Goal: Task Accomplishment & Management: Complete application form

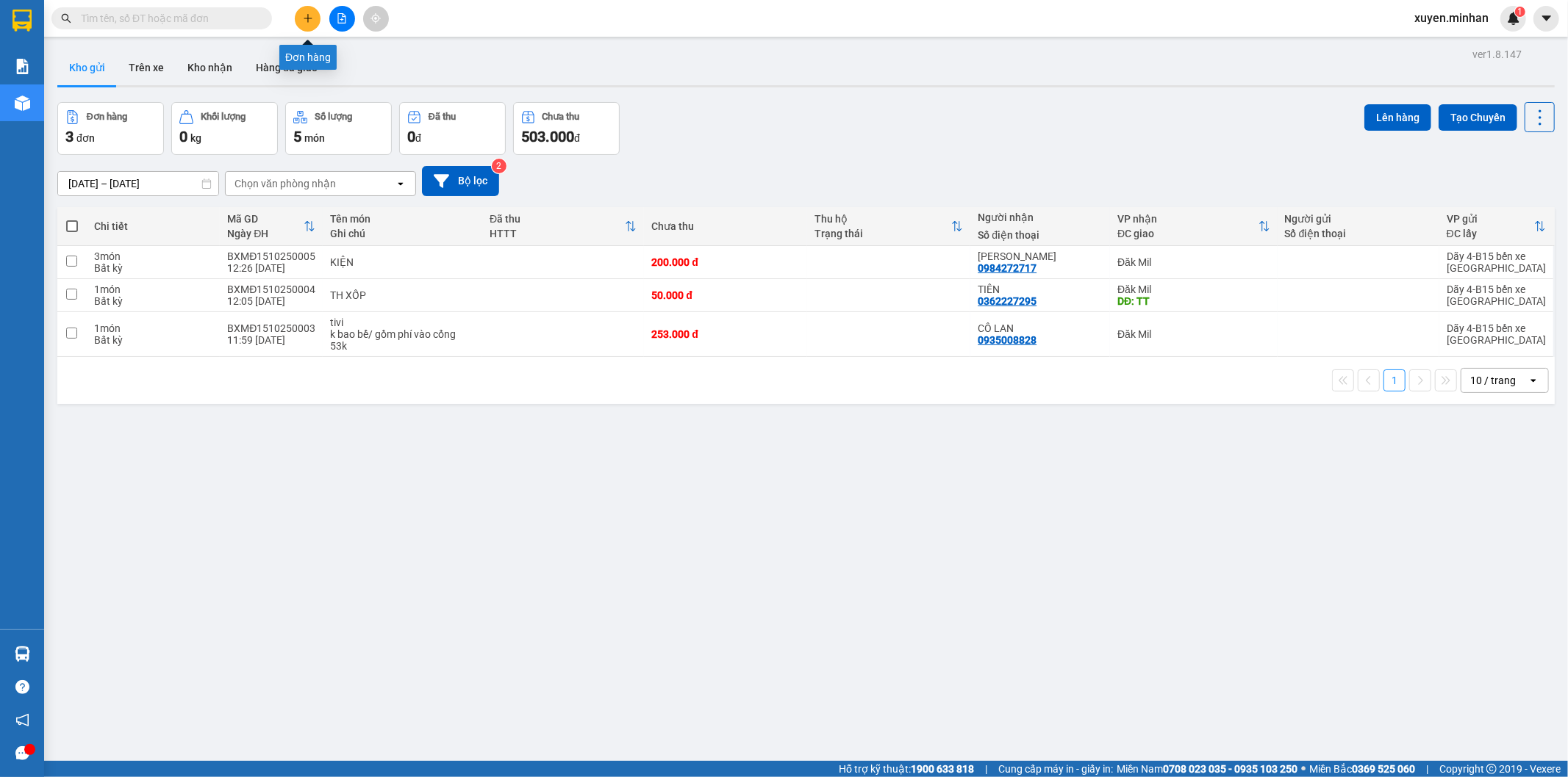
click at [309, 22] on icon "plus" at bounding box center [307, 18] width 10 height 10
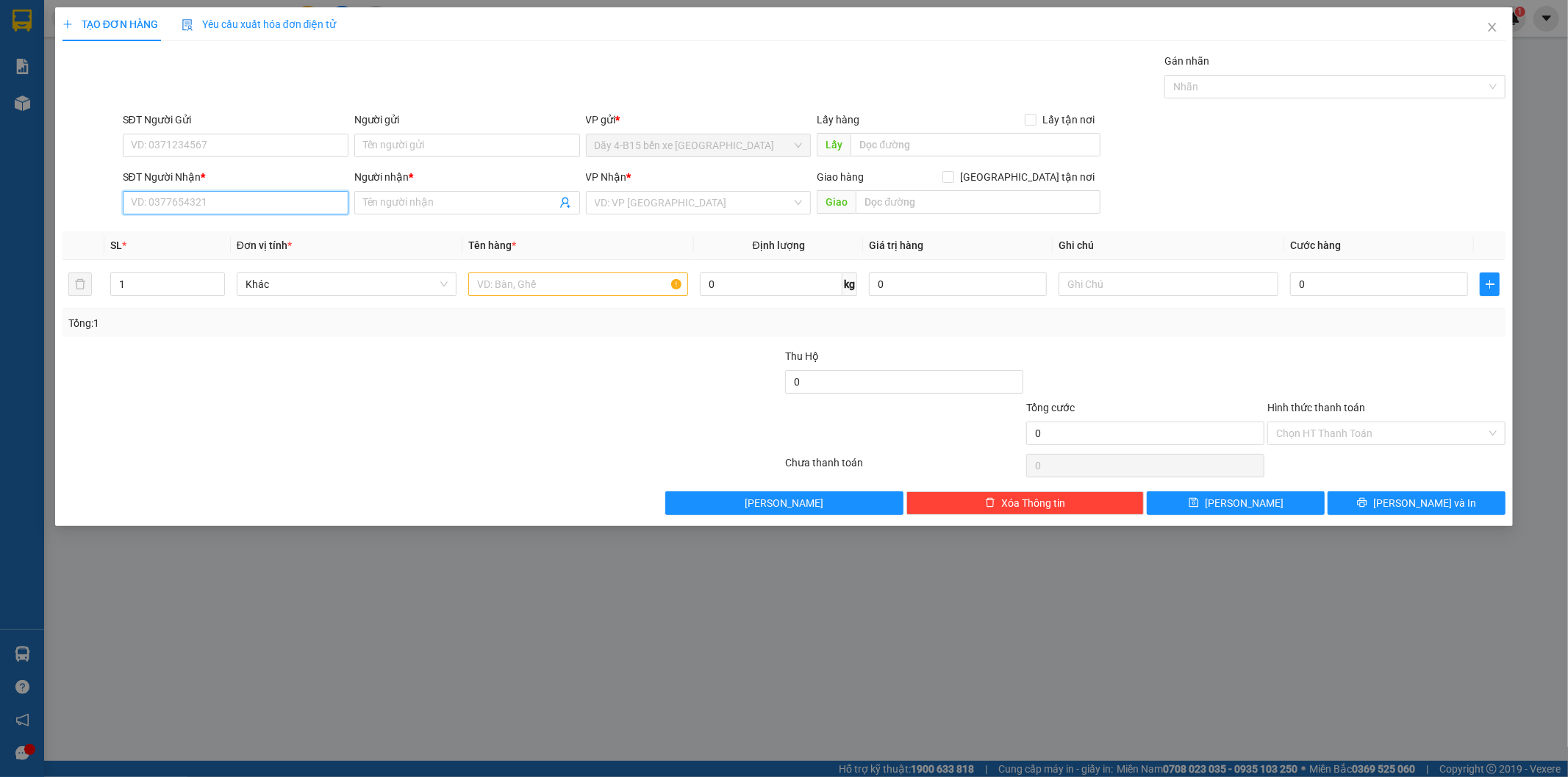
click at [224, 202] on input "SĐT Người Nhận *" at bounding box center [235, 202] width 226 height 24
click at [225, 202] on input "SĐT Người Nhận *" at bounding box center [235, 202] width 226 height 24
click at [306, 200] on input "SĐT Người Nhận *" at bounding box center [235, 202] width 226 height 24
click at [306, 228] on div "0986702179 - DUNG" at bounding box center [236, 232] width 208 height 16
type input "0986702179"
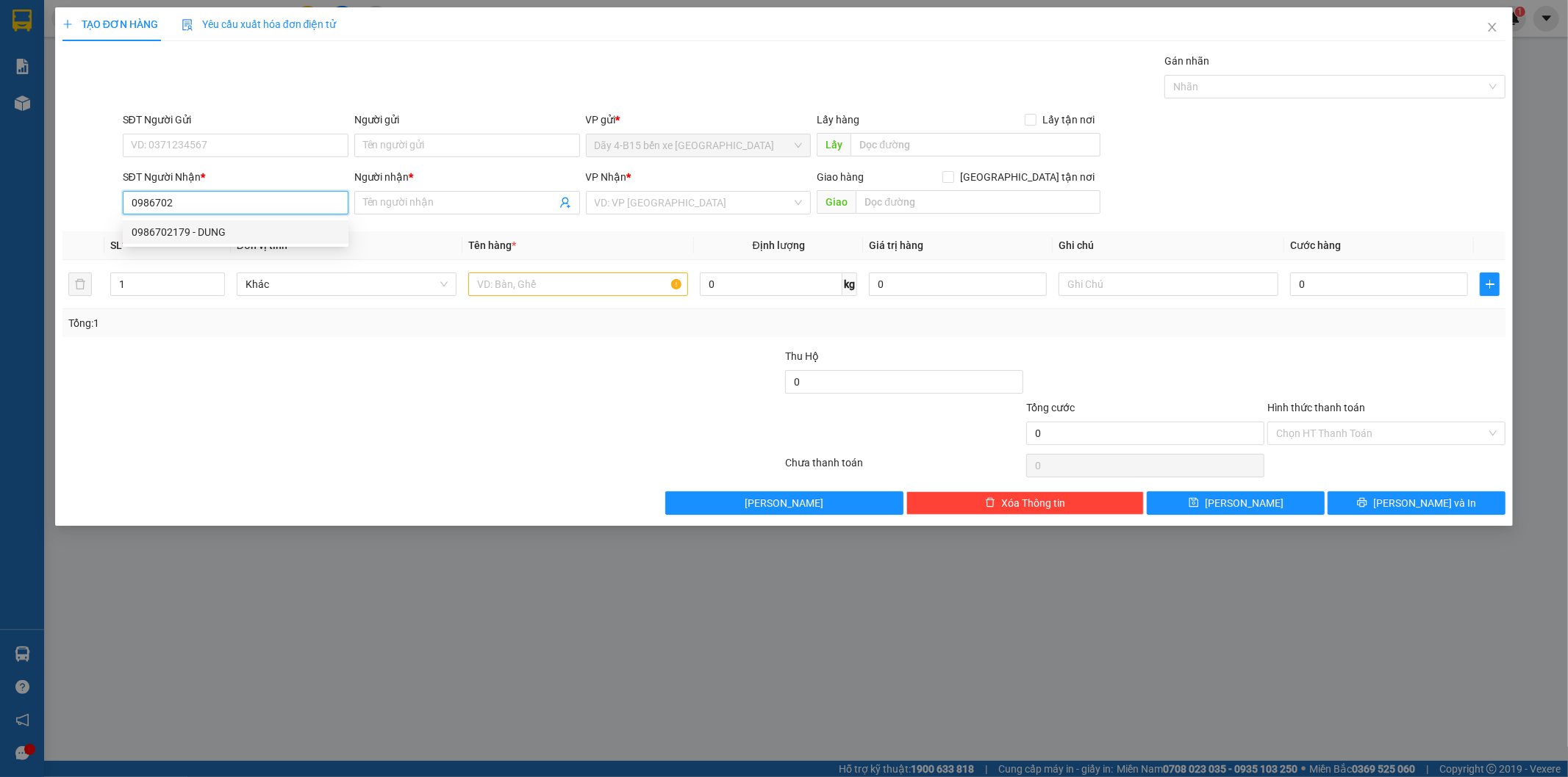
type input "DUNG"
checkbox input "true"
type input "."
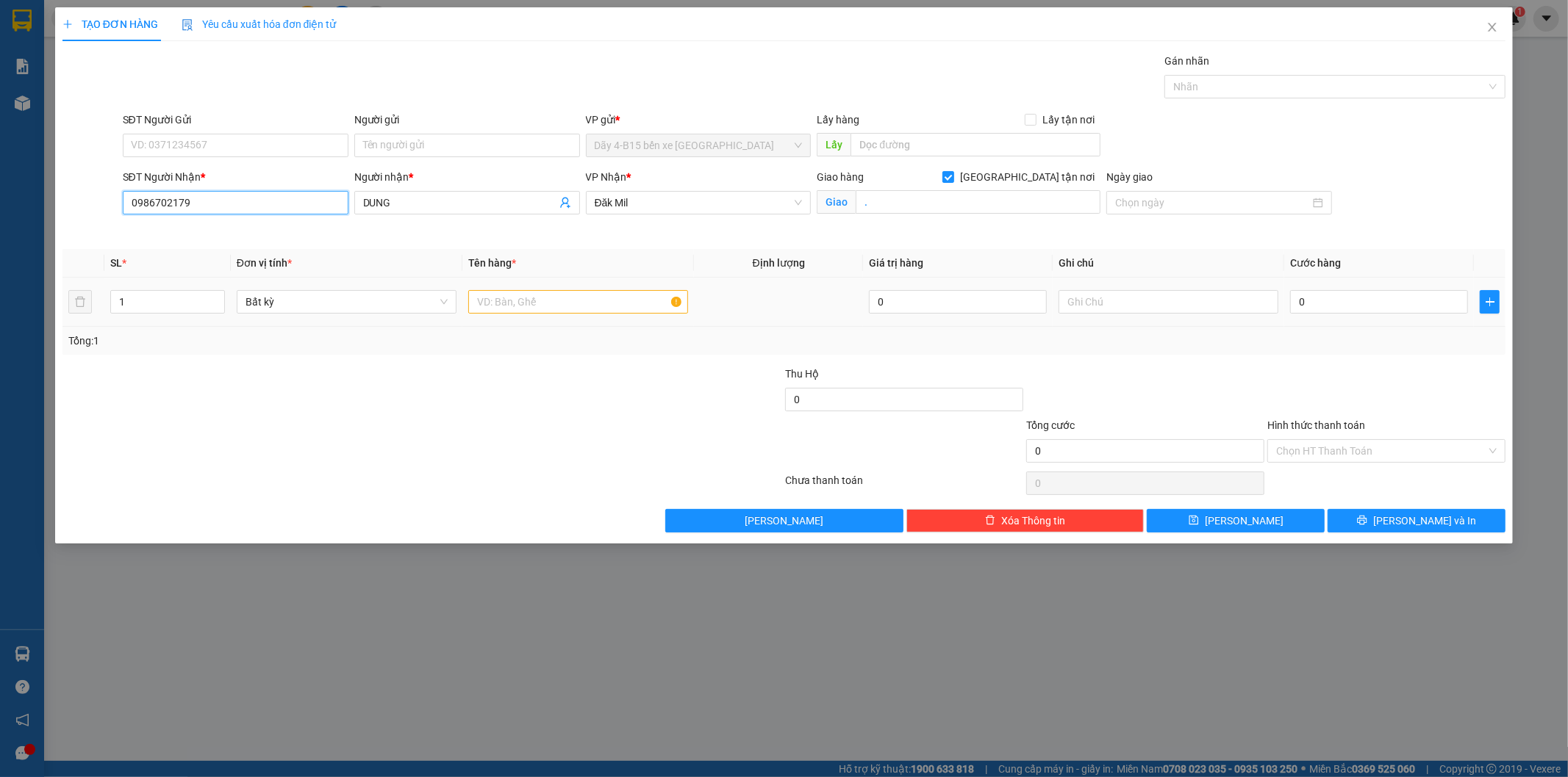
type input "0986702179"
click at [545, 303] on input "text" at bounding box center [577, 302] width 219 height 24
type input "th xốp"
click at [585, 388] on div at bounding box center [664, 392] width 241 height 52
click at [1317, 300] on input "0" at bounding box center [1379, 302] width 178 height 24
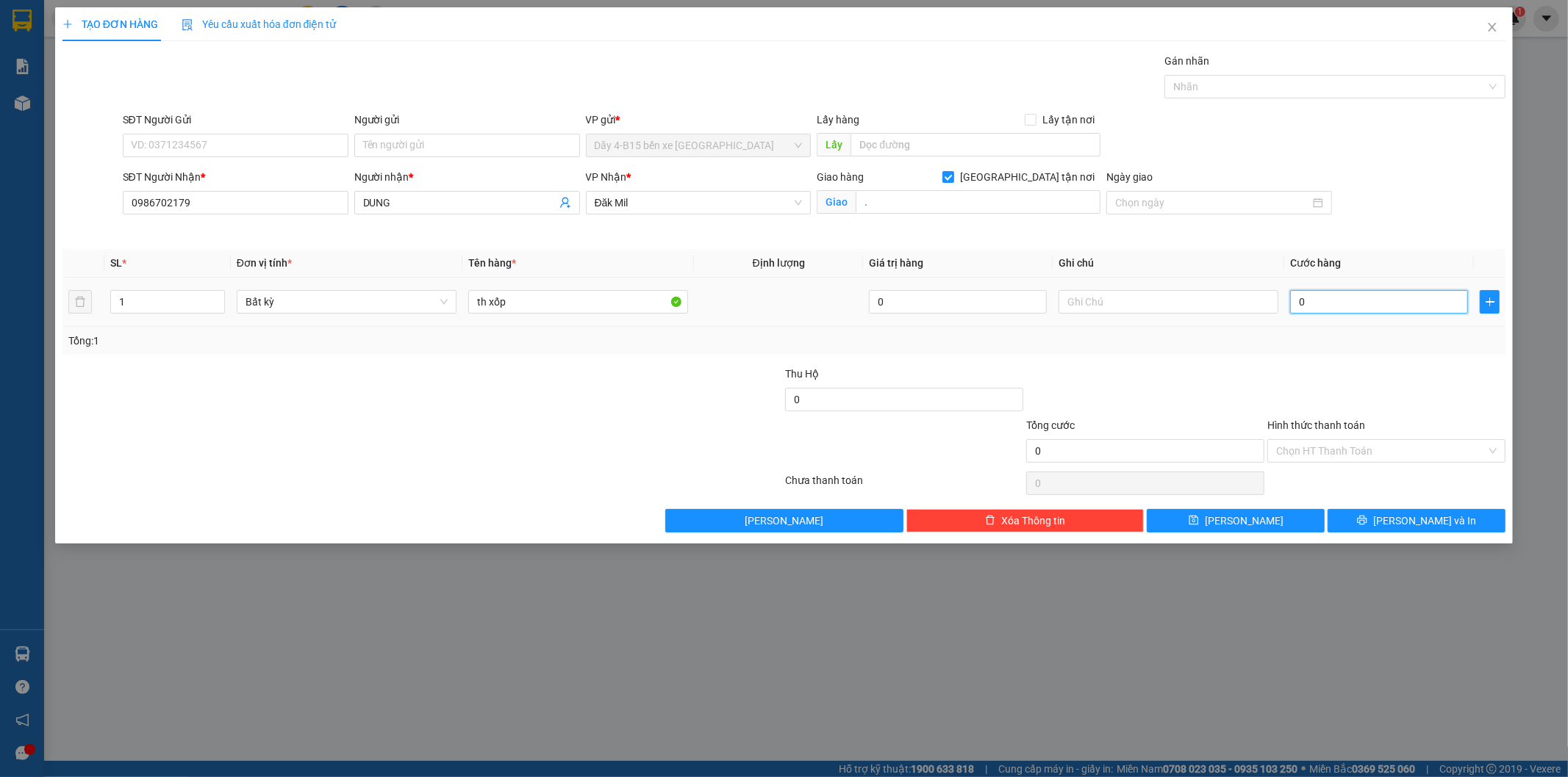
click at [1317, 300] on input "0" at bounding box center [1379, 302] width 178 height 24
type input "7"
type input "70"
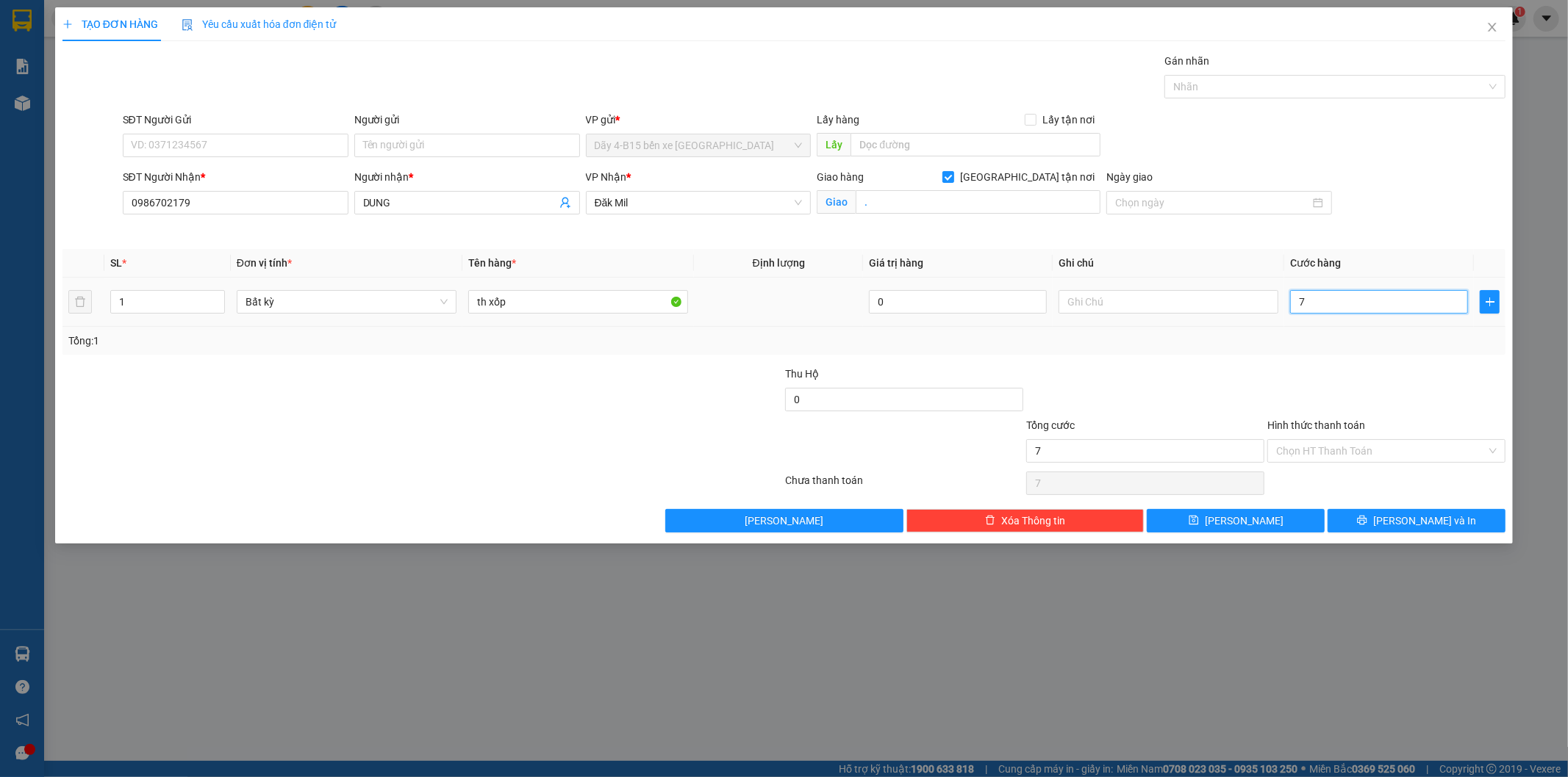
type input "70"
type input "70.000"
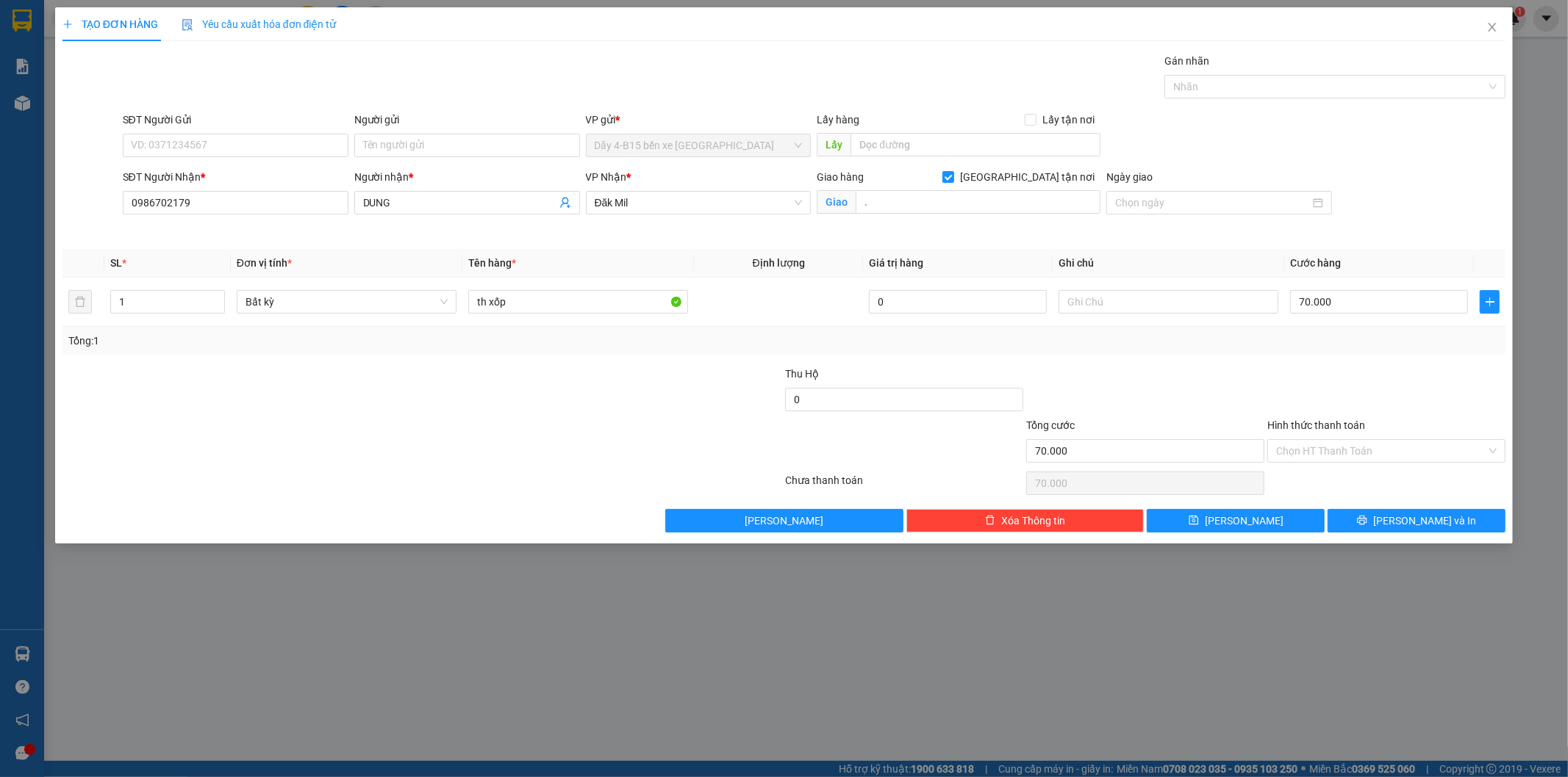
click at [1323, 385] on div at bounding box center [1386, 392] width 241 height 52
click at [1386, 524] on button "[PERSON_NAME] và In" at bounding box center [1416, 521] width 178 height 24
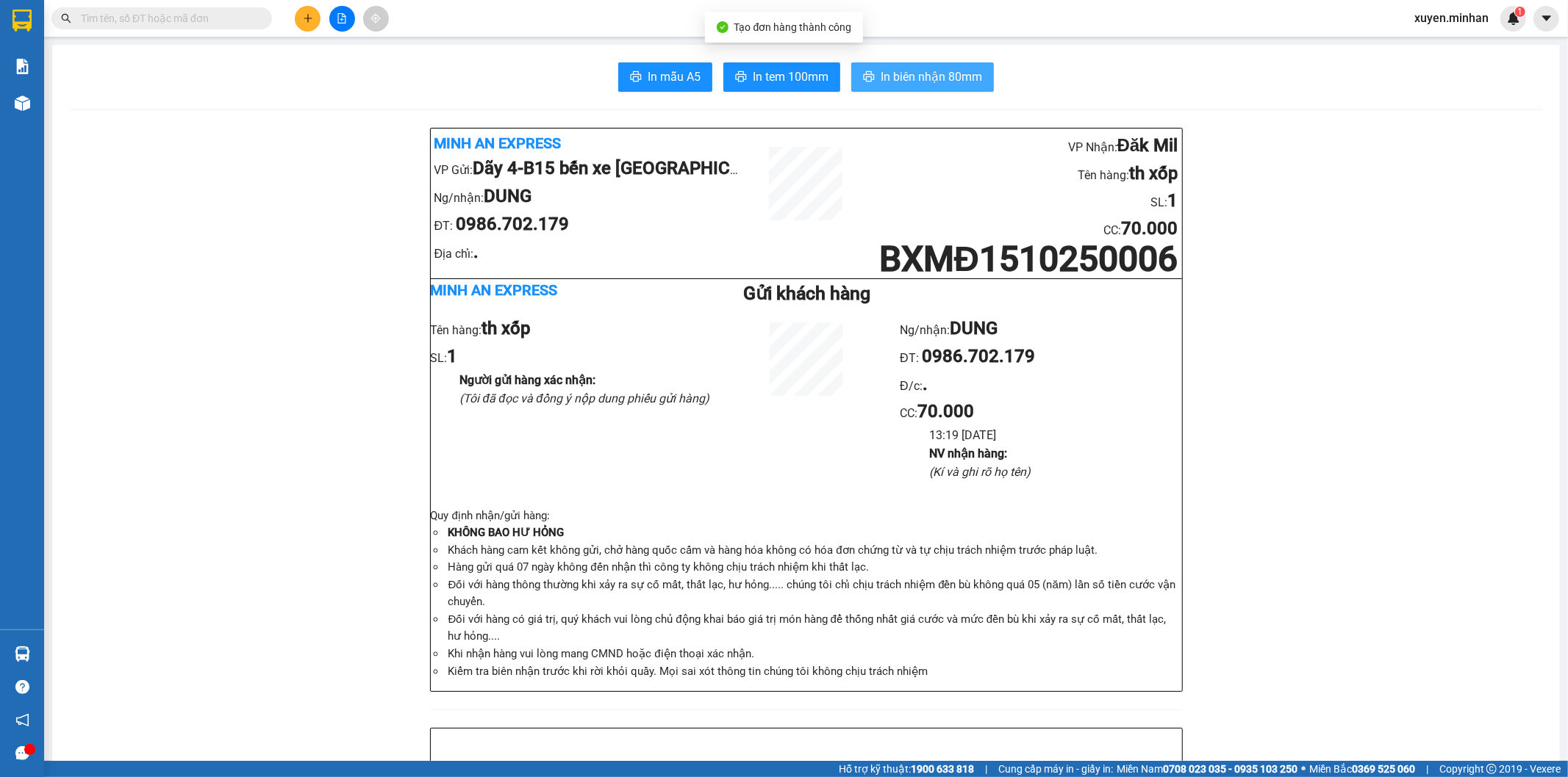
click at [914, 79] on span "In biên nhận 80mm" at bounding box center [931, 77] width 102 height 18
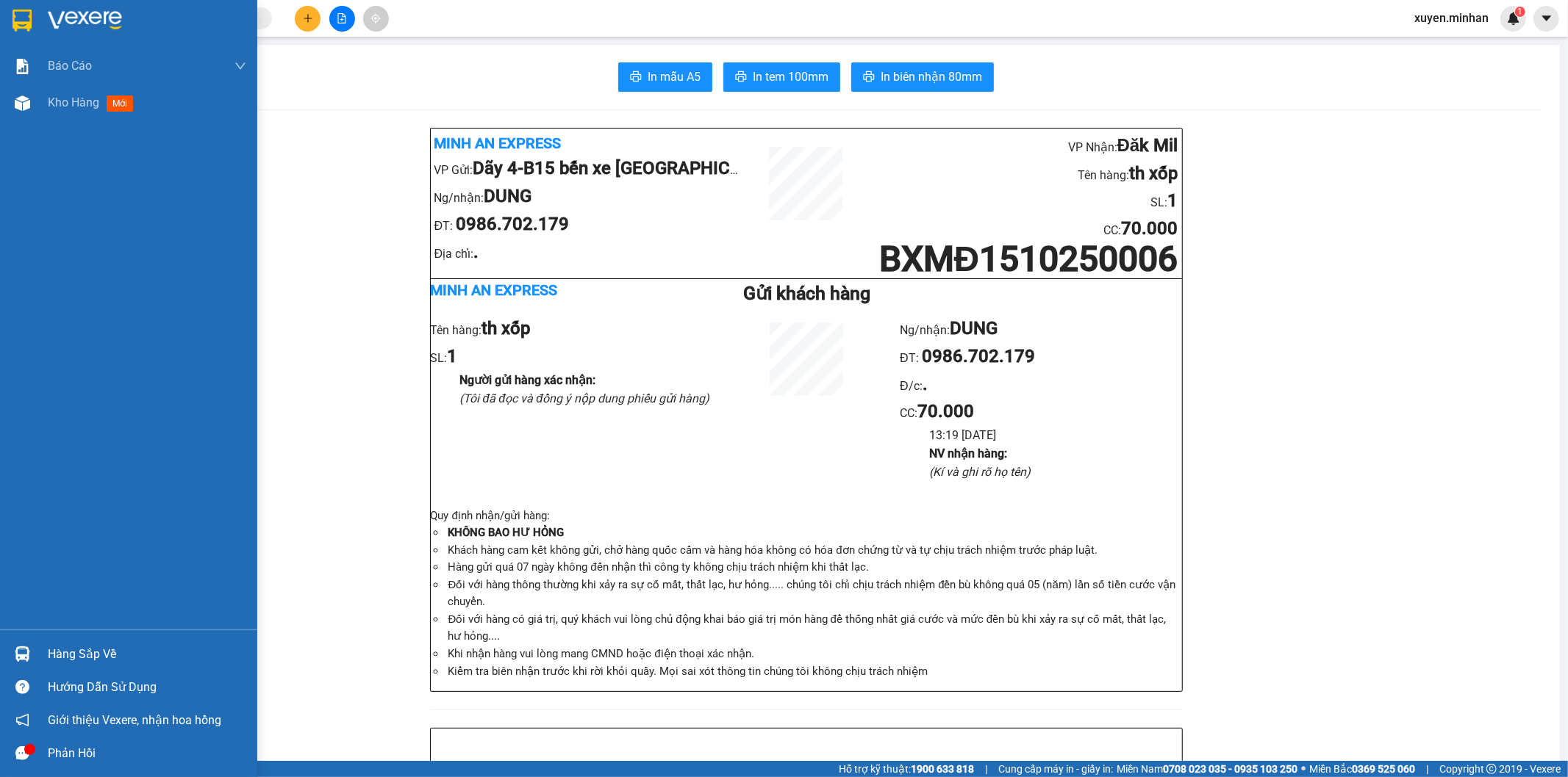
drag, startPoint x: 25, startPoint y: 20, endPoint x: 76, endPoint y: 32, distance: 52.4
click at [25, 19] on img at bounding box center [22, 20] width 19 height 22
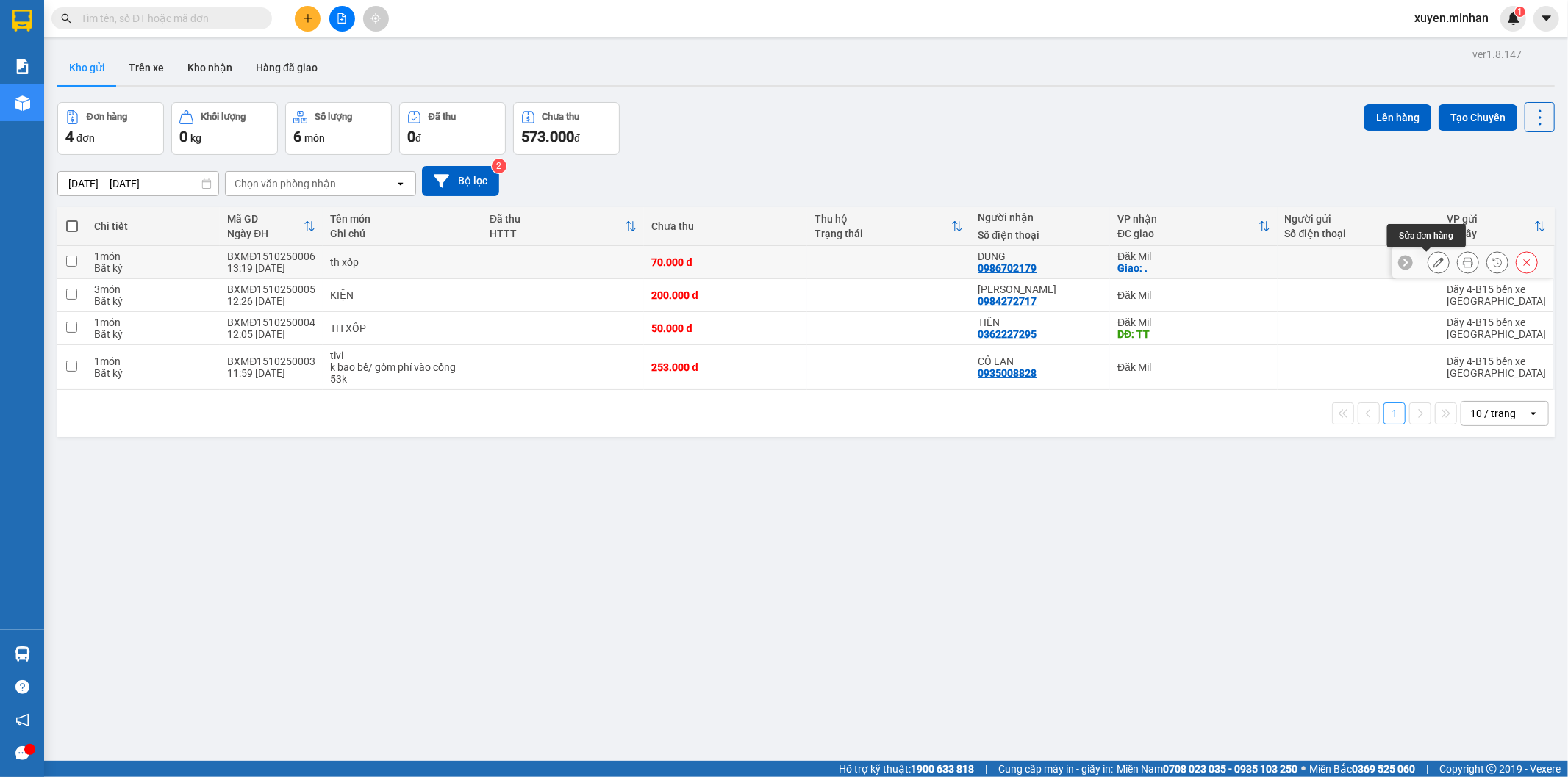
click at [1433, 262] on icon at bounding box center [1438, 262] width 10 height 10
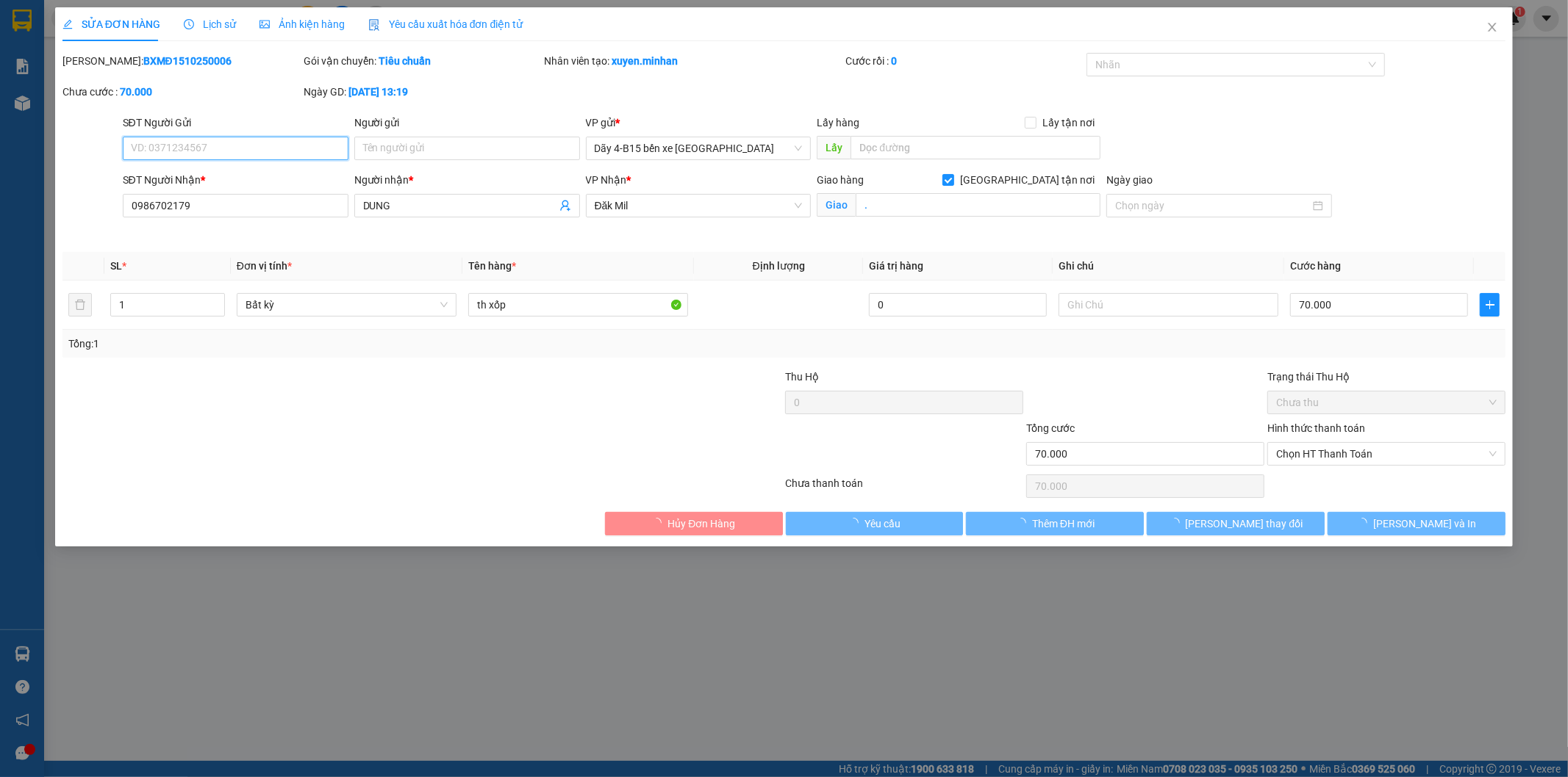
type input "0986702179"
type input "DUNG"
checkbox input "true"
type input "."
type input "70.000"
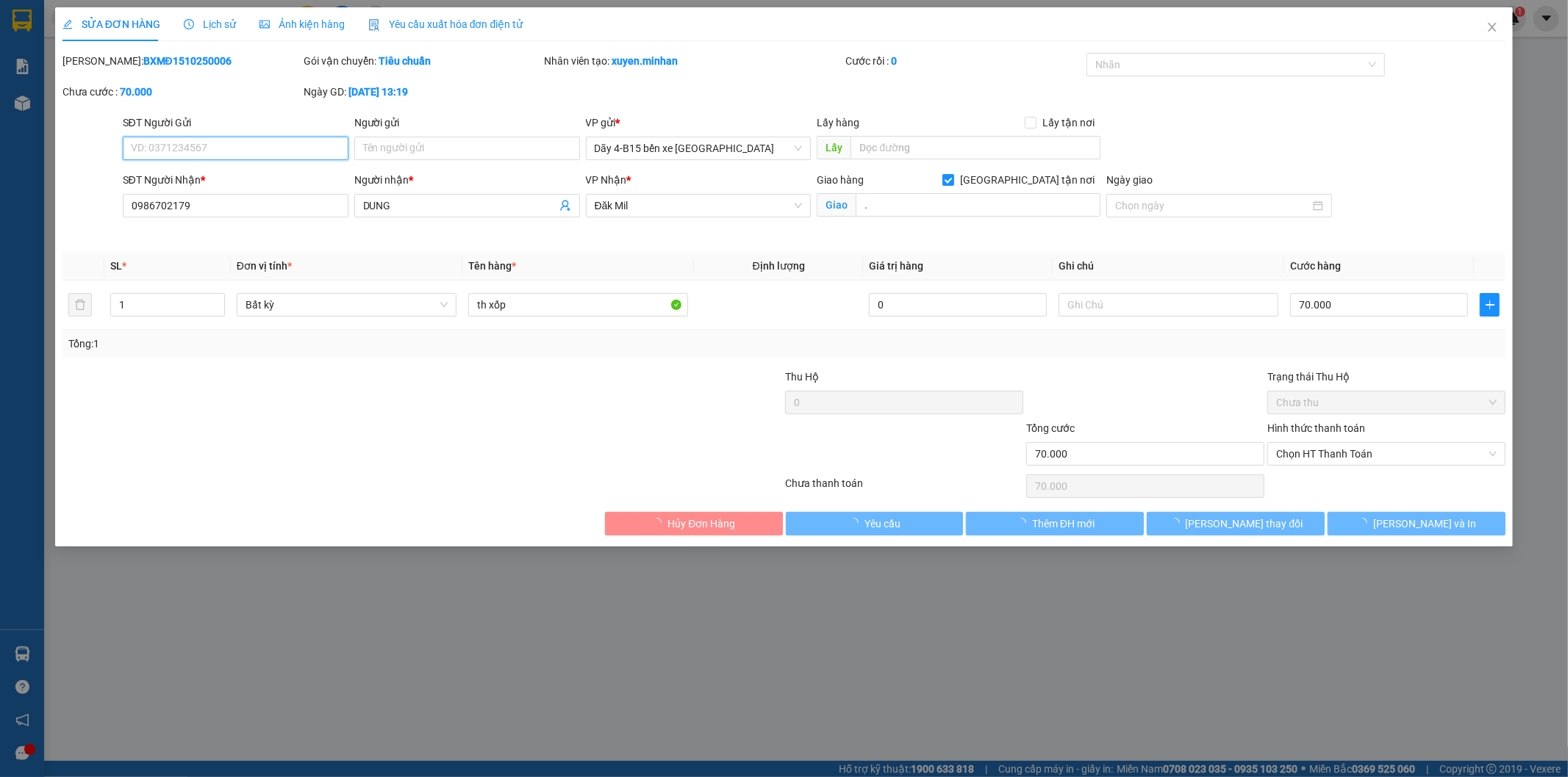
type input "70.000"
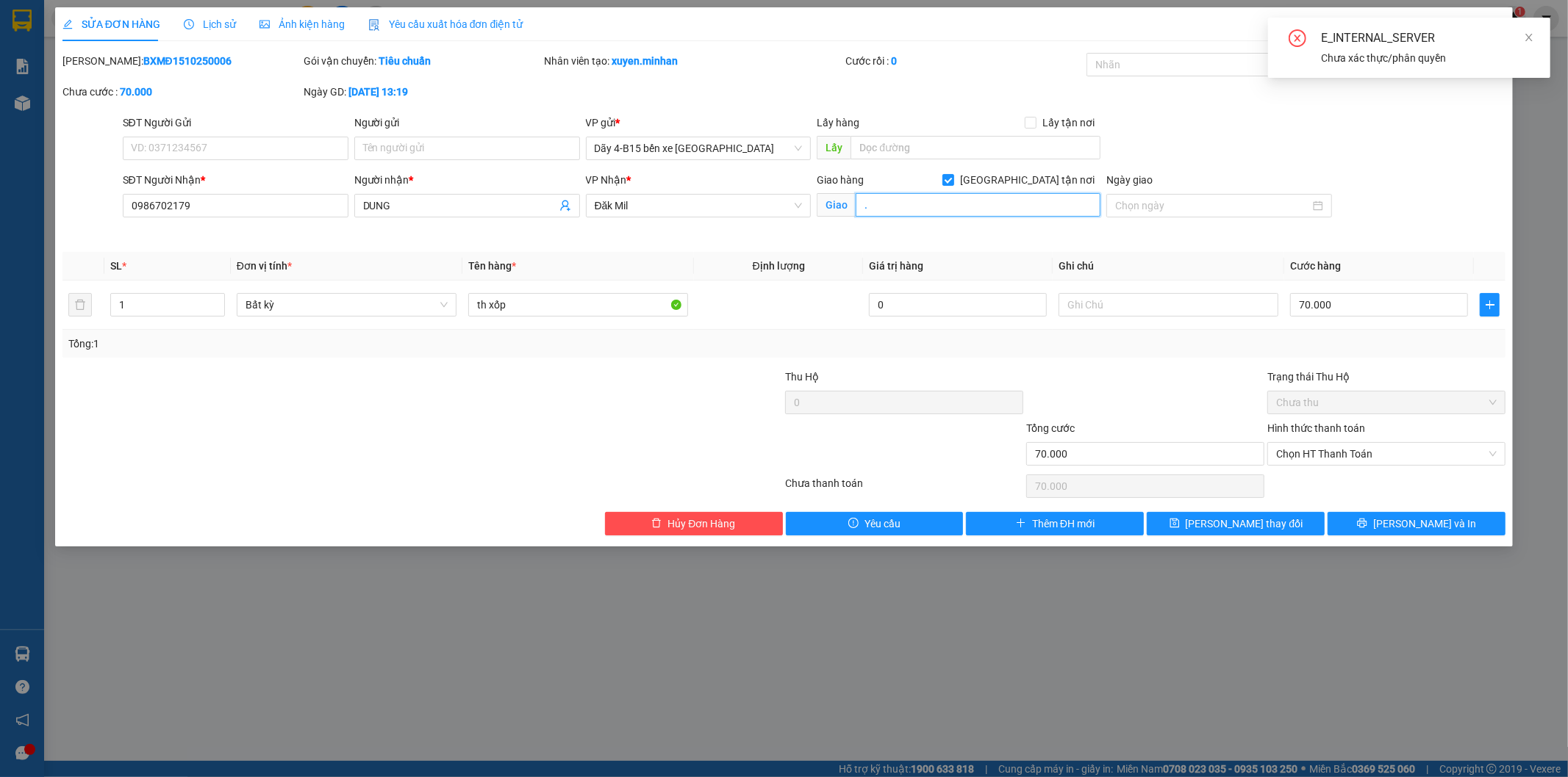
click at [892, 208] on input "." at bounding box center [978, 205] width 245 height 24
type input "cx [PERSON_NAME]"
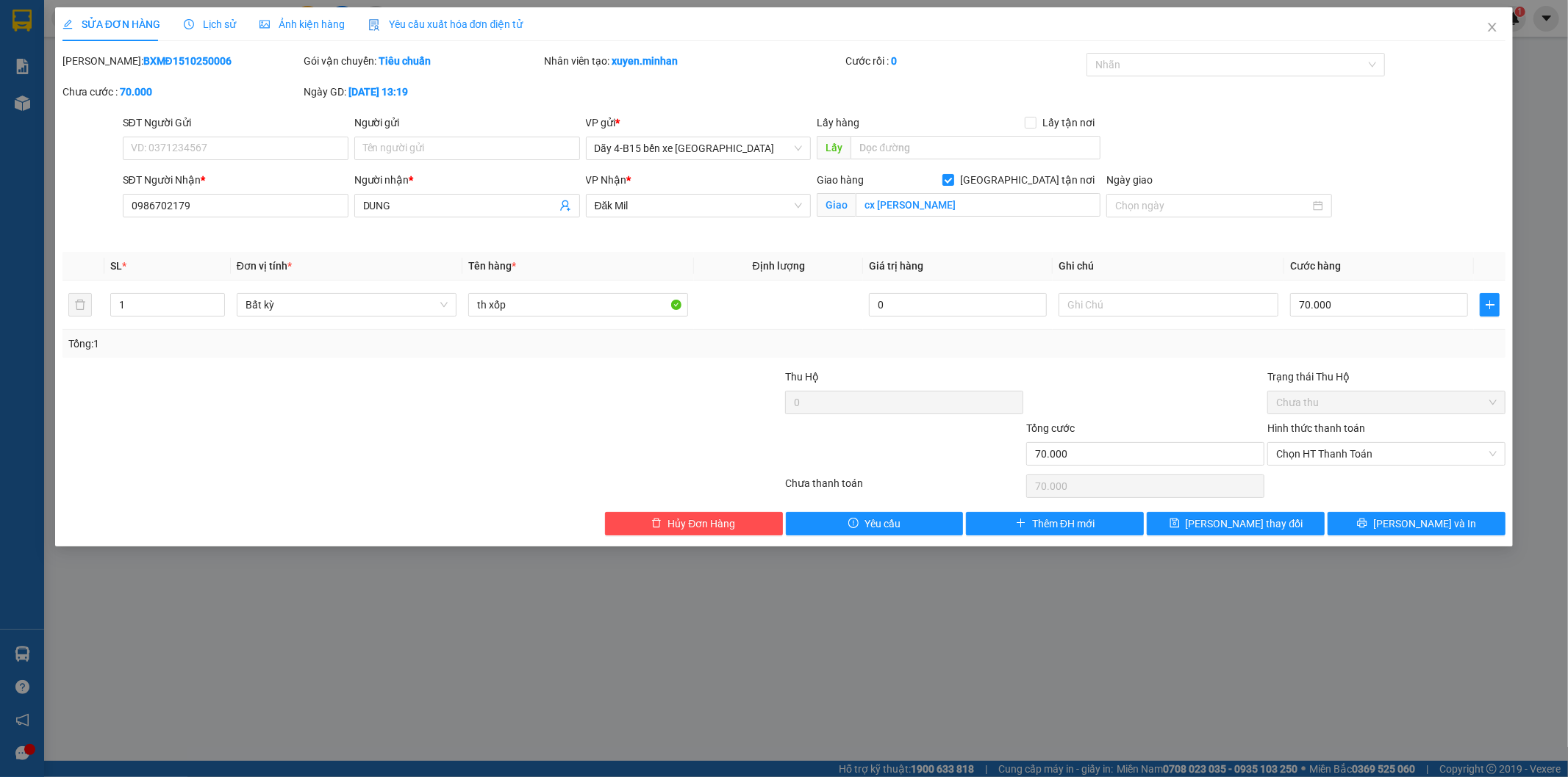
click at [680, 376] on div at bounding box center [664, 394] width 241 height 52
click at [787, 207] on span "Đăk Mil" at bounding box center [698, 205] width 208 height 22
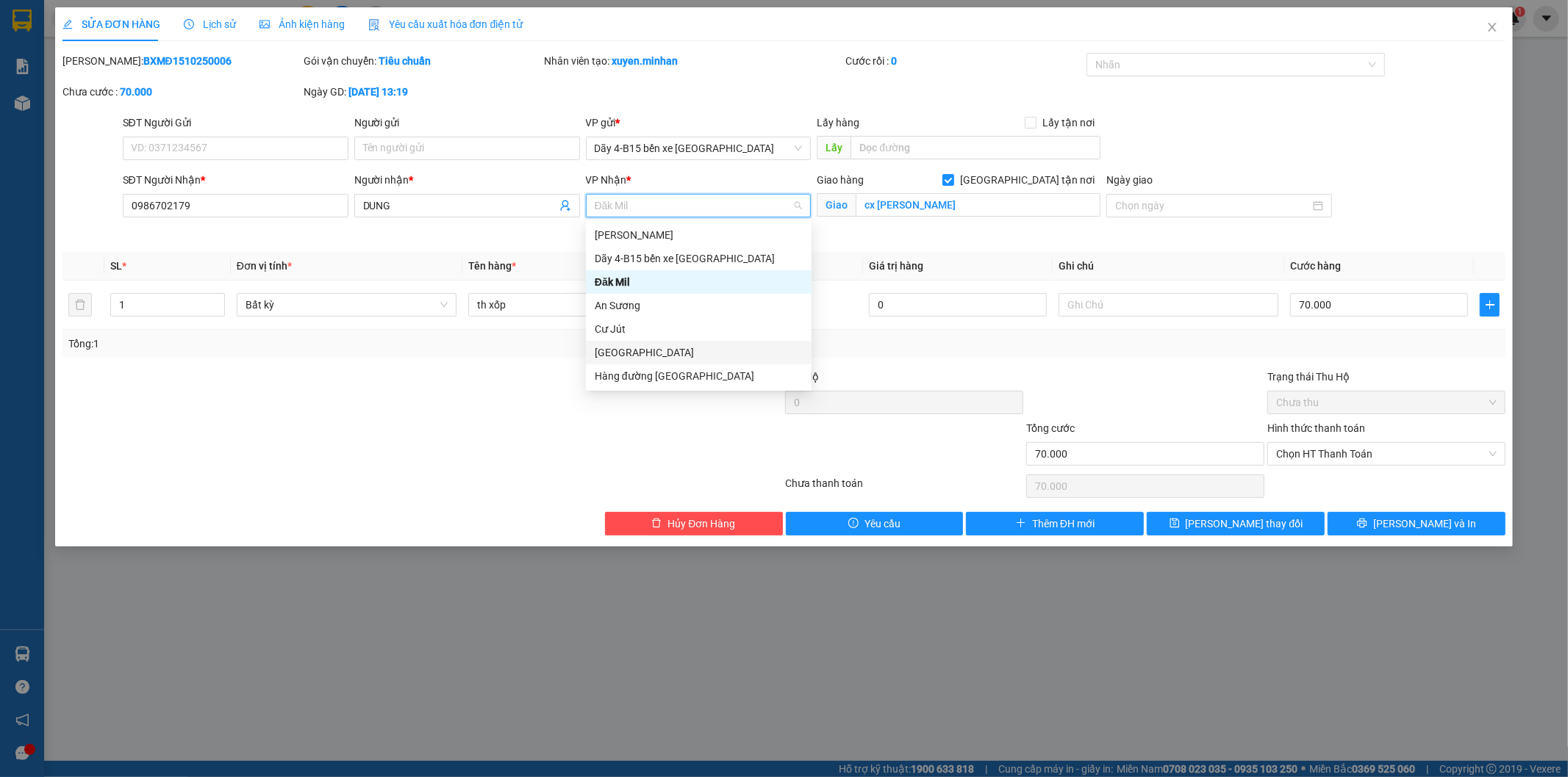
click at [634, 348] on div "[GEOGRAPHIC_DATA]" at bounding box center [698, 352] width 208 height 16
click at [664, 196] on span "[GEOGRAPHIC_DATA]" at bounding box center [698, 205] width 208 height 22
click at [680, 283] on div "Đăk Mil" at bounding box center [698, 282] width 208 height 16
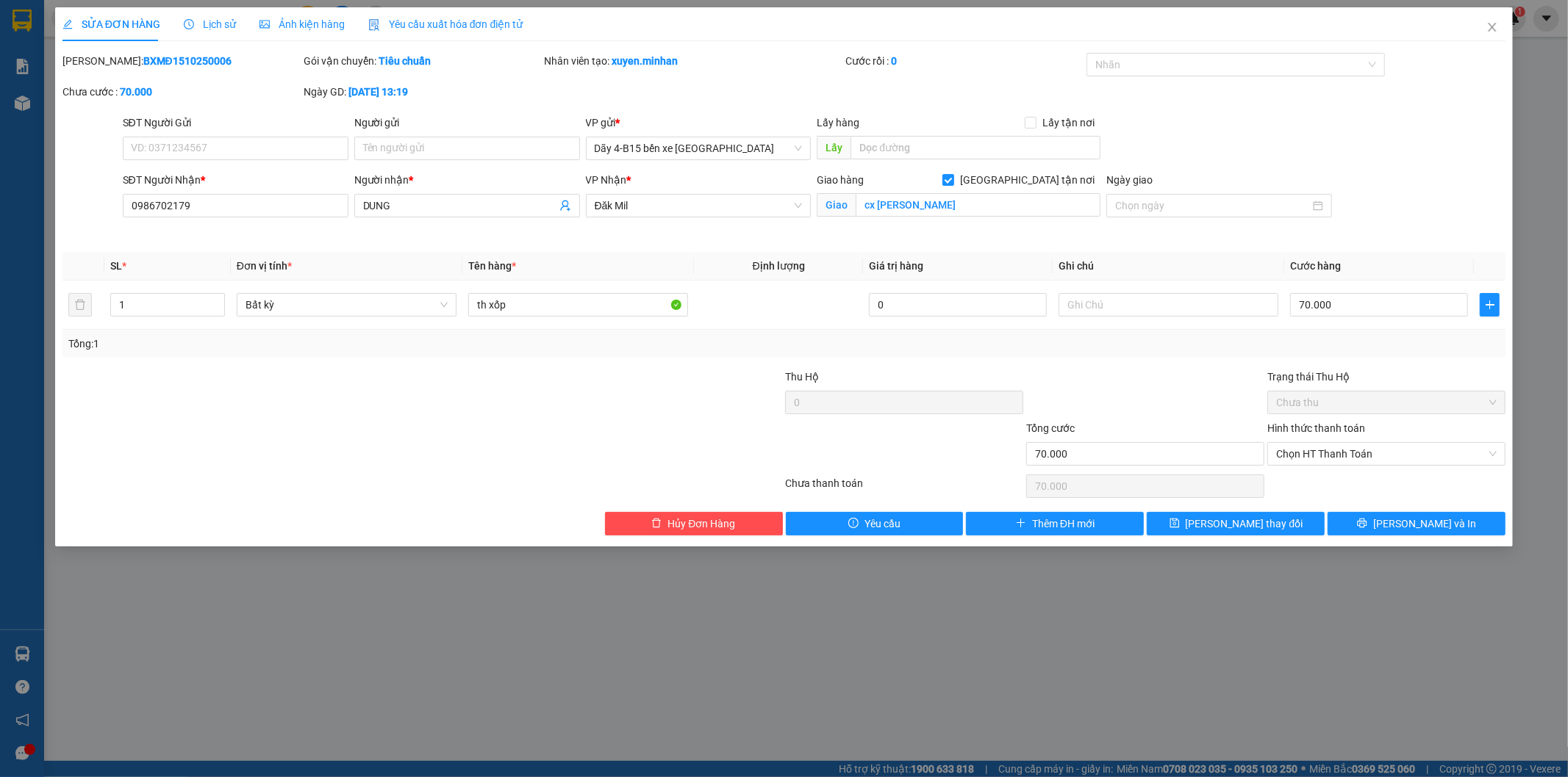
click at [568, 406] on div at bounding box center [664, 394] width 241 height 52
click at [1356, 517] on button "[PERSON_NAME] và In" at bounding box center [1416, 524] width 178 height 24
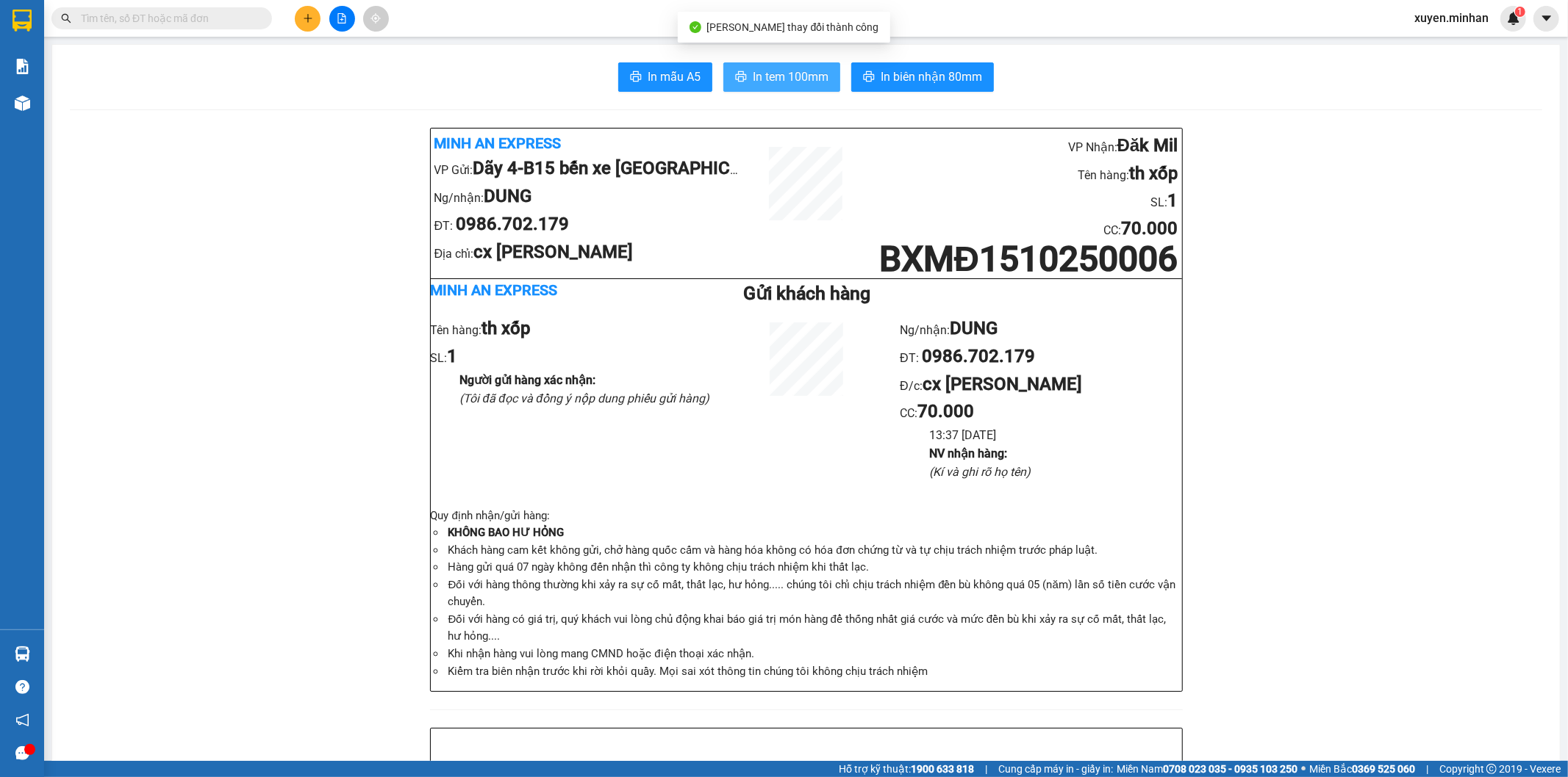
click at [785, 68] on span "In tem 100mm" at bounding box center [791, 77] width 75 height 18
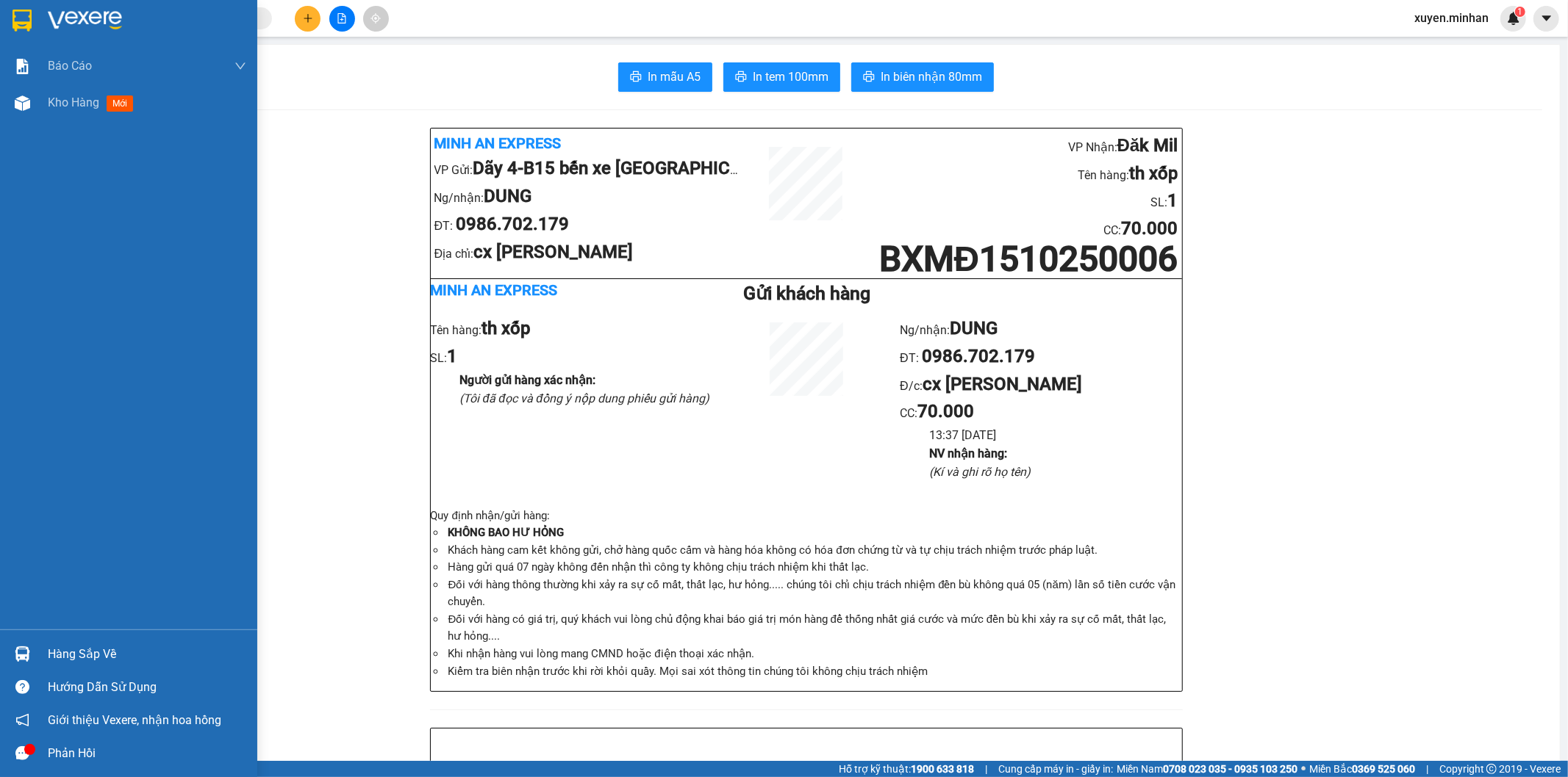
click at [25, 22] on img at bounding box center [22, 20] width 19 height 22
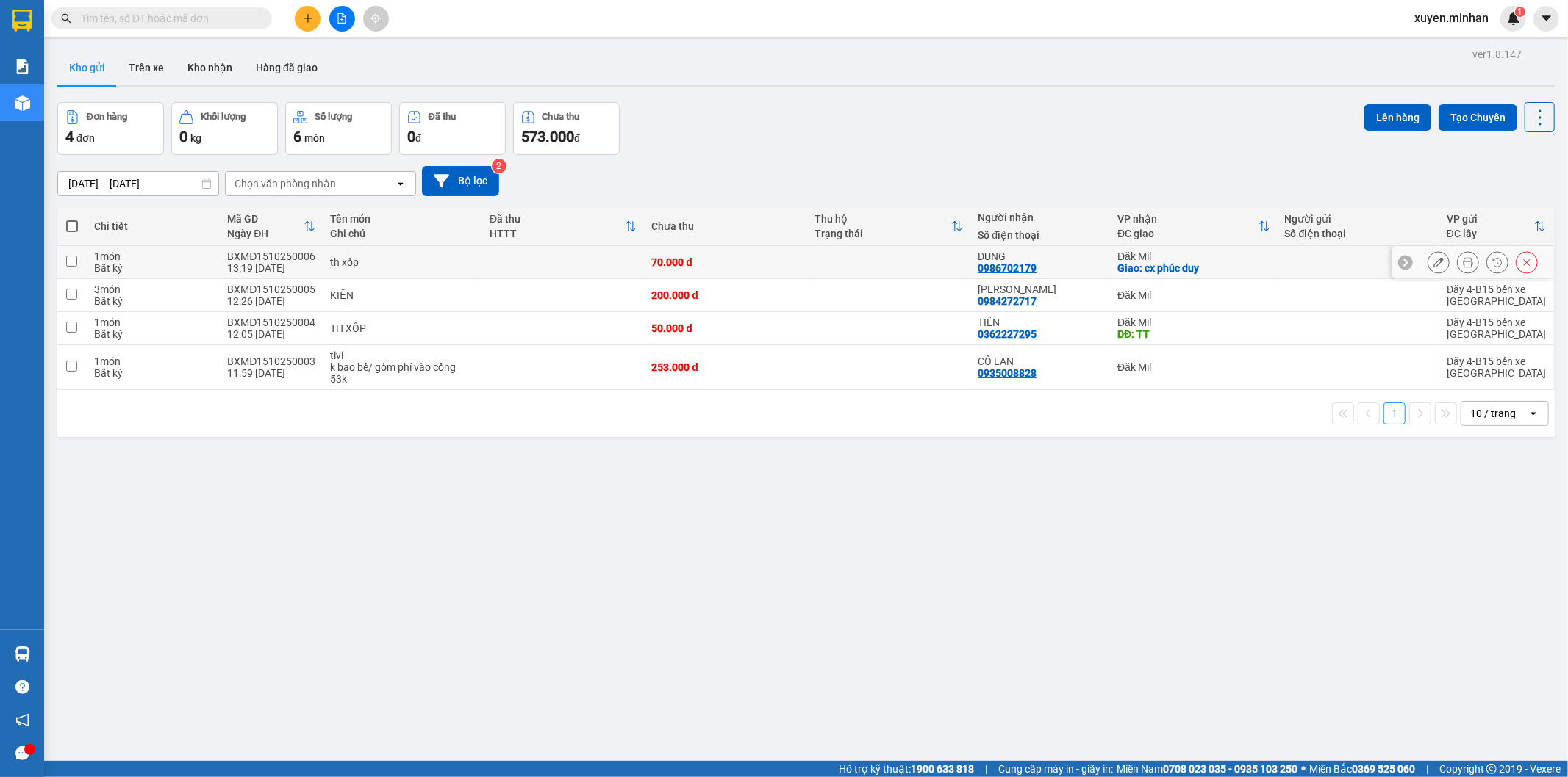
click at [72, 262] on input "checkbox" at bounding box center [72, 261] width 11 height 11
checkbox input "true"
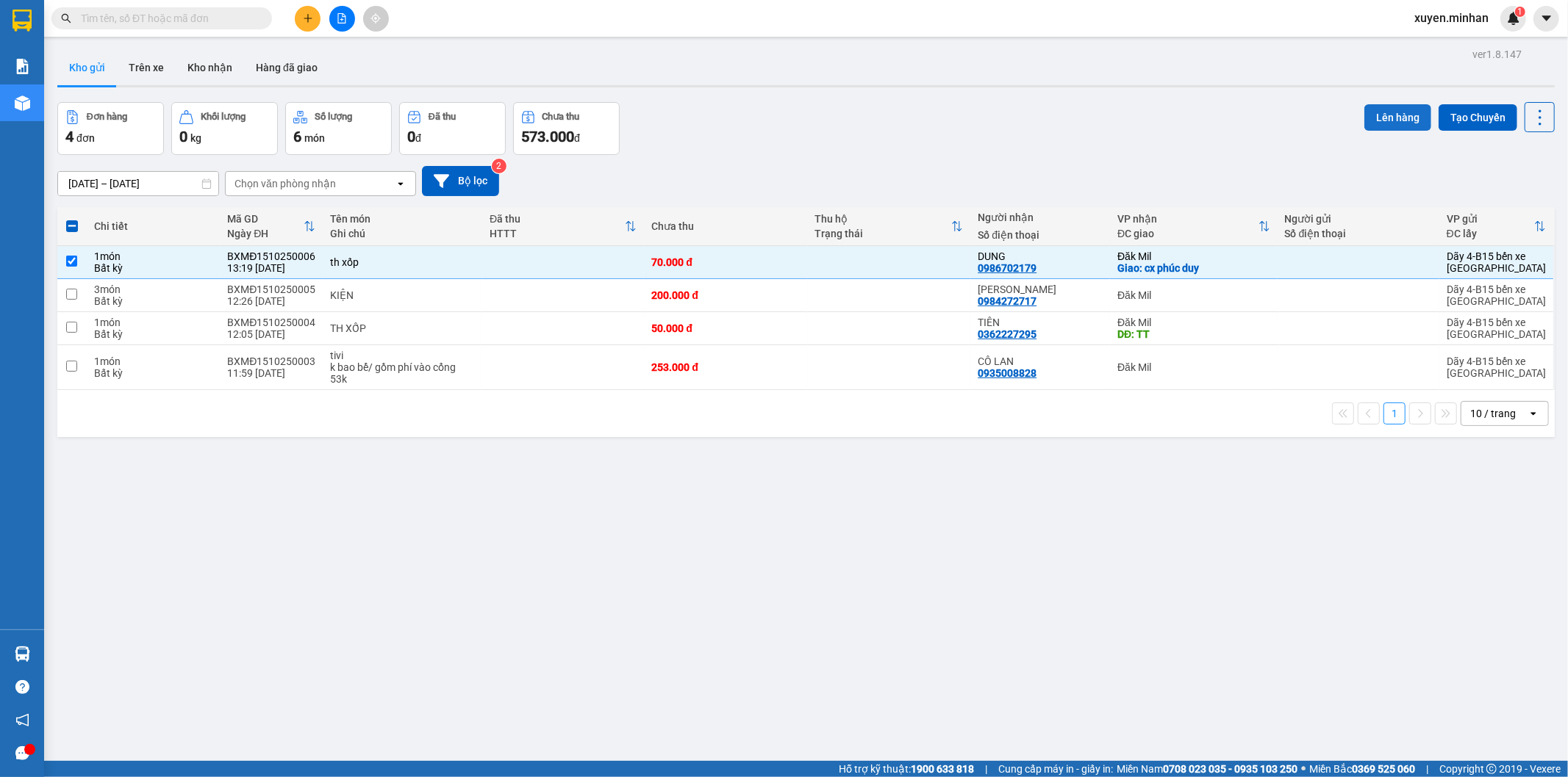
click at [1378, 118] on button "Lên hàng" at bounding box center [1397, 118] width 67 height 26
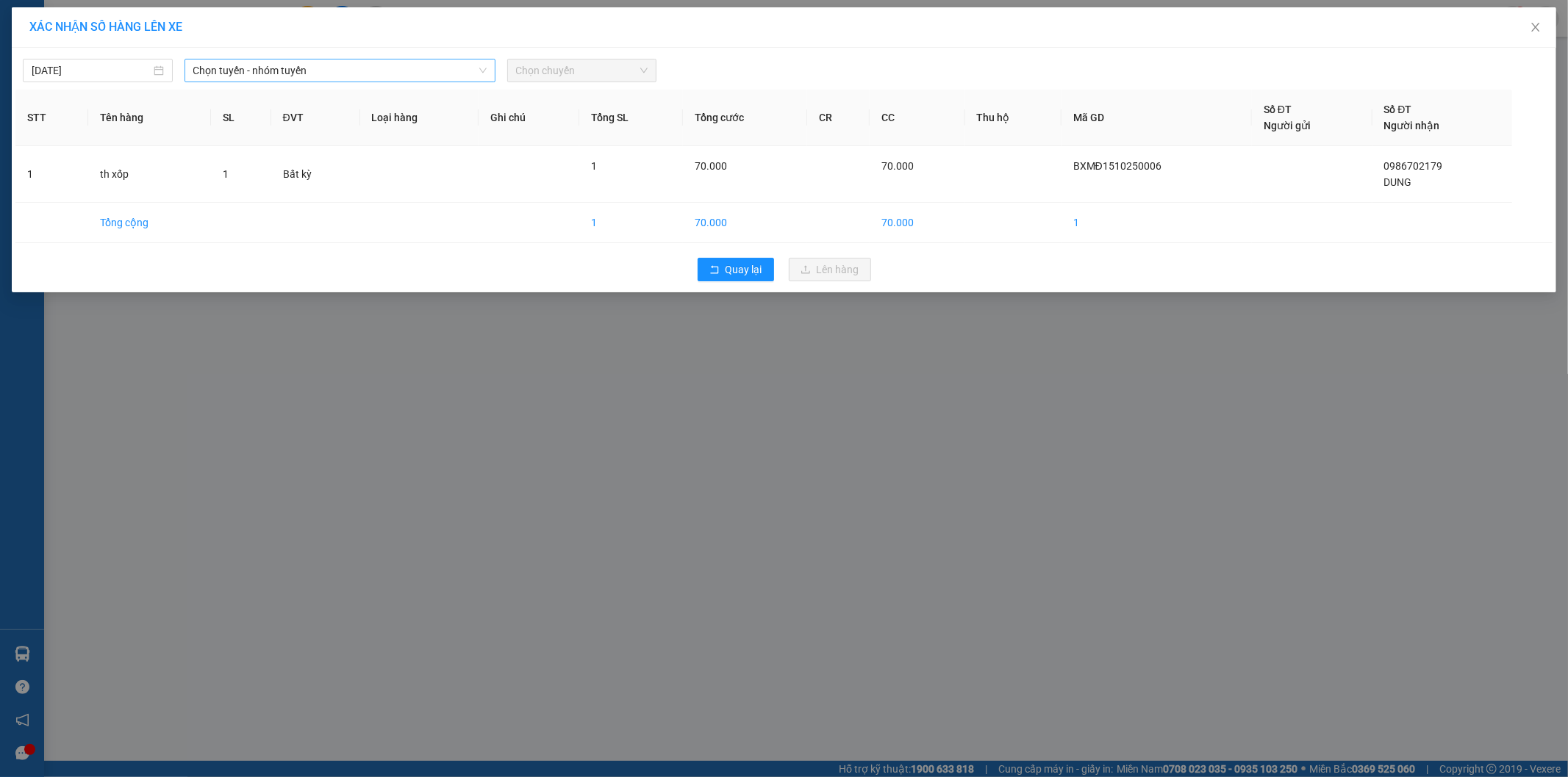
click at [431, 70] on span "Chọn tuyến - nhóm tuyến" at bounding box center [339, 70] width 293 height 22
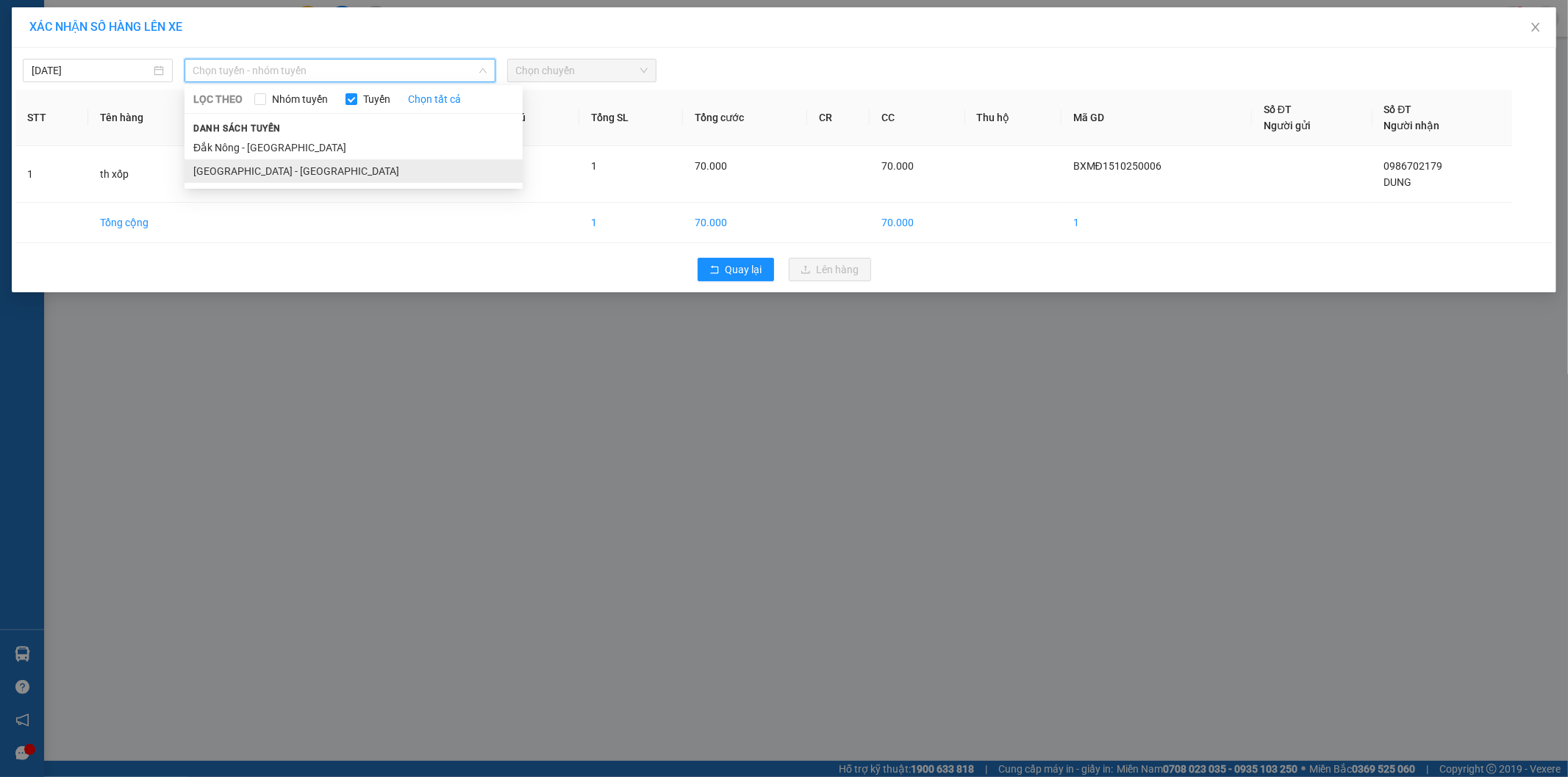
click at [273, 171] on li "[GEOGRAPHIC_DATA] - [GEOGRAPHIC_DATA]" at bounding box center [353, 171] width 338 height 24
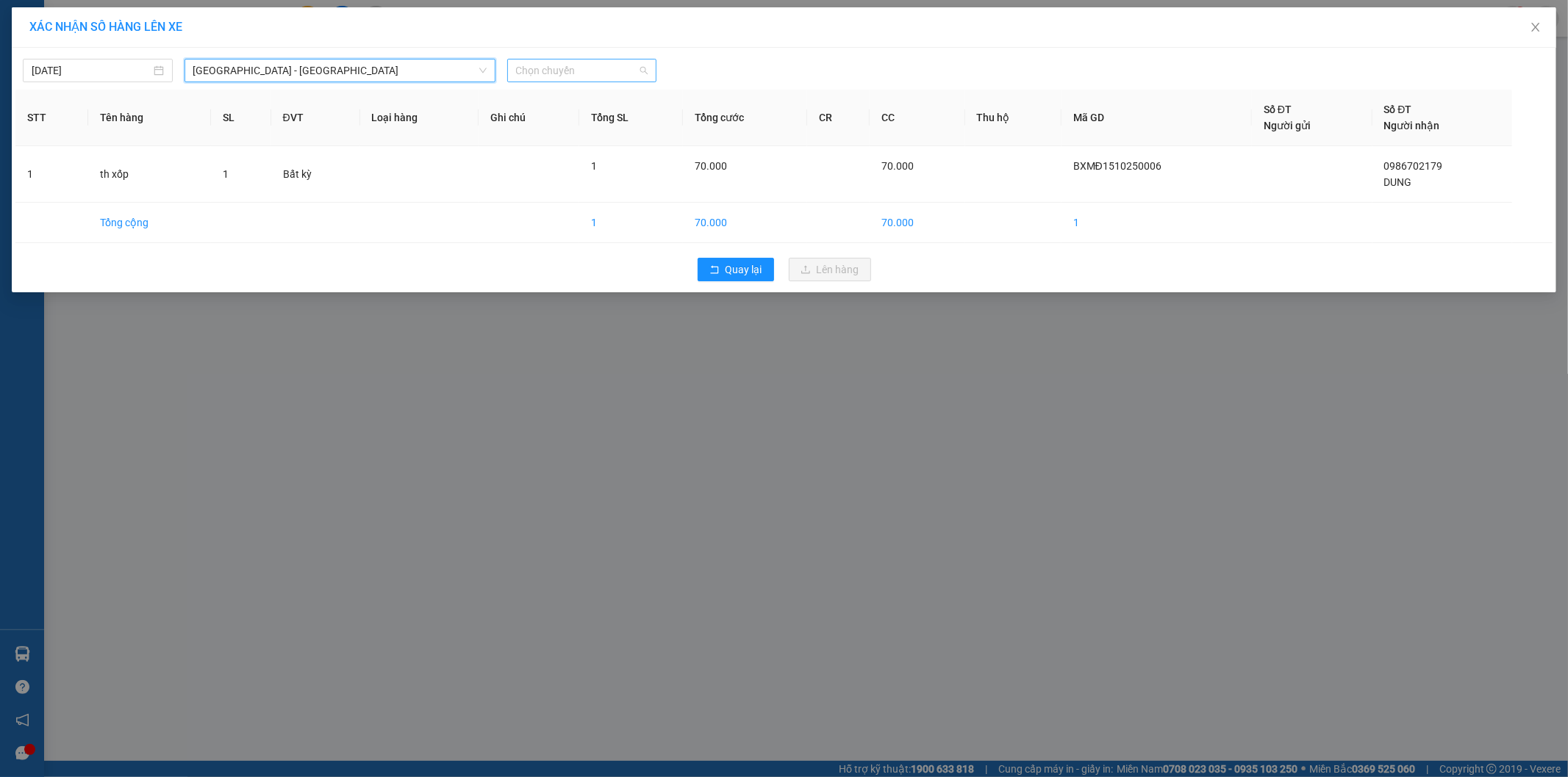
click at [590, 66] on span "Chọn chuyến" at bounding box center [582, 70] width 132 height 22
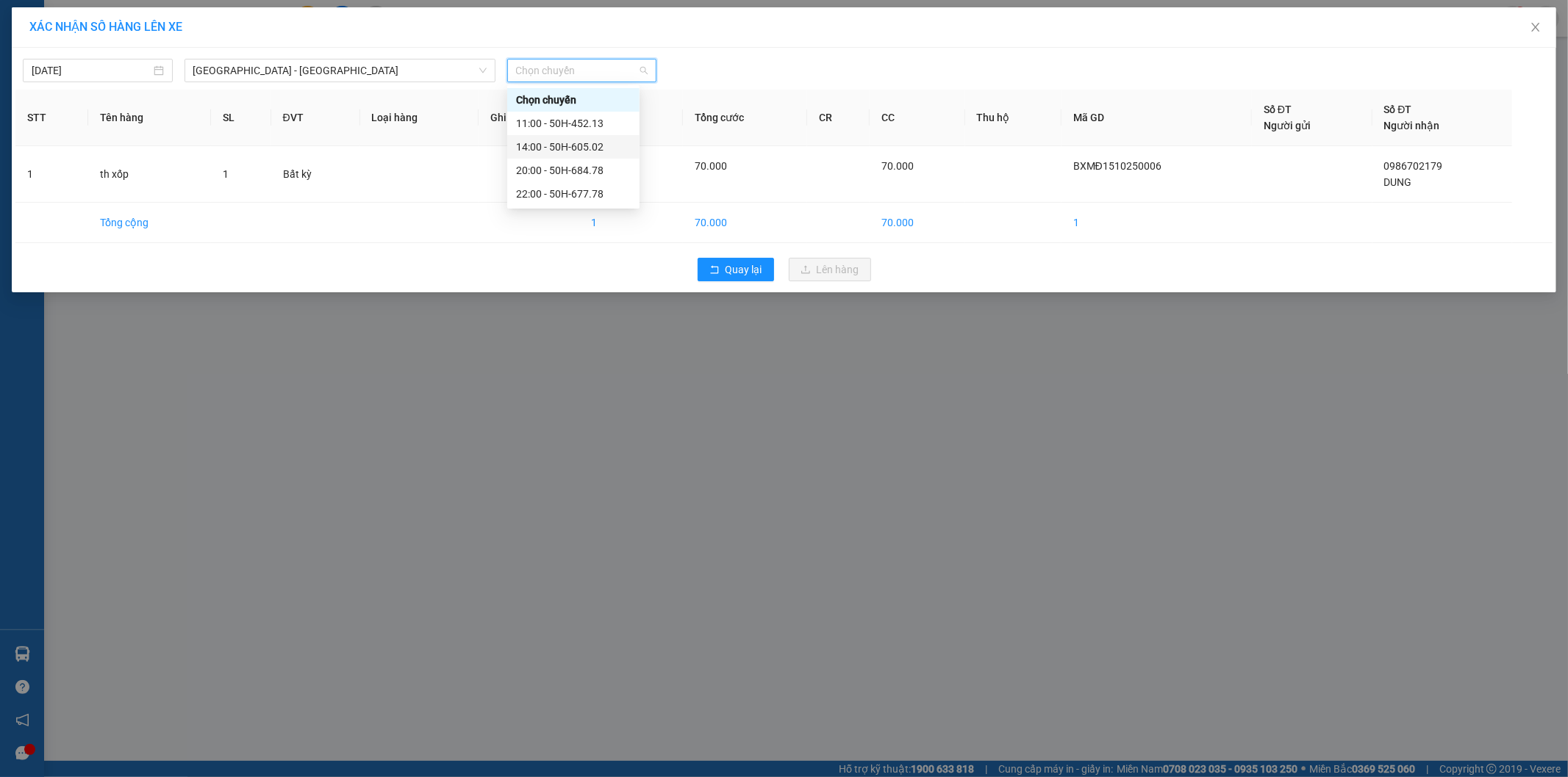
click at [596, 145] on div "14:00 - 50H-605.02" at bounding box center [573, 146] width 115 height 16
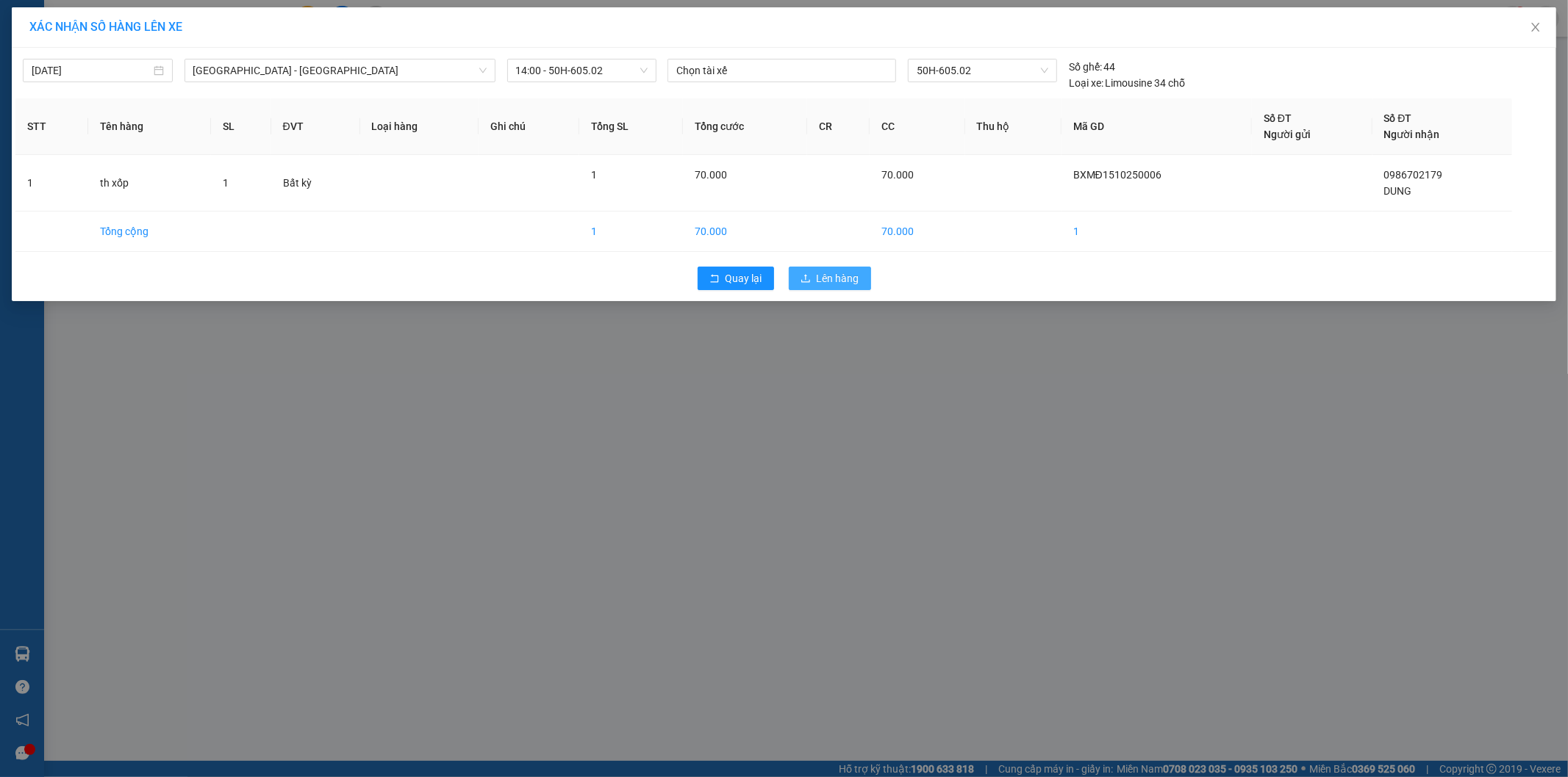
click at [828, 287] on button "Lên hàng" at bounding box center [830, 278] width 82 height 24
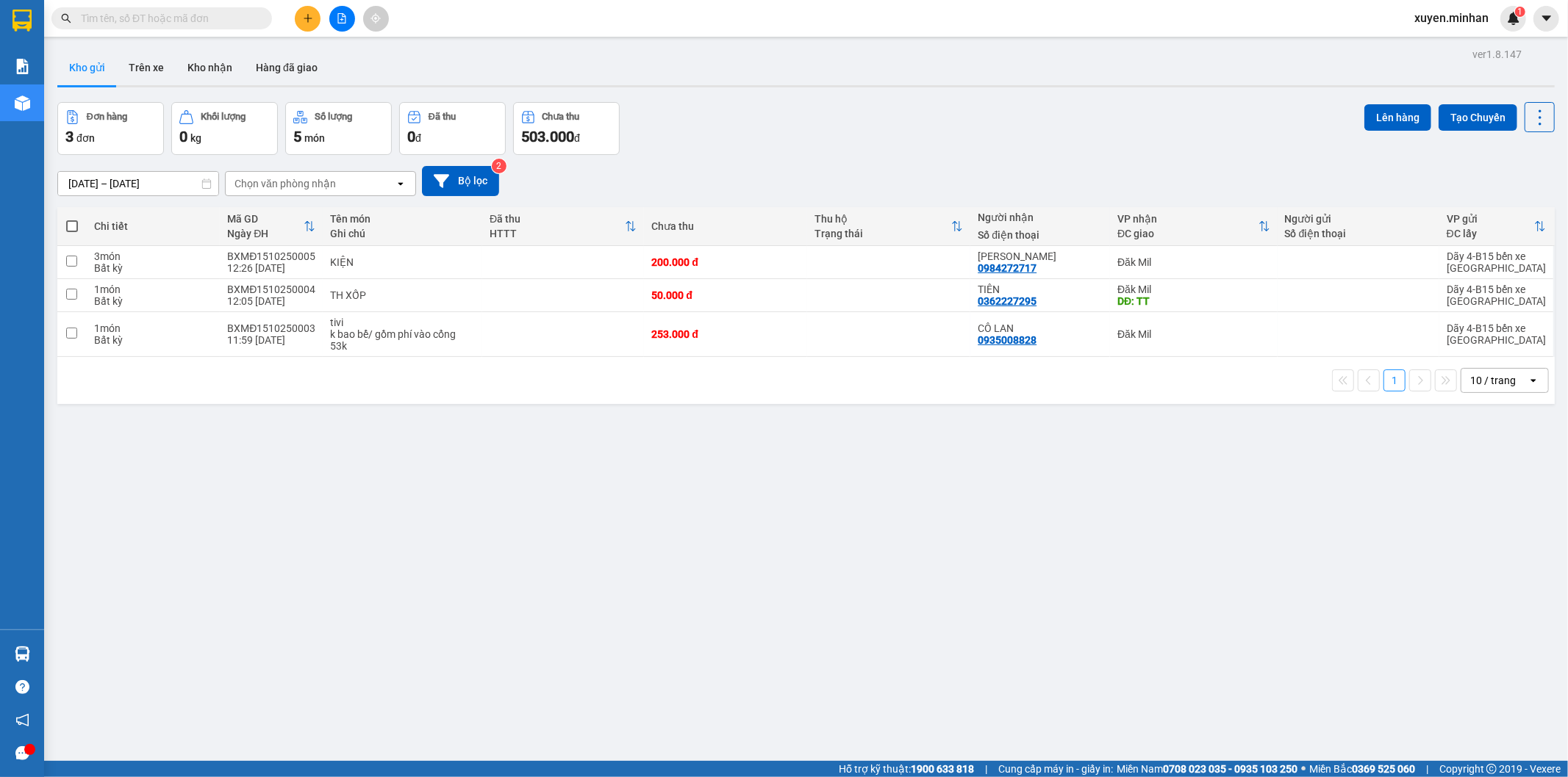
click at [806, 120] on div "Đơn hàng 3 đơn Khối lượng 0 kg Số lượng 5 món Đã thu 0 đ Chưa thu 503.000 đ Lên…" at bounding box center [805, 128] width 1497 height 53
click at [904, 138] on div "Đơn hàng 3 đơn Khối lượng 0 kg Số lượng 5 món Đã thu 0 đ Chưa thu 503.000 đ Lên…" at bounding box center [805, 128] width 1497 height 53
click at [306, 15] on icon "plus" at bounding box center [307, 18] width 10 height 10
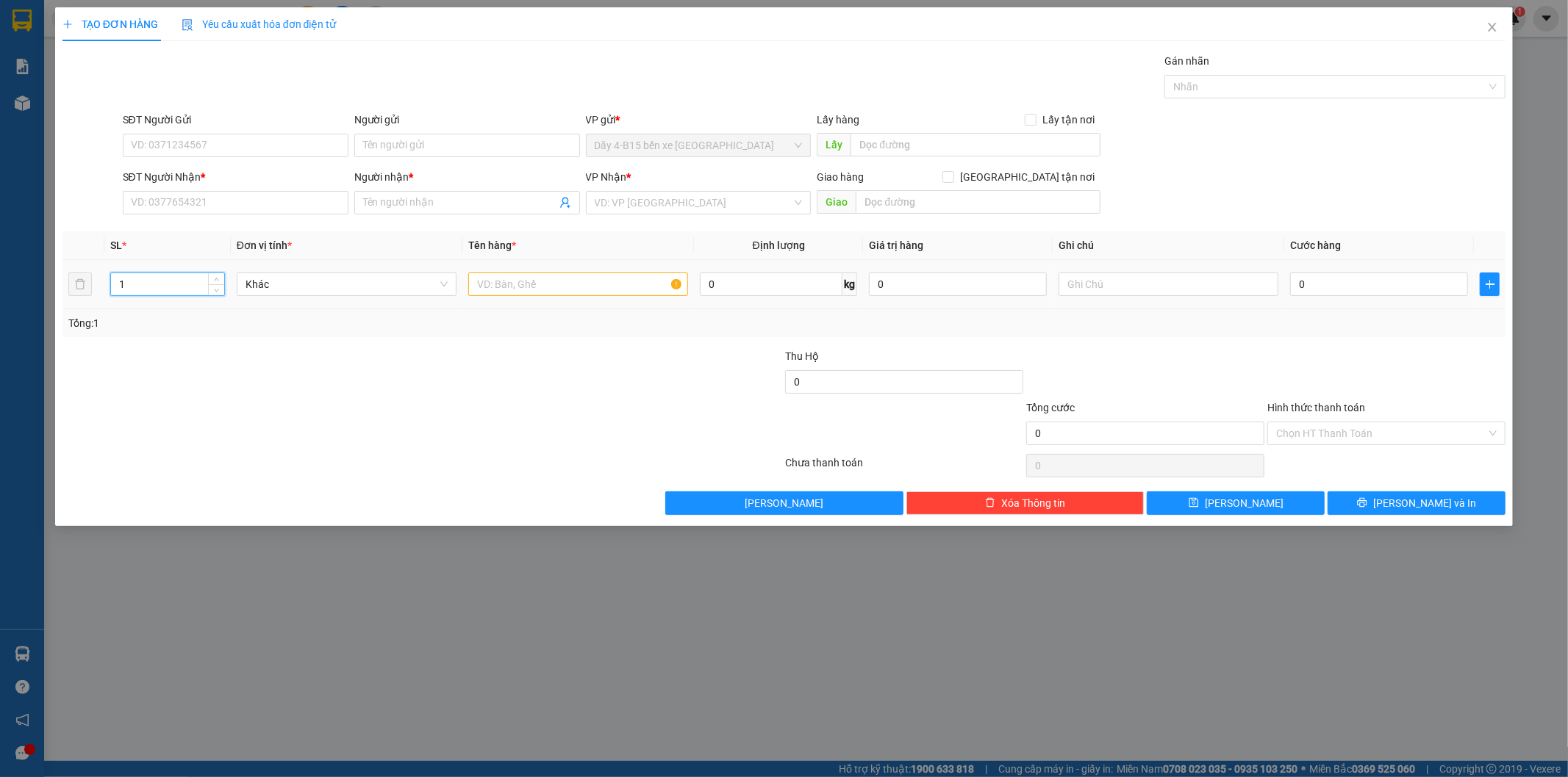
drag, startPoint x: 155, startPoint y: 285, endPoint x: 92, endPoint y: 296, distance: 64.0
click at [92, 296] on tr "1 Khác 0 kg 0 0" at bounding box center [784, 285] width 1443 height 49
type input "2"
click at [518, 278] on input "text" at bounding box center [577, 284] width 219 height 24
type input "KIỆN"
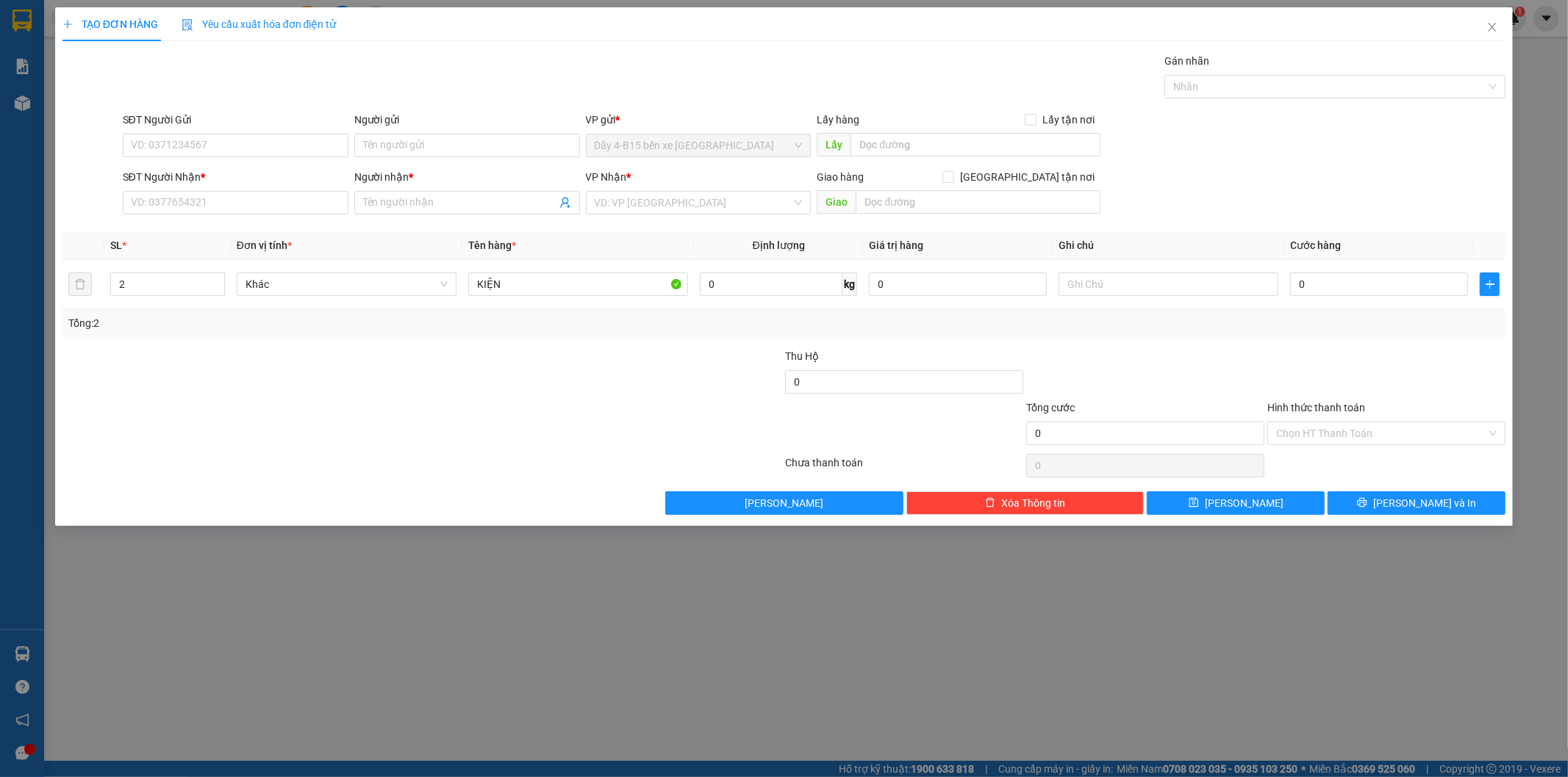
click at [657, 412] on div at bounding box center [664, 425] width 241 height 52
click at [1327, 282] on input "0" at bounding box center [1379, 284] width 178 height 24
type input "1"
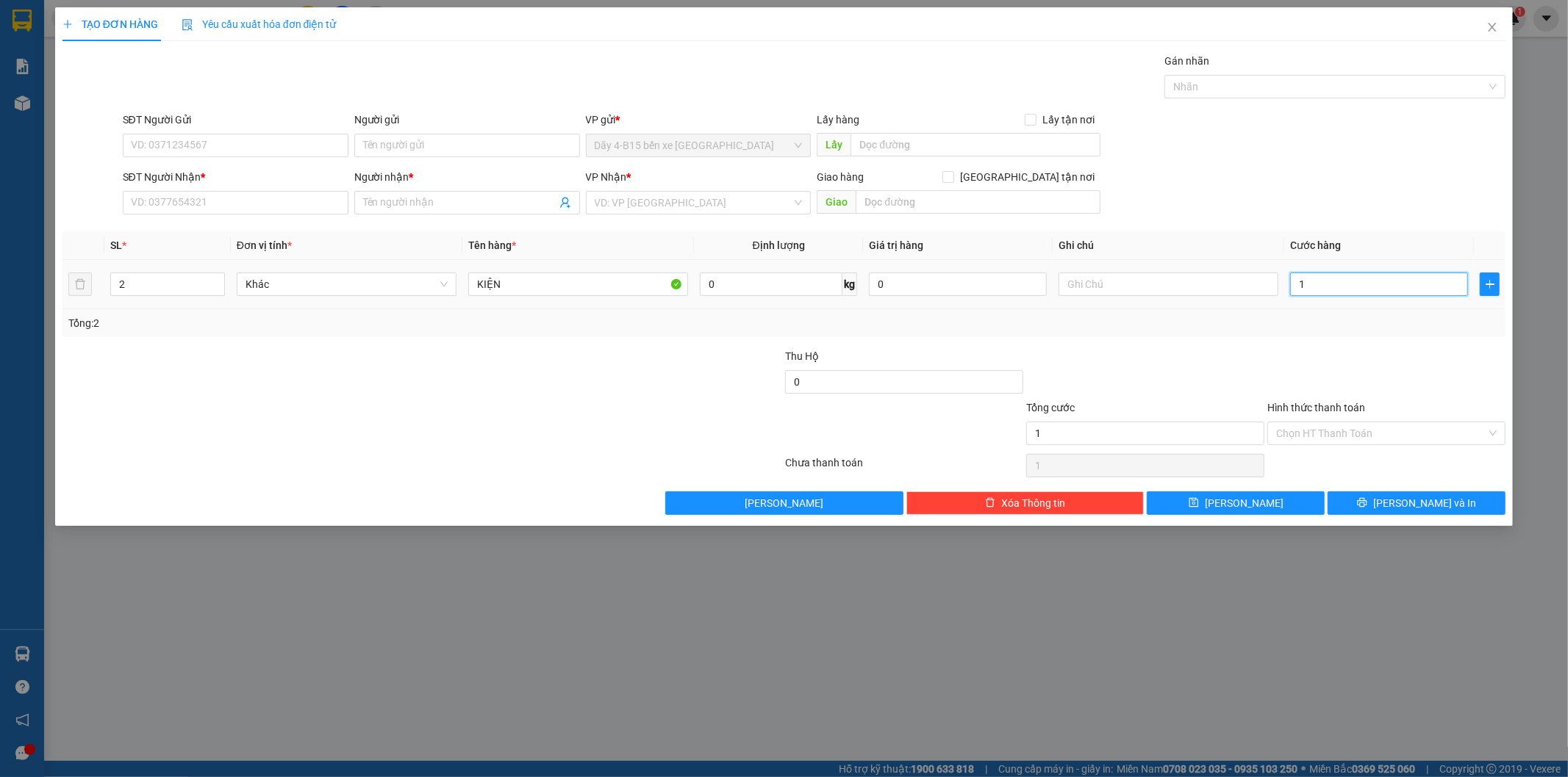
type input "10"
type input "100"
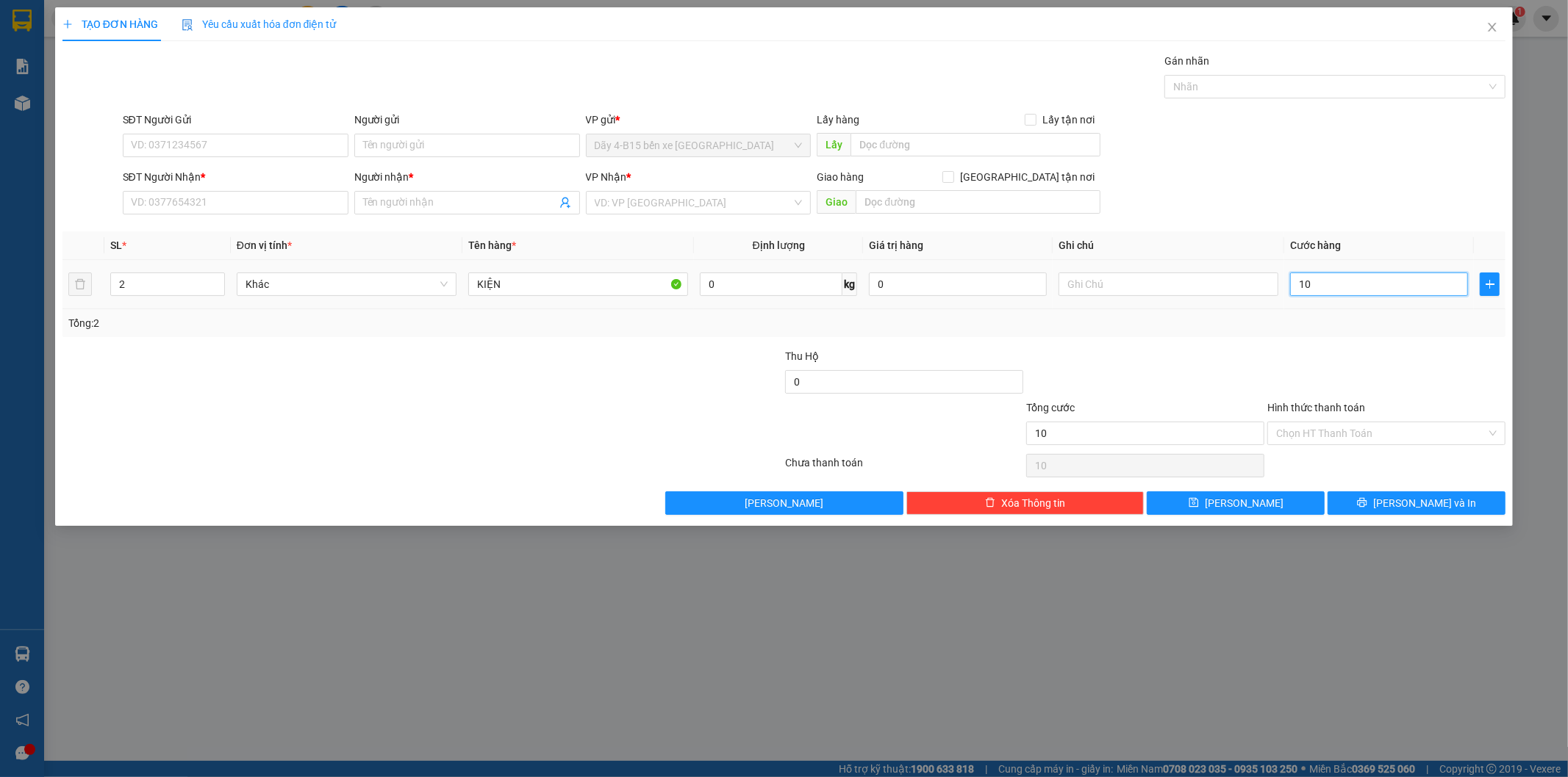
type input "100"
click at [1323, 287] on input "100" at bounding box center [1379, 284] width 178 height 24
type input "100.000"
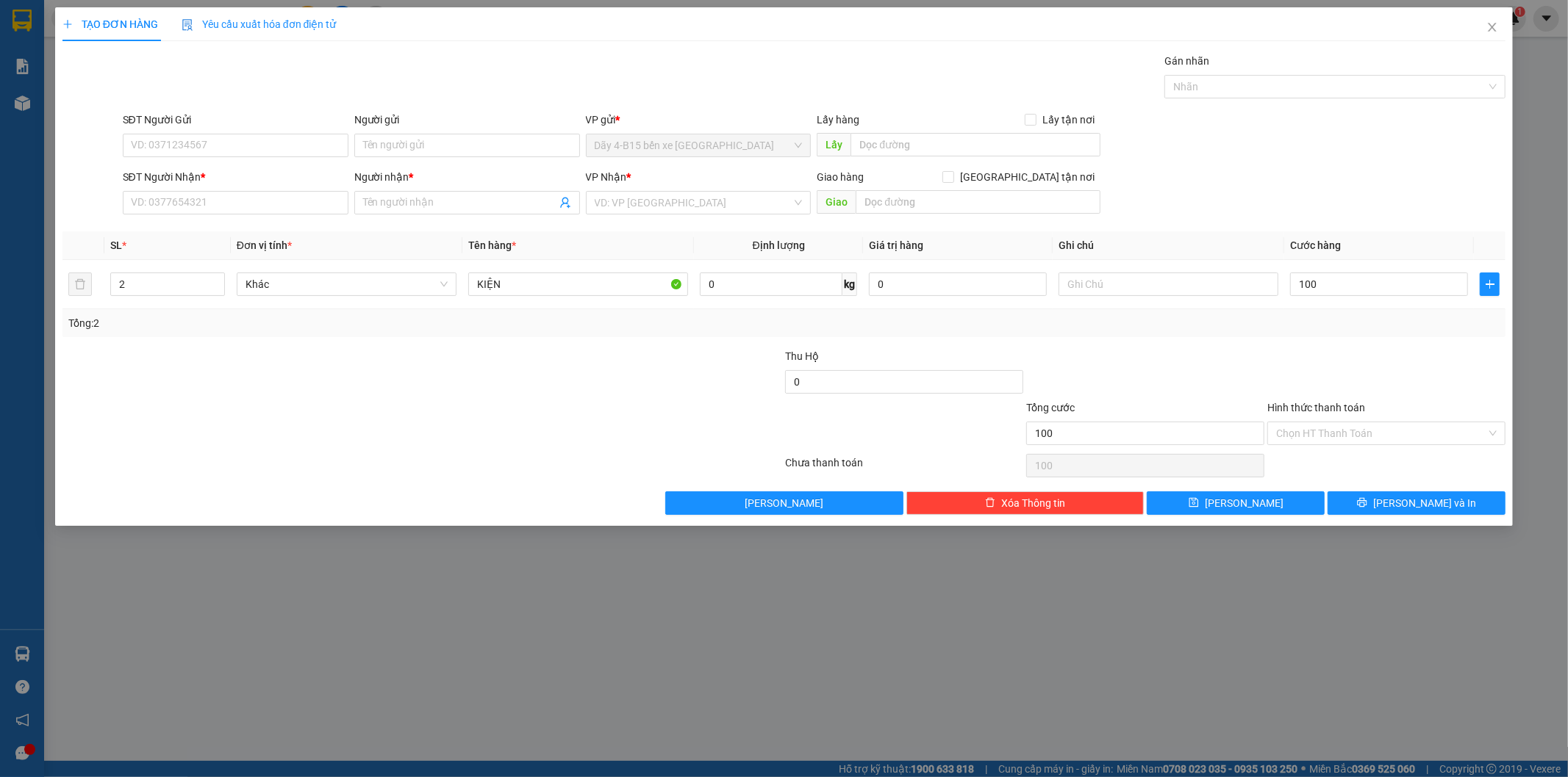
type input "100.000"
click at [1330, 350] on div at bounding box center [1386, 374] width 241 height 52
click at [1351, 276] on input "100.000" at bounding box center [1379, 284] width 178 height 24
type input "9"
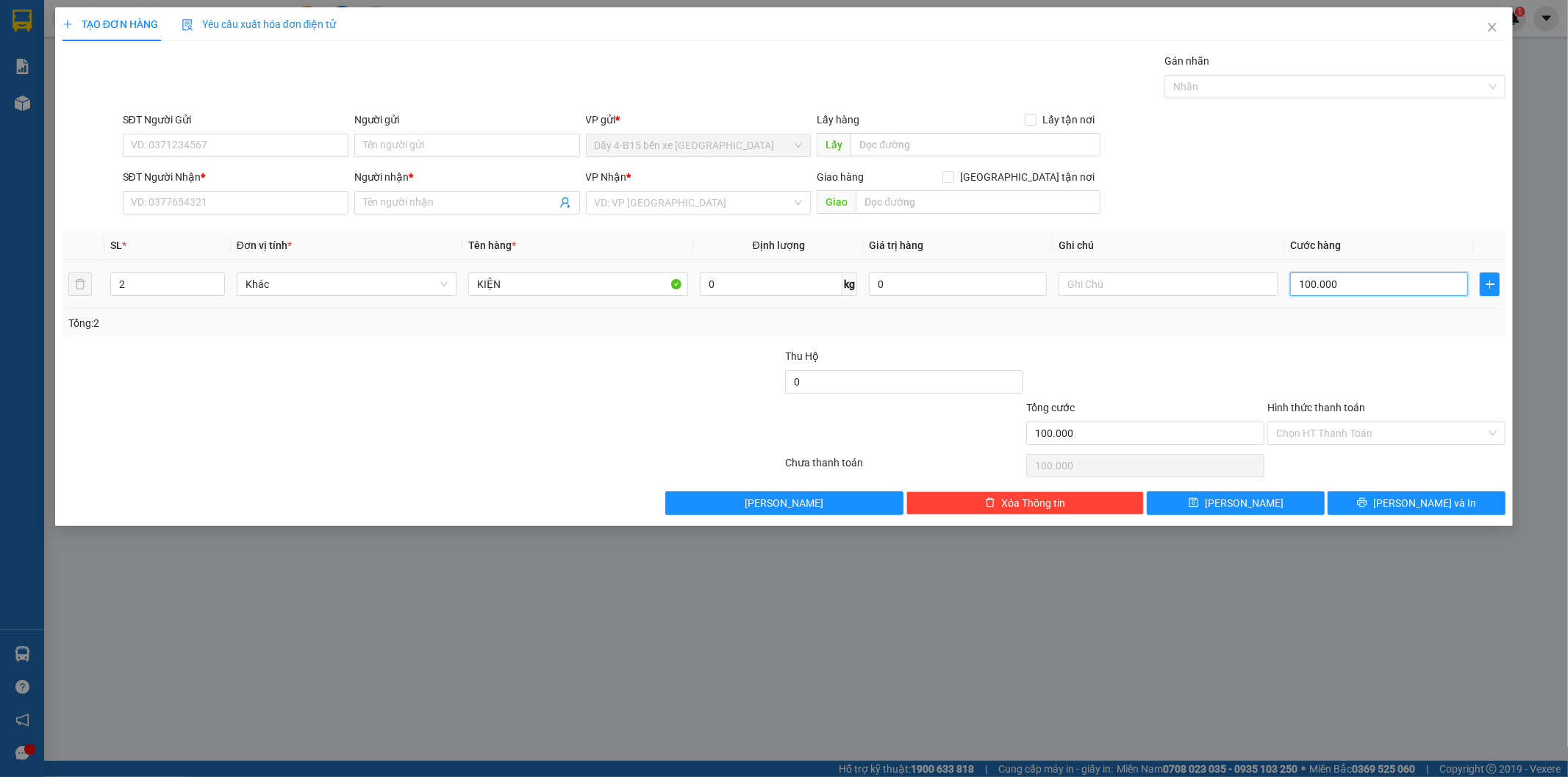
type input "9"
type input "90"
type input "90.000"
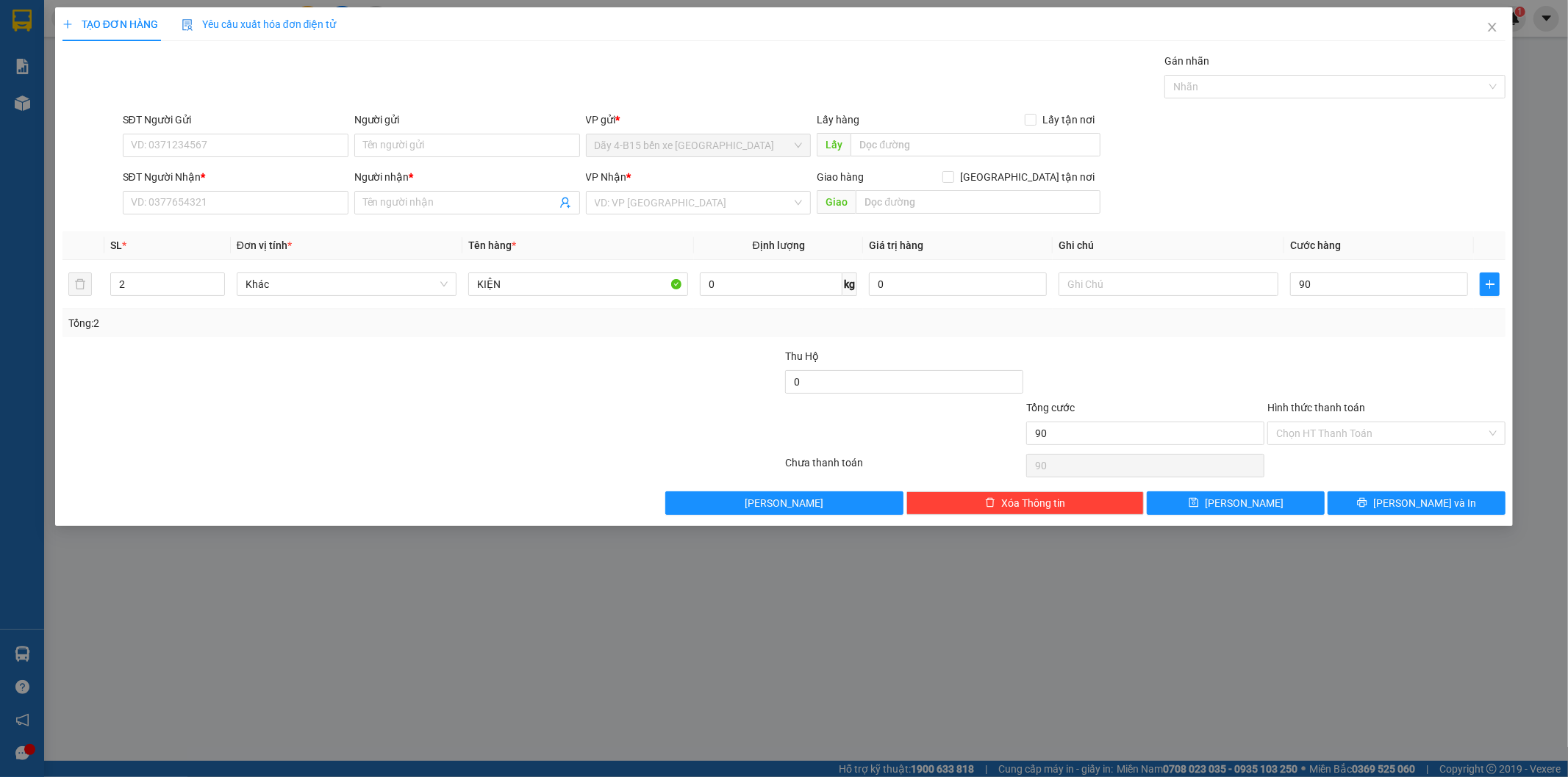
type input "90.000"
click at [1329, 349] on div at bounding box center [1386, 374] width 241 height 52
click at [237, 197] on input "SĐT Người Nhận *" at bounding box center [235, 202] width 226 height 24
click at [216, 229] on div "0325708029 - [PERSON_NAME]" at bounding box center [236, 232] width 208 height 16
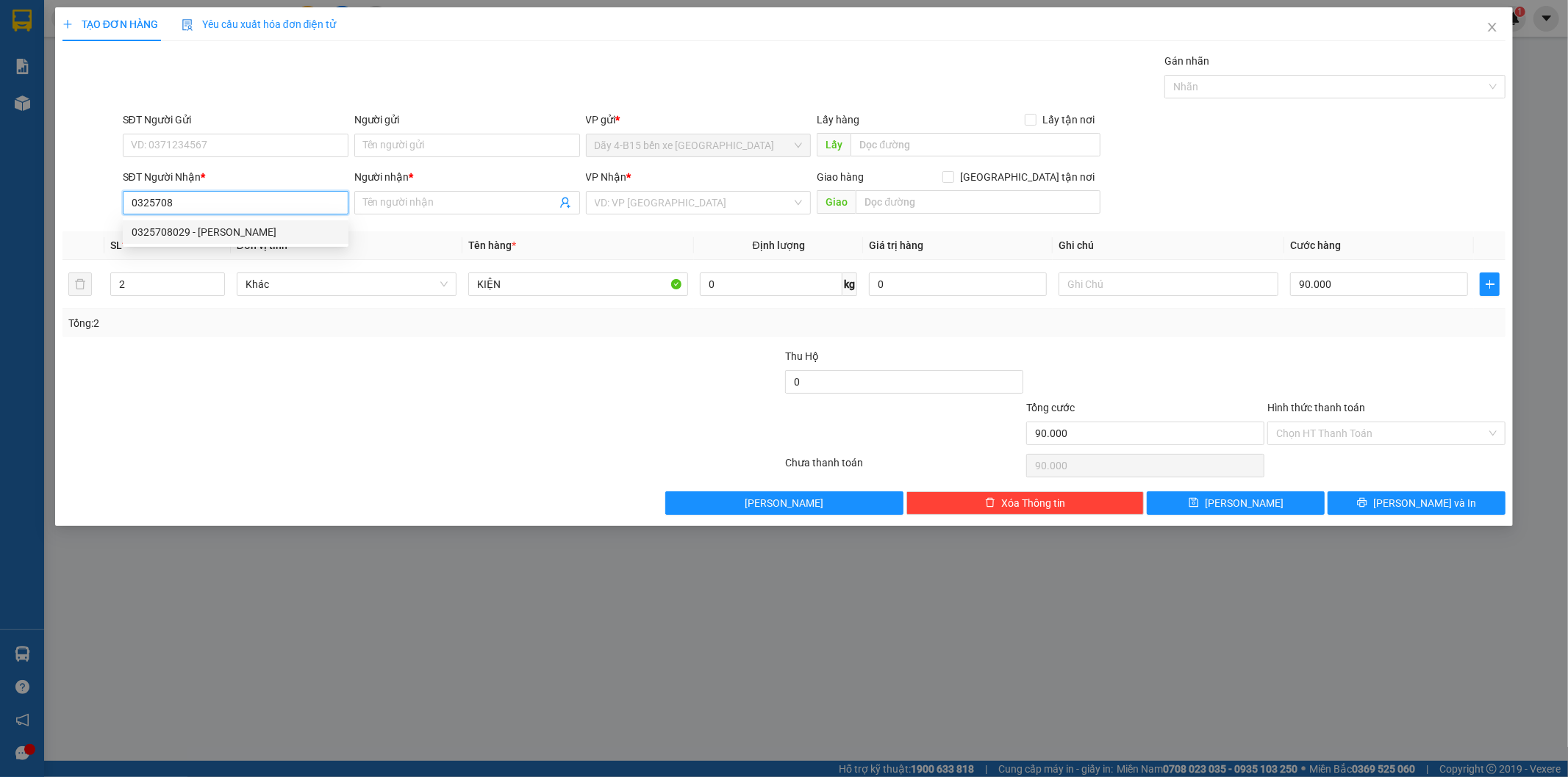
type input "0325708029"
type input "[PERSON_NAME]"
checkbox input "true"
type input "GIAO"
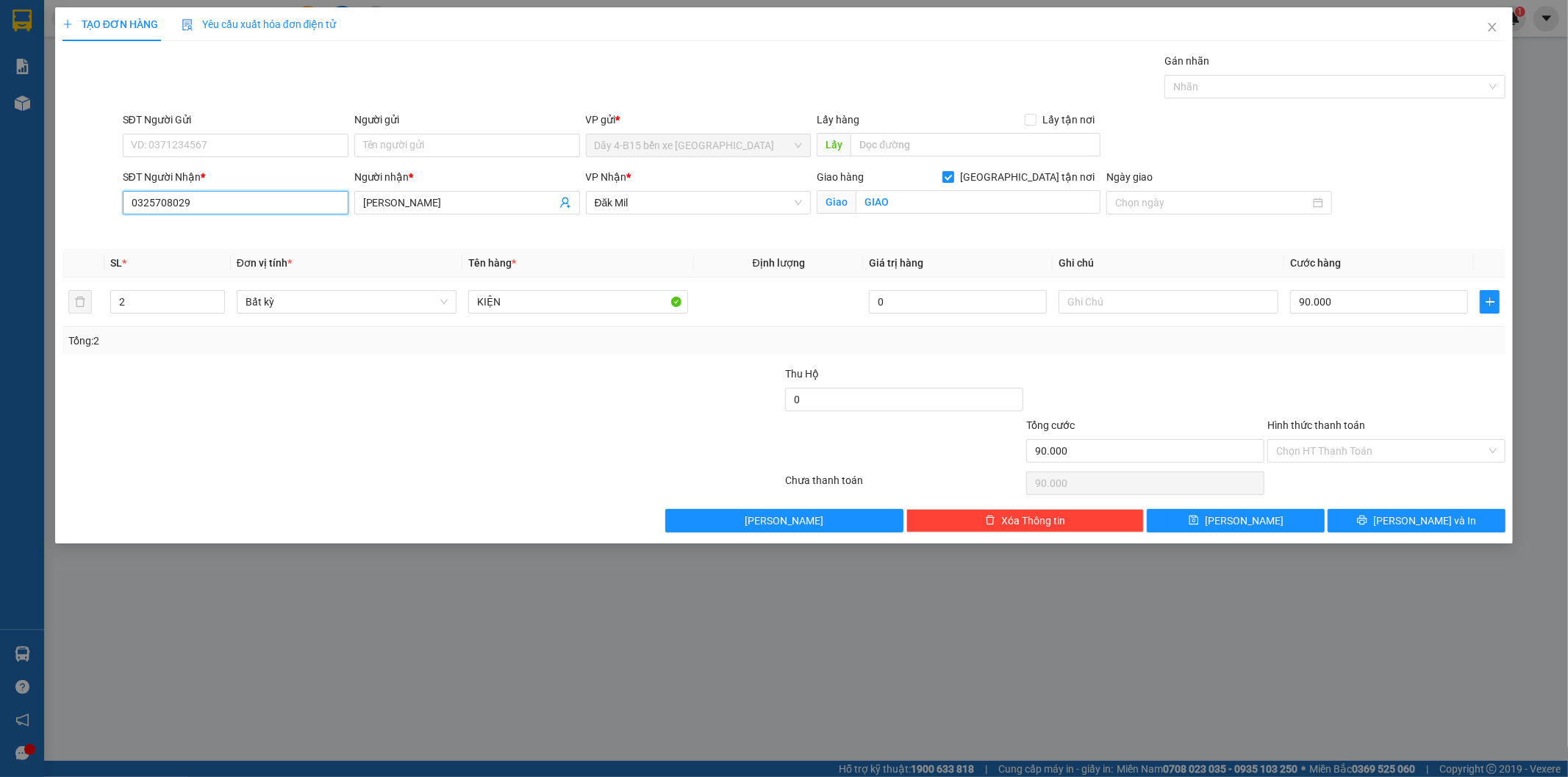
type input "0325708029"
click at [531, 417] on div at bounding box center [302, 442] width 482 height 52
click at [1319, 300] on input "90.000" at bounding box center [1379, 302] width 178 height 24
type input "1"
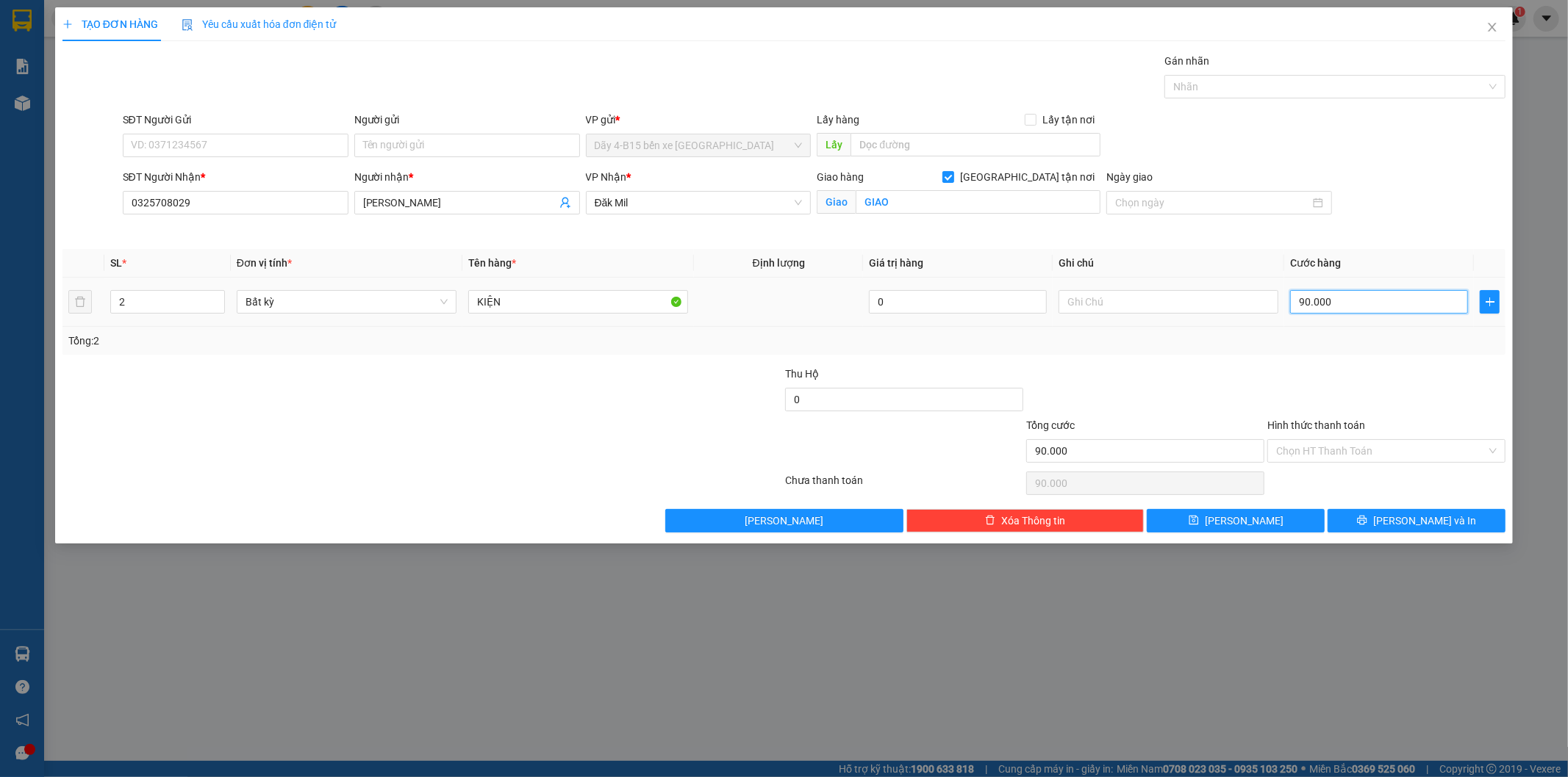
type input "1"
type input "10"
type input "100"
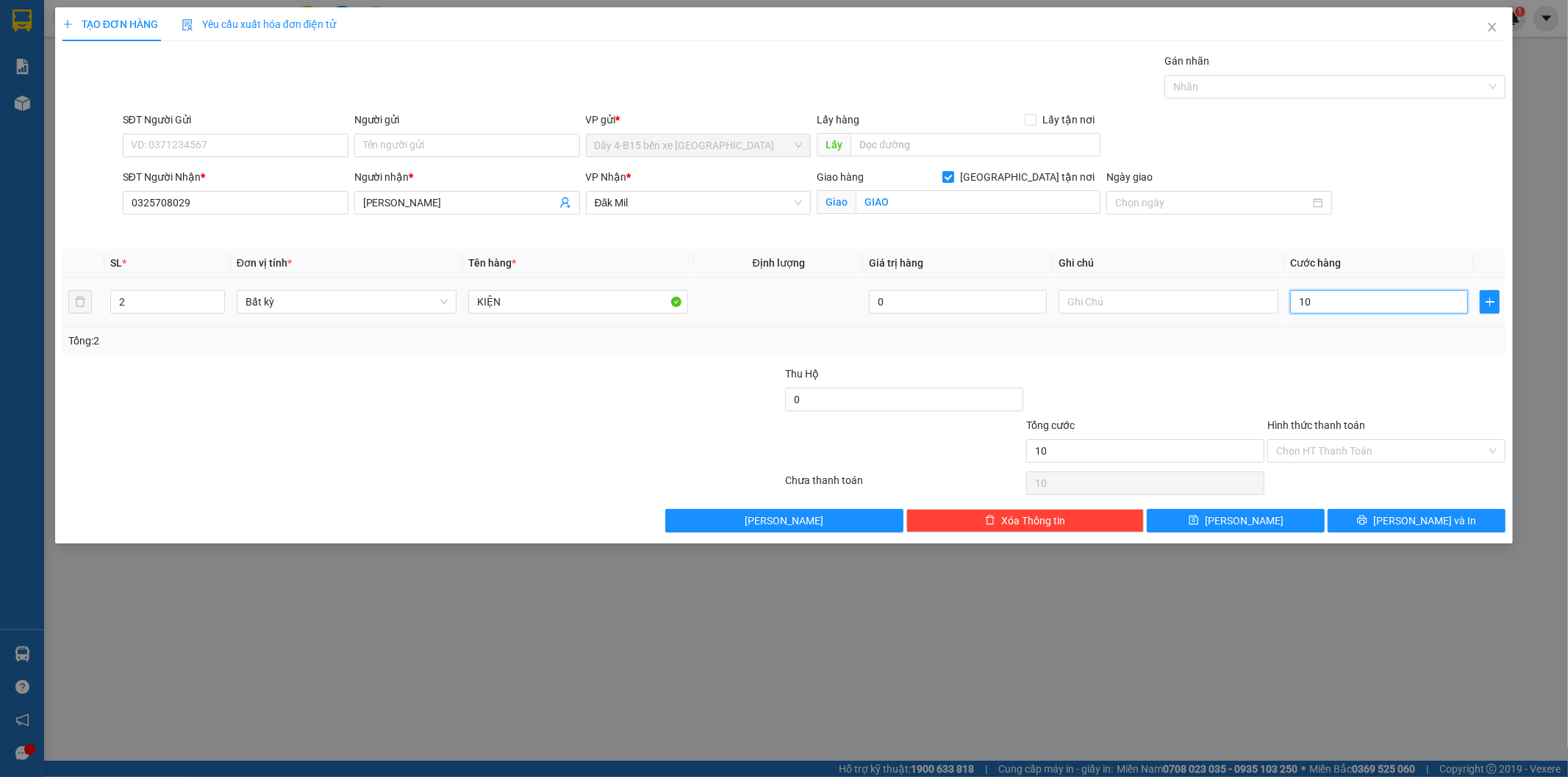
type input "100"
type input "100.000"
click at [1338, 375] on div at bounding box center [1386, 392] width 241 height 52
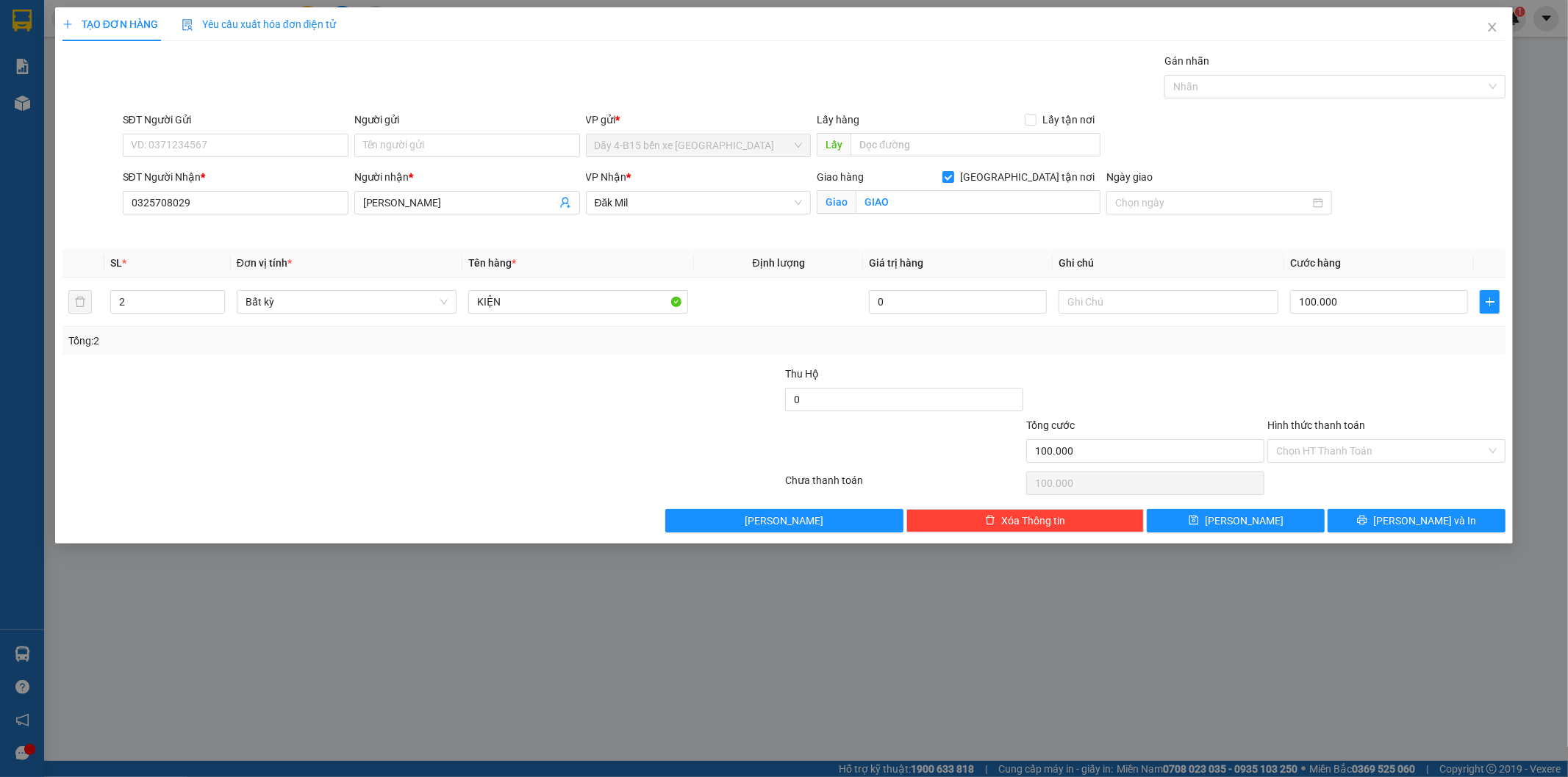
click at [1358, 395] on div at bounding box center [1386, 392] width 241 height 52
click at [1342, 450] on input "Hình thức thanh toán" at bounding box center [1381, 451] width 210 height 22
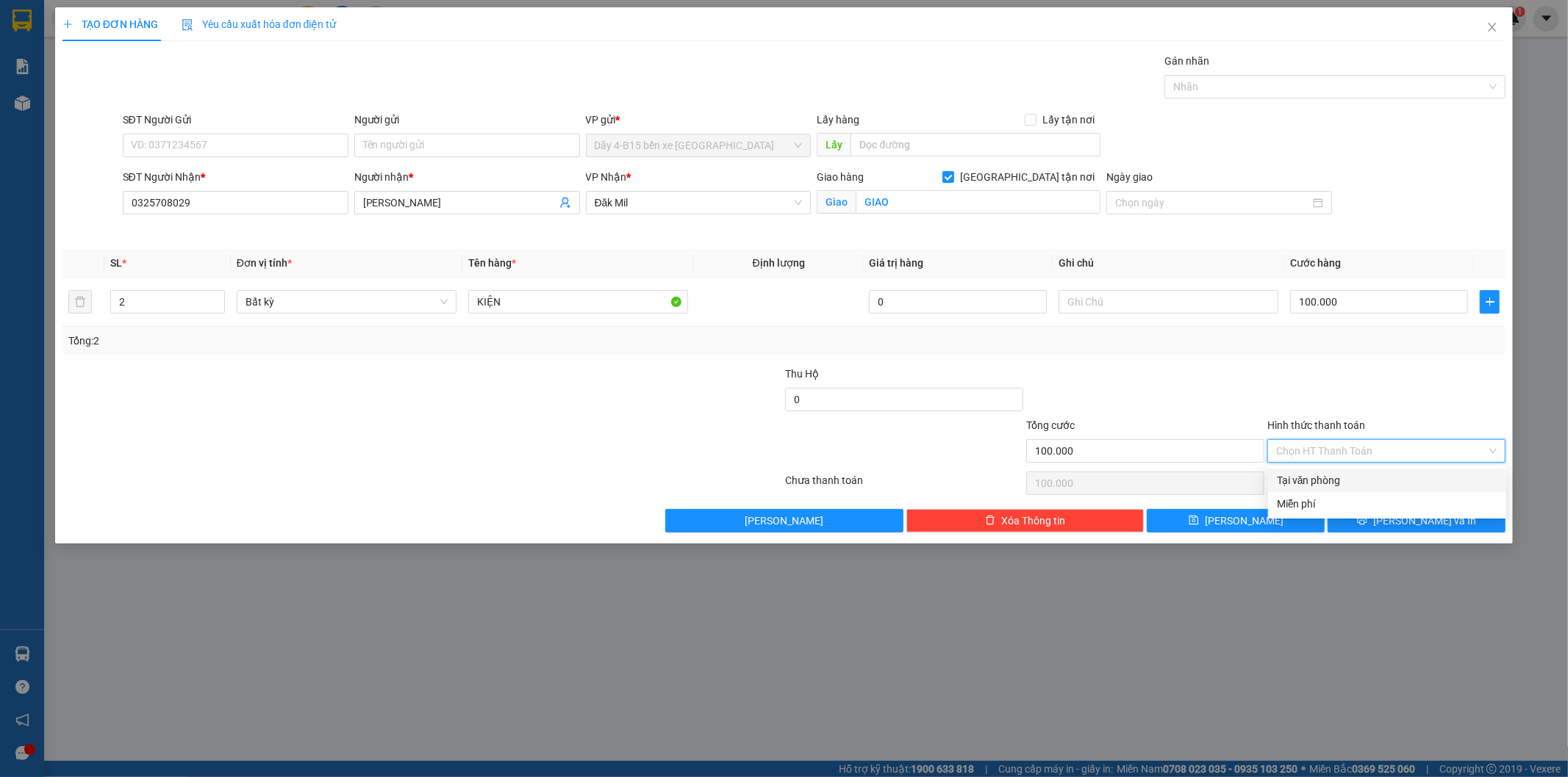
click at [1346, 475] on div "Tại văn phòng" at bounding box center [1387, 480] width 220 height 16
type input "0"
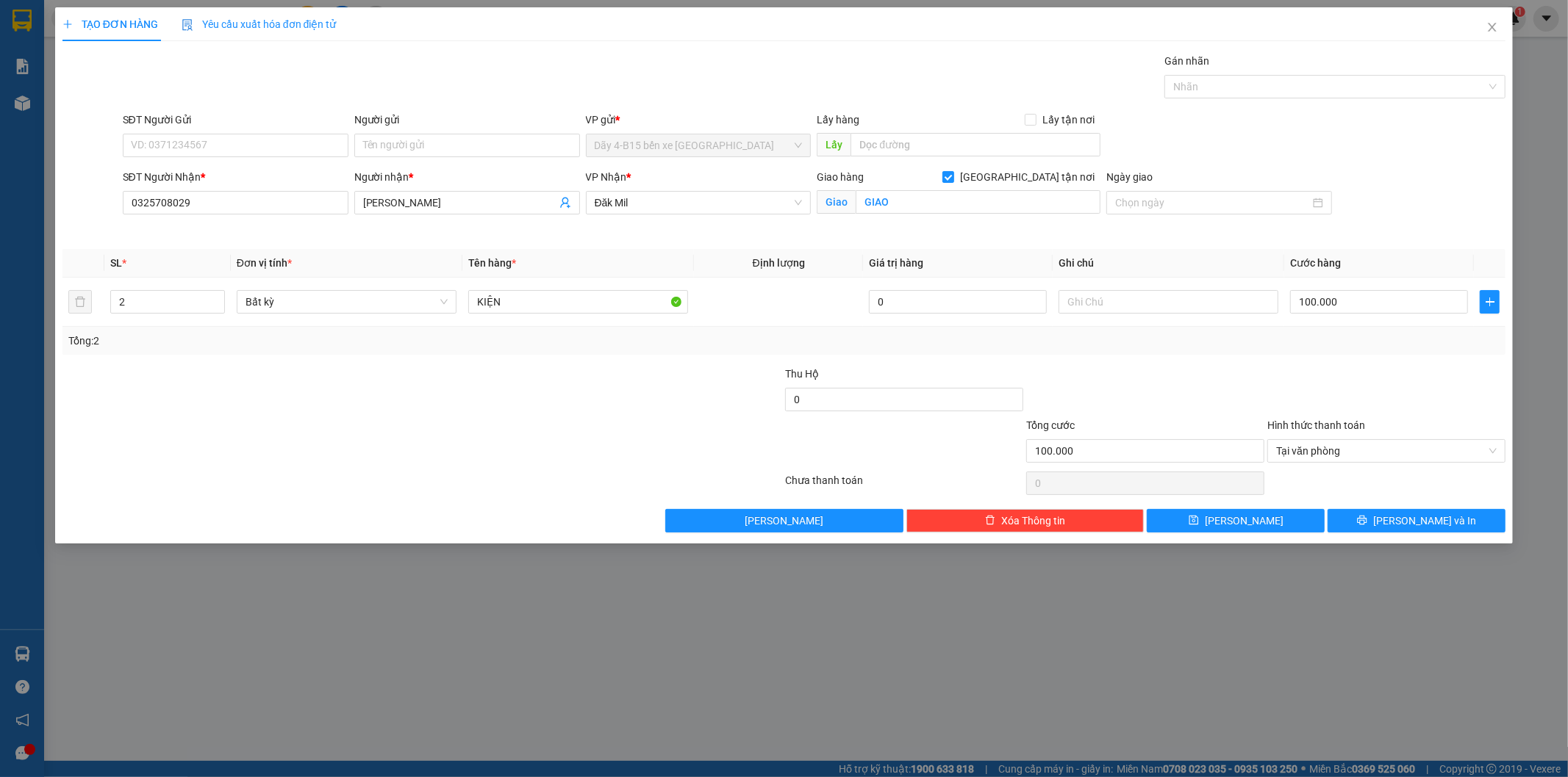
click at [1211, 382] on div at bounding box center [1145, 392] width 241 height 52
click at [1449, 524] on button "[PERSON_NAME] và In" at bounding box center [1416, 521] width 178 height 24
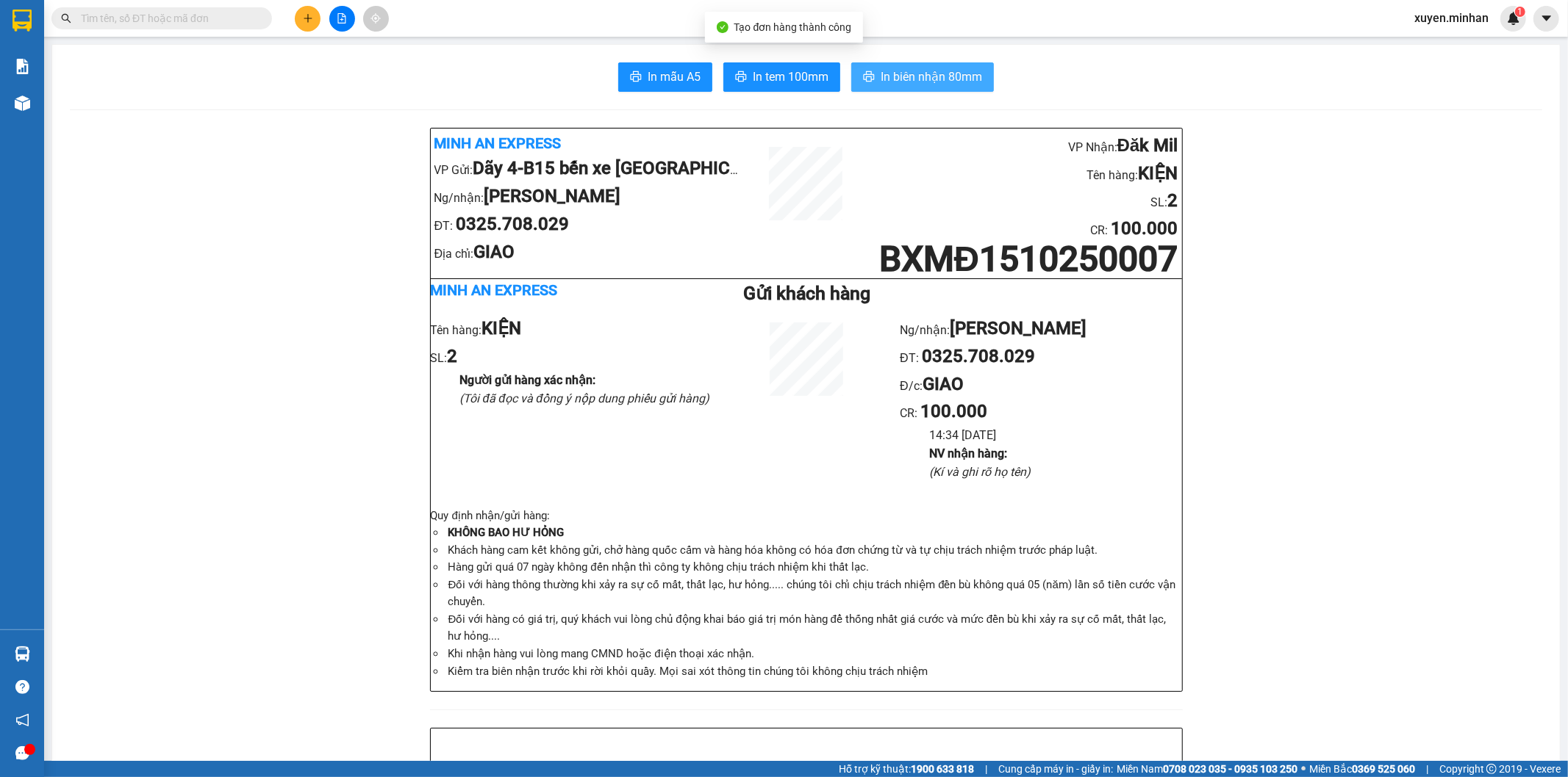
click at [905, 82] on span "In biên nhận 80mm" at bounding box center [931, 77] width 102 height 18
click at [794, 77] on span "In tem 100mm" at bounding box center [791, 77] width 75 height 18
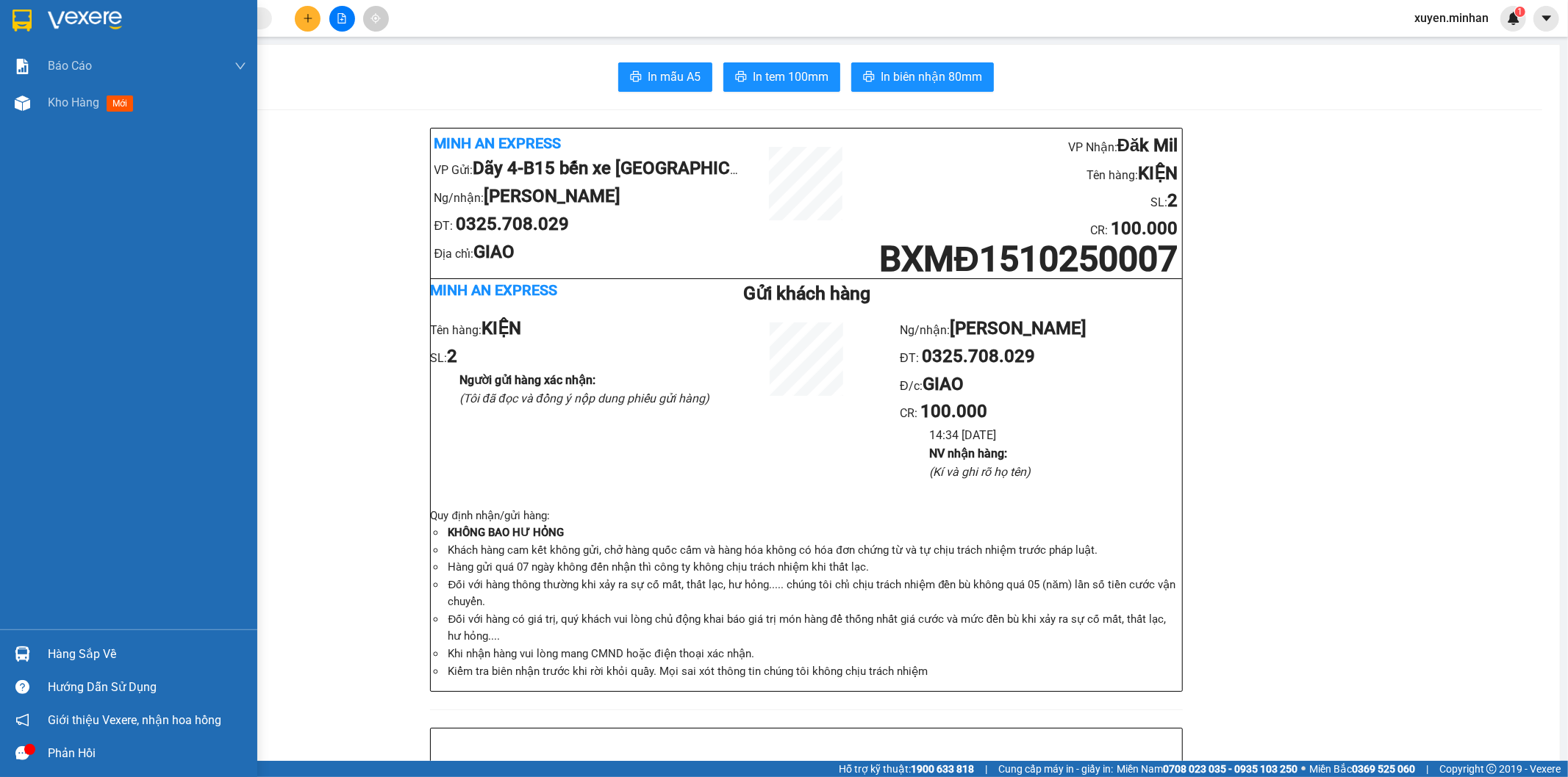
click at [18, 25] on img at bounding box center [22, 20] width 19 height 22
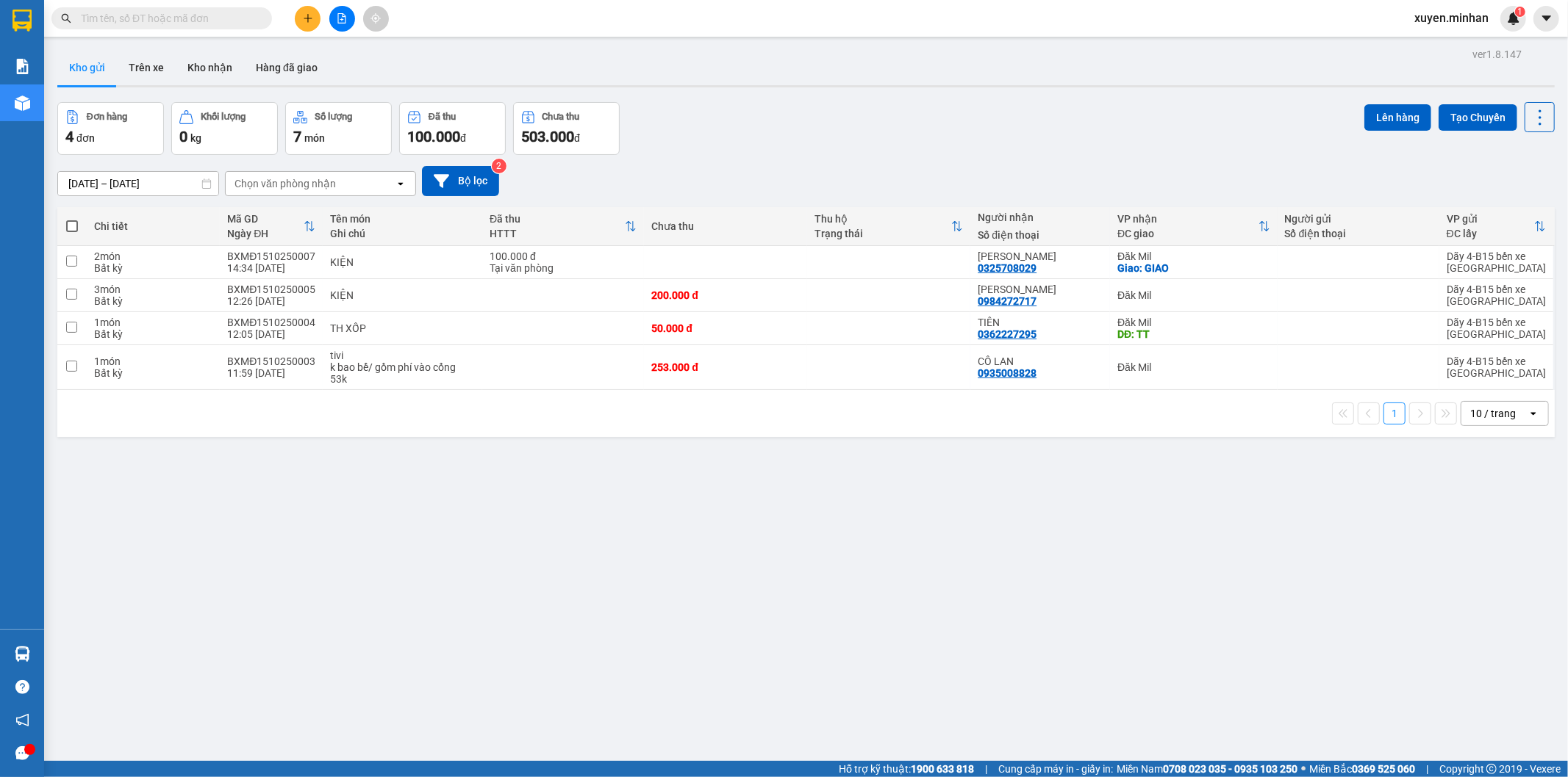
click at [727, 580] on div "ver 1.8.147 Kho gửi Trên xe Kho nhận Hàng đã giao Đơn hàng 4 đơn Khối lượng 0 k…" at bounding box center [806, 432] width 1509 height 777
click at [303, 19] on icon "plus" at bounding box center [307, 18] width 10 height 10
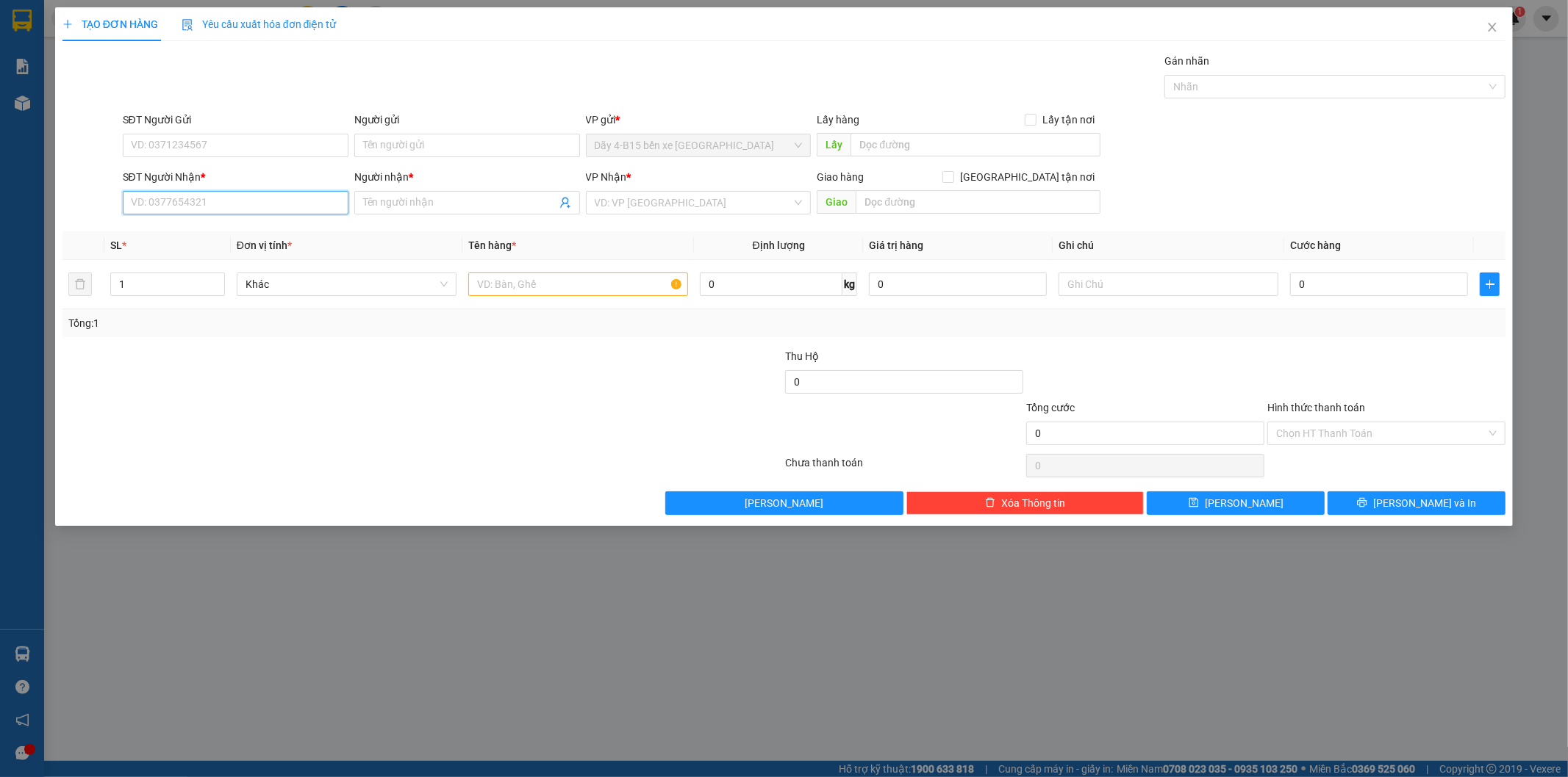
click at [225, 198] on input "SĐT Người Nhận *" at bounding box center [235, 202] width 226 height 24
click at [252, 231] on div "0396465935 - Thy" at bounding box center [236, 232] width 208 height 16
type input "0396465935"
type input "Thy"
type input "0396465935"
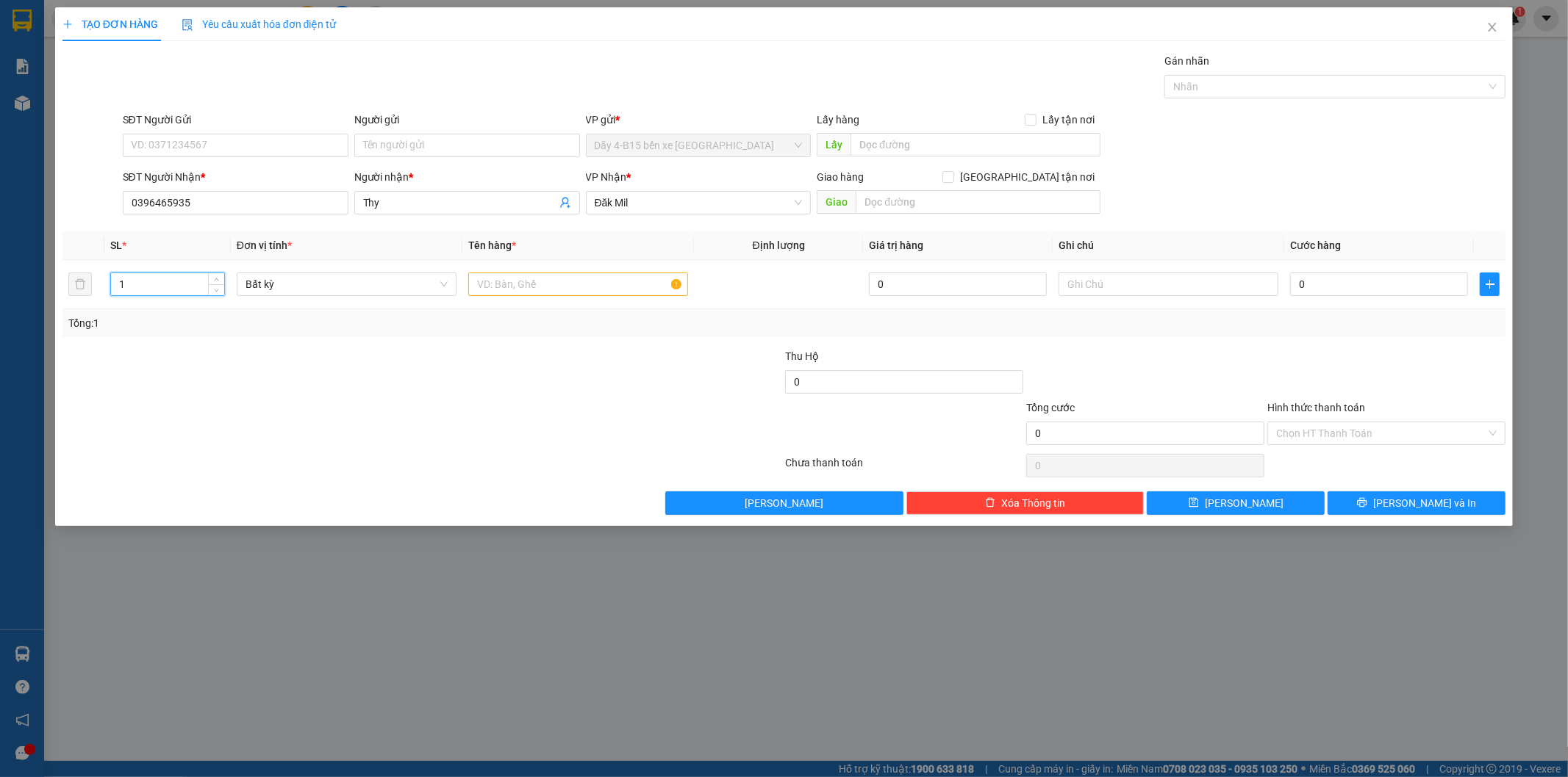
drag, startPoint x: 177, startPoint y: 286, endPoint x: 52, endPoint y: 292, distance: 125.1
click at [52, 292] on div "TẠO ĐƠN HÀNG Yêu cầu xuất hóa đơn điện tử Transit Pickup Surcharge Ids Transit …" at bounding box center [784, 388] width 1568 height 777
type input "3"
click at [457, 422] on div at bounding box center [302, 425] width 482 height 52
click at [520, 284] on input "text" at bounding box center [577, 284] width 219 height 24
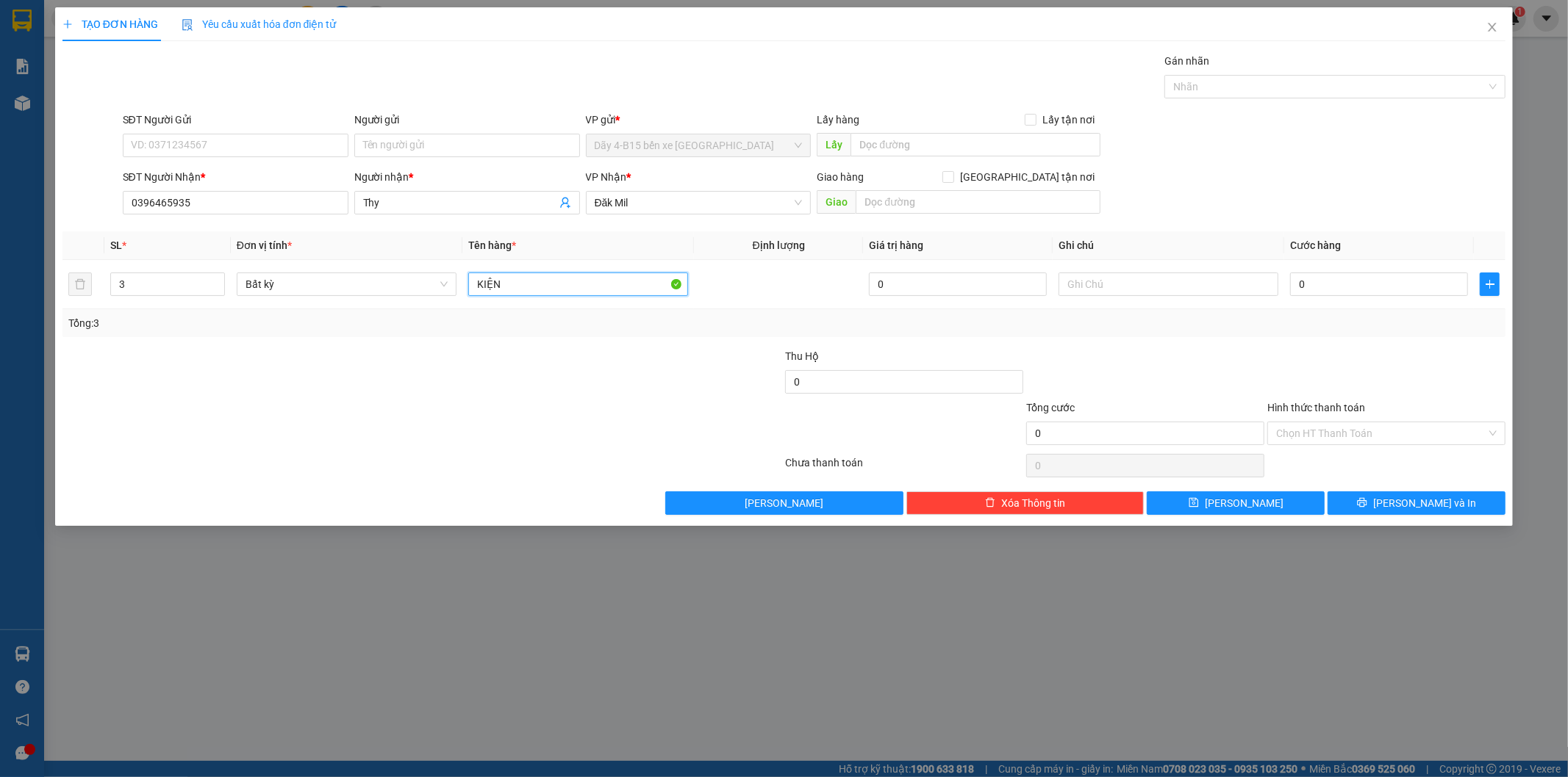
type input "KIỆN"
click at [583, 395] on div at bounding box center [664, 374] width 241 height 52
click at [1331, 281] on input "0" at bounding box center [1379, 284] width 178 height 24
type input "1"
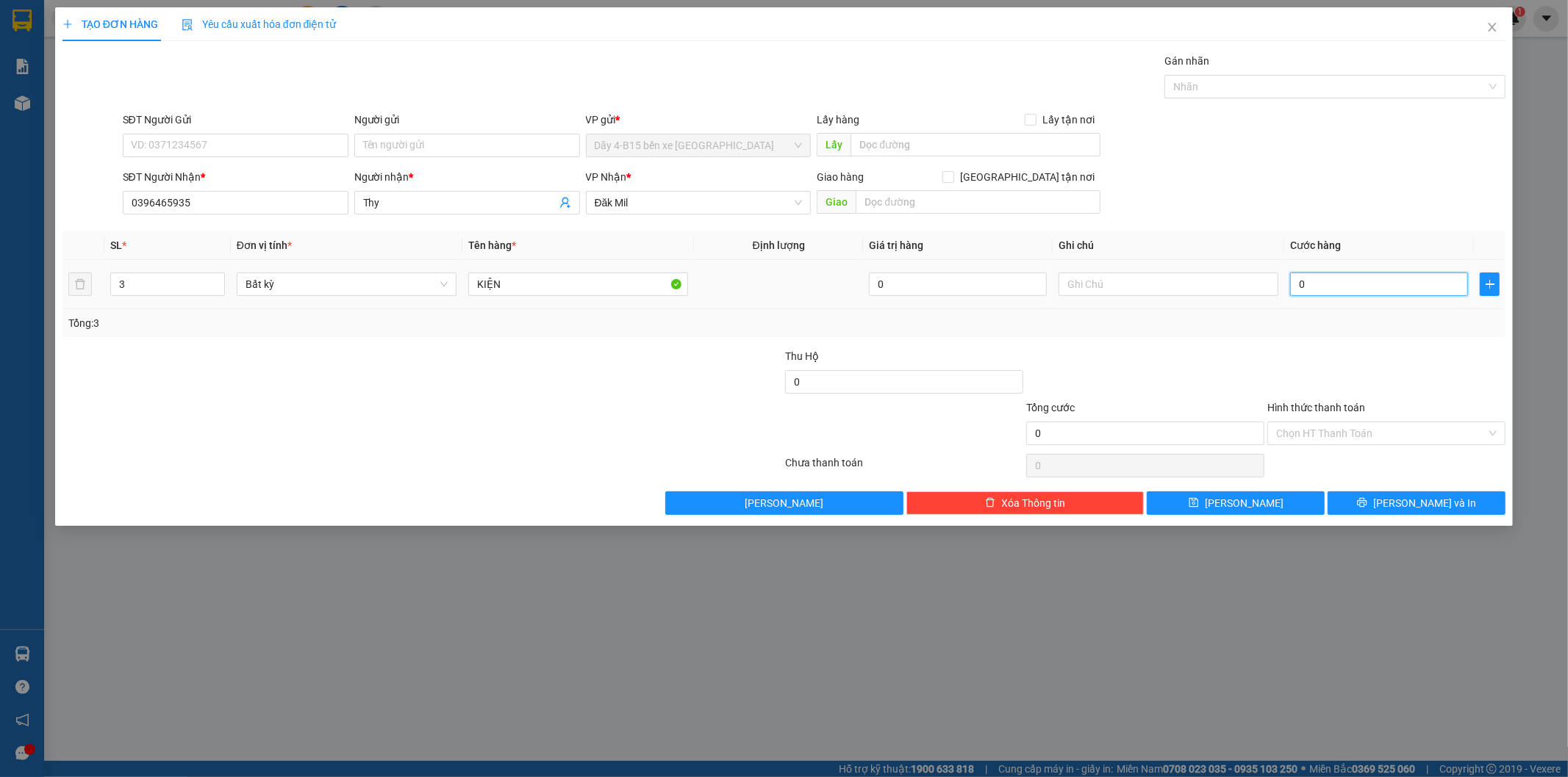
type input "1"
type input "13"
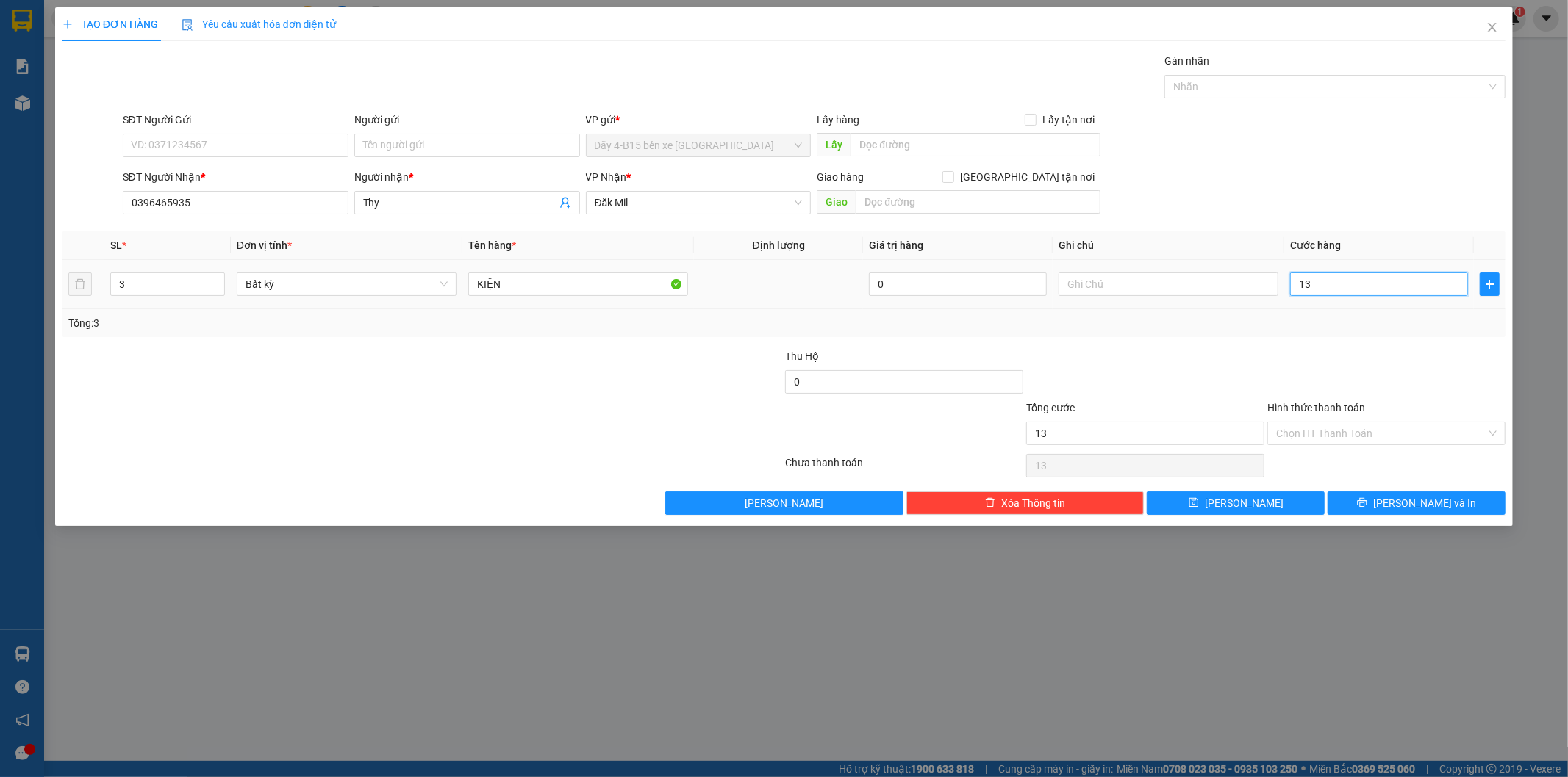
type input "130"
type input "130.000"
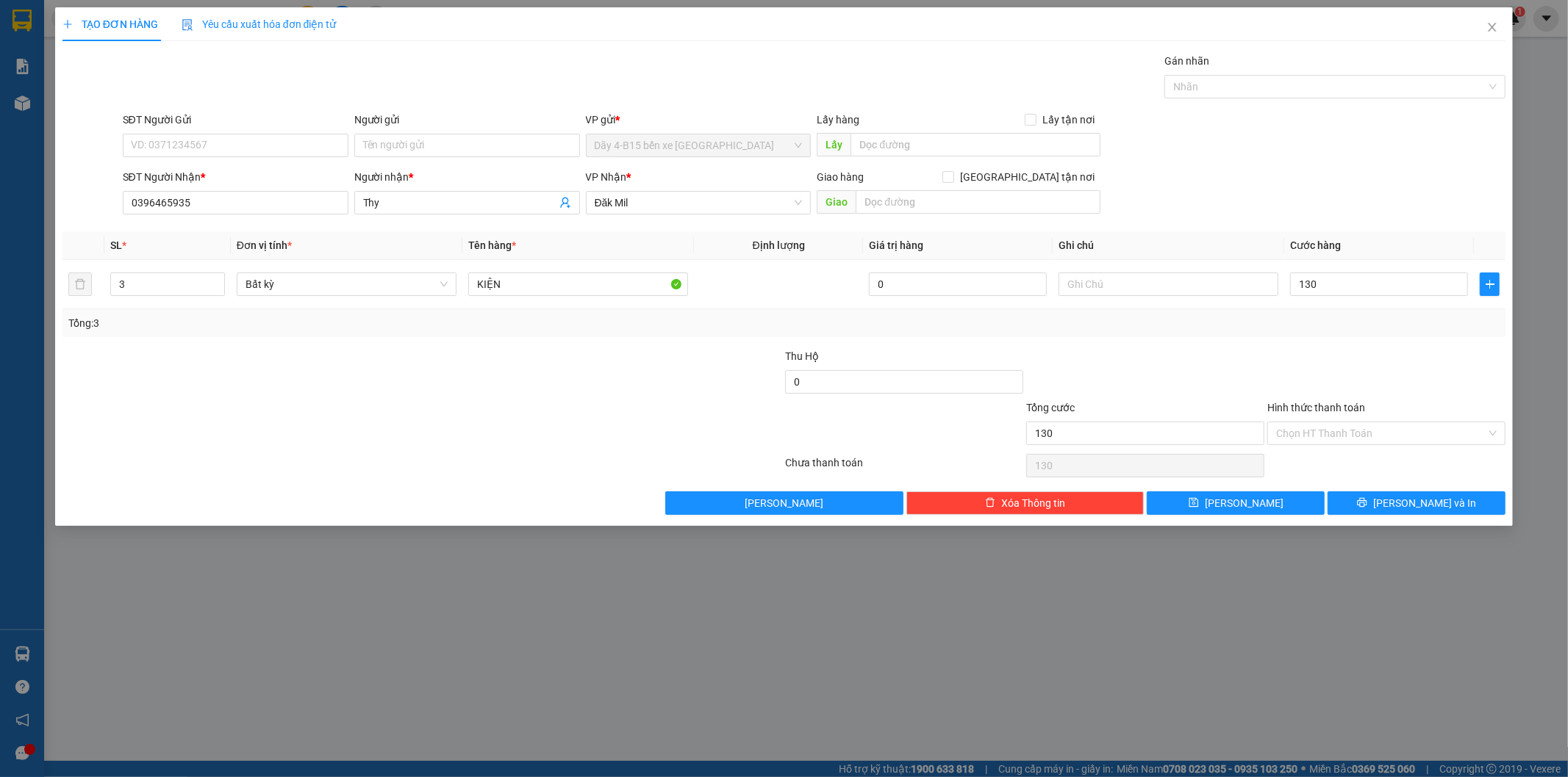
type input "130.000"
click at [1201, 378] on div at bounding box center [1145, 374] width 241 height 52
click at [1367, 508] on icon "printer" at bounding box center [1362, 502] width 9 height 9
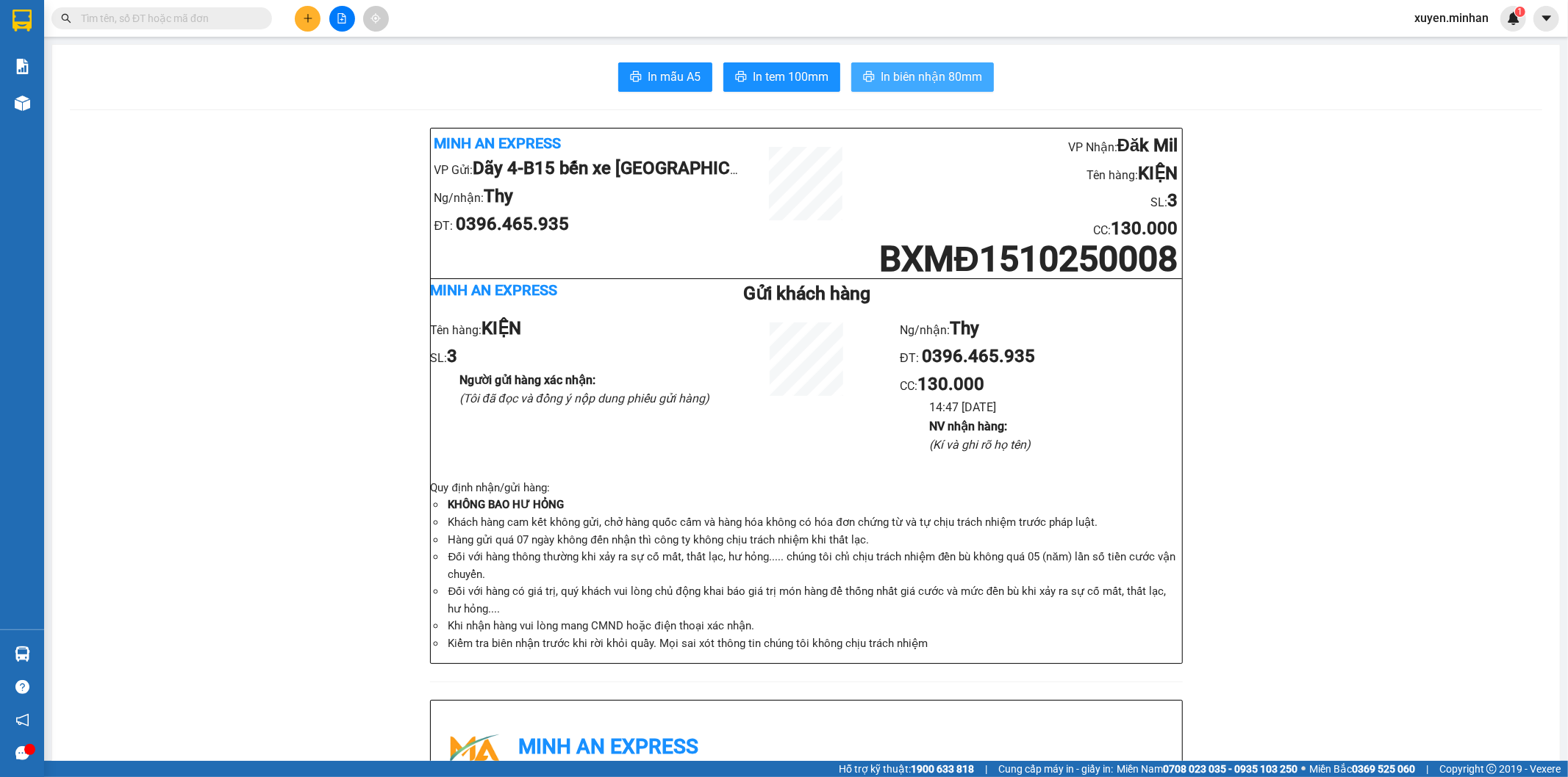
click at [928, 75] on span "In biên nhận 80mm" at bounding box center [931, 77] width 102 height 18
click at [764, 75] on span "In tem 100mm" at bounding box center [791, 77] width 75 height 18
click at [311, 15] on icon "plus" at bounding box center [307, 18] width 10 height 10
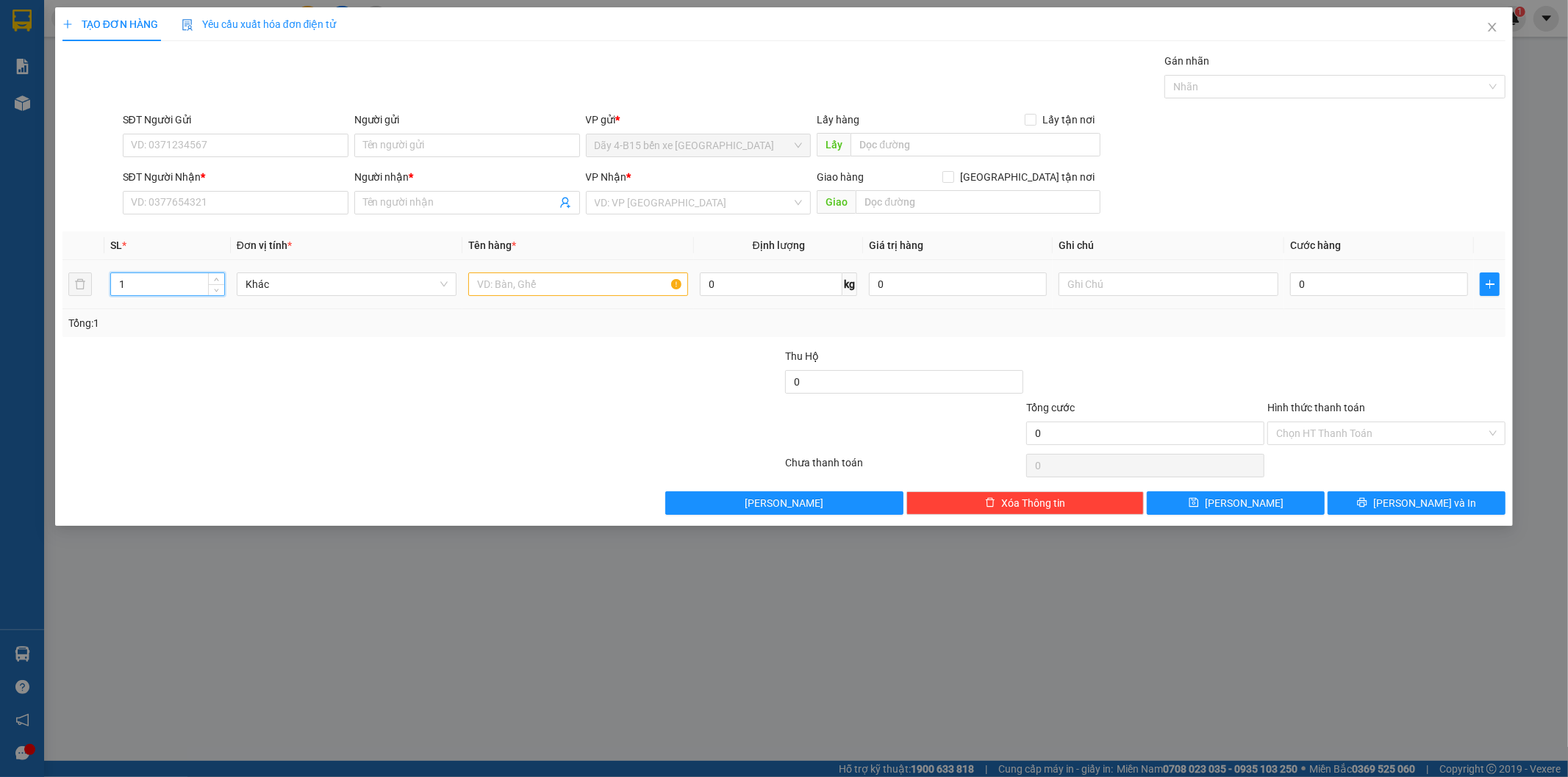
drag, startPoint x: 166, startPoint y: 290, endPoint x: 62, endPoint y: 288, distance: 104.0
click at [63, 288] on tr "1 Khác 0 kg 0 0" at bounding box center [784, 285] width 1443 height 49
type input "2"
click at [526, 277] on input "text" at bounding box center [577, 284] width 219 height 24
type input "BỌC"
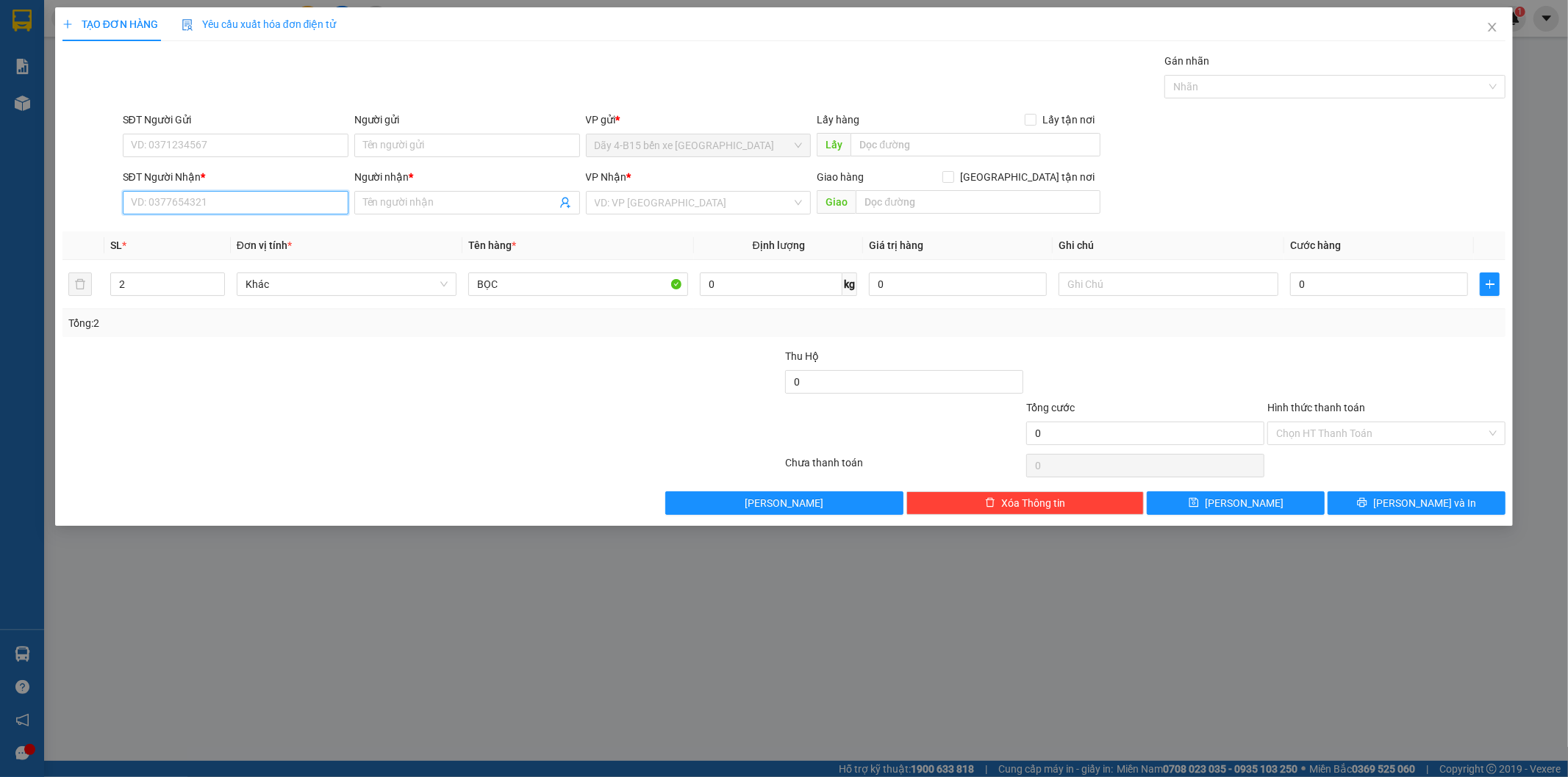
click at [282, 200] on input "SĐT Người Nhận *" at bounding box center [235, 202] width 226 height 24
click at [1316, 288] on input "0" at bounding box center [1379, 284] width 178 height 24
type input "6"
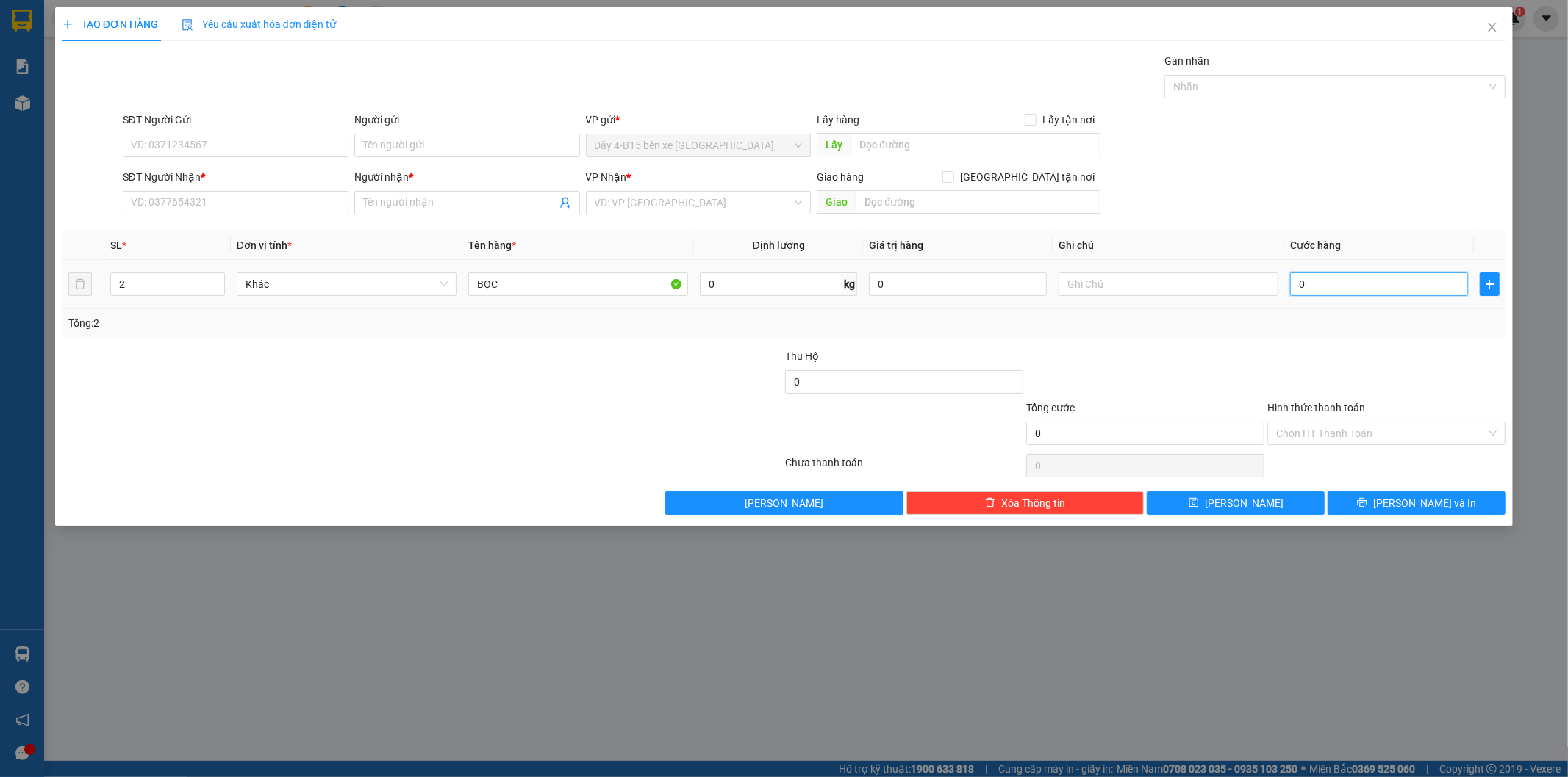
type input "6"
type input "60"
type input "60.000"
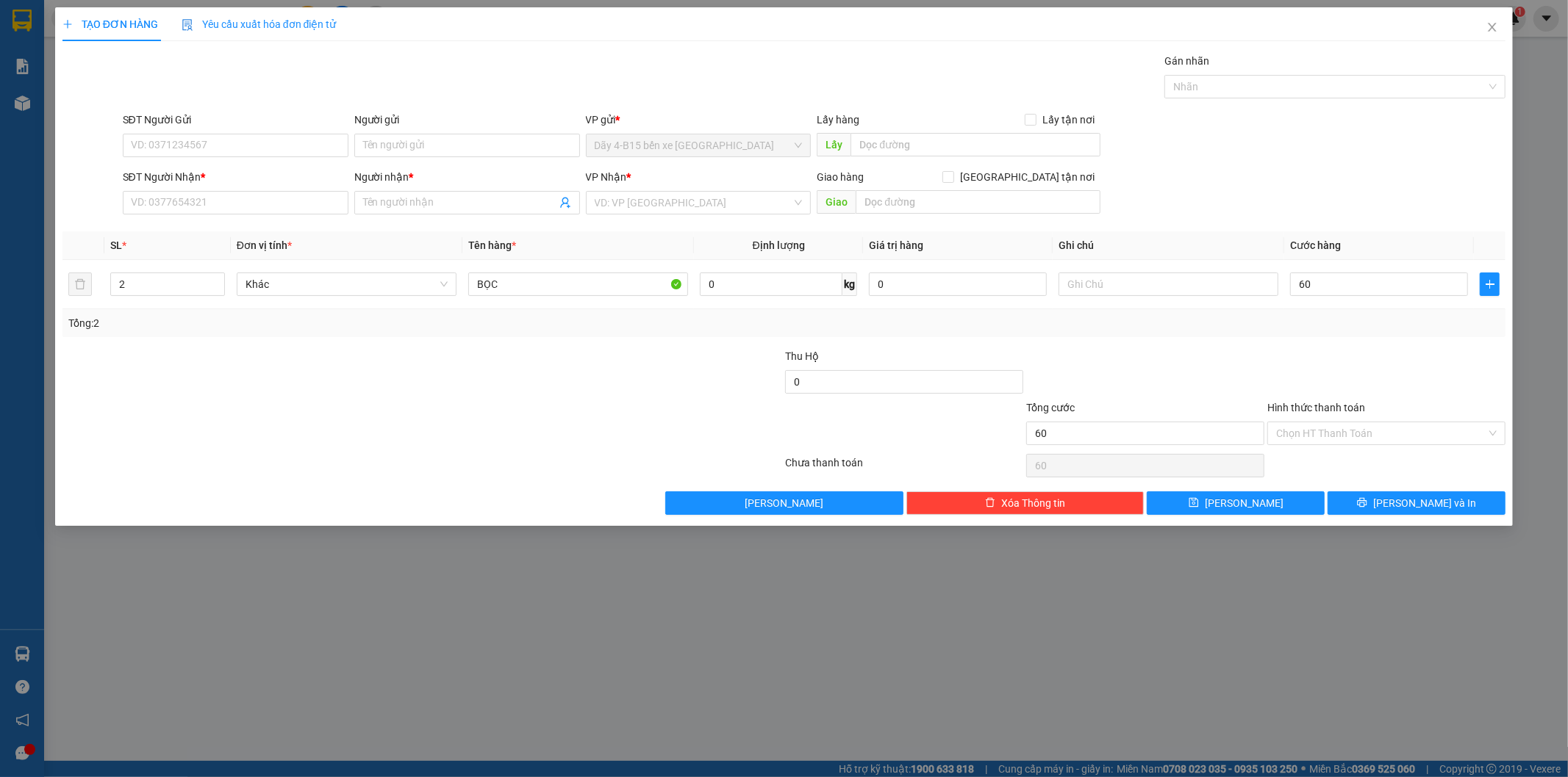
type input "60.000"
click at [1340, 342] on div "Transit Pickup Surcharge Ids Transit Deliver Surcharge Ids Transit Deliver Surc…" at bounding box center [784, 284] width 1443 height 462
click at [209, 203] on input "SĐT Người Nhận *" at bounding box center [235, 202] width 226 height 24
type input "0769548515"
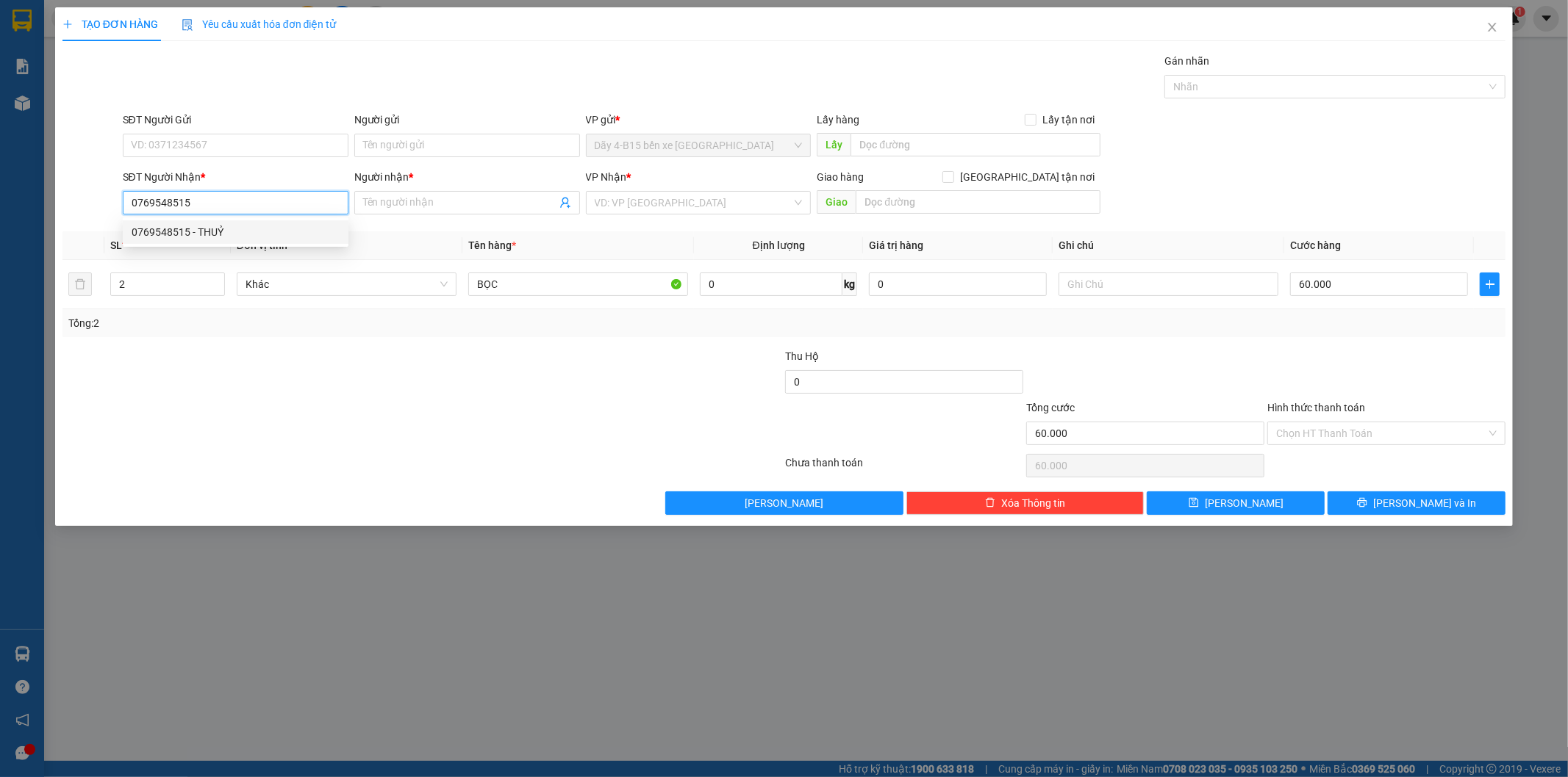
click at [246, 234] on div "0769548515 - THUỶ" at bounding box center [236, 232] width 208 height 16
type input "THUỶ"
type input "0769548515"
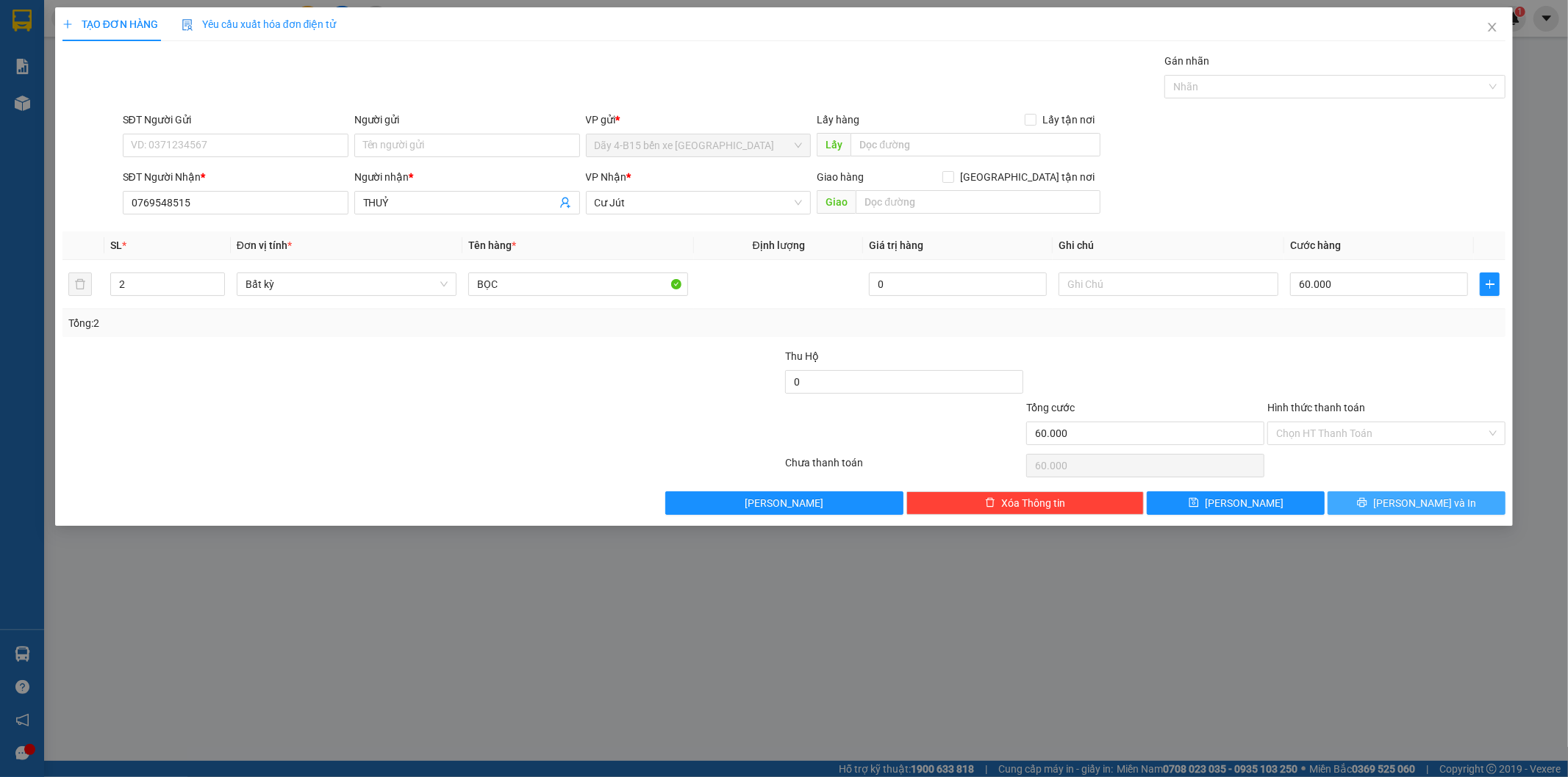
click at [1419, 505] on span "[PERSON_NAME] và In" at bounding box center [1425, 503] width 103 height 16
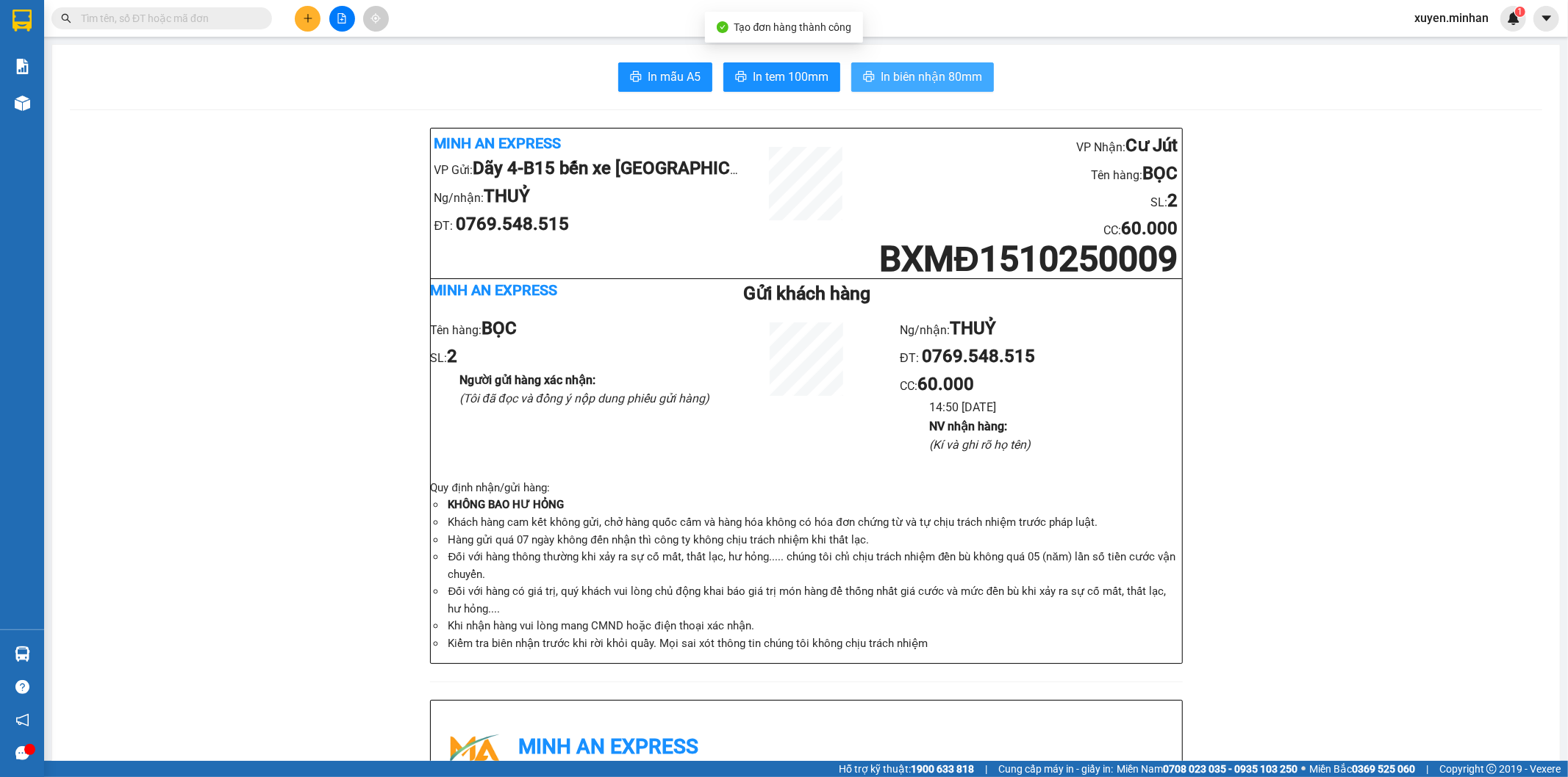
click at [905, 75] on span "In biên nhận 80mm" at bounding box center [931, 77] width 102 height 18
click at [769, 76] on span "In tem 100mm" at bounding box center [791, 77] width 75 height 18
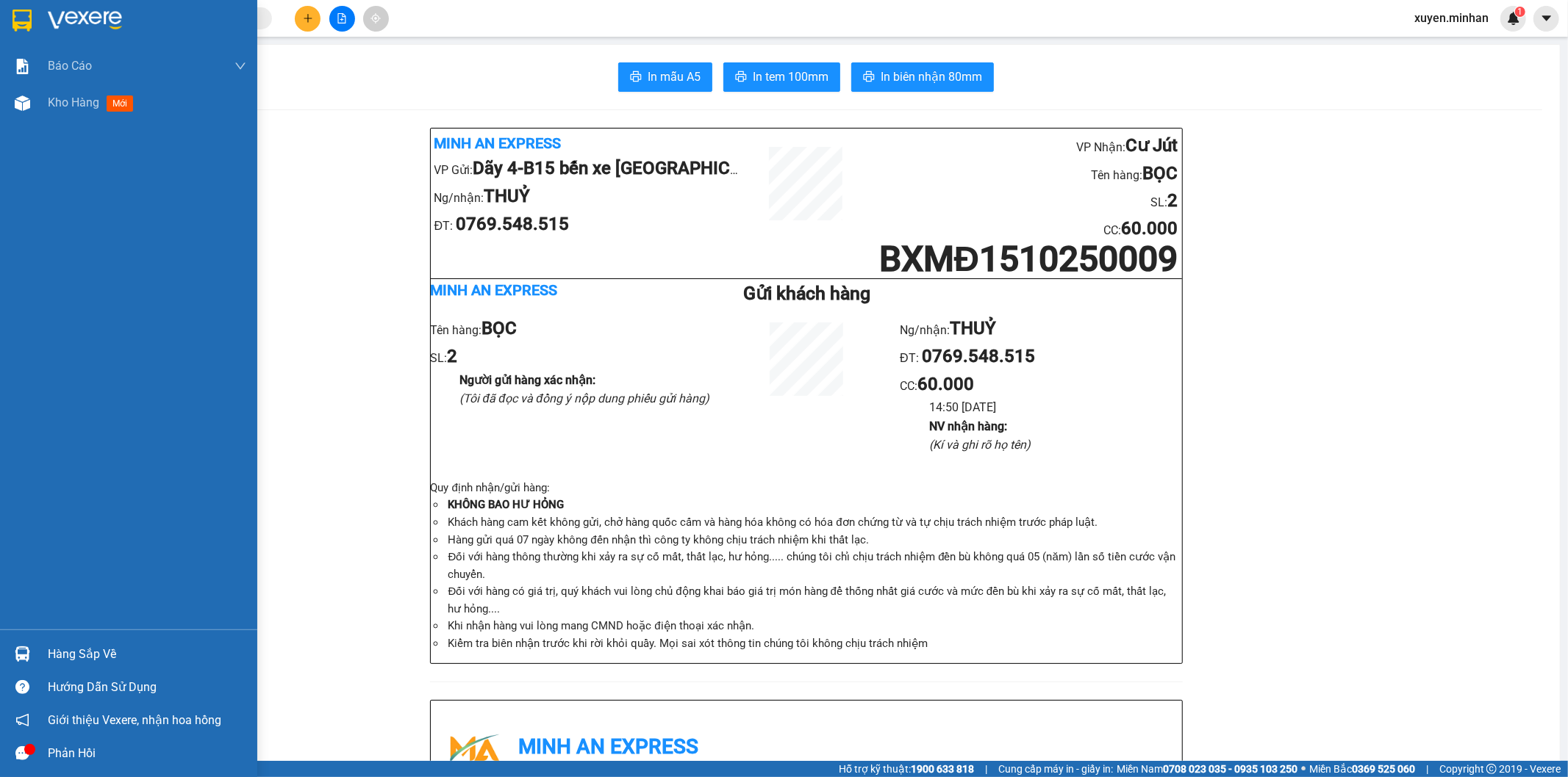
click at [22, 24] on img at bounding box center [22, 20] width 19 height 22
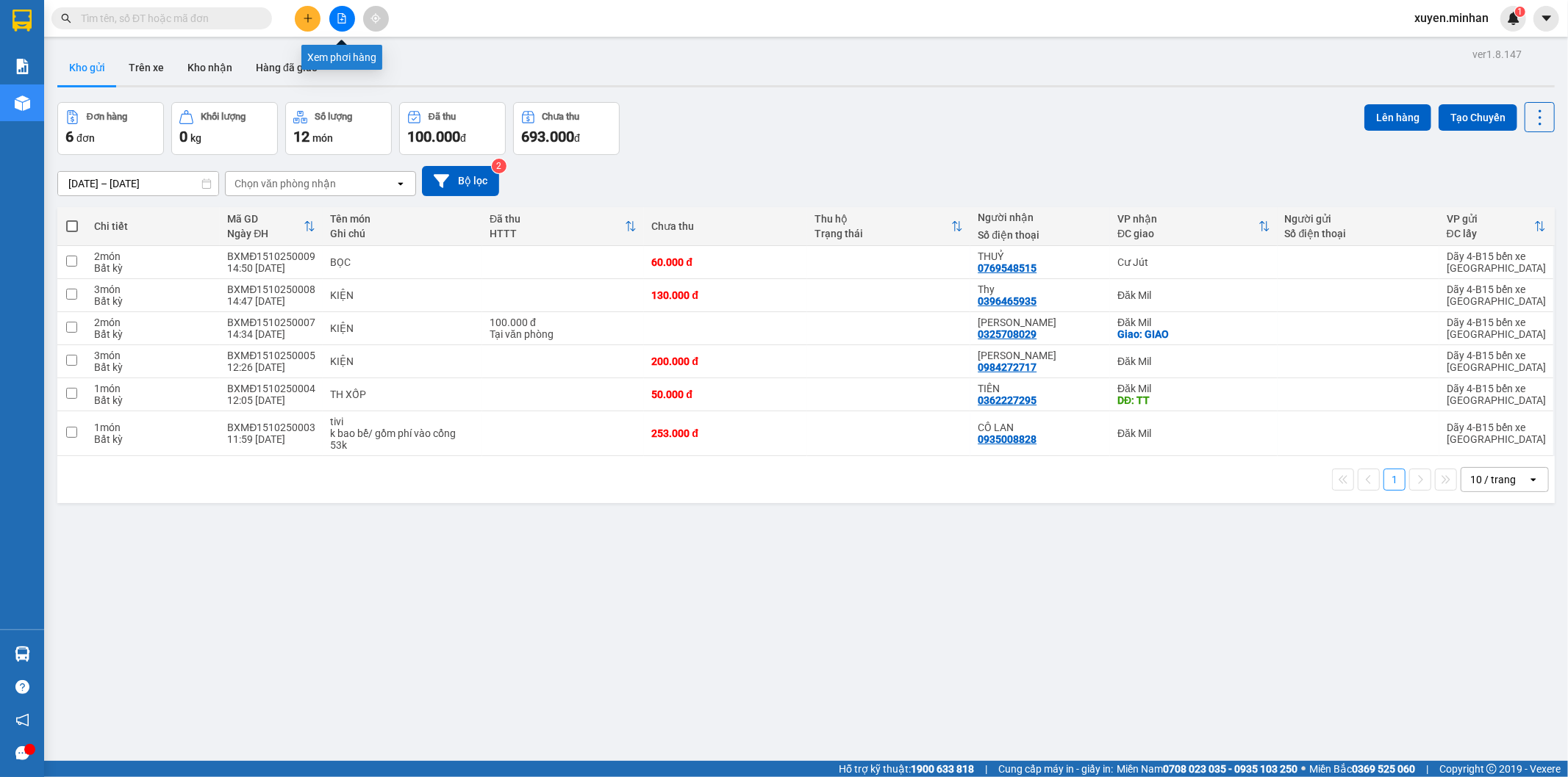
click at [342, 20] on icon "file-add" at bounding box center [341, 18] width 10 height 10
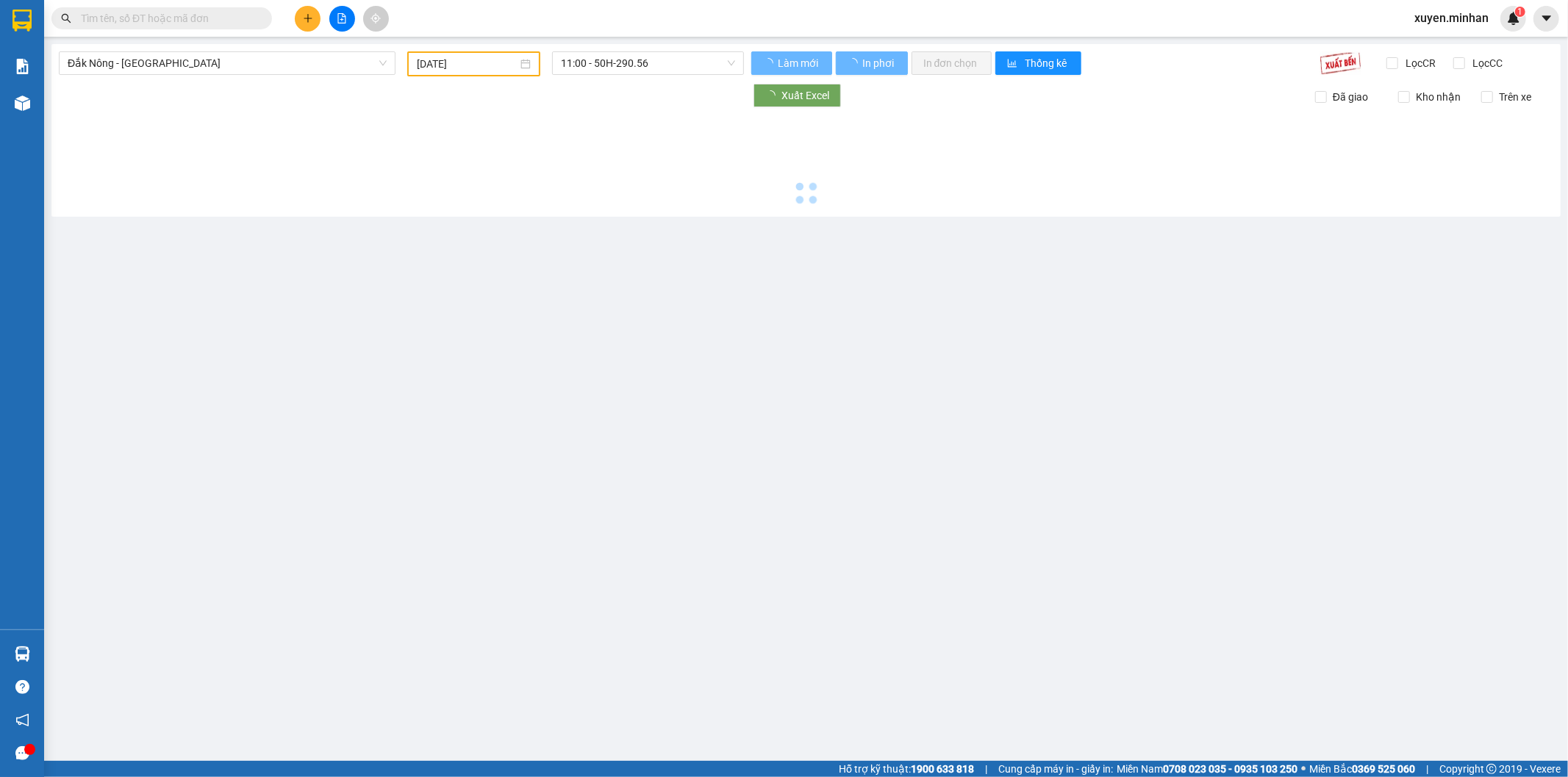
type input "[DATE]"
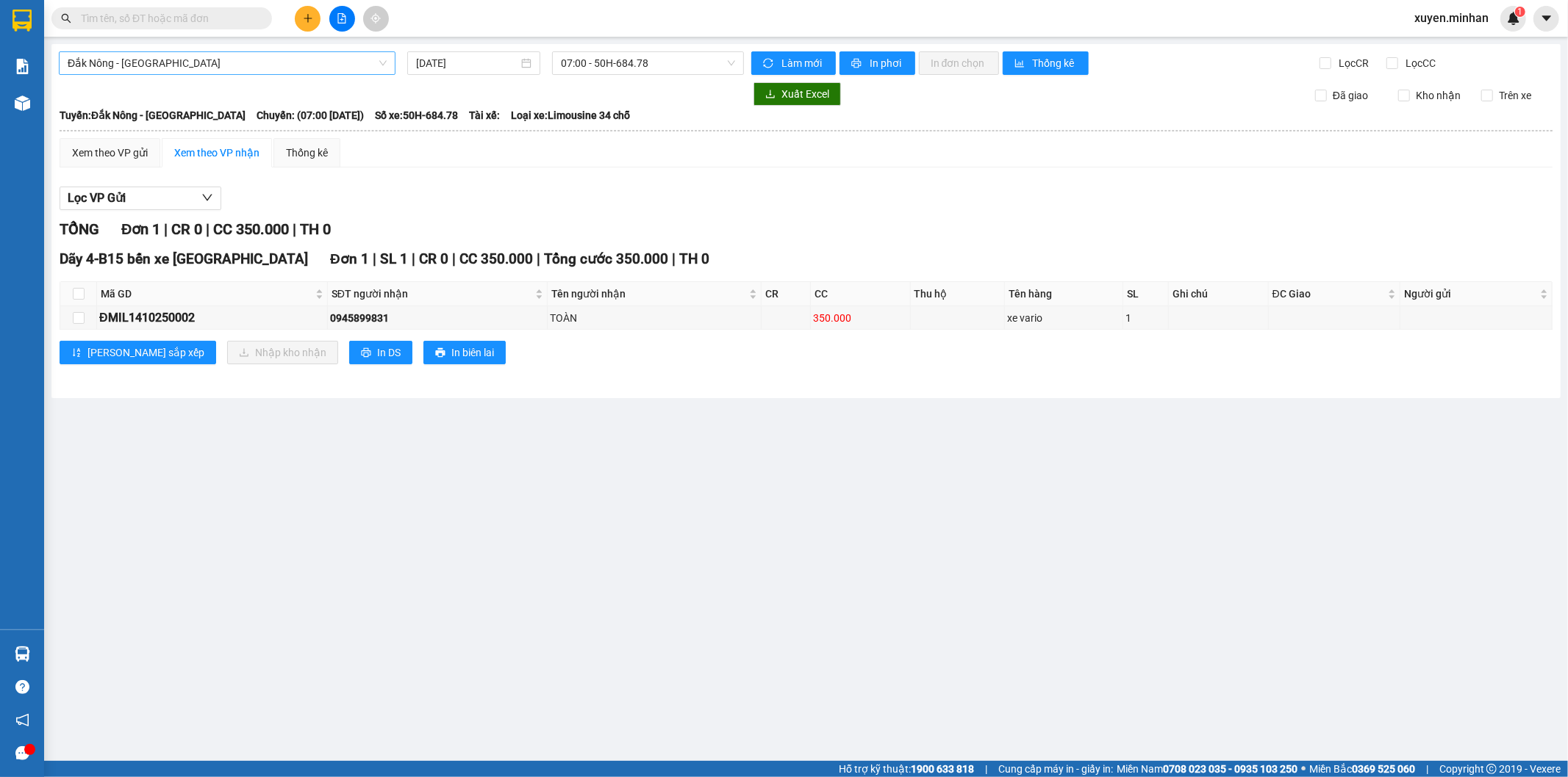
click at [311, 65] on span "Đắk Nông - [GEOGRAPHIC_DATA]" at bounding box center [227, 63] width 319 height 22
click at [311, 15] on icon "plus" at bounding box center [307, 18] width 10 height 10
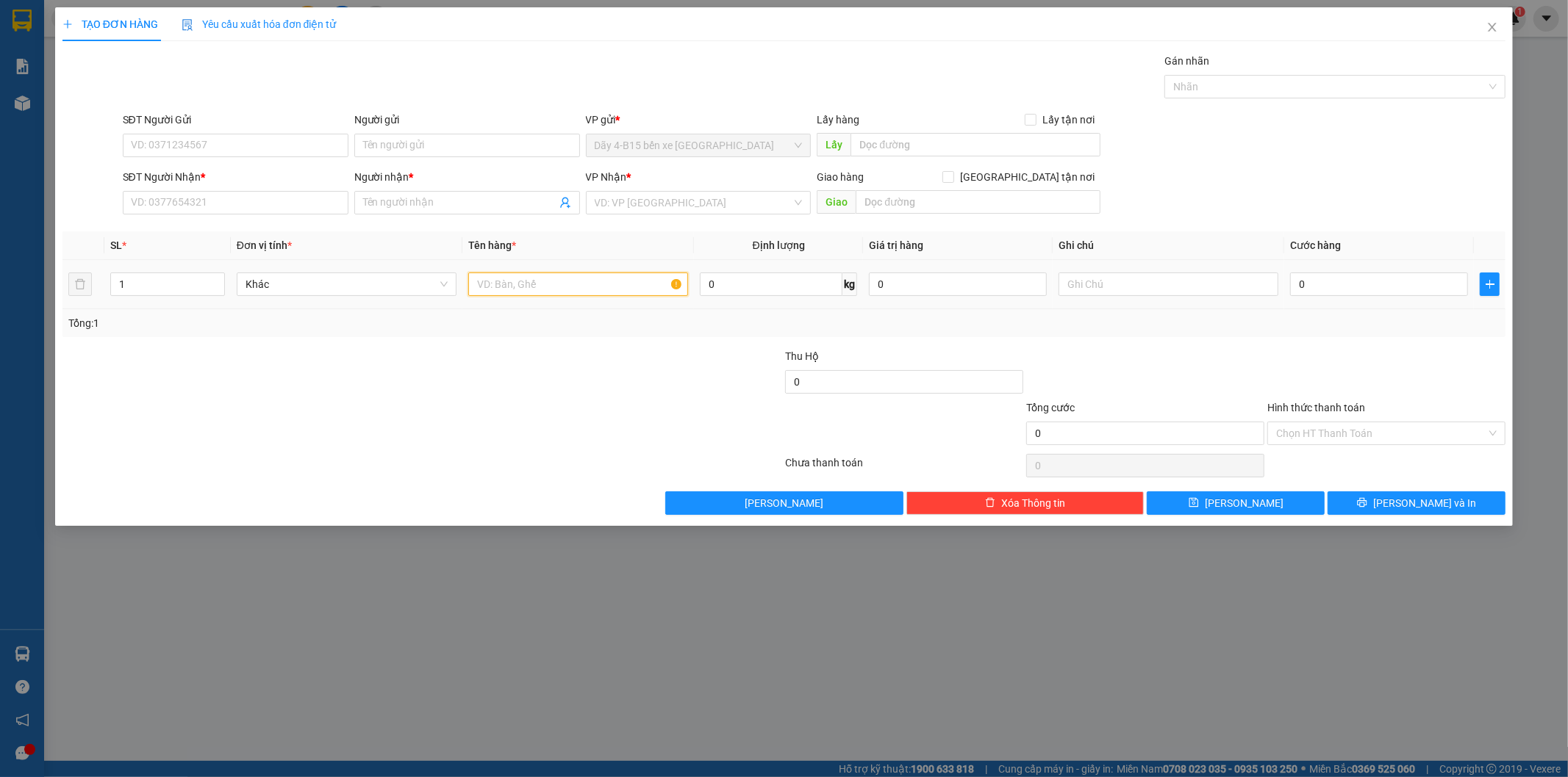
click at [511, 281] on input "text" at bounding box center [577, 284] width 219 height 24
type input "KIỆN"
click at [500, 377] on div at bounding box center [302, 374] width 482 height 52
click at [1323, 287] on input "0" at bounding box center [1379, 284] width 178 height 24
click at [250, 202] on input "SĐT Người Nhận *" at bounding box center [235, 202] width 226 height 24
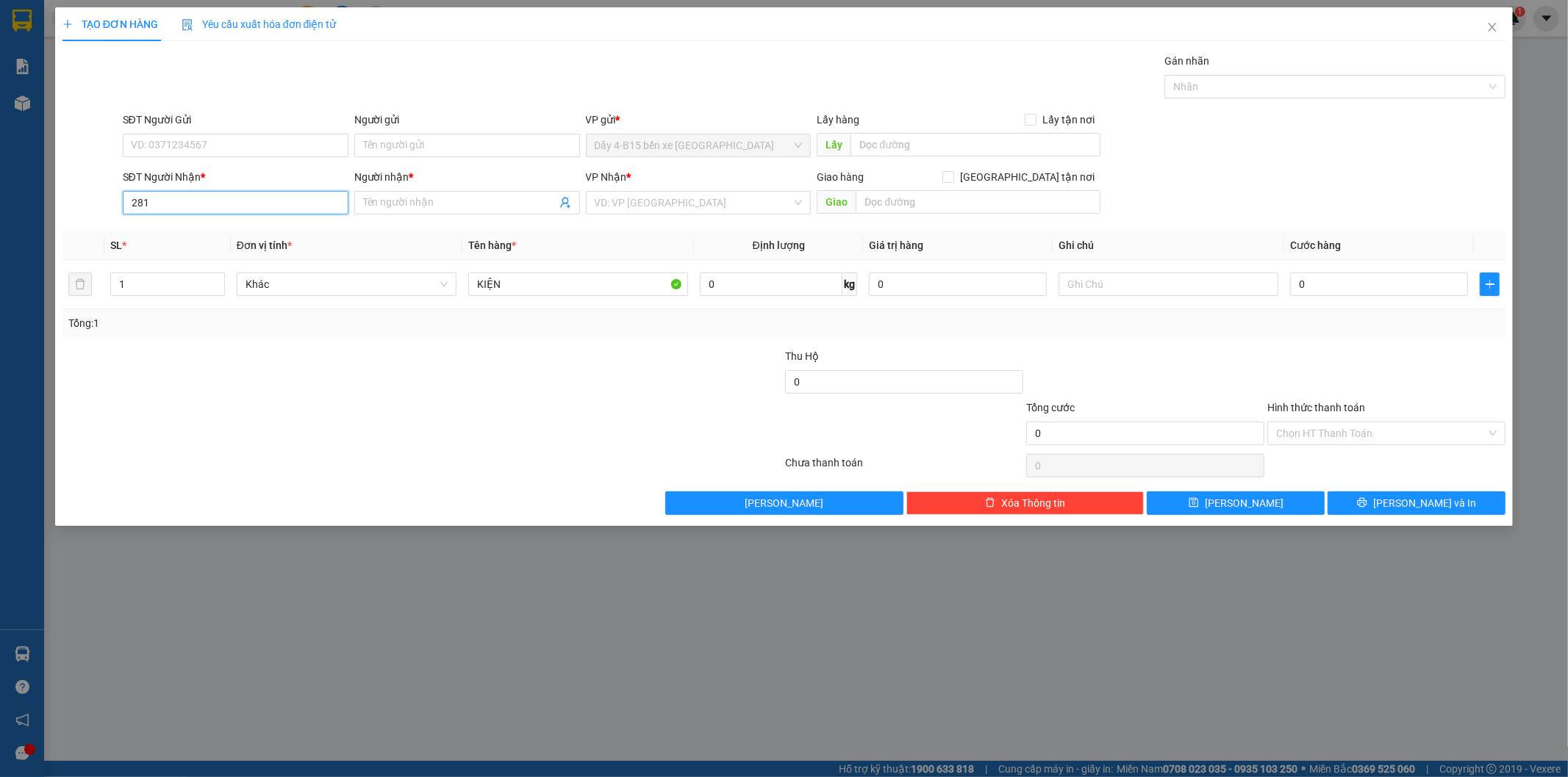
click at [262, 205] on input "281" at bounding box center [235, 202] width 226 height 24
click at [203, 236] on div "0935281281 - HƯỜNG" at bounding box center [236, 232] width 208 height 16
type input "0935281281"
type input "HƯỜNG"
type input "0935281281"
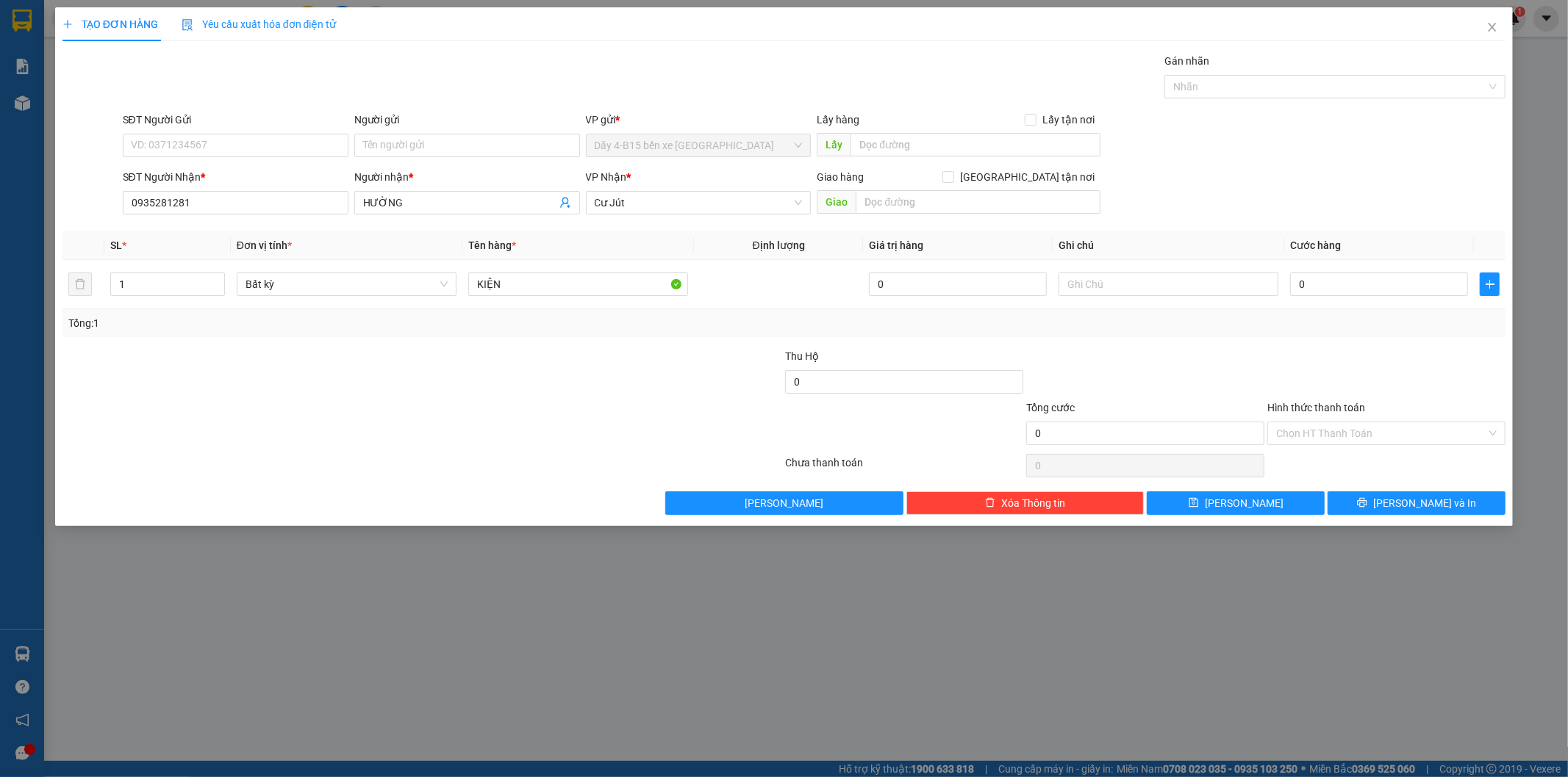
click at [458, 372] on div at bounding box center [302, 374] width 482 height 52
click at [1340, 285] on input "0" at bounding box center [1379, 284] width 178 height 24
type input "1"
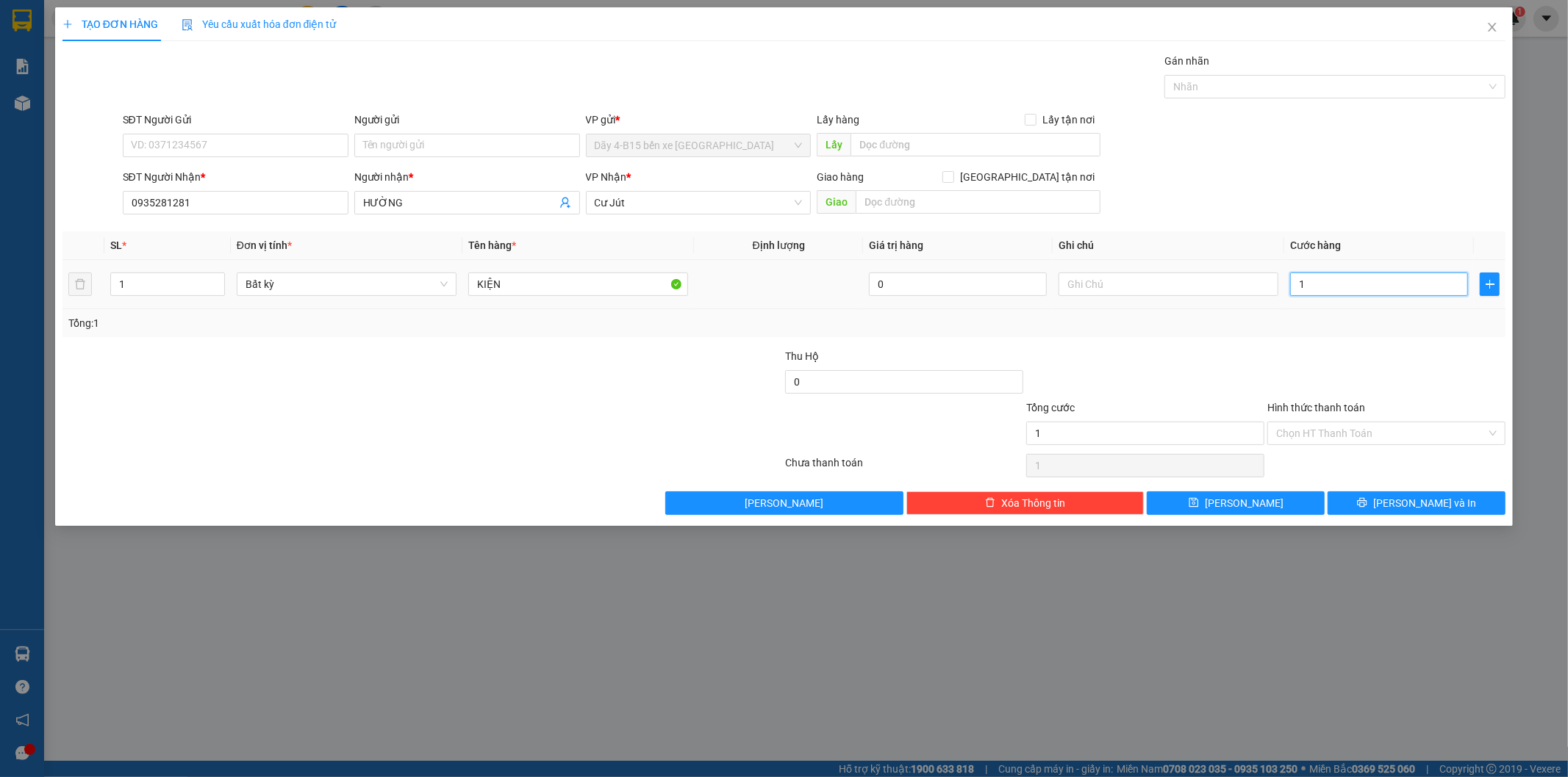
type input "10"
type input "100"
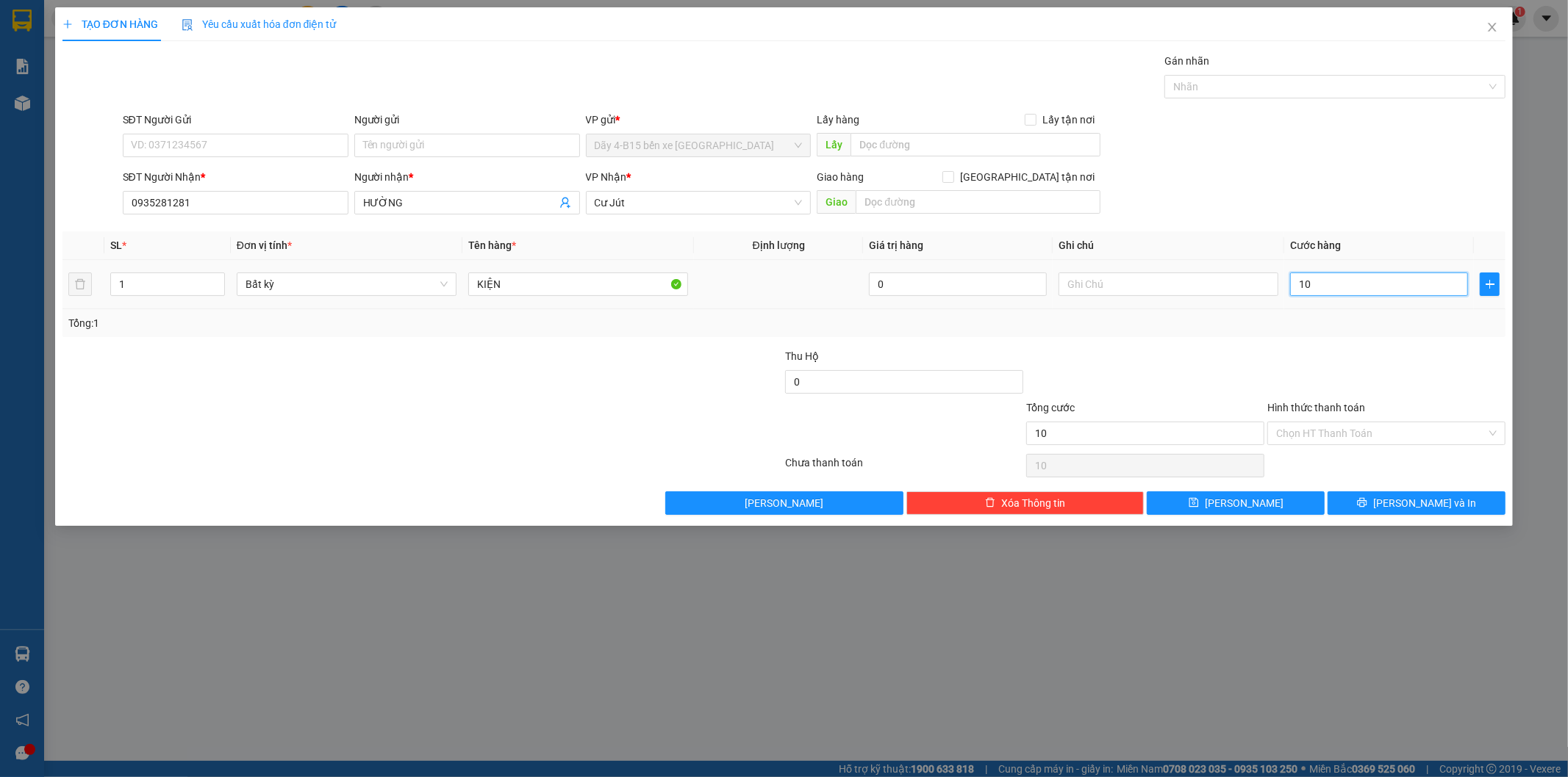
type input "100"
type input "100.000"
click at [1351, 343] on div "Transit Pickup Surcharge Ids Transit Deliver Surcharge Ids Transit Deliver Surc…" at bounding box center [784, 284] width 1443 height 462
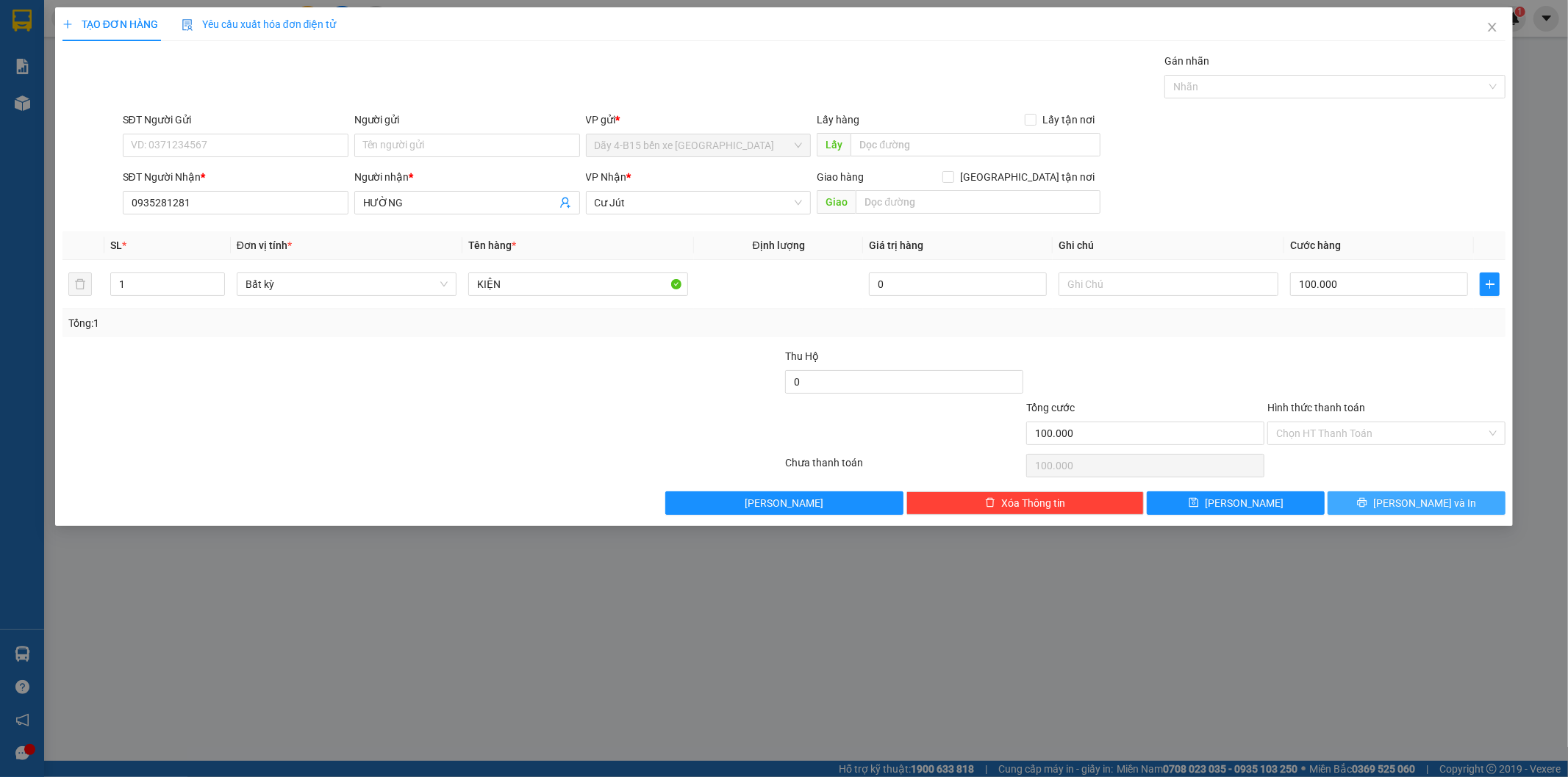
click at [1367, 505] on icon "printer" at bounding box center [1362, 502] width 9 height 9
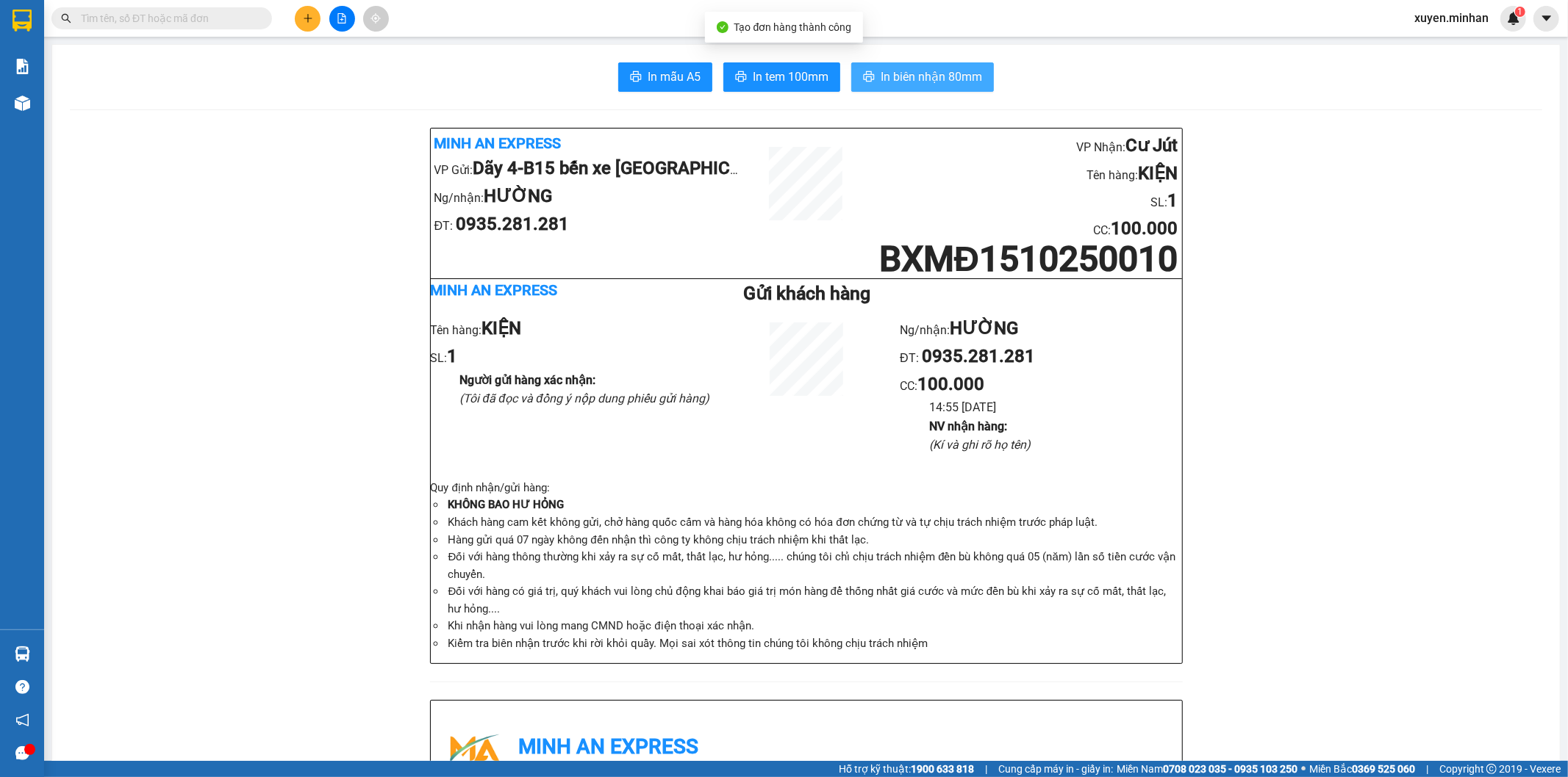
click at [951, 79] on span "In biên nhận 80mm" at bounding box center [931, 77] width 102 height 18
click at [783, 84] on span "In tem 100mm" at bounding box center [791, 77] width 75 height 18
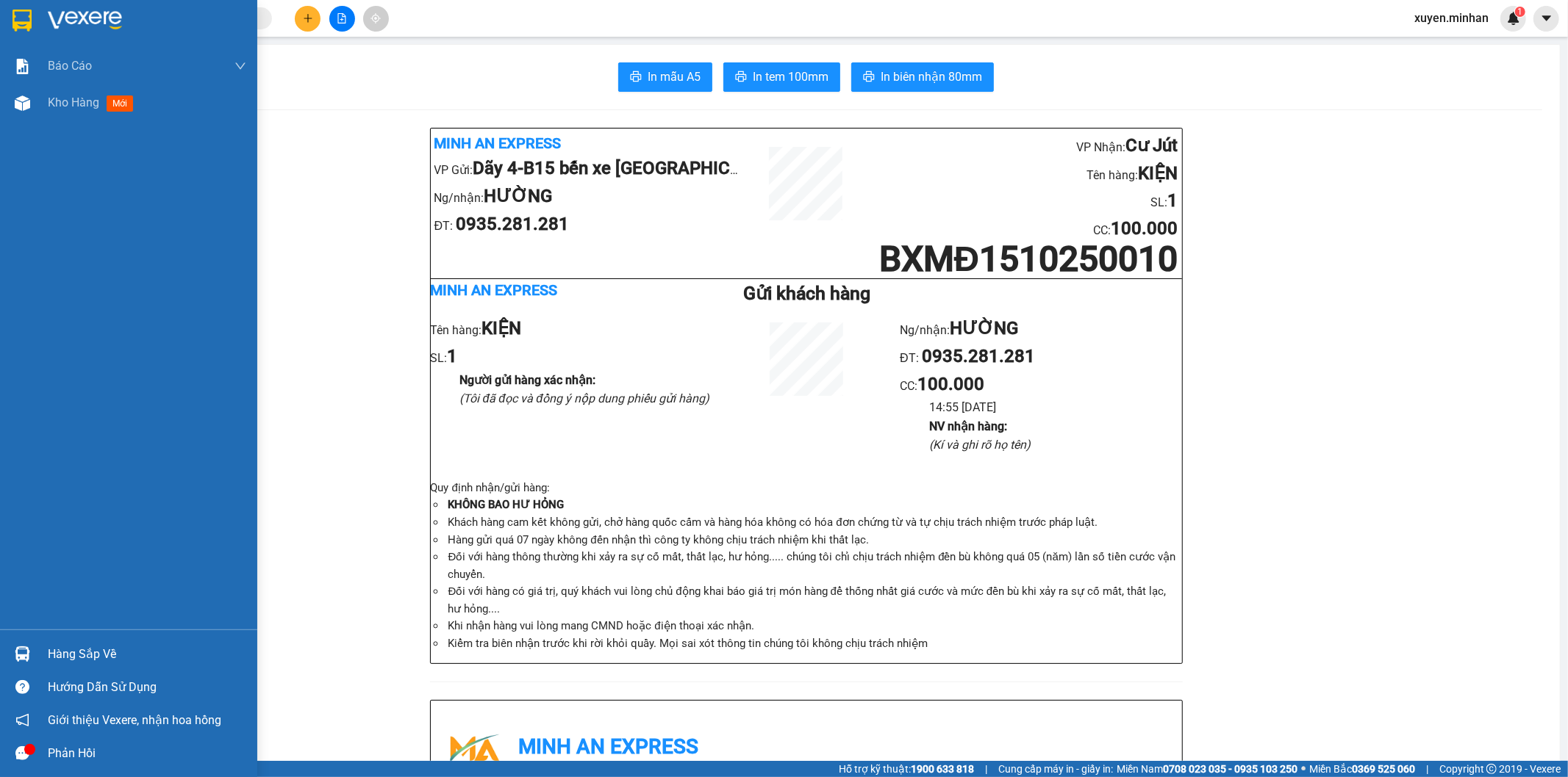
click at [20, 12] on img at bounding box center [22, 20] width 19 height 22
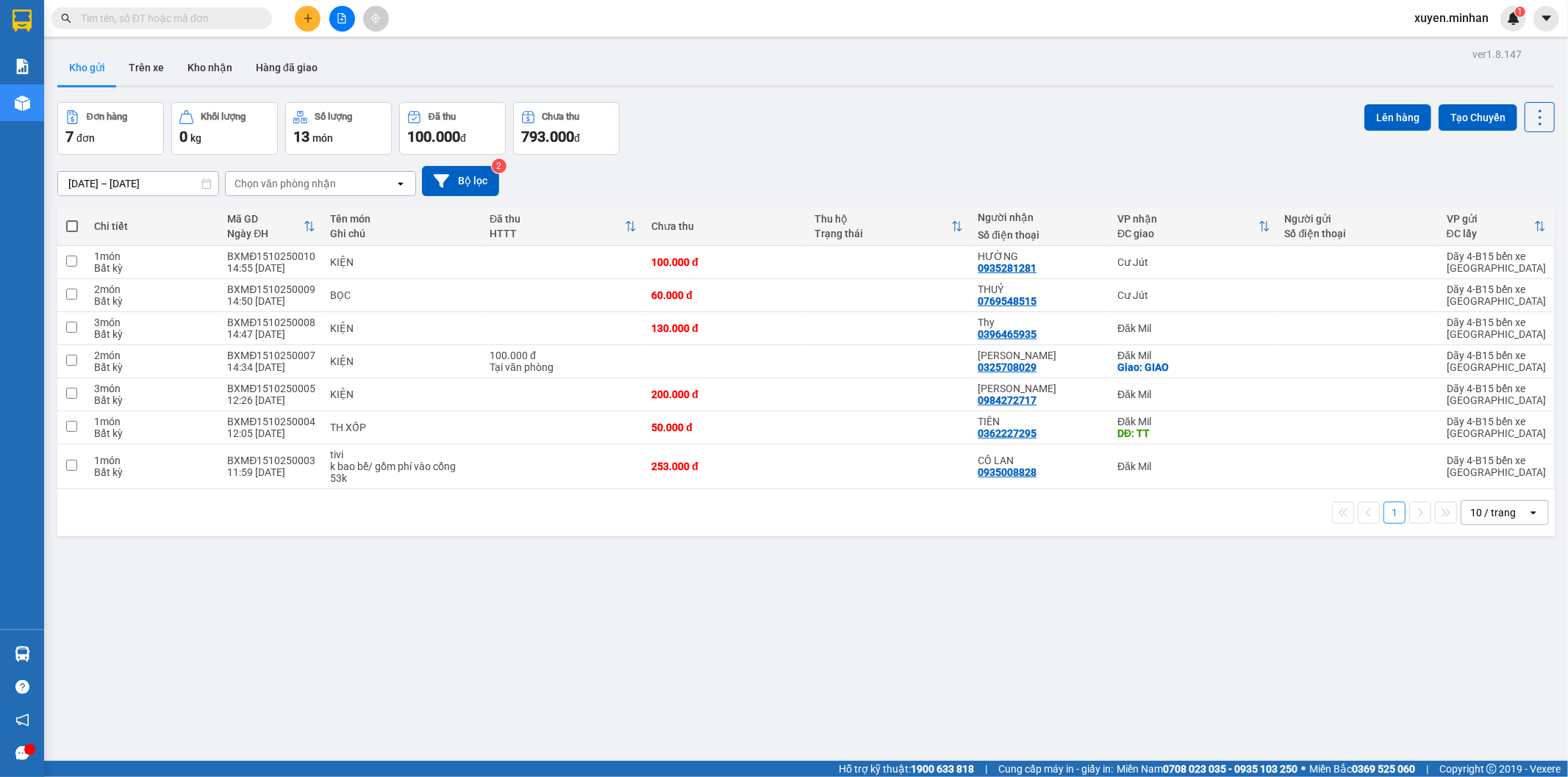
click at [754, 598] on div "ver 1.8.147 Kho gửi Trên xe Kho nhận Hàng đã giao Đơn hàng 7 đơn Khối lượng 0 k…" at bounding box center [806, 432] width 1509 height 777
click at [71, 466] on input "checkbox" at bounding box center [72, 465] width 11 height 11
checkbox input "true"
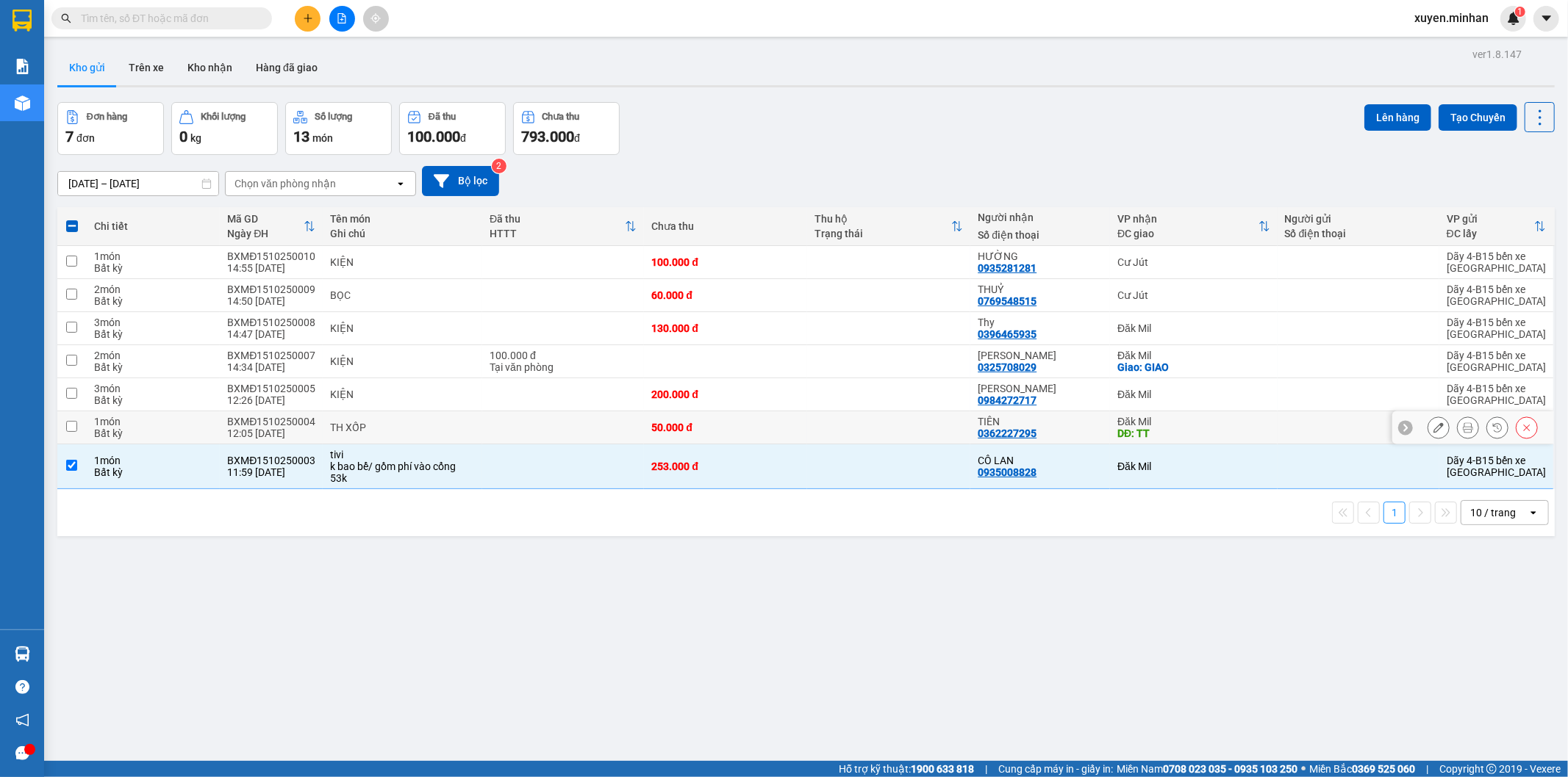
click at [68, 425] on input "checkbox" at bounding box center [72, 426] width 11 height 11
checkbox input "true"
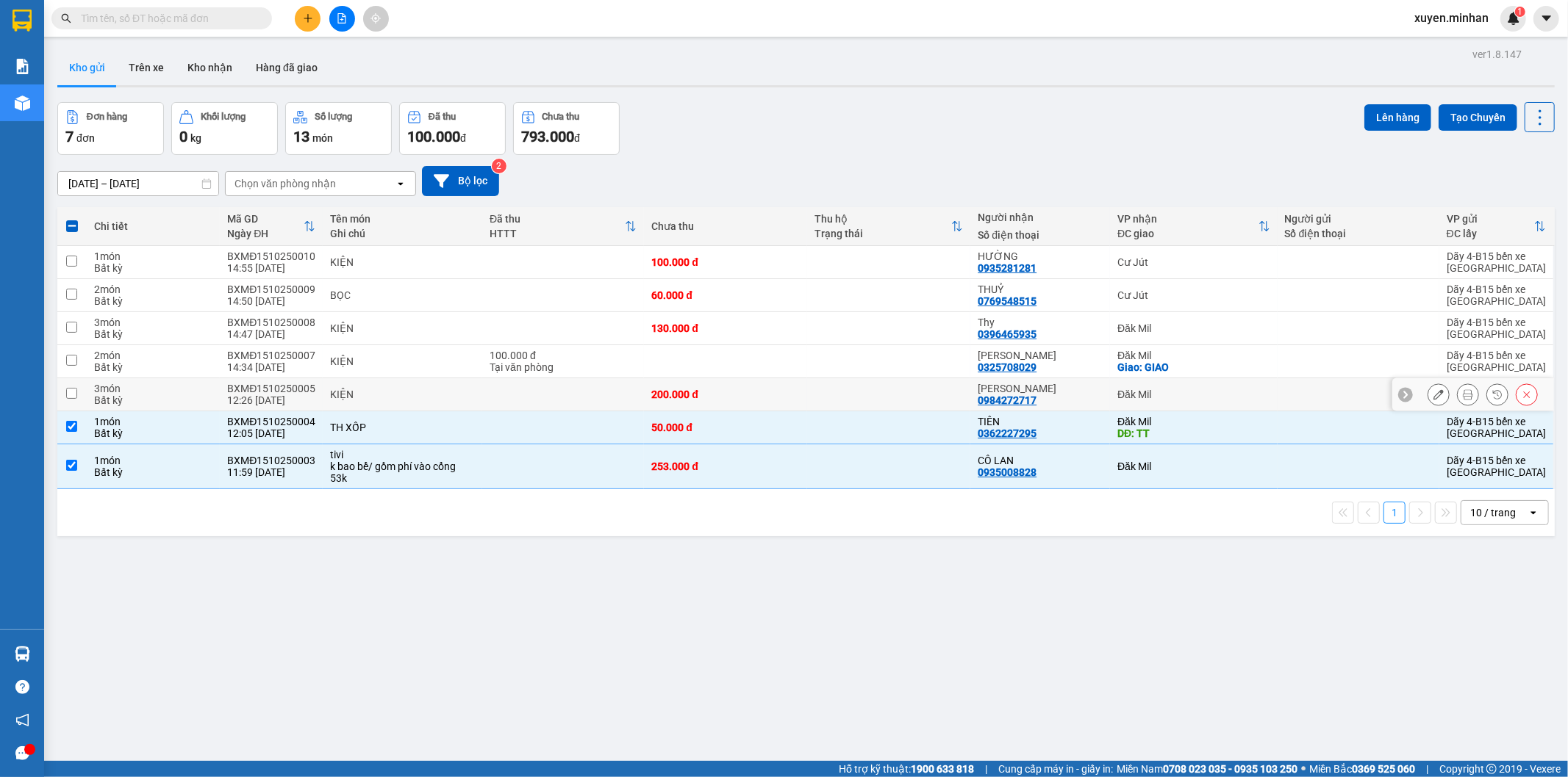
click at [71, 392] on input "checkbox" at bounding box center [72, 393] width 11 height 11
checkbox input "true"
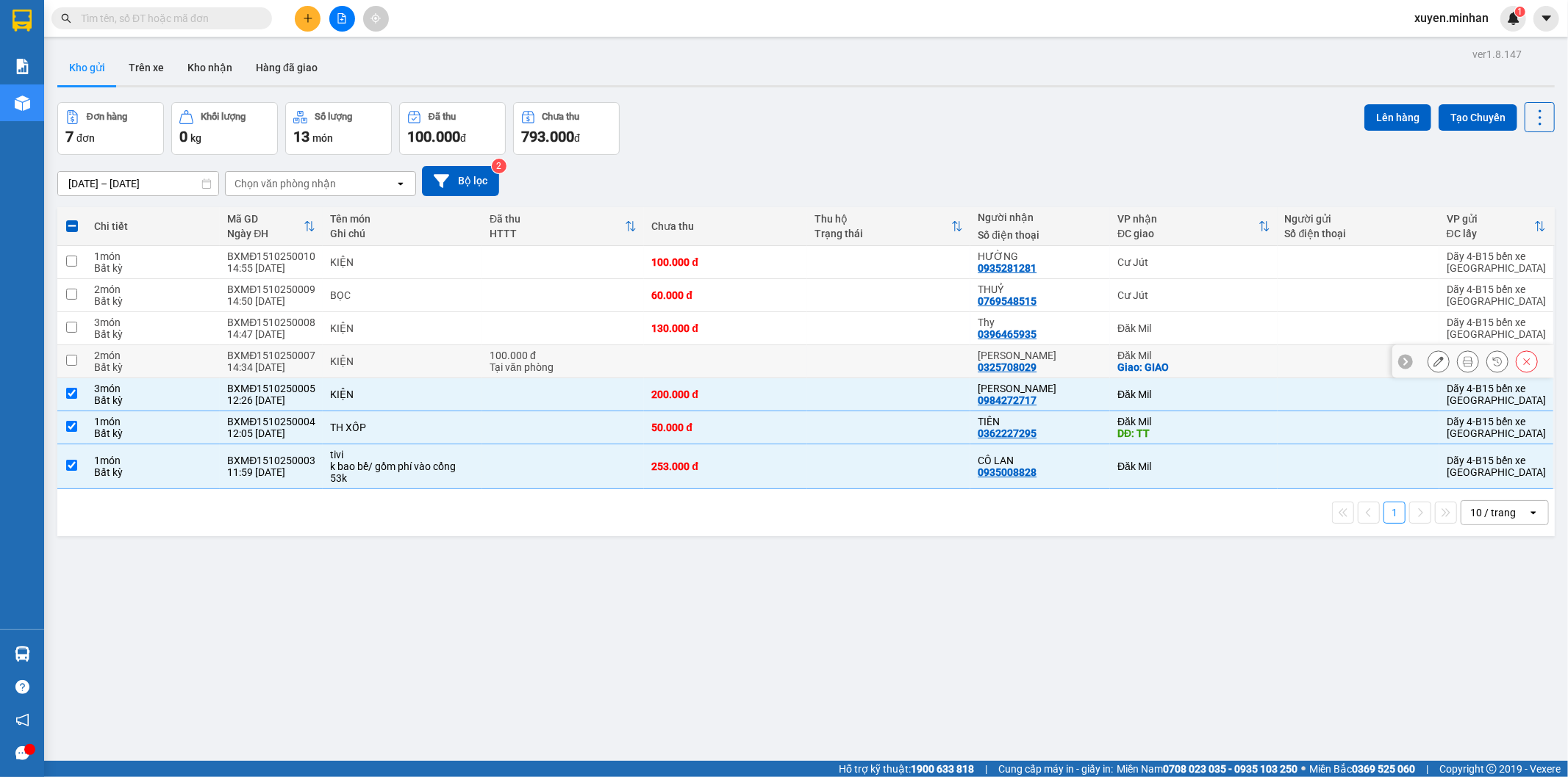
click at [69, 362] on input "checkbox" at bounding box center [72, 360] width 11 height 11
checkbox input "true"
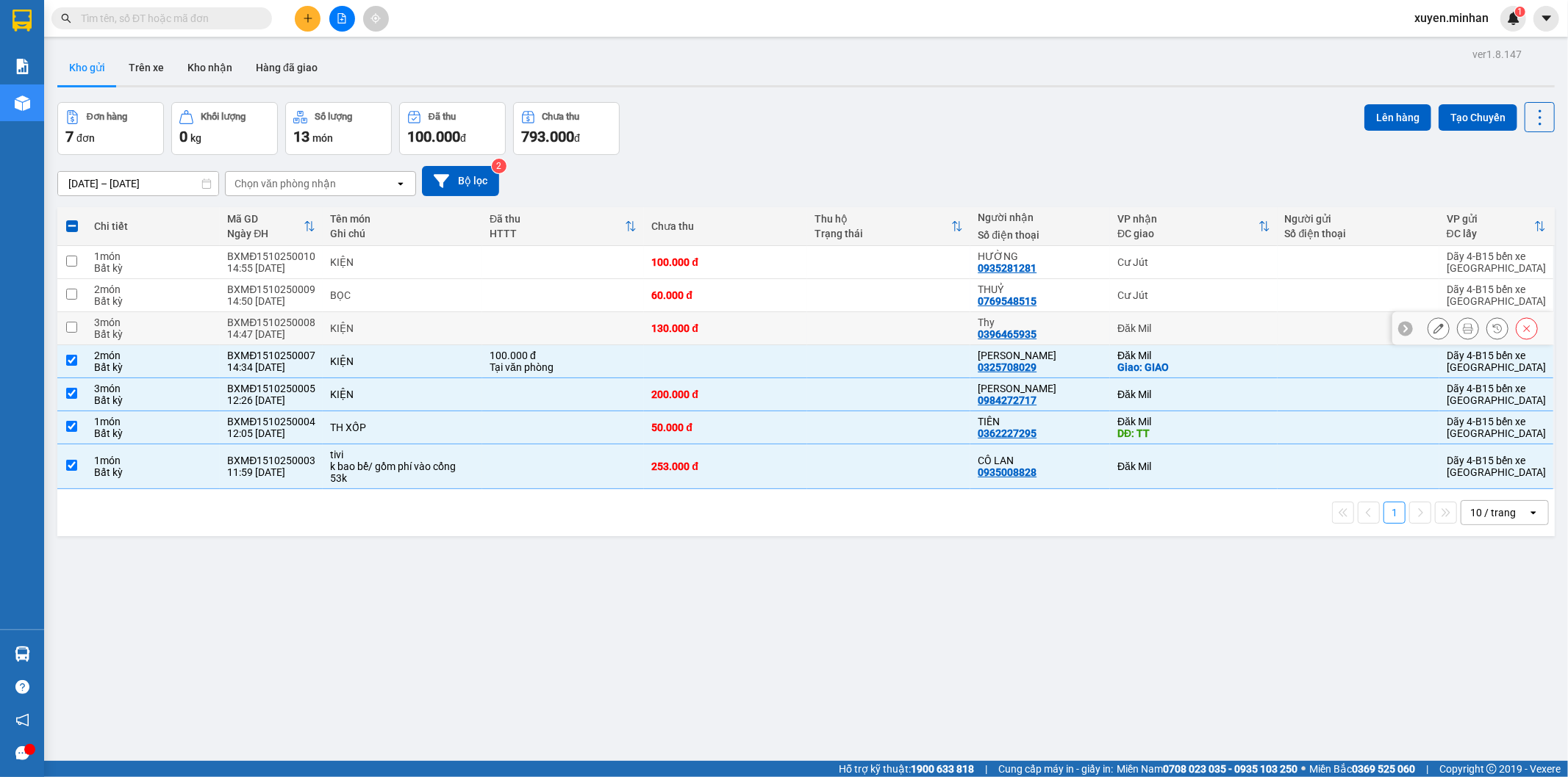
click at [72, 331] on input "checkbox" at bounding box center [72, 327] width 11 height 11
checkbox input "true"
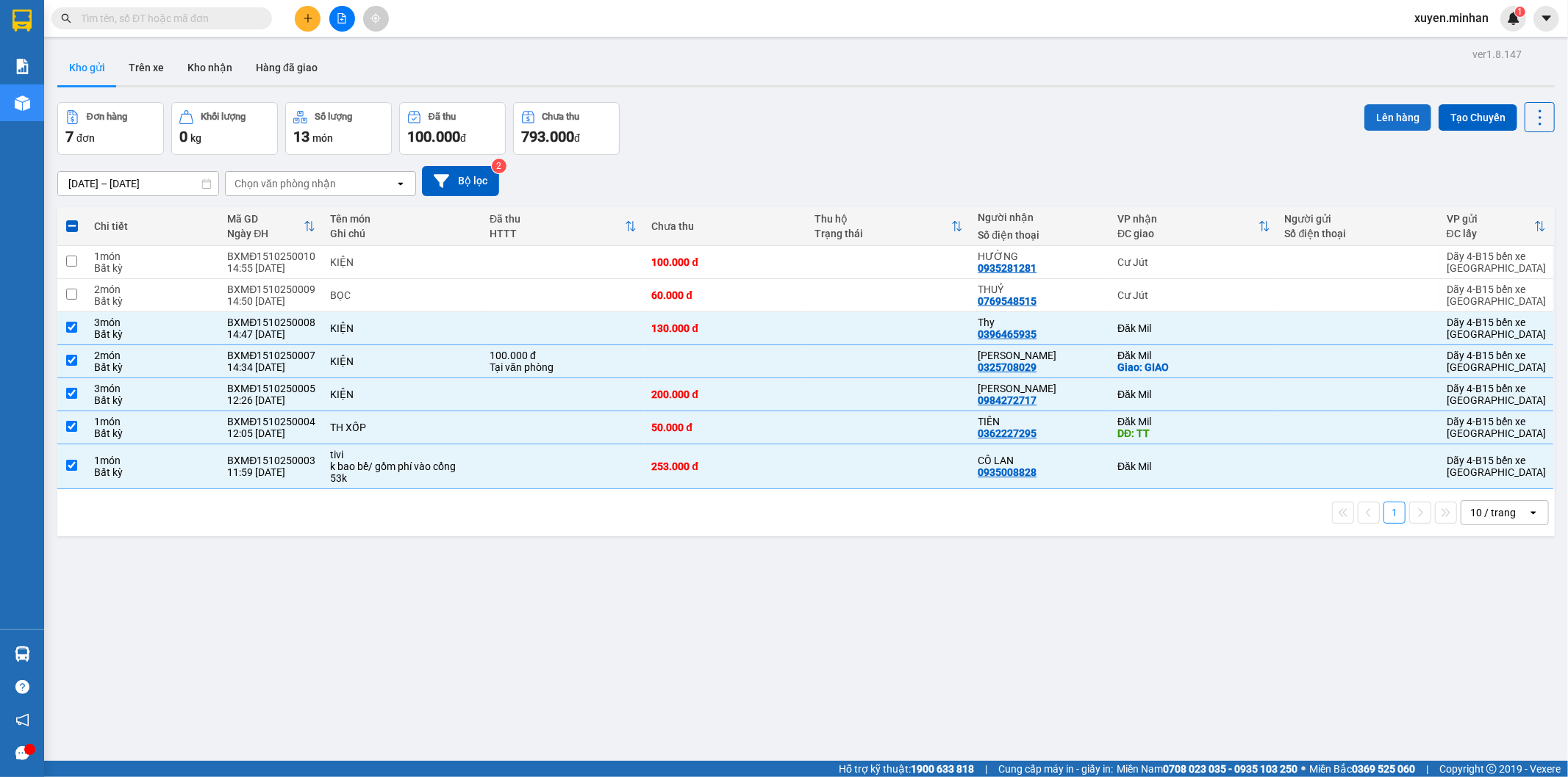
click at [1384, 111] on button "Lên hàng" at bounding box center [1397, 118] width 67 height 26
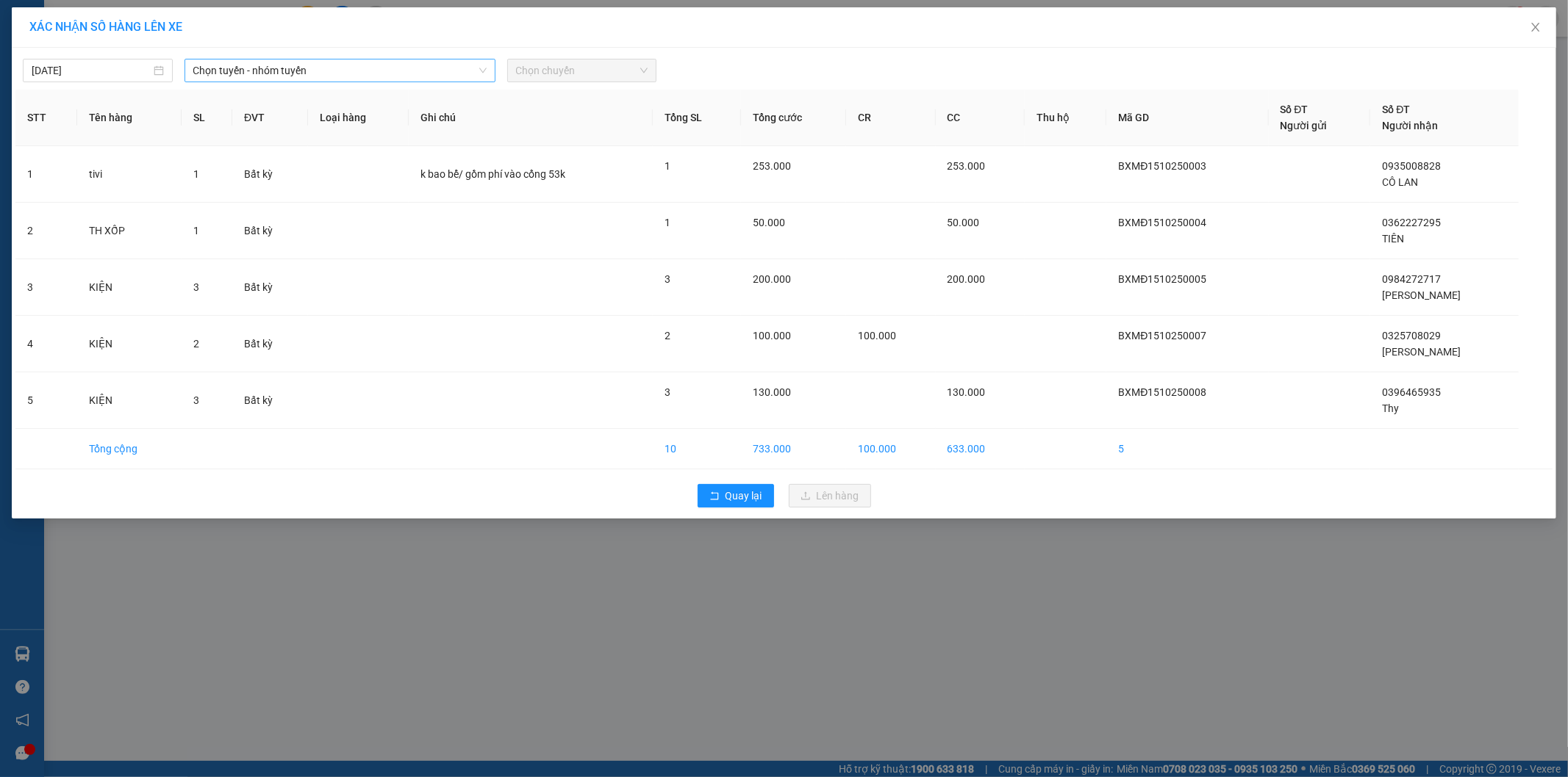
click at [343, 71] on span "Chọn tuyến - nhóm tuyến" at bounding box center [339, 70] width 293 height 22
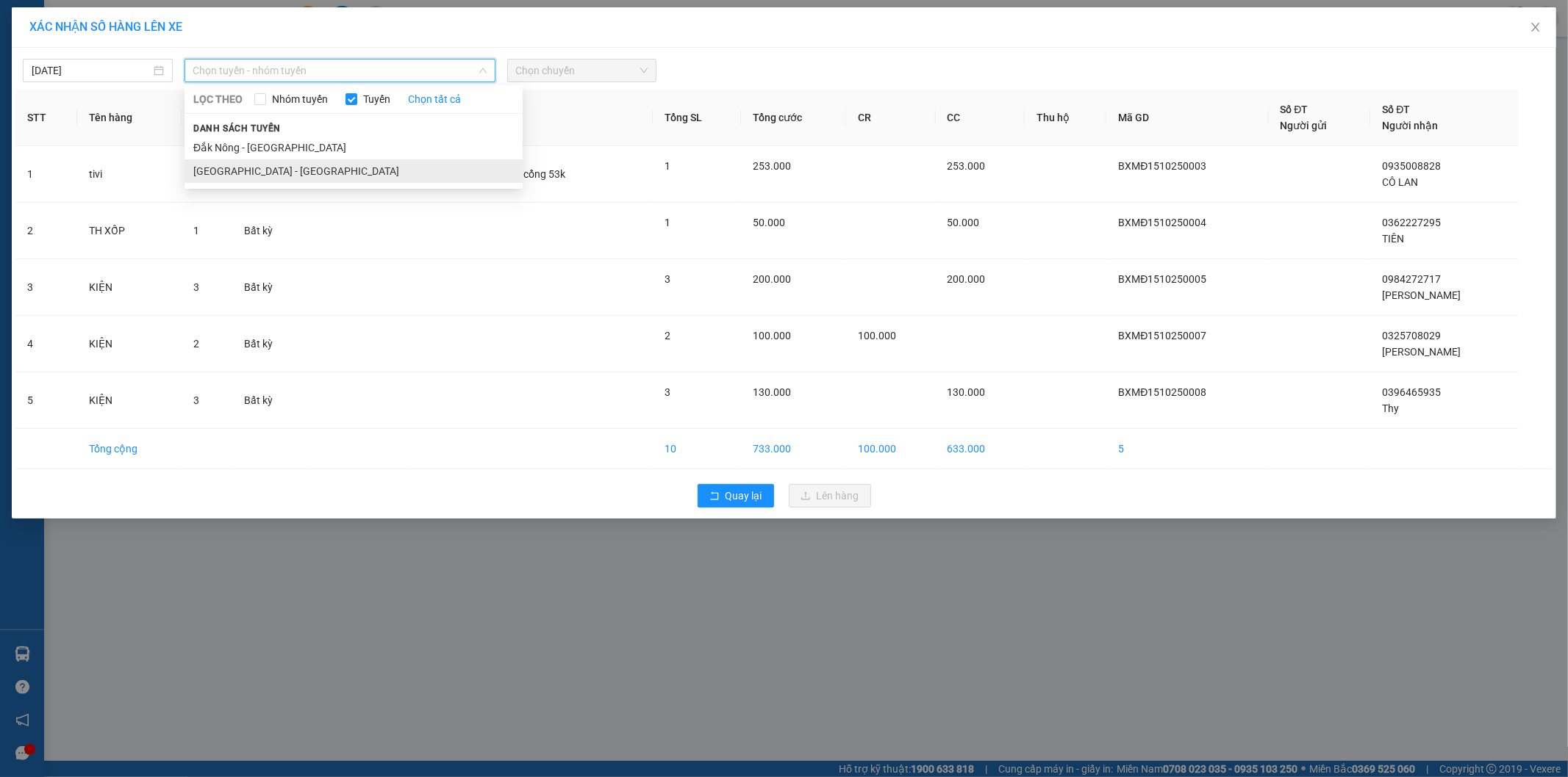
click at [277, 174] on li "[GEOGRAPHIC_DATA] - [GEOGRAPHIC_DATA]" at bounding box center [353, 171] width 338 height 24
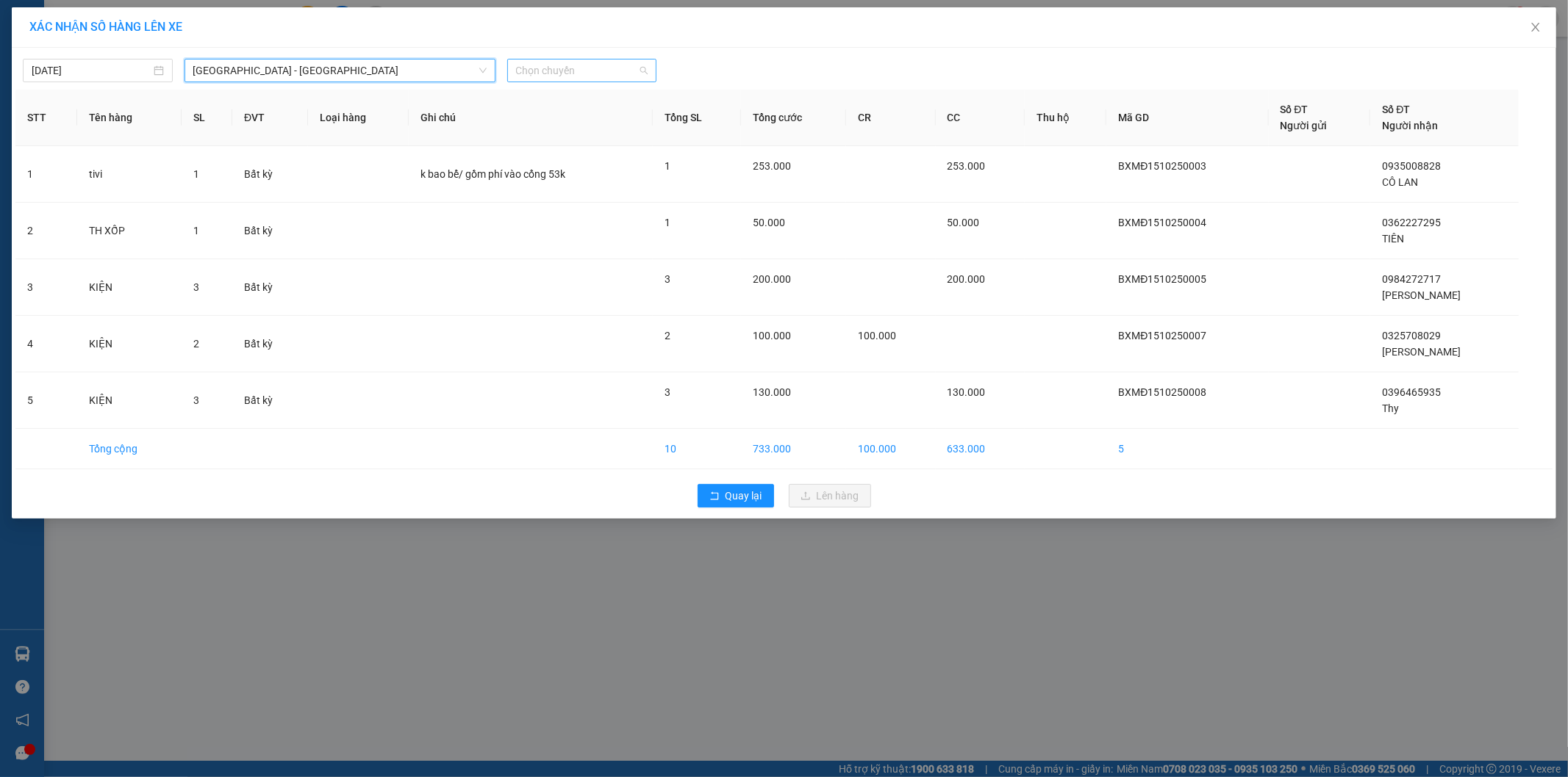
click at [577, 73] on span "Chọn chuyến" at bounding box center [582, 70] width 132 height 22
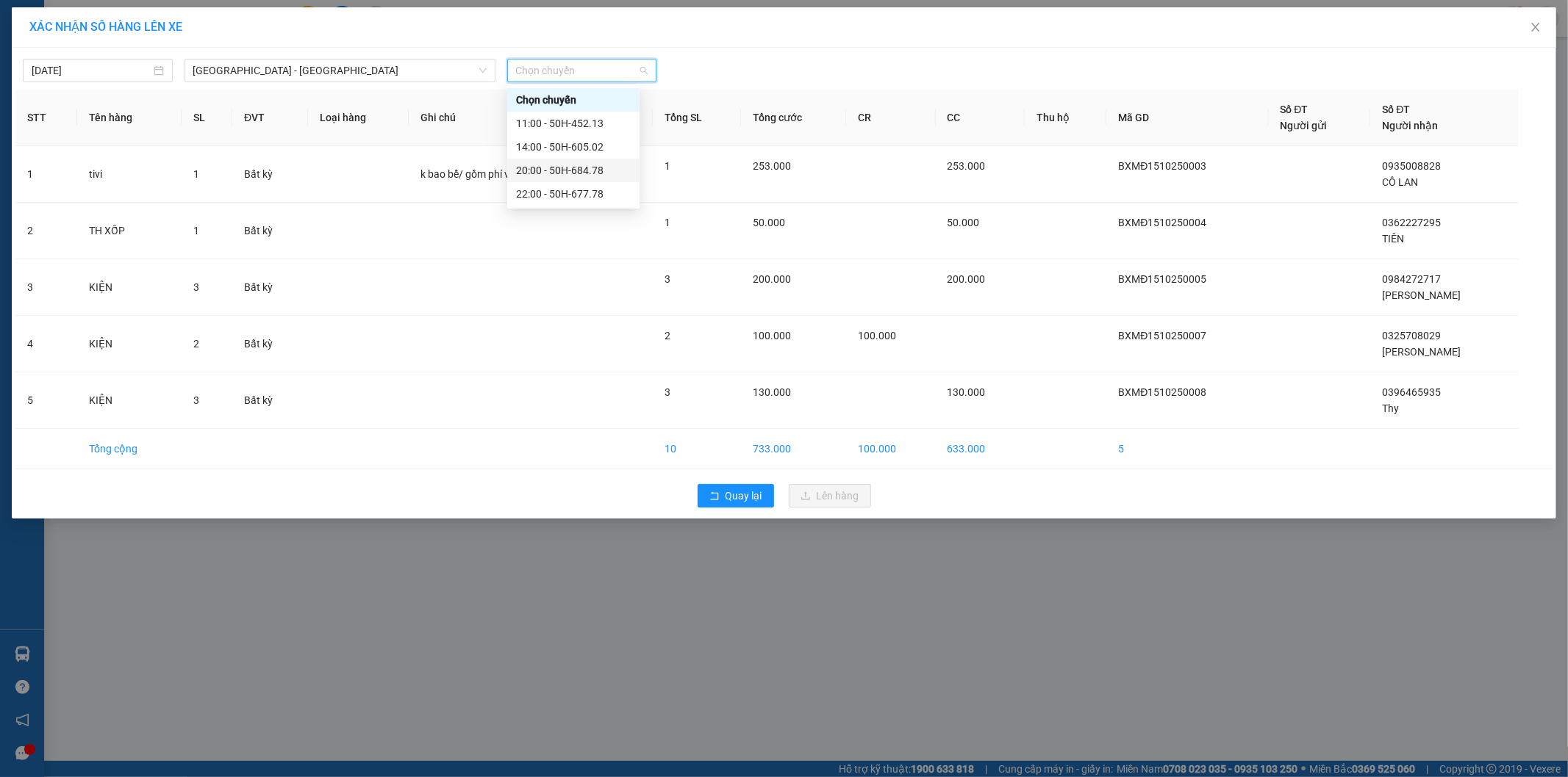
click at [580, 169] on div "20:00 - 50H-684.78" at bounding box center [573, 170] width 115 height 16
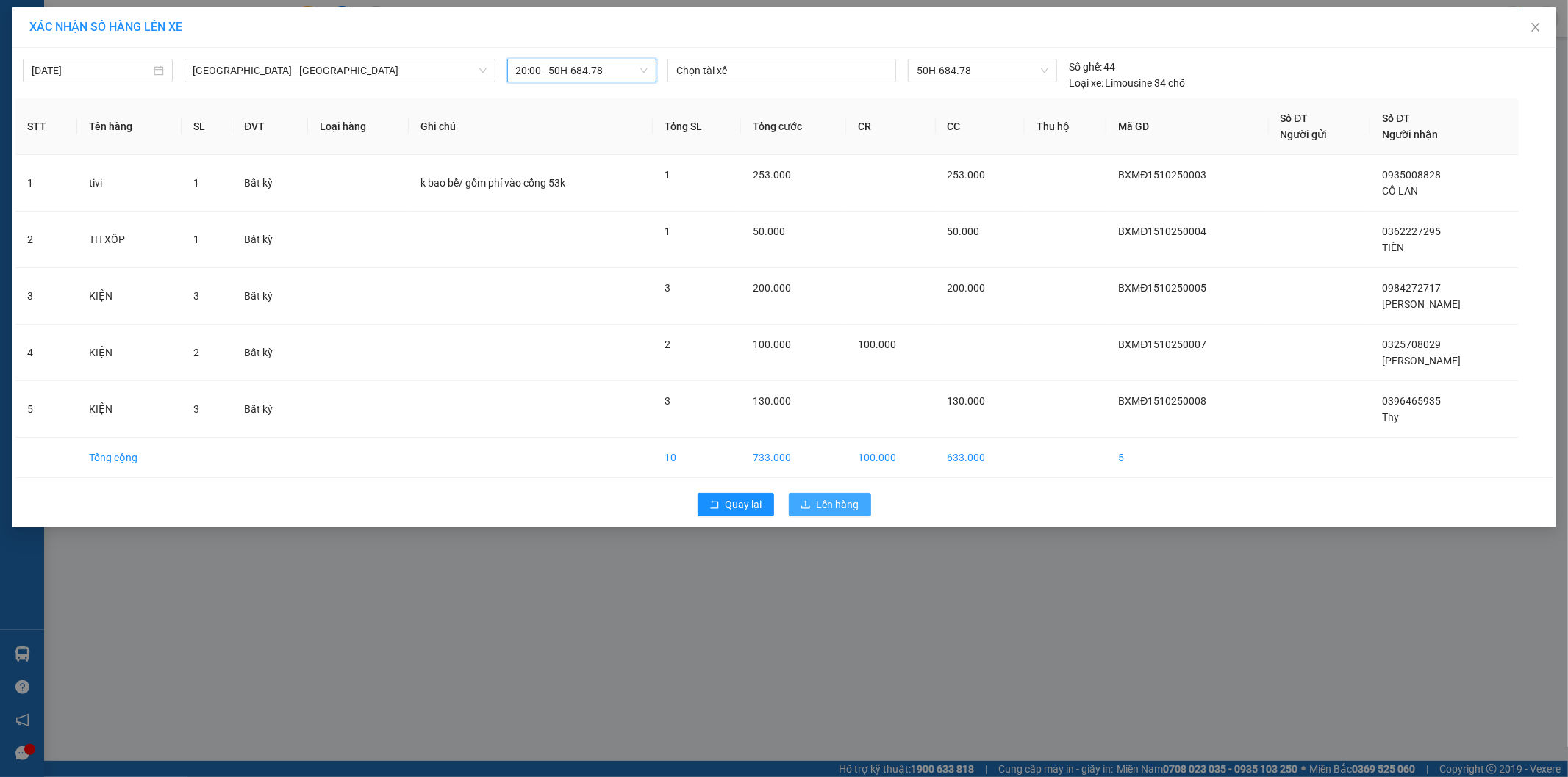
click at [836, 509] on span "Lên hàng" at bounding box center [837, 504] width 42 height 16
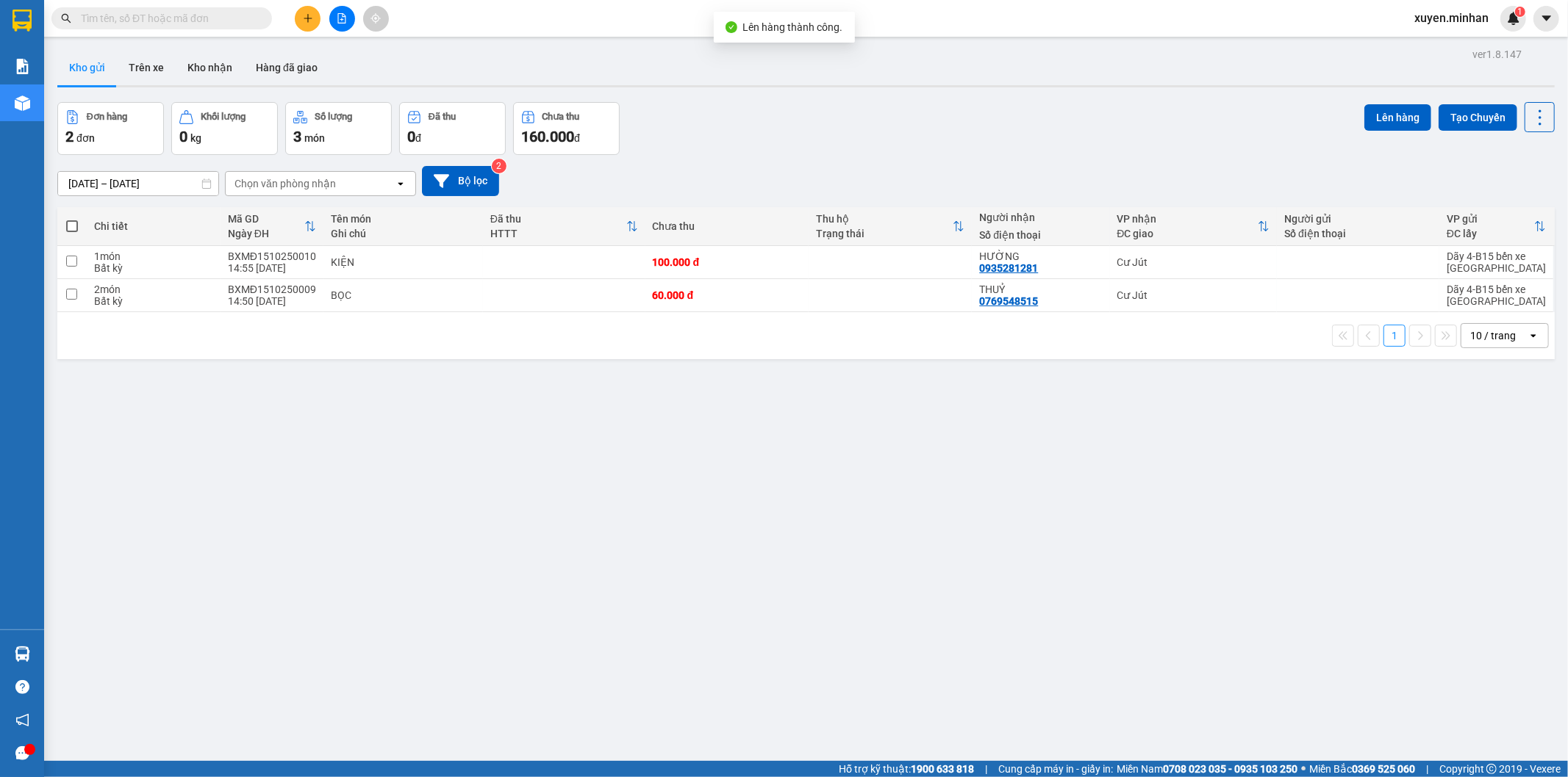
click at [735, 456] on div "ver 1.8.147 Kho gửi Trên xe Kho nhận Hàng đã giao Đơn hàng 2 đơn Khối lượng 0 k…" at bounding box center [806, 432] width 1509 height 777
click at [754, 152] on div "Đơn hàng 2 đơn Khối lượng 0 kg Số lượng 3 món Đã thu 0 đ Chưa thu 160.000 đ Lên…" at bounding box center [805, 128] width 1497 height 53
click at [306, 18] on icon "plus" at bounding box center [307, 18] width 8 height 1
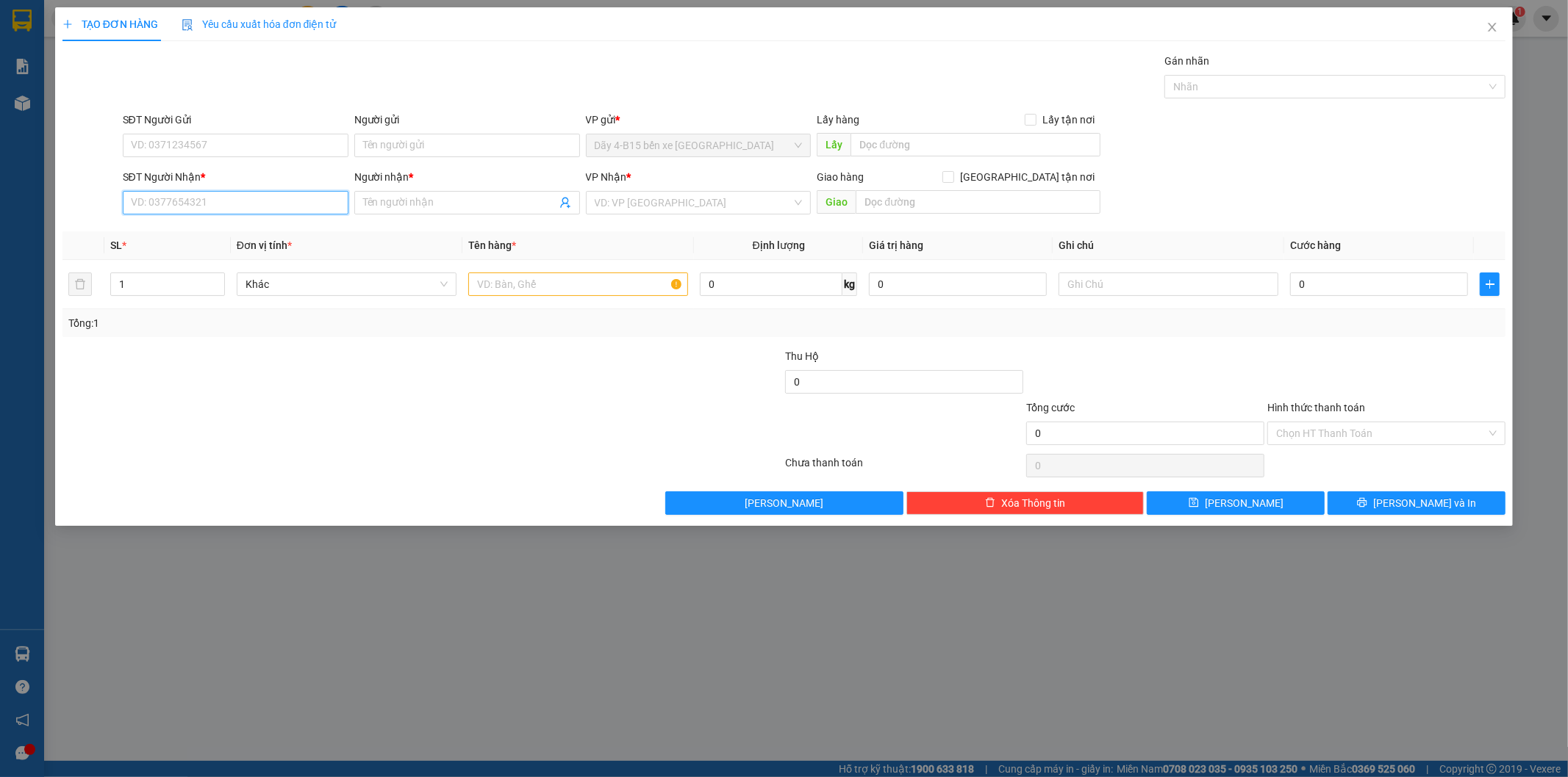
click at [251, 210] on input "SĐT Người Nhận *" at bounding box center [235, 202] width 226 height 24
click at [254, 206] on input "SĐT Người Nhận *" at bounding box center [235, 202] width 226 height 24
type input "0979445665"
click at [239, 231] on div "0979445665 - TÂM" at bounding box center [236, 232] width 208 height 16
type input "TÂM"
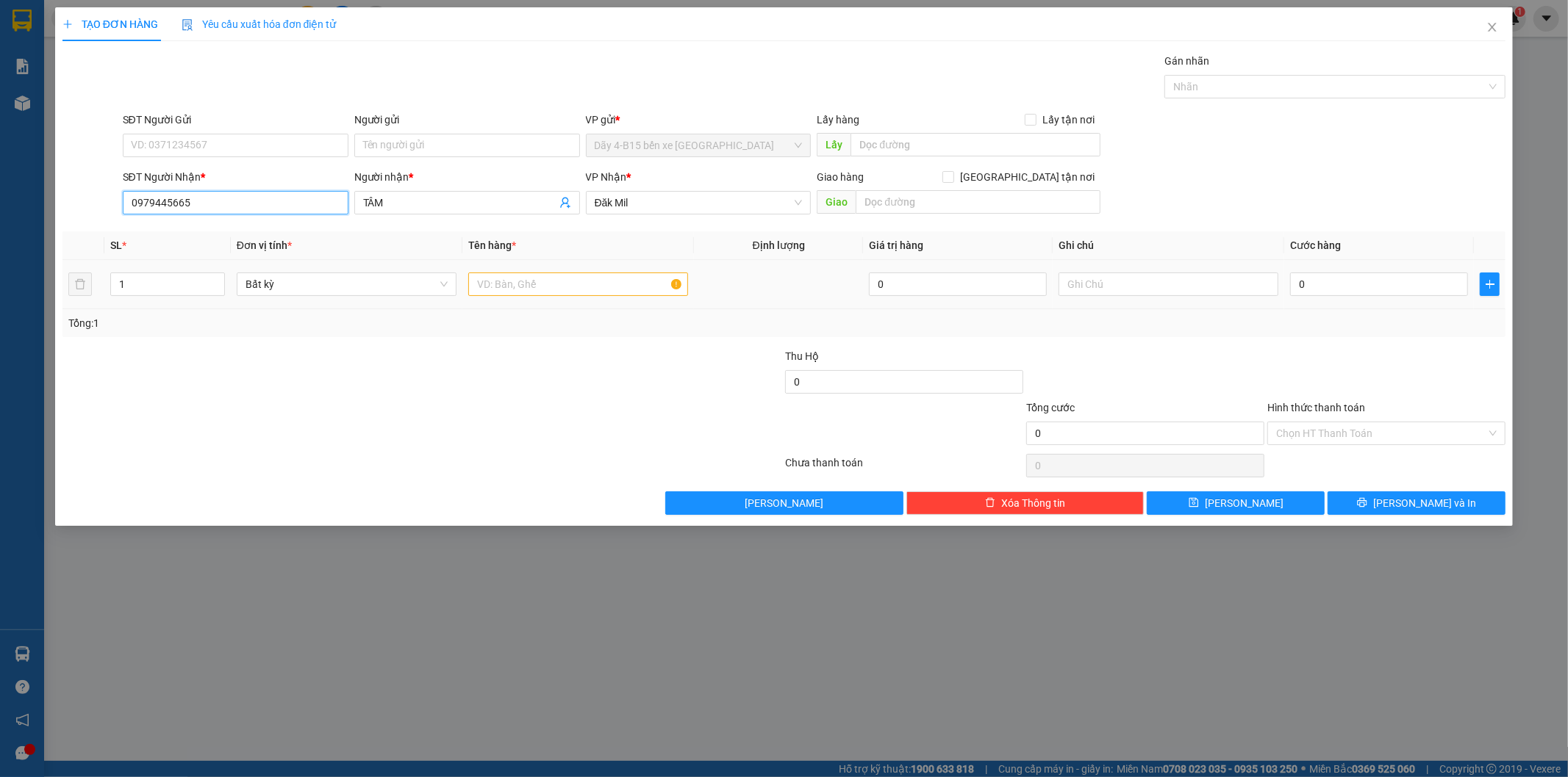
type input "0979445665"
click at [541, 290] on input "text" at bounding box center [577, 284] width 219 height 24
type input "TH XỐP"
click at [682, 392] on div at bounding box center [664, 374] width 241 height 52
click at [1298, 288] on input "0" at bounding box center [1379, 284] width 178 height 24
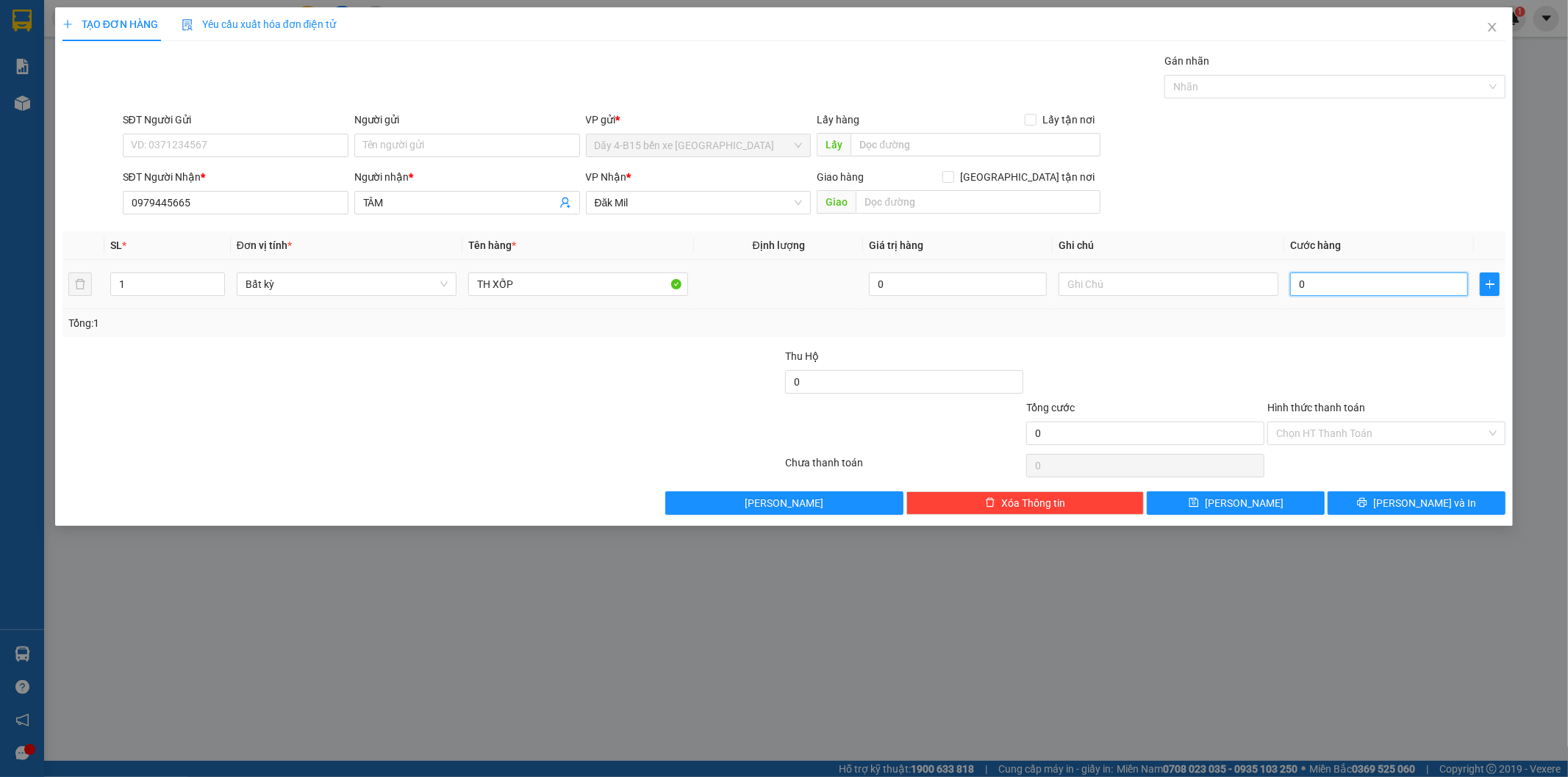
type input "4"
type input "40"
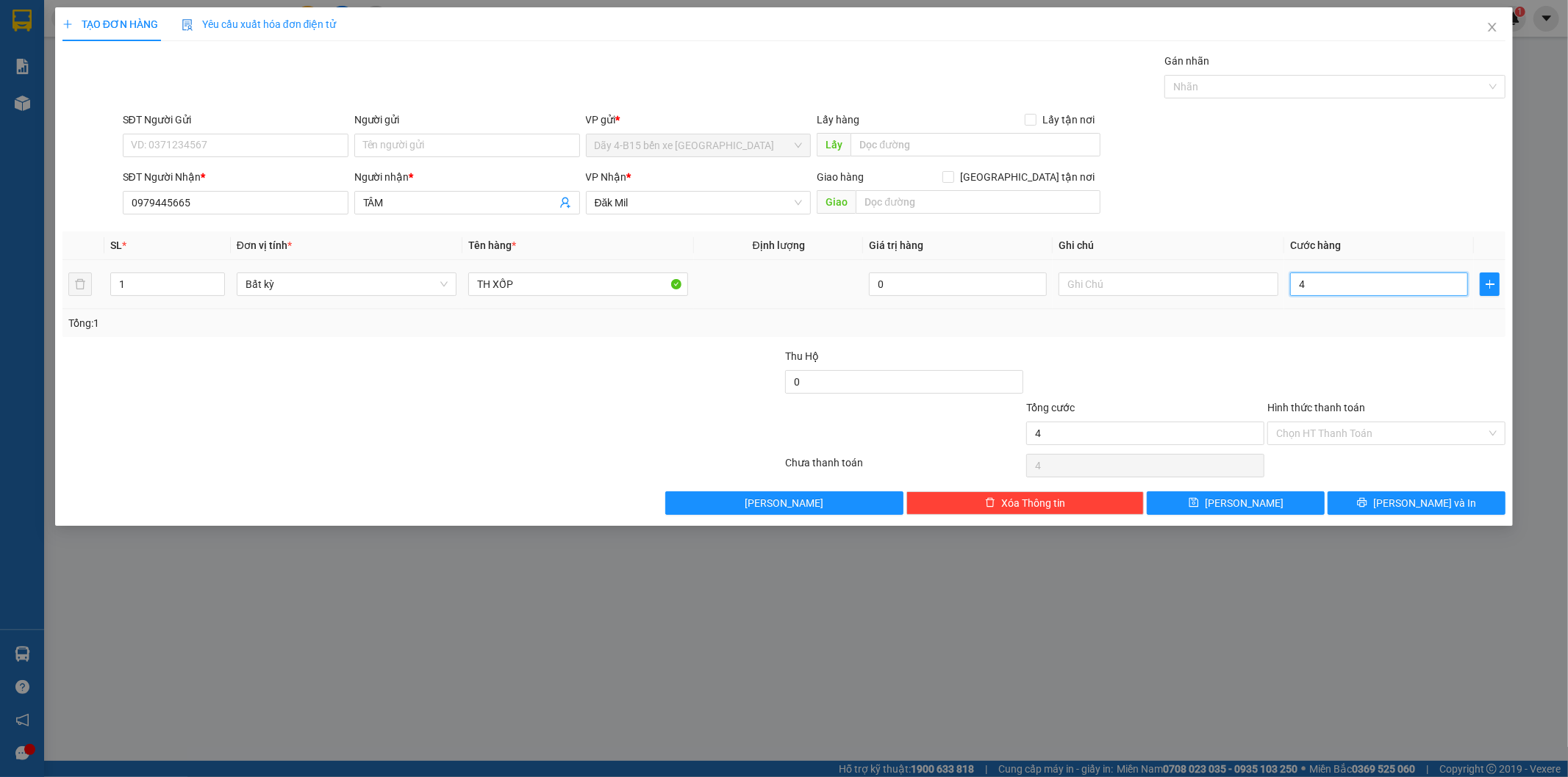
type input "40"
type input "40.000"
click at [1328, 347] on div "Transit Pickup Surcharge Ids Transit Deliver Surcharge Ids Transit Deliver Surc…" at bounding box center [784, 284] width 1443 height 462
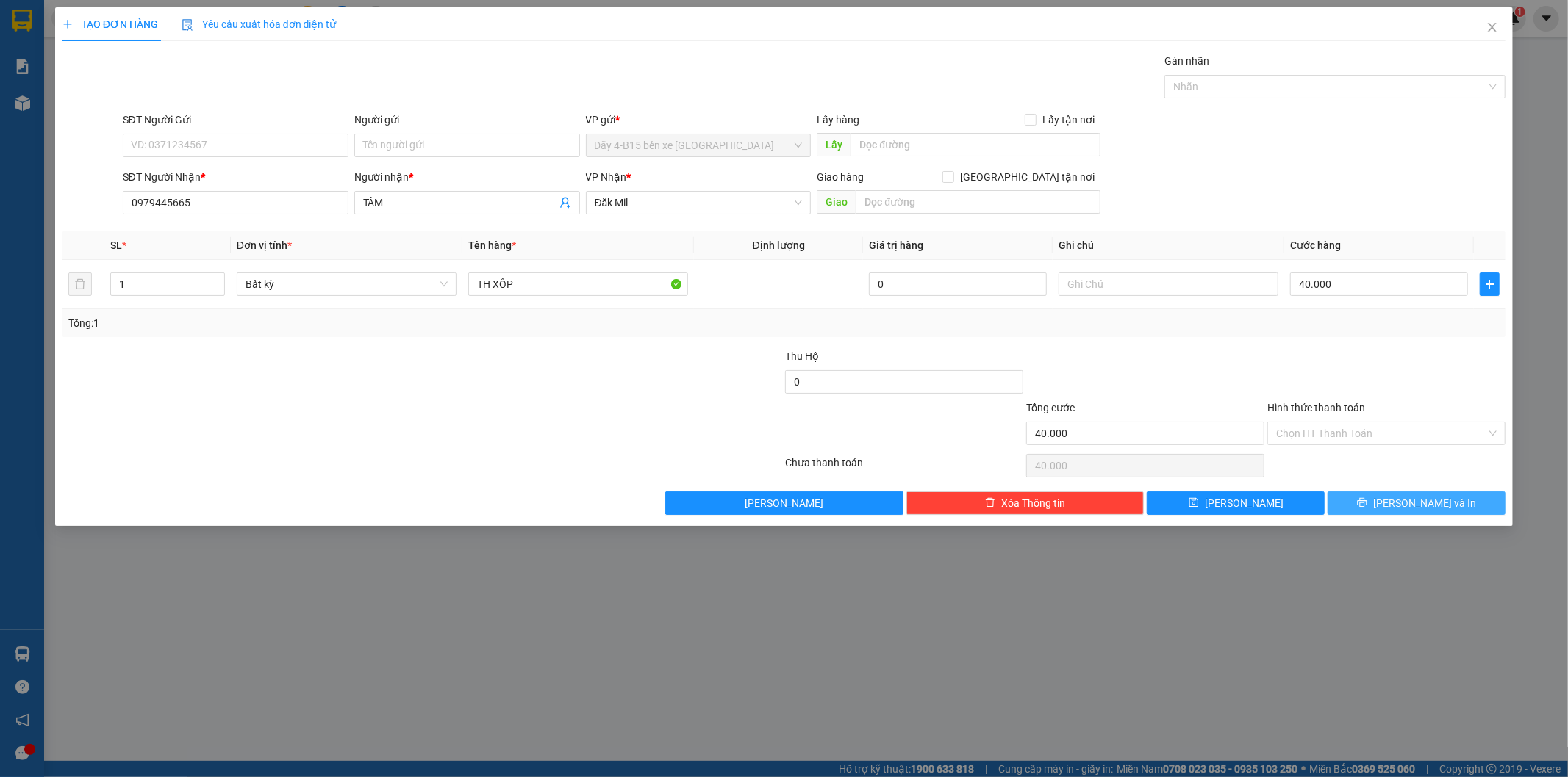
click at [1367, 505] on icon "printer" at bounding box center [1362, 502] width 10 height 10
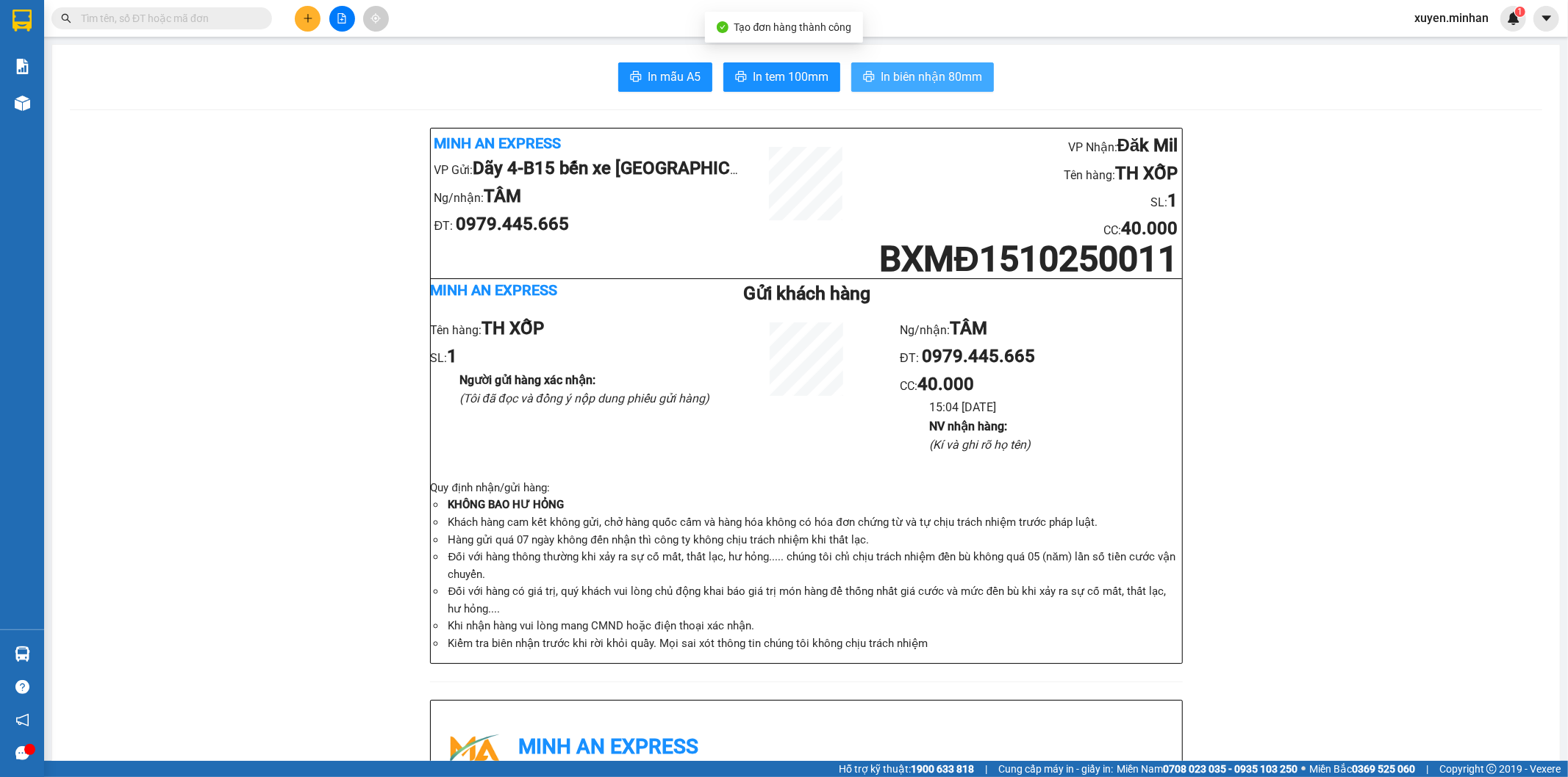
click at [901, 73] on span "In biên nhận 80mm" at bounding box center [931, 77] width 102 height 18
click at [794, 75] on span "In tem 100mm" at bounding box center [791, 77] width 75 height 18
click at [303, 21] on icon "plus" at bounding box center [307, 18] width 10 height 10
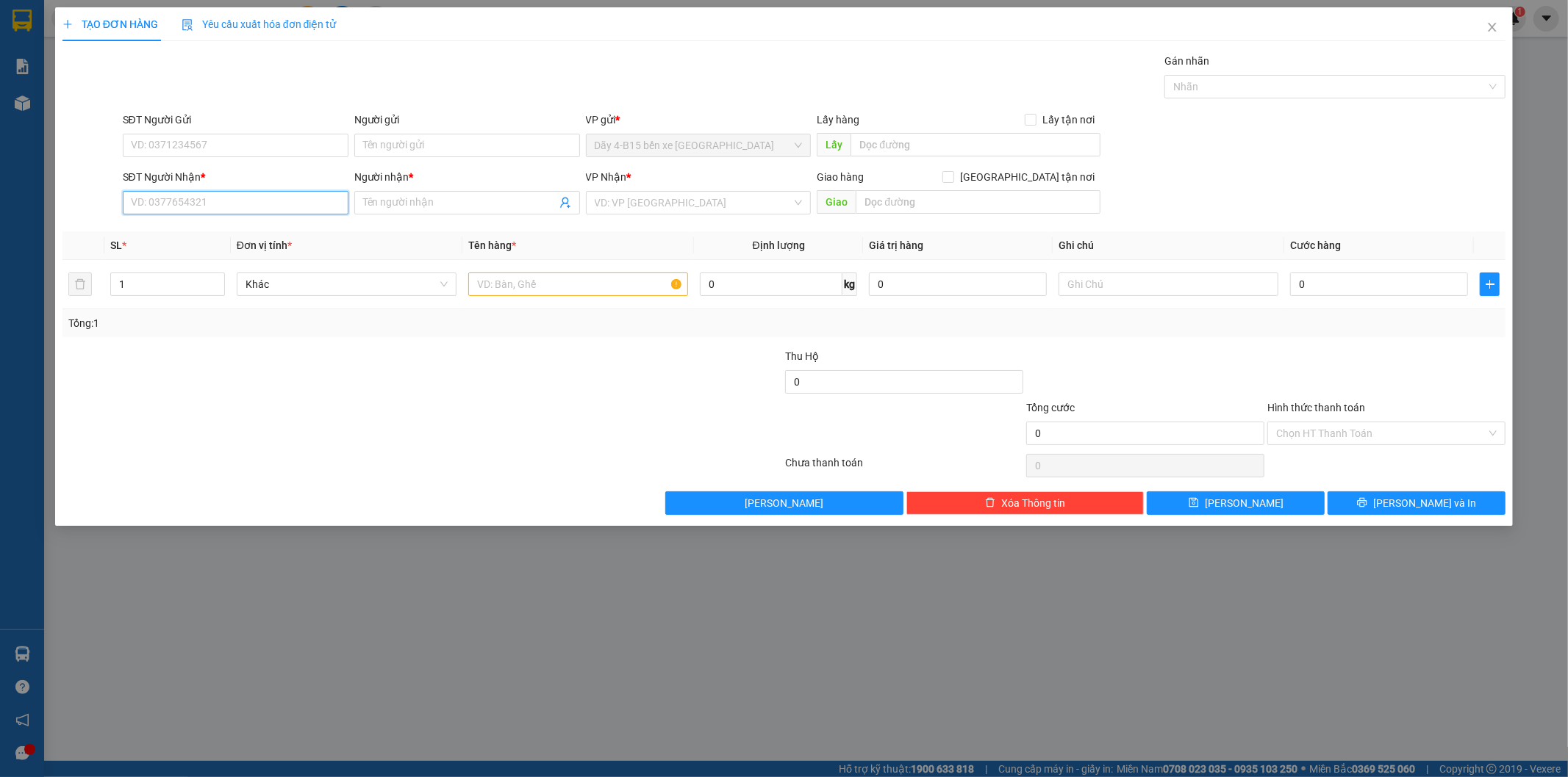
click at [252, 201] on input "SĐT Người Nhận *" at bounding box center [235, 202] width 226 height 24
click at [261, 235] on div "0974578448 - NK TÂM PHÚC" at bounding box center [236, 232] width 208 height 16
type input "0974578448"
type input "NK TÂM PHÚC"
checkbox input "true"
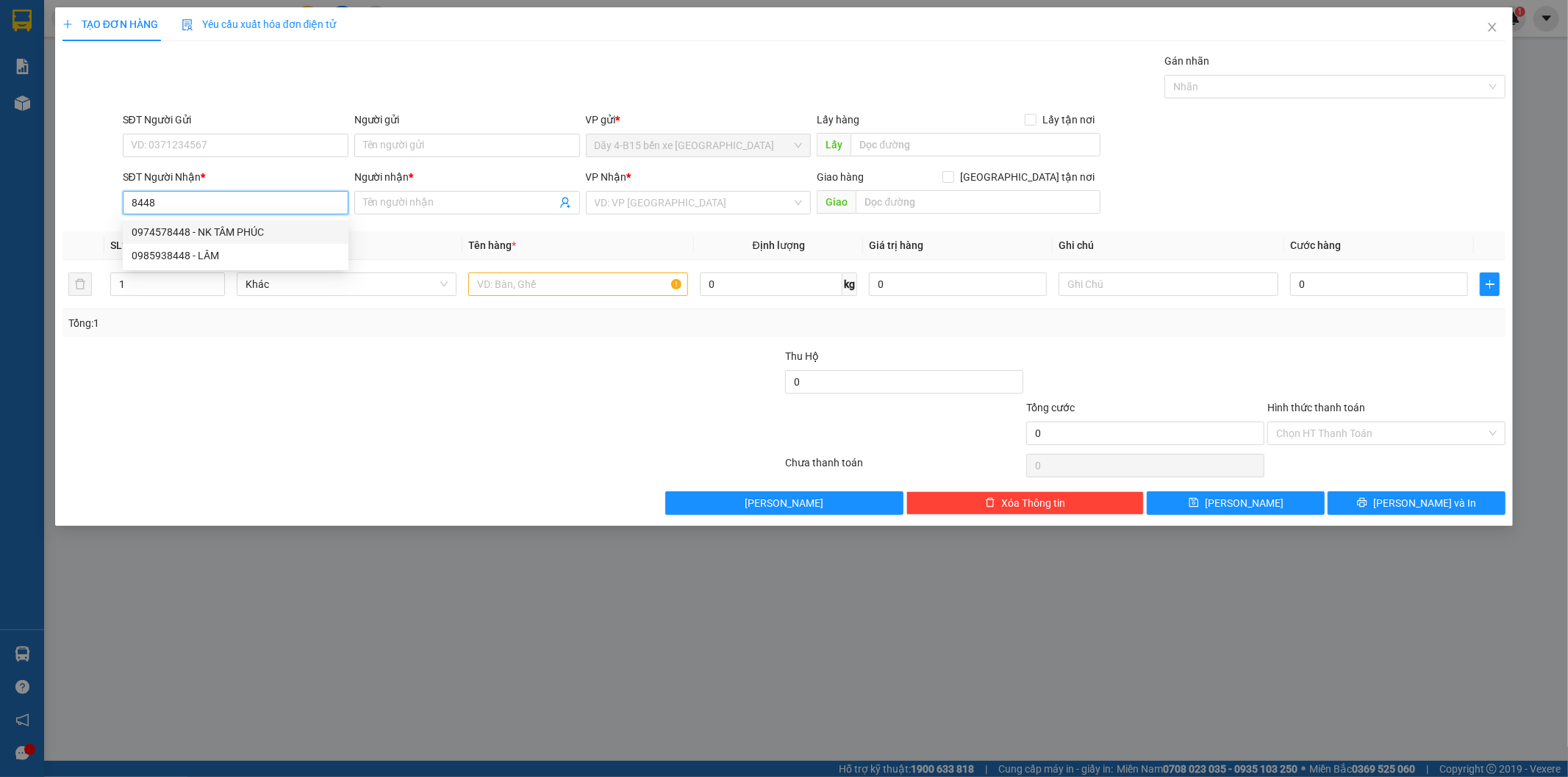
type input "TT"
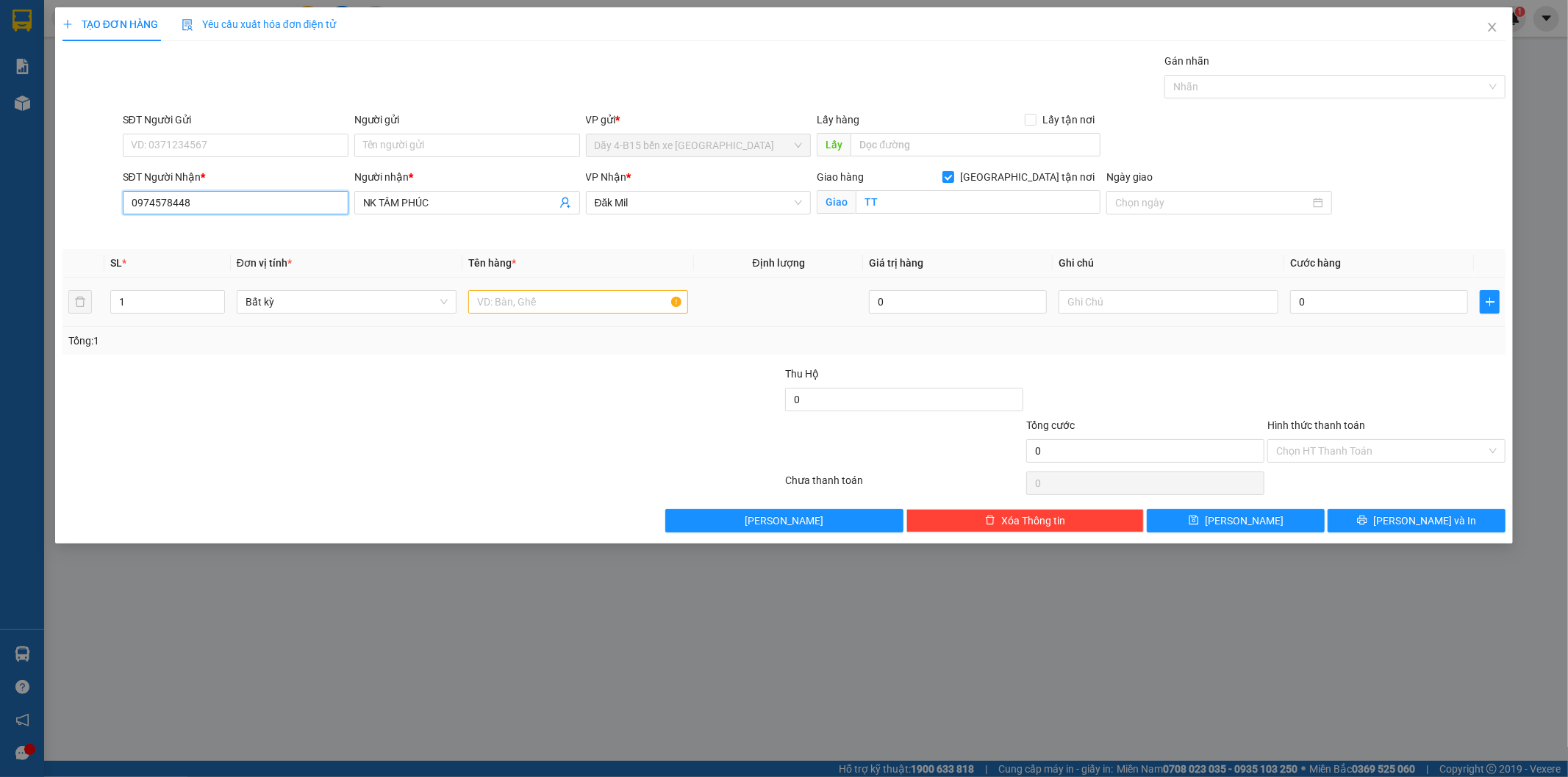
type input "0974578448"
click at [498, 309] on input "text" at bounding box center [577, 302] width 219 height 24
type input "KIỆN"
click at [557, 348] on div "Tổng: 1" at bounding box center [336, 341] width 537 height 16
click at [1359, 298] on input "0" at bounding box center [1379, 302] width 178 height 24
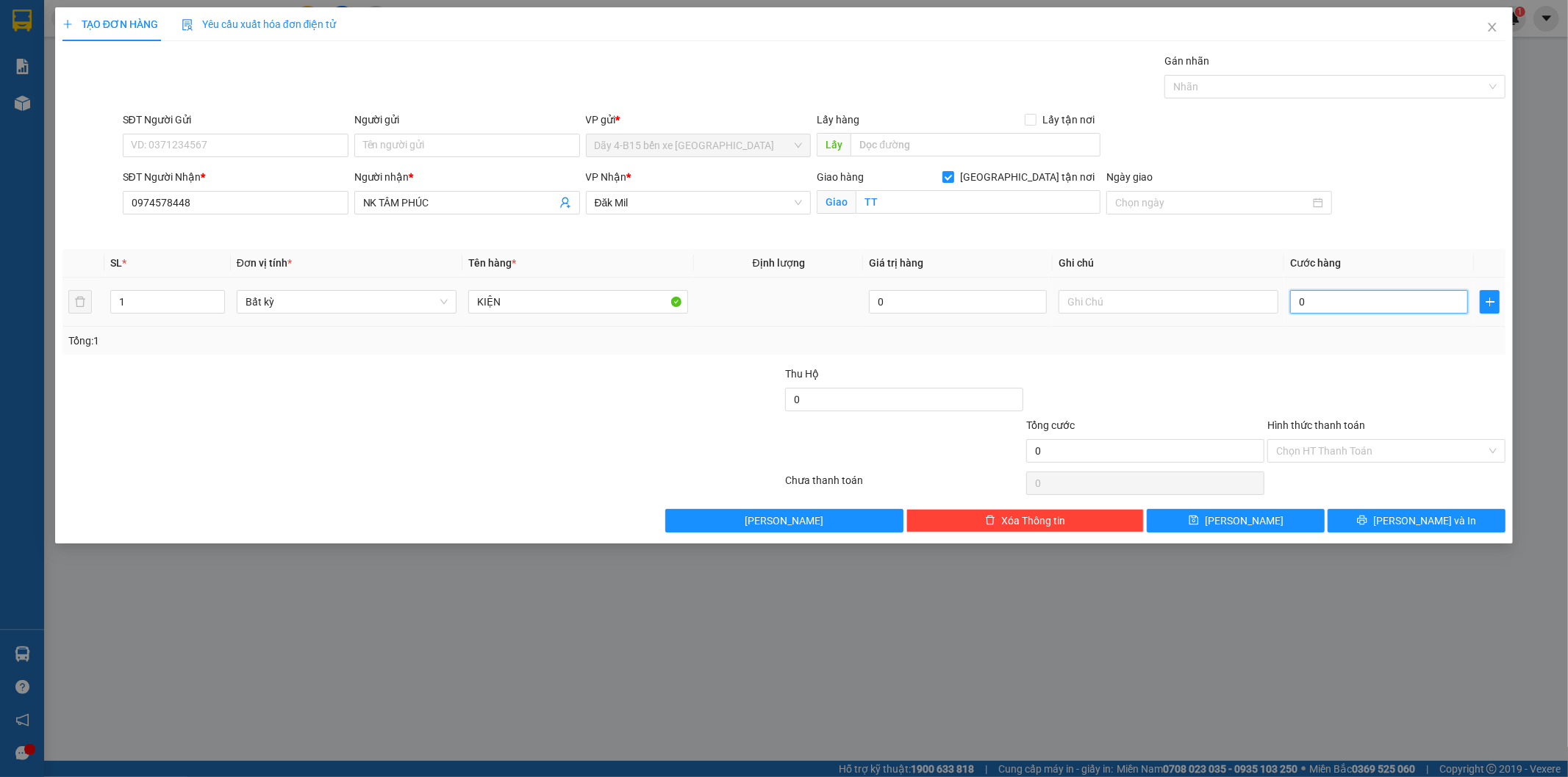
type input "4"
type input "40"
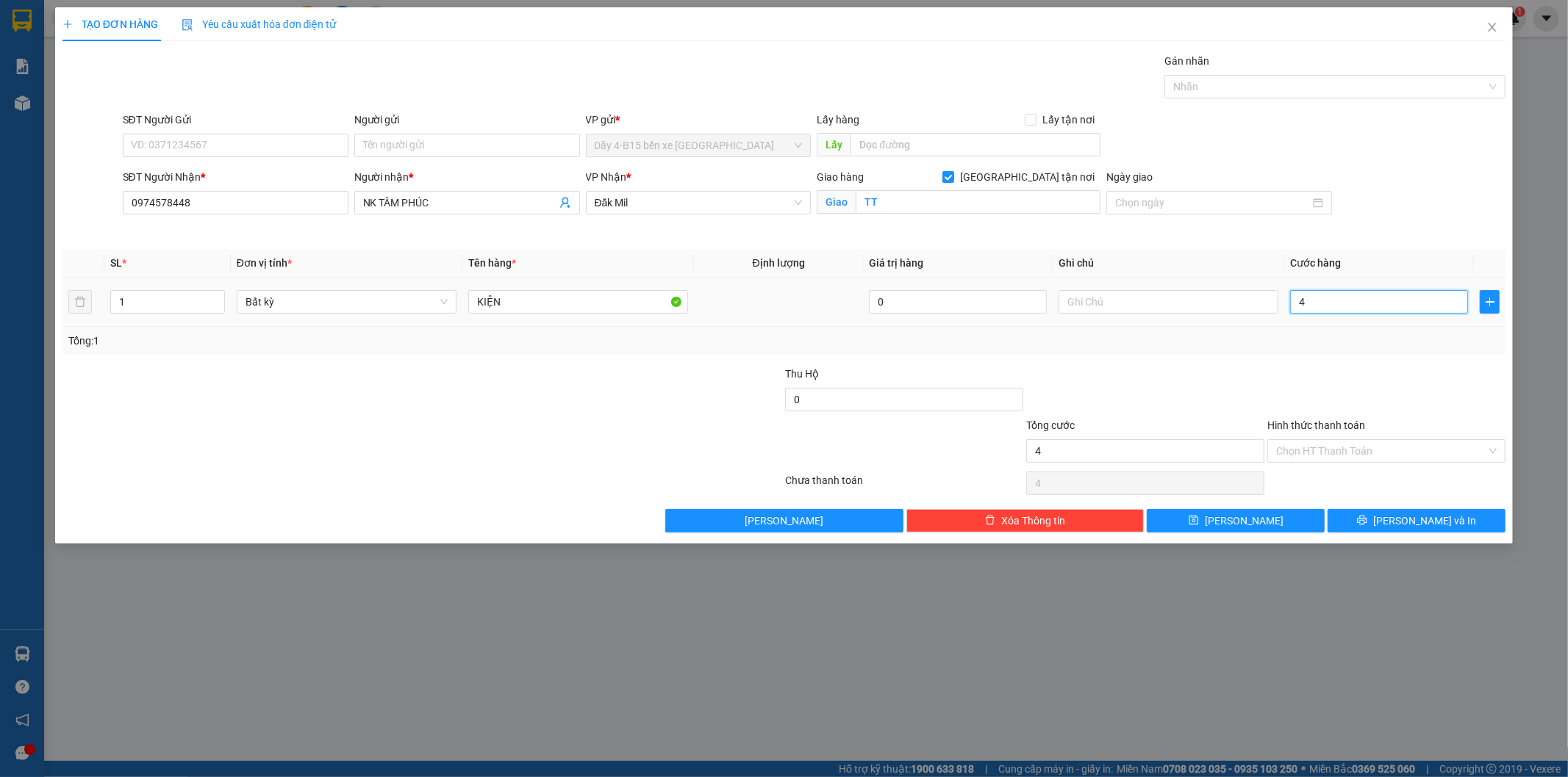
type input "40"
type input "40.000"
click at [1369, 445] on input "Hình thức thanh toán" at bounding box center [1381, 451] width 210 height 22
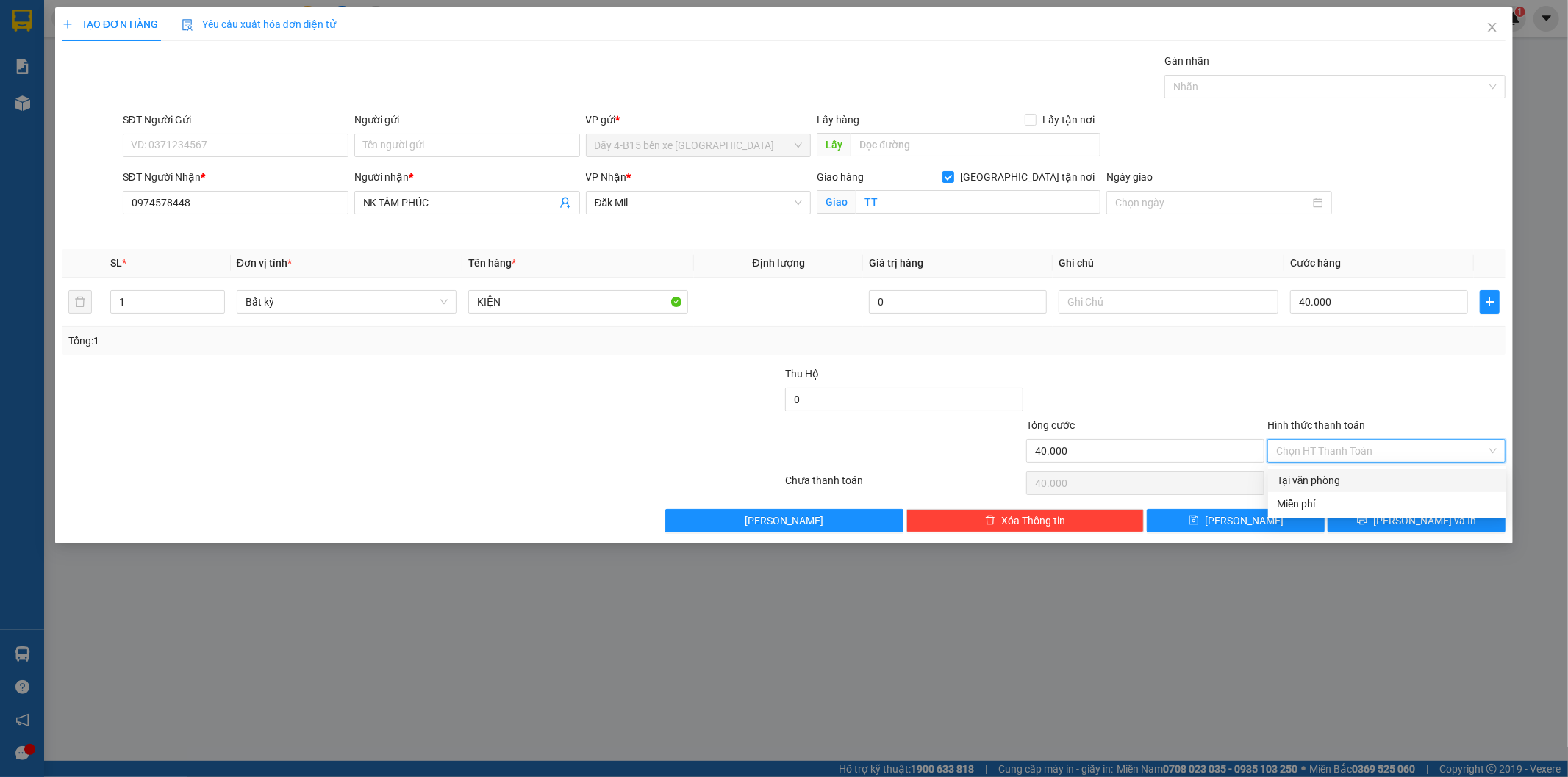
click at [1355, 475] on div "Tại văn phòng" at bounding box center [1387, 480] width 220 height 16
type input "0"
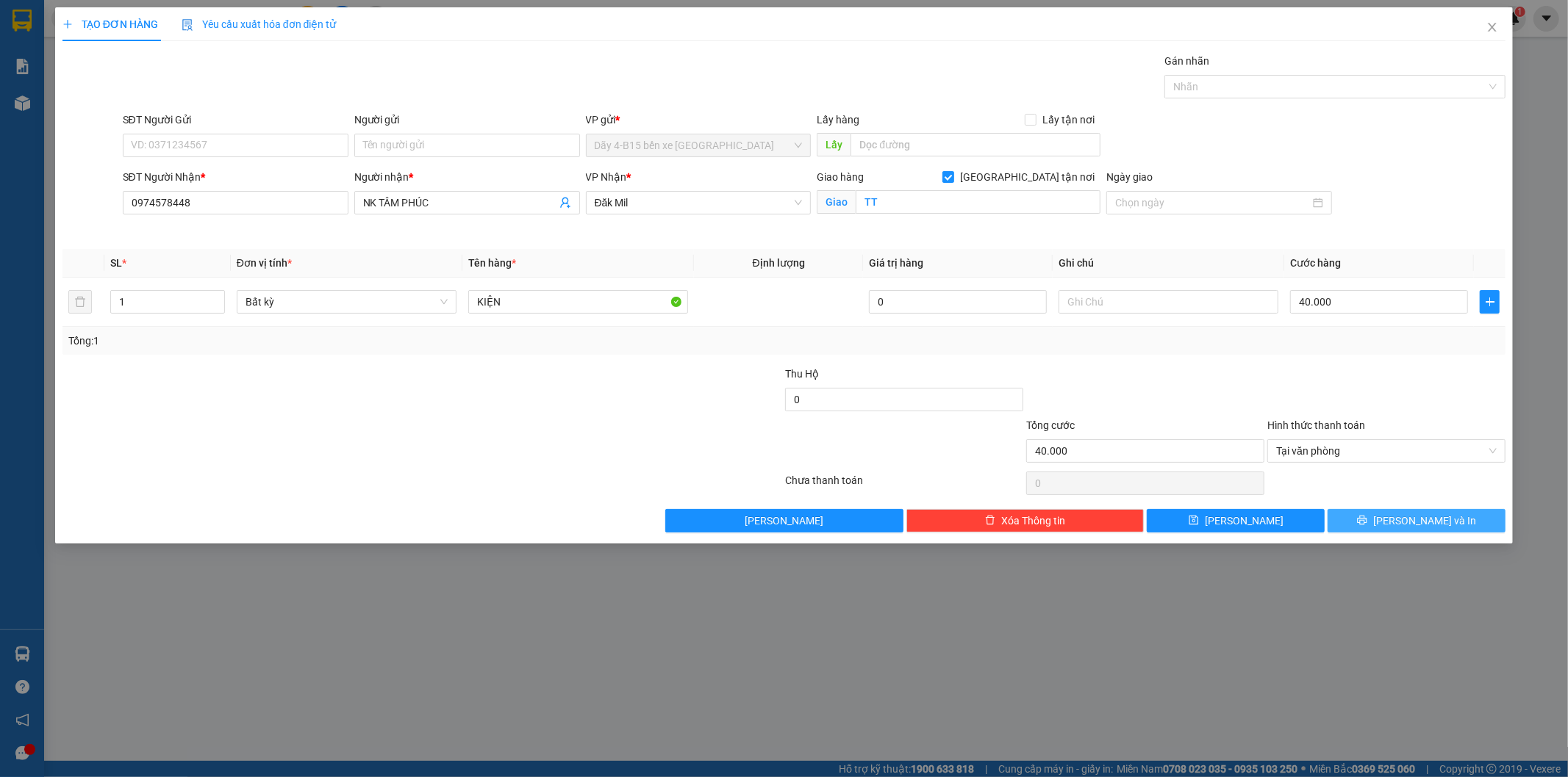
click at [1407, 520] on span "[PERSON_NAME] và In" at bounding box center [1425, 520] width 103 height 16
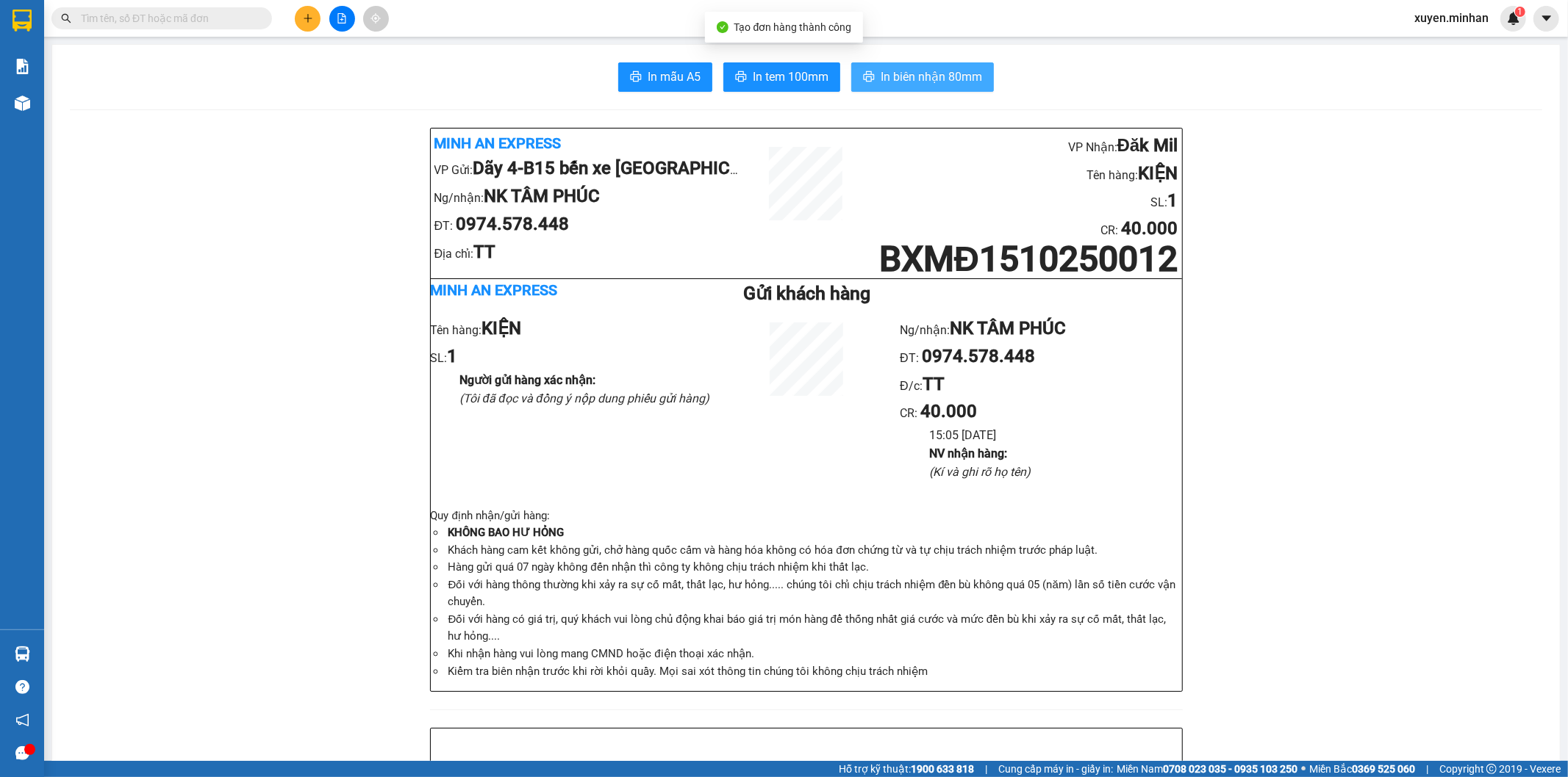
click at [914, 76] on span "In biên nhận 80mm" at bounding box center [931, 77] width 102 height 18
click at [790, 77] on span "In tem 100mm" at bounding box center [791, 77] width 75 height 18
click at [309, 25] on button at bounding box center [307, 18] width 25 height 25
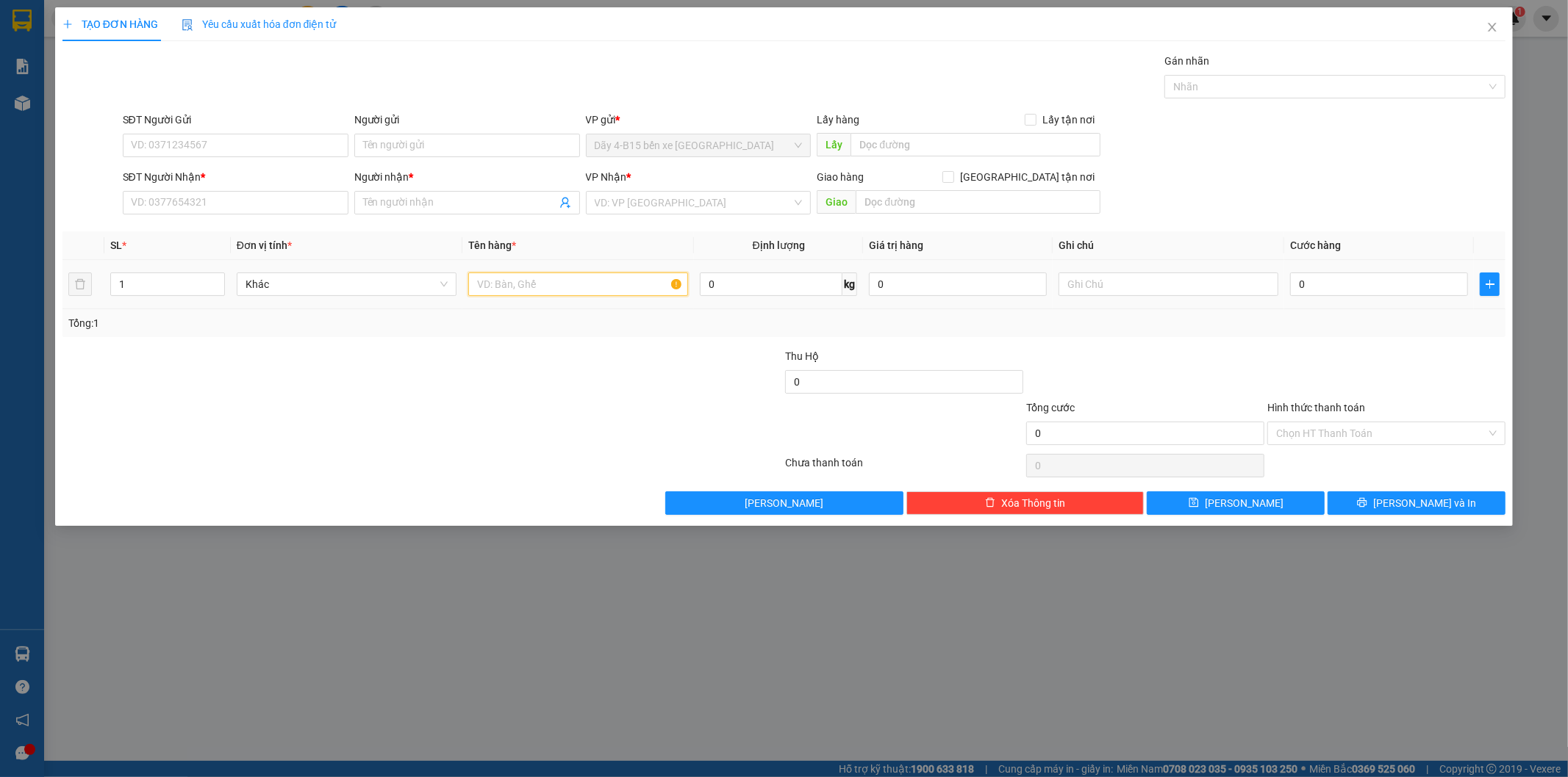
drag, startPoint x: 513, startPoint y: 281, endPoint x: 540, endPoint y: 262, distance: 33.0
click at [516, 281] on input "text" at bounding box center [577, 284] width 219 height 24
type input "TH XỐP"
click at [543, 361] on div at bounding box center [664, 374] width 241 height 52
click at [280, 208] on input "SĐT Người Nhận *" at bounding box center [235, 202] width 226 height 24
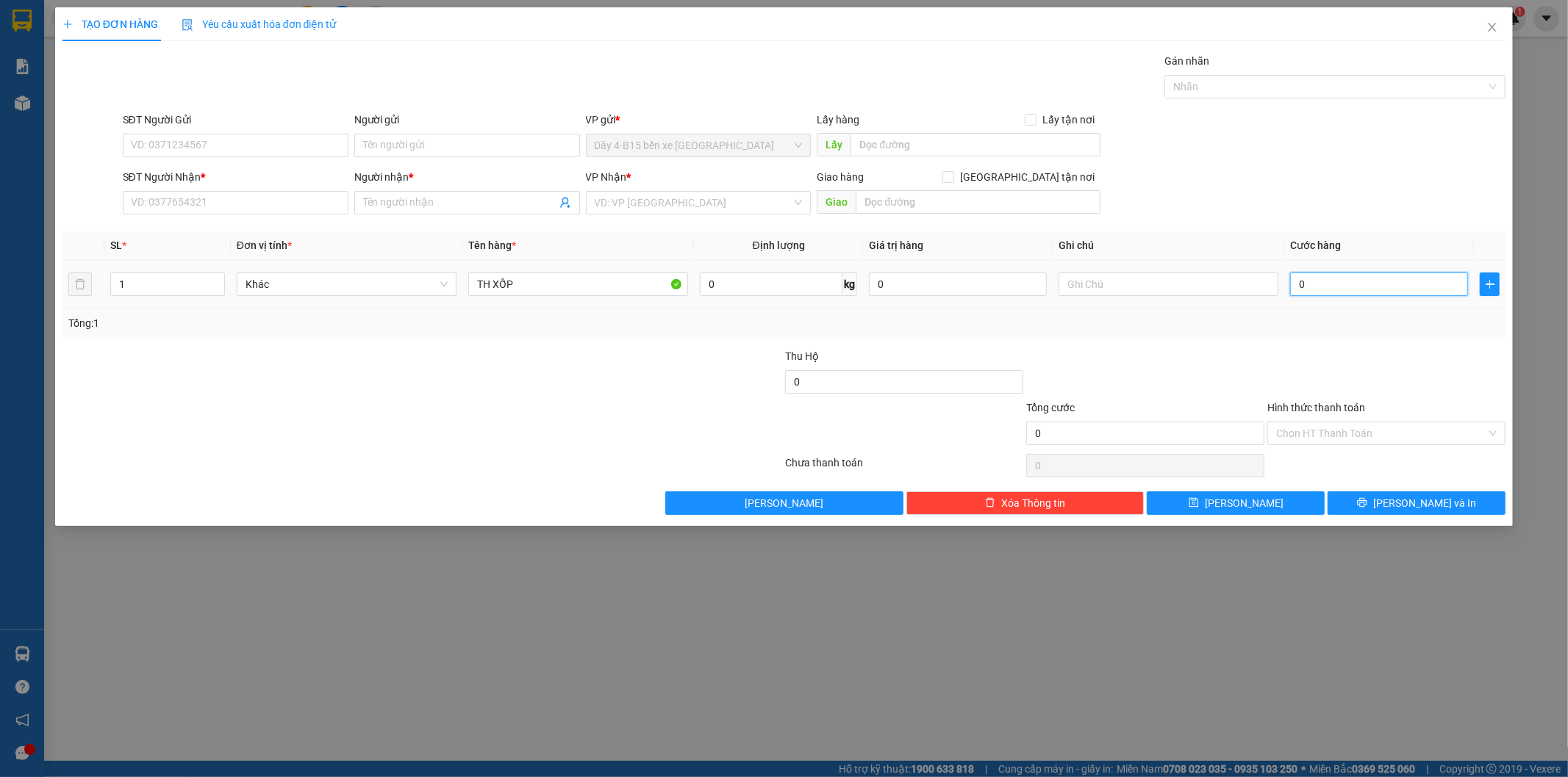
click at [1325, 292] on input "0" at bounding box center [1379, 284] width 178 height 24
type input "5"
type input "50"
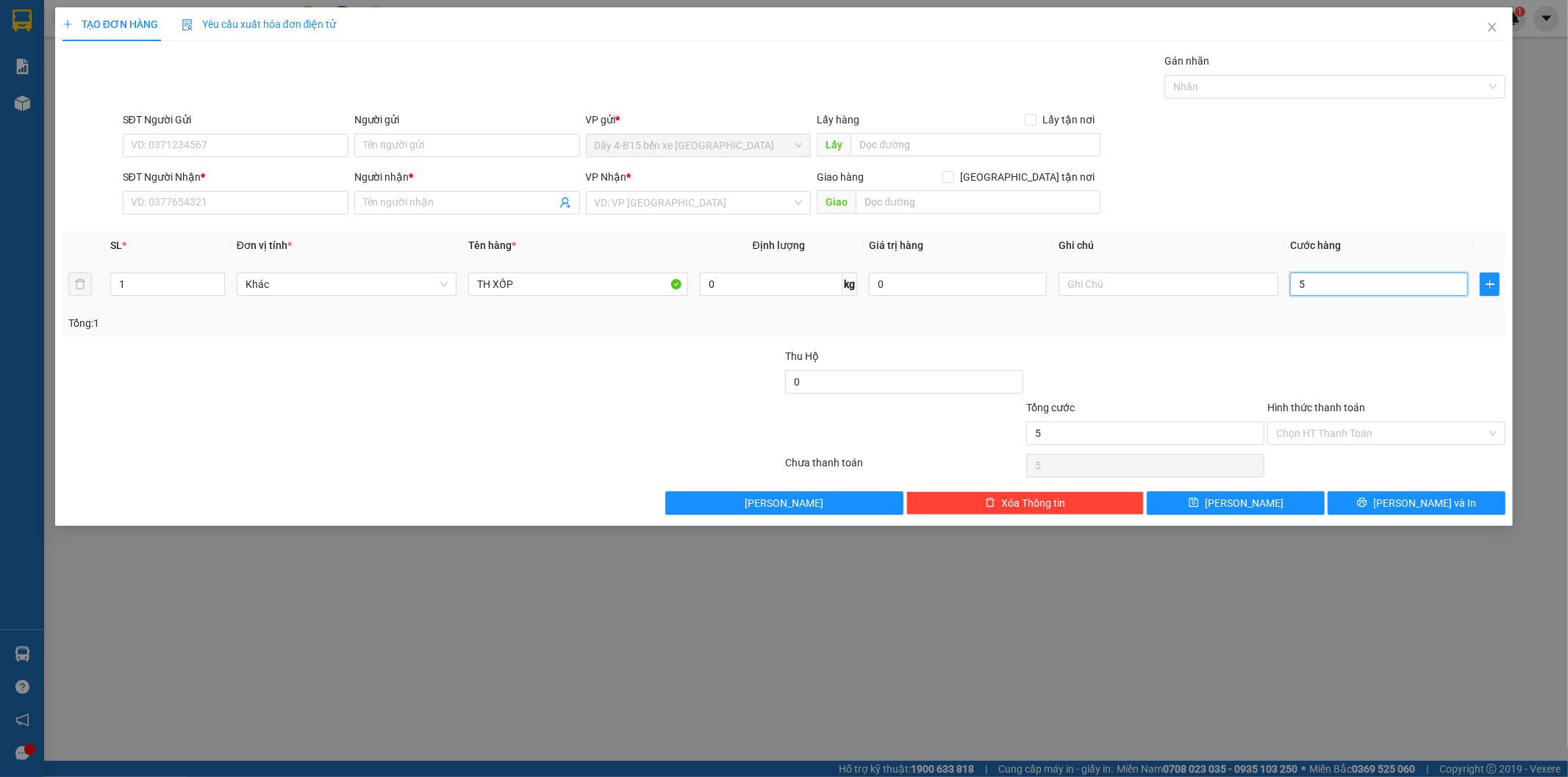
type input "50"
type input "50.000"
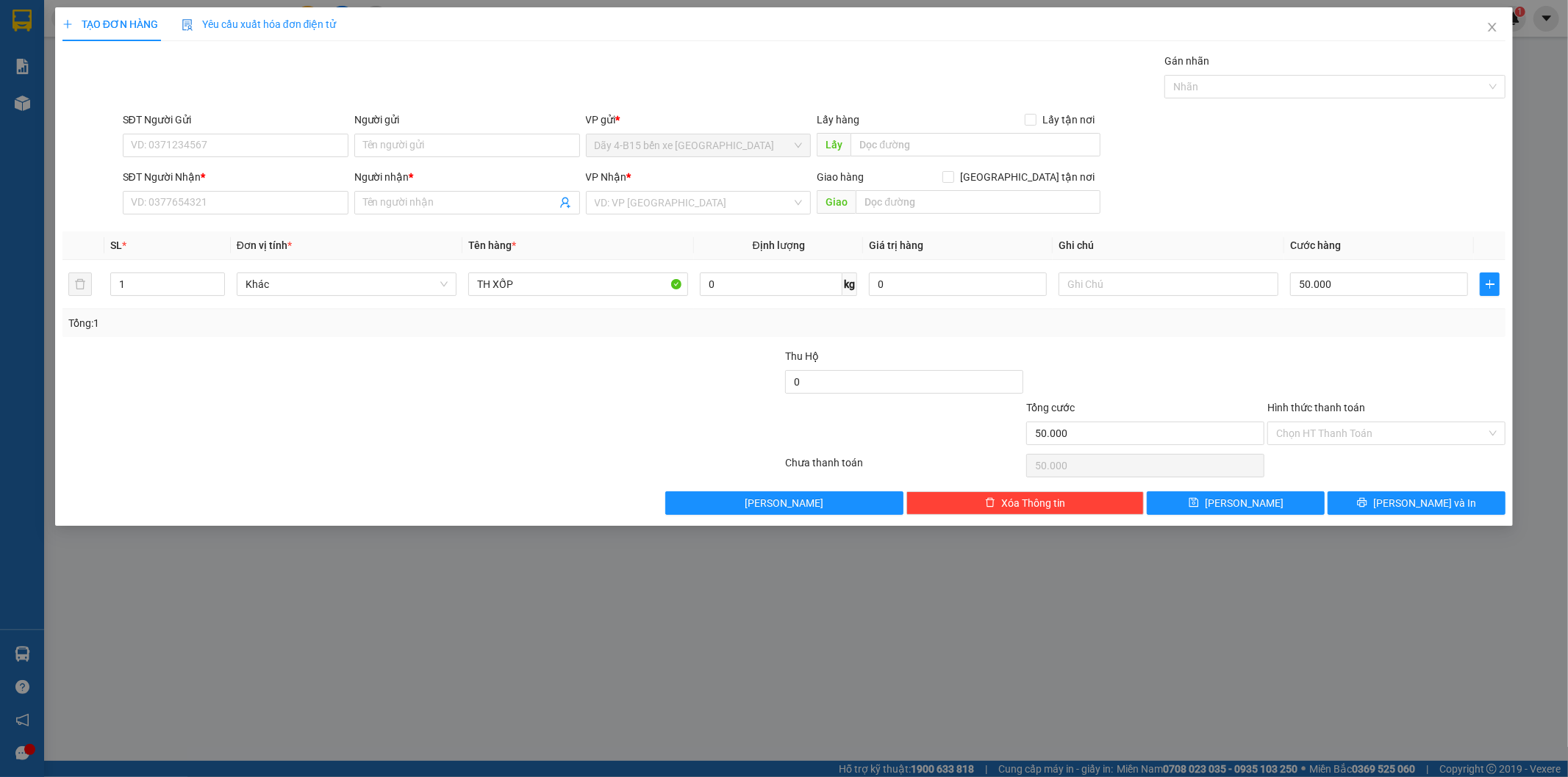
click at [625, 414] on div at bounding box center [664, 425] width 241 height 52
click at [266, 206] on input "SĐT Người Nhận *" at bounding box center [235, 202] width 226 height 24
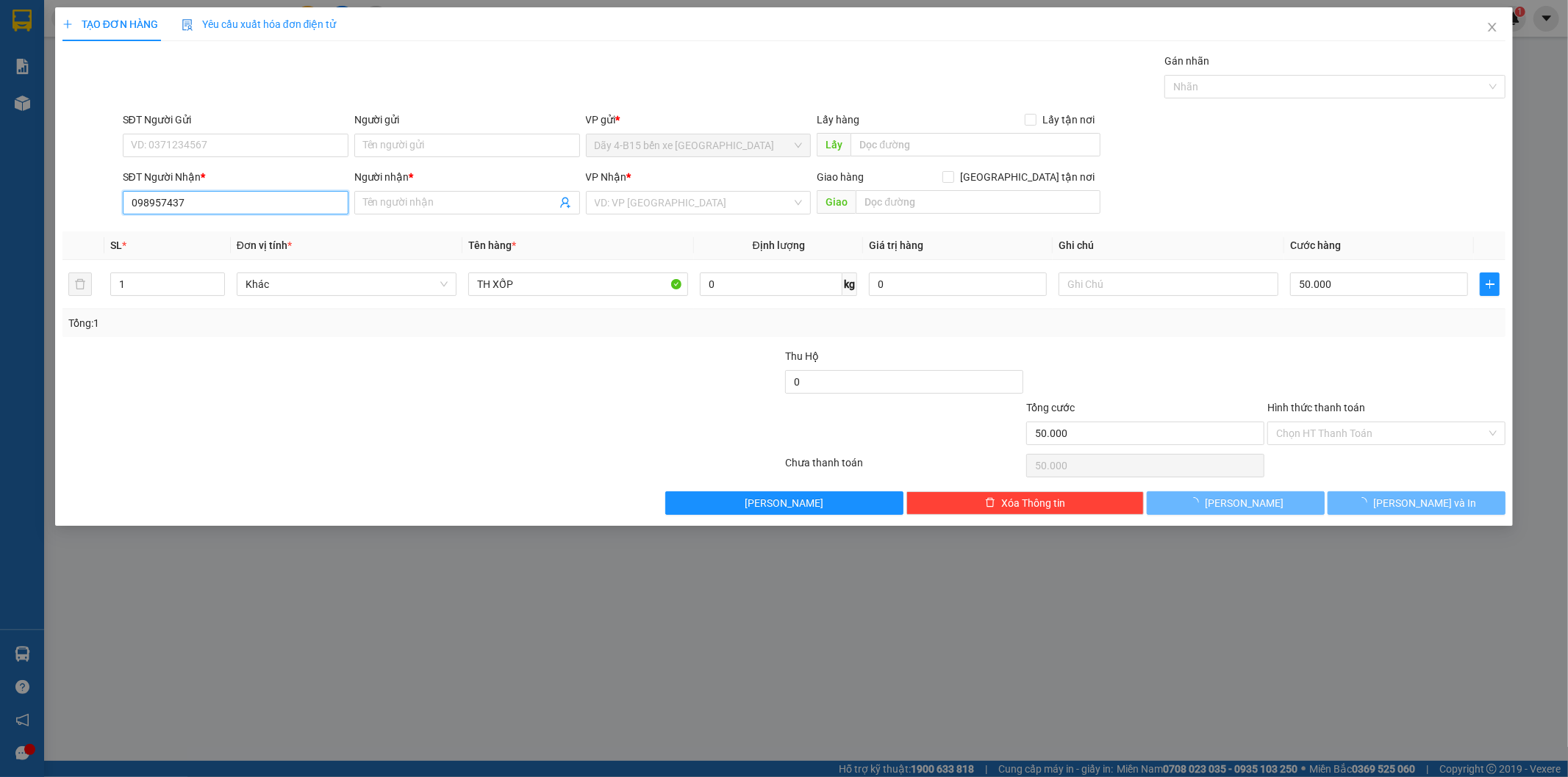
type input "0989574379"
click at [259, 230] on div "0989574379 - DUNG" at bounding box center [236, 232] width 208 height 16
type input "DUNG"
type input "0989574379"
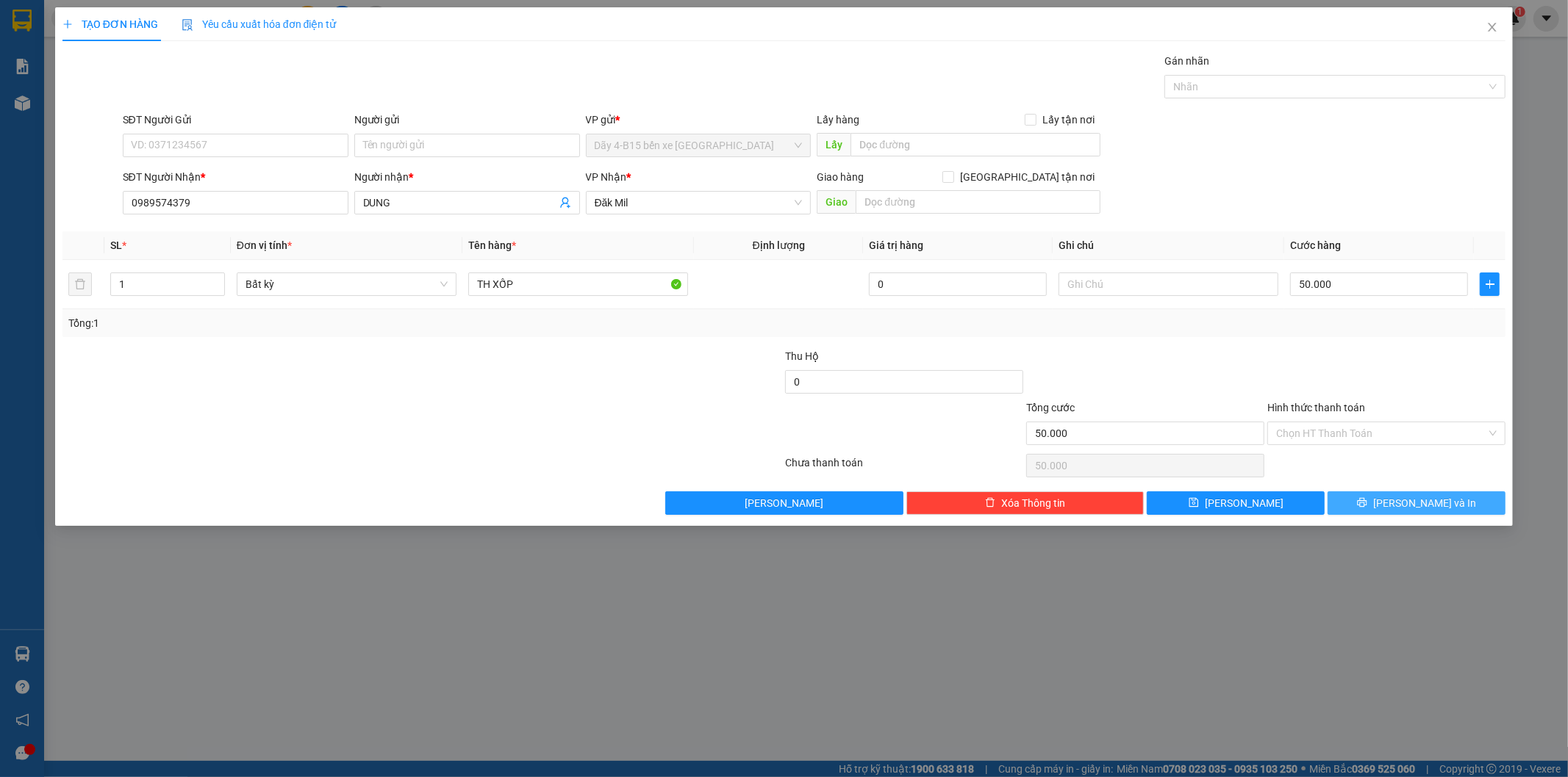
click at [1413, 507] on span "[PERSON_NAME] và In" at bounding box center [1425, 503] width 103 height 16
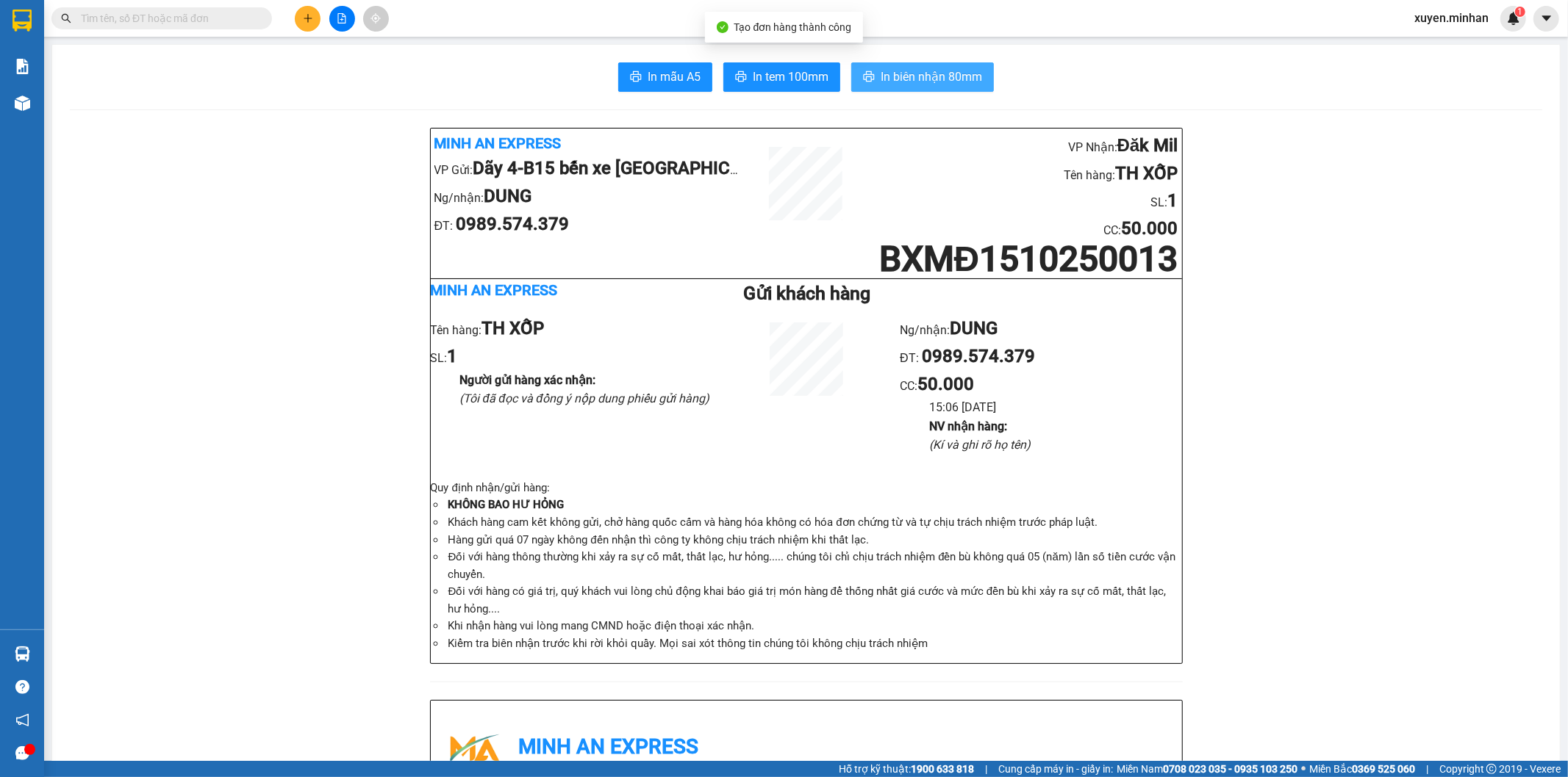
click at [883, 85] on span "In biên nhận 80mm" at bounding box center [931, 77] width 102 height 18
click at [805, 77] on span "In tem 100mm" at bounding box center [791, 77] width 75 height 18
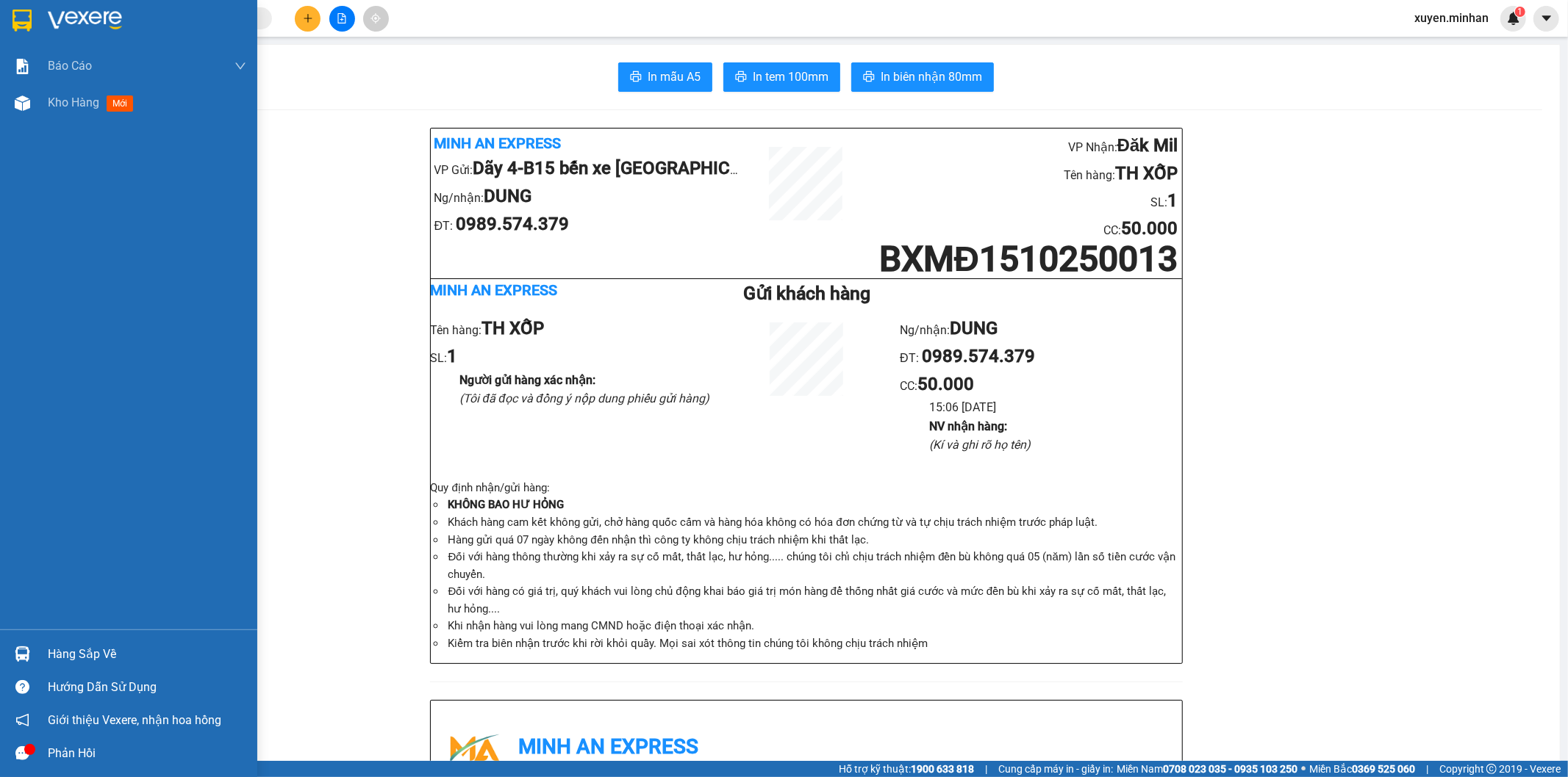
click at [32, 20] on div at bounding box center [22, 20] width 25 height 25
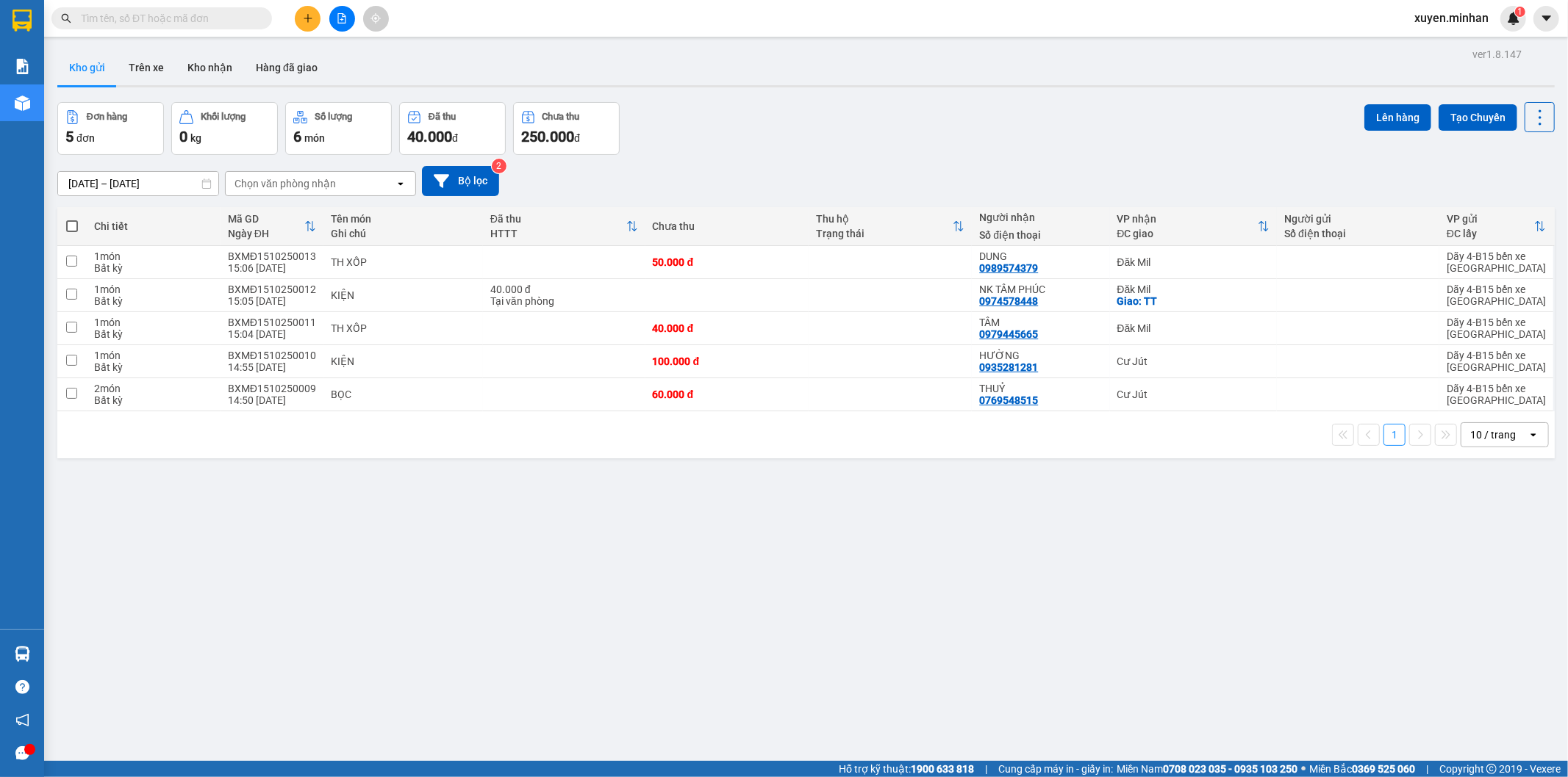
click at [299, 23] on button at bounding box center [307, 18] width 25 height 25
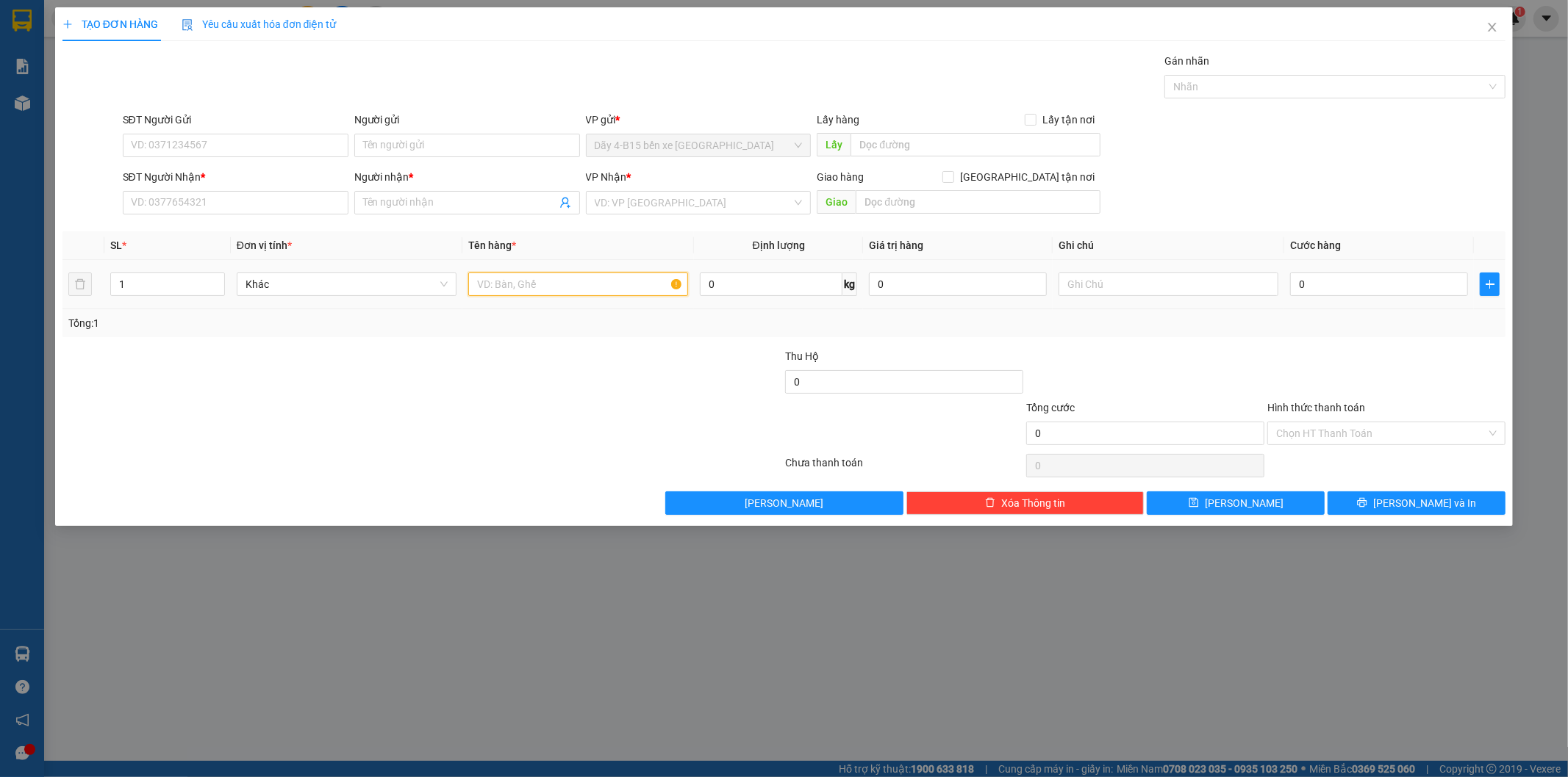
click at [496, 281] on input "text" at bounding box center [577, 284] width 219 height 24
click at [482, 399] on div at bounding box center [302, 425] width 482 height 52
drag, startPoint x: 576, startPoint y: 287, endPoint x: 490, endPoint y: 287, distance: 86.0
click at [493, 283] on input "TH XỐP" at bounding box center [577, 284] width 219 height 24
type input "TH ĐEN"
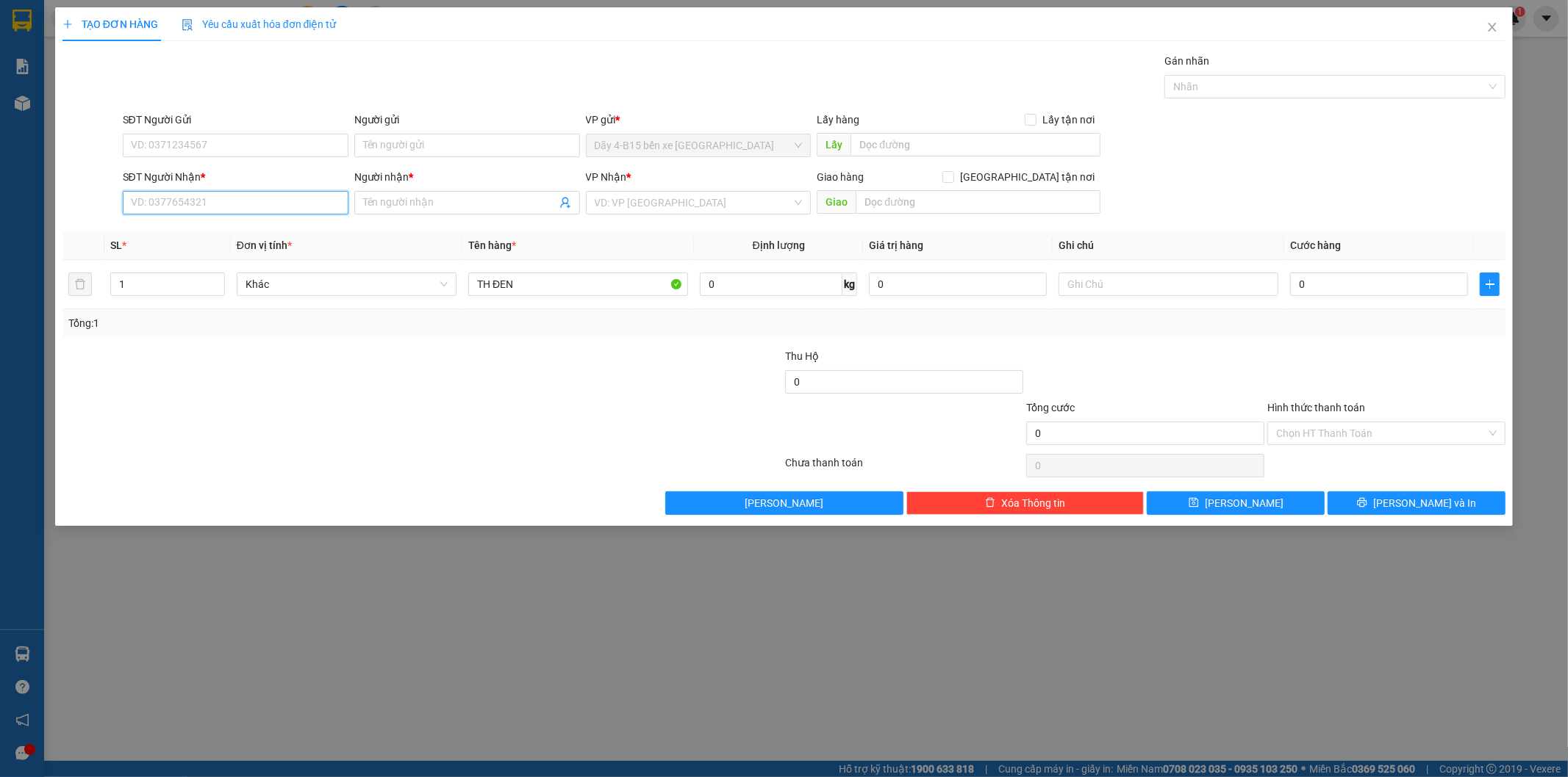
click at [250, 201] on input "SĐT Người Nhận *" at bounding box center [235, 202] width 226 height 24
click at [168, 201] on input "090699948" at bounding box center [235, 202] width 226 height 24
type input "0906999948"
click at [244, 228] on div "0906999948 - HẬU" at bounding box center [236, 232] width 208 height 16
type input "HẬU"
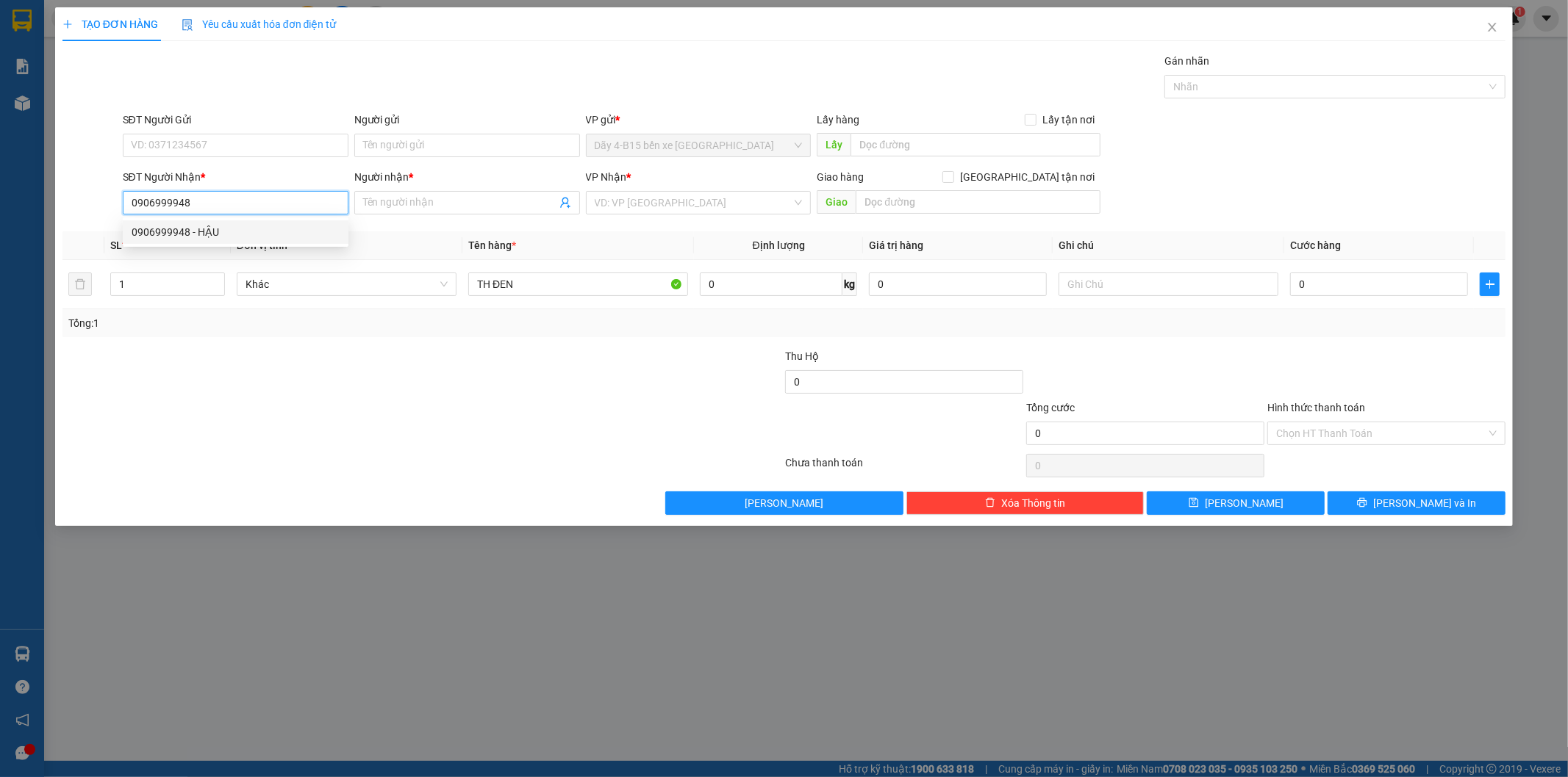
checkbox input "true"
type input "TT"
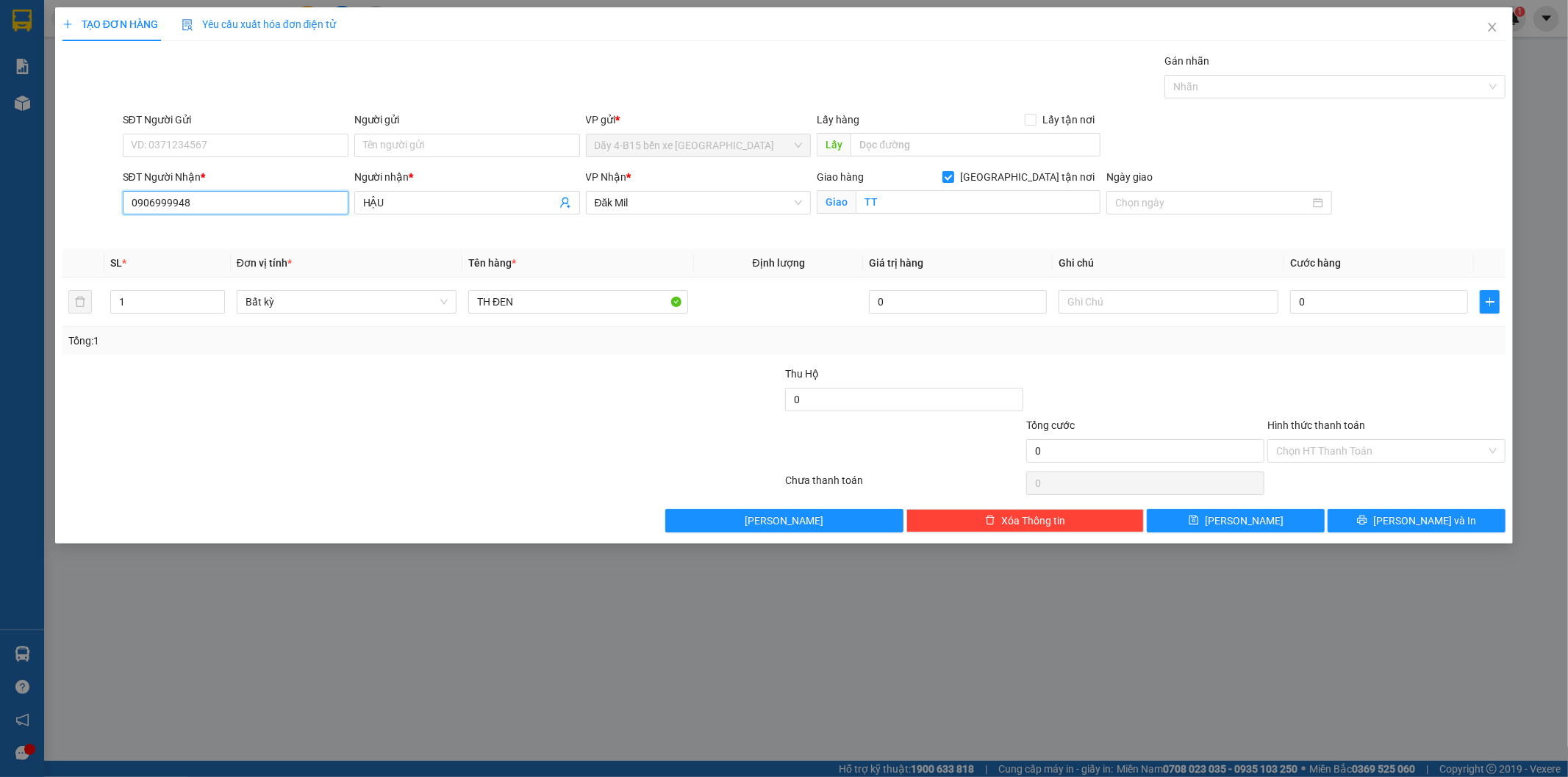
type input "0906999948"
click at [523, 397] on div at bounding box center [302, 392] width 482 height 52
click at [1367, 302] on input "0" at bounding box center [1379, 302] width 178 height 24
type input "8"
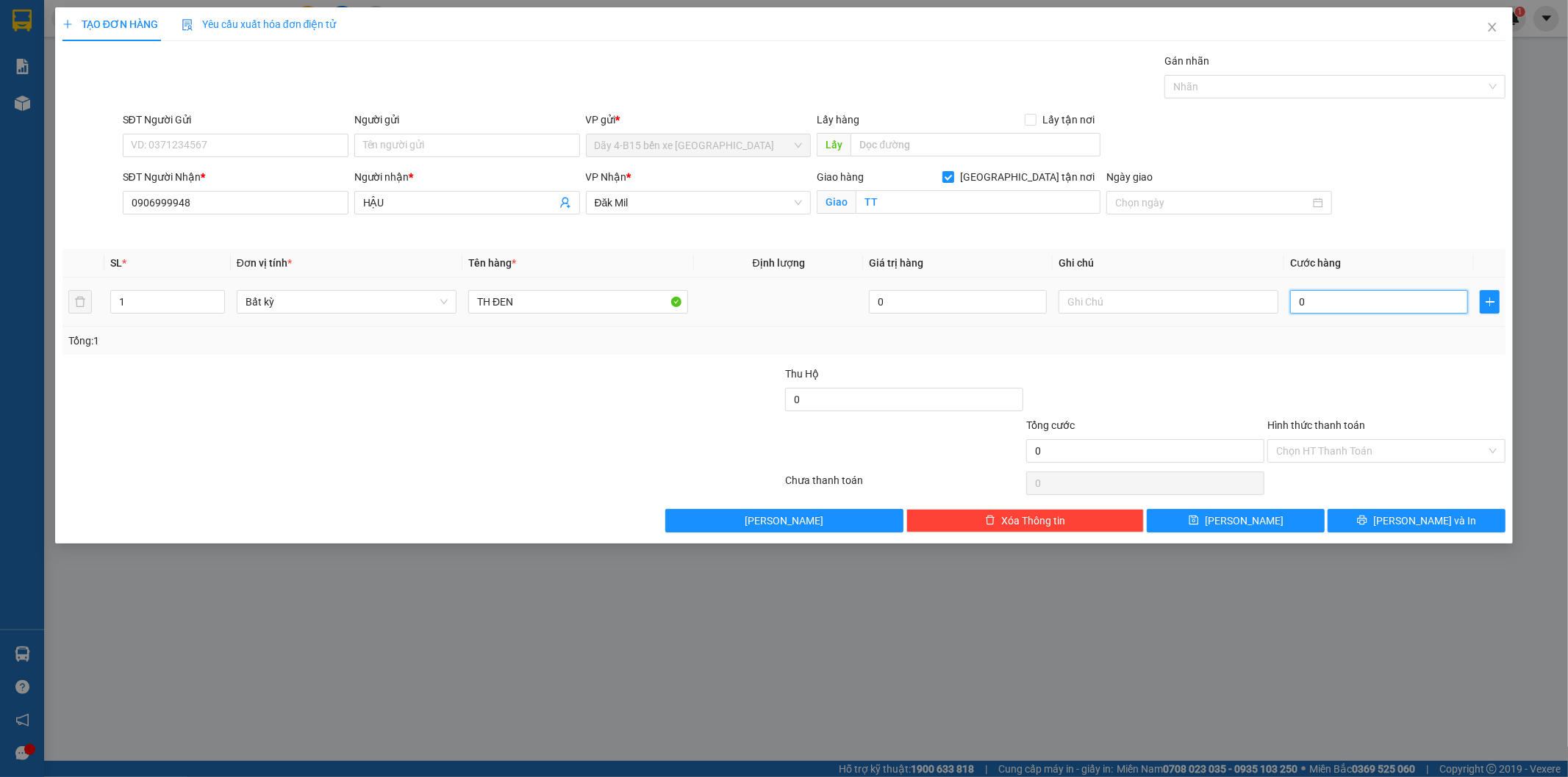
type input "8"
type input "80"
type input "80.000"
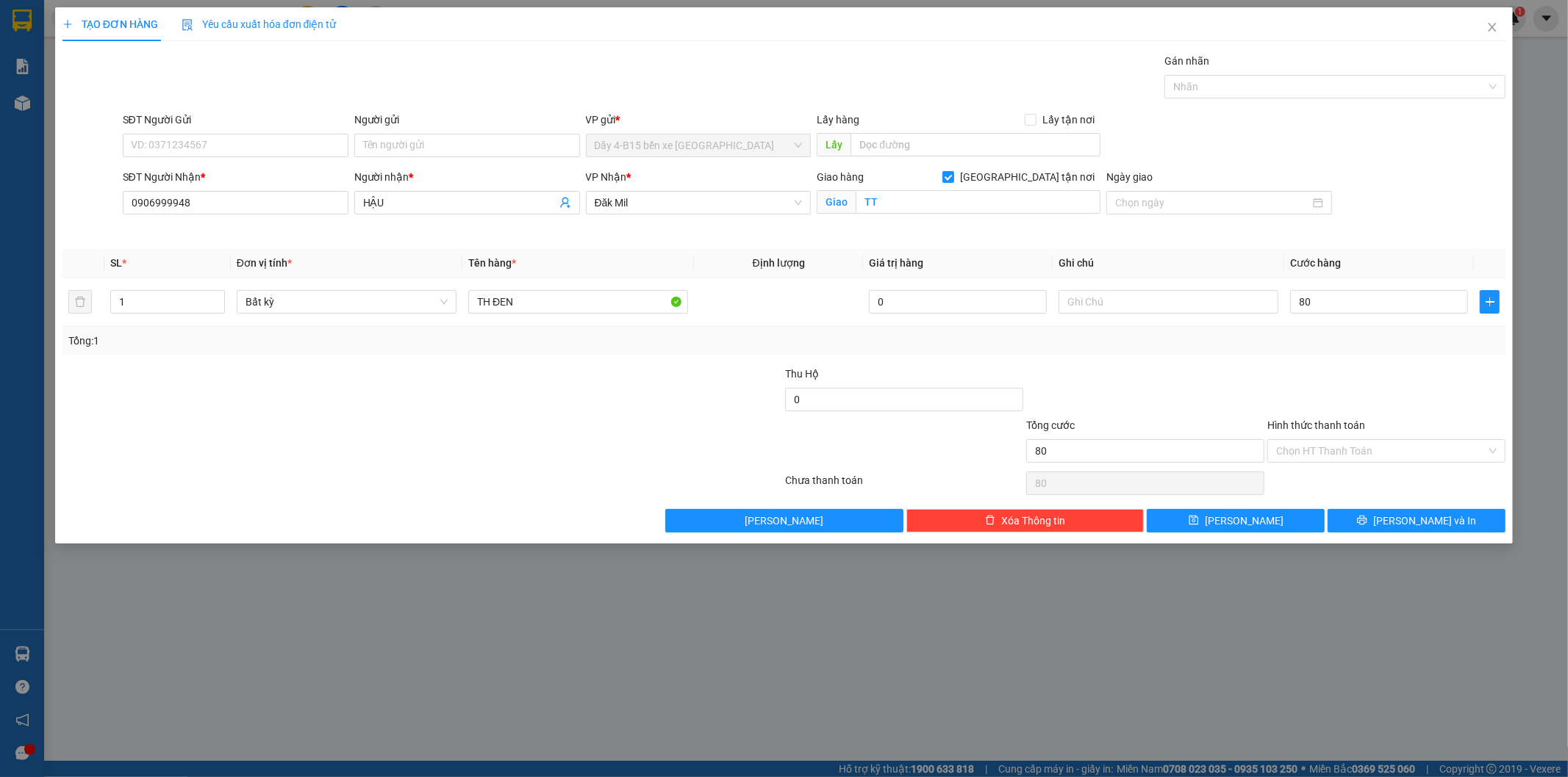
type input "80.000"
click at [1356, 392] on div at bounding box center [1386, 392] width 241 height 52
click at [1416, 519] on span "[PERSON_NAME] và In" at bounding box center [1425, 520] width 103 height 16
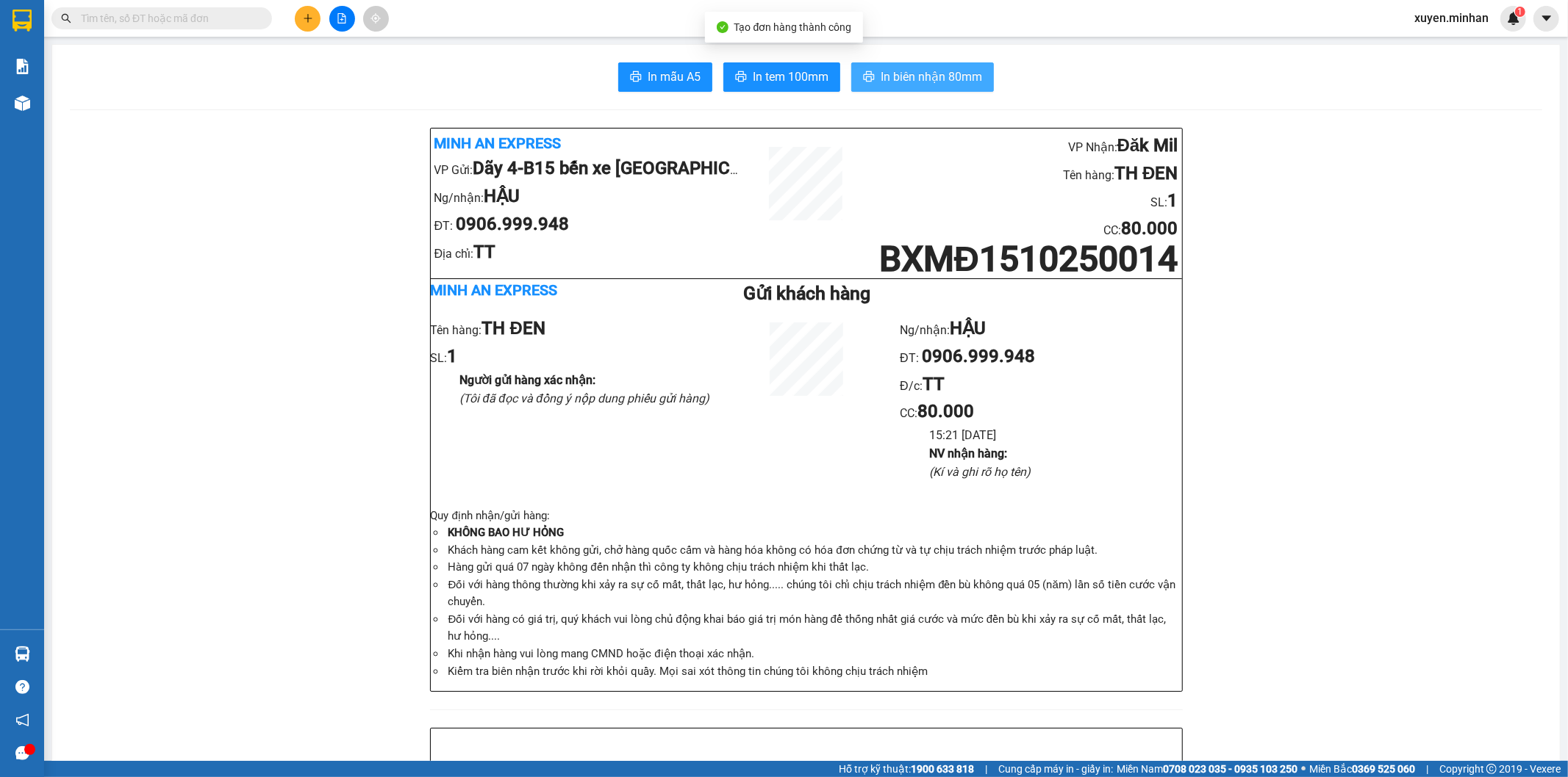
click at [951, 83] on span "In biên nhận 80mm" at bounding box center [931, 77] width 102 height 18
click at [823, 75] on button "In tem 100mm" at bounding box center [782, 77] width 117 height 29
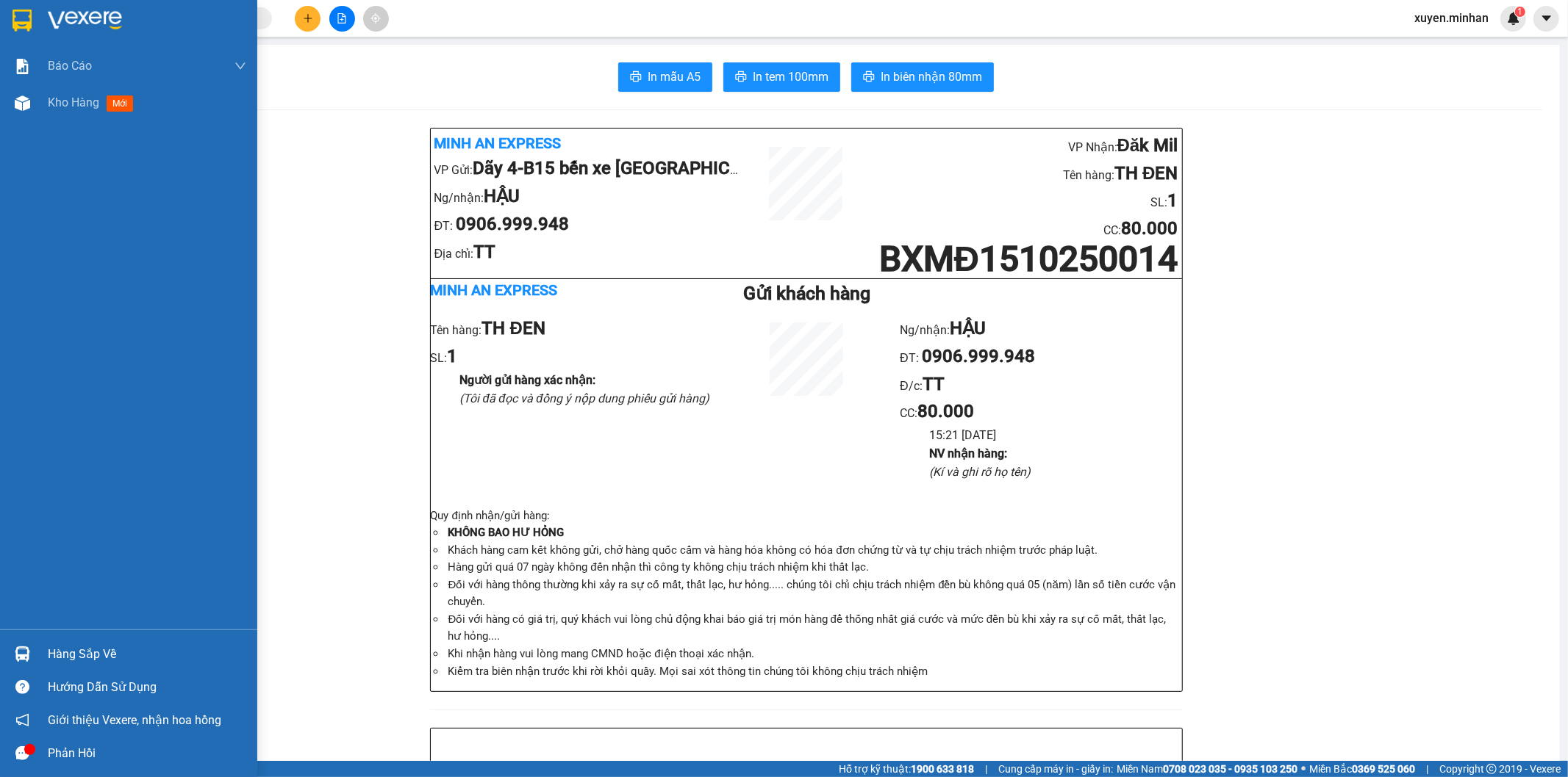
click at [13, 20] on img at bounding box center [22, 20] width 19 height 22
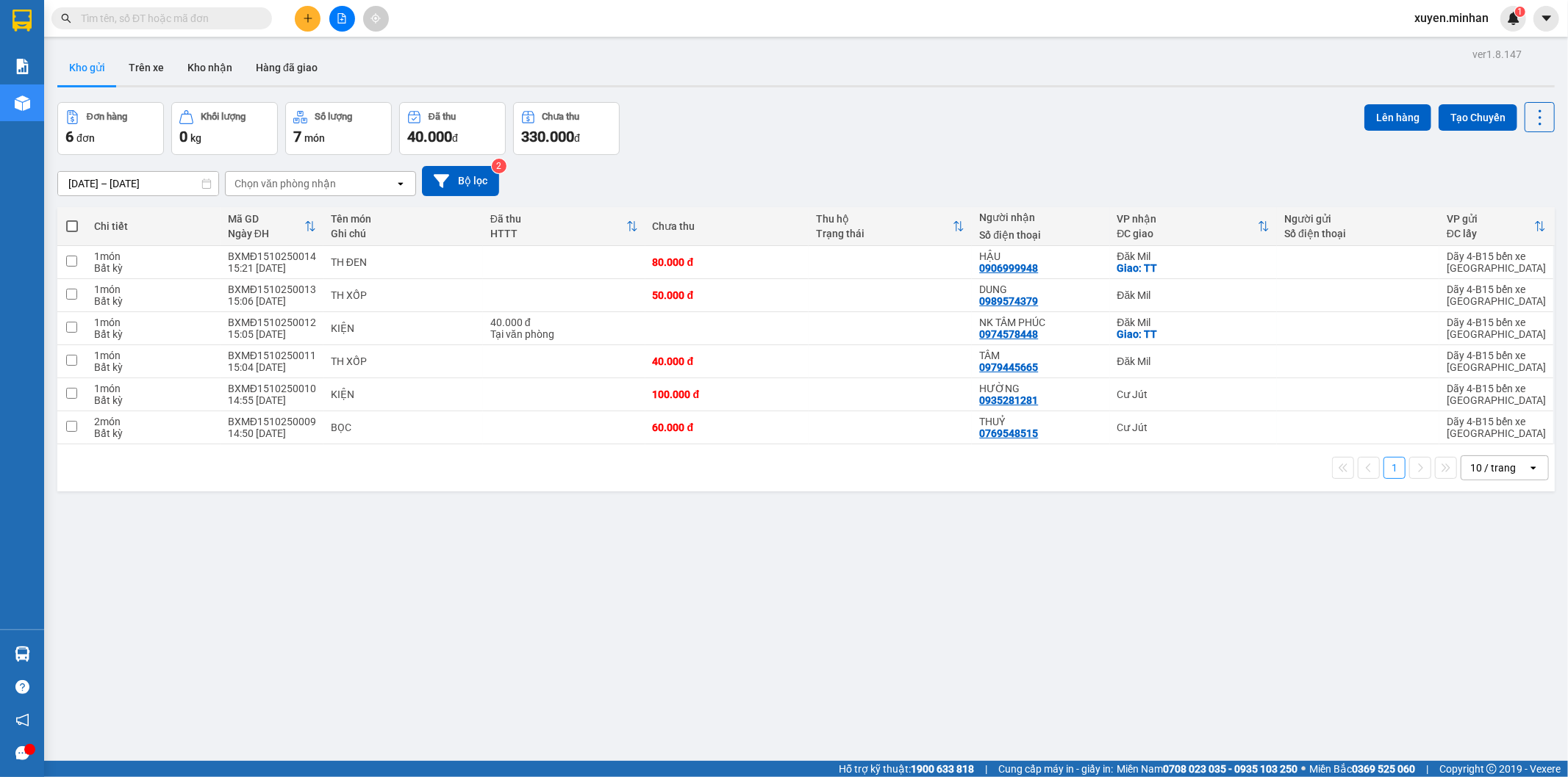
click at [684, 577] on div "ver 1.8.147 Kho gửi Trên xe Kho nhận Hàng đã giao Đơn hàng 6 đơn Khối lượng 0 k…" at bounding box center [806, 432] width 1509 height 777
click at [343, 25] on button at bounding box center [342, 18] width 25 height 25
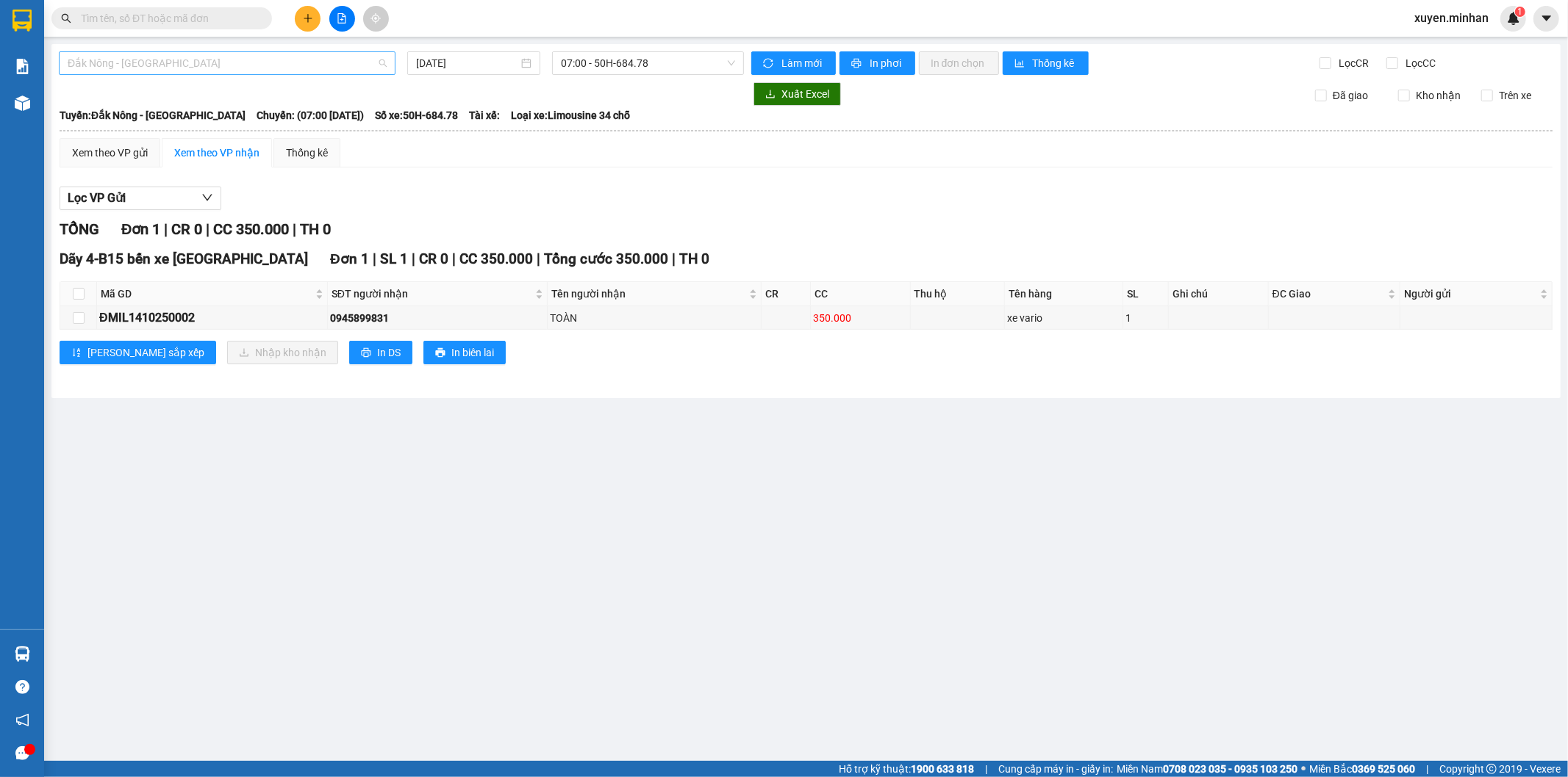
click at [229, 62] on span "Đắk Nông - [GEOGRAPHIC_DATA]" at bounding box center [227, 63] width 319 height 22
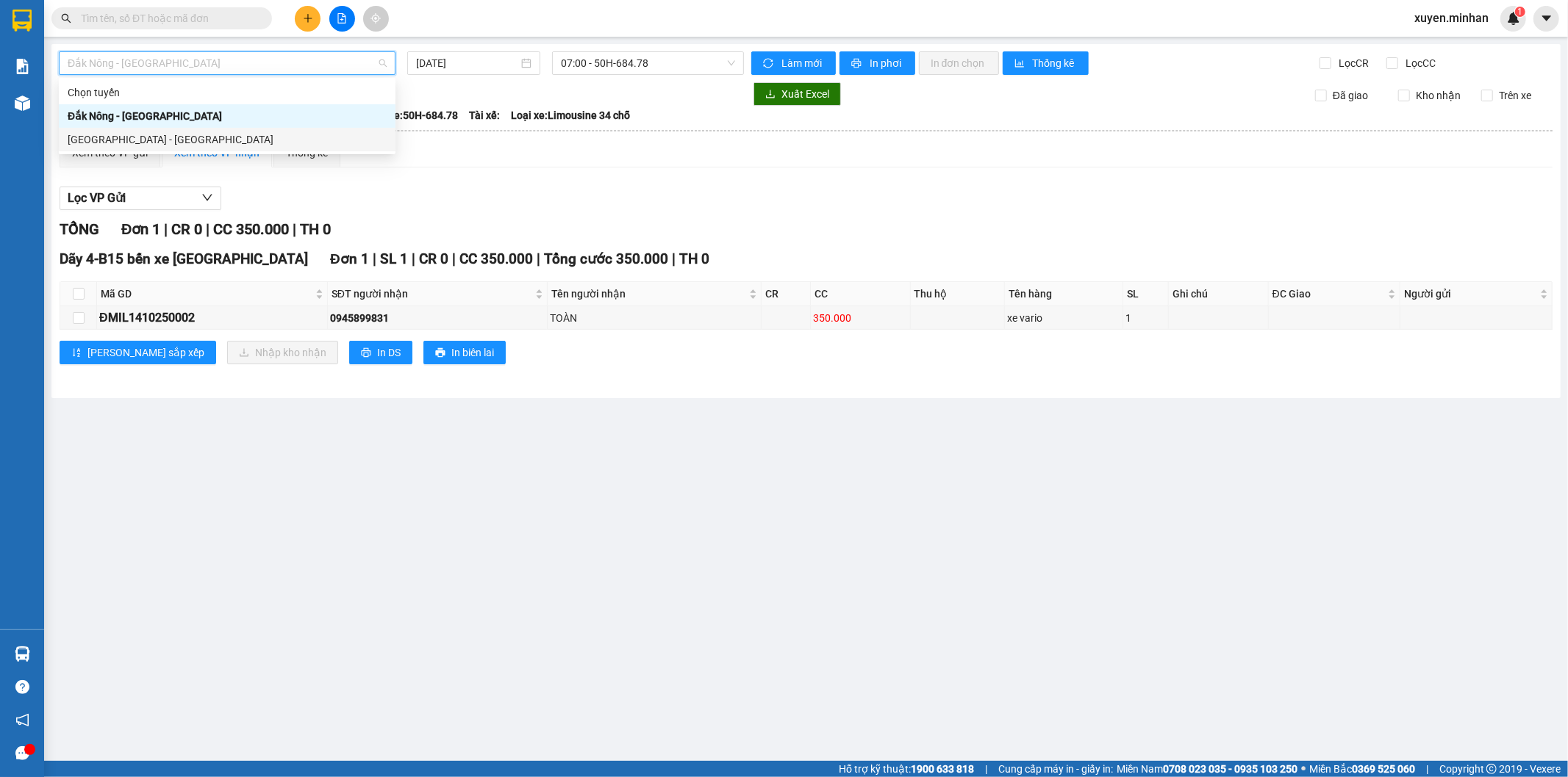
click at [226, 144] on div "[GEOGRAPHIC_DATA] - [GEOGRAPHIC_DATA]" at bounding box center [227, 139] width 319 height 16
type input "[DATE]"
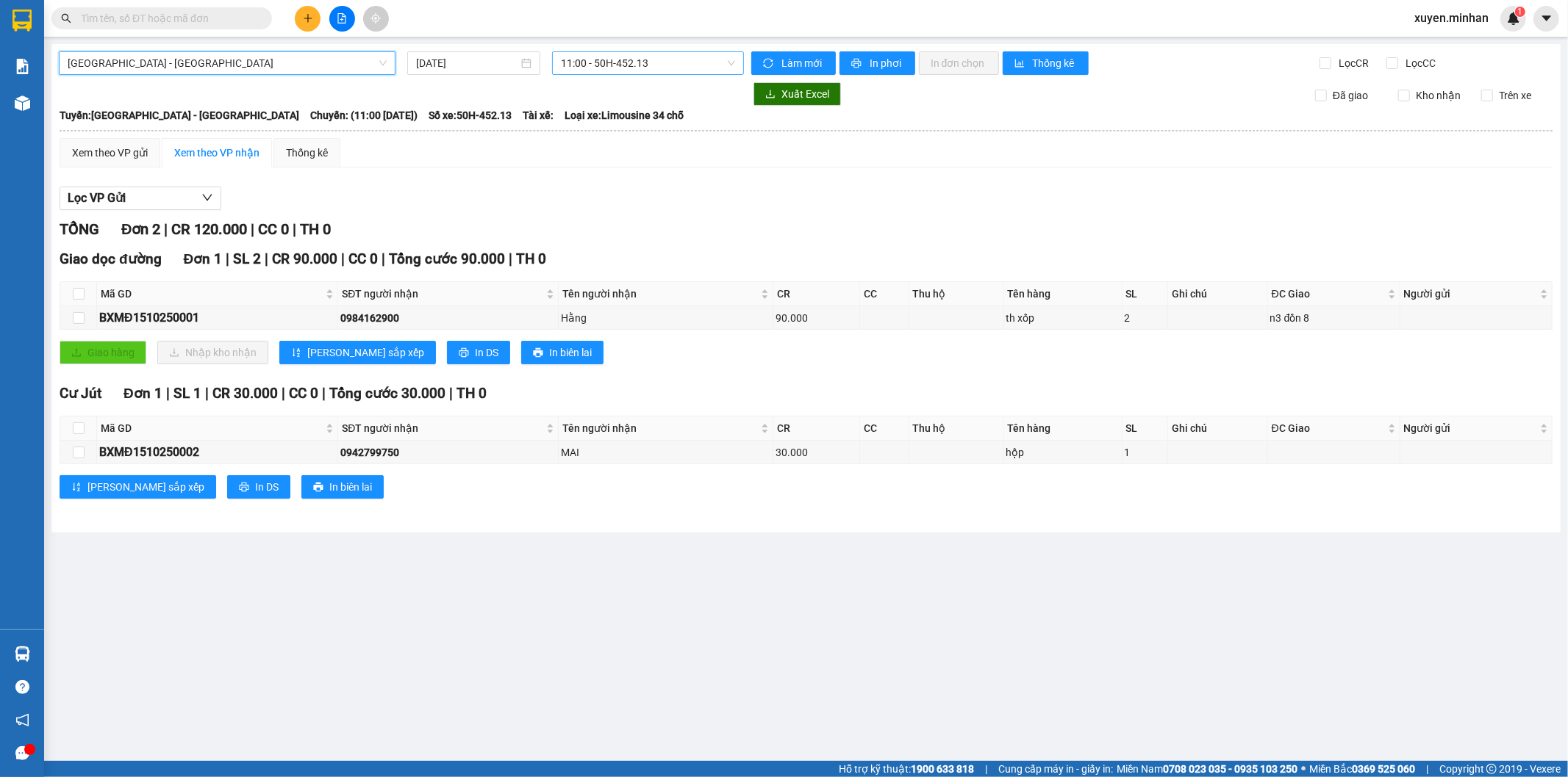
click at [653, 62] on span "11:00 - 50H-452.13" at bounding box center [647, 63] width 173 height 22
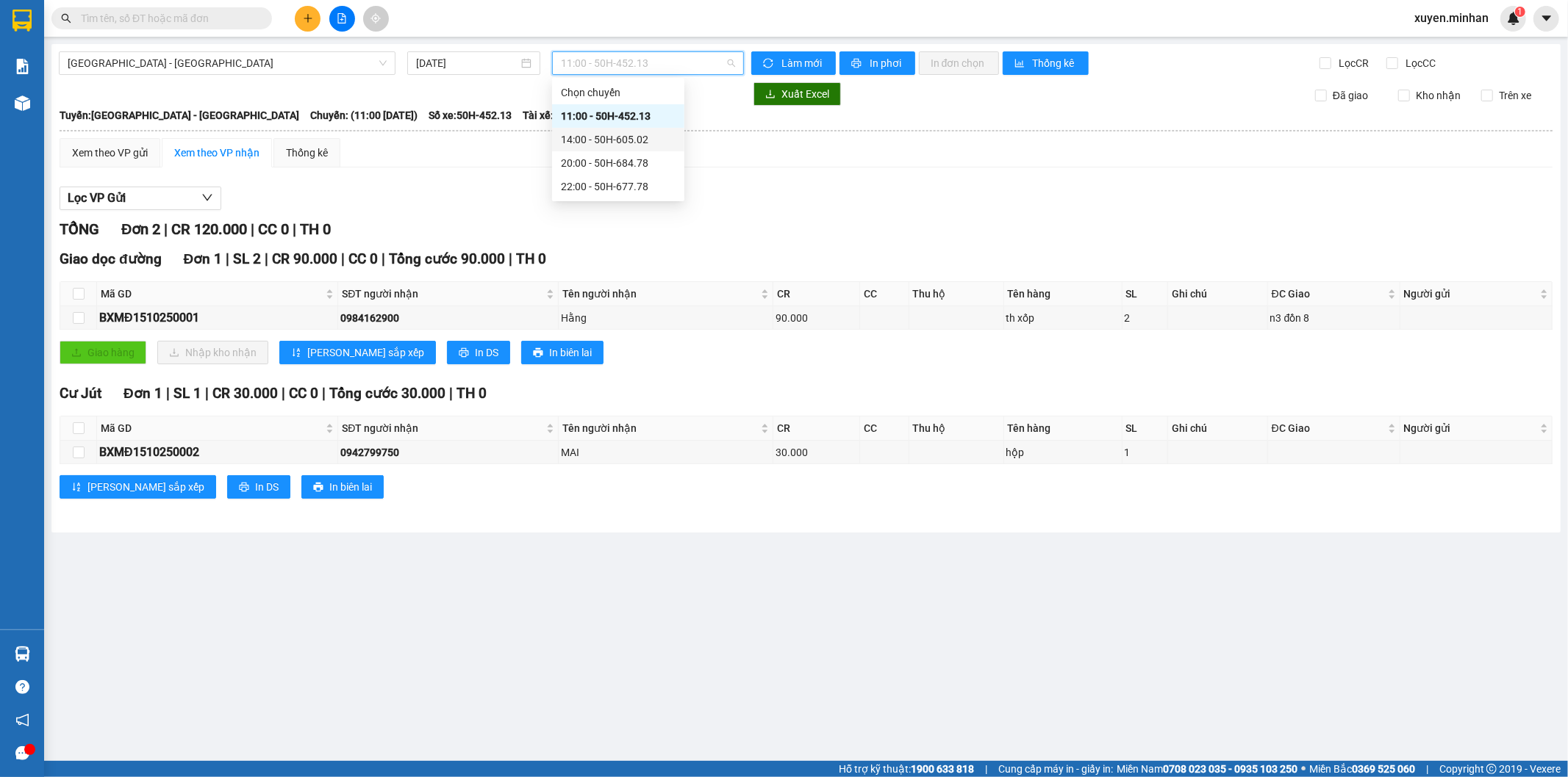
click at [627, 138] on div "14:00 - 50H-605.02" at bounding box center [618, 139] width 115 height 16
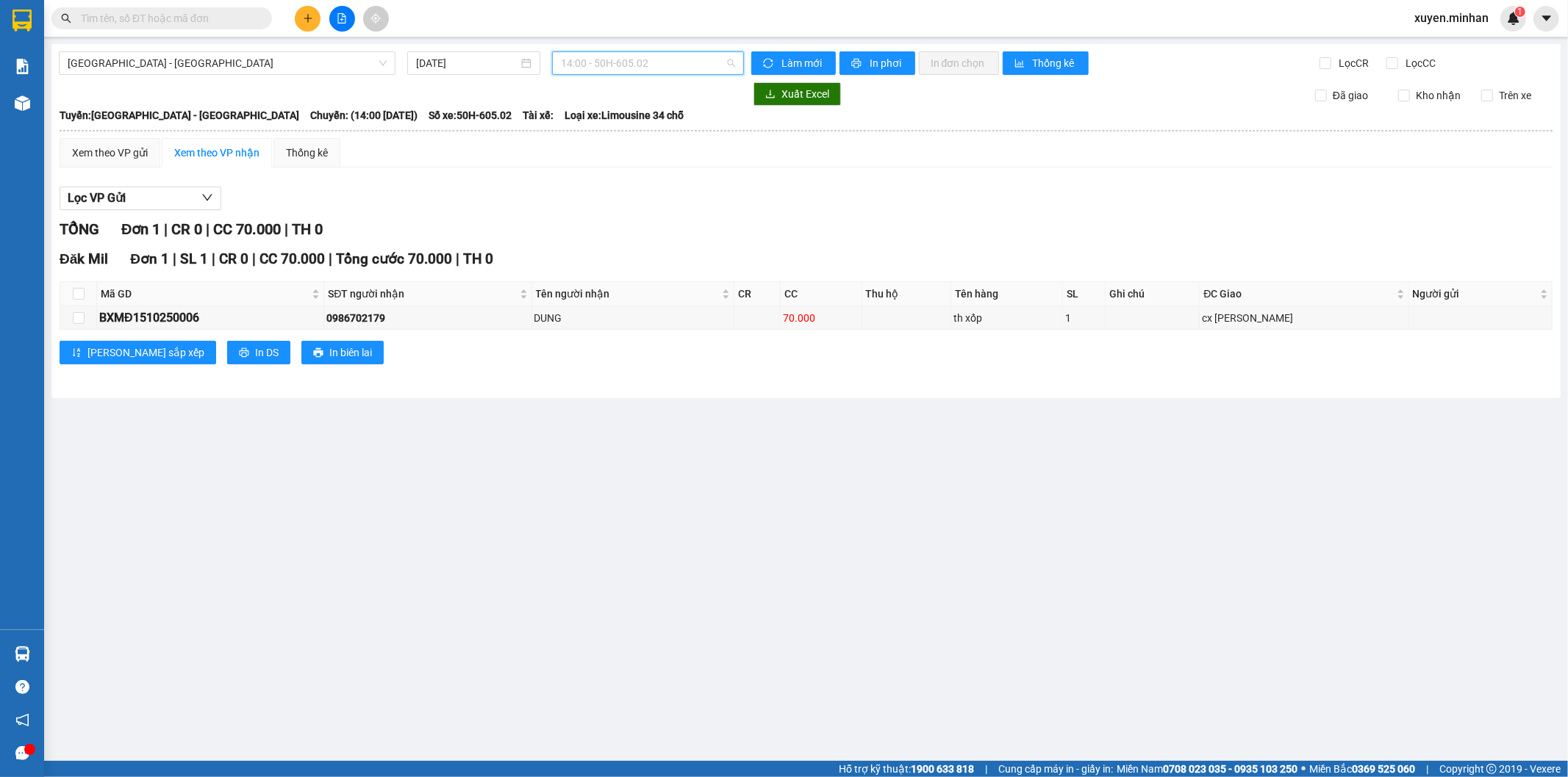
click at [644, 61] on span "14:00 - 50H-605.02" at bounding box center [647, 63] width 173 height 22
click at [623, 163] on div "20:00 - 50H-684.78" at bounding box center [618, 162] width 115 height 16
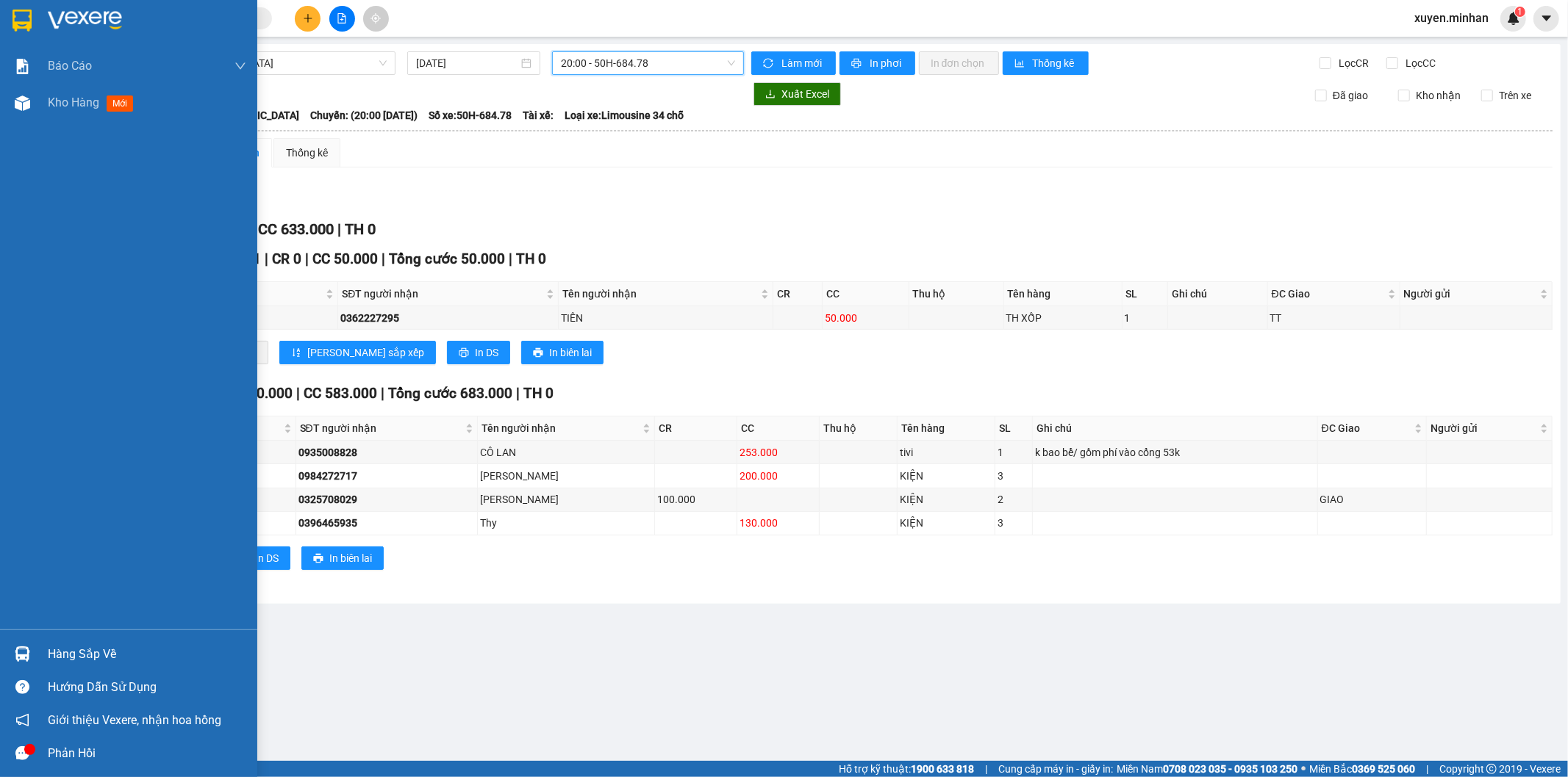
click at [27, 17] on img at bounding box center [22, 20] width 19 height 22
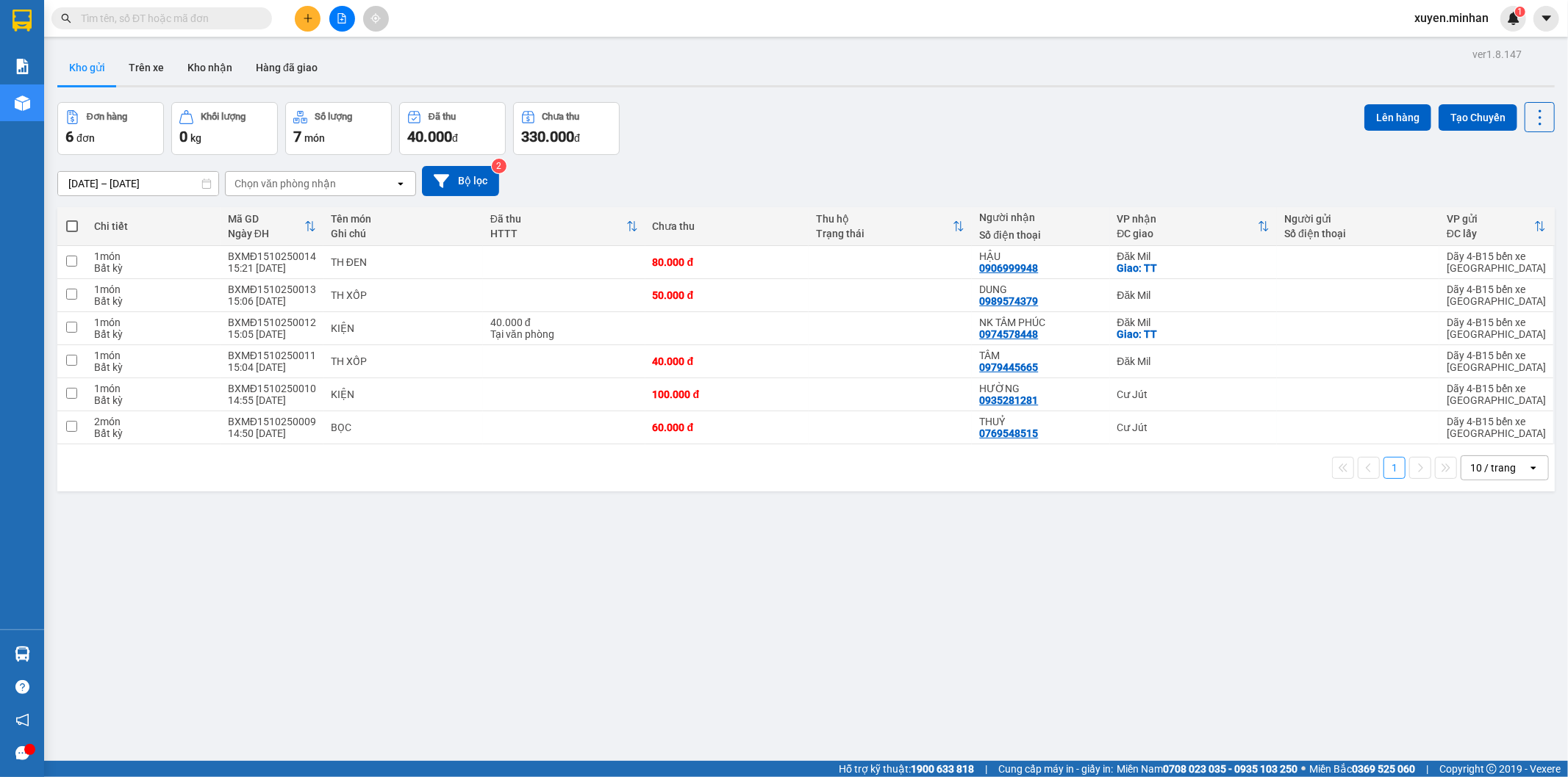
click at [505, 585] on div "ver 1.8.147 Kho gửi Trên xe Kho nhận Hàng đã giao Đơn hàng 6 đơn Khối lượng 0 k…" at bounding box center [806, 432] width 1509 height 777
click at [814, 188] on div "[DATE] – [DATE] Press the down arrow key to interact with the calendar and sele…" at bounding box center [805, 181] width 1497 height 30
click at [343, 19] on icon "file-add" at bounding box center [341, 18] width 10 height 10
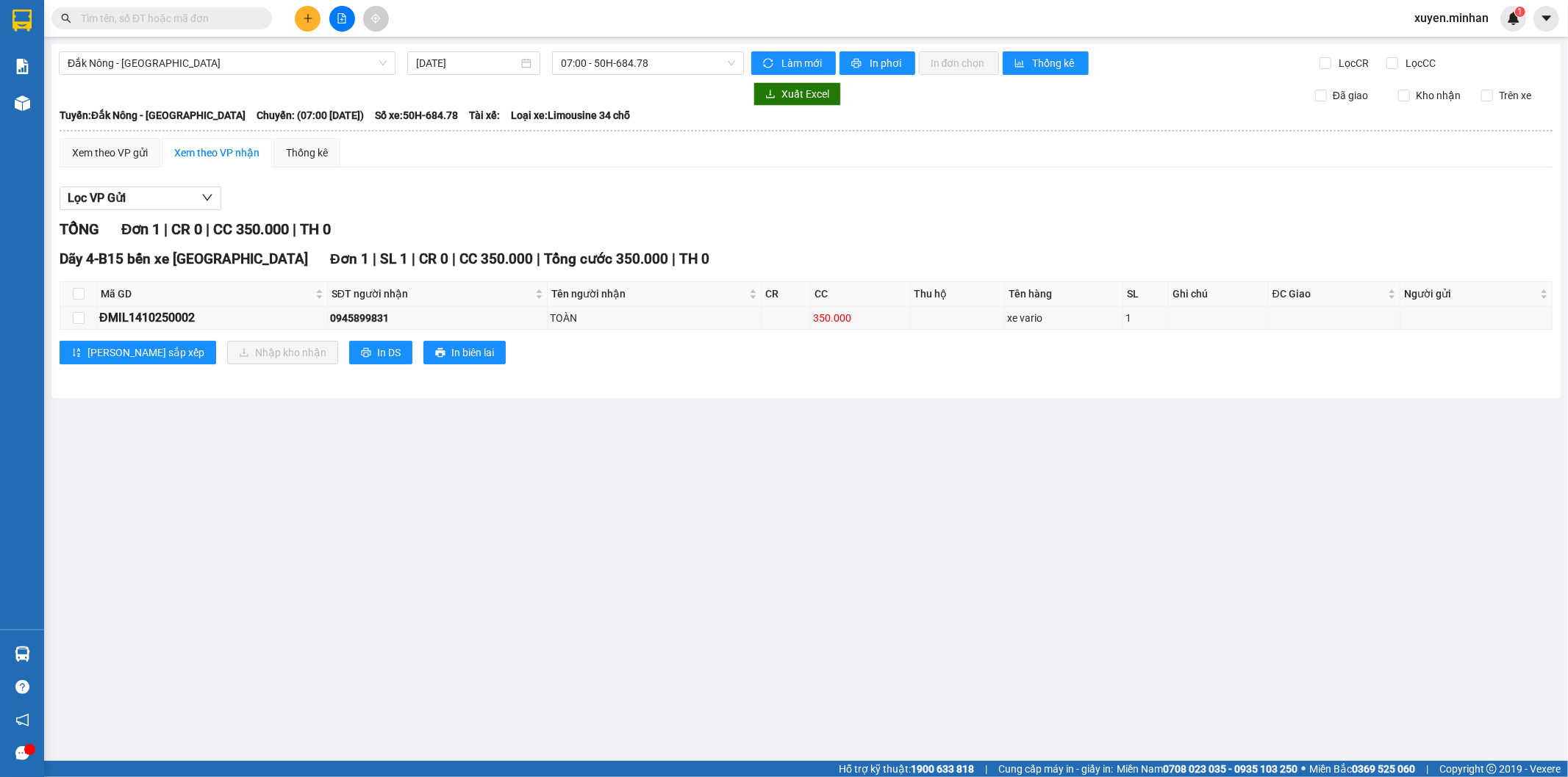
click at [301, 21] on button at bounding box center [307, 18] width 25 height 25
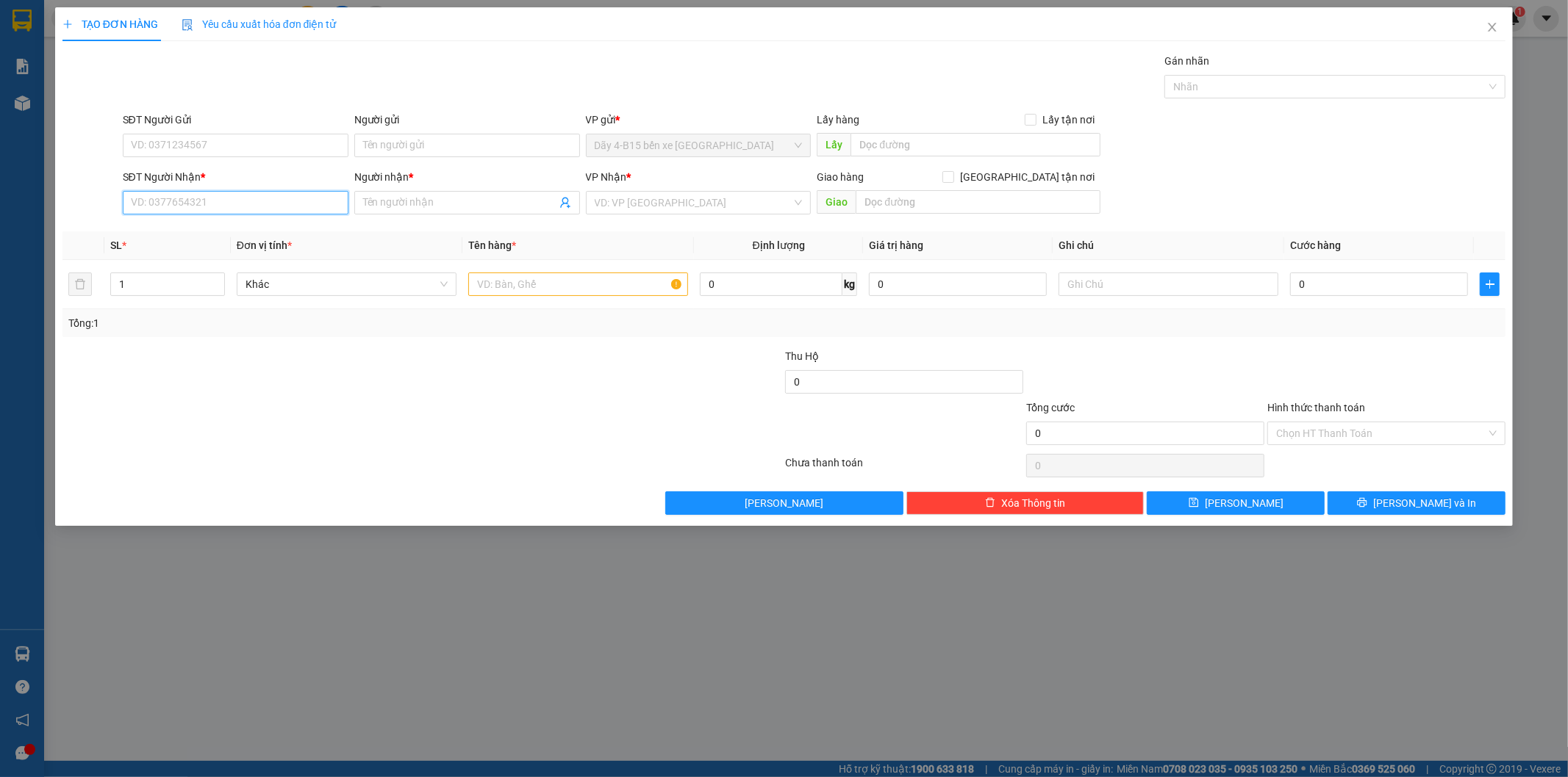
click at [208, 201] on input "SĐT Người Nhận *" at bounding box center [235, 202] width 226 height 24
type input "0325708029"
click at [207, 228] on div "0325708029 - [PERSON_NAME]" at bounding box center [236, 232] width 208 height 16
type input "[PERSON_NAME]"
checkbox input "true"
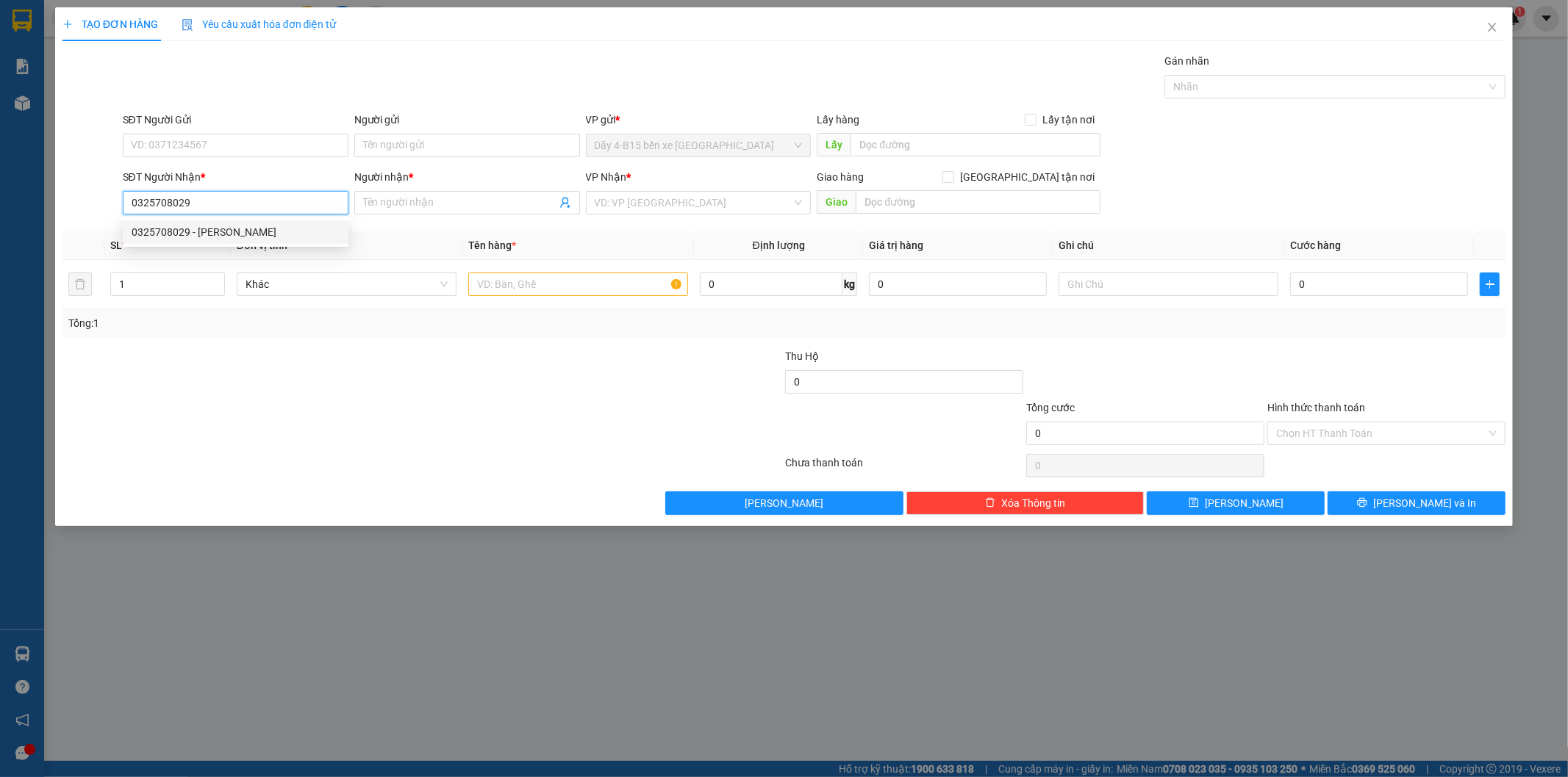
type input "GIAO"
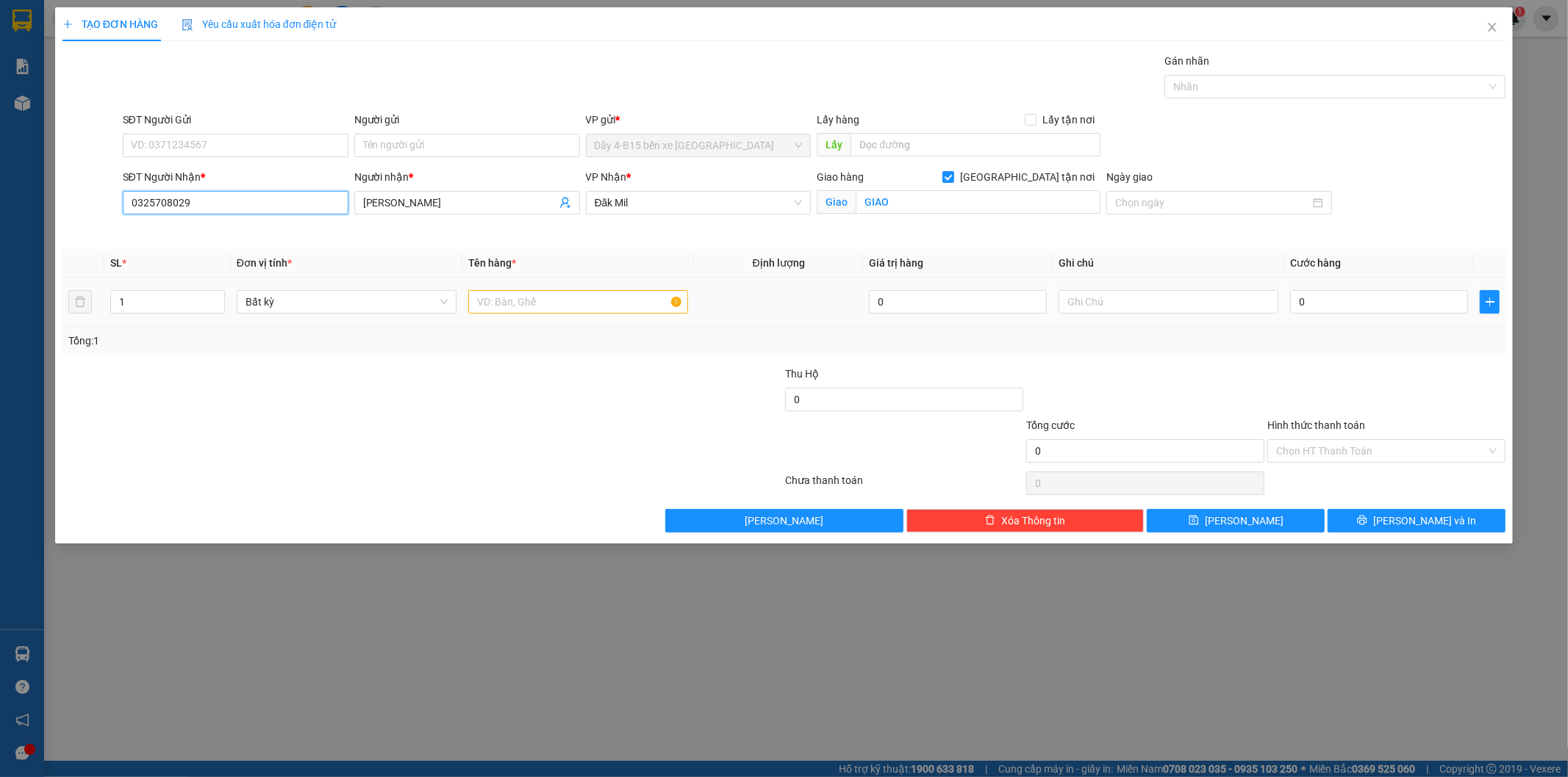
type input "0325708029"
click at [542, 298] on input "text" at bounding box center [577, 302] width 219 height 24
type input "TH GIẤY"
click at [591, 384] on div at bounding box center [664, 392] width 241 height 52
click at [1413, 299] on input "0" at bounding box center [1379, 302] width 178 height 24
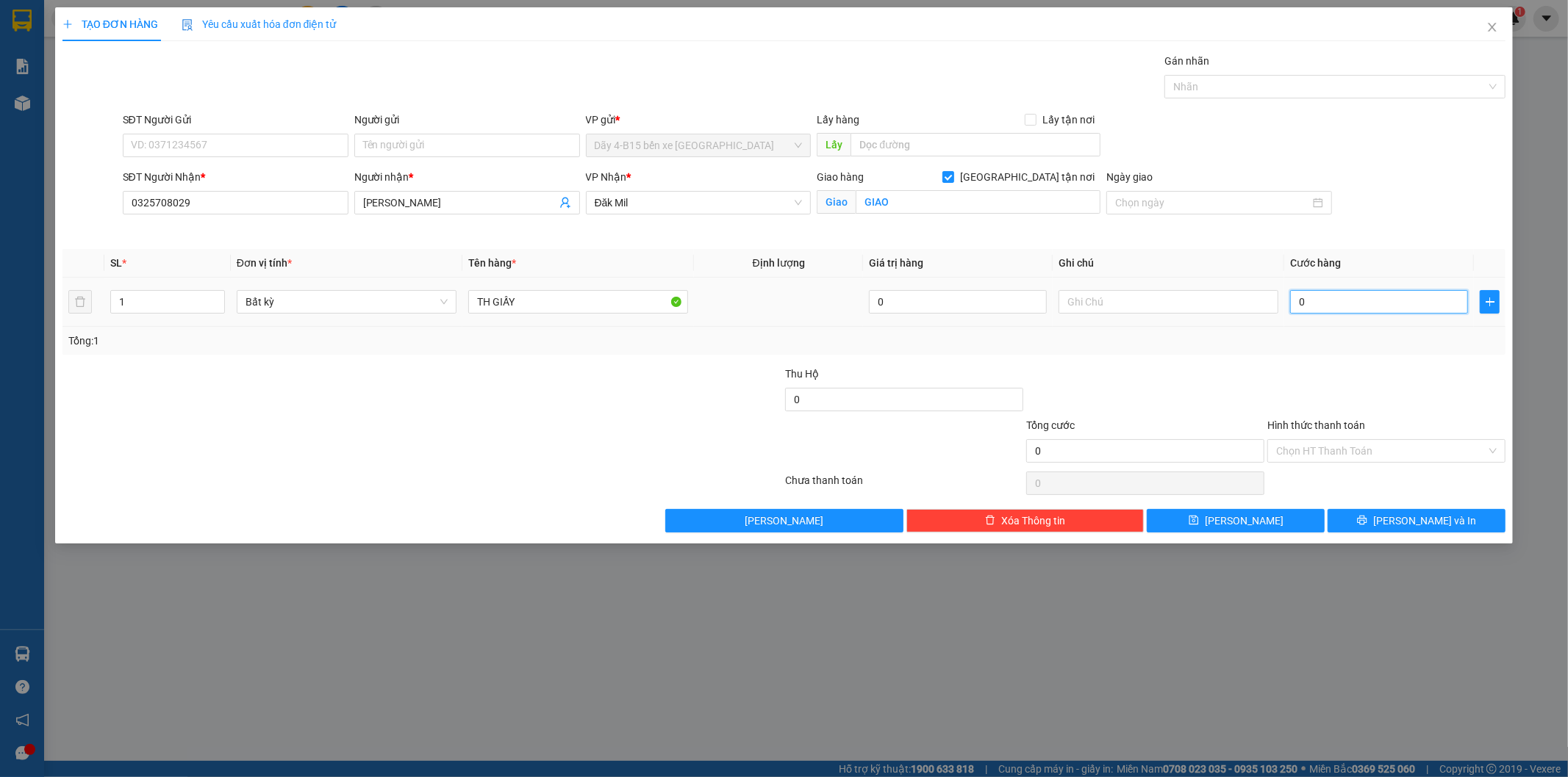
type input "5"
type input "50"
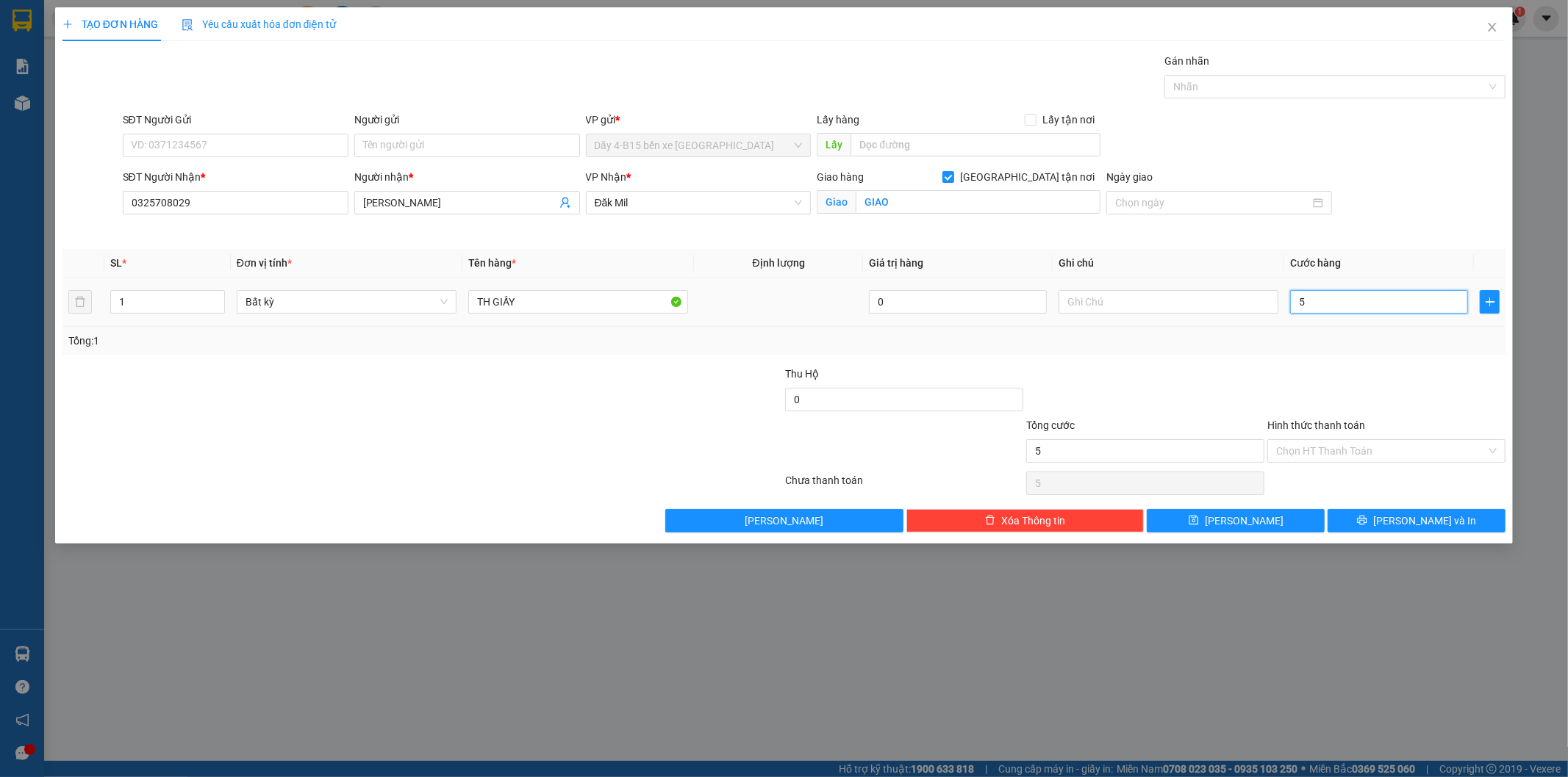
type input "50"
type input "50.000"
click at [1402, 366] on div at bounding box center [1386, 392] width 241 height 52
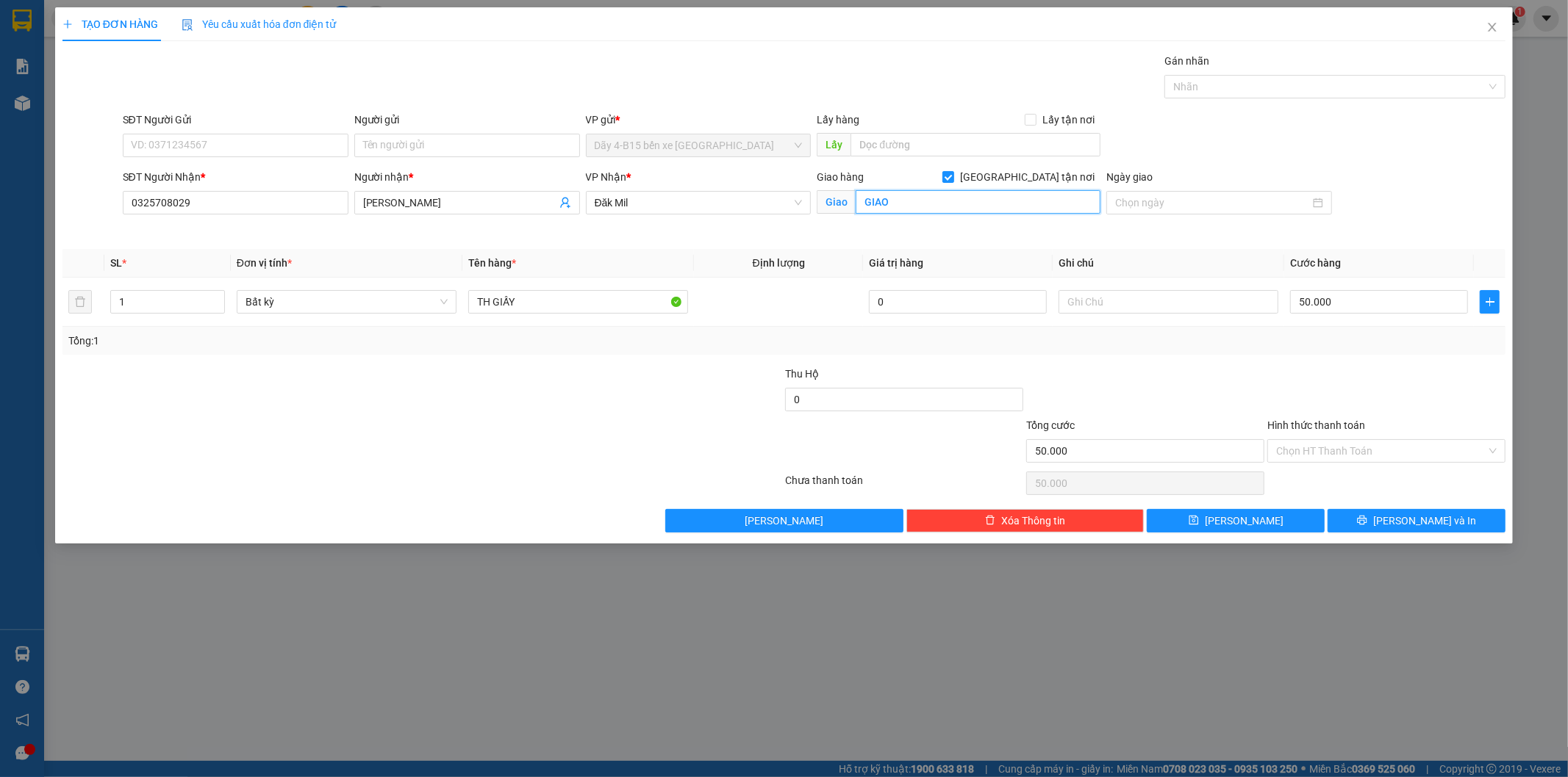
click at [935, 199] on input "GIAO" at bounding box center [978, 202] width 245 height 24
click at [954, 201] on input "text" at bounding box center [978, 202] width 245 height 24
type input "GIAO"
click at [658, 417] on div at bounding box center [664, 442] width 241 height 52
click at [1326, 453] on input "Hình thức thanh toán" at bounding box center [1381, 451] width 210 height 22
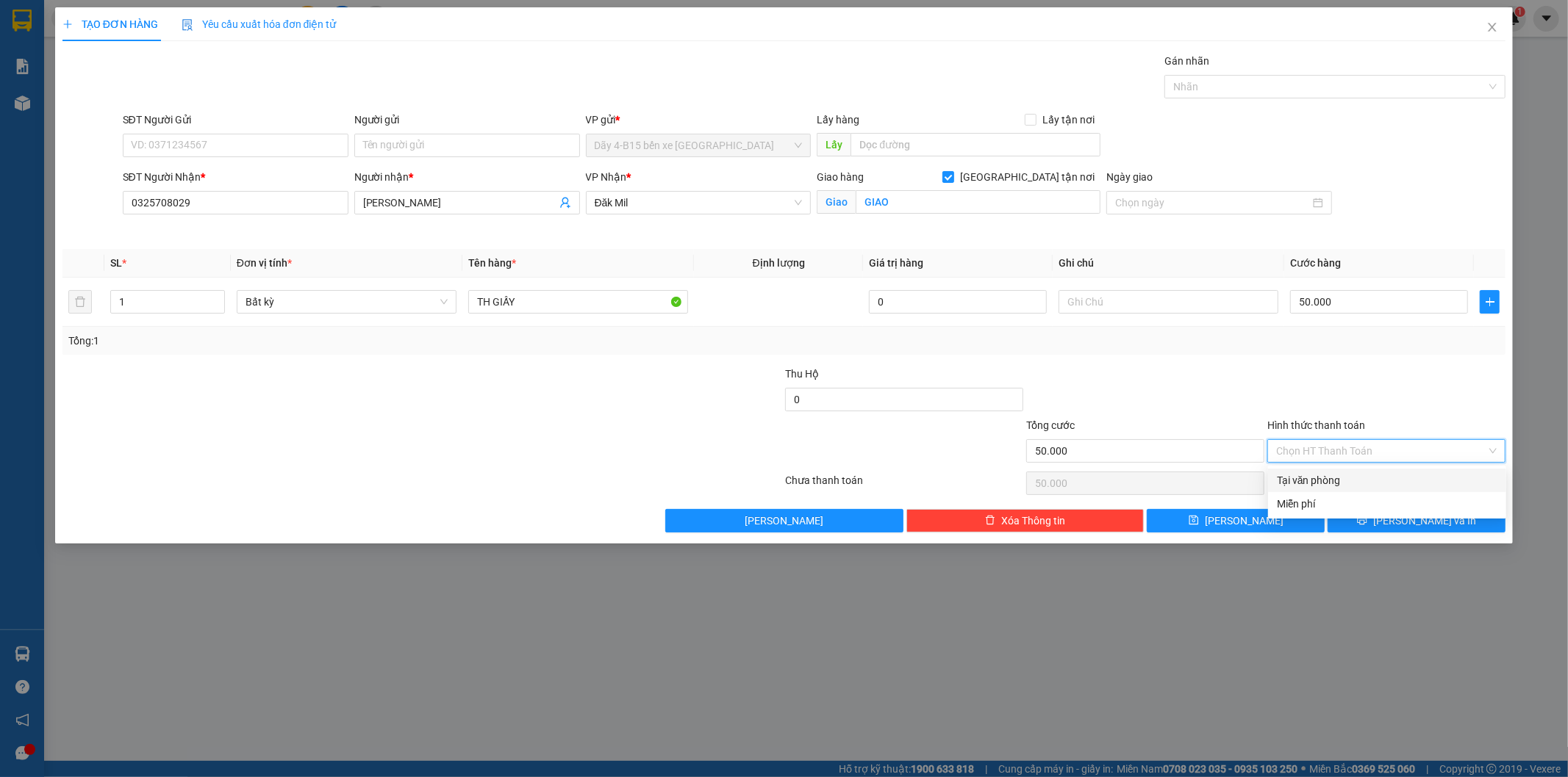
click at [1331, 485] on div "Tại văn phòng" at bounding box center [1387, 480] width 220 height 16
type input "0"
click at [1376, 518] on button "[PERSON_NAME] và In" at bounding box center [1416, 521] width 178 height 24
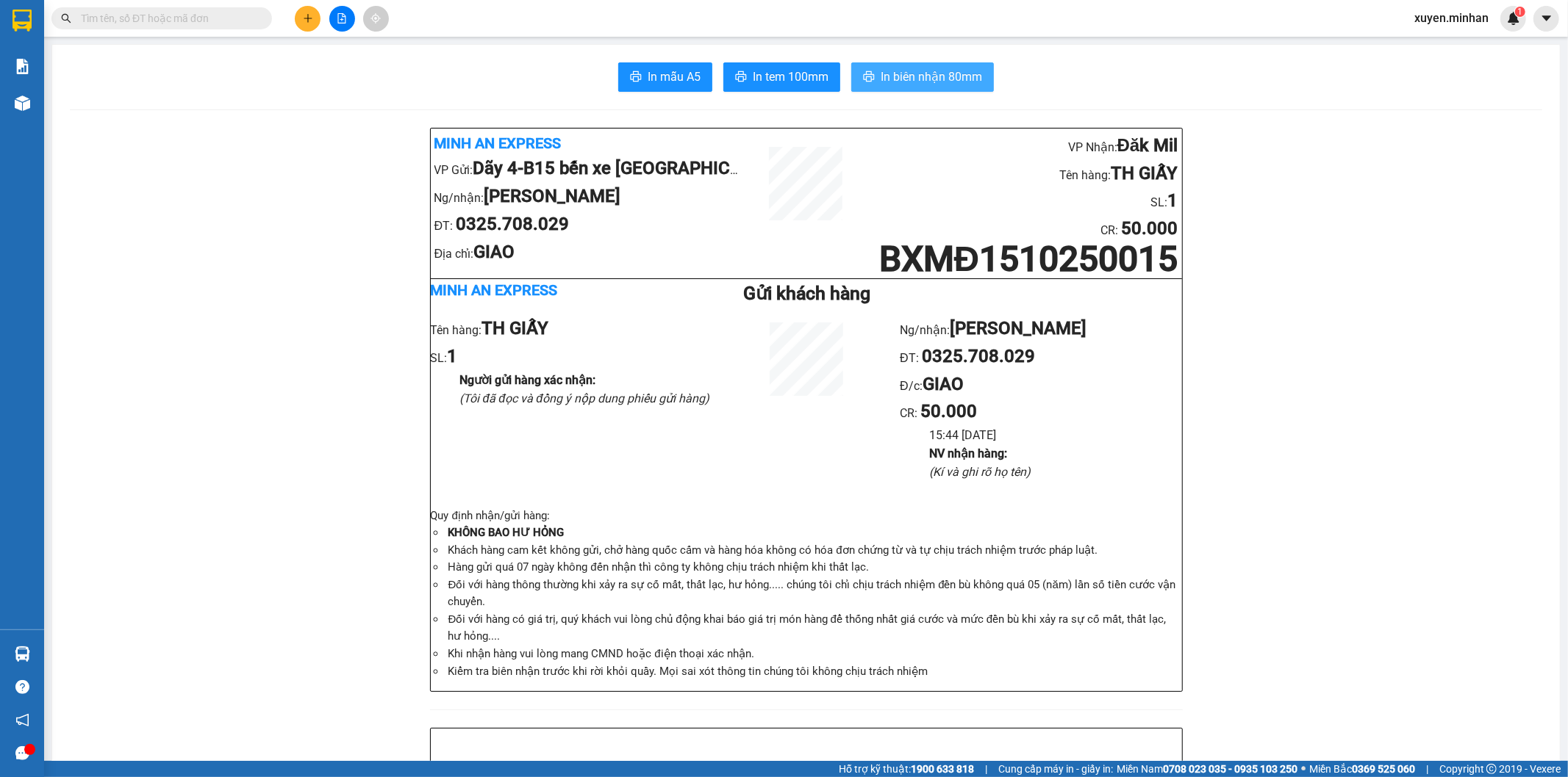
click at [894, 77] on span "In biên nhận 80mm" at bounding box center [931, 77] width 102 height 18
click at [789, 77] on span "In tem 100mm" at bounding box center [791, 77] width 75 height 18
click at [305, 13] on icon "plus" at bounding box center [307, 18] width 10 height 10
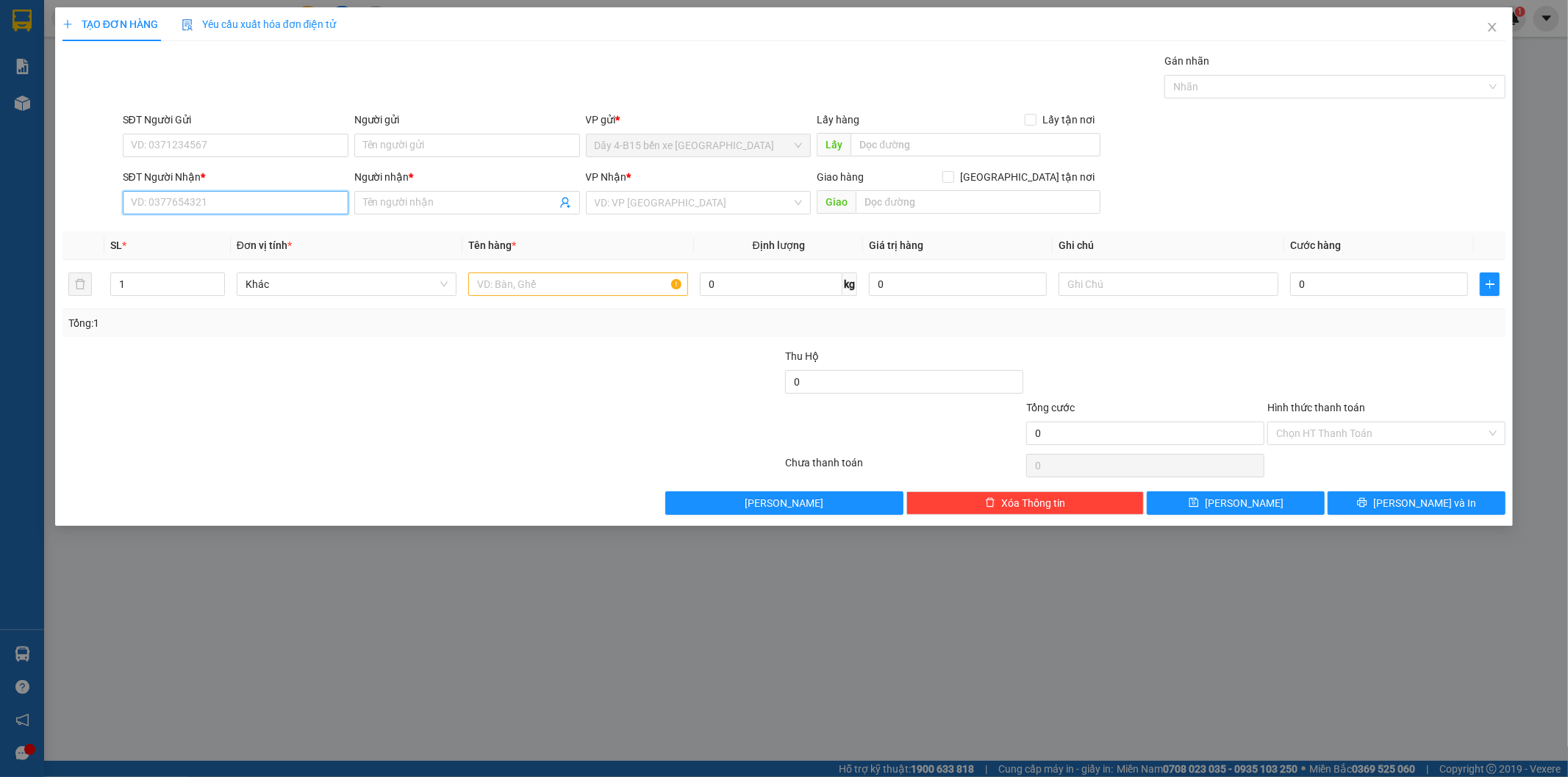
click at [231, 202] on input "SĐT Người Nhận *" at bounding box center [235, 202] width 226 height 24
click at [224, 228] on div "0979352255 - [PERSON_NAME]" at bounding box center [236, 232] width 208 height 16
type input "0979352255"
type input "[PERSON_NAME]"
type input "0979352255"
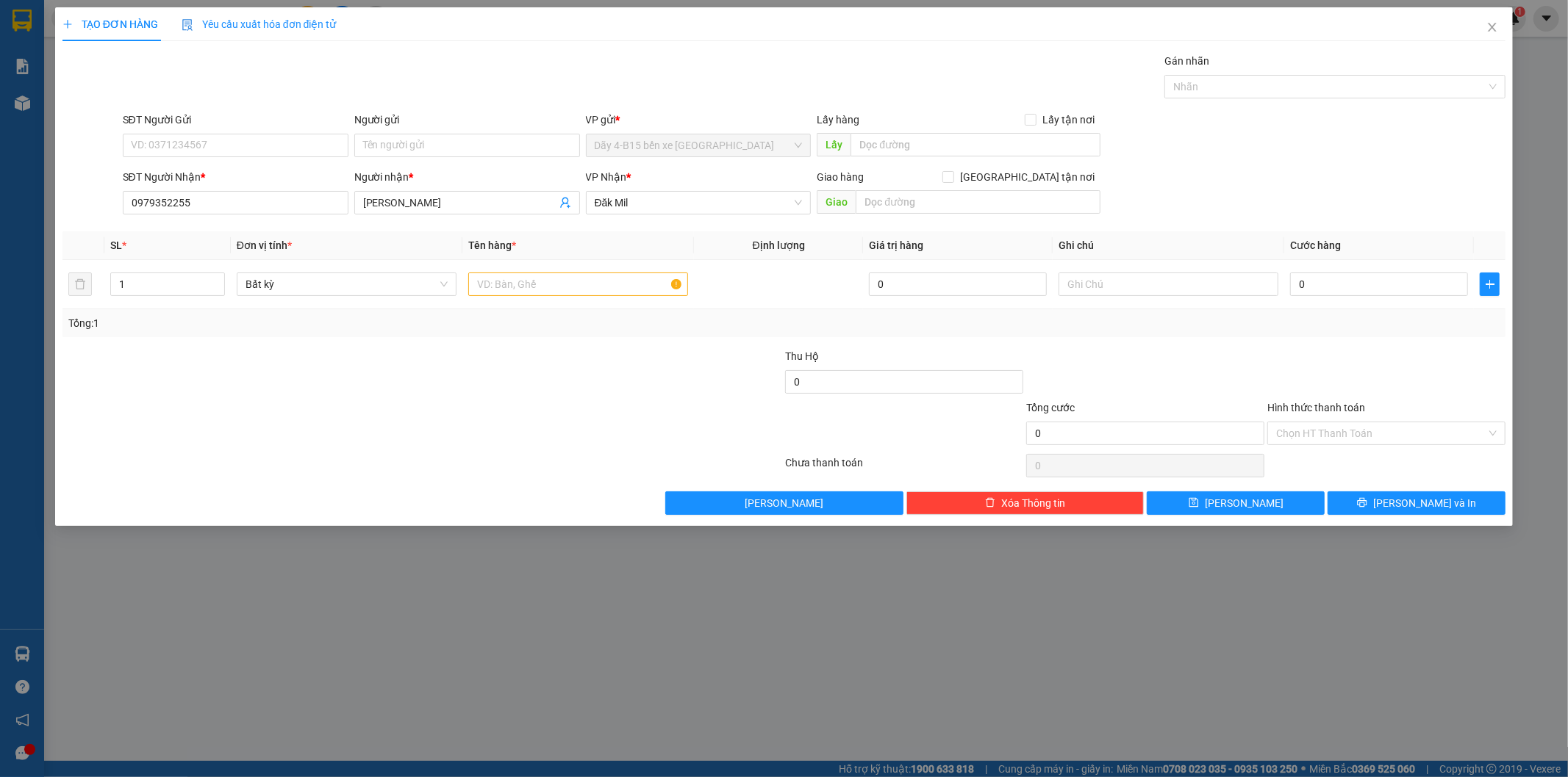
click at [534, 351] on div at bounding box center [302, 374] width 482 height 52
click at [581, 286] on input "text" at bounding box center [577, 284] width 219 height 24
type input "TH GIẤY"
click at [626, 422] on div at bounding box center [664, 425] width 241 height 52
click at [1352, 287] on input "0" at bounding box center [1379, 284] width 178 height 24
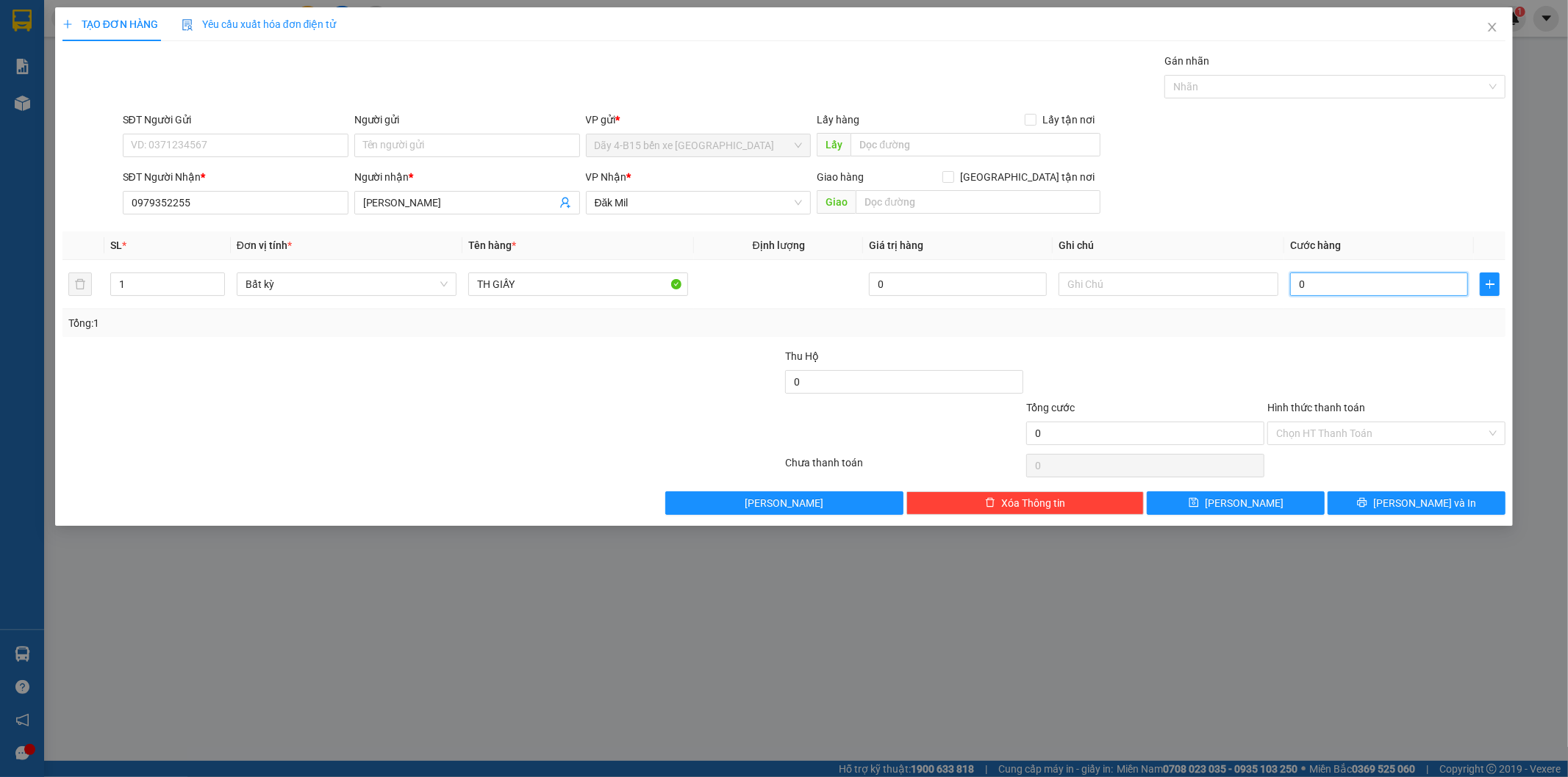
type input "3"
type input "30"
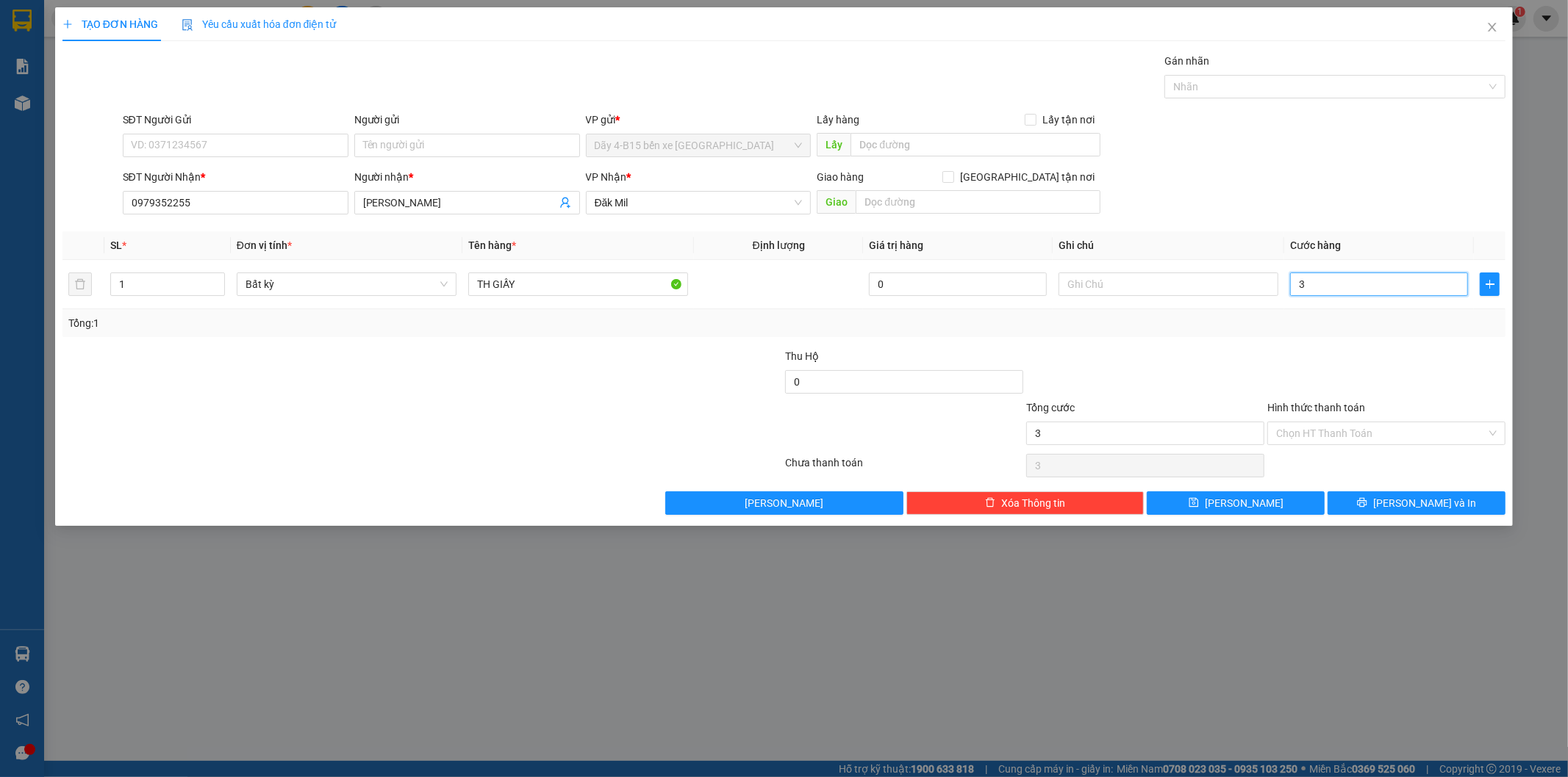
type input "30"
click at [1372, 341] on div "Transit Pickup Surcharge Ids Transit Deliver Surcharge Ids Transit Deliver Surc…" at bounding box center [784, 284] width 1443 height 462
click at [1372, 503] on button "[PERSON_NAME] và In" at bounding box center [1416, 503] width 178 height 24
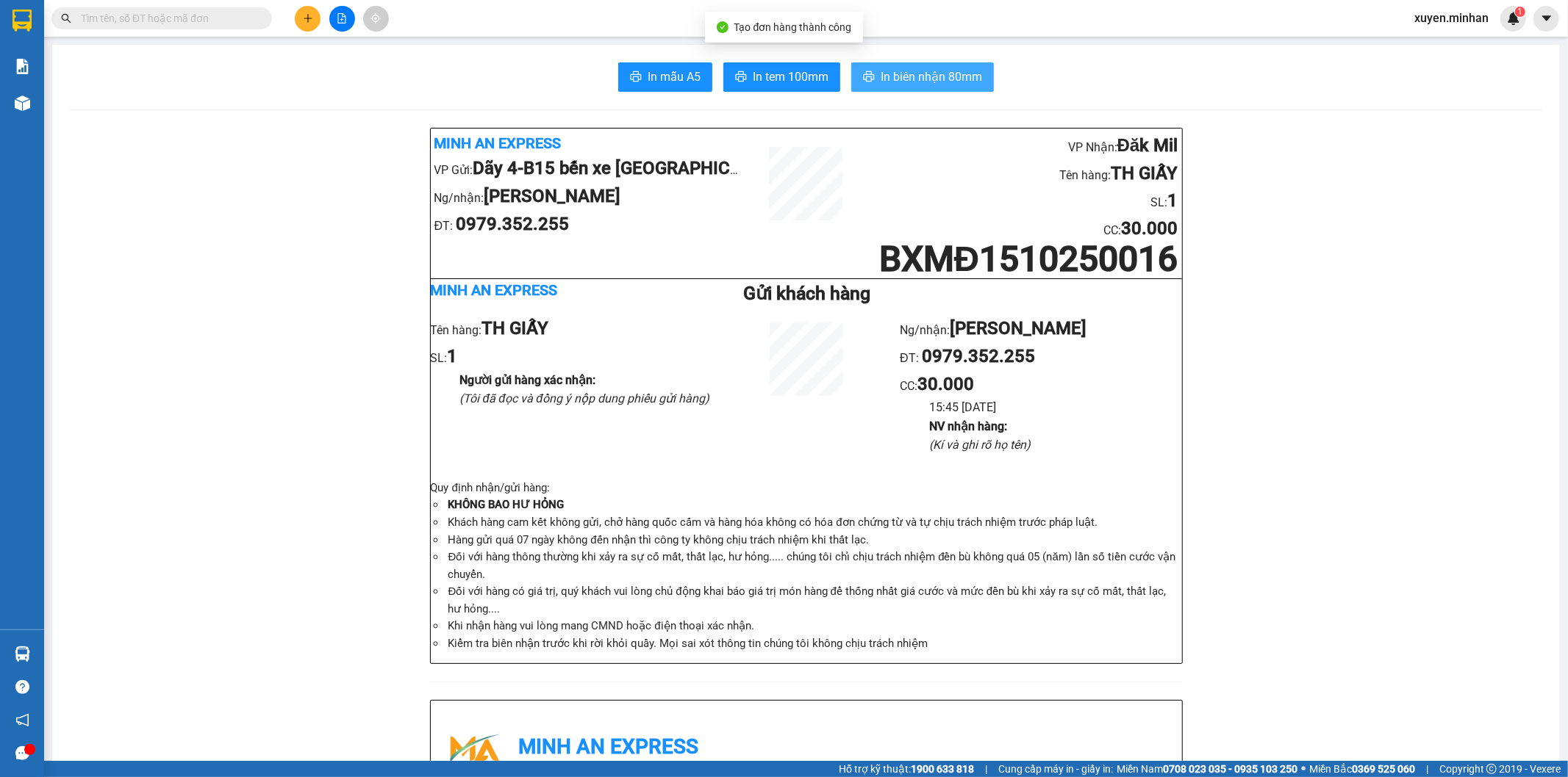
click at [928, 73] on span "In biên nhận 80mm" at bounding box center [931, 77] width 102 height 18
click at [789, 88] on button "In tem 100mm" at bounding box center [782, 77] width 117 height 29
click at [309, 24] on button at bounding box center [307, 18] width 25 height 25
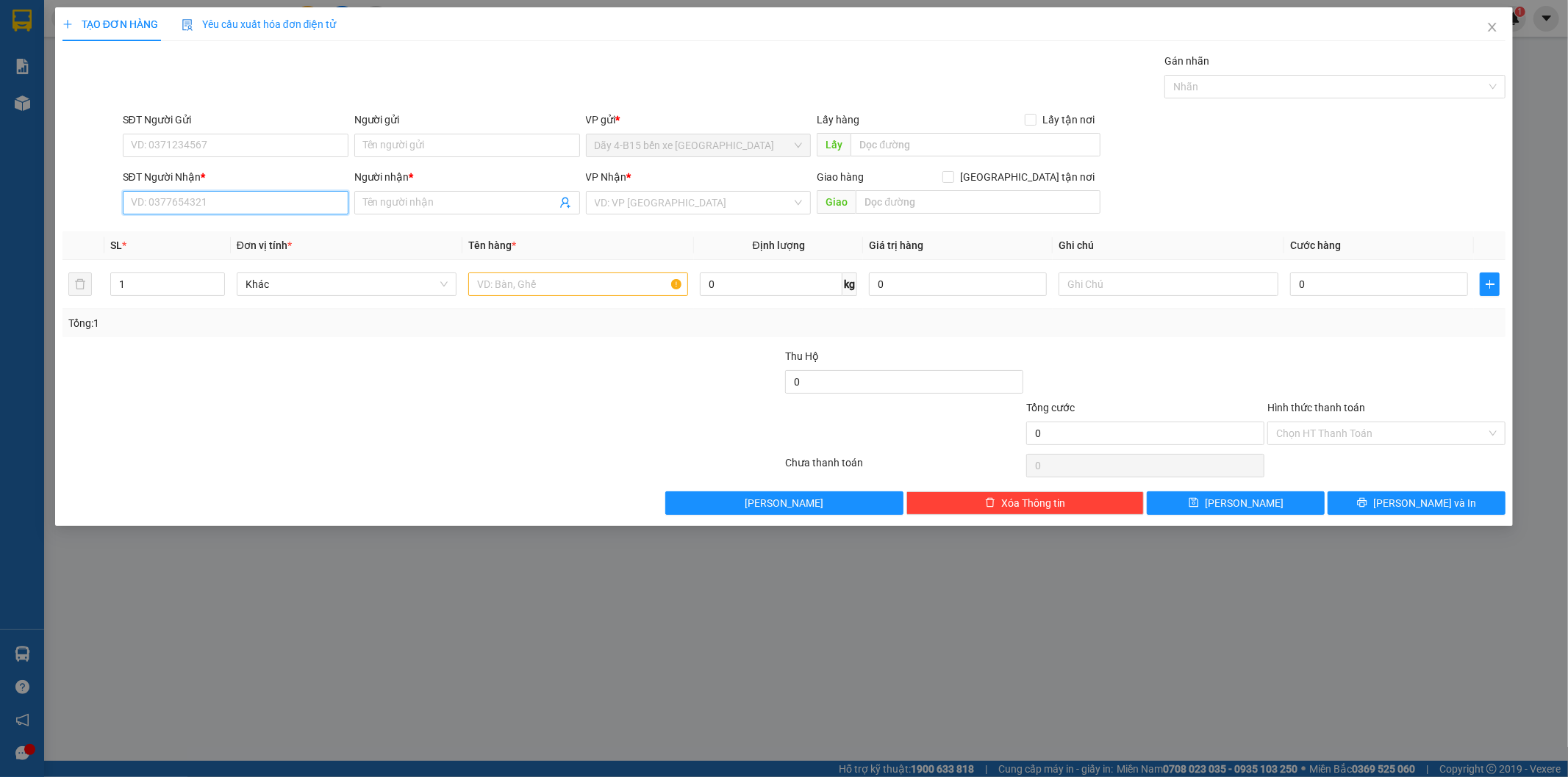
click at [246, 202] on input "SĐT Người Nhận *" at bounding box center [235, 202] width 226 height 24
click at [199, 201] on input "SĐT Người Nhận *" at bounding box center [235, 202] width 226 height 24
click at [296, 226] on div "0914587666 - THIỆN" at bounding box center [236, 232] width 208 height 16
drag, startPoint x: 447, startPoint y: 332, endPoint x: 505, endPoint y: 298, distance: 67.2
click at [449, 332] on div "Tổng: 1" at bounding box center [784, 323] width 1443 height 28
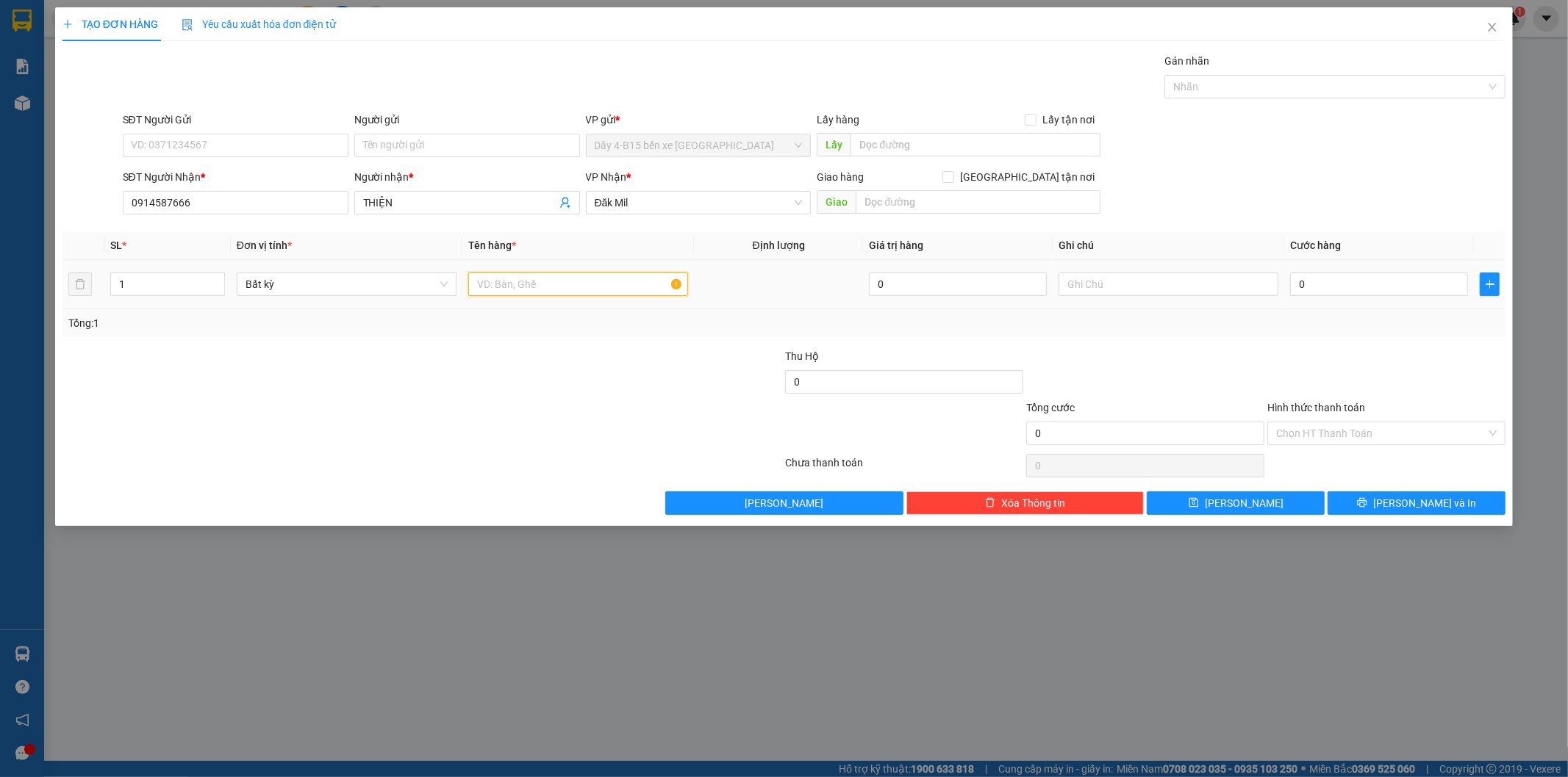
click at [523, 282] on input "text" at bounding box center [577, 284] width 219 height 24
click at [1319, 277] on input "0" at bounding box center [1379, 284] width 178 height 24
click at [1356, 355] on div at bounding box center [1386, 374] width 241 height 52
click at [1405, 433] on input "Hình thức thanh toán" at bounding box center [1381, 433] width 210 height 22
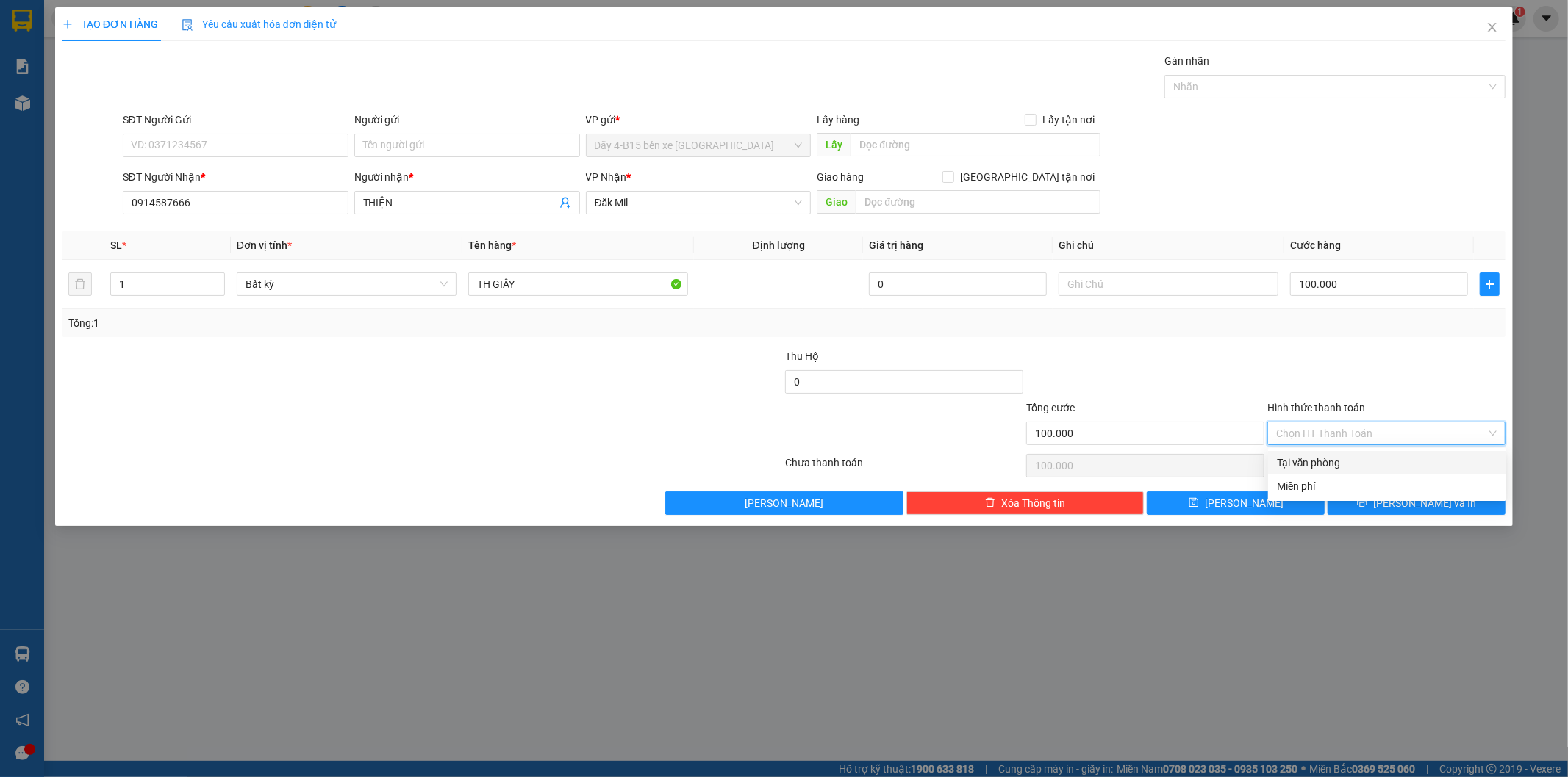
click at [1388, 464] on div "Tại văn phòng" at bounding box center [1387, 462] width 220 height 16
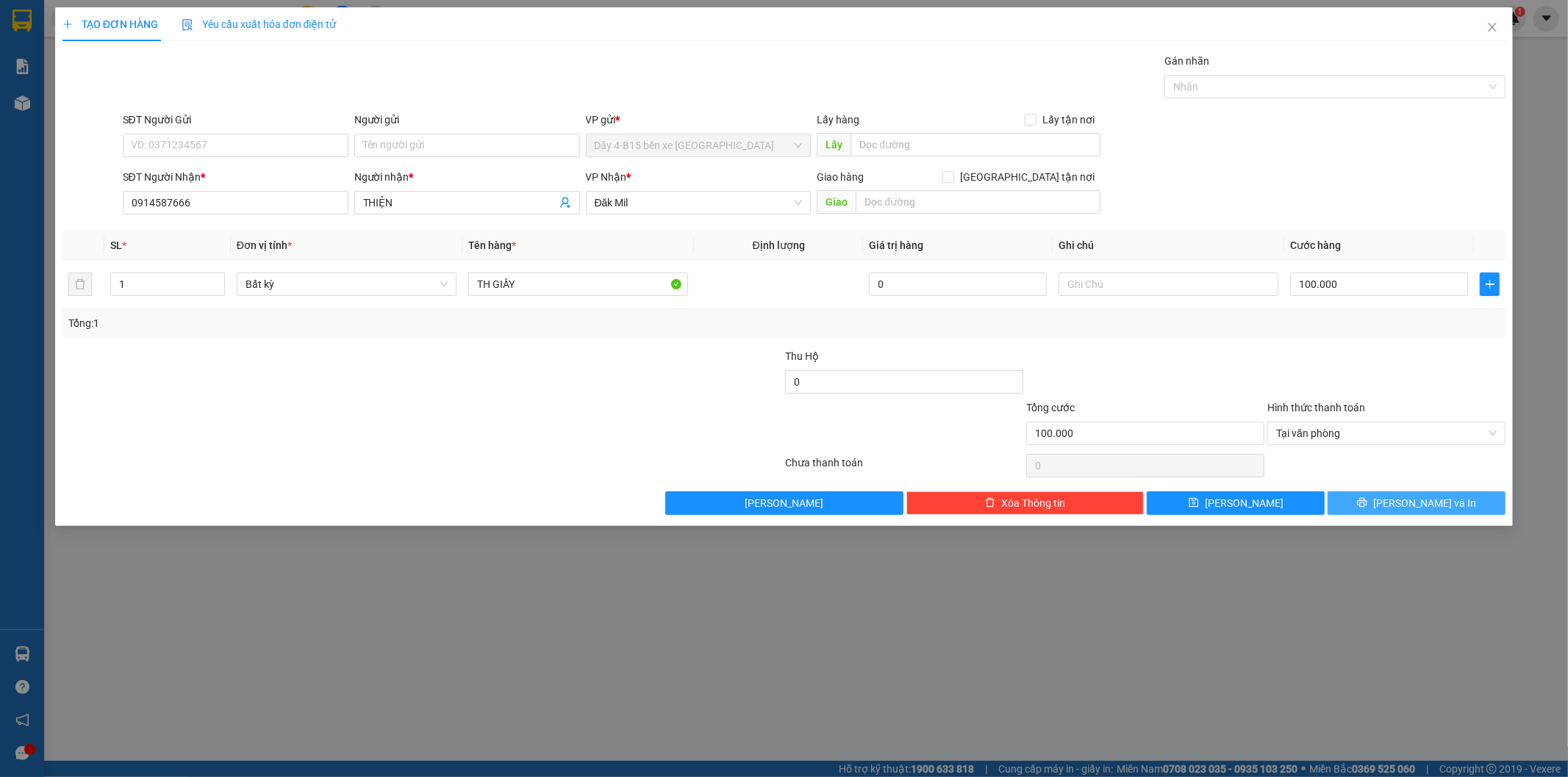
click at [1416, 504] on span "[PERSON_NAME] và In" at bounding box center [1425, 503] width 103 height 16
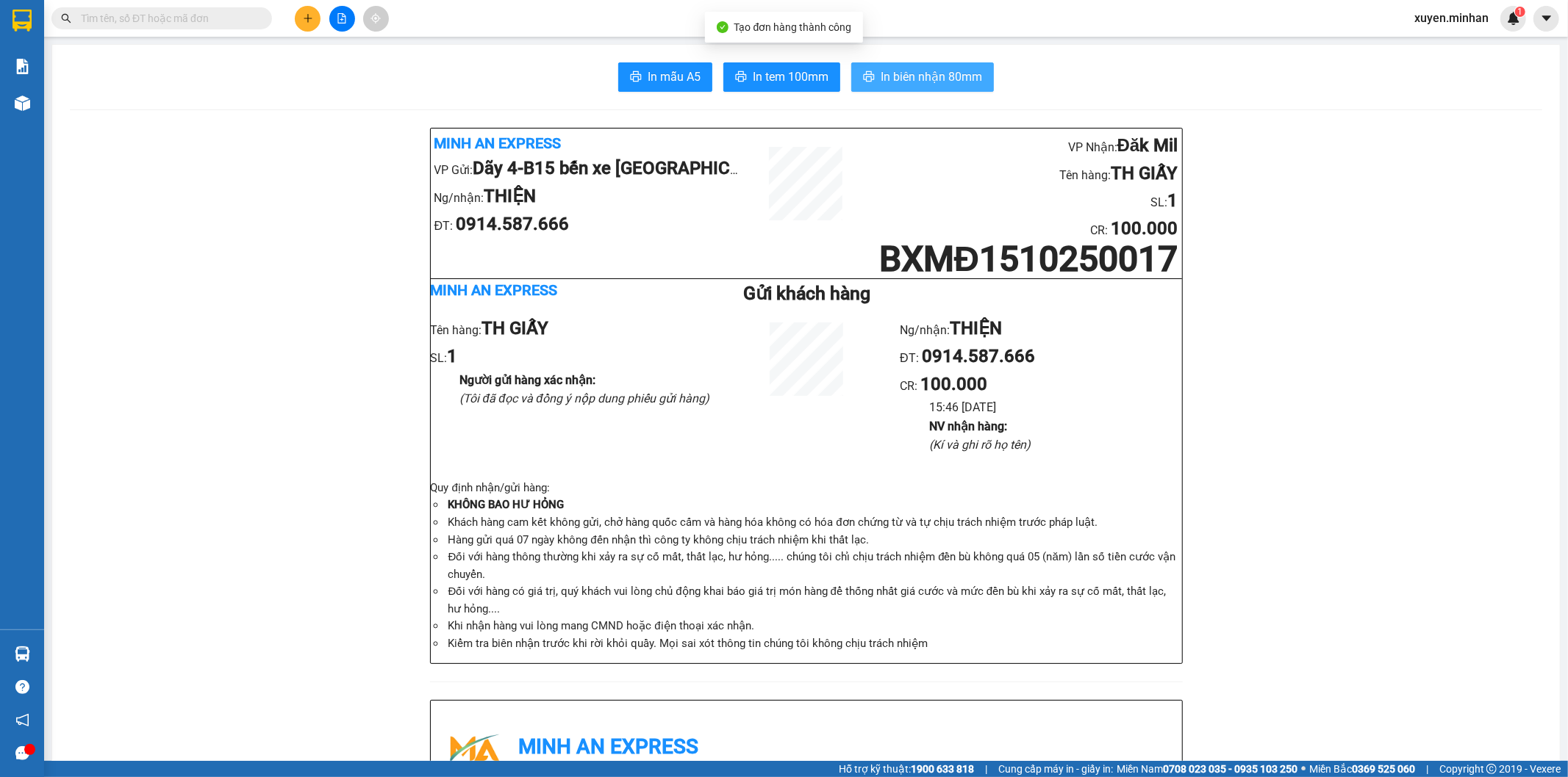
click at [883, 70] on span "In biên nhận 80mm" at bounding box center [931, 77] width 102 height 18
click at [798, 75] on span "In tem 100mm" at bounding box center [791, 77] width 75 height 18
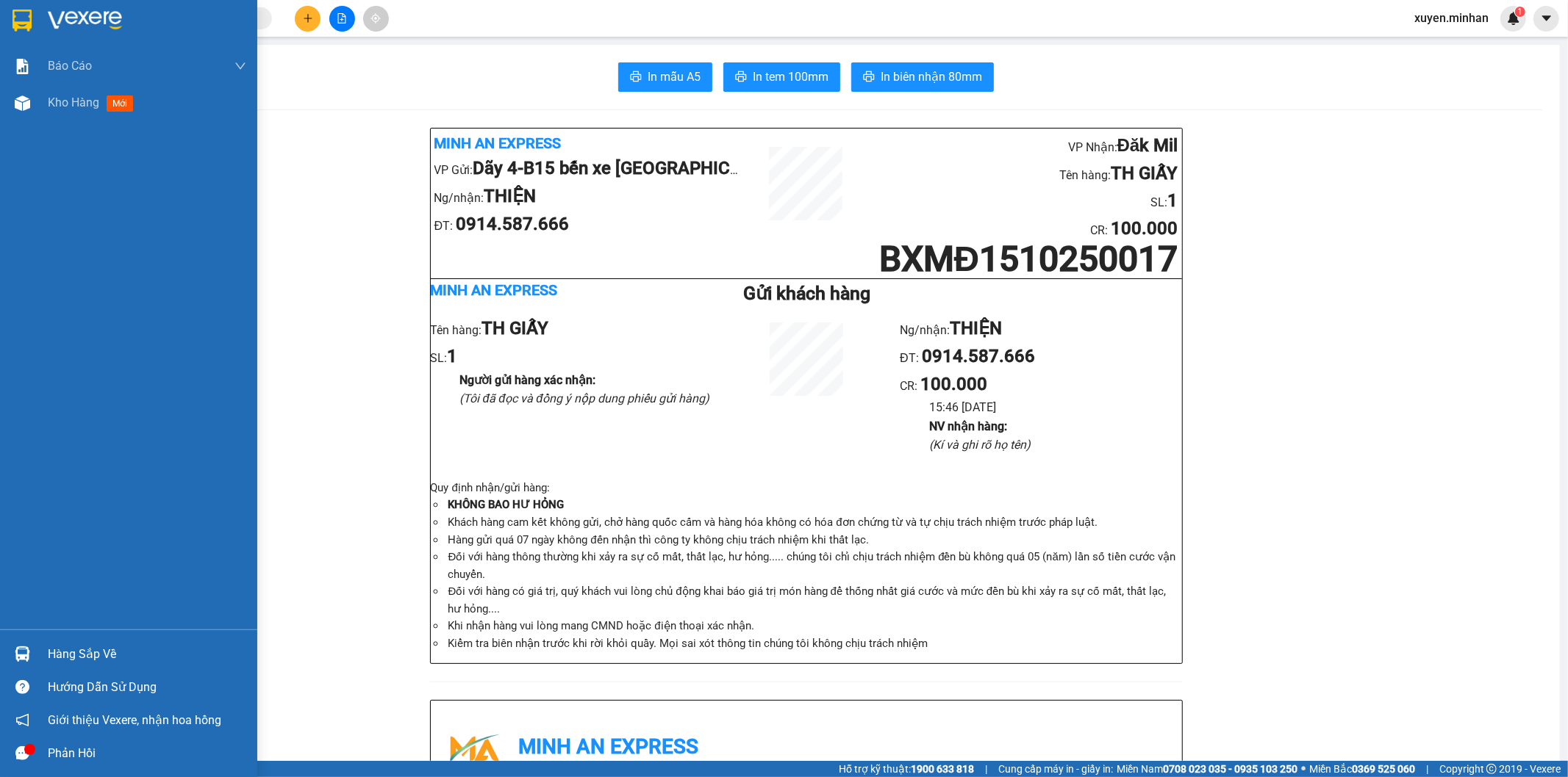
click at [18, 18] on img at bounding box center [22, 20] width 19 height 22
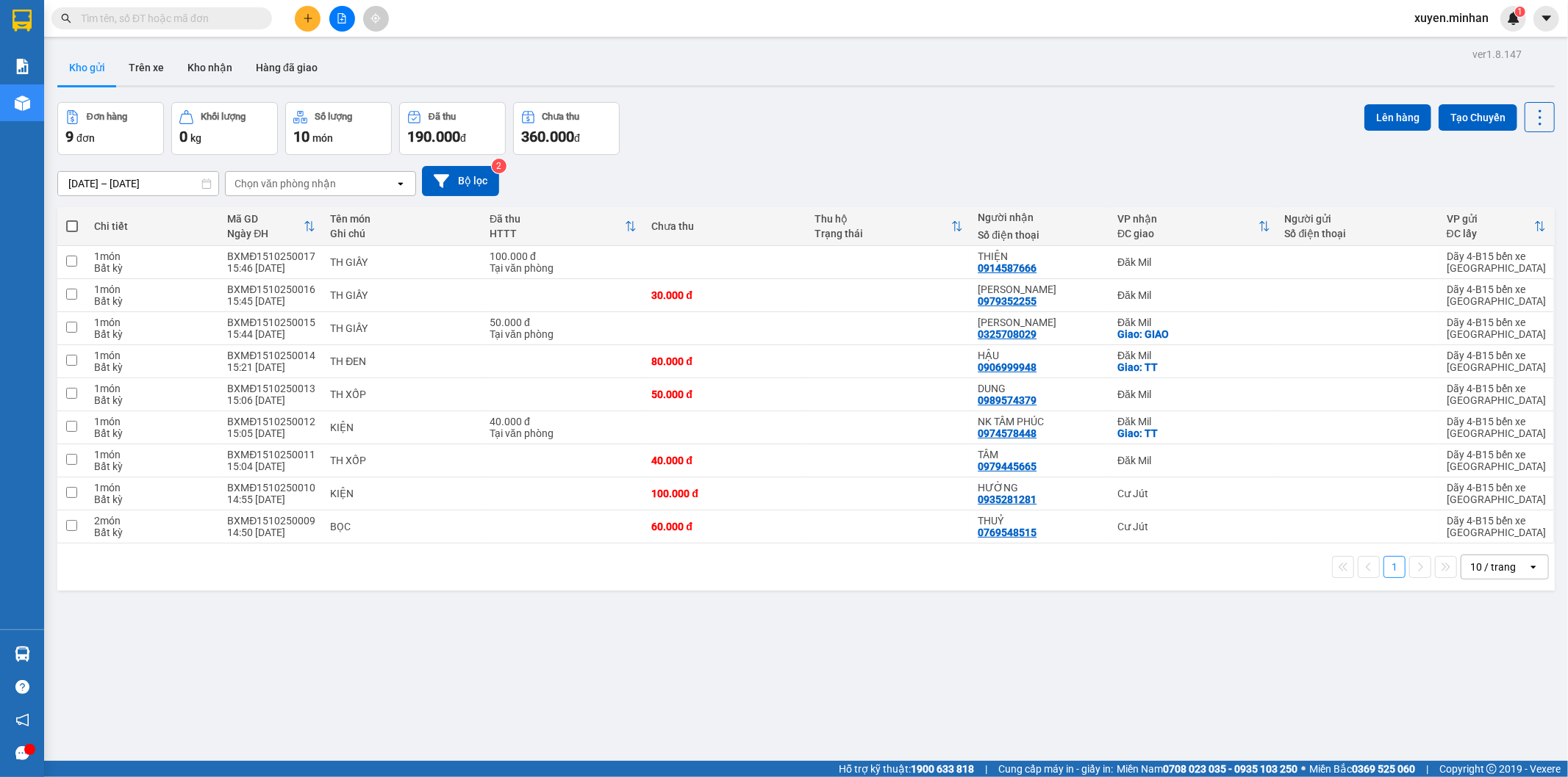
click at [658, 678] on div "ver 1.8.147 Kho gửi Trên xe Kho nhận Hàng đã giao Đơn hàng 9 đơn Khối lượng 0 k…" at bounding box center [806, 432] width 1509 height 777
click at [769, 125] on div "Đơn hàng 9 đơn Khối lượng 0 kg Số lượng 10 món Đã thu 190.000 đ Chưa thu 360.00…" at bounding box center [805, 128] width 1497 height 53
click at [69, 458] on input "checkbox" at bounding box center [72, 459] width 11 height 11
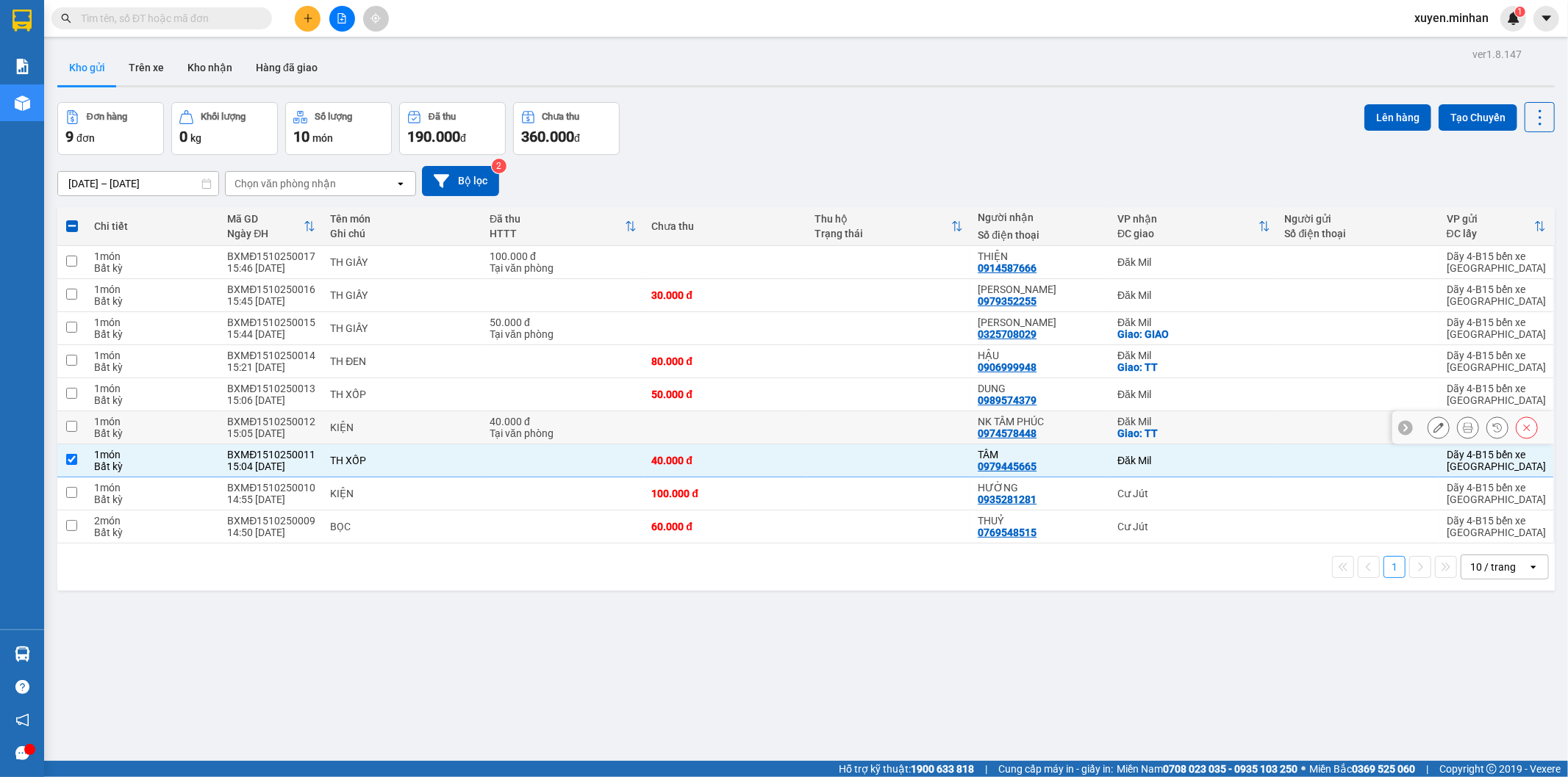
click at [70, 425] on input "checkbox" at bounding box center [72, 426] width 11 height 11
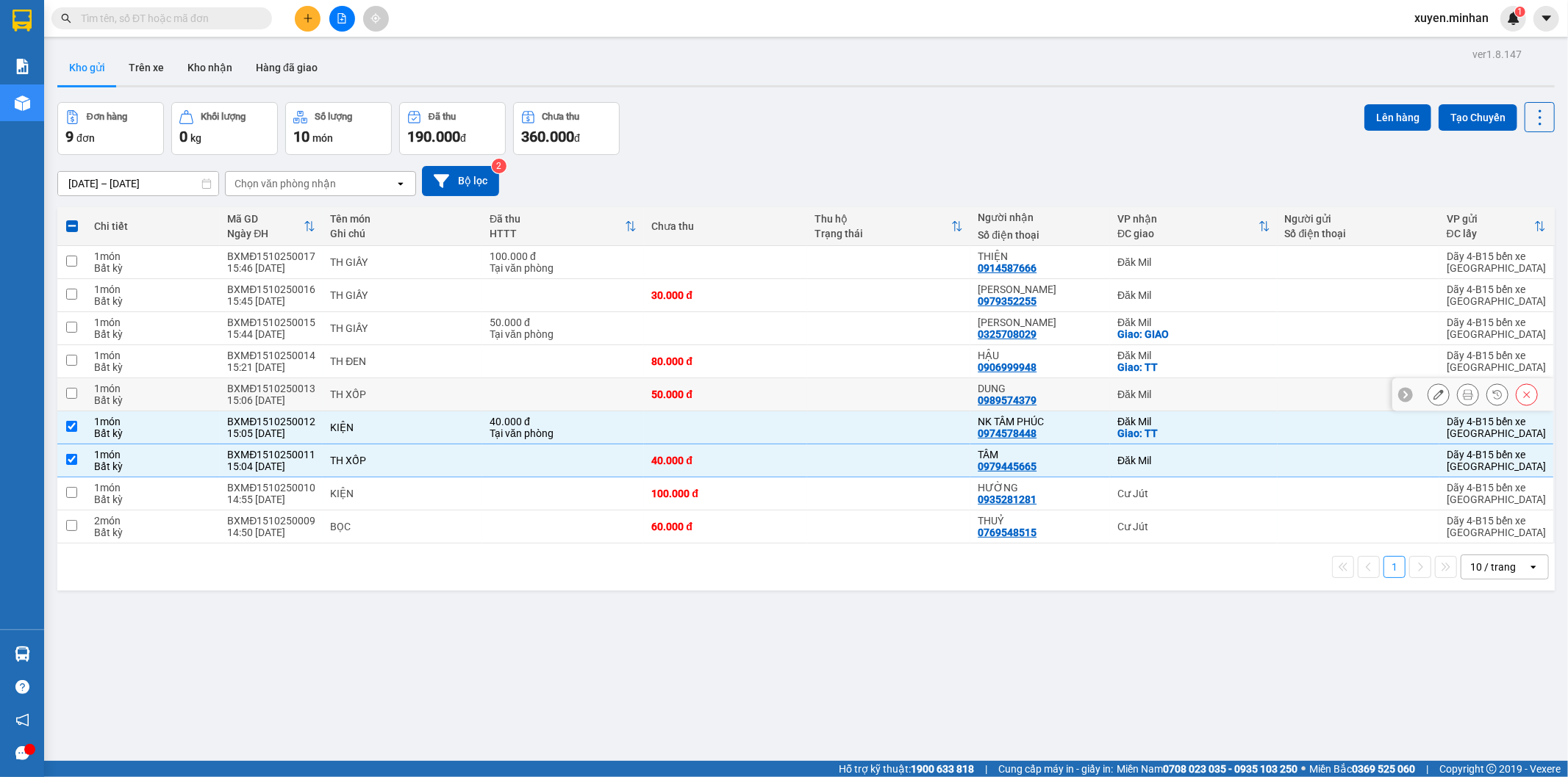
click at [69, 400] on td at bounding box center [72, 395] width 29 height 33
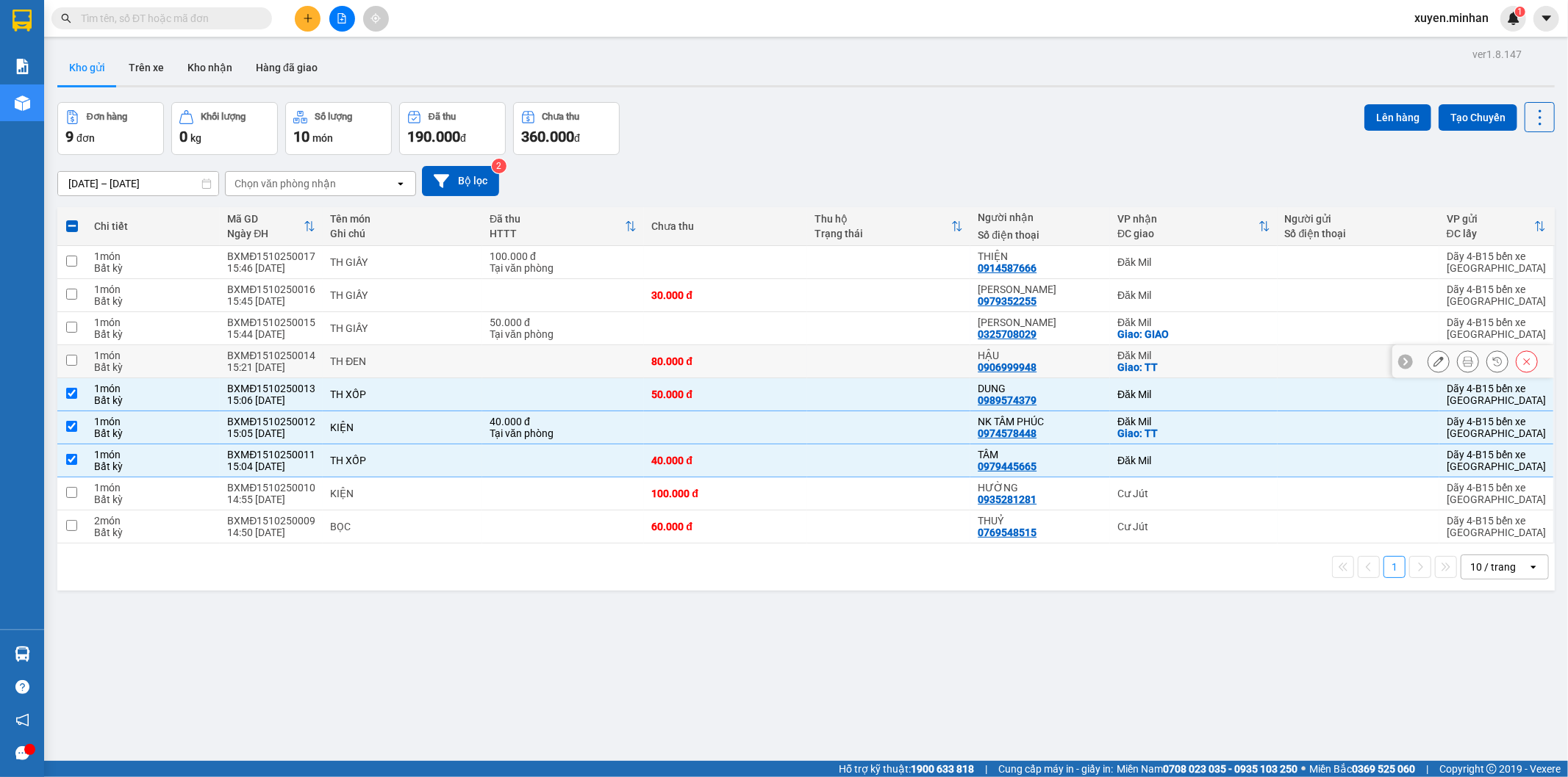
click at [74, 363] on input "checkbox" at bounding box center [72, 360] width 11 height 11
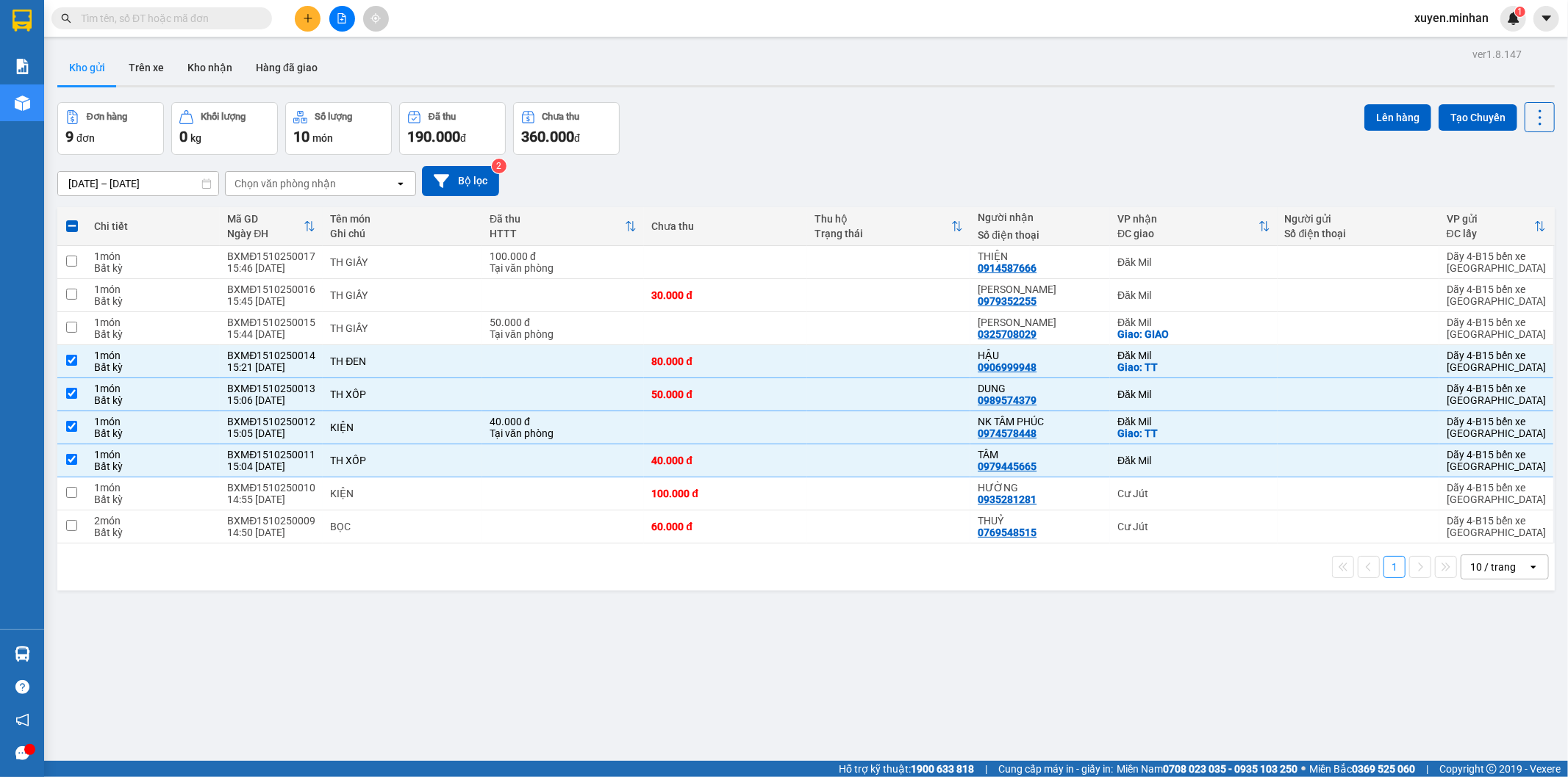
click at [72, 229] on span at bounding box center [72, 225] width 12 height 12
click at [72, 219] on input "checkbox" at bounding box center [72, 219] width 0 height 0
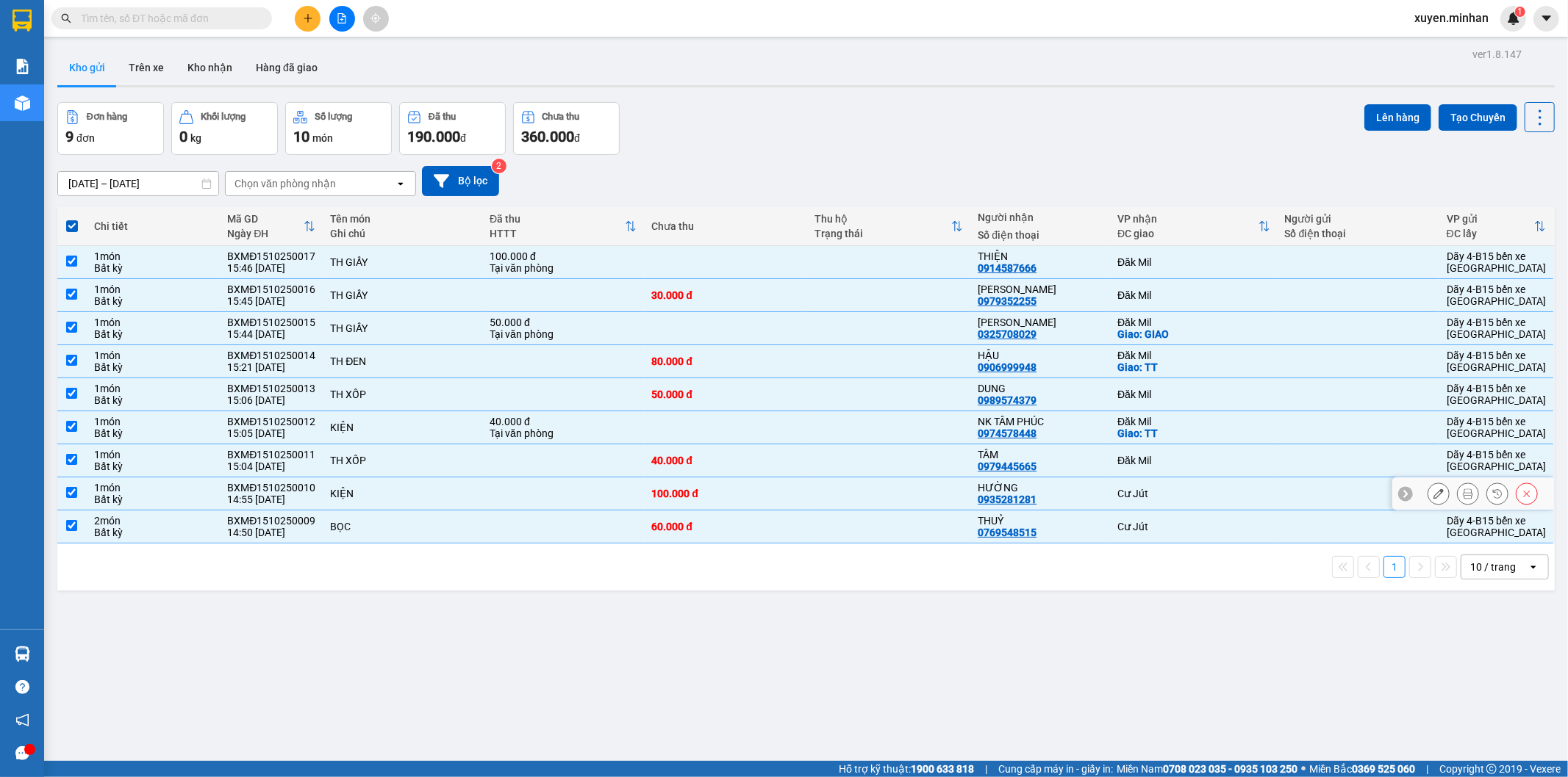
click at [72, 494] on input "checkbox" at bounding box center [72, 492] width 11 height 11
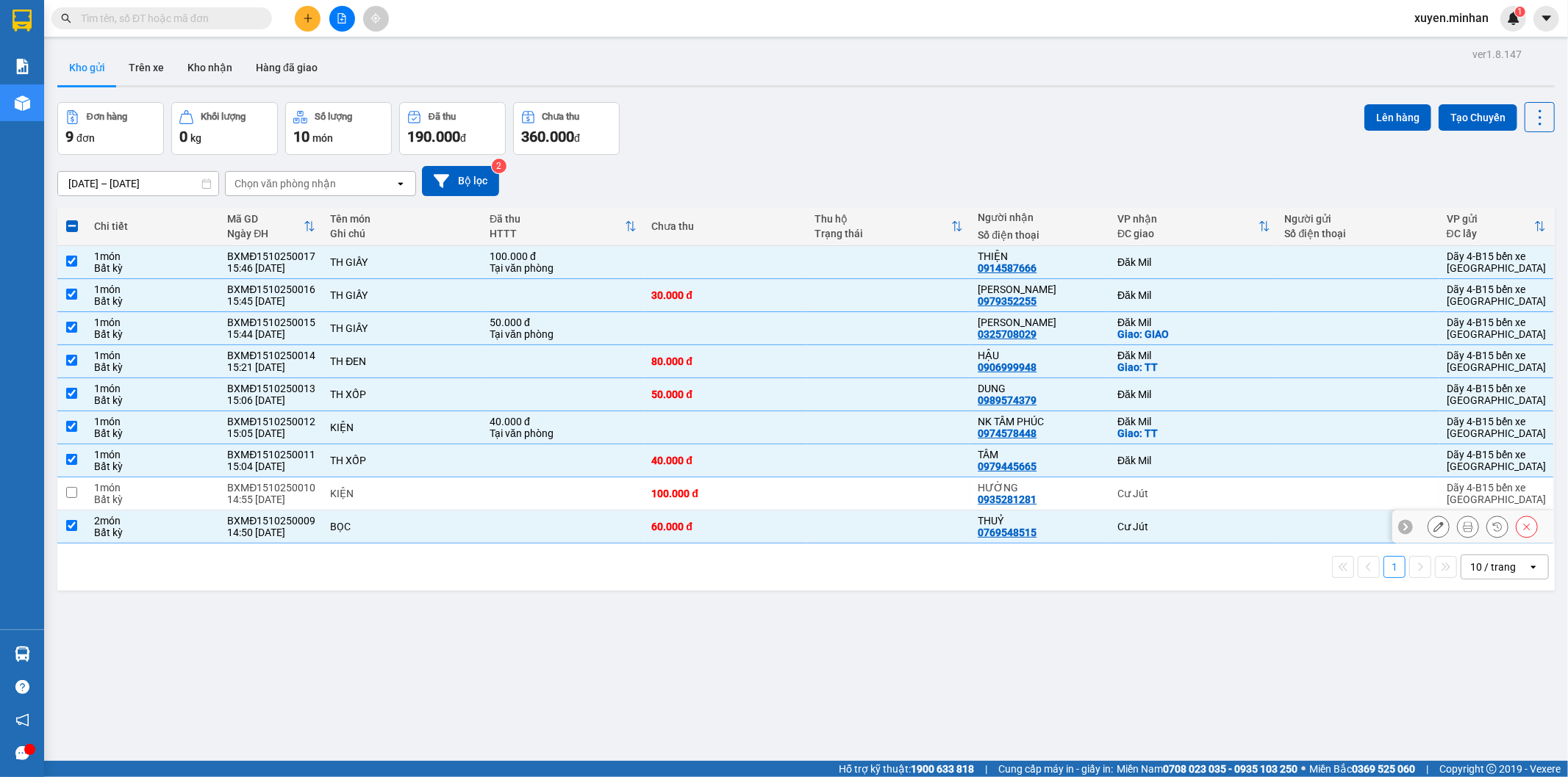
click at [75, 528] on input "checkbox" at bounding box center [72, 525] width 11 height 11
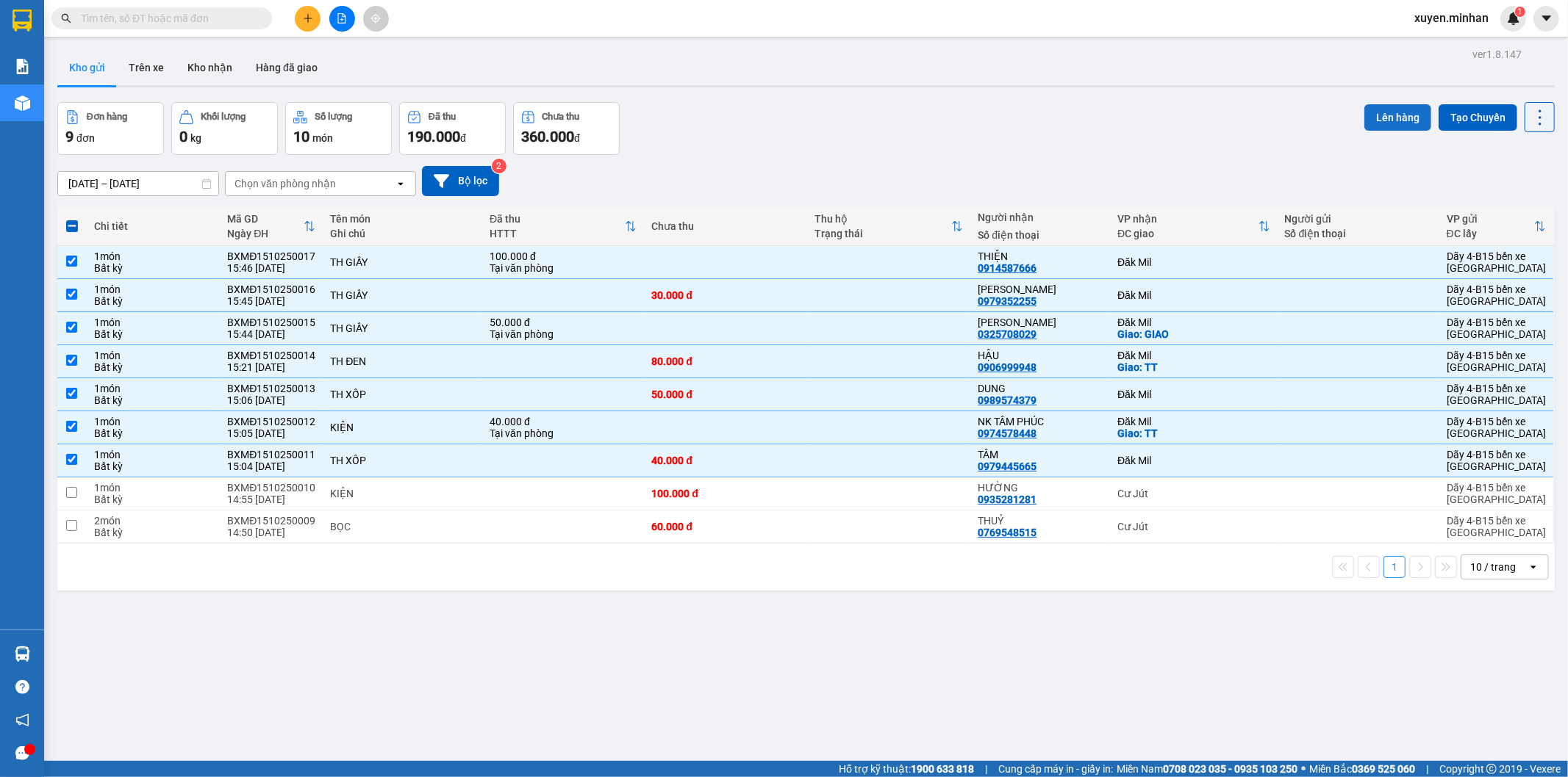
click at [1371, 118] on button "Lên hàng" at bounding box center [1397, 118] width 67 height 26
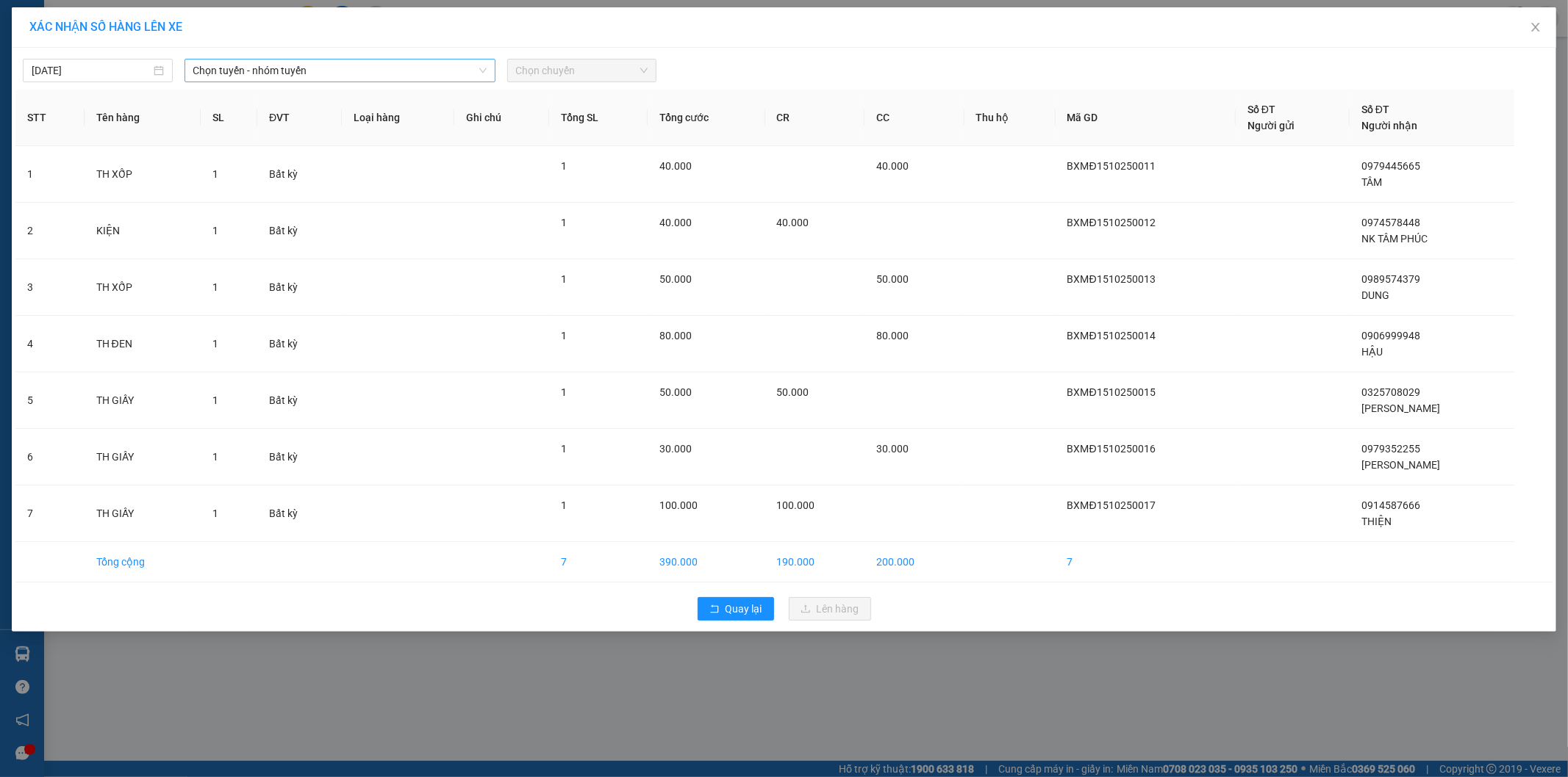
click at [393, 73] on span "Chọn tuyến - nhóm tuyến" at bounding box center [339, 70] width 293 height 22
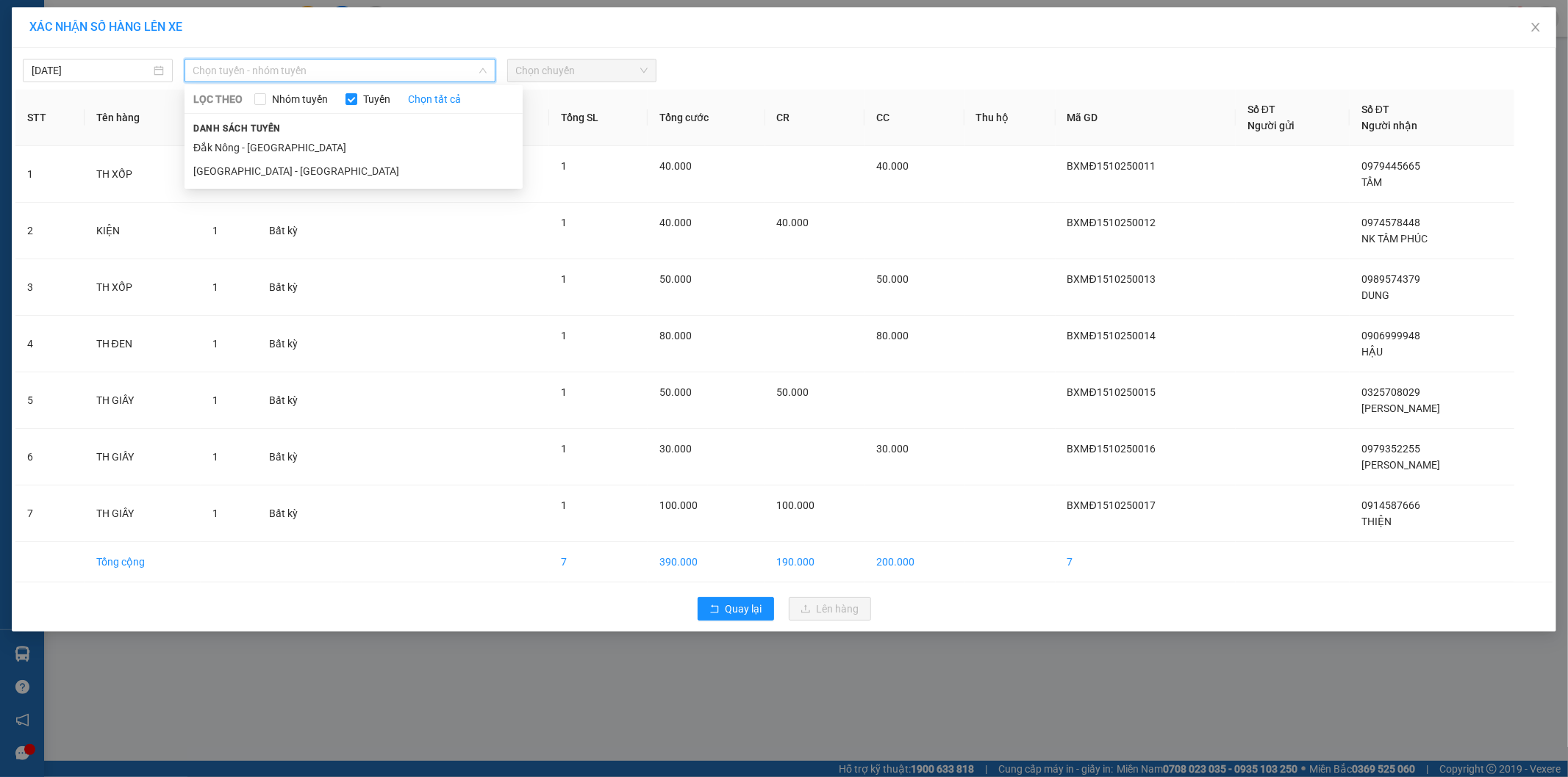
click at [393, 73] on span "Chọn tuyến - nhóm tuyến" at bounding box center [339, 70] width 293 height 22
click at [327, 172] on li "[GEOGRAPHIC_DATA] - [GEOGRAPHIC_DATA]" at bounding box center [353, 171] width 338 height 24
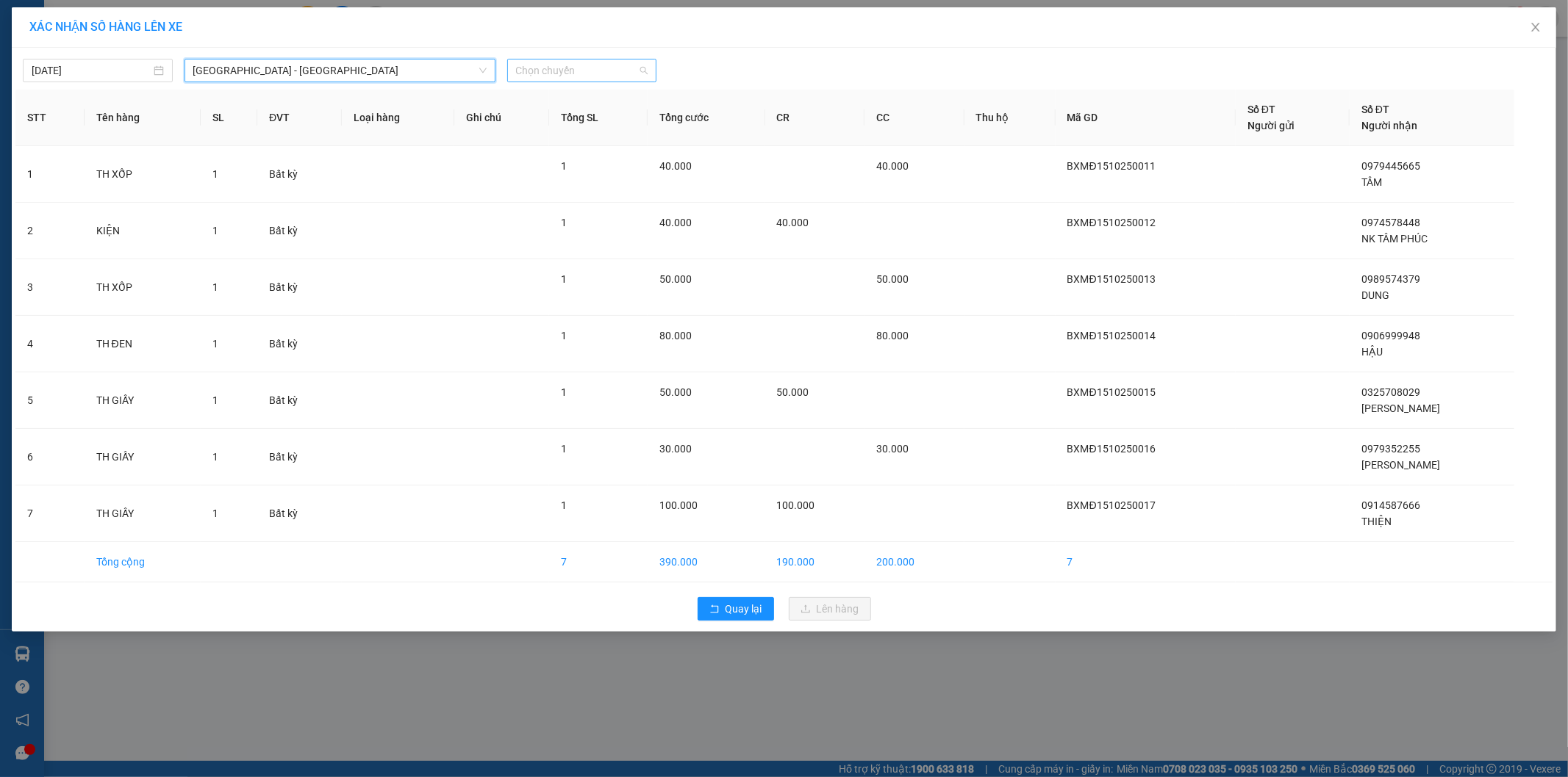
click at [610, 69] on span "Chọn chuyến" at bounding box center [582, 70] width 132 height 22
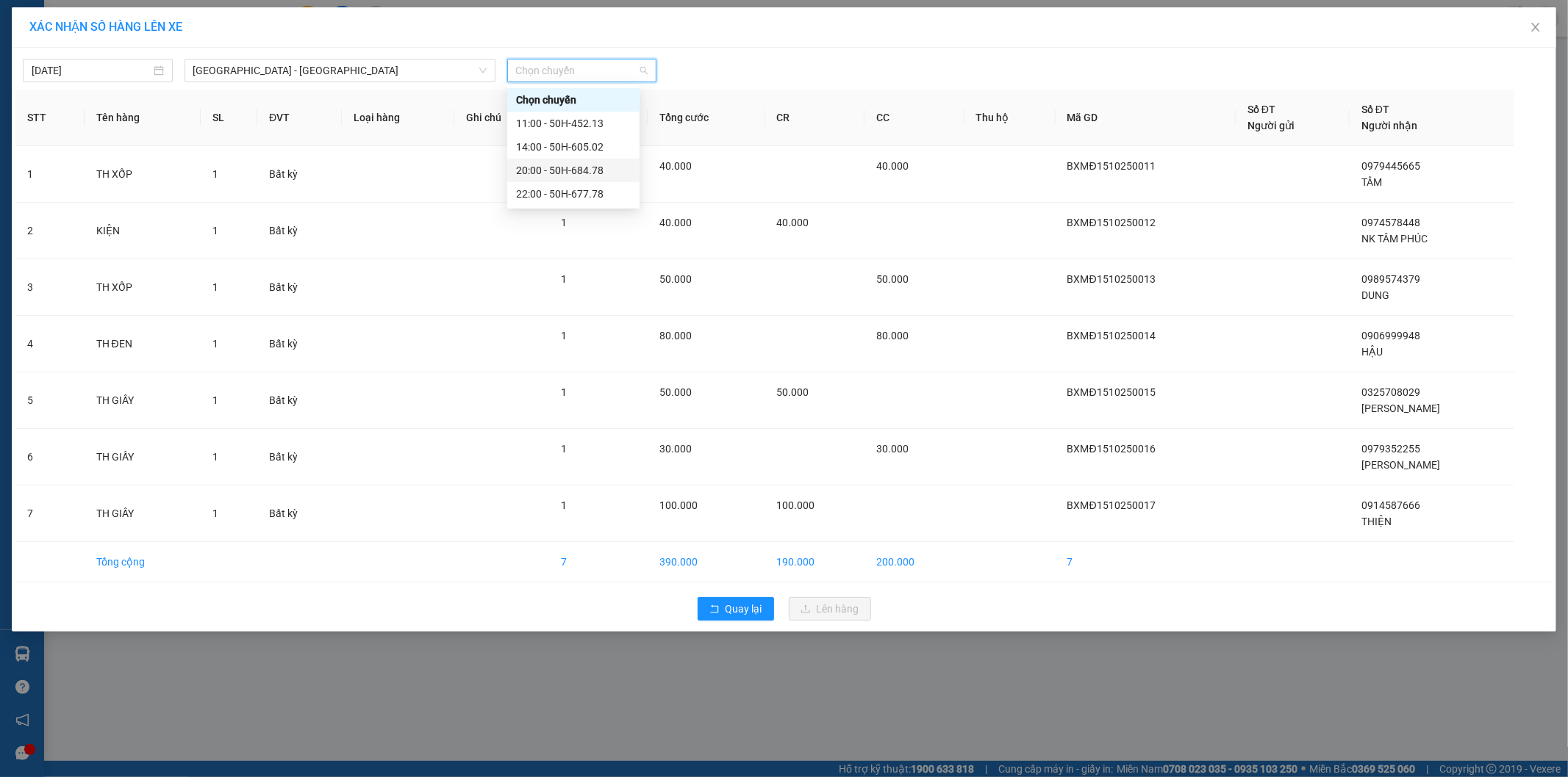
click at [595, 170] on div "20:00 - 50H-684.78" at bounding box center [573, 170] width 115 height 16
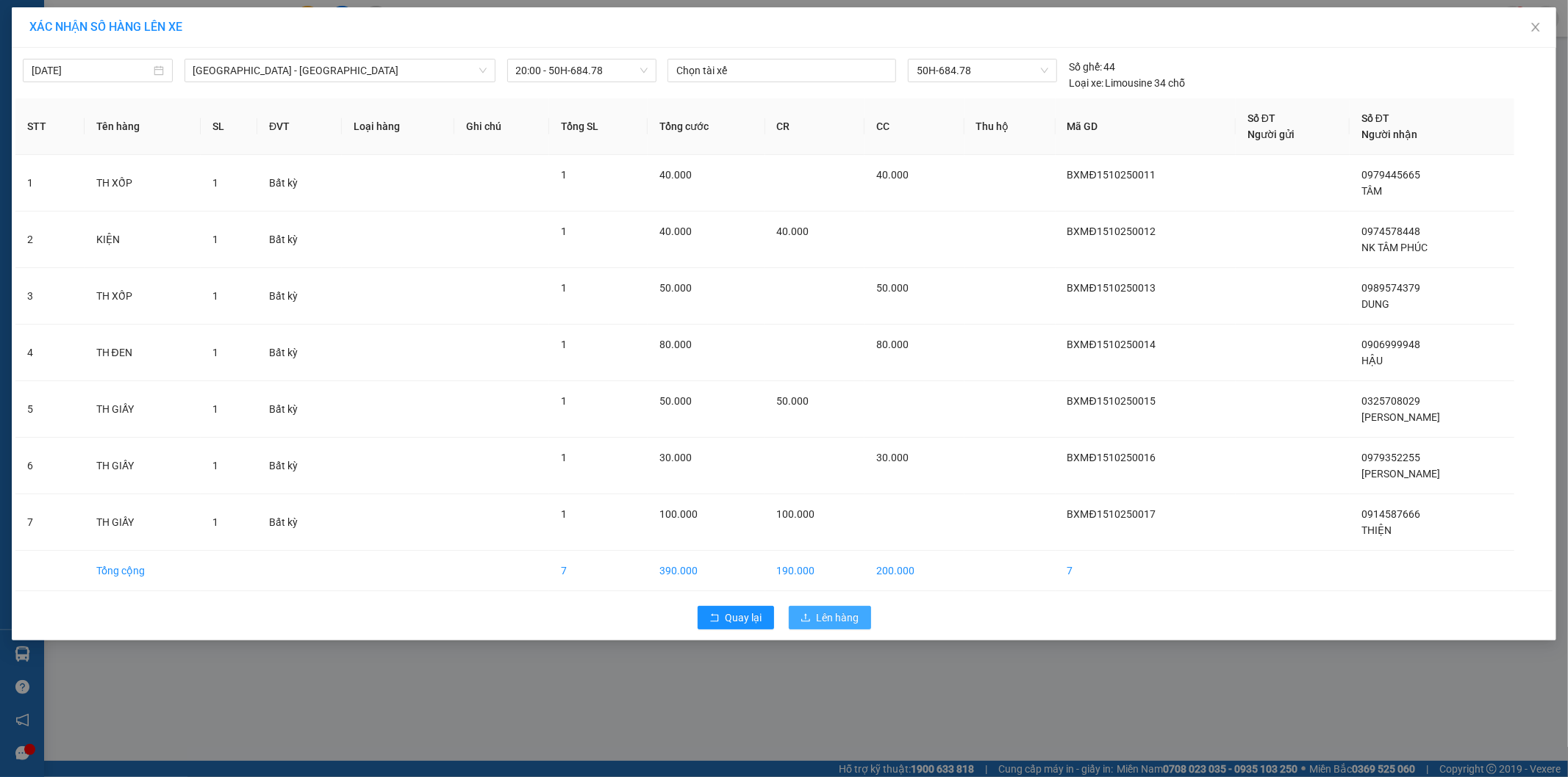
click at [825, 623] on span "Lên hàng" at bounding box center [837, 618] width 42 height 16
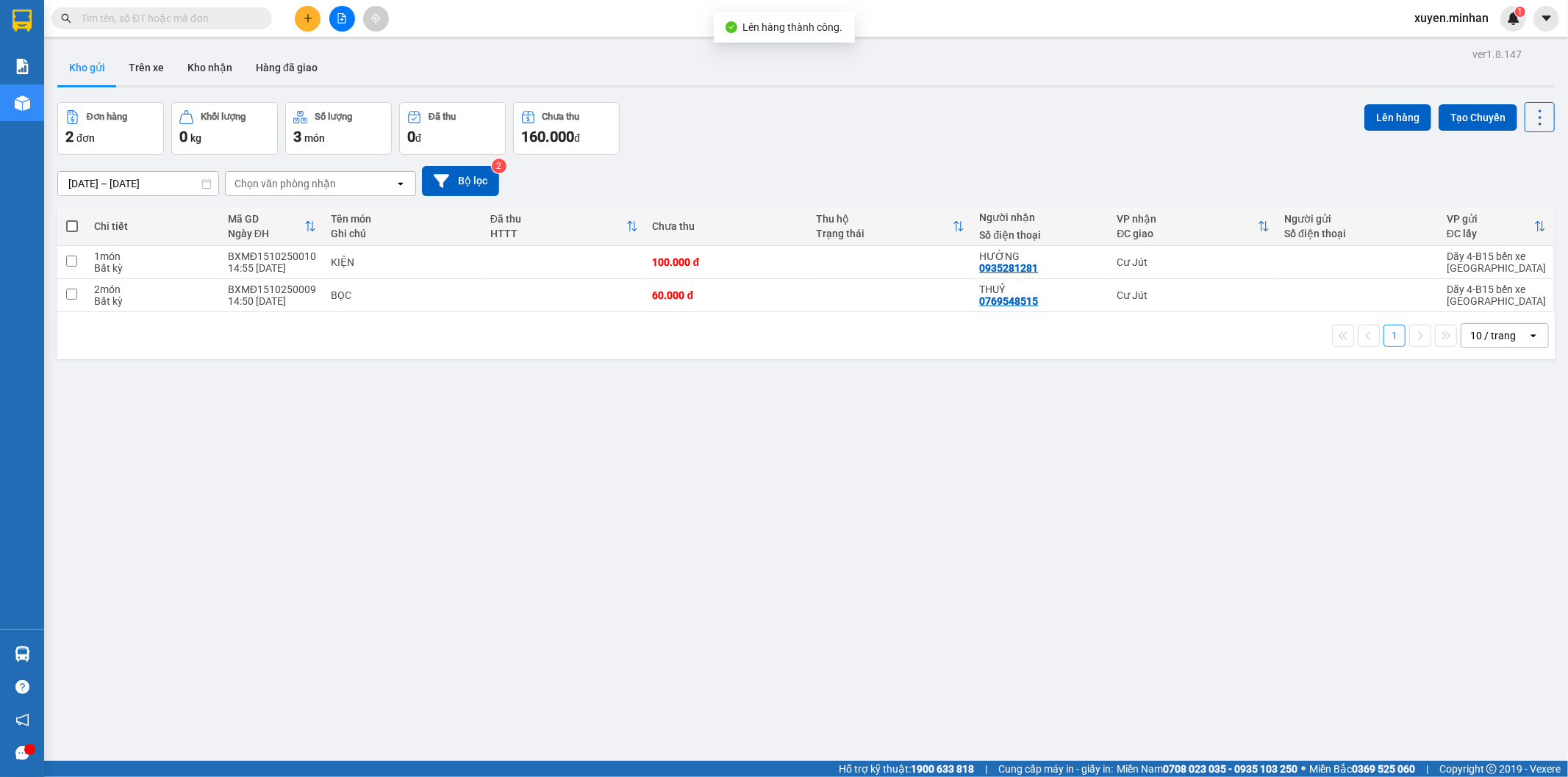
click at [72, 225] on span at bounding box center [72, 225] width 12 height 12
click at [72, 219] on input "checkbox" at bounding box center [72, 219] width 0 height 0
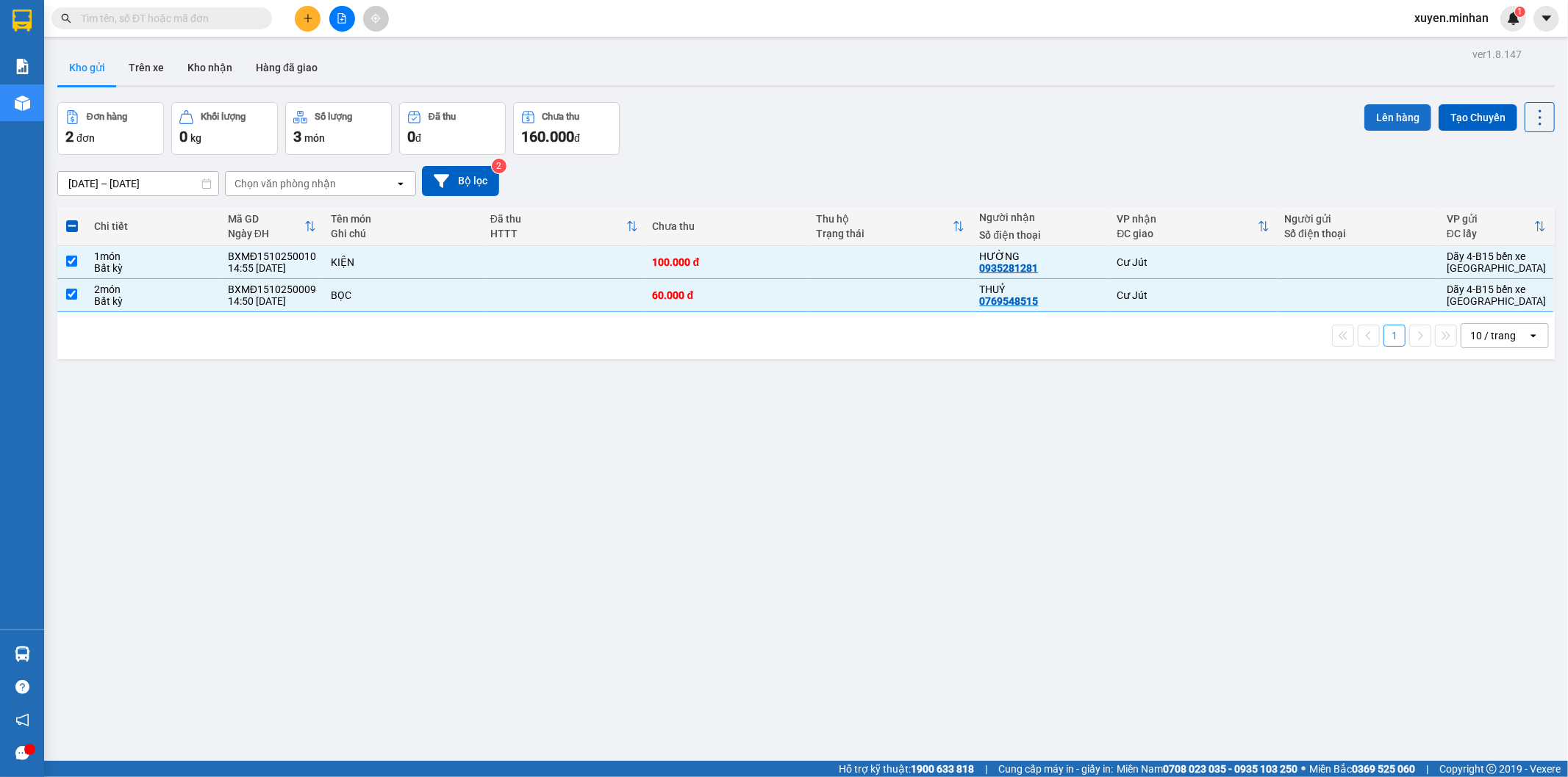
click at [1382, 115] on button "Lên hàng" at bounding box center [1397, 118] width 67 height 26
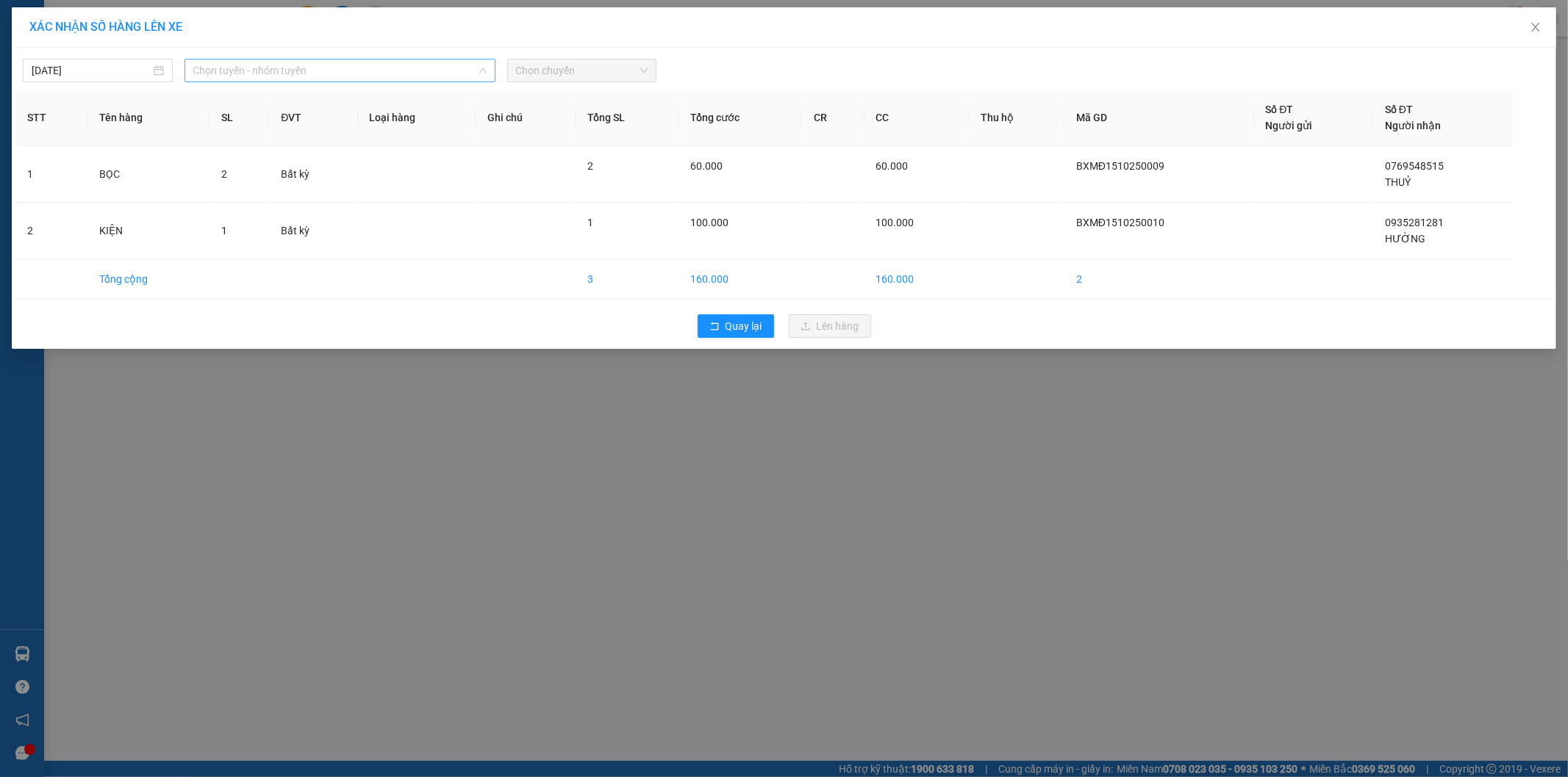
click at [466, 71] on span "Chọn tuyến - nhóm tuyến" at bounding box center [339, 70] width 293 height 22
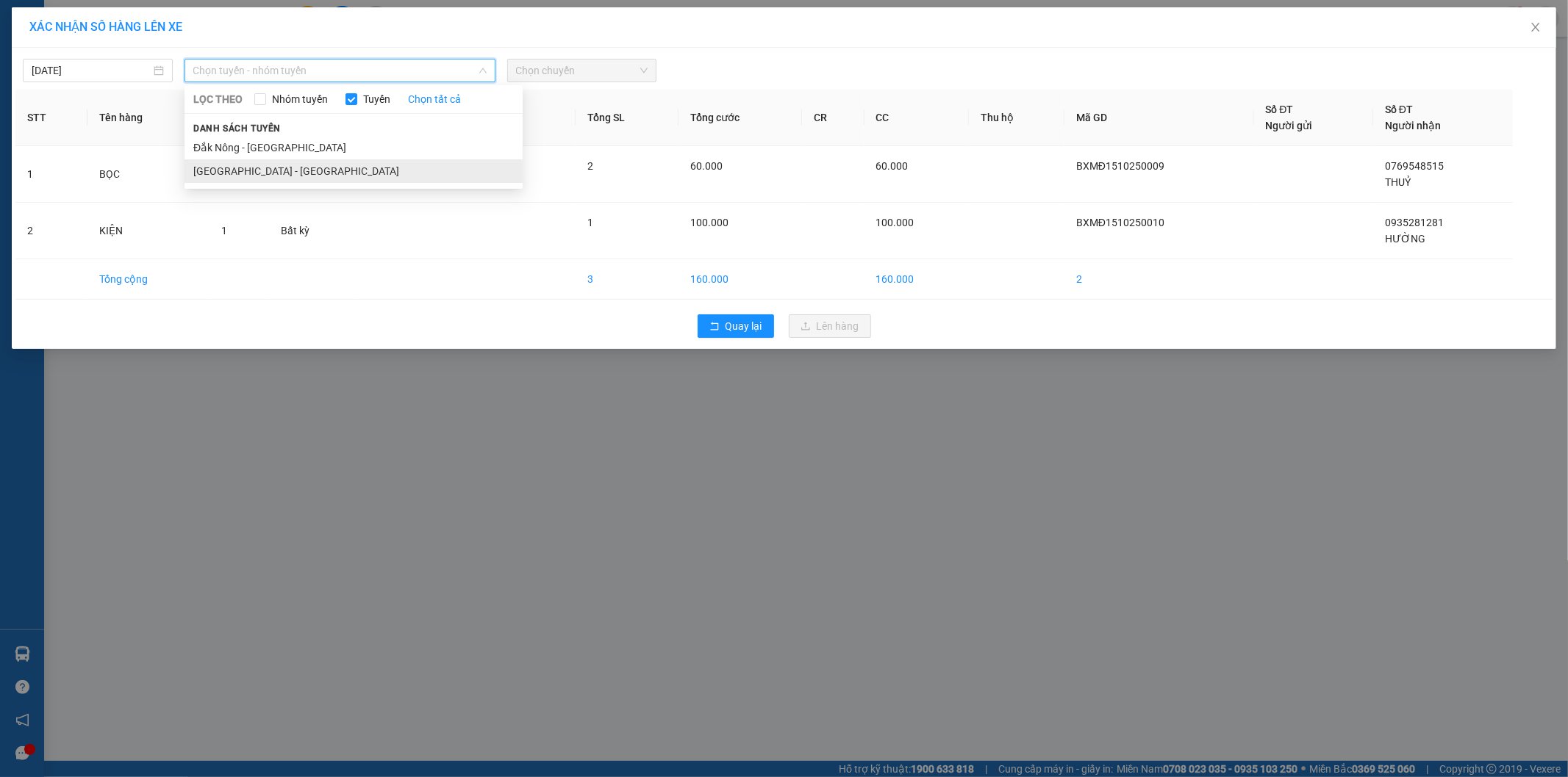
click at [298, 172] on li "[GEOGRAPHIC_DATA] - [GEOGRAPHIC_DATA]" at bounding box center [353, 171] width 338 height 24
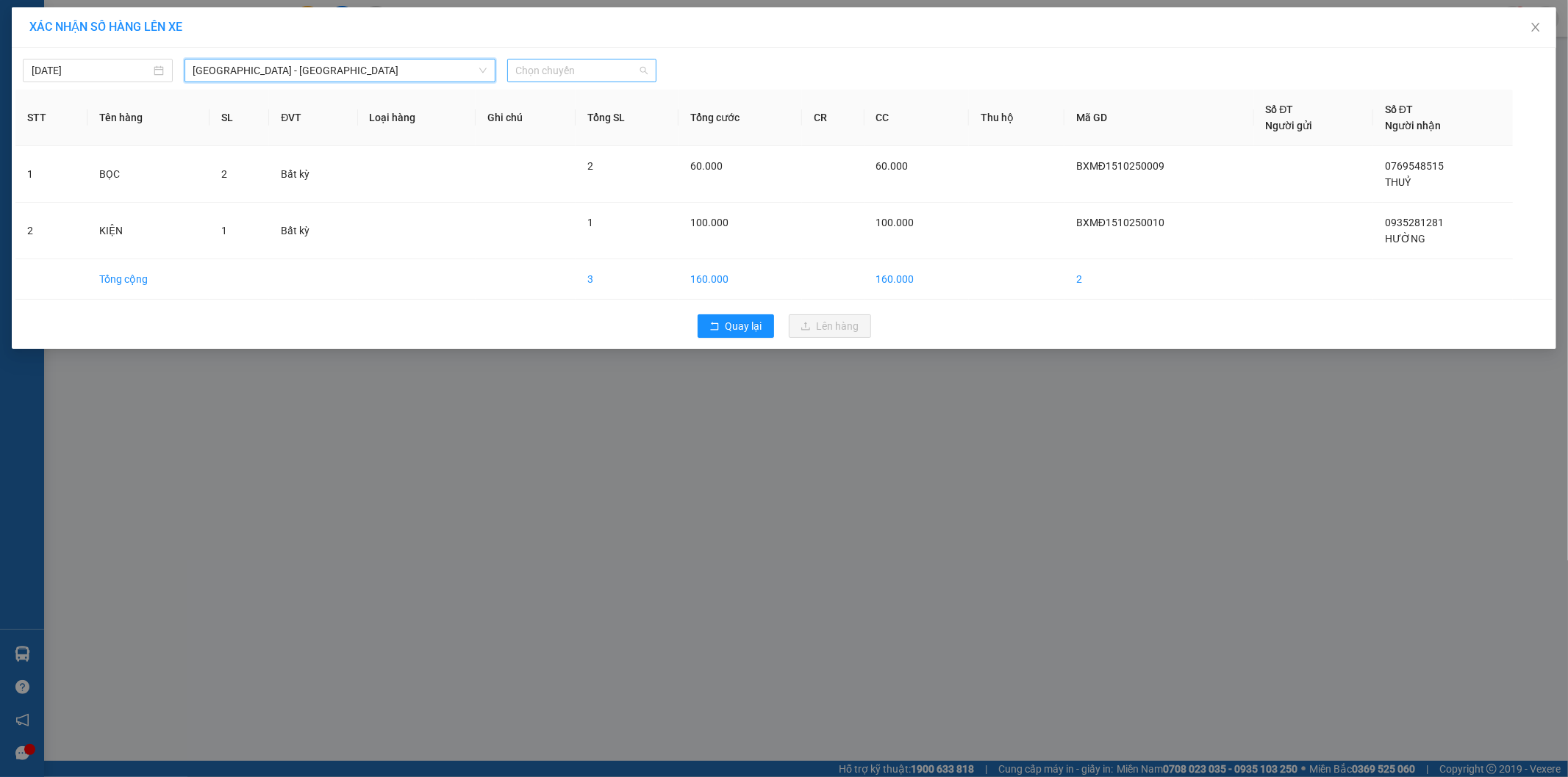
click at [588, 72] on span "Chọn chuyến" at bounding box center [582, 70] width 132 height 22
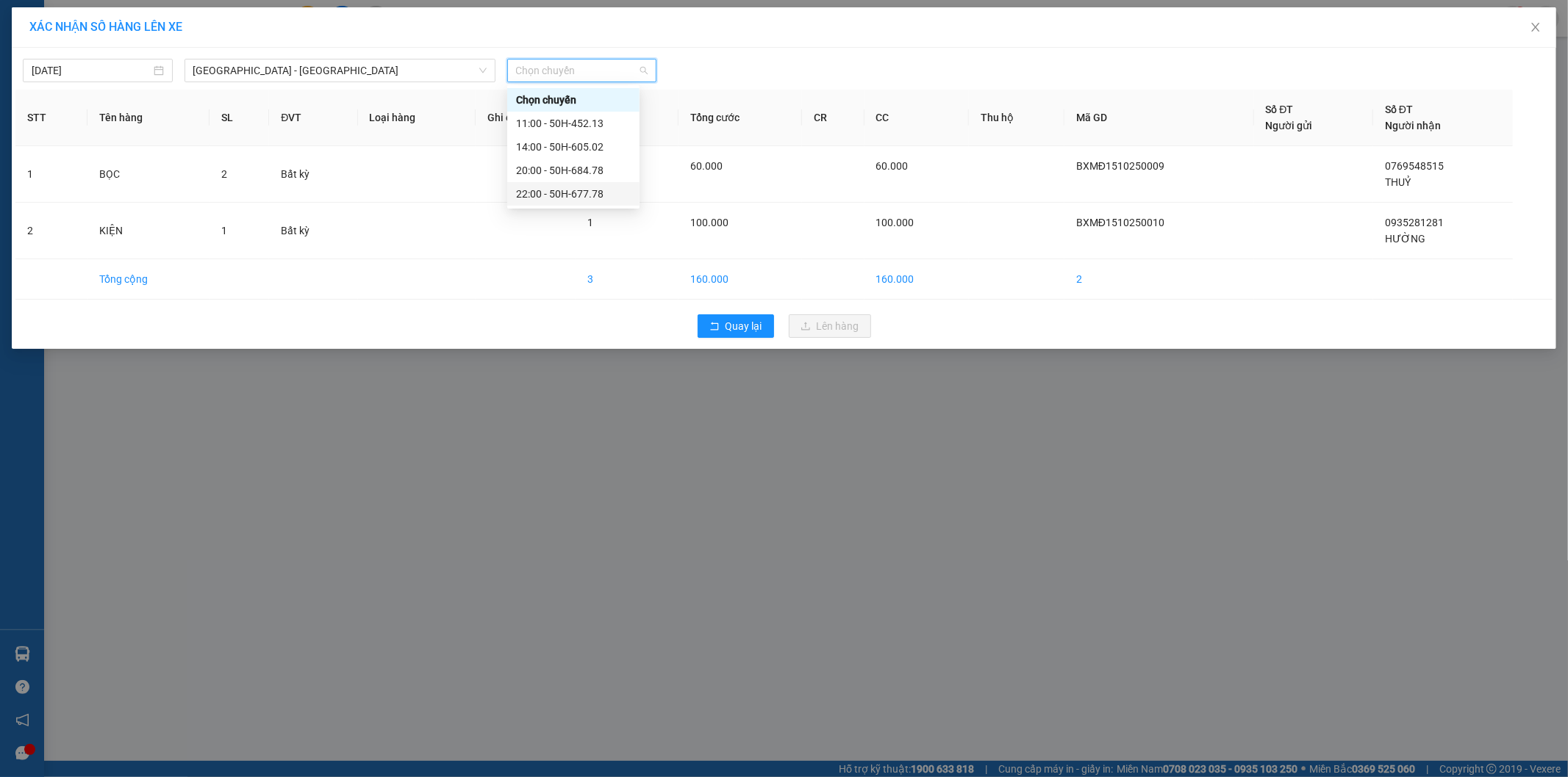
click at [583, 193] on div "22:00 - 50H-677.78" at bounding box center [573, 194] width 115 height 16
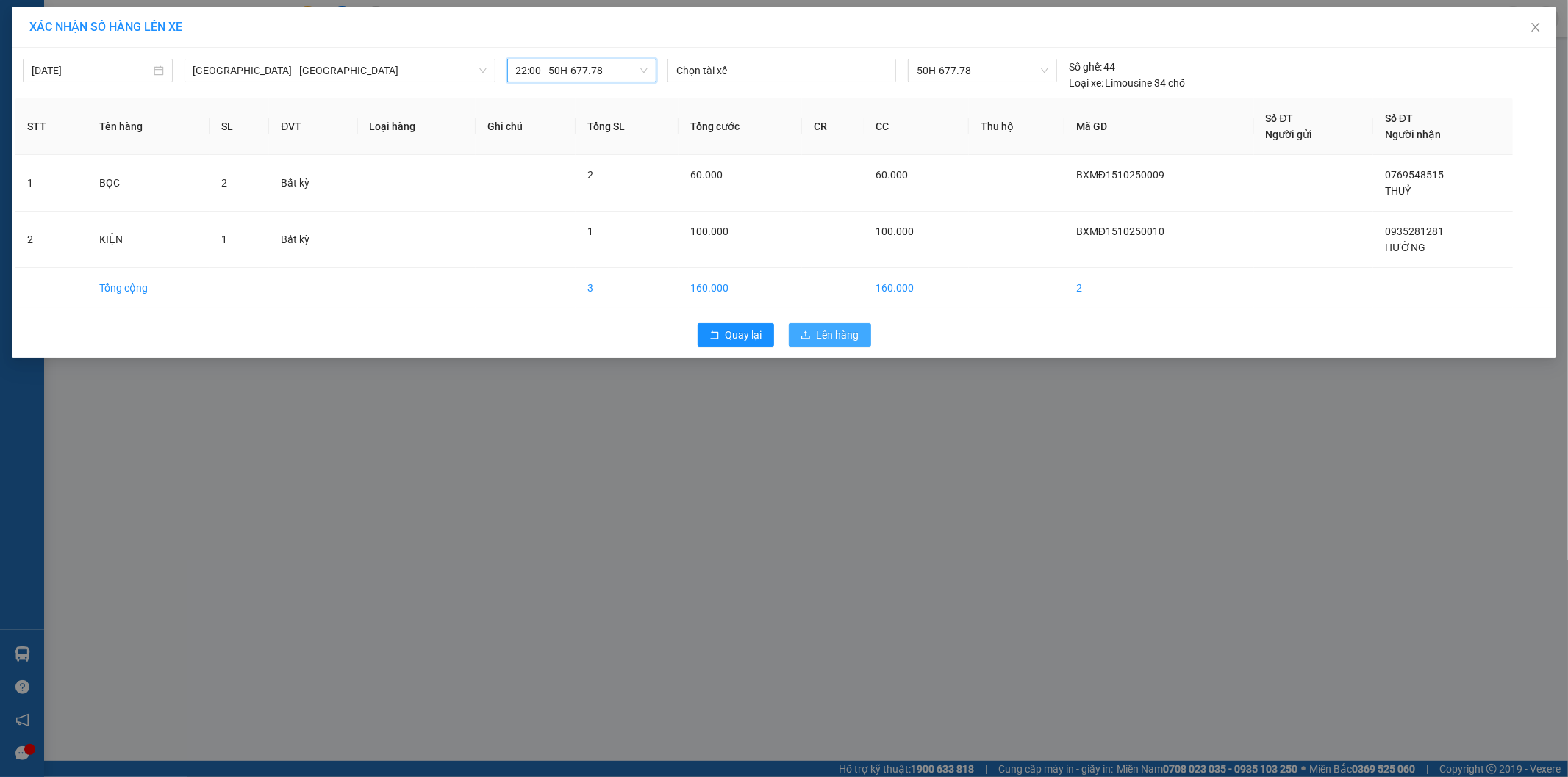
click at [839, 333] on span "Lên hàng" at bounding box center [837, 335] width 42 height 16
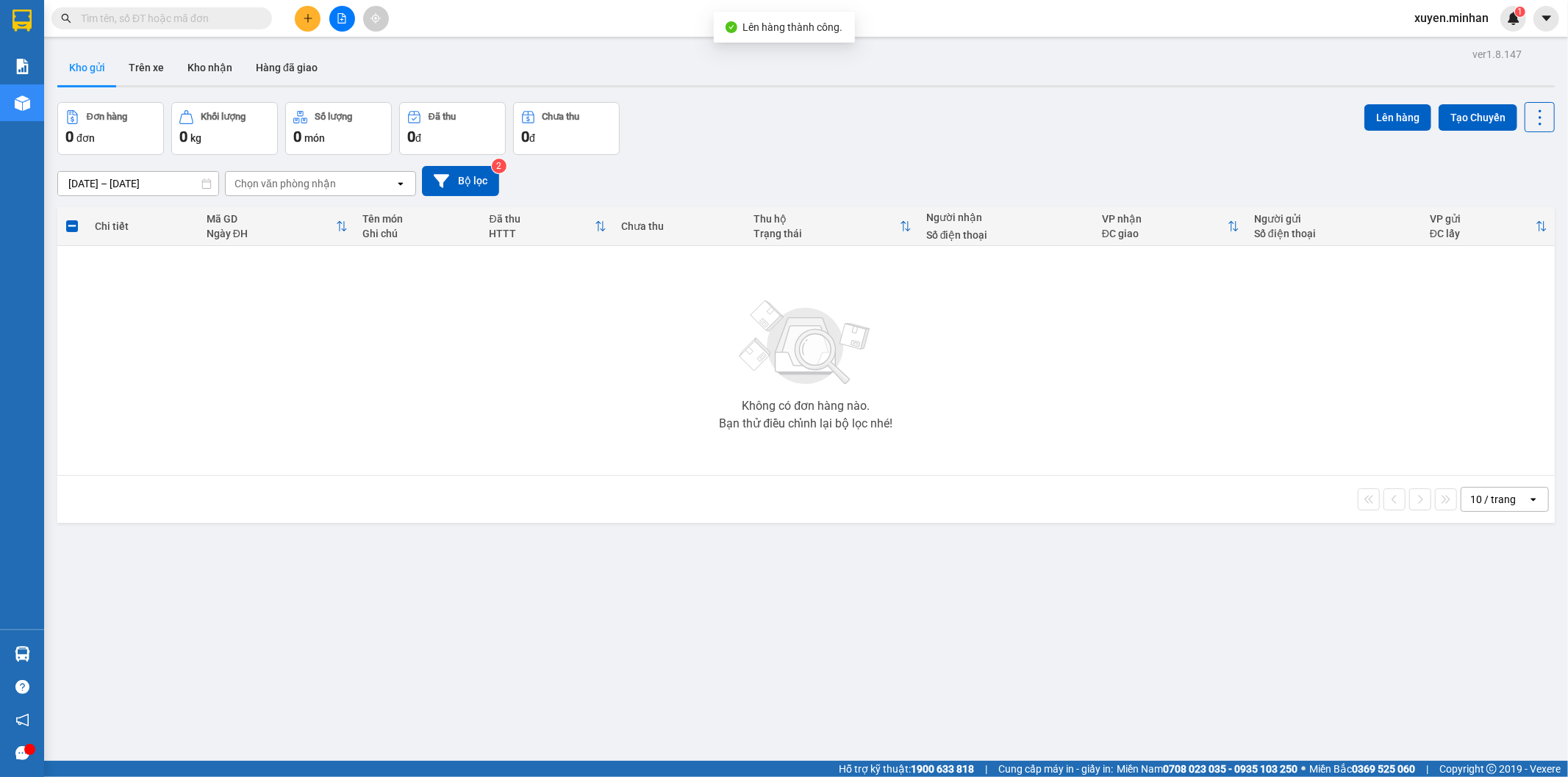
click at [836, 120] on div "Đơn hàng 0 đơn Khối lượng 0 kg Số lượng 0 món Đã thu 0 đ Chưa thu 0 đ Lên hàng …" at bounding box center [805, 128] width 1497 height 53
click at [340, 17] on icon "file-add" at bounding box center [341, 18] width 10 height 10
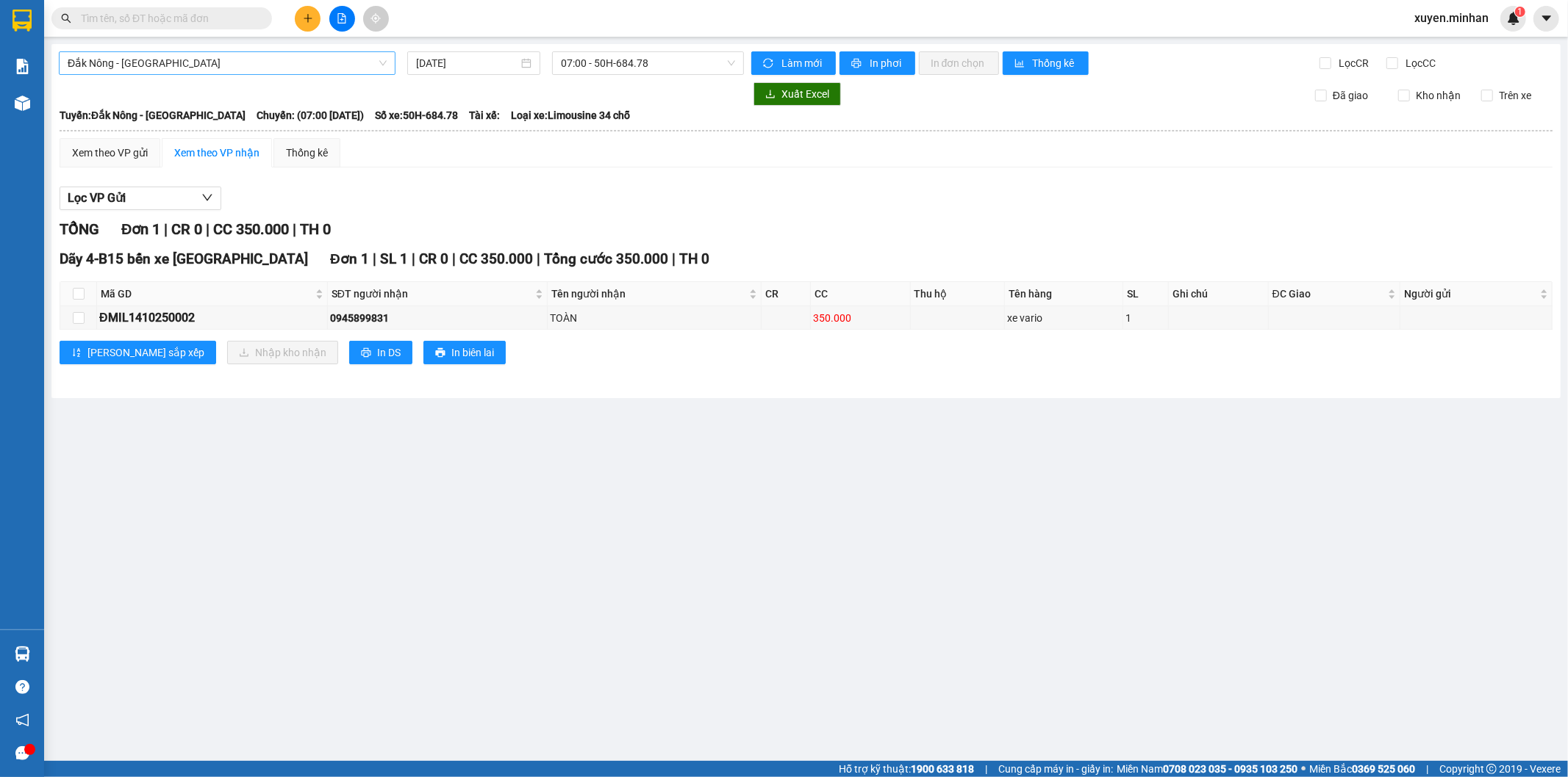
click at [356, 70] on span "Đắk Nông - [GEOGRAPHIC_DATA]" at bounding box center [227, 63] width 319 height 22
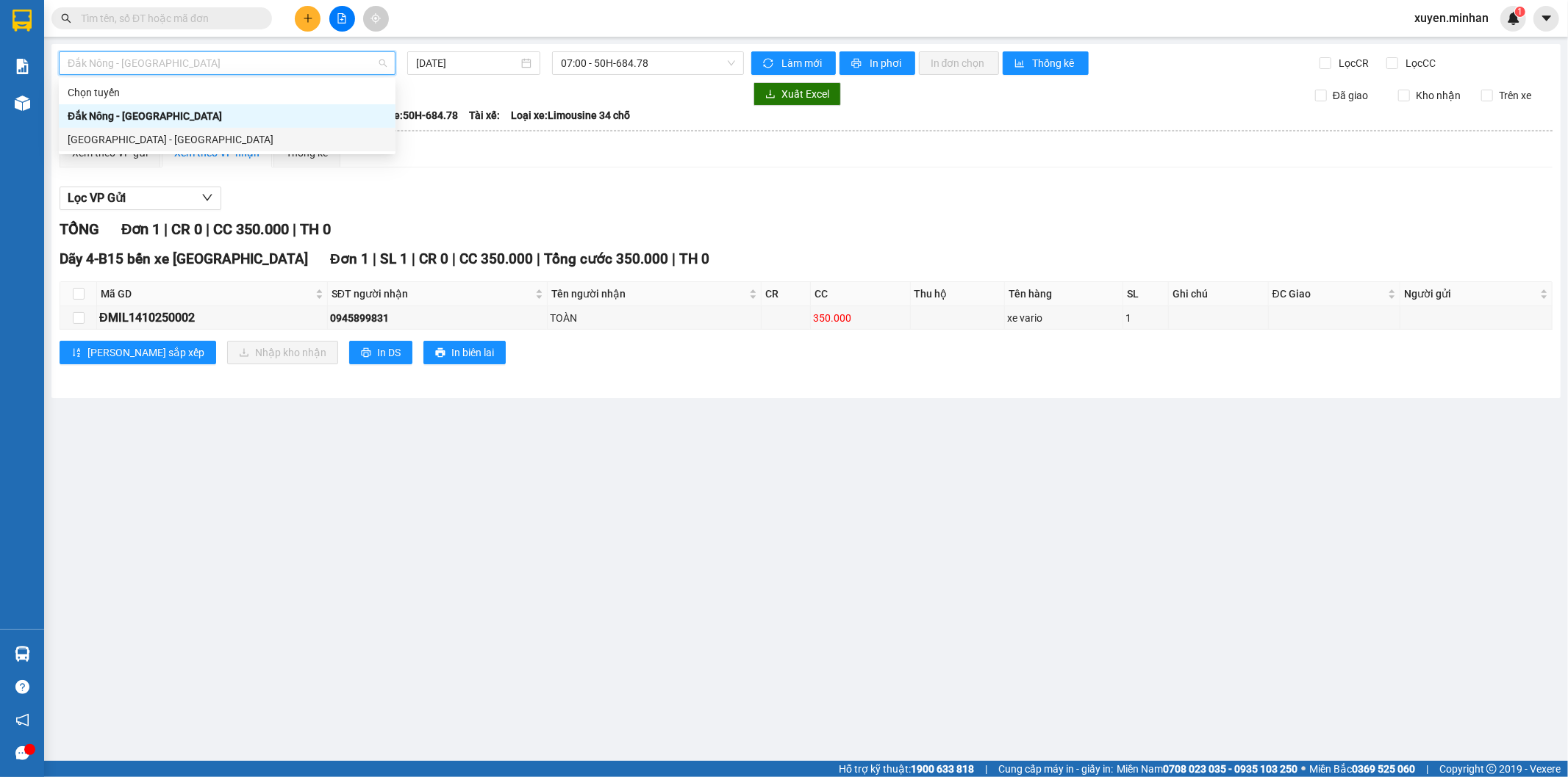
click at [215, 141] on div "[GEOGRAPHIC_DATA] - [GEOGRAPHIC_DATA]" at bounding box center [227, 139] width 319 height 16
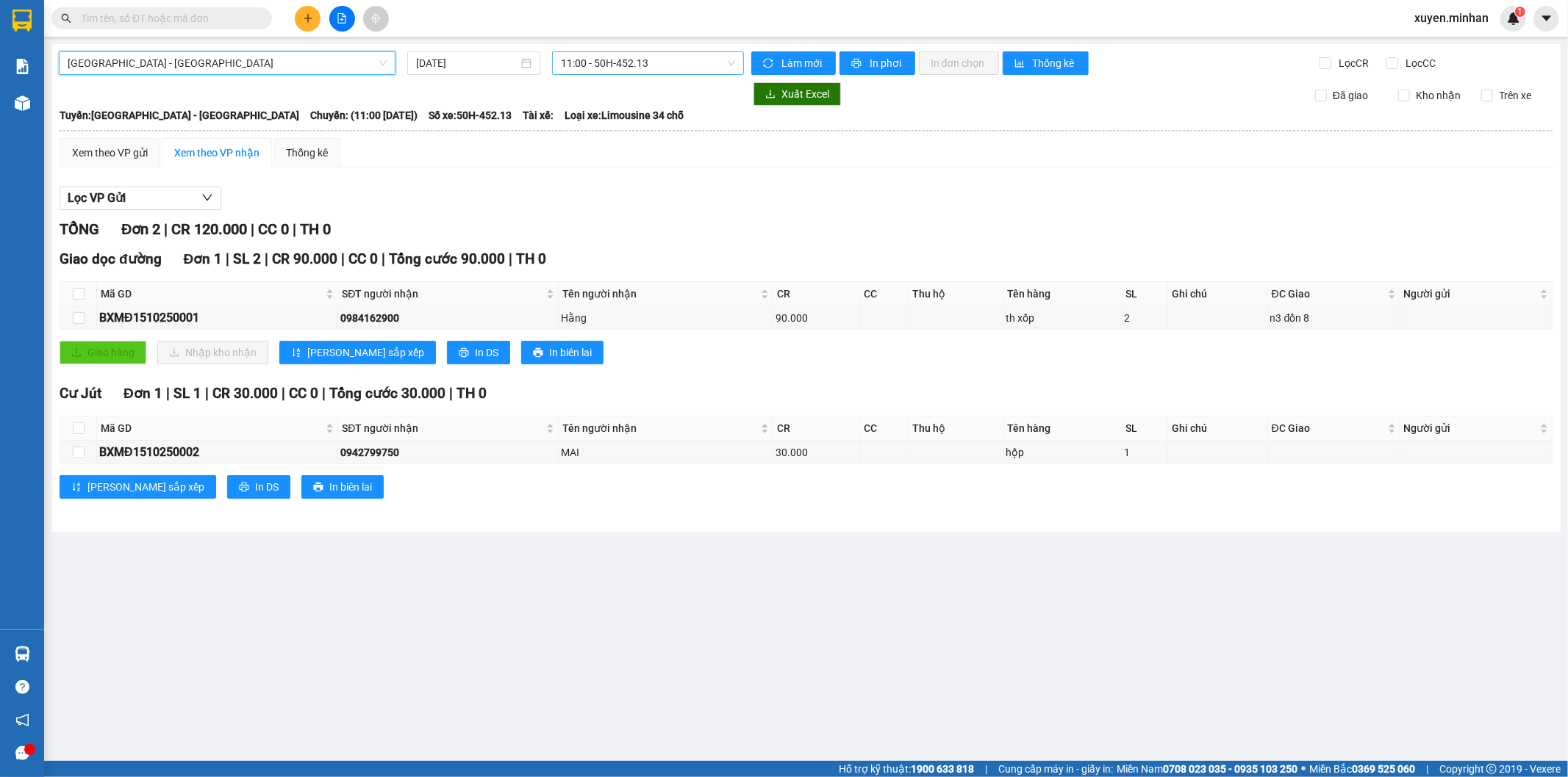
click at [711, 71] on span "11:00 - 50H-452.13" at bounding box center [647, 63] width 173 height 22
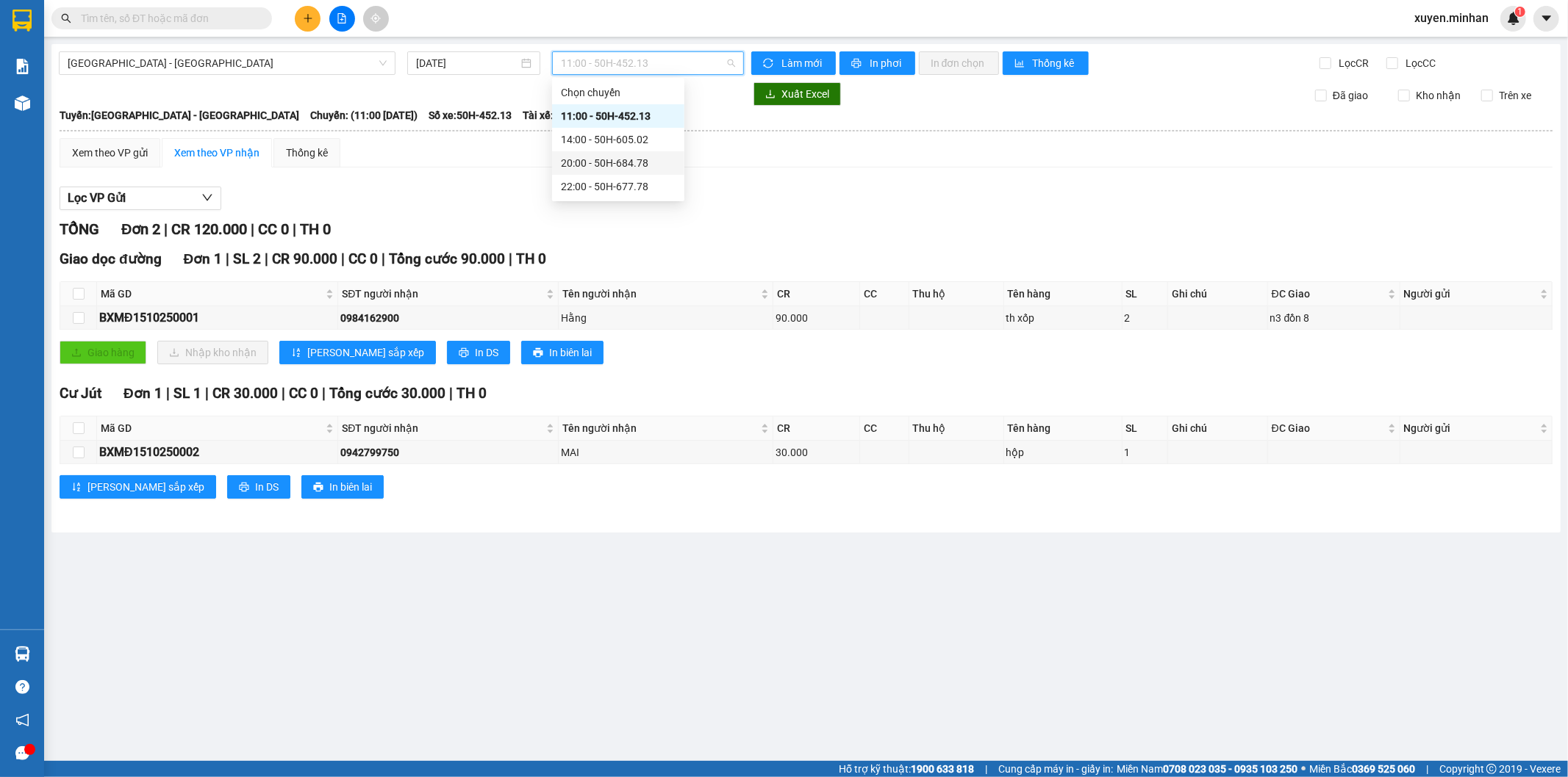
click at [615, 163] on div "20:00 - 50H-684.78" at bounding box center [618, 162] width 115 height 16
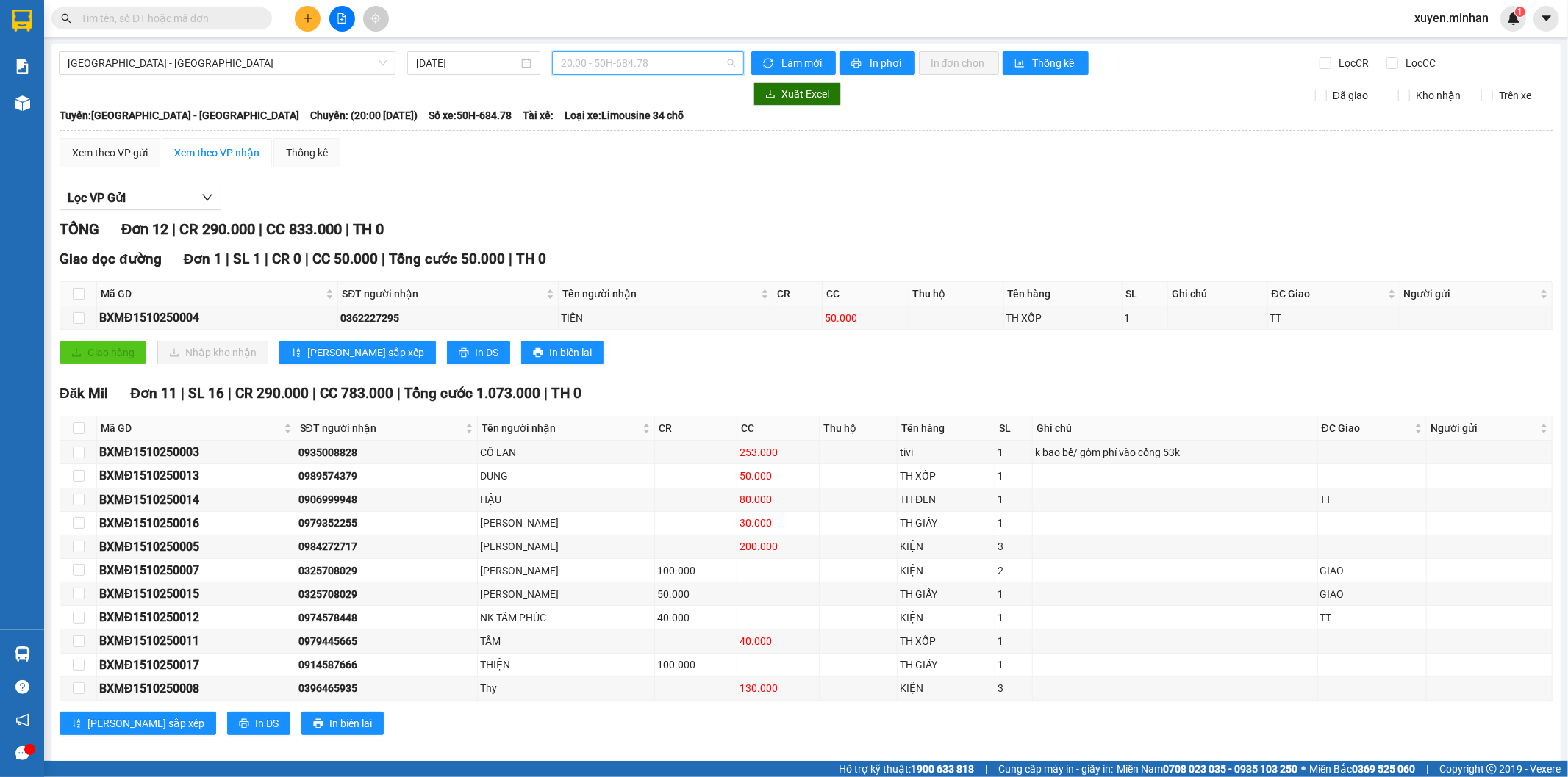
click at [692, 62] on span "20:00 - 50H-684.78" at bounding box center [647, 63] width 173 height 22
click at [645, 187] on div "22:00 - 50H-677.78" at bounding box center [614, 186] width 115 height 16
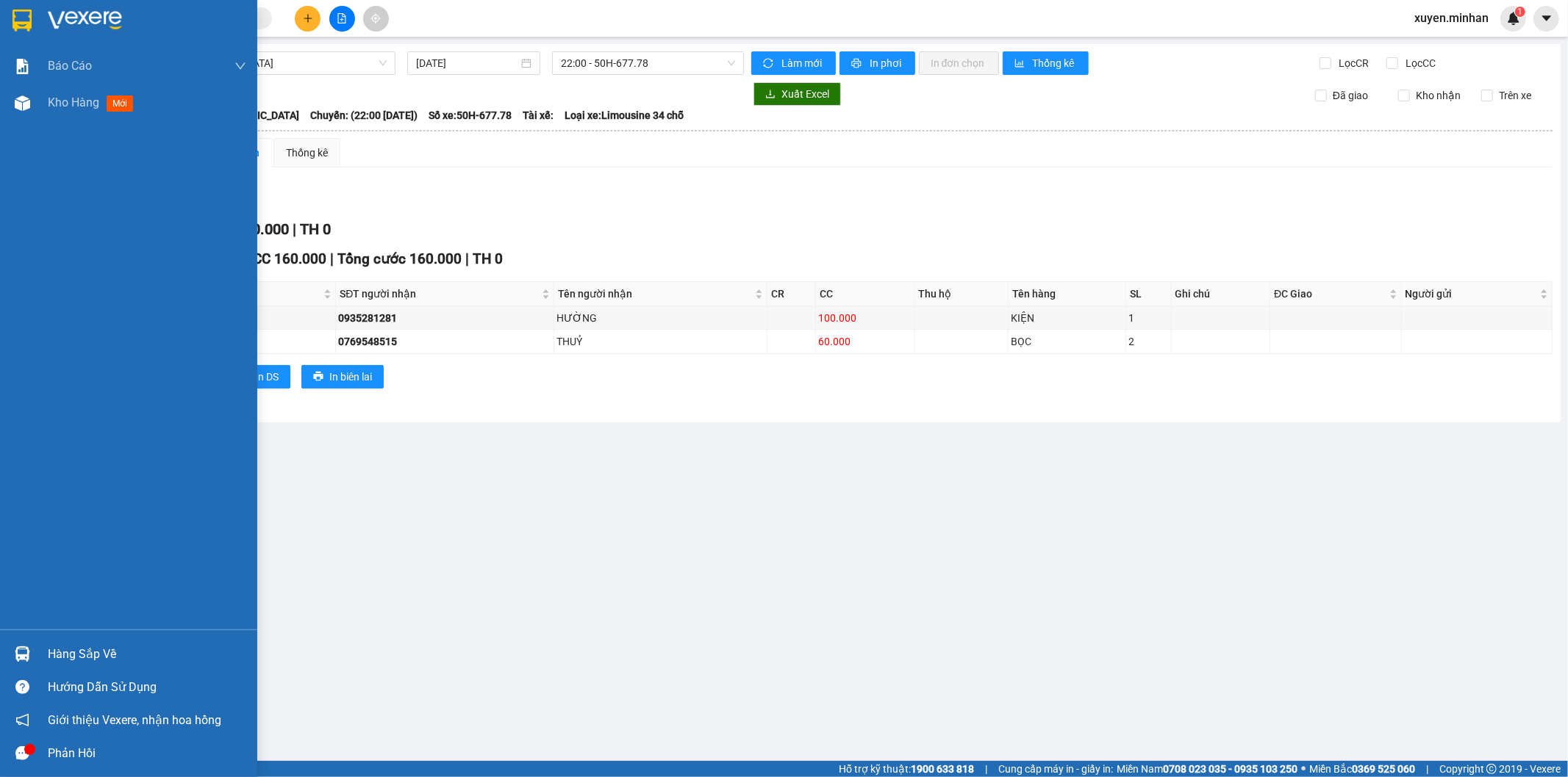
click at [11, 15] on div at bounding box center [22, 20] width 25 height 25
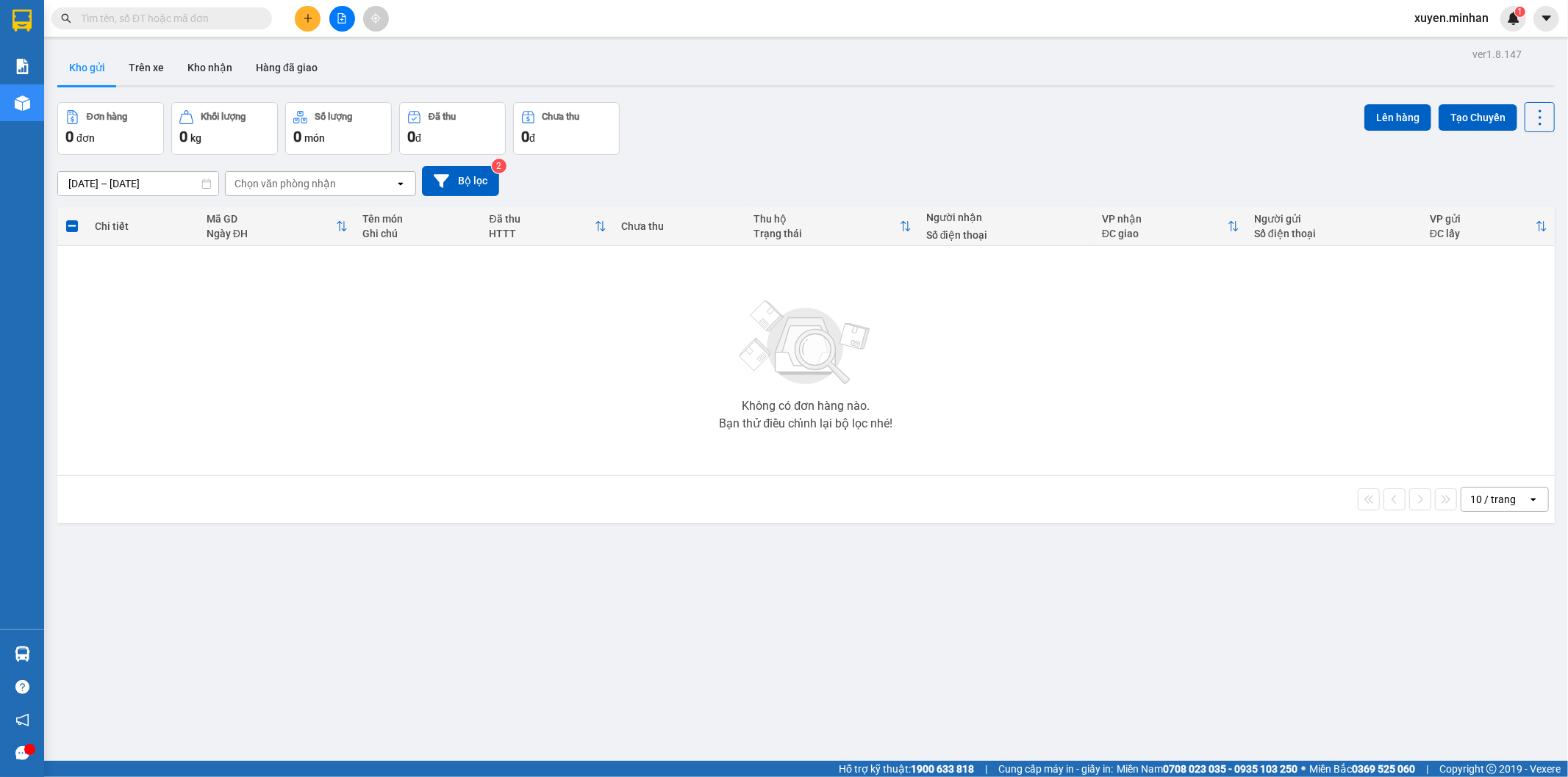
click at [306, 18] on icon "plus" at bounding box center [307, 18] width 10 height 10
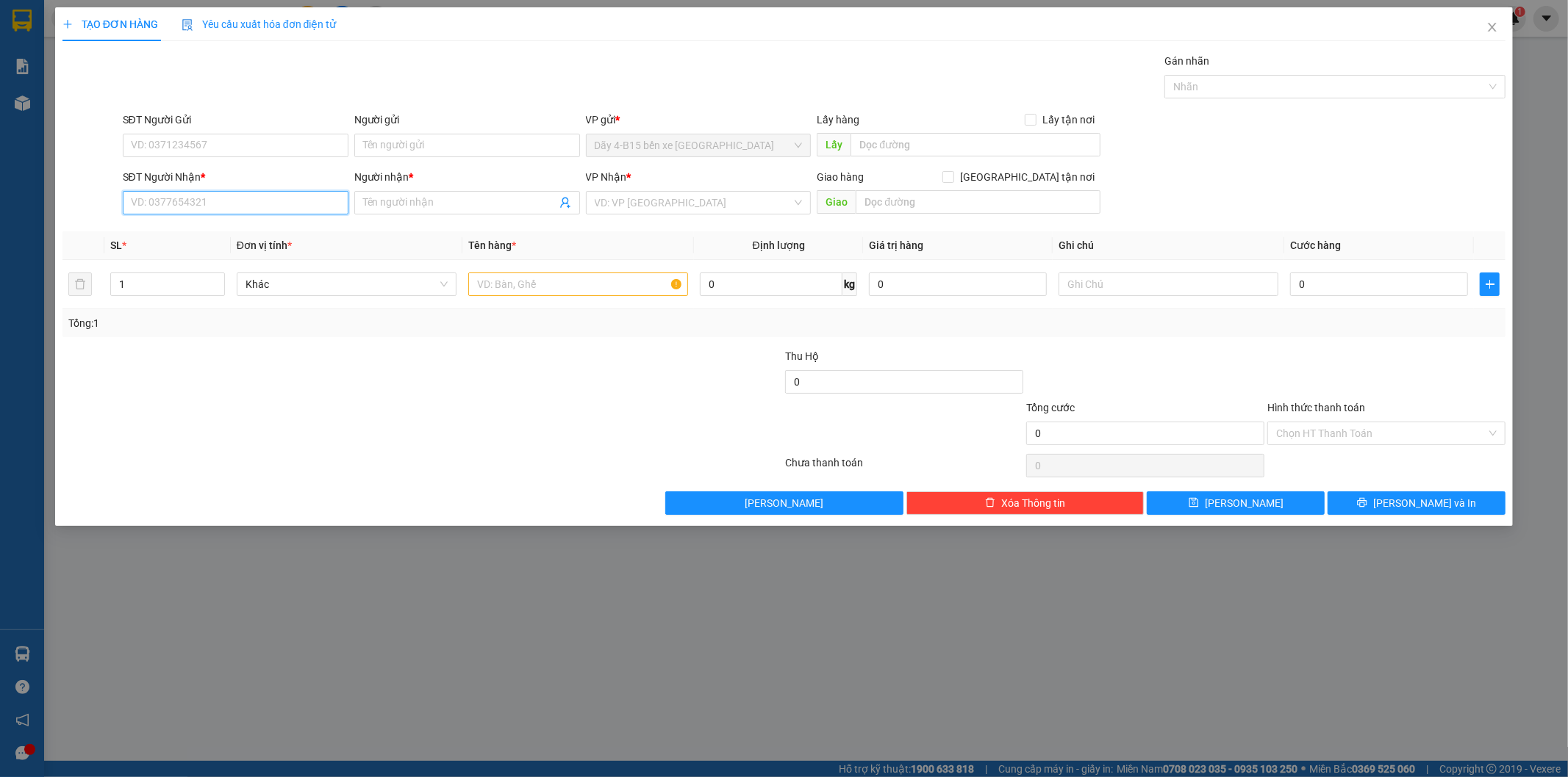
click at [206, 202] on input "SĐT Người Nhận *" at bounding box center [235, 202] width 226 height 24
click at [210, 229] on div "0914567831 - [PERSON_NAME]" at bounding box center [236, 232] width 208 height 16
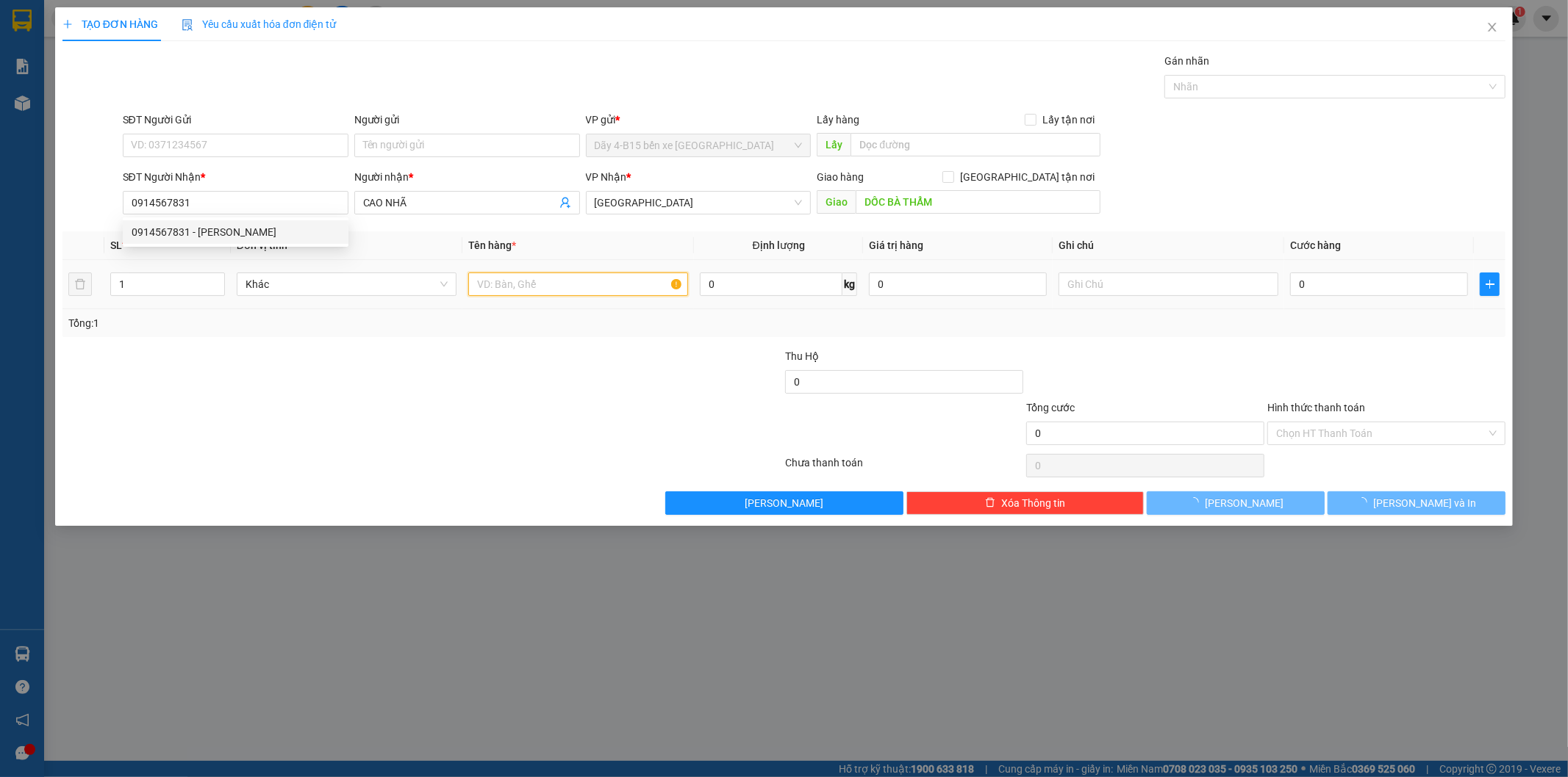
click at [504, 285] on input "text" at bounding box center [577, 284] width 219 height 24
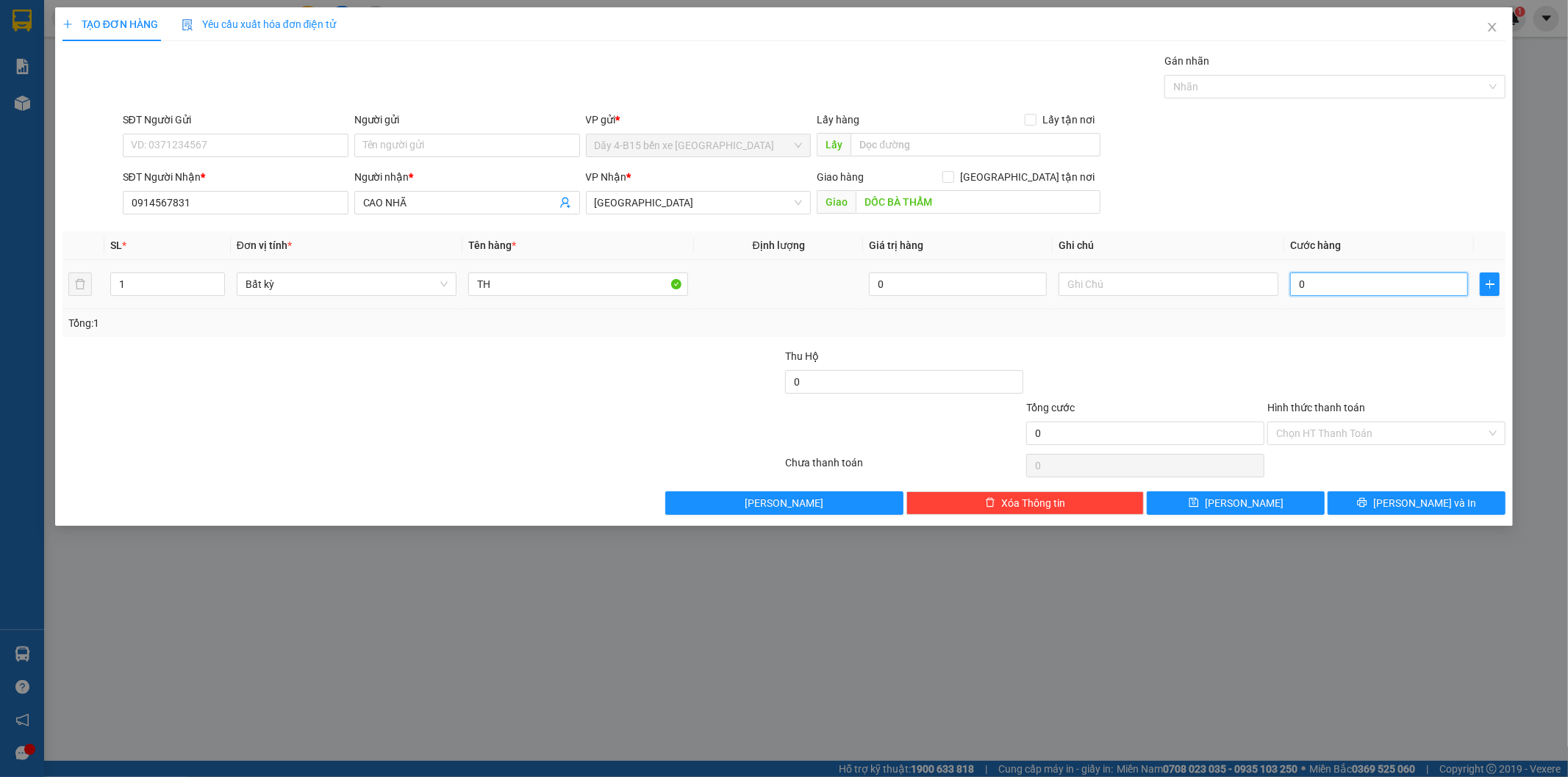
click at [1367, 286] on input "0" at bounding box center [1379, 284] width 178 height 24
click at [741, 203] on span "[GEOGRAPHIC_DATA]" at bounding box center [698, 202] width 208 height 22
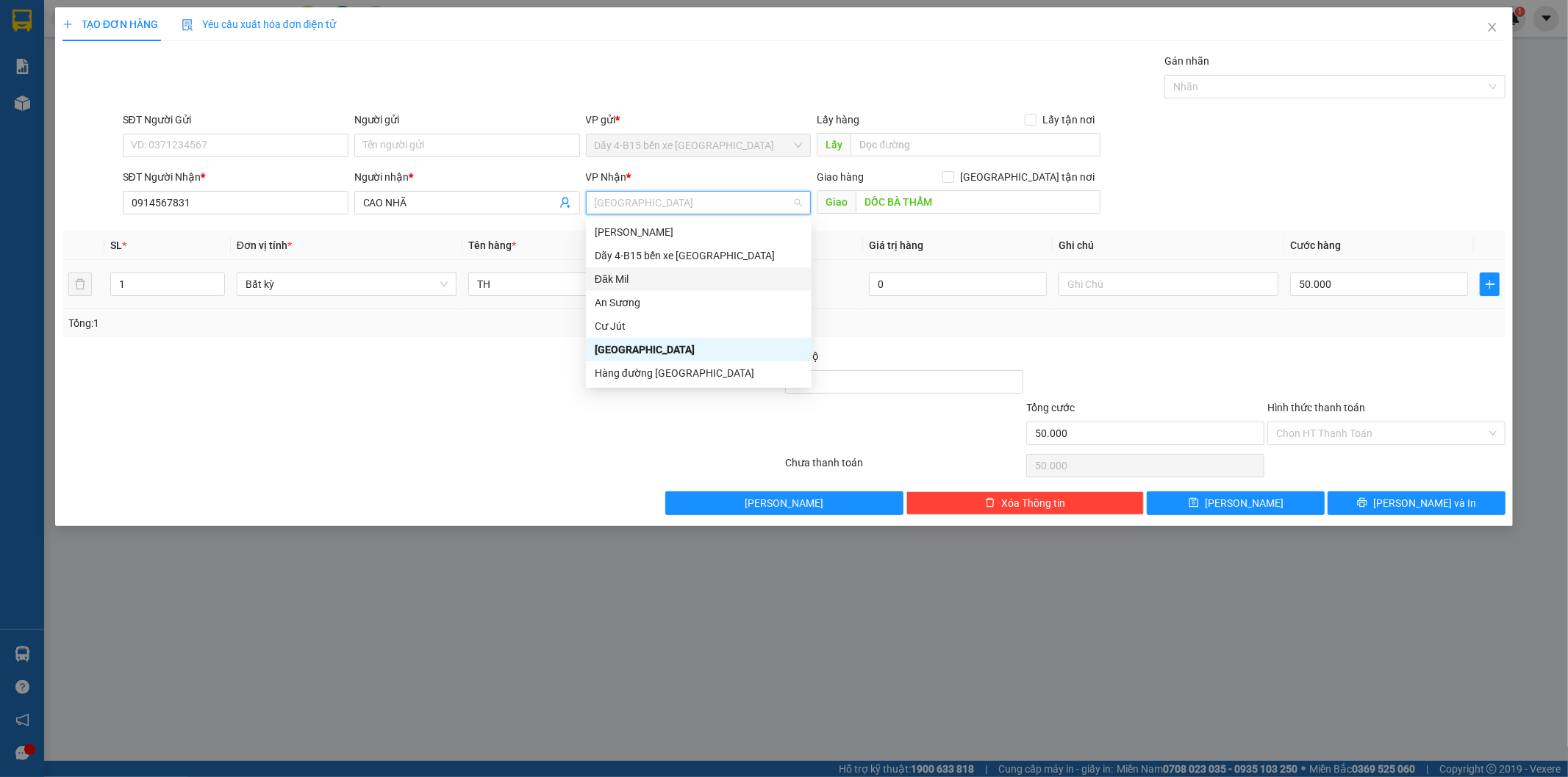
drag, startPoint x: 644, startPoint y: 277, endPoint x: 659, endPoint y: 266, distance: 18.6
click at [644, 276] on div "Đăk Mil" at bounding box center [698, 278] width 208 height 16
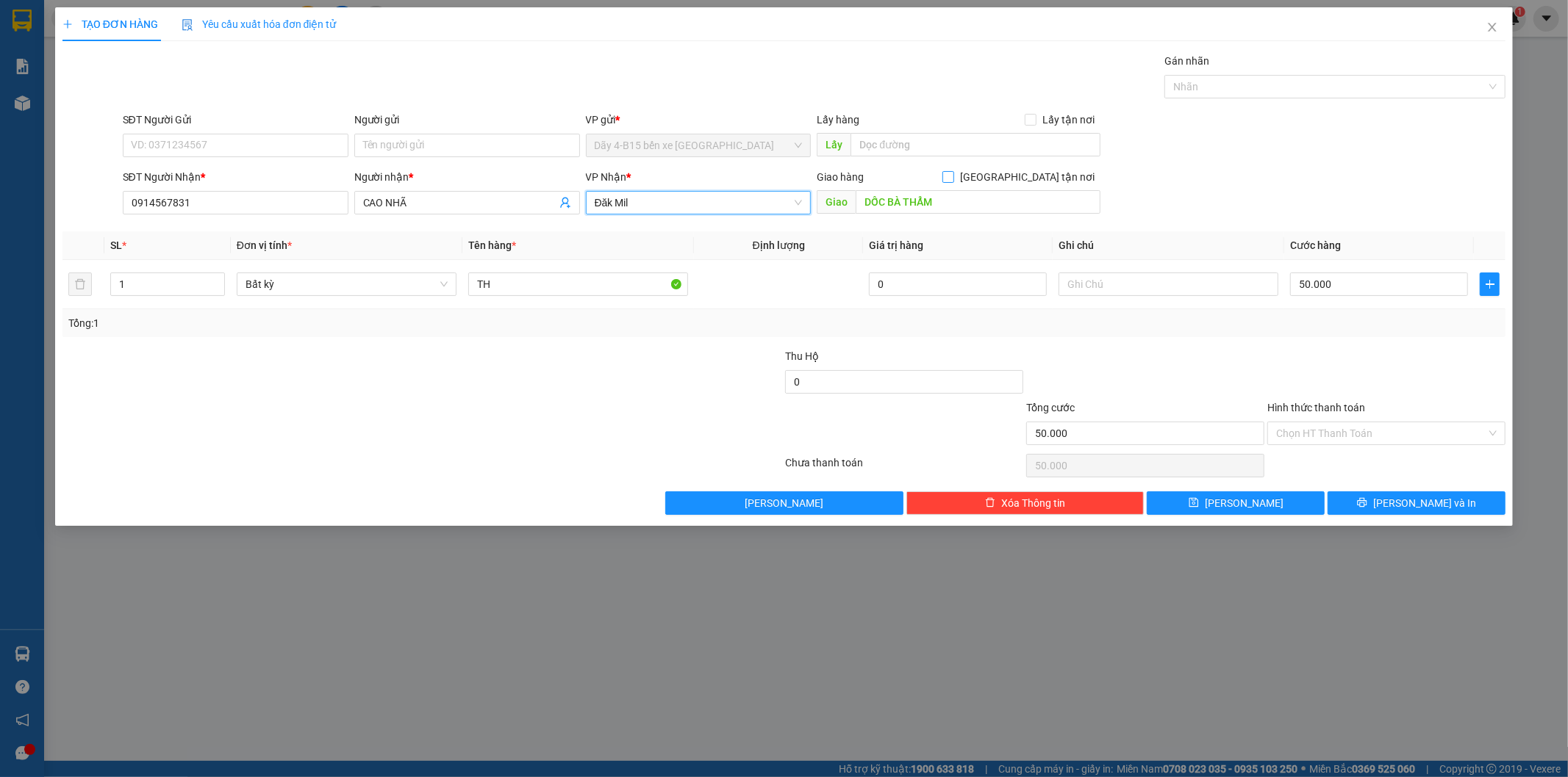
click at [952, 174] on input "[GEOGRAPHIC_DATA] tận nơi" at bounding box center [947, 175] width 10 height 10
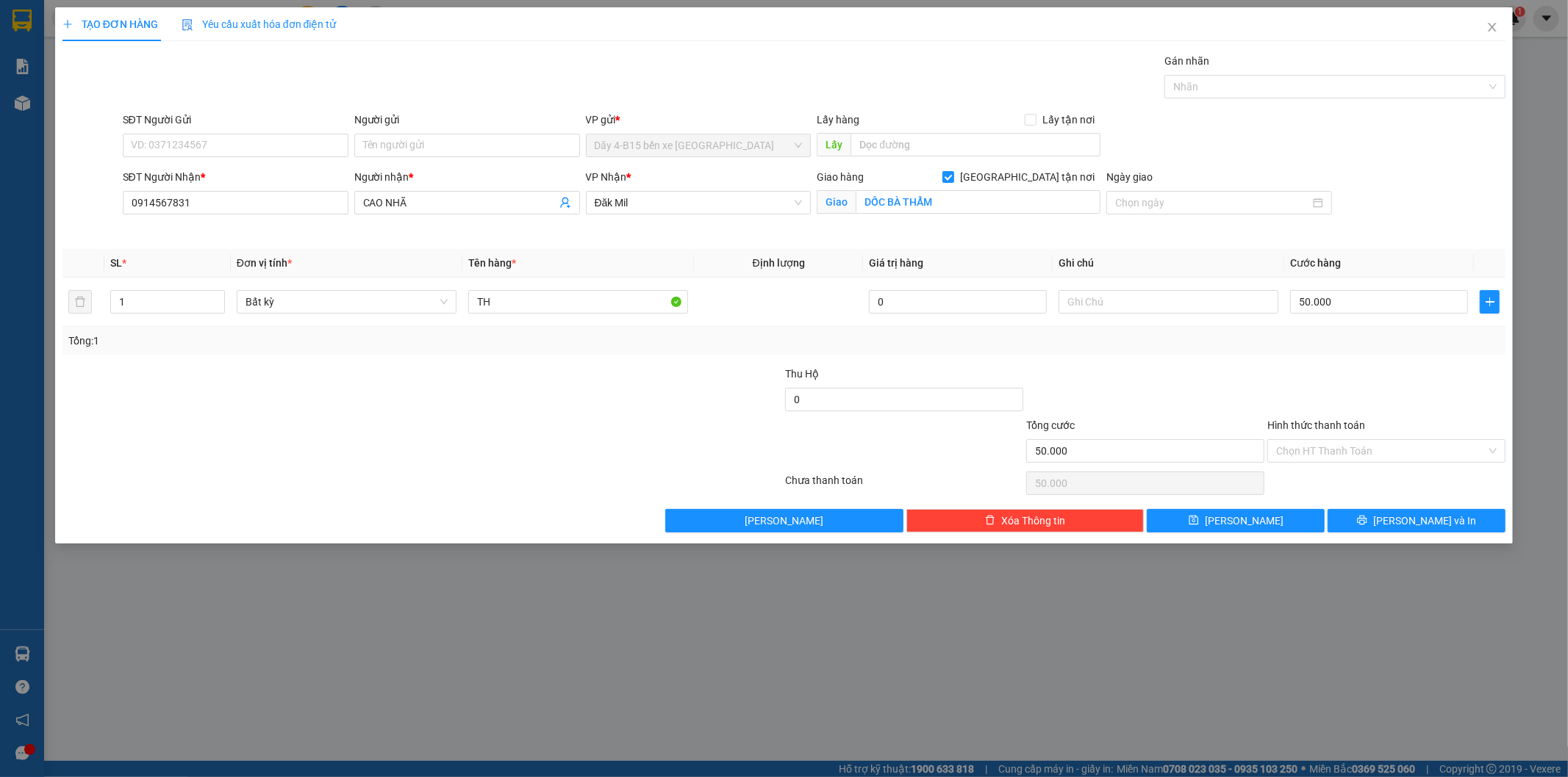
click at [1417, 504] on div "Transit Pickup Surcharge Ids Transit Deliver Surcharge Ids Transit Deliver Surc…" at bounding box center [784, 293] width 1443 height 480
drag, startPoint x: 1417, startPoint y: 515, endPoint x: 1371, endPoint y: 507, distance: 46.7
click at [1417, 516] on span "[PERSON_NAME] và In" at bounding box center [1425, 520] width 103 height 16
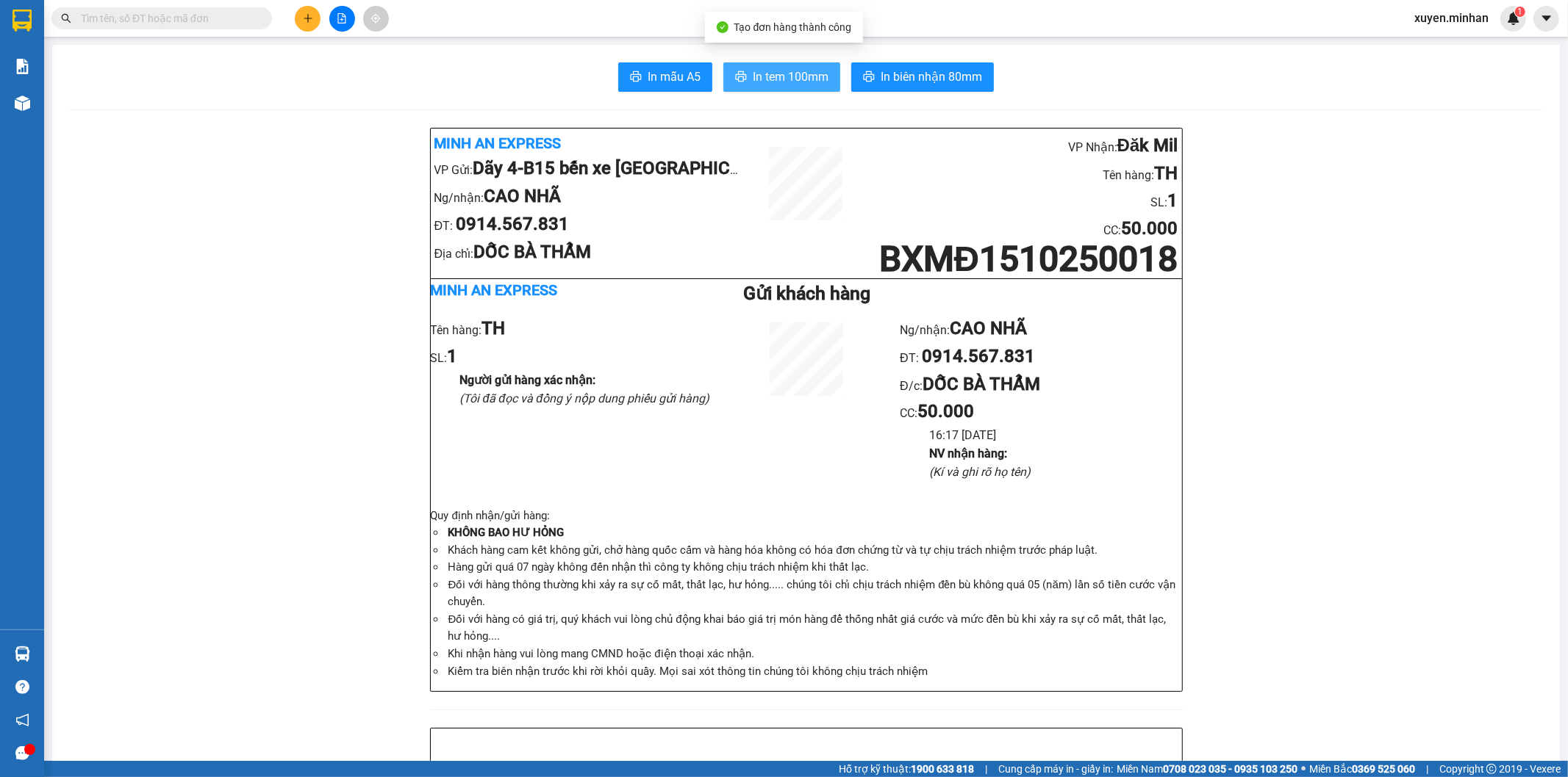
click at [781, 76] on span "In tem 100mm" at bounding box center [791, 77] width 75 height 18
click at [899, 77] on span "In biên nhận 80mm" at bounding box center [931, 77] width 102 height 18
click at [304, 22] on icon "plus" at bounding box center [307, 18] width 10 height 10
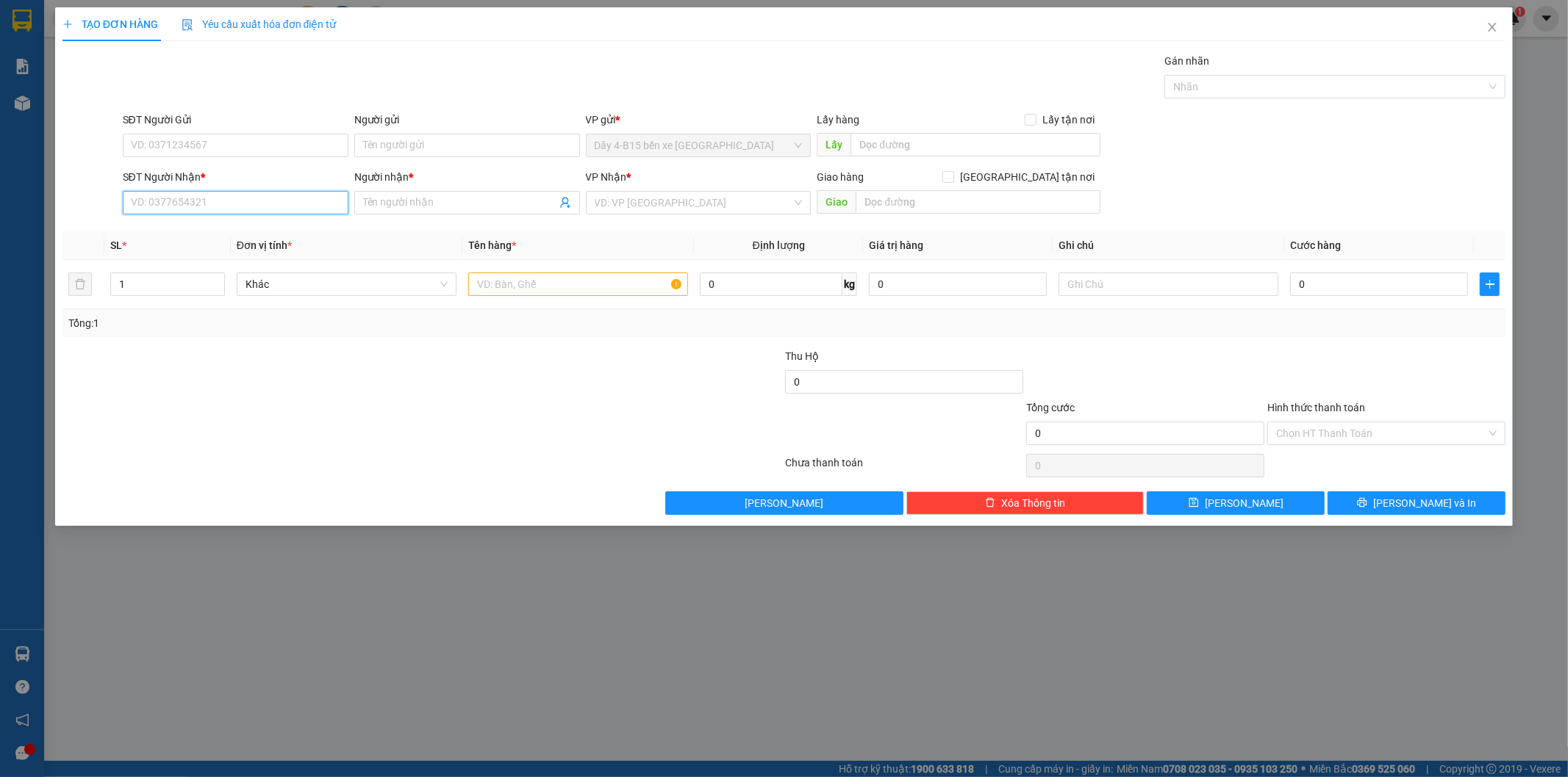
click at [187, 212] on input "SĐT Người Nhận *" at bounding box center [235, 202] width 226 height 24
click at [228, 225] on div "0906572436 - A HƯƠNG" at bounding box center [236, 232] width 208 height 16
click at [545, 296] on input "text" at bounding box center [577, 284] width 219 height 24
click at [1327, 288] on input "0" at bounding box center [1379, 284] width 178 height 24
click at [1454, 512] on button "[PERSON_NAME] và In" at bounding box center [1416, 503] width 178 height 24
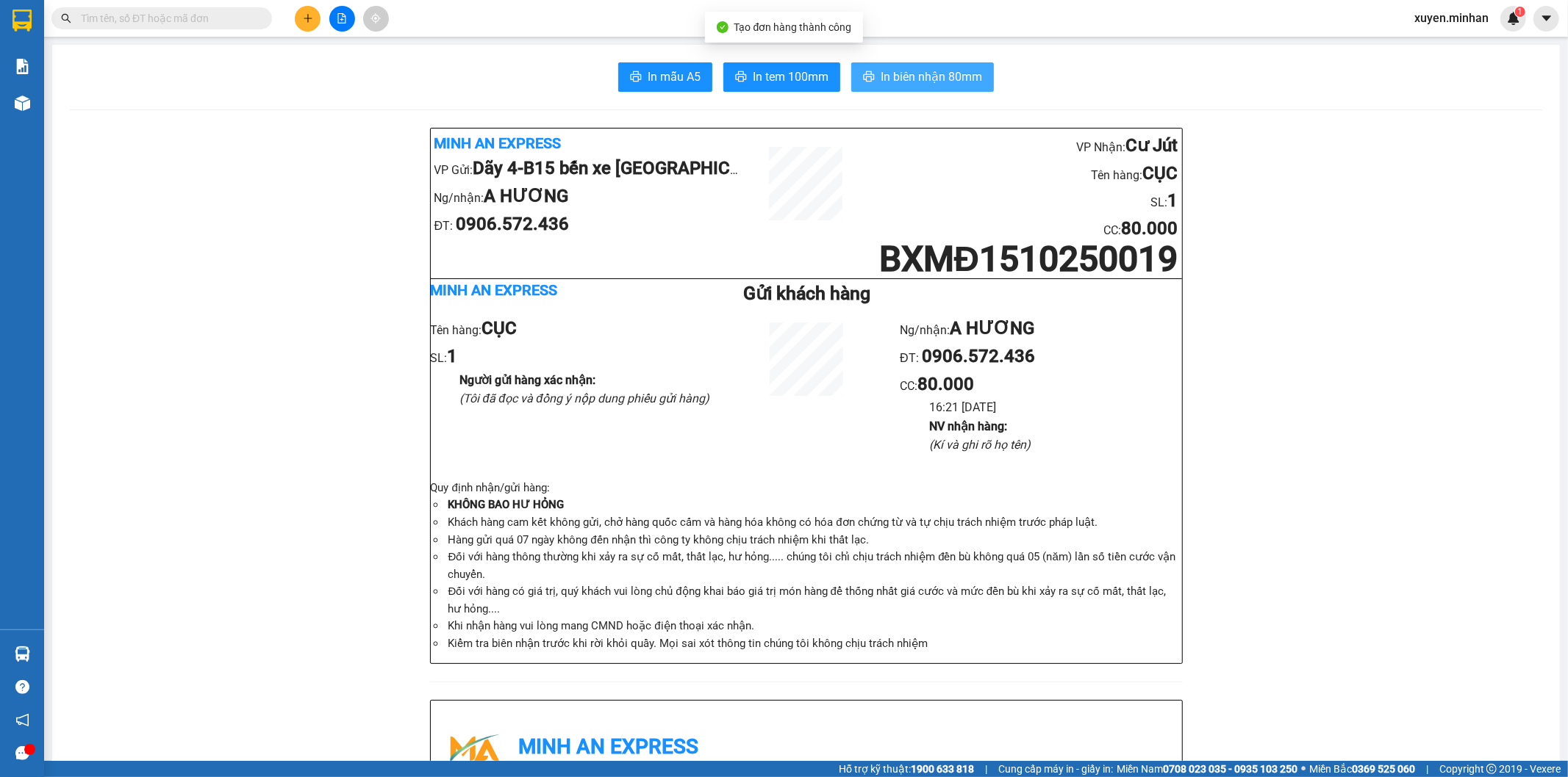
click at [943, 86] on button "In biên nhận 80mm" at bounding box center [922, 77] width 142 height 29
click at [784, 78] on span "In tem 100mm" at bounding box center [791, 77] width 75 height 18
click at [316, 24] on button at bounding box center [307, 18] width 25 height 25
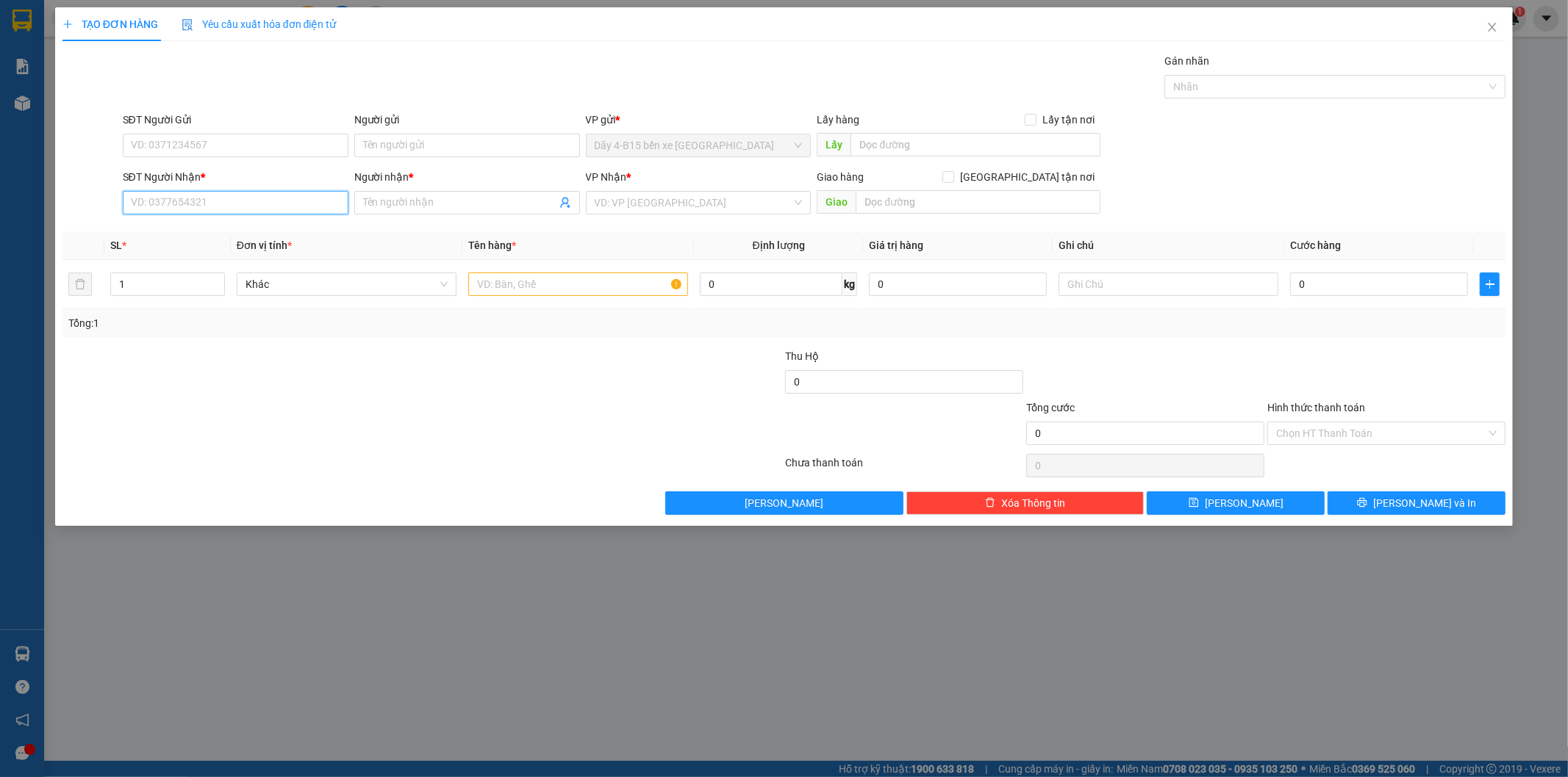
click at [230, 207] on input "SĐT Người Nhận *" at bounding box center [235, 202] width 226 height 24
click at [246, 225] on div "0396643170 - HỒNG" at bounding box center [236, 232] width 208 height 16
click at [508, 279] on input "text" at bounding box center [577, 284] width 219 height 24
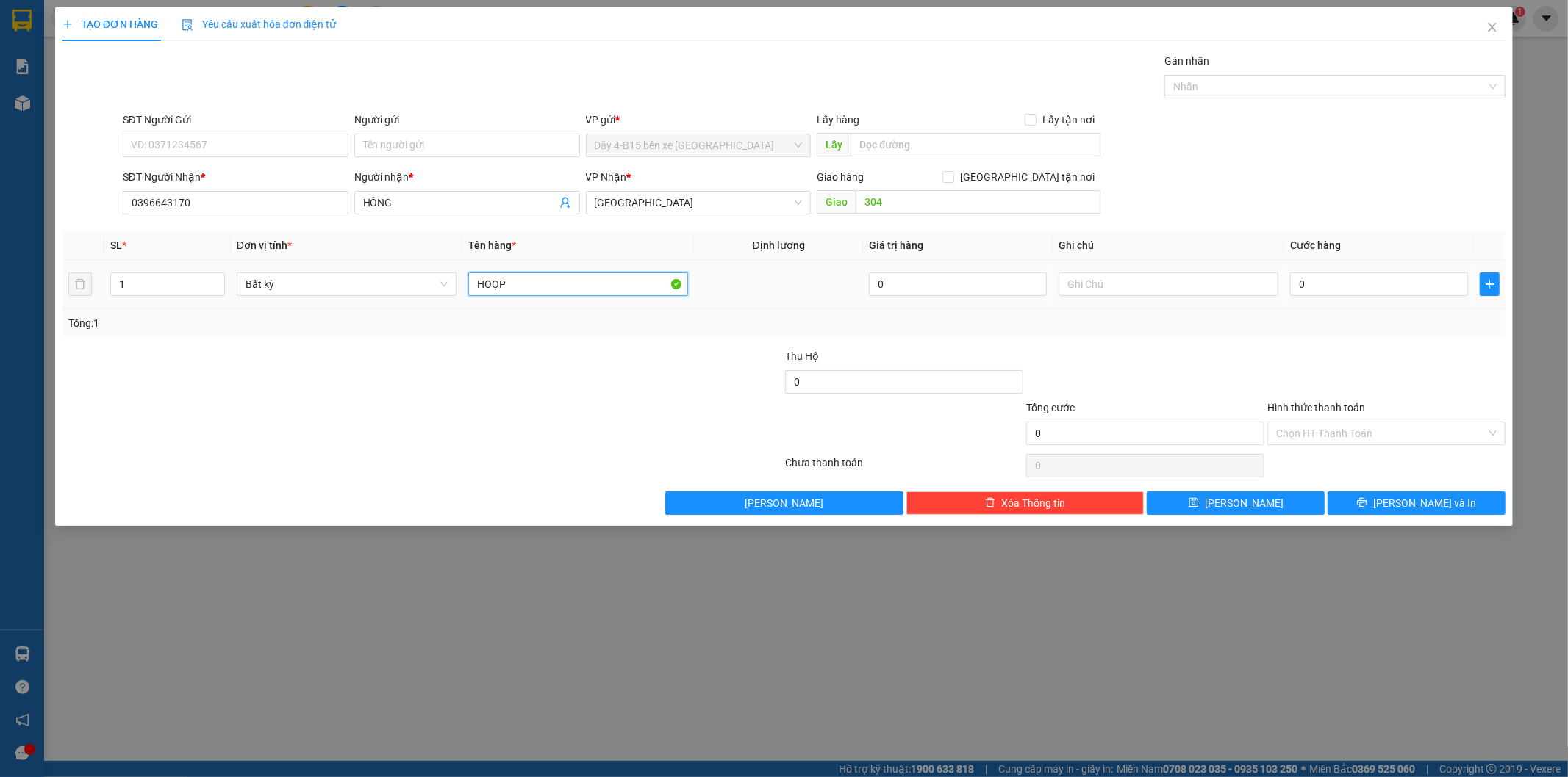
click at [510, 283] on input "HOỌP" at bounding box center [577, 284] width 219 height 24
click at [1335, 285] on input "0" at bounding box center [1379, 284] width 178 height 24
click at [1412, 501] on span "[PERSON_NAME] và In" at bounding box center [1425, 503] width 103 height 16
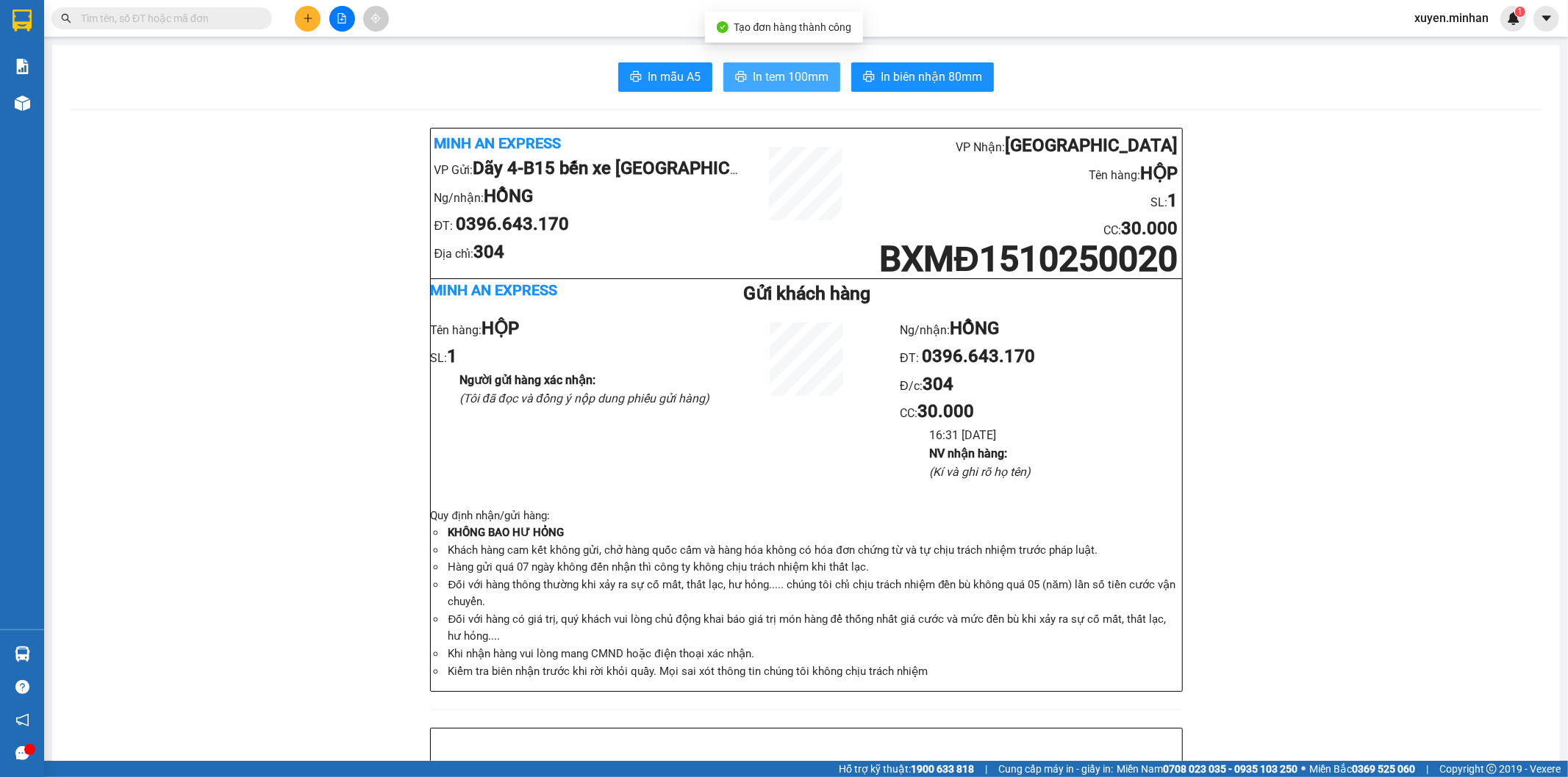
click at [775, 85] on span "In tem 100mm" at bounding box center [791, 77] width 75 height 18
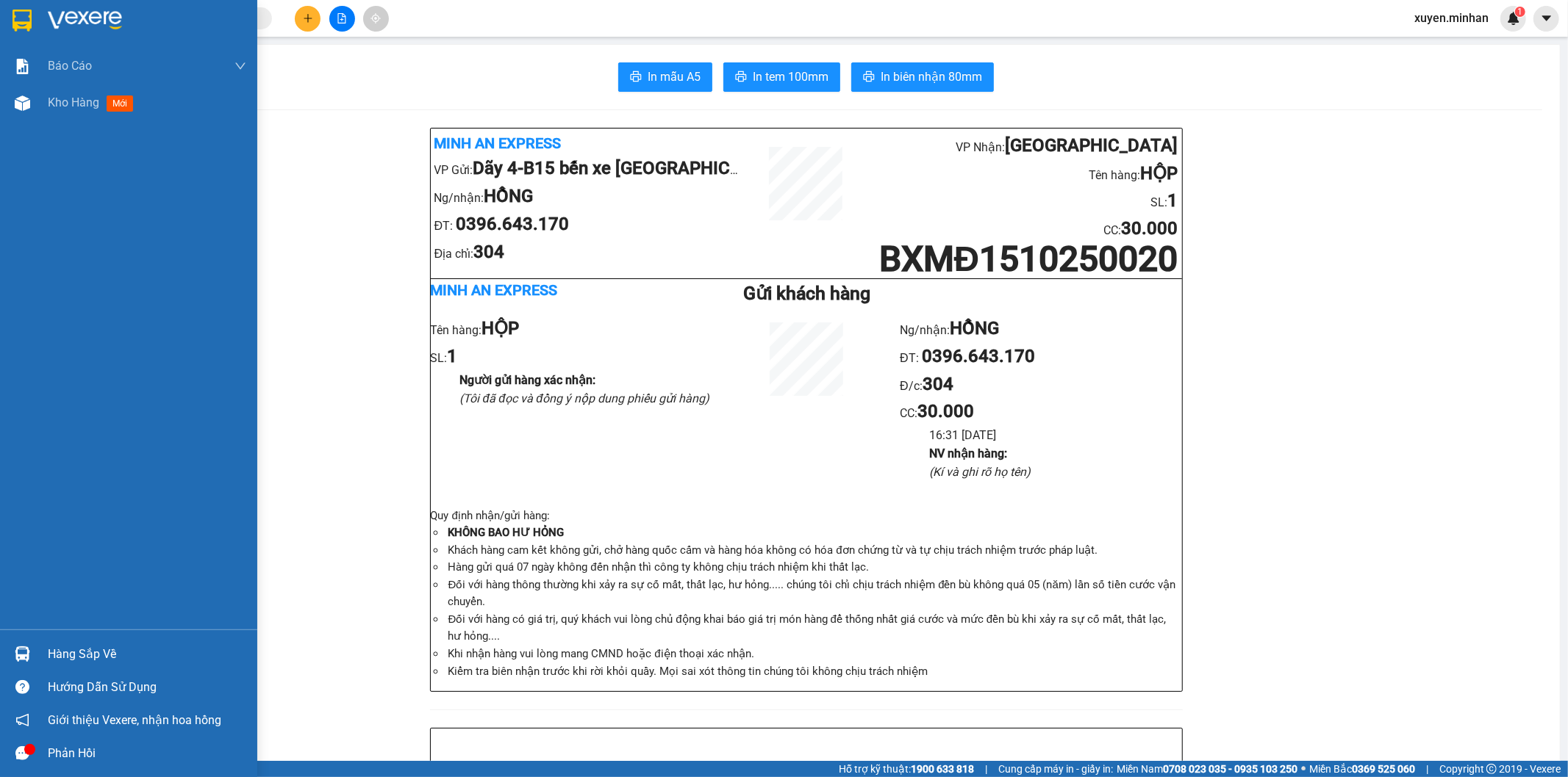
click at [20, 15] on img at bounding box center [22, 20] width 19 height 22
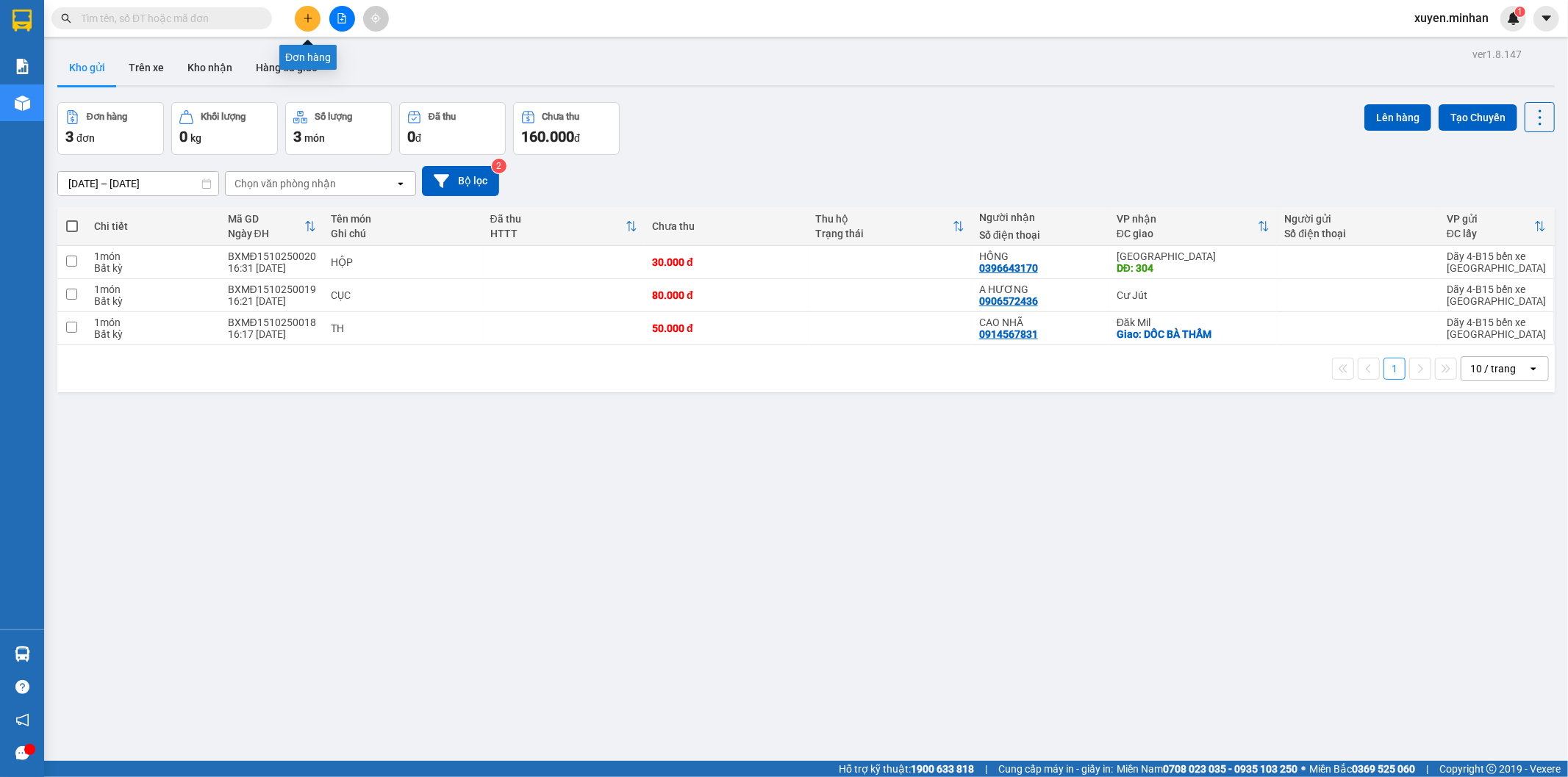
click at [306, 13] on icon "plus" at bounding box center [307, 18] width 10 height 10
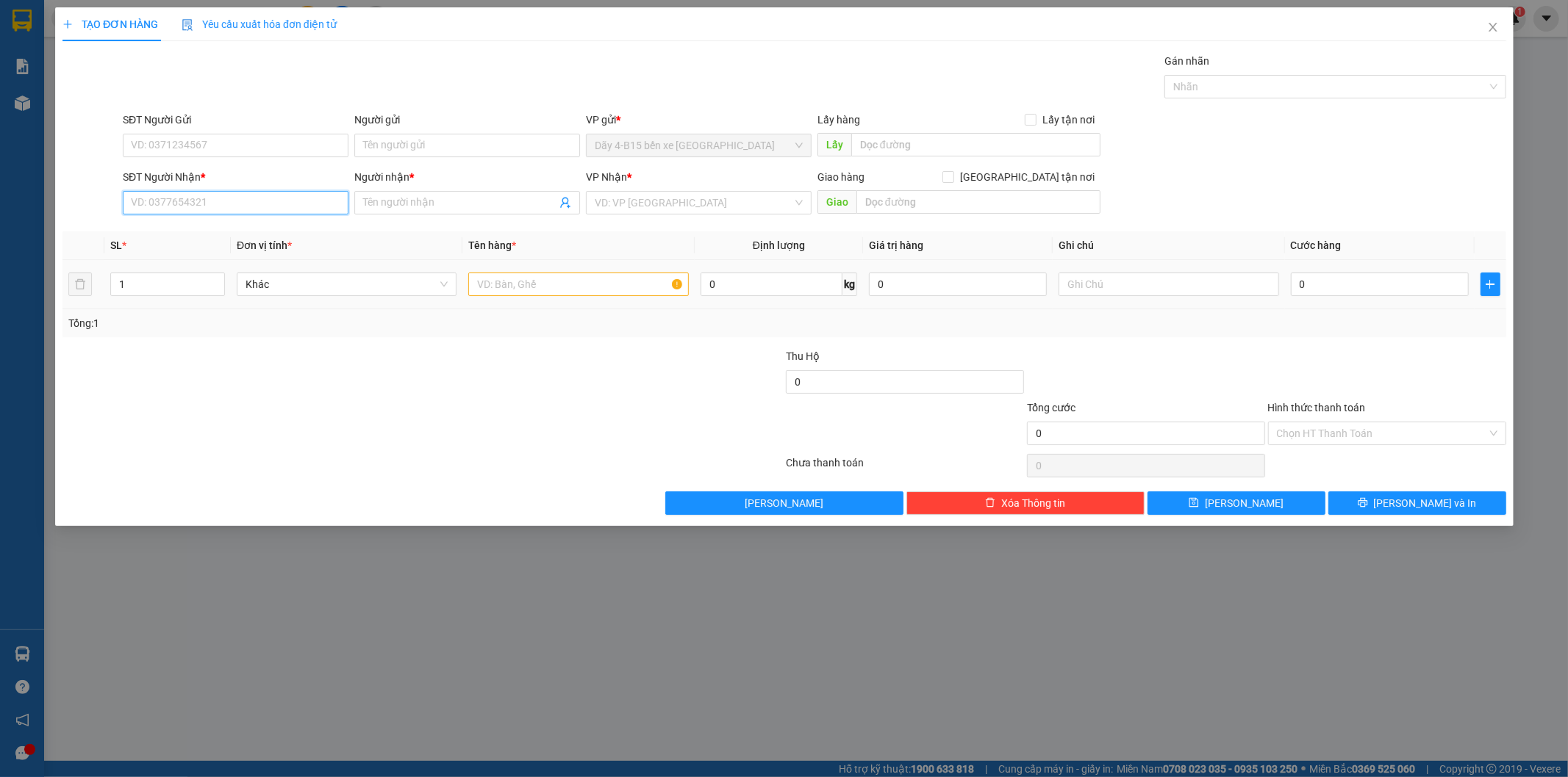
click at [182, 209] on input "SĐT Người Nhận *" at bounding box center [235, 202] width 226 height 24
click at [176, 232] on div "0783397943 - khẩn" at bounding box center [236, 232] width 208 height 16
click at [218, 279] on icon "up" at bounding box center [216, 281] width 5 height 5
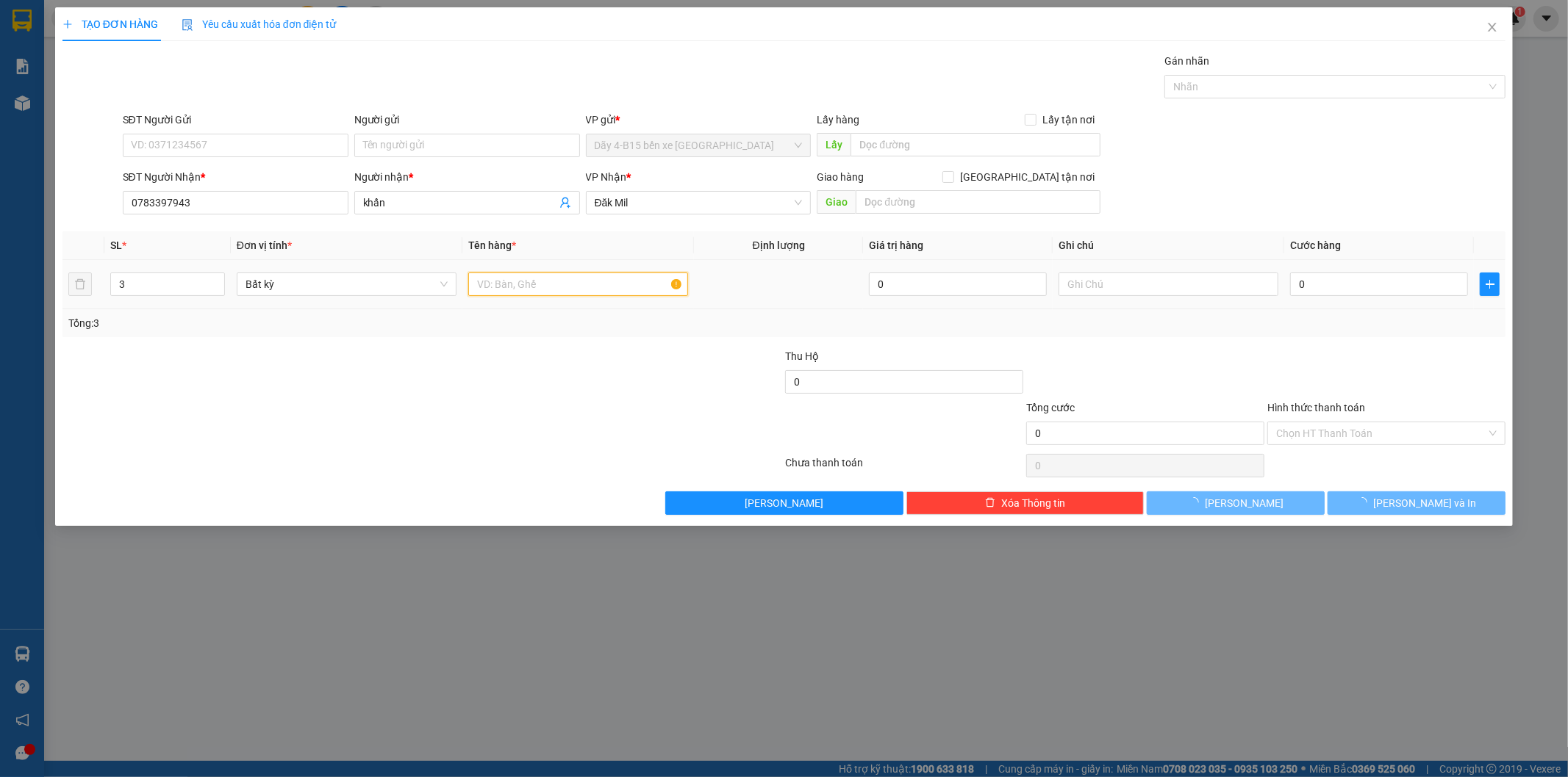
click at [517, 289] on input "text" at bounding box center [577, 284] width 219 height 24
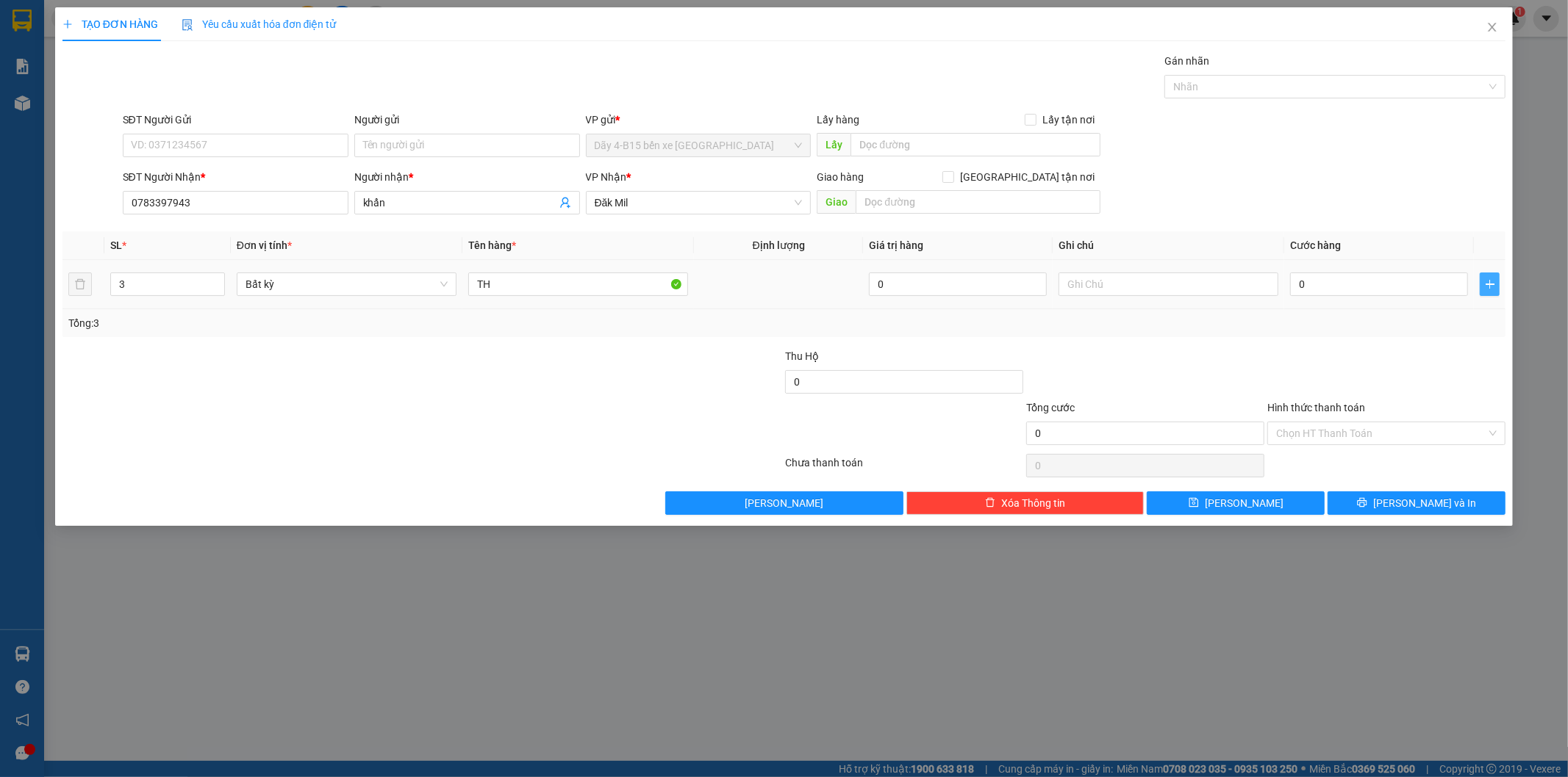
click at [1495, 286] on span "plus" at bounding box center [1489, 284] width 18 height 12
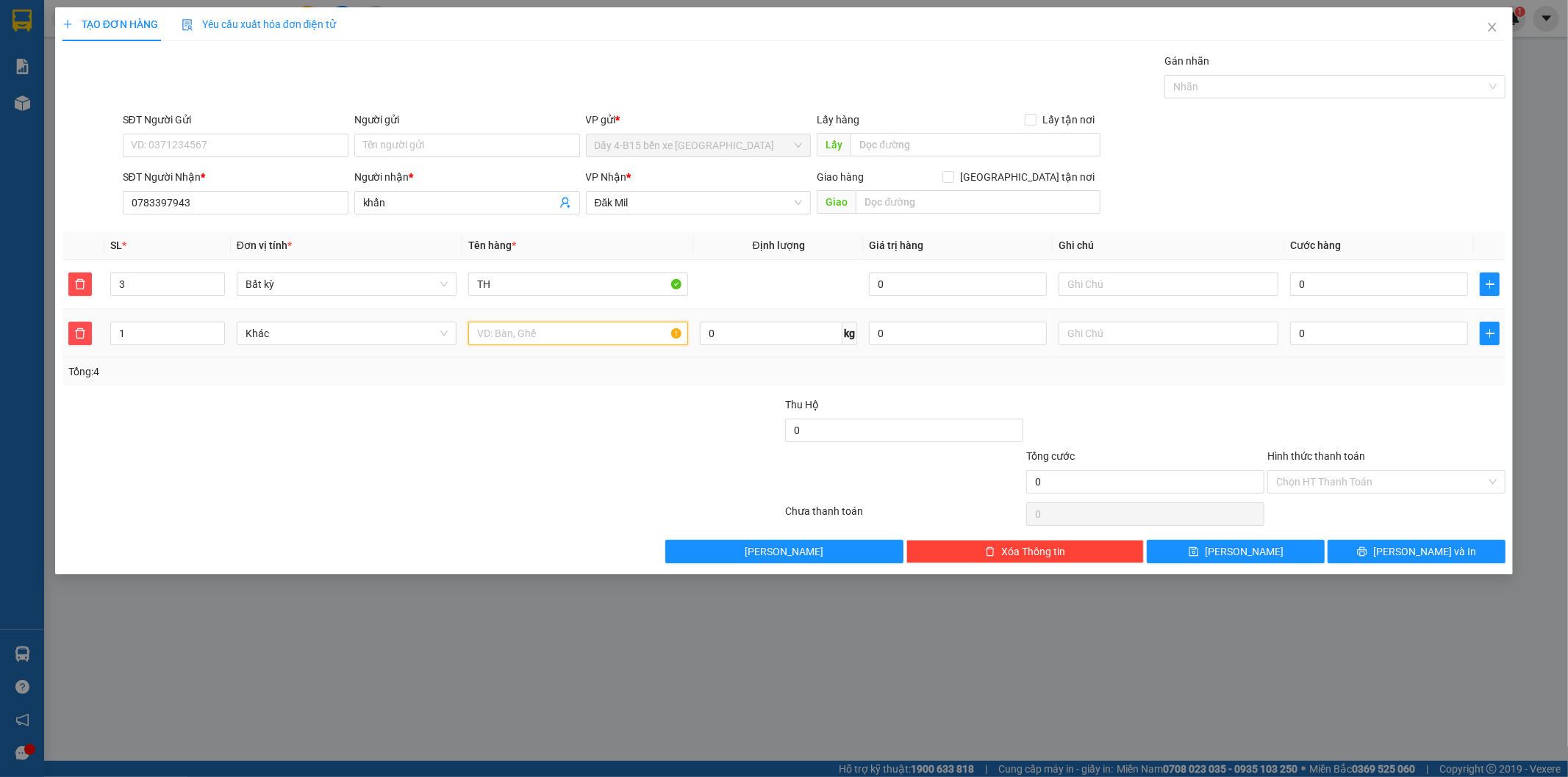
click at [553, 333] on input "text" at bounding box center [577, 333] width 219 height 24
click at [1395, 291] on input "0" at bounding box center [1379, 284] width 178 height 24
click at [1417, 553] on span "[PERSON_NAME] và In" at bounding box center [1425, 552] width 103 height 16
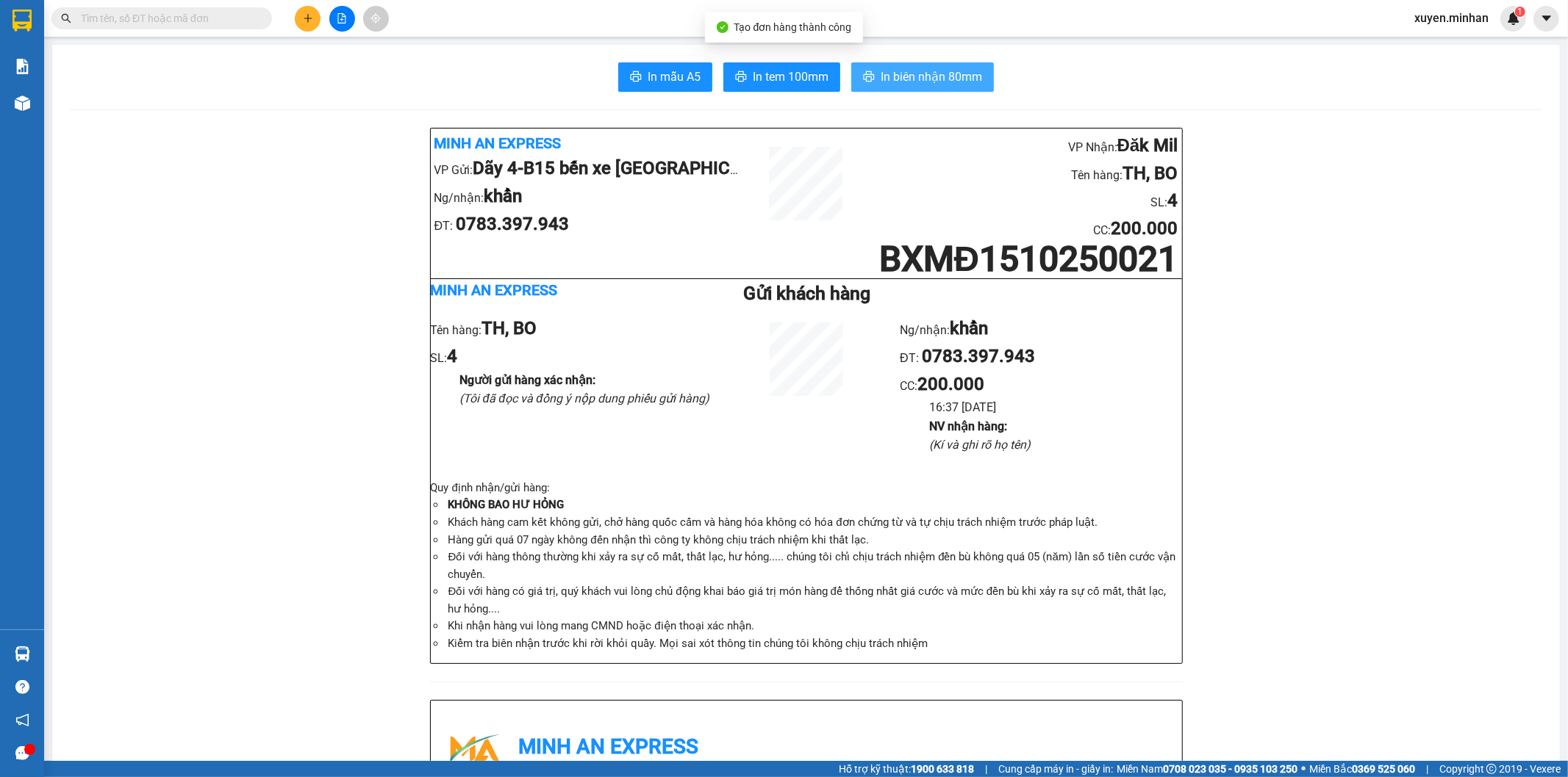
click at [932, 70] on span "In biên nhận 80mm" at bounding box center [931, 77] width 102 height 18
click at [829, 75] on button "In tem 100mm" at bounding box center [782, 77] width 117 height 29
click at [801, 78] on span "In tem 100mm" at bounding box center [791, 77] width 75 height 18
click at [761, 74] on span "In tem 100mm" at bounding box center [791, 77] width 75 height 18
click at [309, 12] on button at bounding box center [307, 18] width 25 height 25
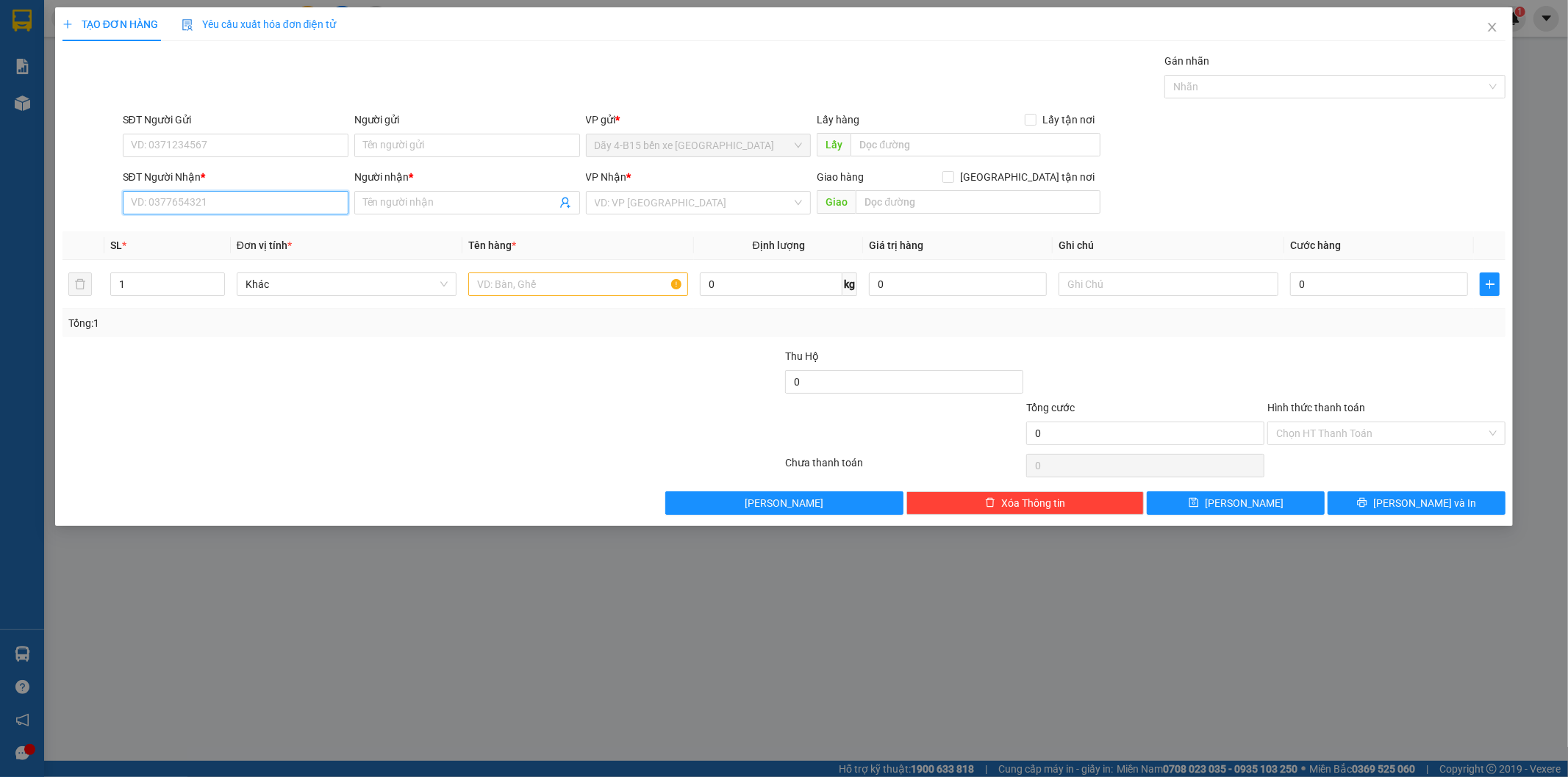
click at [236, 204] on input "SĐT Người Nhận *" at bounding box center [235, 202] width 226 height 24
click at [204, 197] on input "SĐT Người Nhận *" at bounding box center [235, 202] width 226 height 24
click at [209, 231] on div "0399136734 - EAPO" at bounding box center [236, 232] width 208 height 16
click at [577, 281] on input "text" at bounding box center [577, 284] width 219 height 24
click at [511, 282] on input "30" at bounding box center [577, 284] width 219 height 24
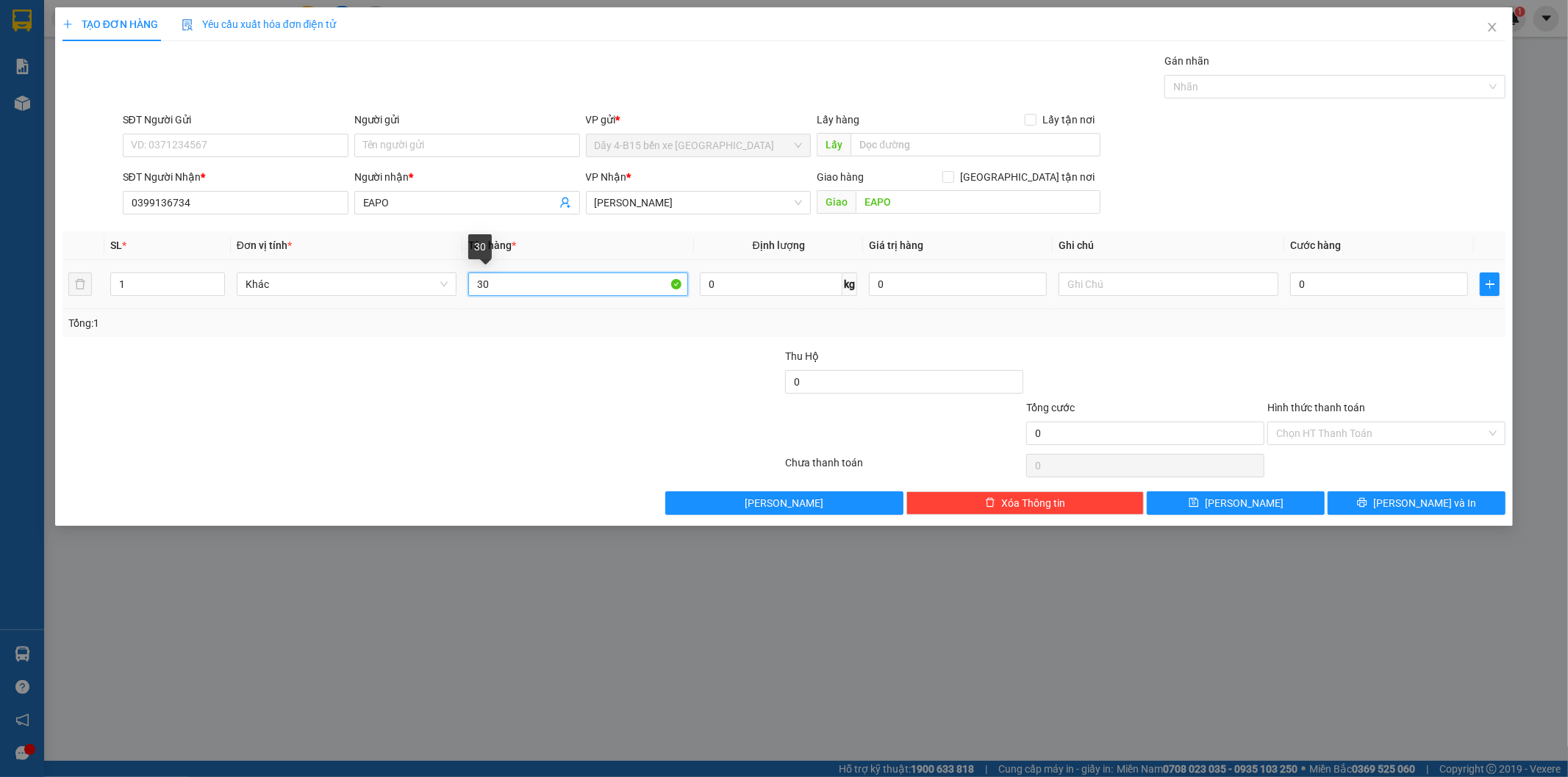
click at [511, 282] on input "30" at bounding box center [577, 284] width 219 height 24
click at [1350, 279] on input "0" at bounding box center [1379, 284] width 178 height 24
click at [1405, 435] on input "Hình thức thanh toán" at bounding box center [1381, 433] width 210 height 22
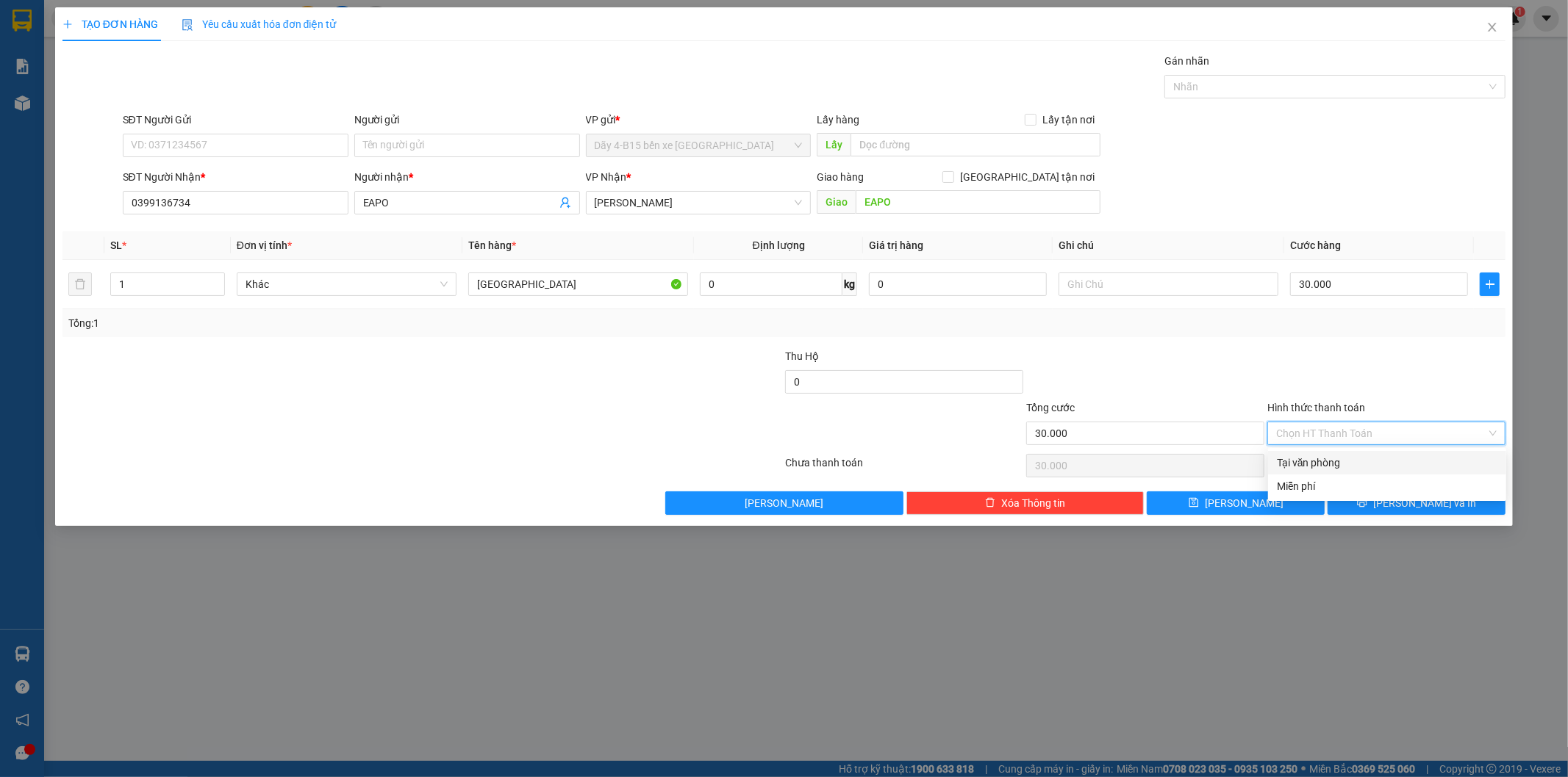
click at [1382, 466] on div "Tại văn phòng" at bounding box center [1387, 462] width 220 height 16
click at [1367, 499] on icon "printer" at bounding box center [1362, 502] width 9 height 9
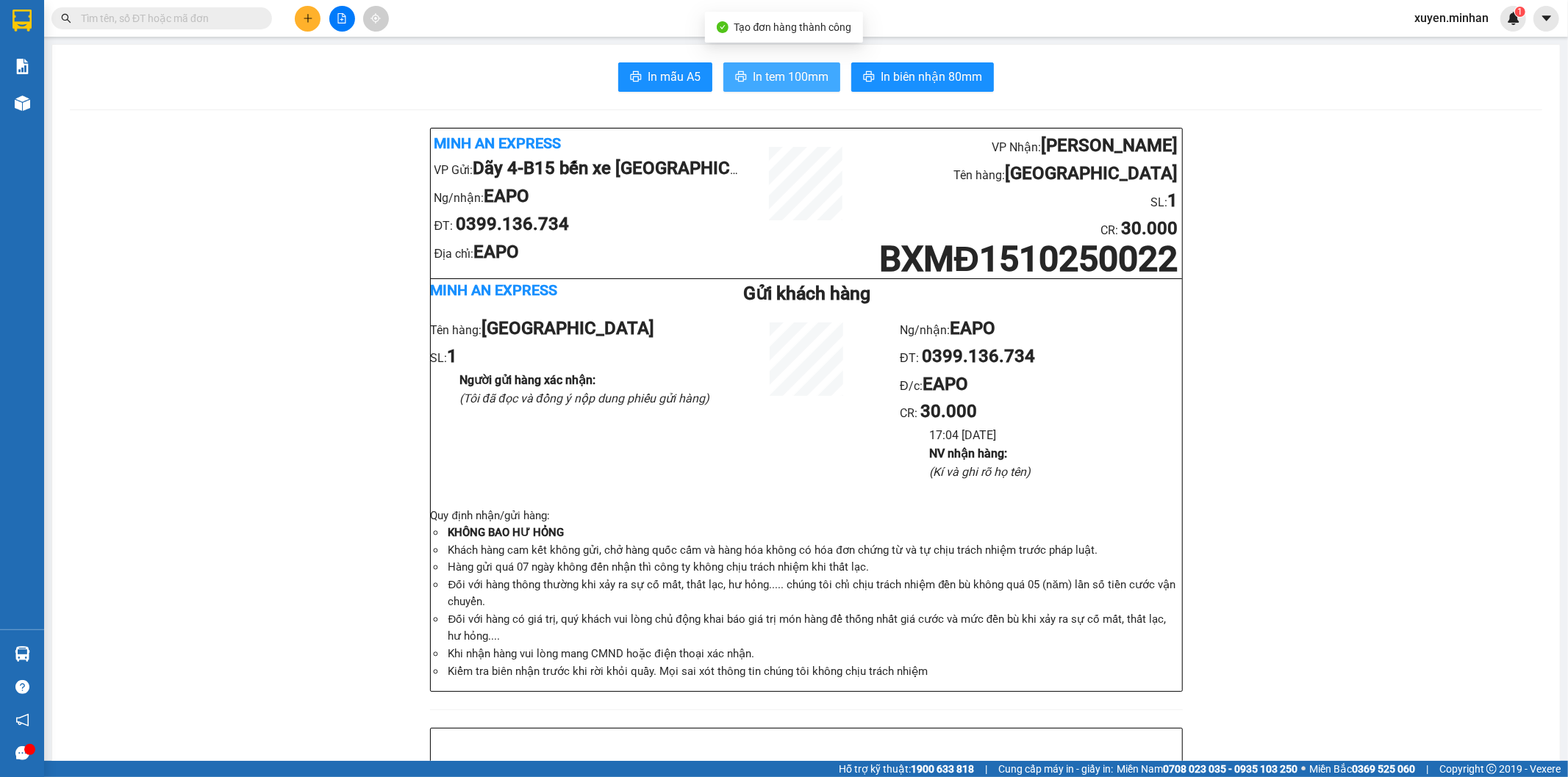
click at [761, 67] on button "In tem 100mm" at bounding box center [782, 77] width 117 height 29
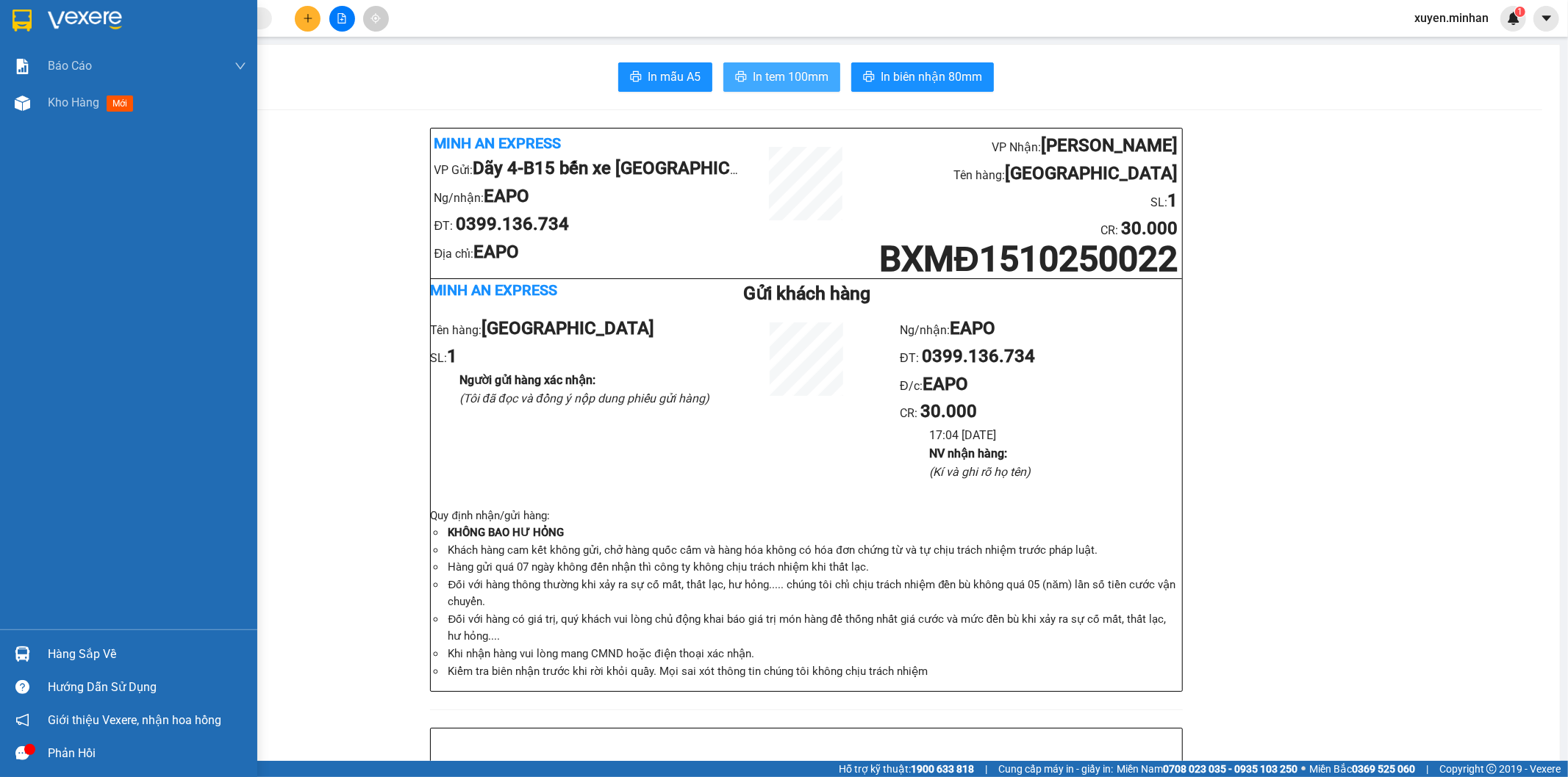
drag, startPoint x: 38, startPoint y: 15, endPoint x: 91, endPoint y: 45, distance: 60.9
click at [35, 17] on div at bounding box center [129, 24] width 257 height 48
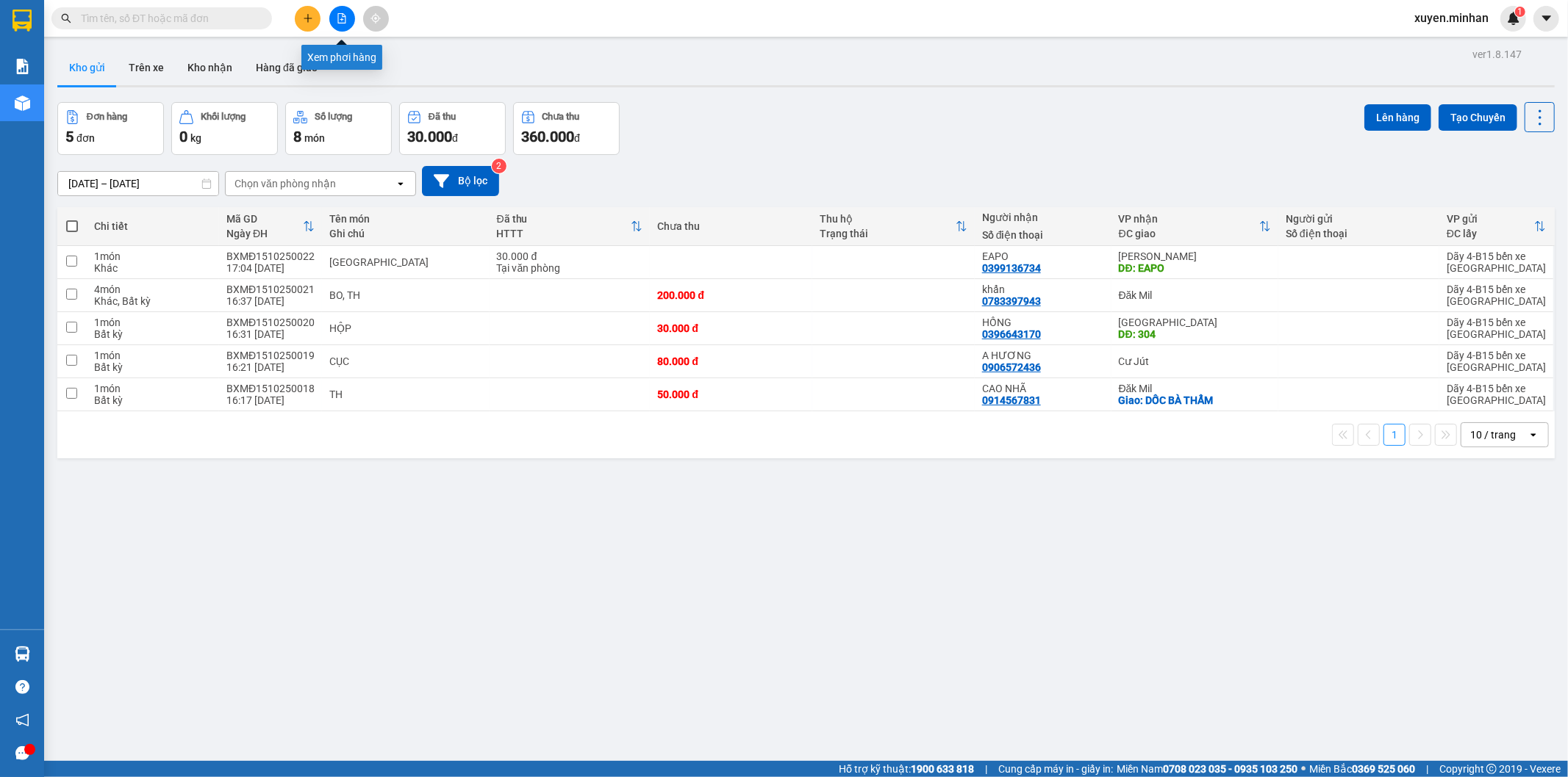
click at [348, 12] on button at bounding box center [342, 18] width 25 height 25
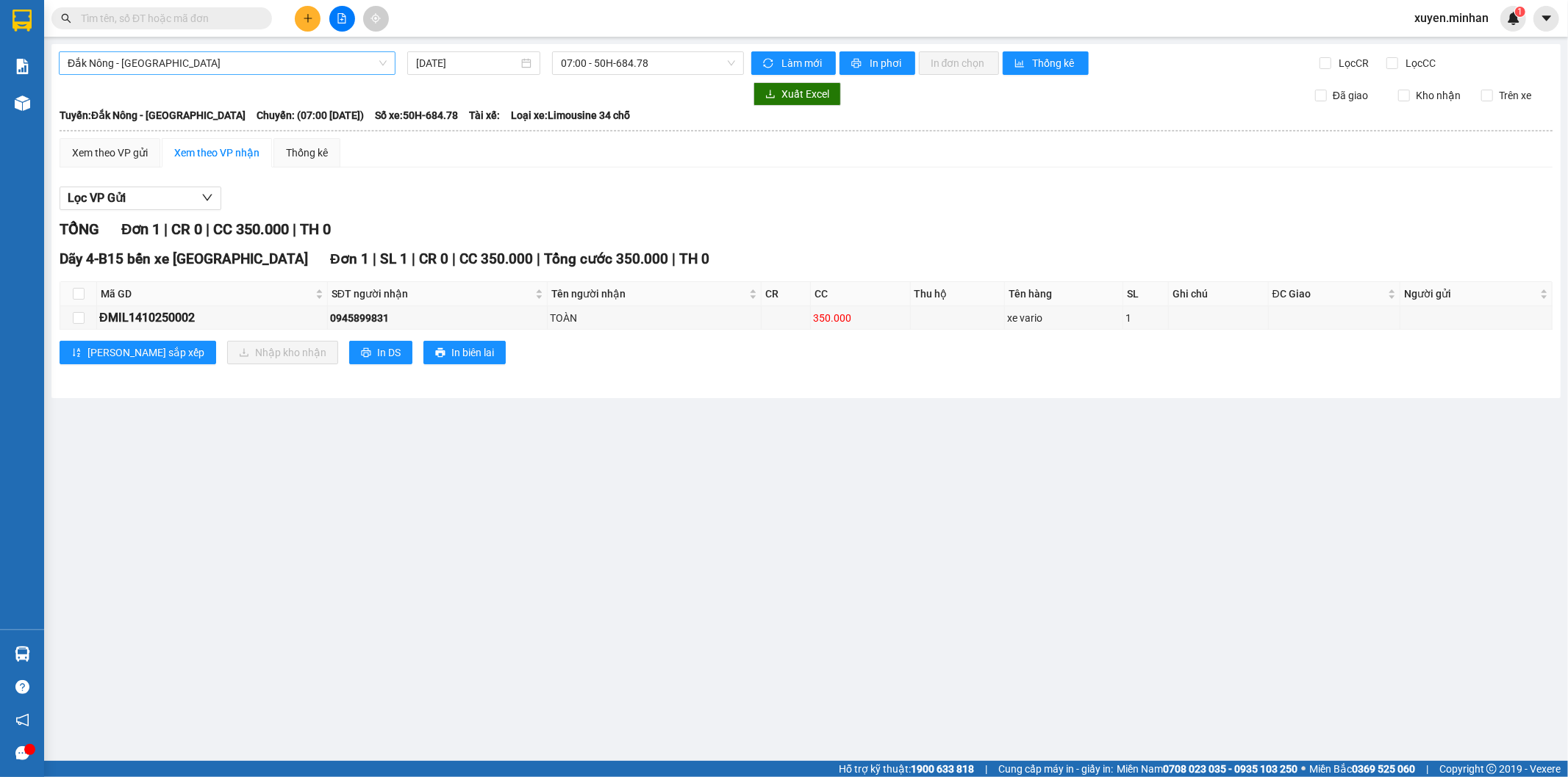
click at [186, 71] on span "Đắk Nông - [GEOGRAPHIC_DATA]" at bounding box center [227, 63] width 319 height 22
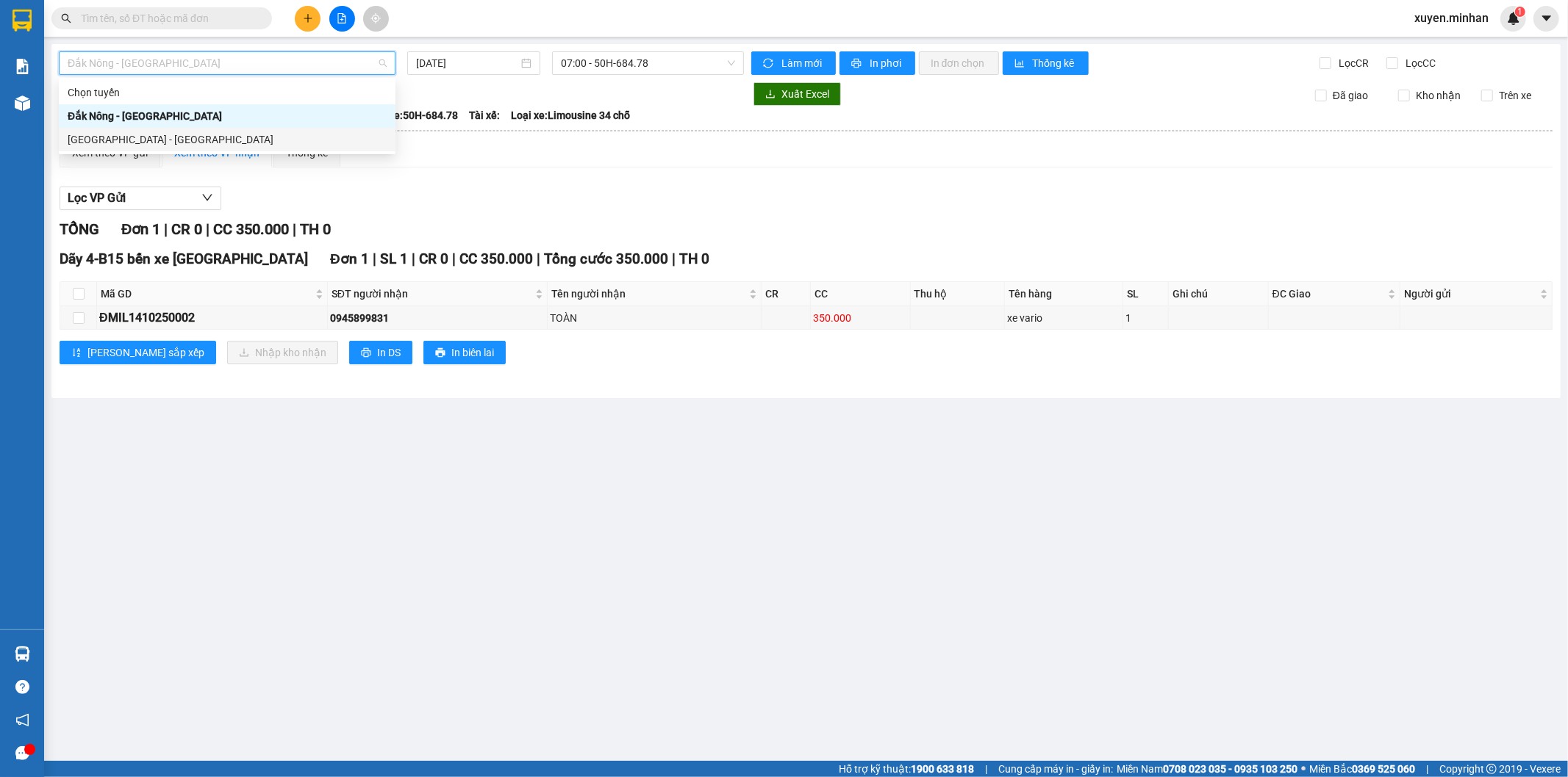
click at [145, 137] on div "[GEOGRAPHIC_DATA] - [GEOGRAPHIC_DATA]" at bounding box center [227, 139] width 319 height 16
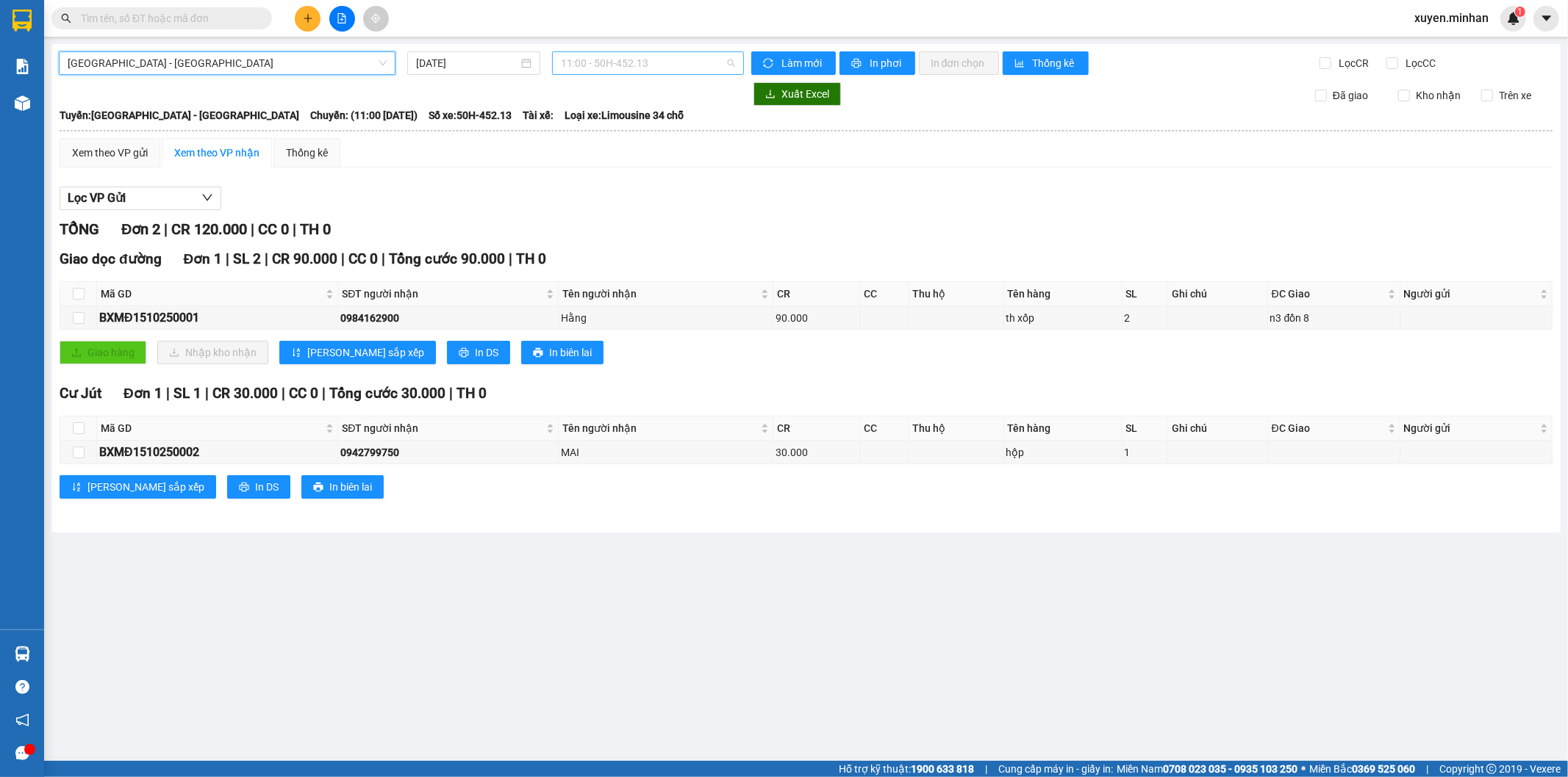
click at [684, 63] on span "11:00 - 50H-452.13" at bounding box center [647, 63] width 173 height 22
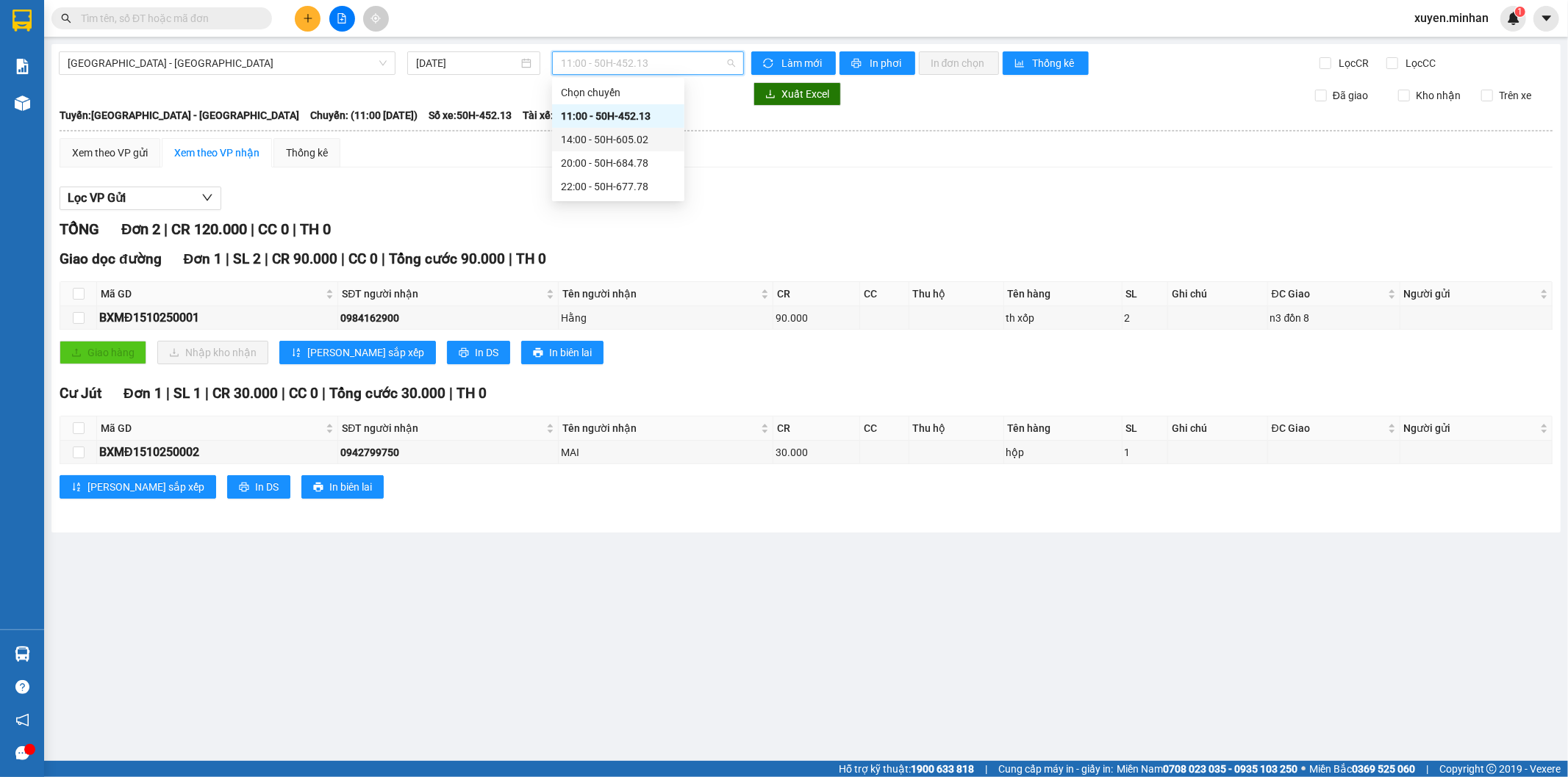
click at [635, 145] on div "14:00 - 50H-605.02" at bounding box center [618, 139] width 115 height 16
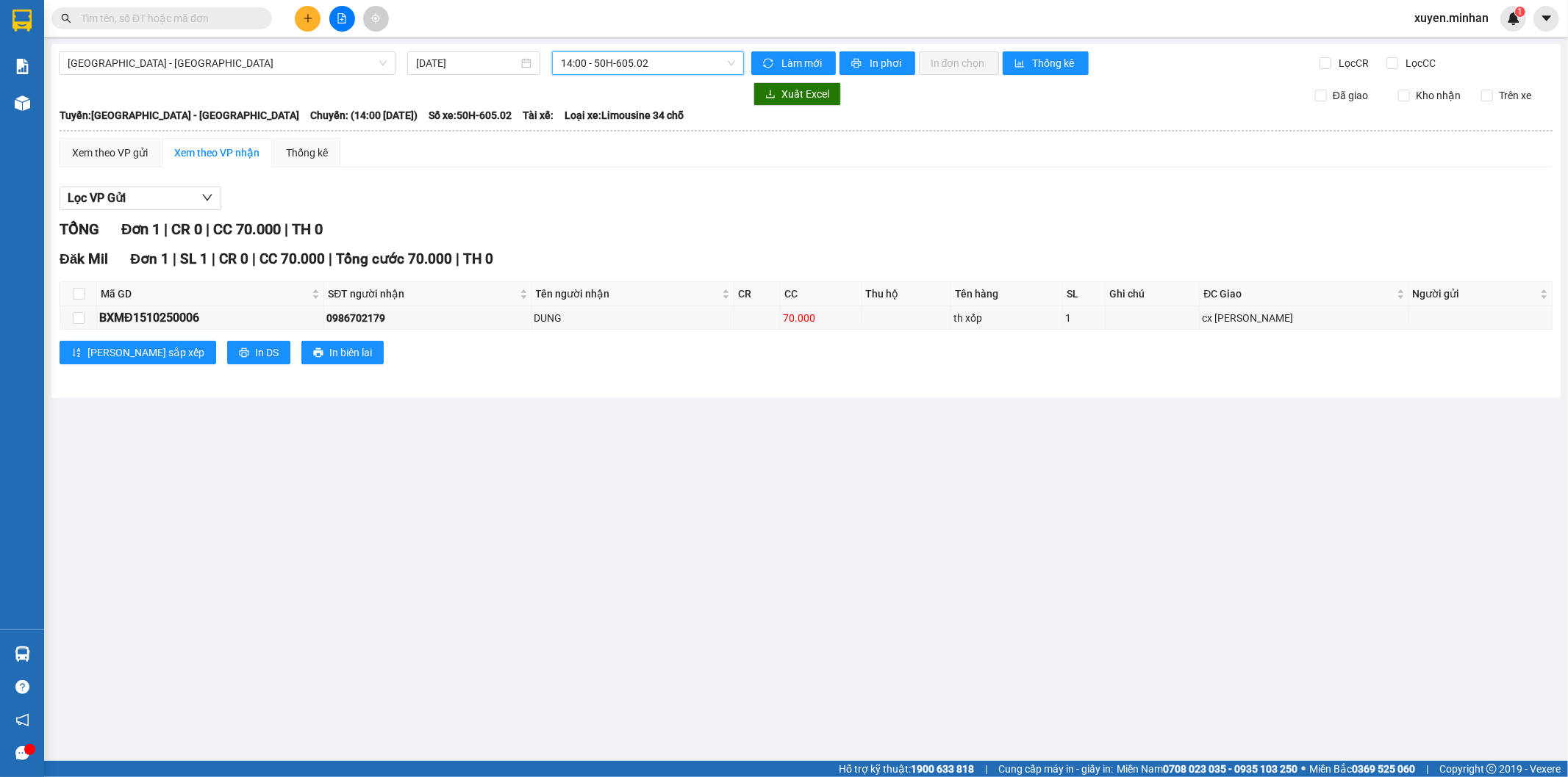
click at [666, 62] on span "14:00 - 50H-605.02" at bounding box center [647, 63] width 173 height 22
click at [644, 115] on div "11:00 - 50H-452.13" at bounding box center [618, 115] width 115 height 16
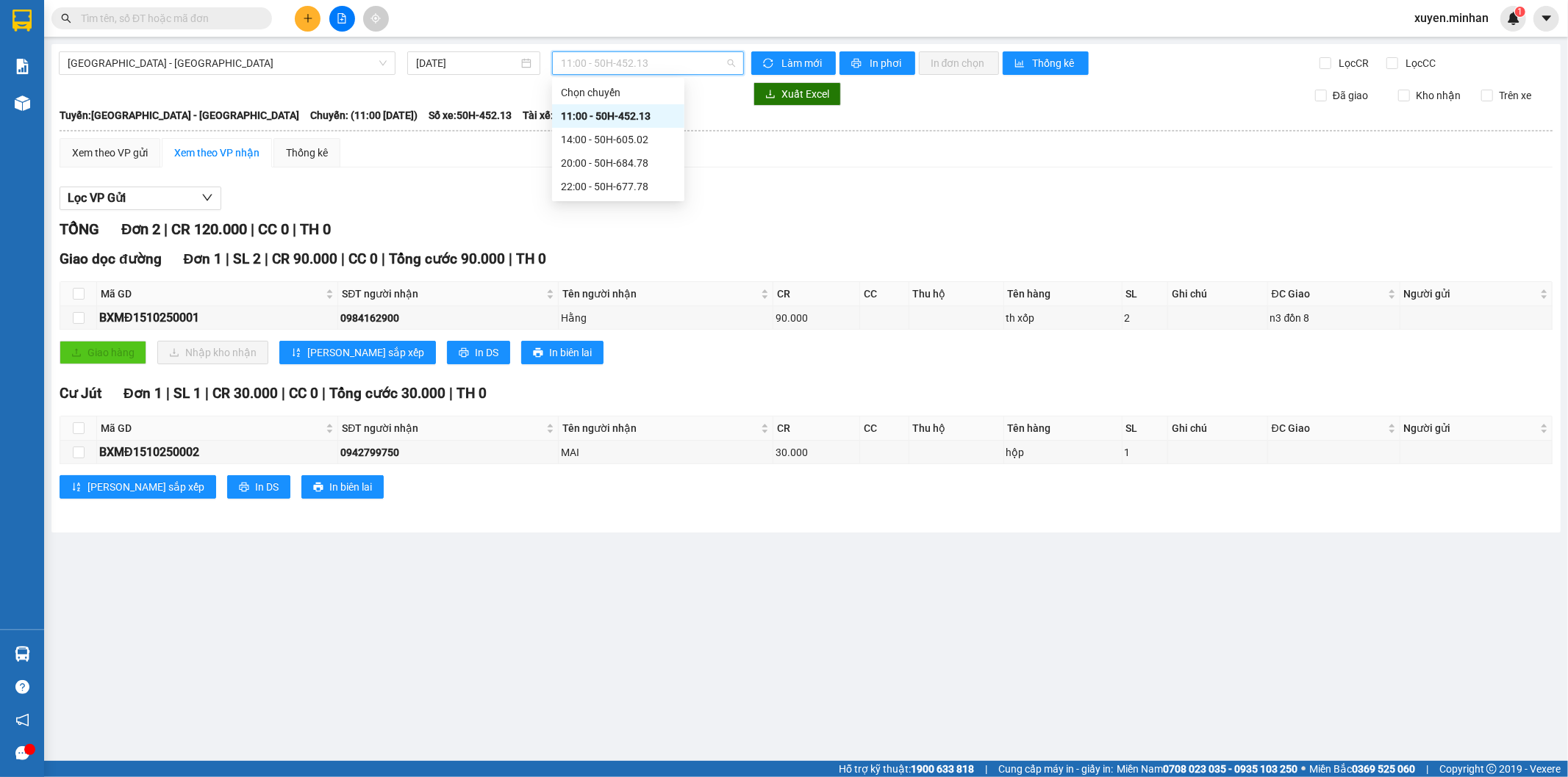
click at [661, 61] on span "11:00 - 50H-452.13" at bounding box center [647, 63] width 173 height 22
click at [641, 162] on div "20:00 - 50H-684.78" at bounding box center [618, 162] width 115 height 16
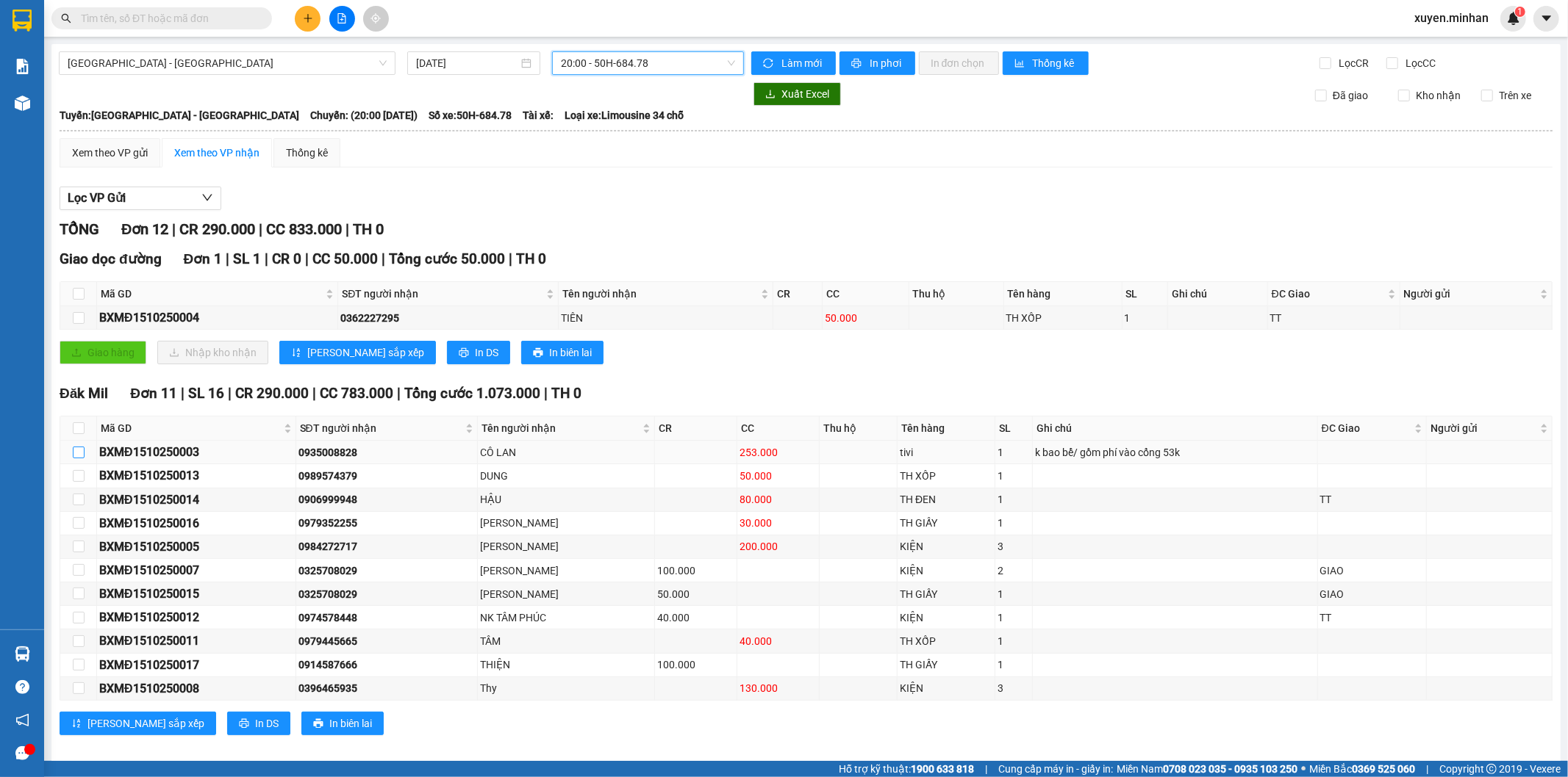
click at [81, 454] on input "checkbox" at bounding box center [79, 452] width 12 height 12
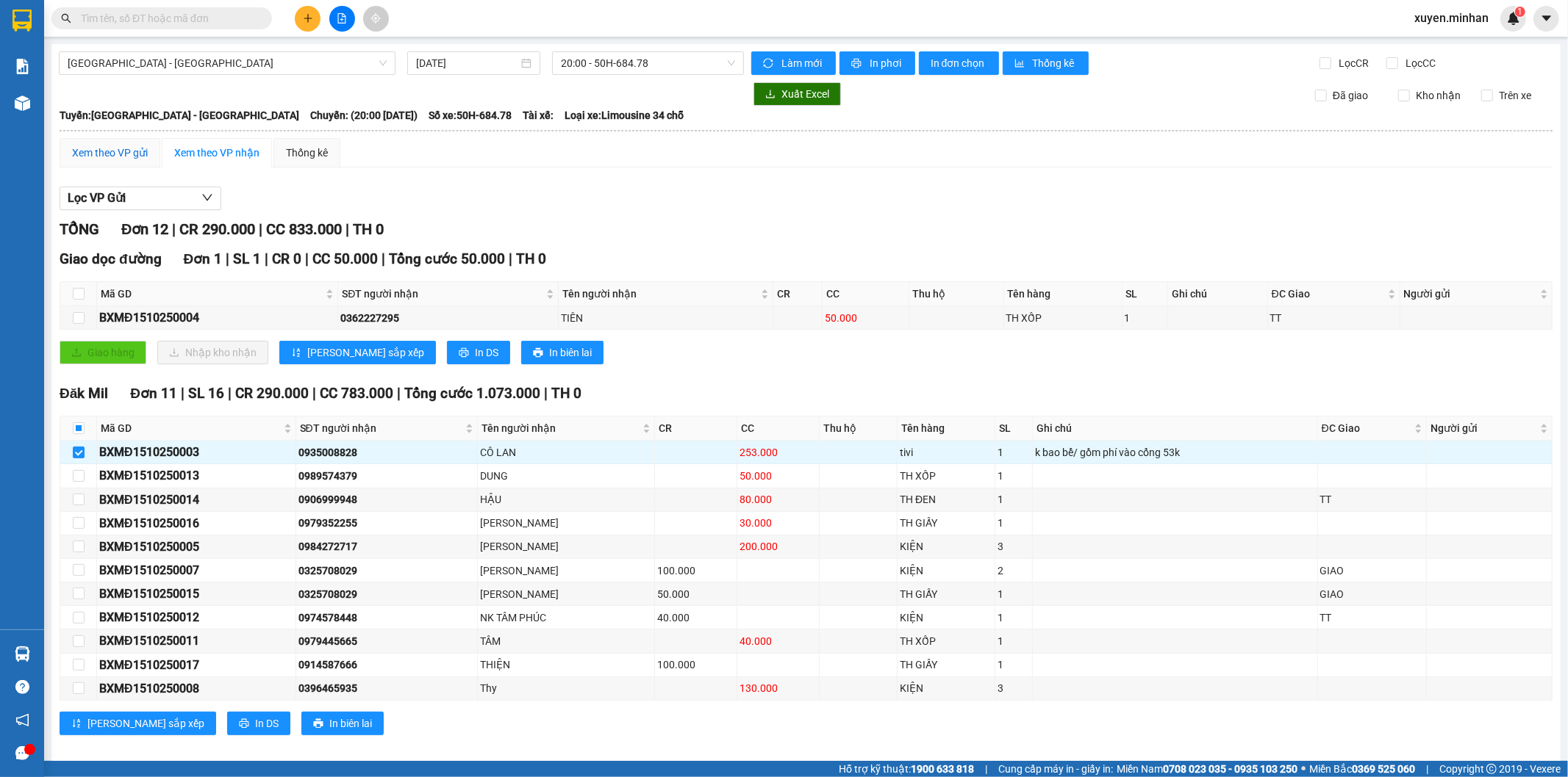
click at [122, 152] on div "Xem theo VP gửi" at bounding box center [110, 152] width 75 height 16
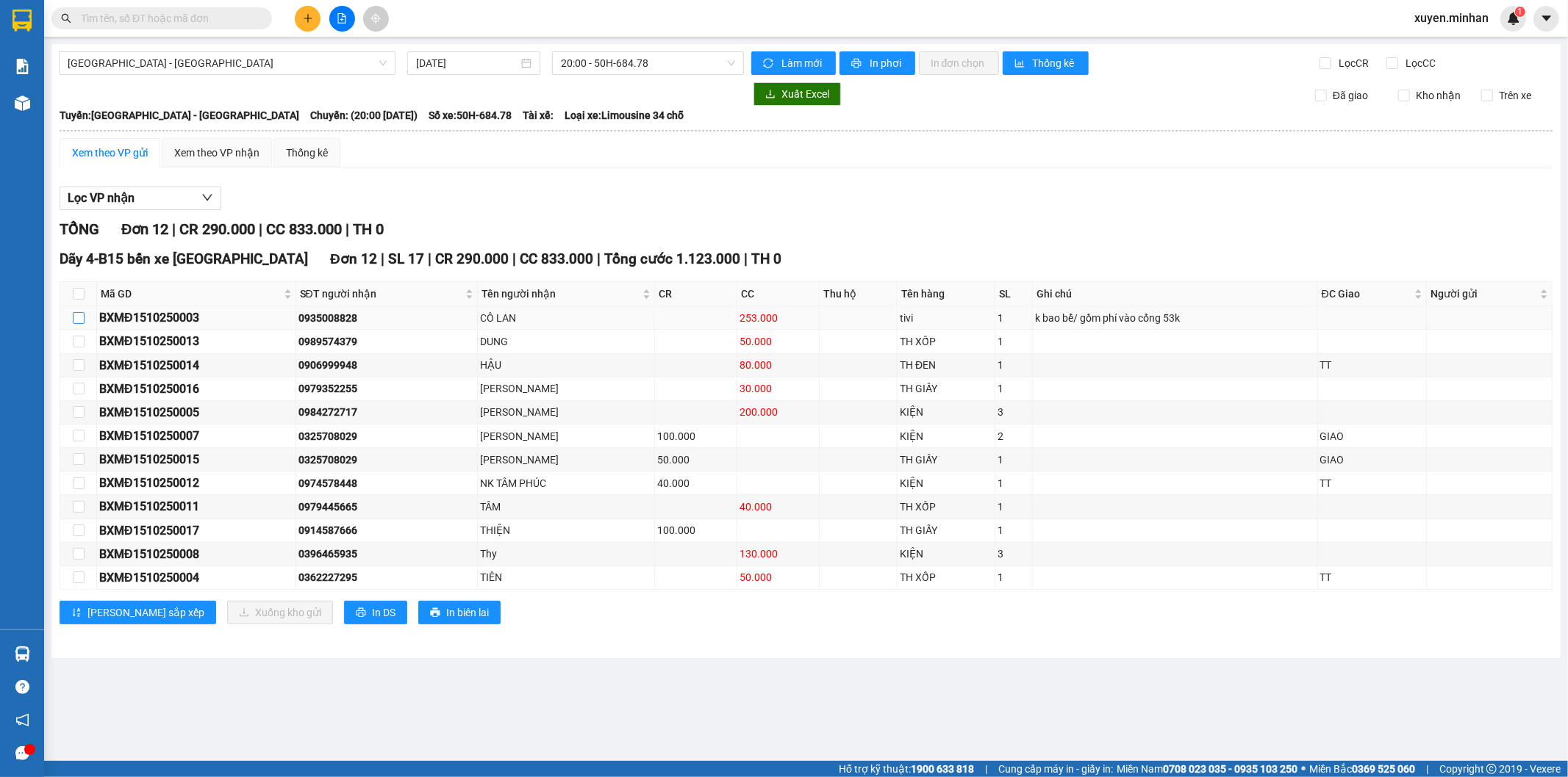
click at [82, 317] on input "checkbox" at bounding box center [79, 318] width 12 height 12
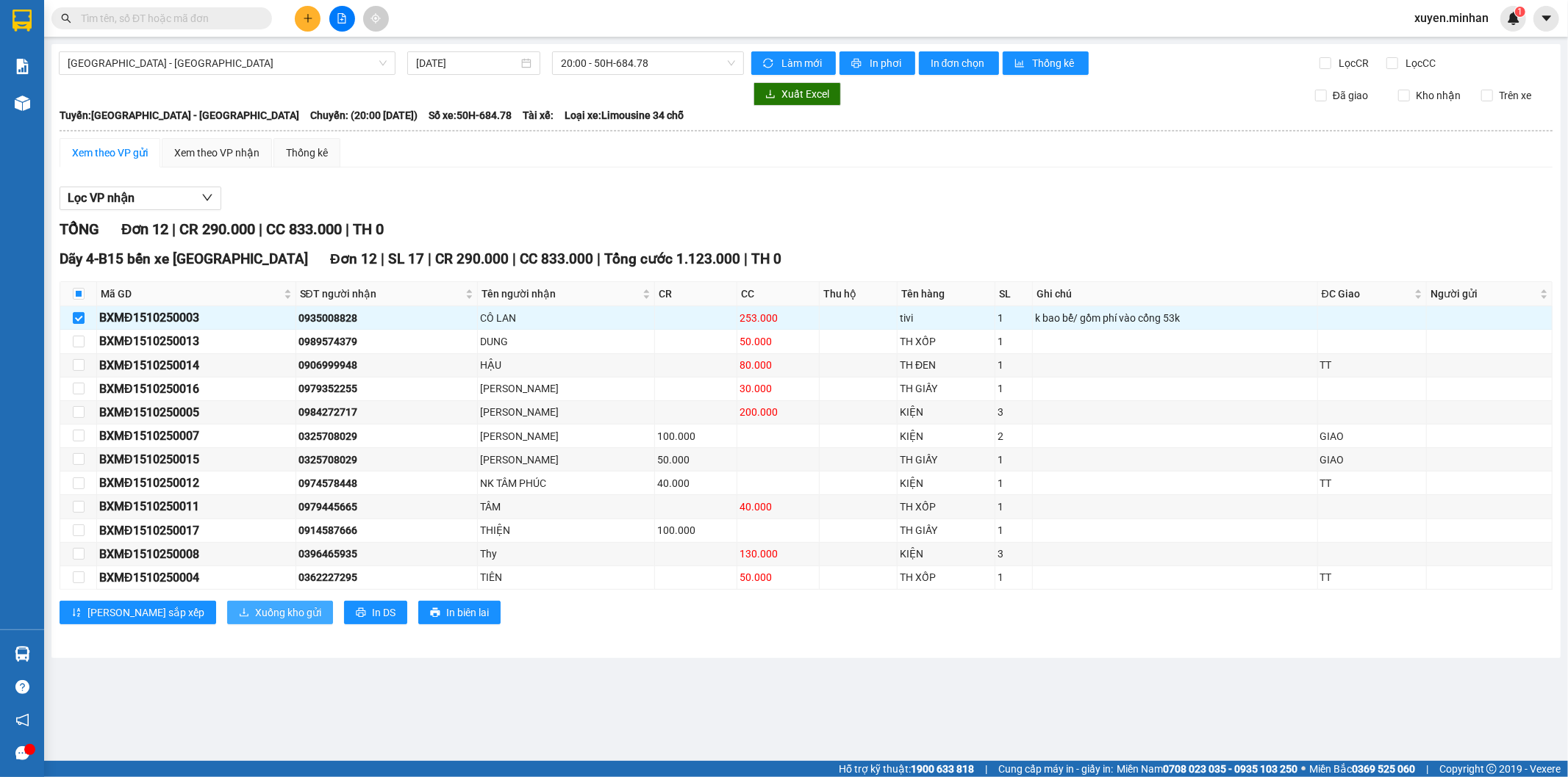
click at [255, 610] on span "Xuống kho gửi" at bounding box center [288, 612] width 66 height 16
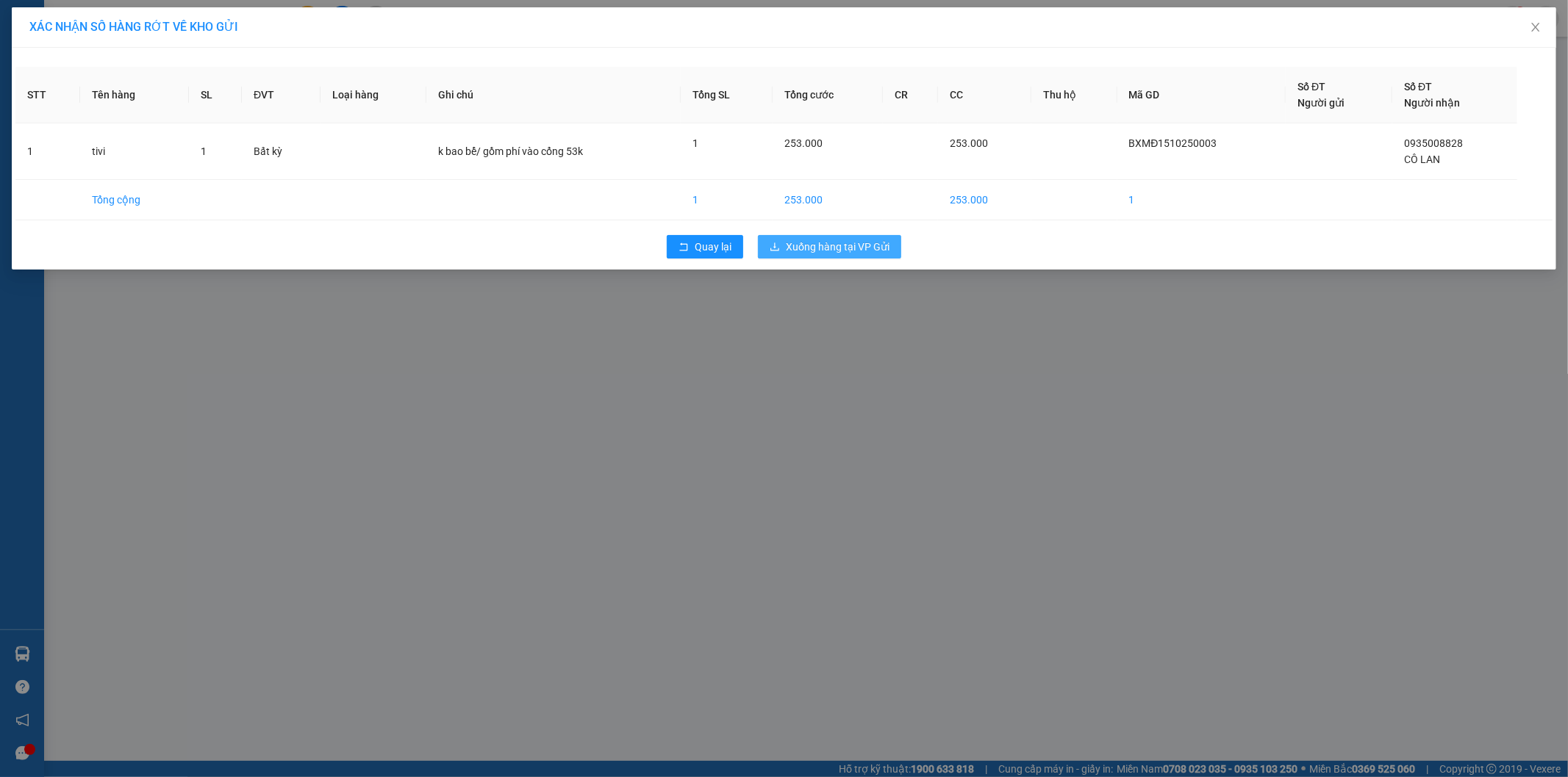
click at [812, 245] on span "Xuống hàng tại VP Gửi" at bounding box center [837, 246] width 104 height 16
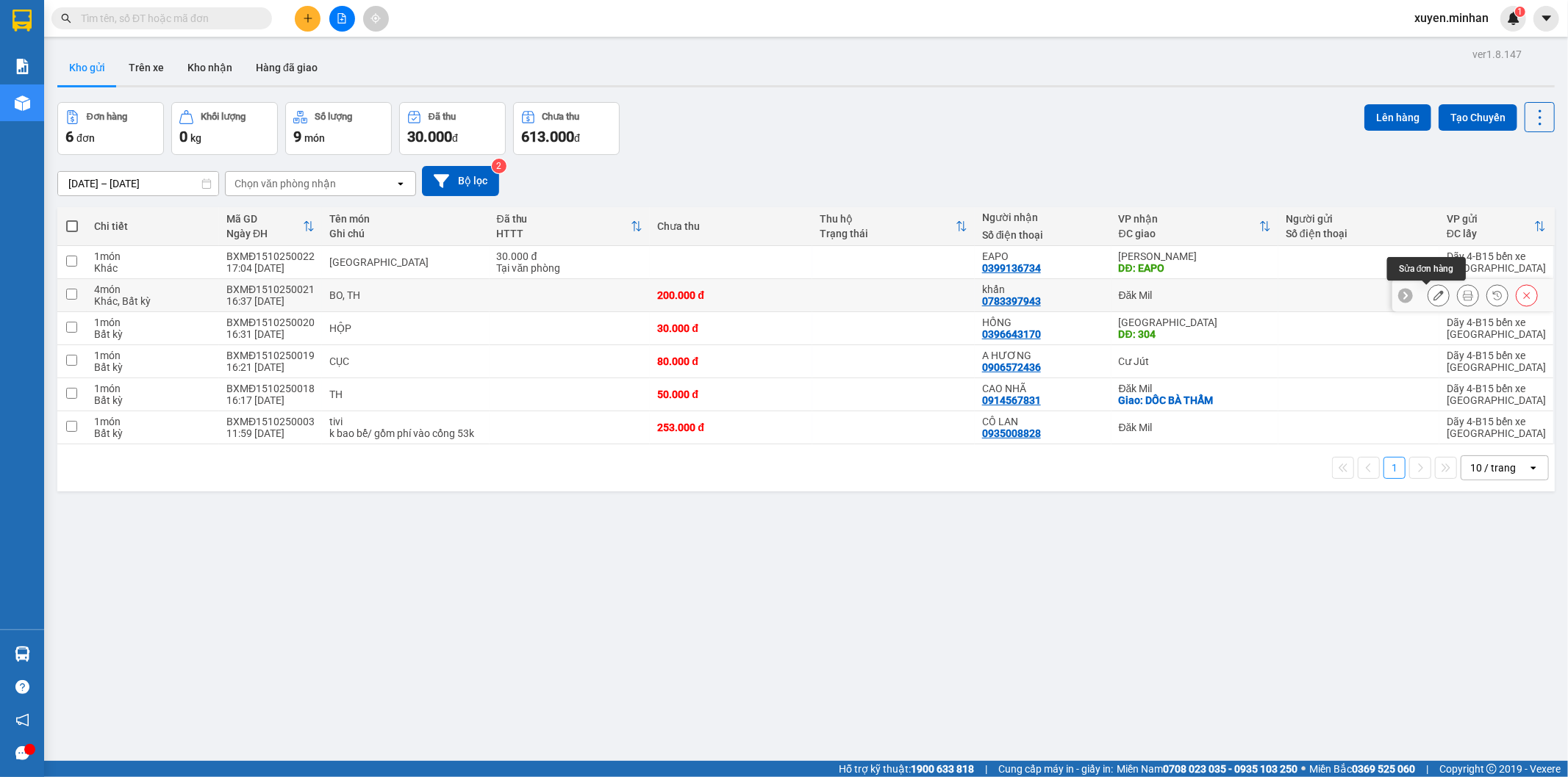
click at [1433, 294] on icon at bounding box center [1438, 295] width 10 height 10
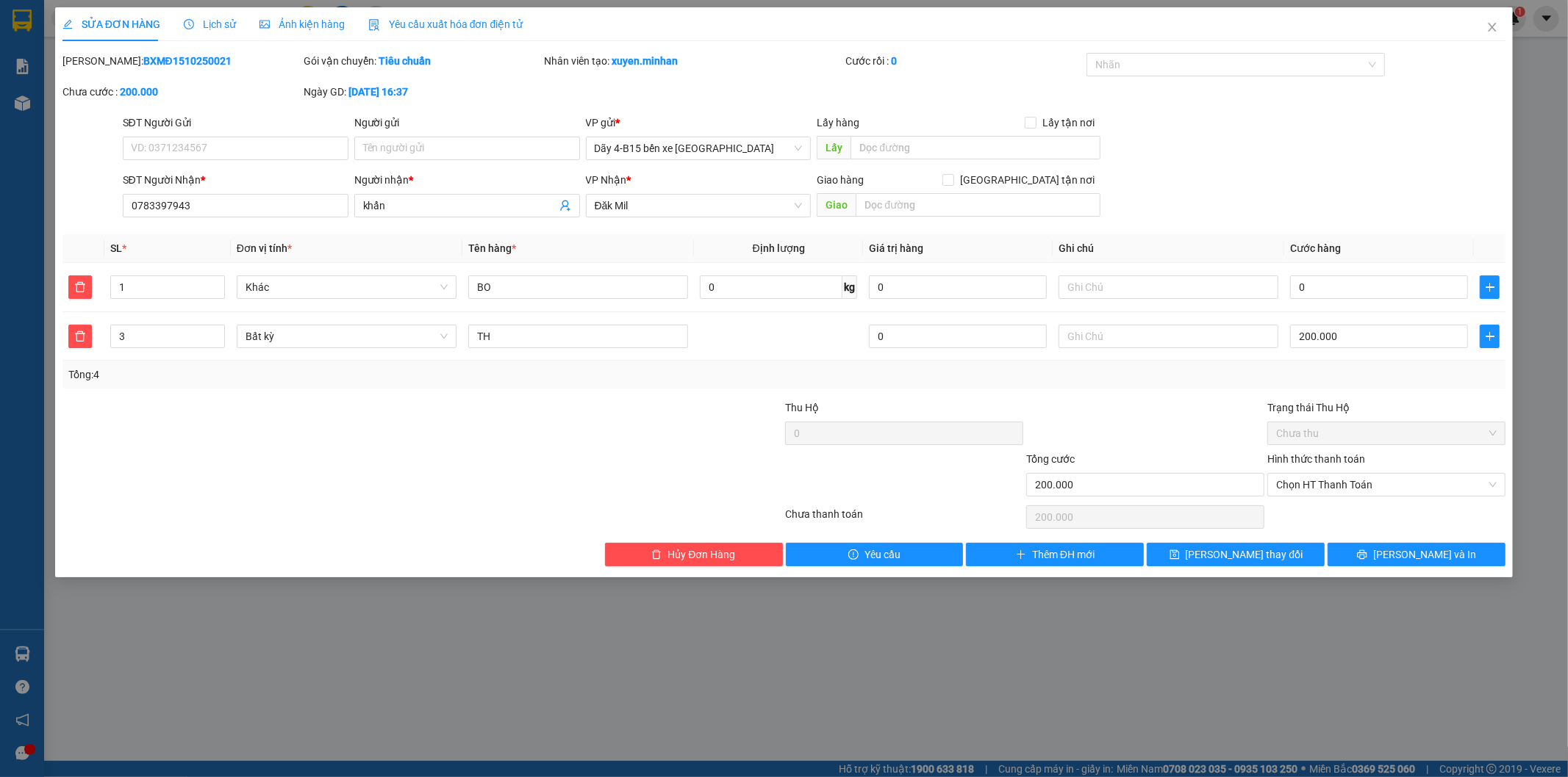
click at [1353, 470] on div "Hình thức thanh toán" at bounding box center [1386, 462] width 238 height 22
click at [1339, 490] on span "Chọn HT Thanh Toán" at bounding box center [1386, 485] width 220 height 22
click at [1295, 509] on div "Tại văn phòng" at bounding box center [1387, 514] width 220 height 16
click at [1367, 552] on icon "printer" at bounding box center [1362, 554] width 10 height 10
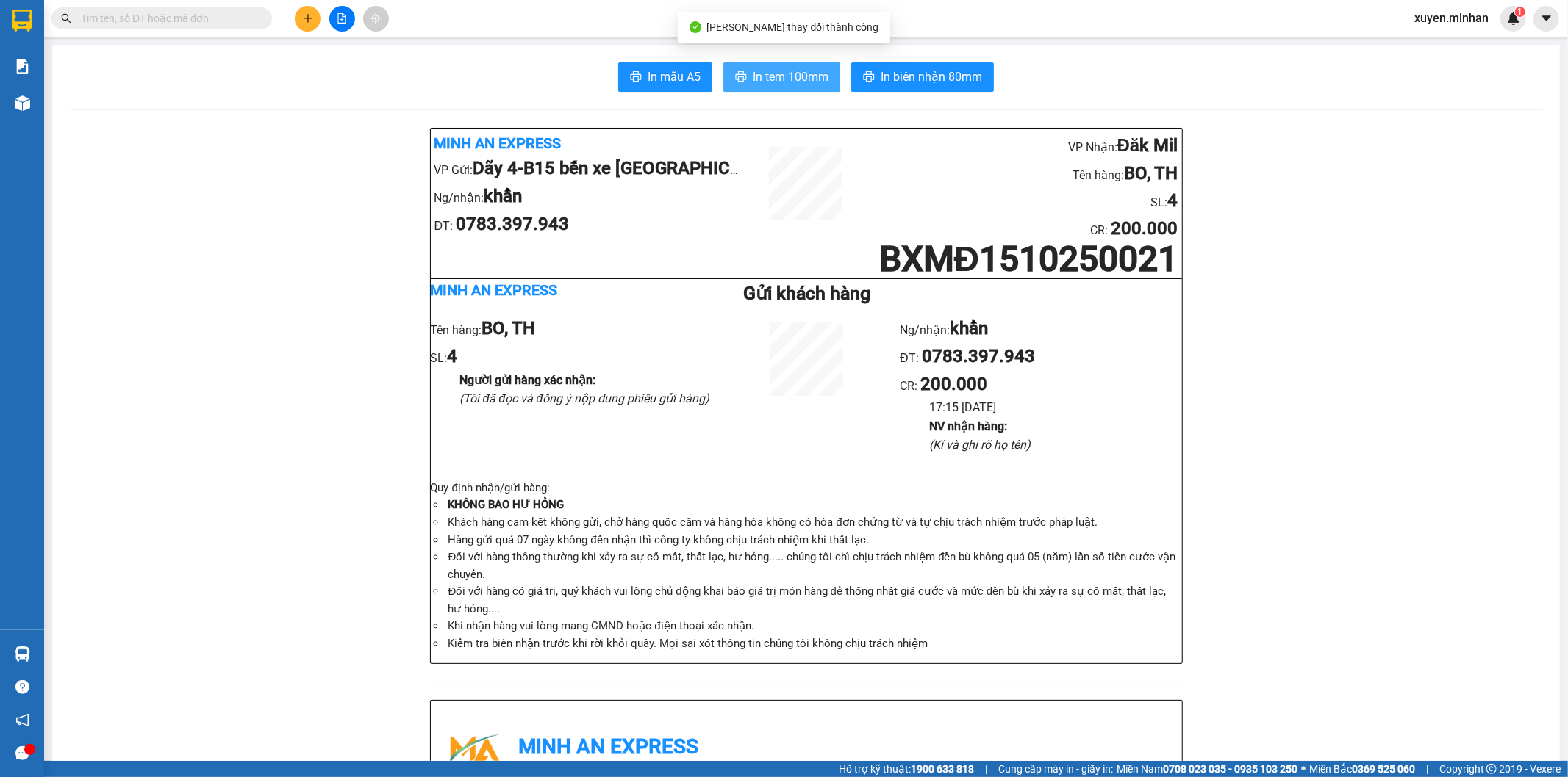
click at [770, 71] on span "In tem 100mm" at bounding box center [791, 77] width 75 height 18
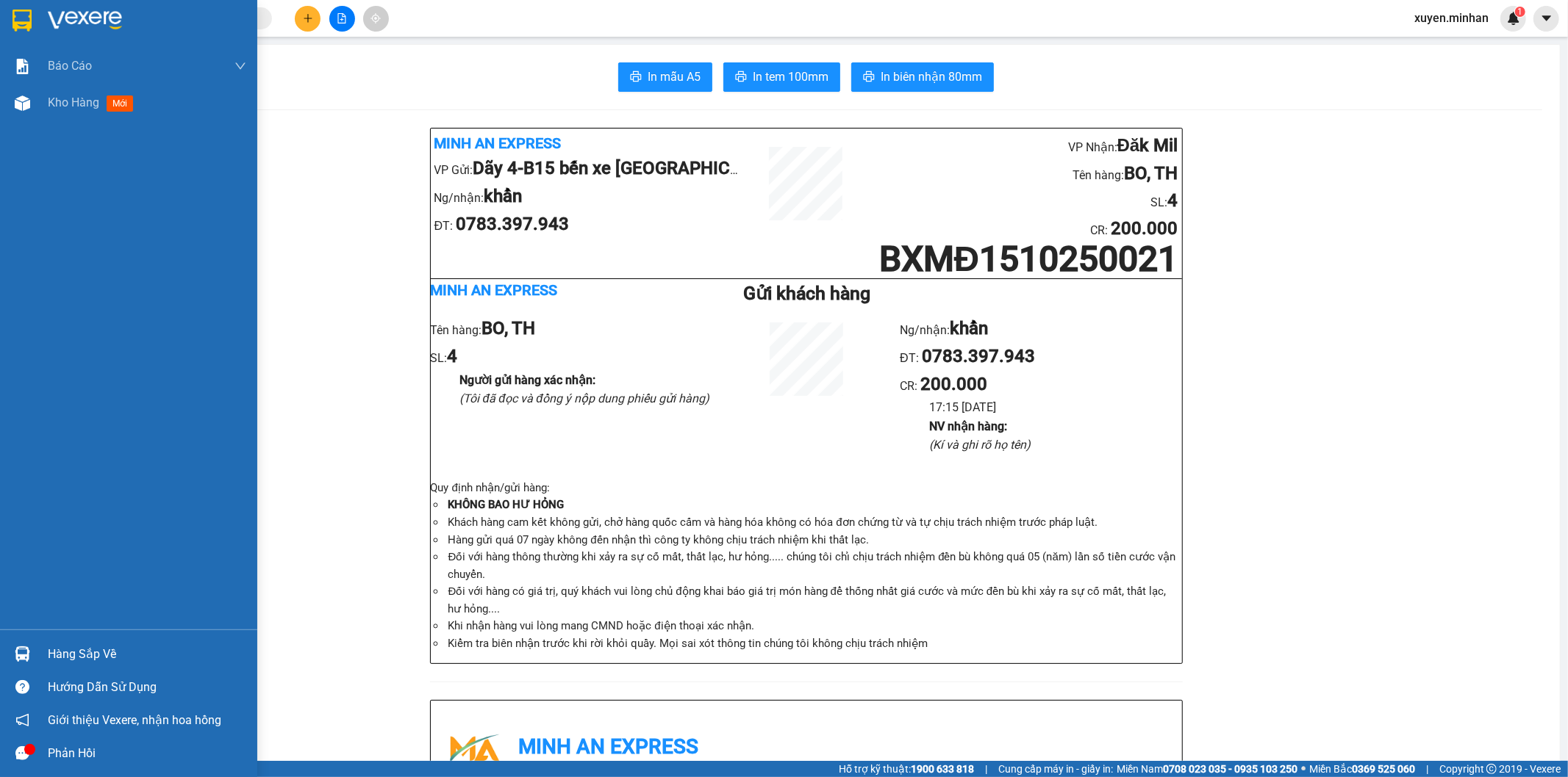
click at [19, 11] on img at bounding box center [22, 20] width 19 height 22
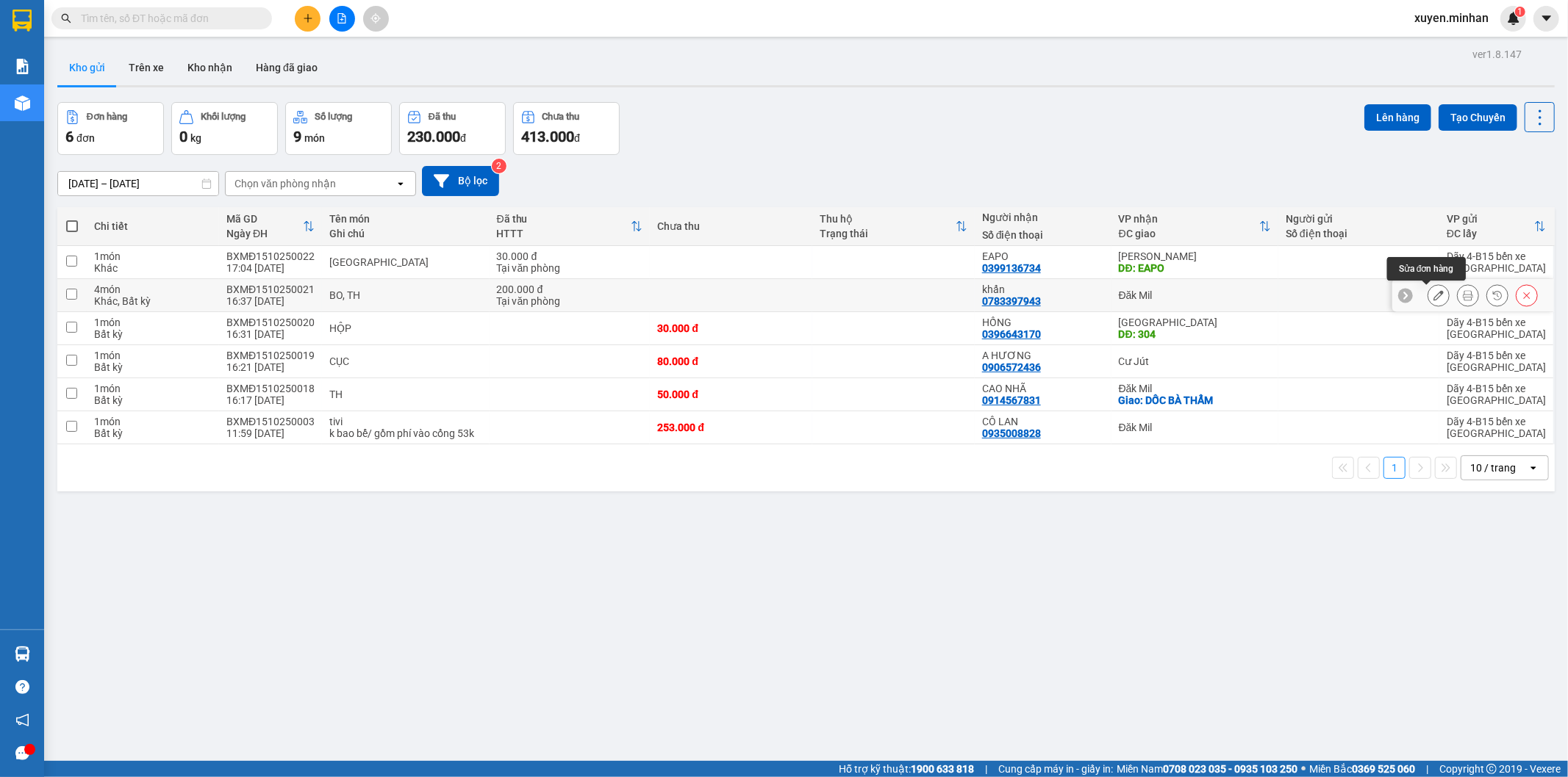
click at [1433, 292] on icon at bounding box center [1438, 295] width 10 height 10
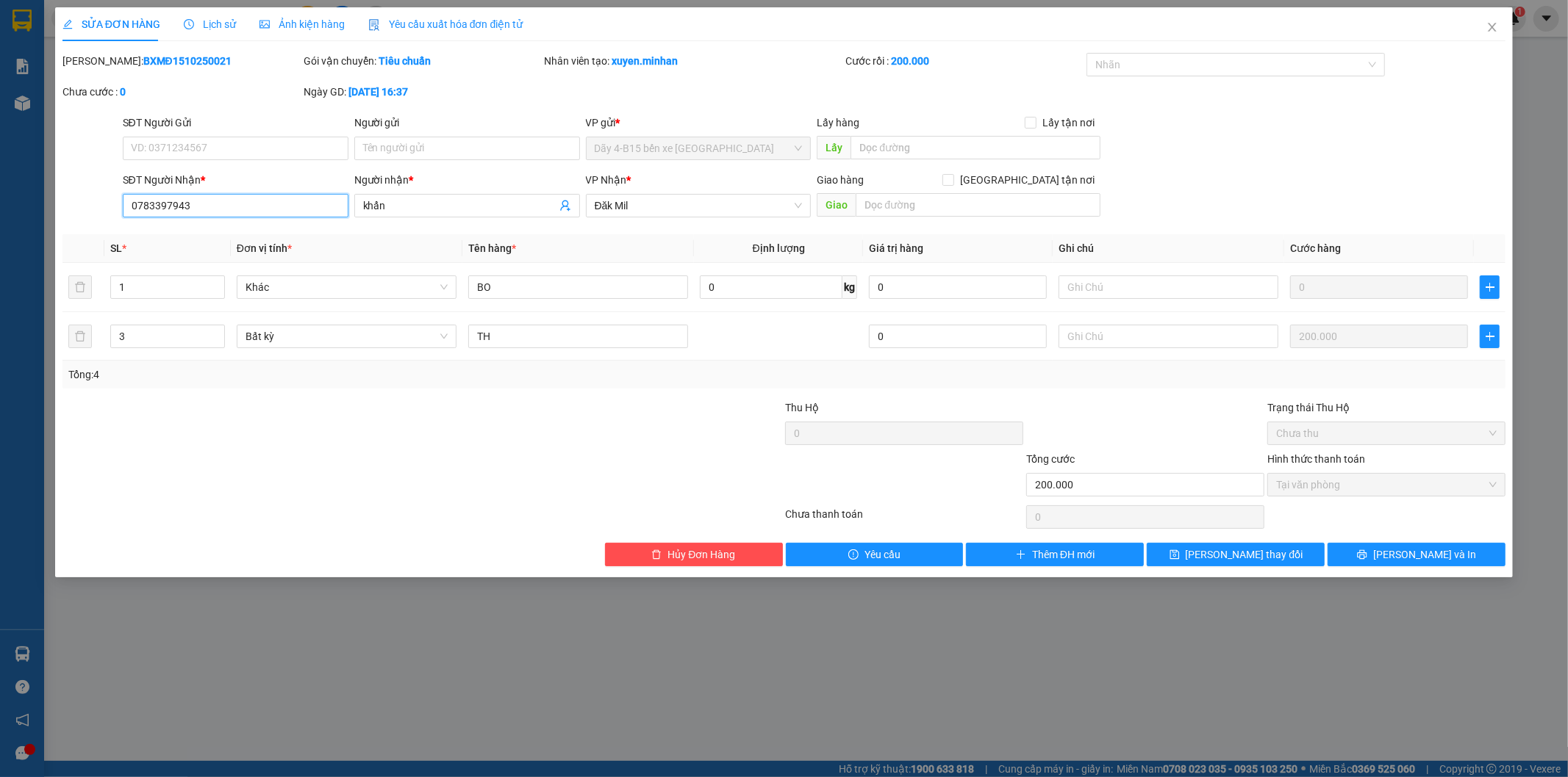
click at [149, 202] on input "0783397943" at bounding box center [235, 205] width 226 height 24
click at [699, 556] on span "Hủy Đơn Hàng" at bounding box center [701, 554] width 68 height 16
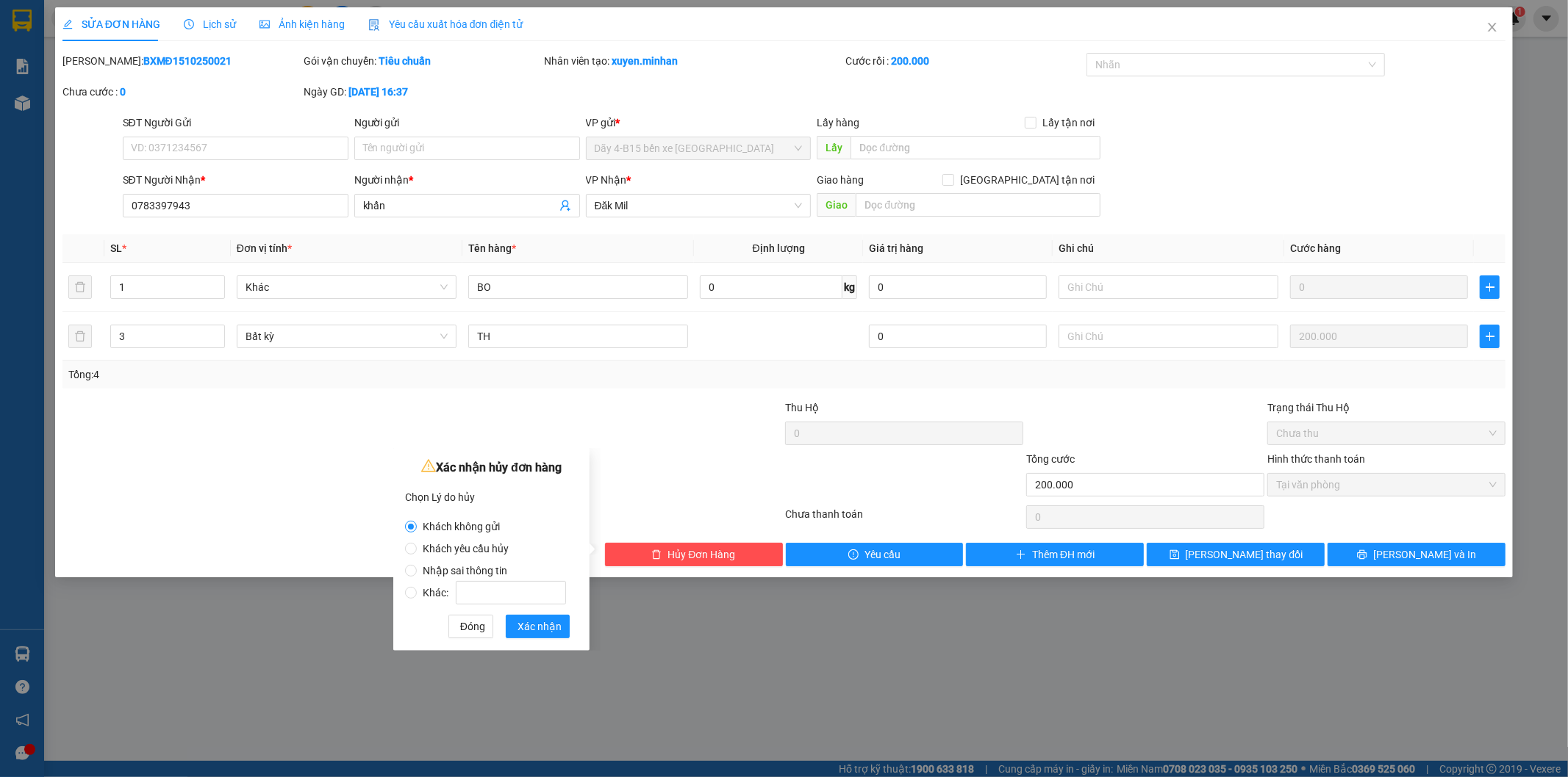
click at [860, 592] on div "SỬA ĐƠN HÀNG Lịch sử Ảnh kiện hàng Yêu cầu xuất hóa đơn điện tử Total Paid Fee …" at bounding box center [784, 388] width 1568 height 777
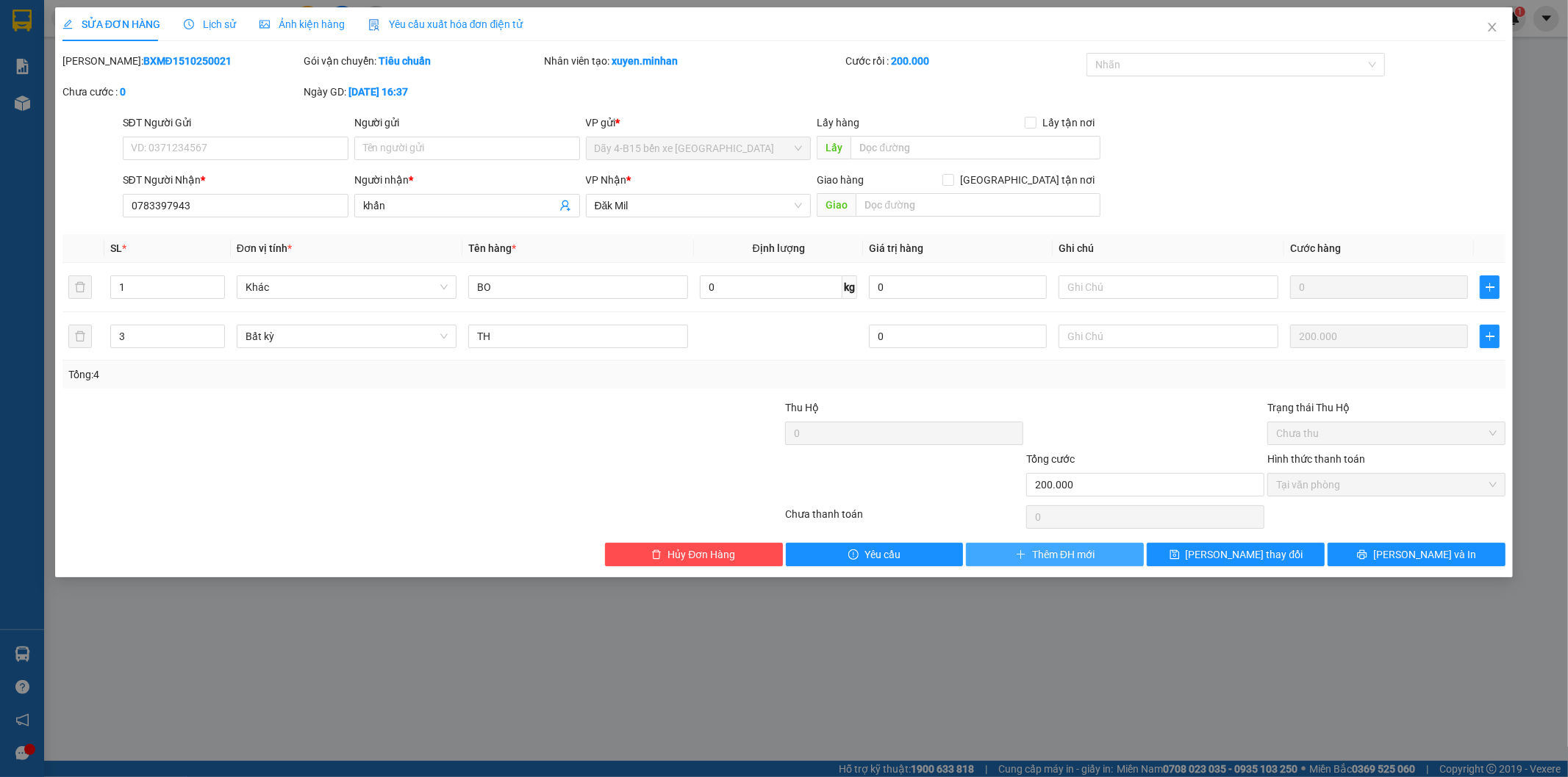
click at [1036, 555] on span "Thêm ĐH mới" at bounding box center [1063, 554] width 62 height 16
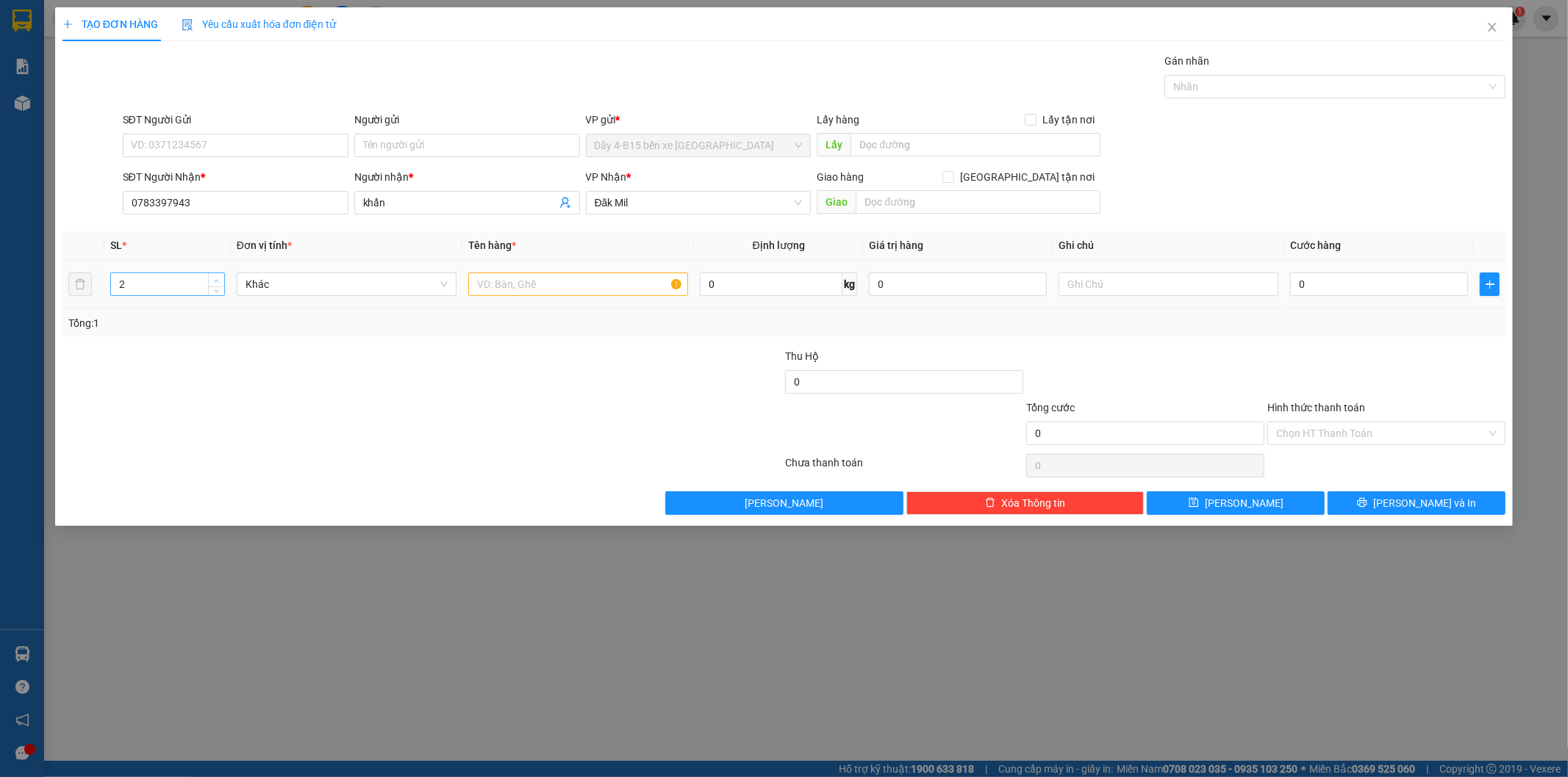
click at [221, 278] on span "Increase Value" at bounding box center [216, 279] width 16 height 13
click at [218, 278] on icon "up" at bounding box center [216, 281] width 5 height 5
drag, startPoint x: 1499, startPoint y: 283, endPoint x: 1424, endPoint y: 306, distance: 78.4
click at [1497, 285] on button "button" at bounding box center [1489, 284] width 20 height 24
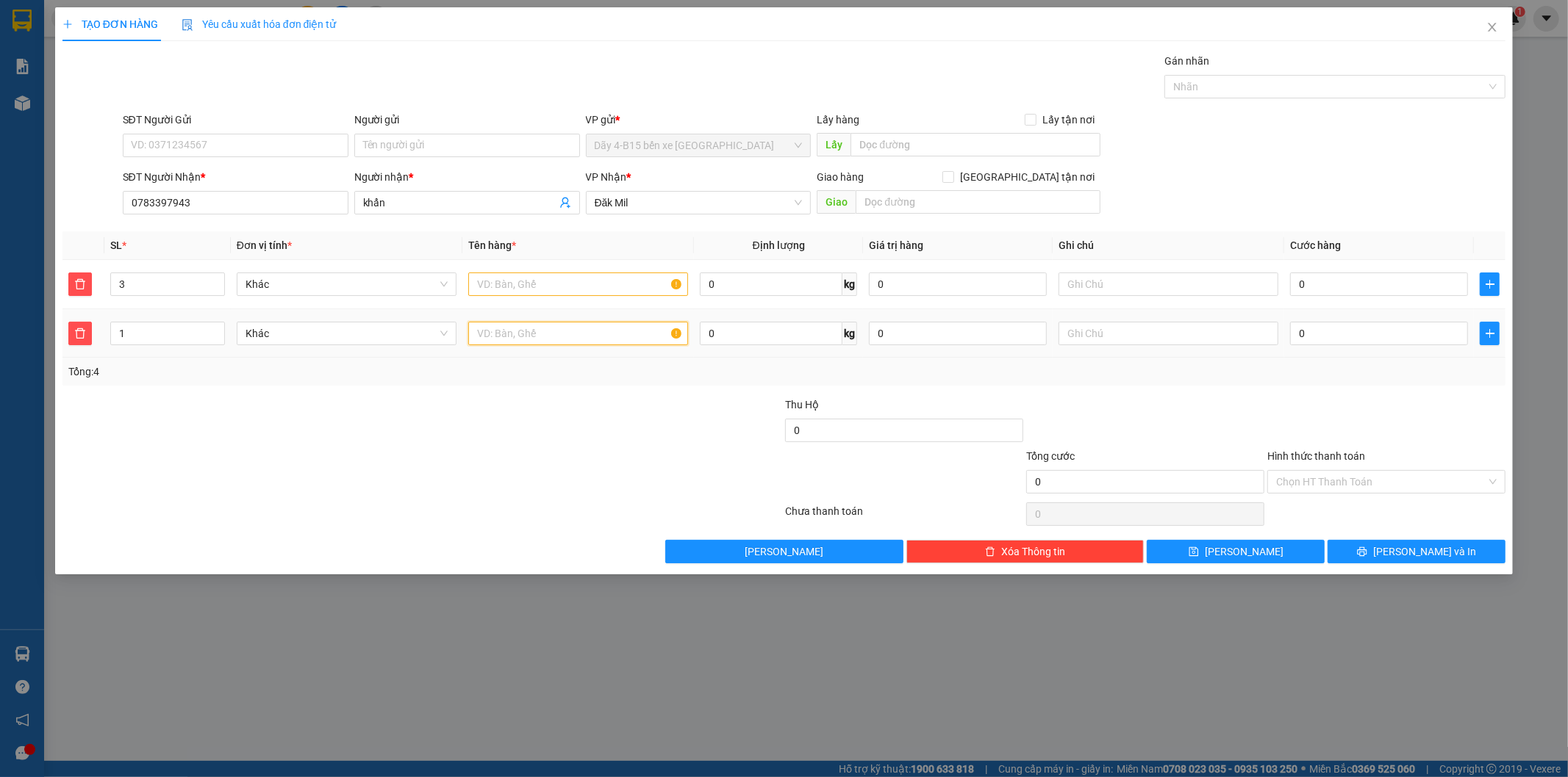
click at [515, 335] on input "text" at bounding box center [577, 333] width 219 height 24
click at [557, 289] on input "text" at bounding box center [577, 284] width 219 height 24
click at [1358, 288] on input "0" at bounding box center [1379, 284] width 178 height 24
click at [1358, 486] on input "Hình thức thanh toán" at bounding box center [1381, 482] width 210 height 22
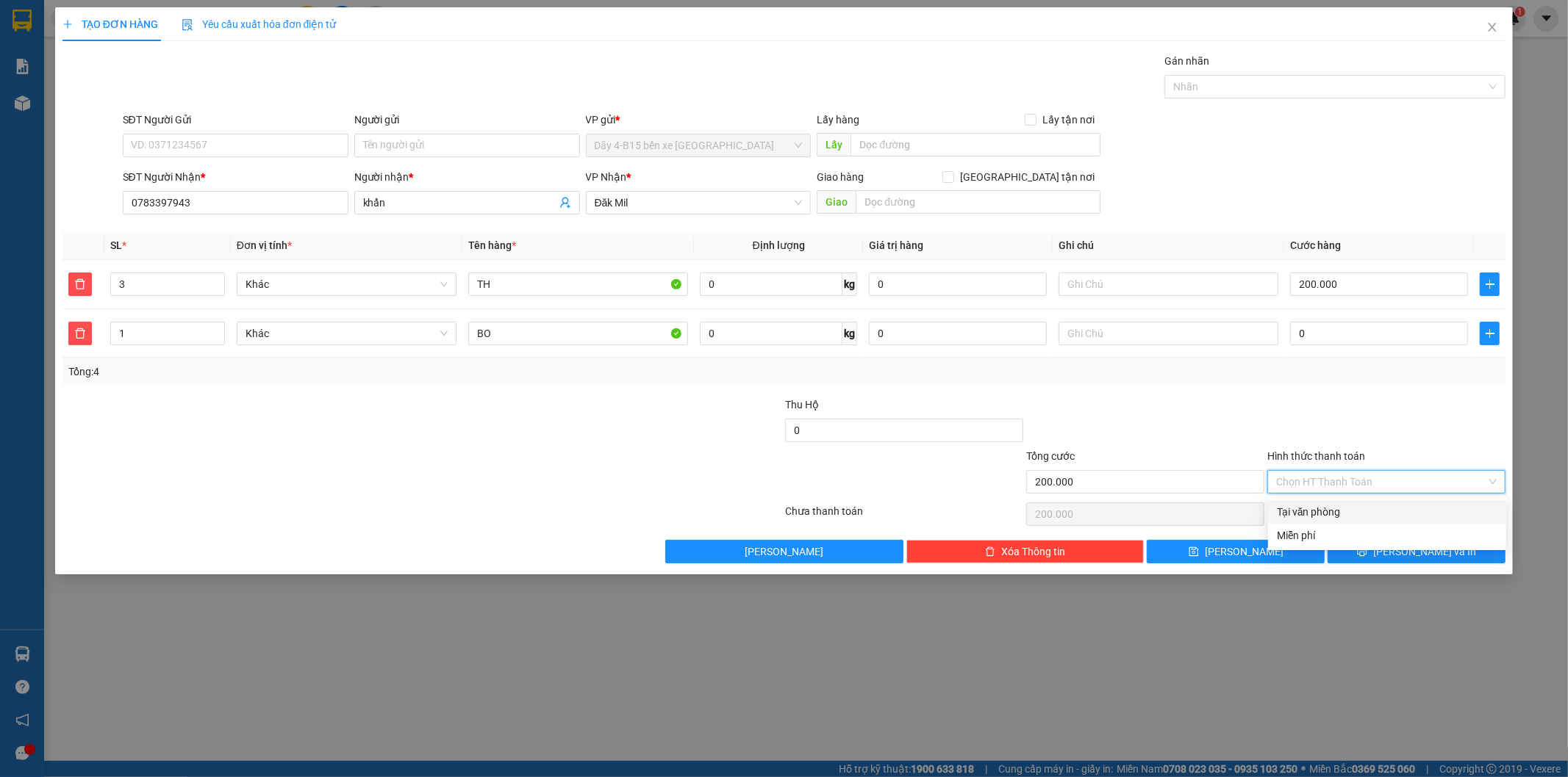
drag, startPoint x: 1317, startPoint y: 508, endPoint x: 1339, endPoint y: 525, distance: 27.8
click at [1316, 508] on div "Tại văn phòng" at bounding box center [1387, 512] width 220 height 16
click at [1497, 479] on div "Tại văn phòng" at bounding box center [1386, 482] width 238 height 24
click at [1202, 560] on button "[PERSON_NAME]" at bounding box center [1235, 552] width 178 height 24
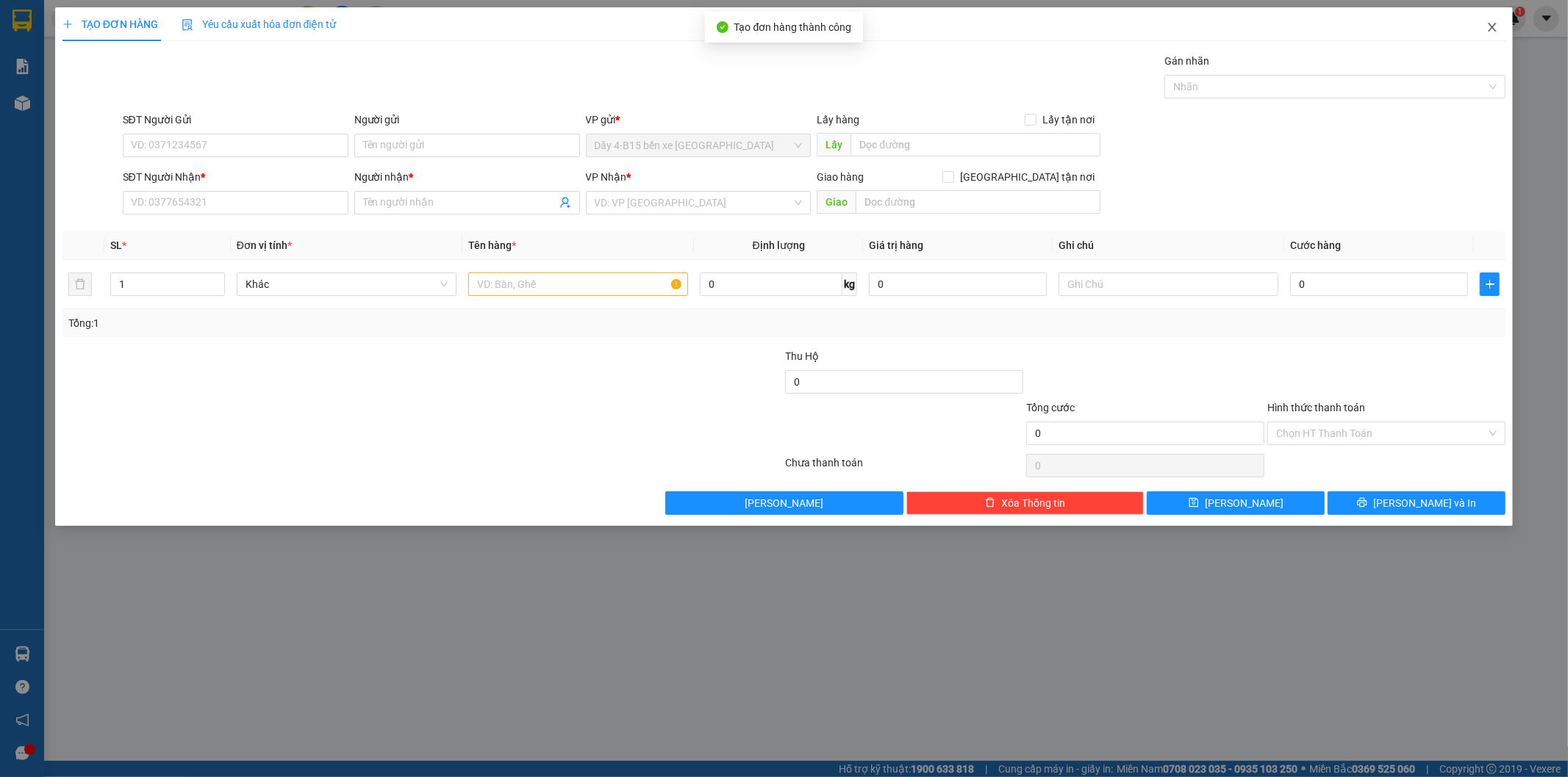
click at [1495, 28] on icon "close" at bounding box center [1492, 27] width 12 height 12
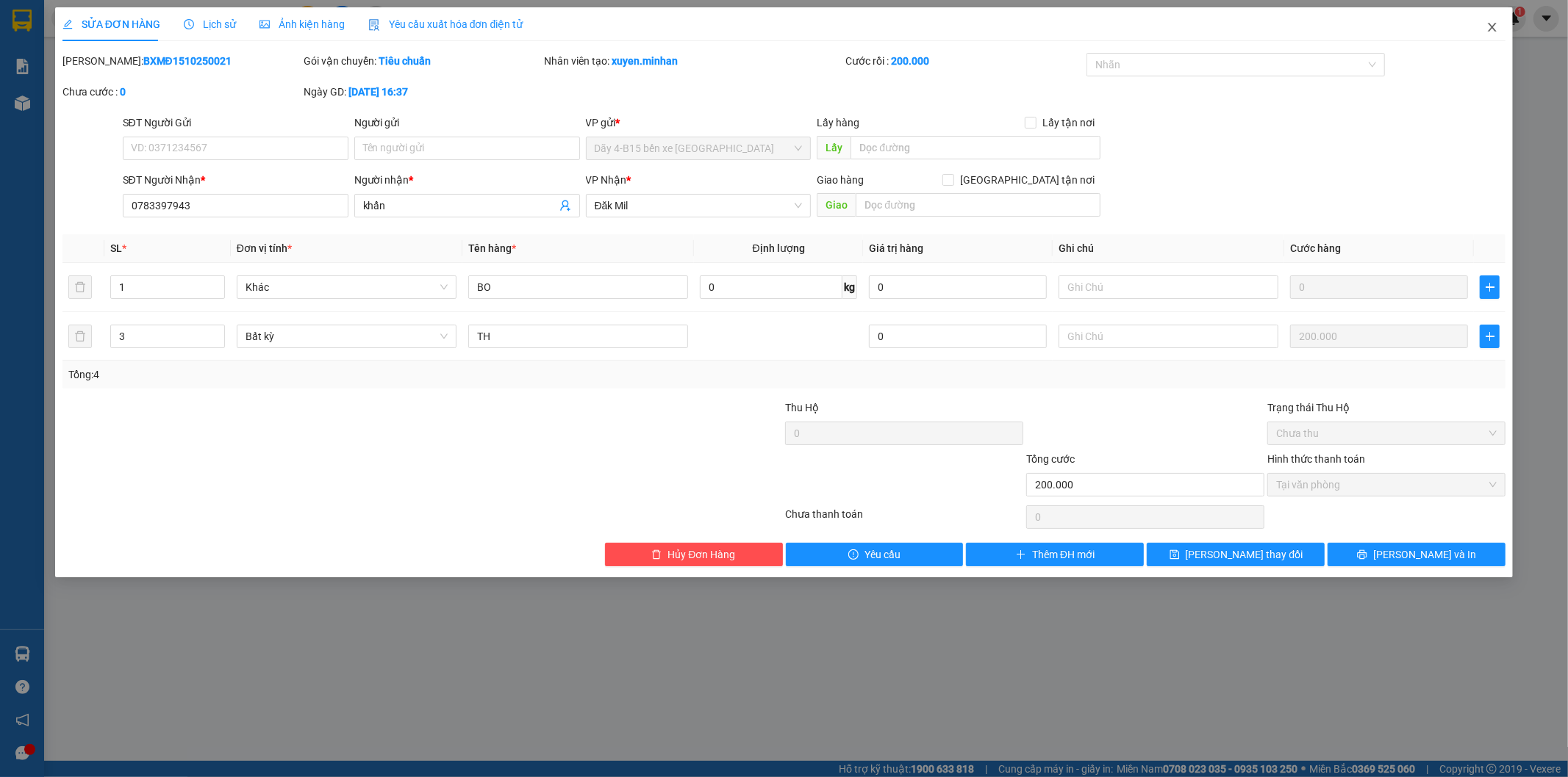
click at [1489, 28] on icon "close" at bounding box center [1492, 27] width 12 height 12
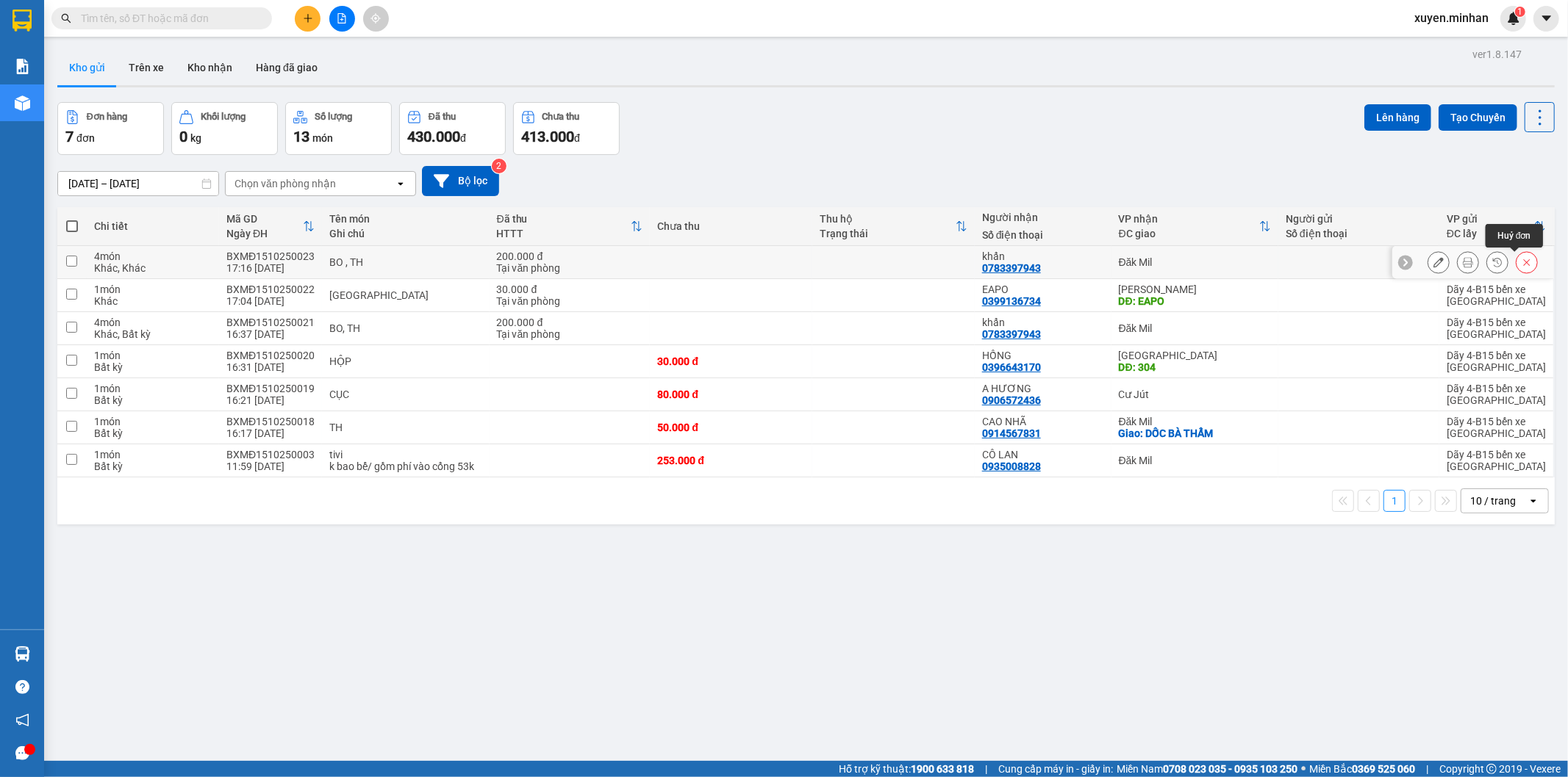
click at [1522, 259] on icon at bounding box center [1526, 262] width 10 height 10
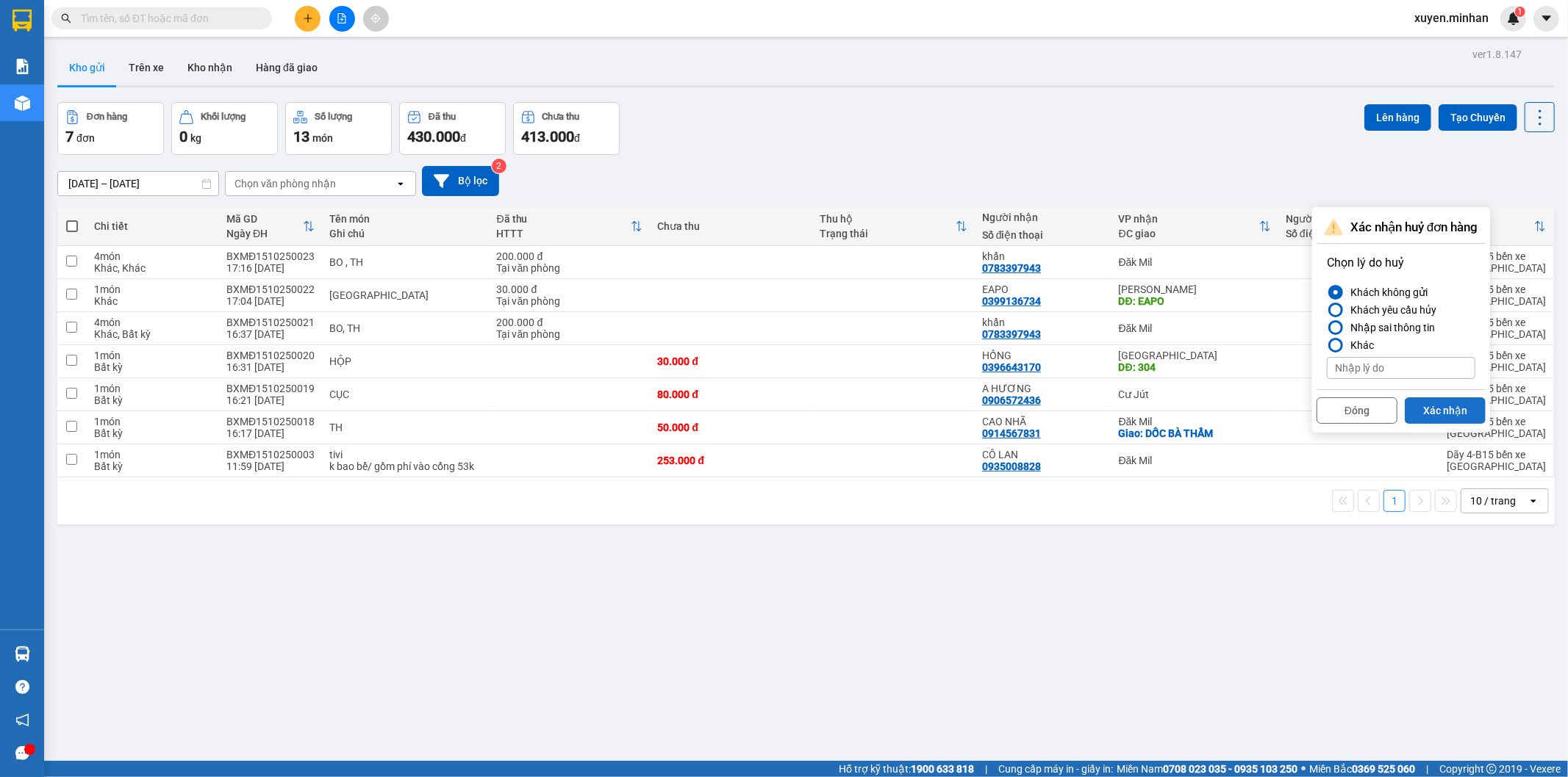
click at [1453, 416] on button "Xác nhận" at bounding box center [1445, 411] width 81 height 26
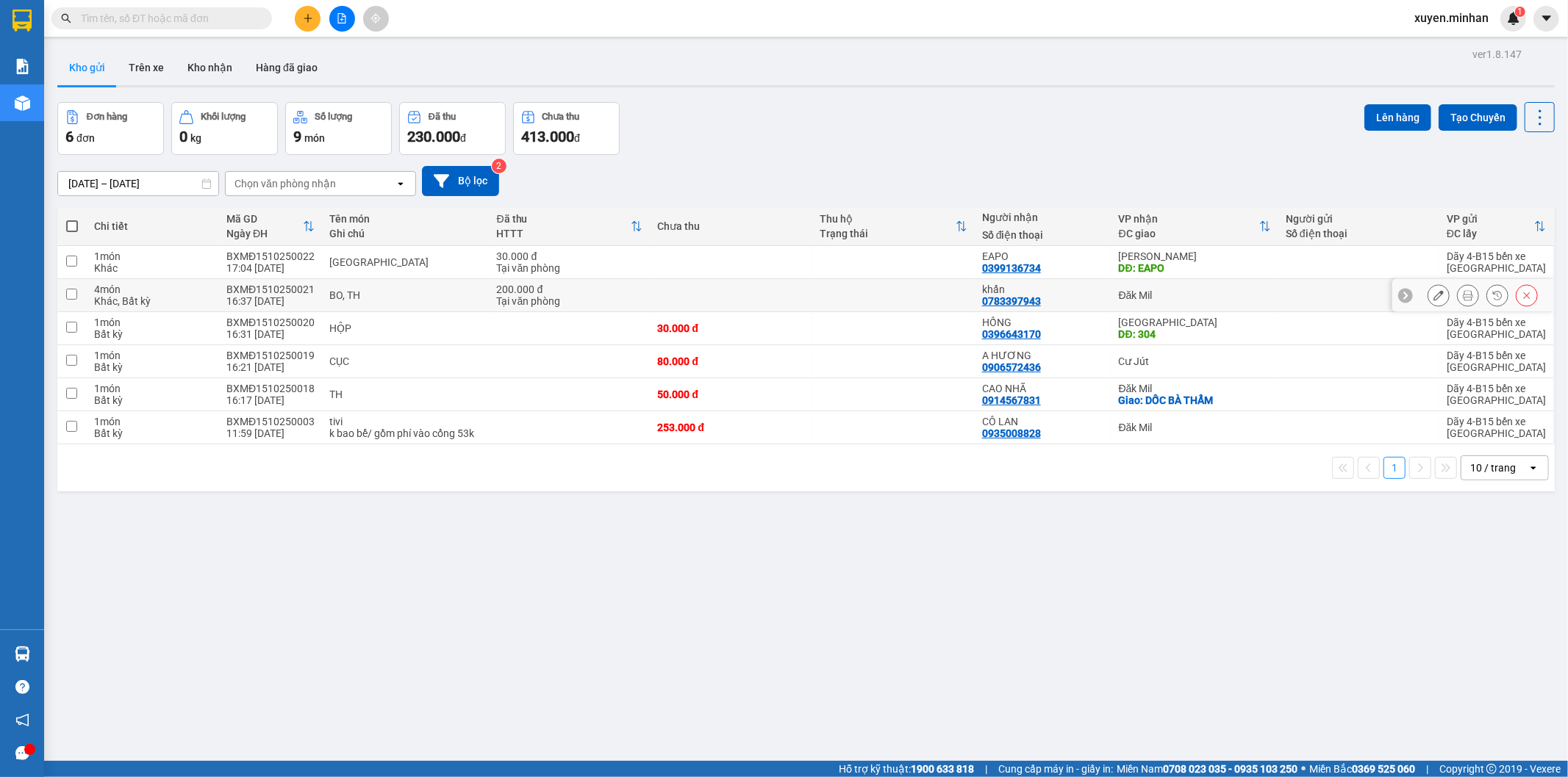
click at [1433, 292] on icon at bounding box center [1438, 295] width 10 height 10
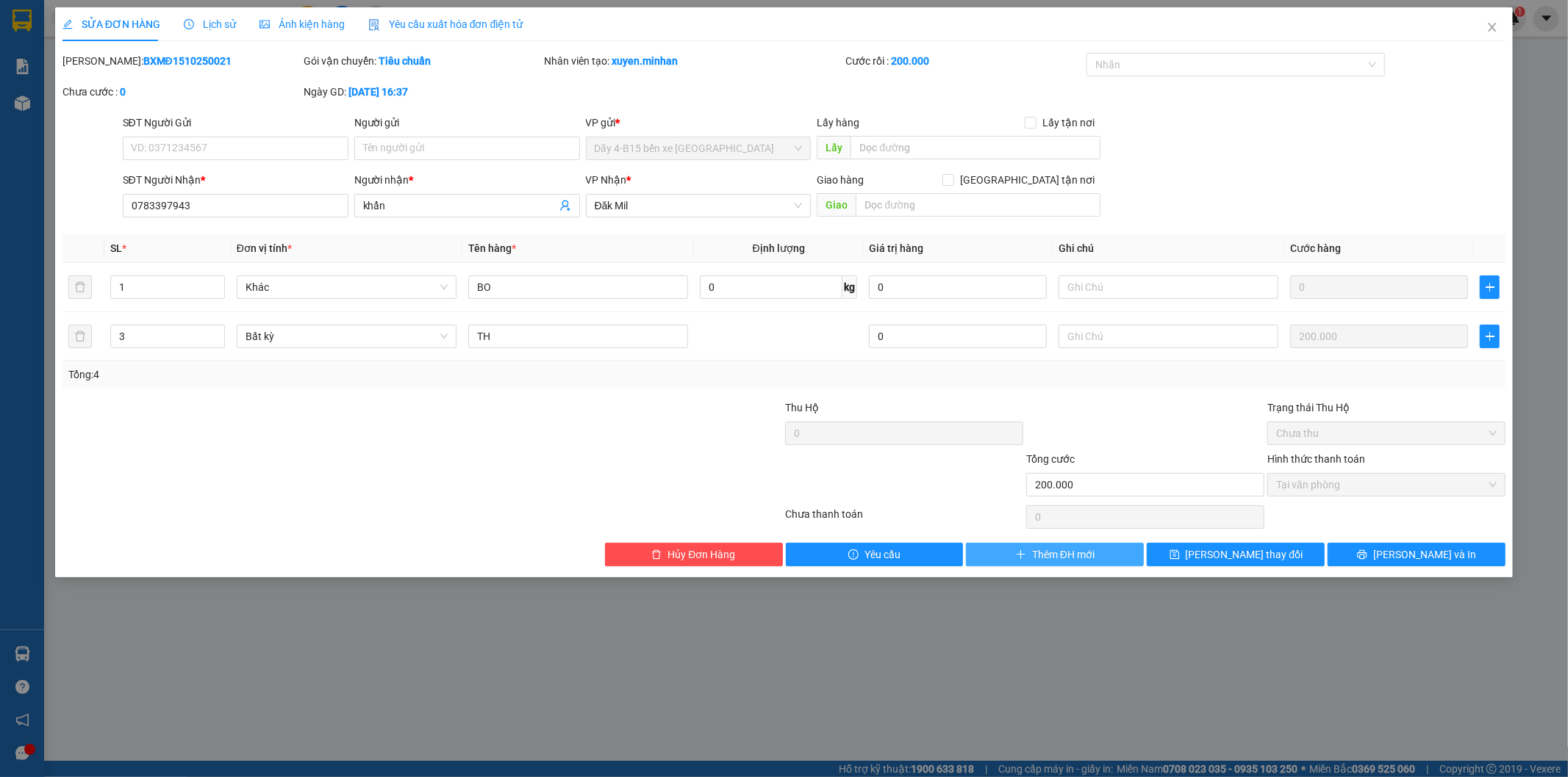
click at [1053, 555] on span "Thêm ĐH mới" at bounding box center [1063, 554] width 62 height 16
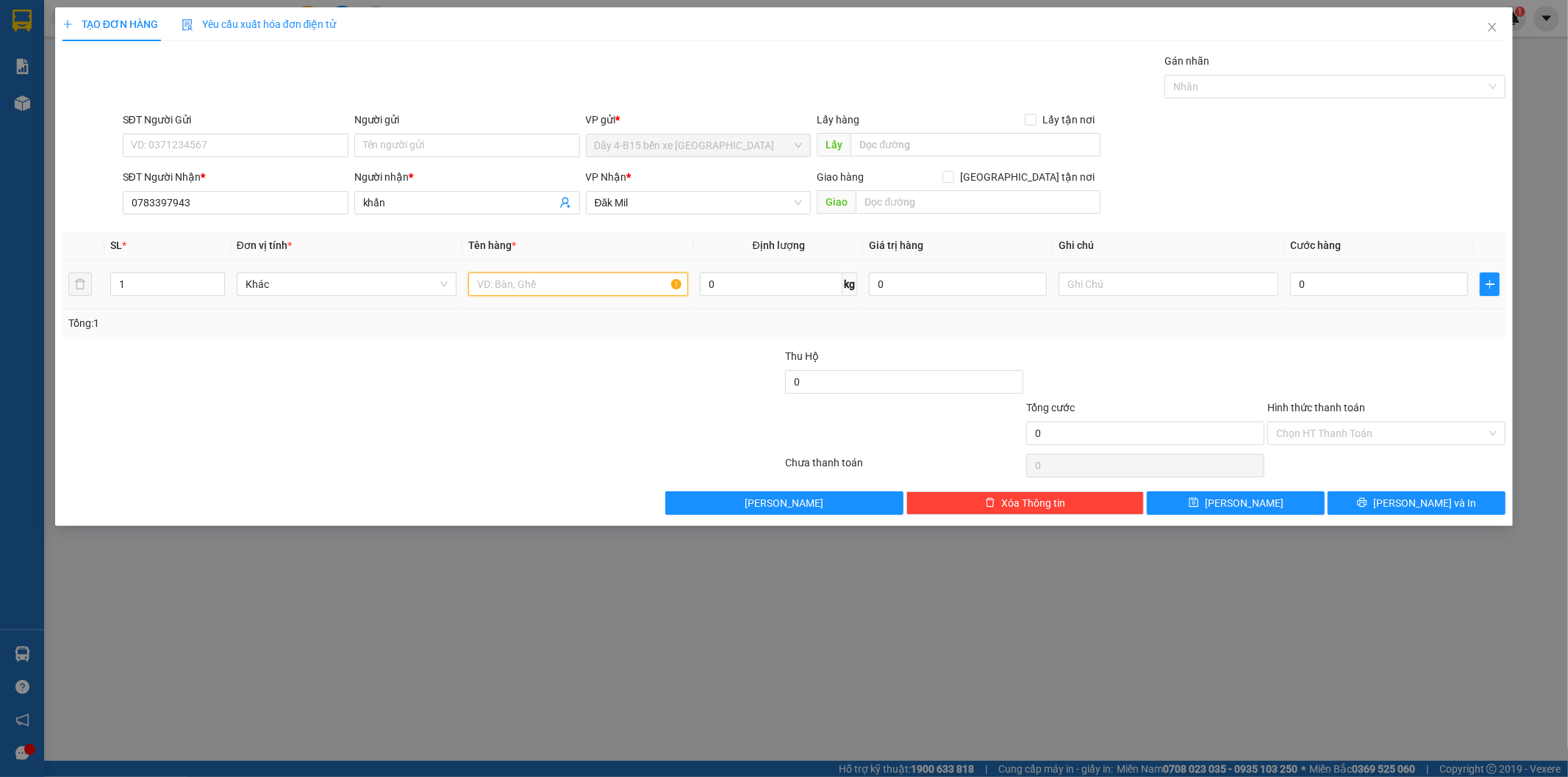
click at [562, 287] on input "text" at bounding box center [577, 284] width 219 height 24
click at [1496, 287] on span "plus" at bounding box center [1489, 284] width 18 height 12
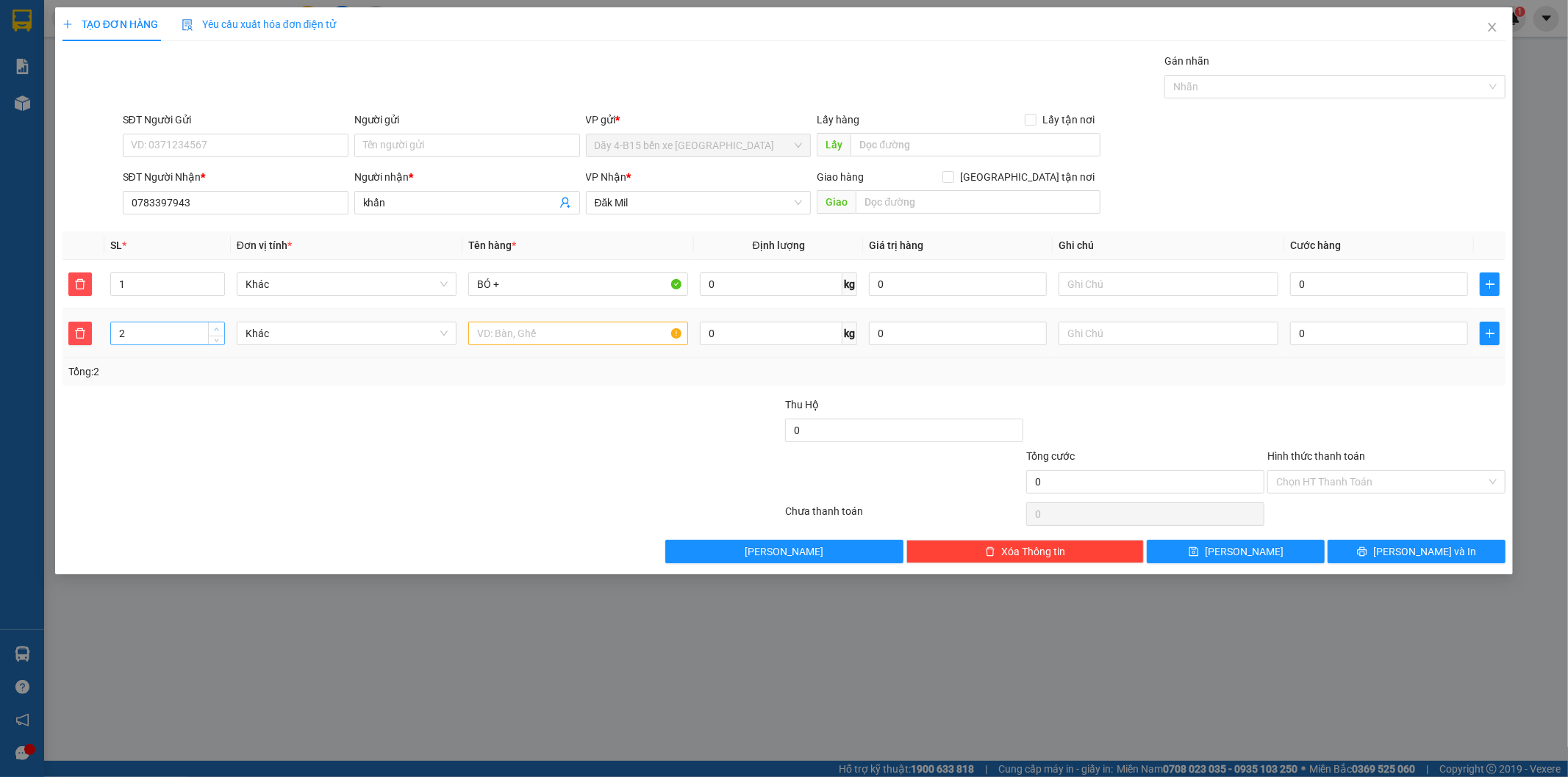
click at [218, 325] on span "up" at bounding box center [216, 329] width 8 height 8
click at [527, 333] on input "text" at bounding box center [577, 333] width 219 height 24
click at [1346, 282] on input "0" at bounding box center [1379, 284] width 178 height 24
click at [1270, 542] on button "[PERSON_NAME]" at bounding box center [1235, 552] width 178 height 24
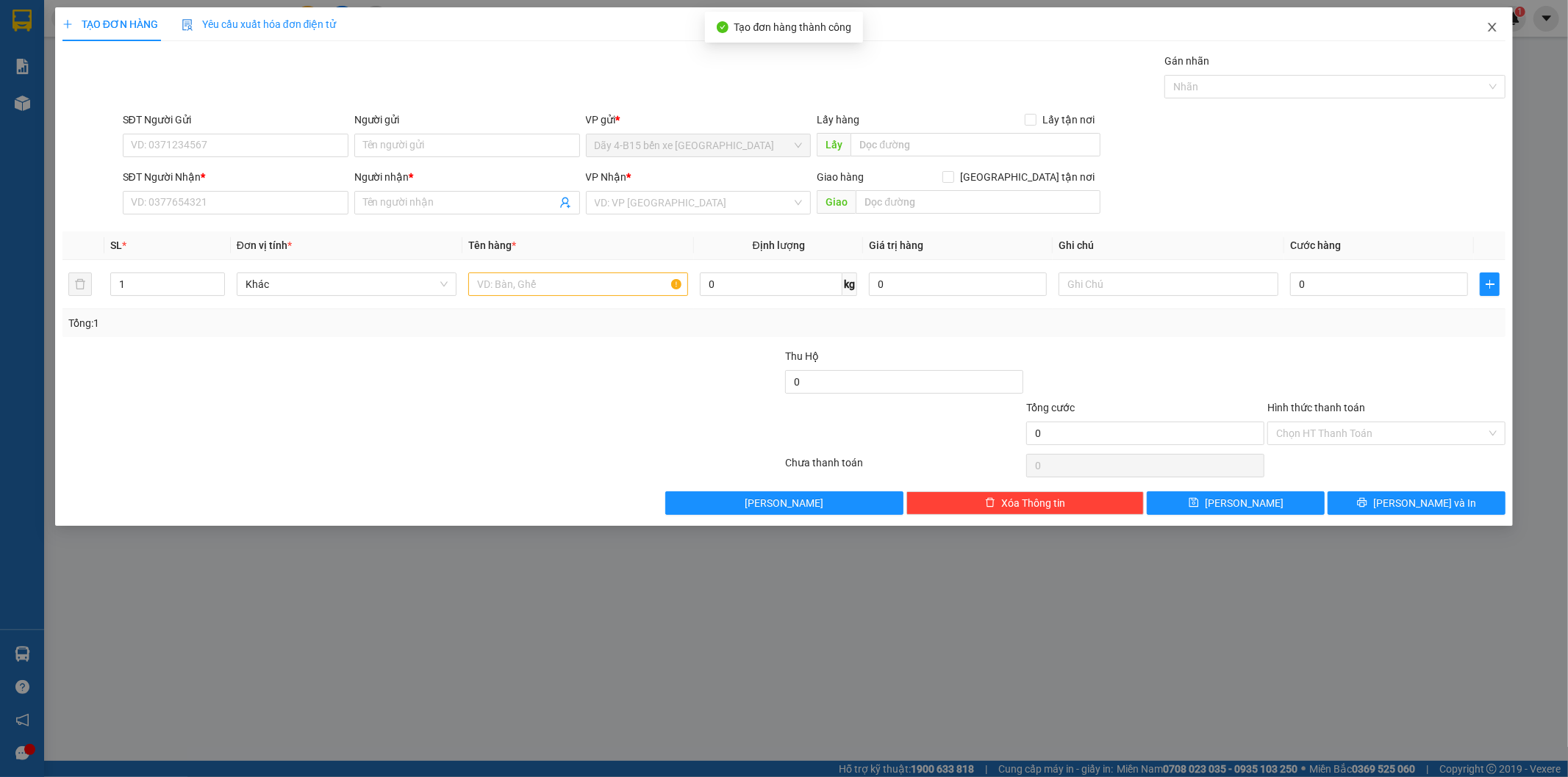
click at [1496, 23] on icon "close" at bounding box center [1492, 27] width 12 height 12
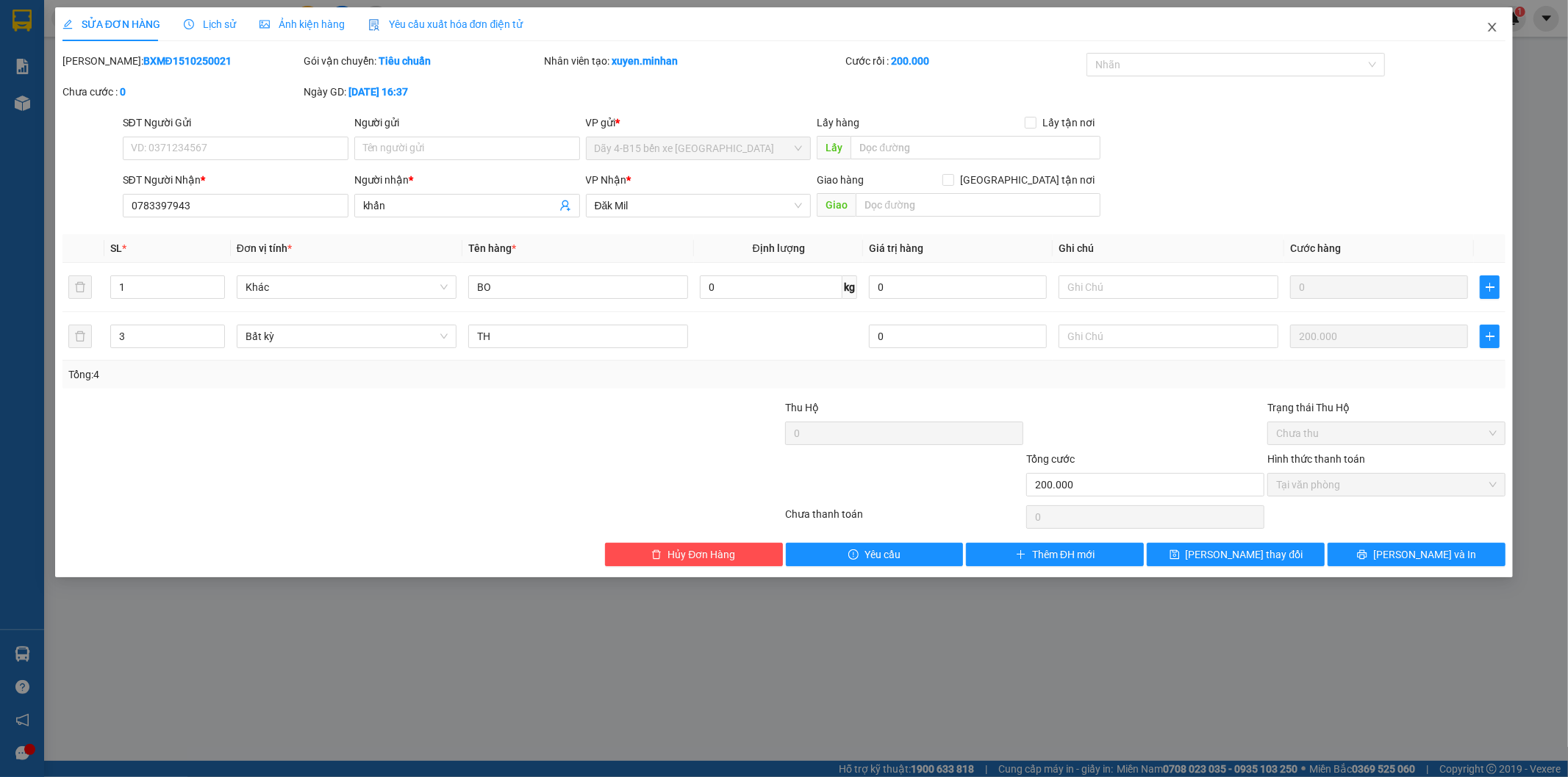
click at [1493, 23] on icon "close" at bounding box center [1492, 27] width 12 height 12
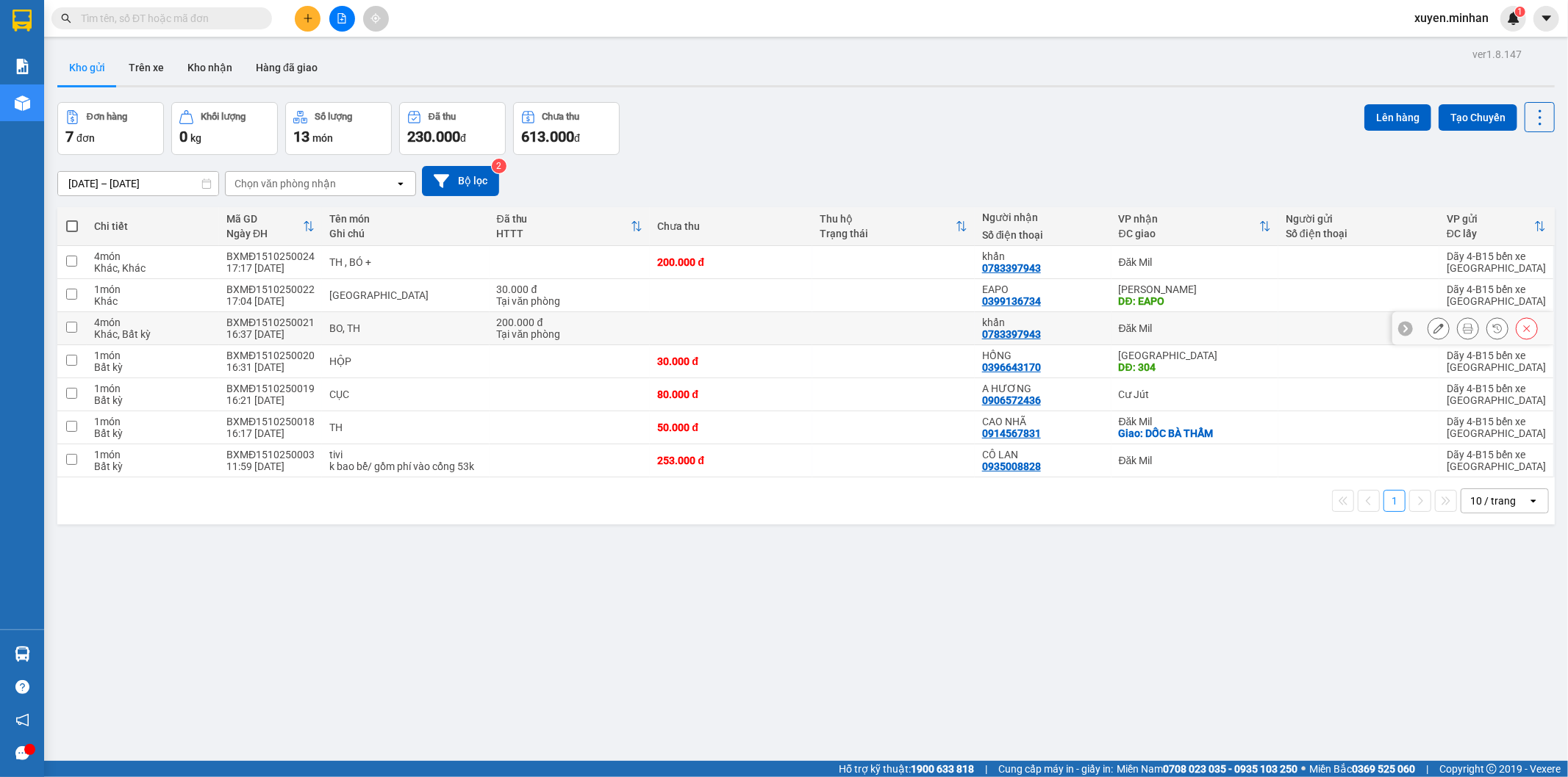
click at [1522, 331] on icon at bounding box center [1526, 328] width 10 height 10
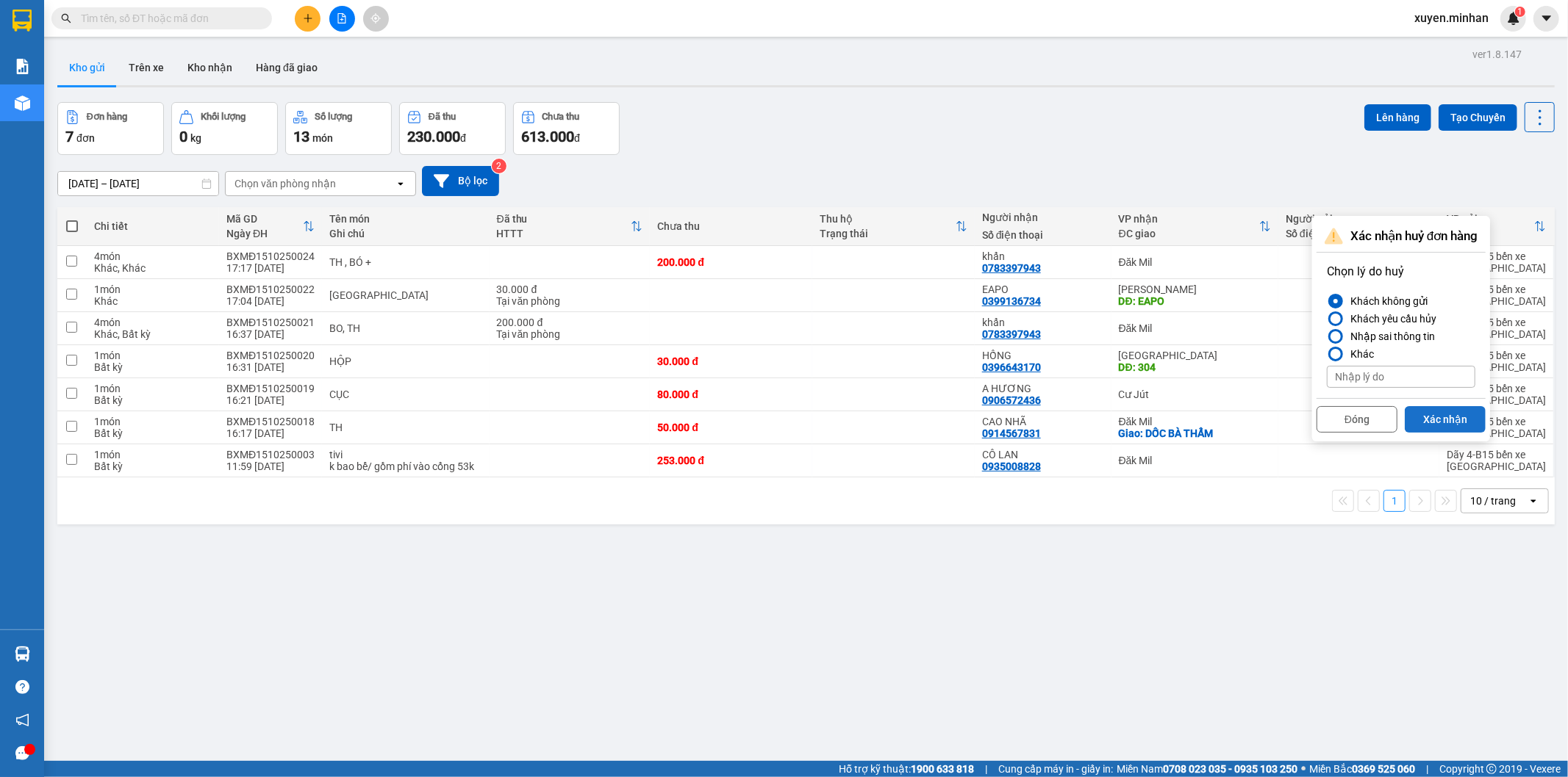
click at [1414, 421] on button "Xác nhận" at bounding box center [1445, 419] width 81 height 26
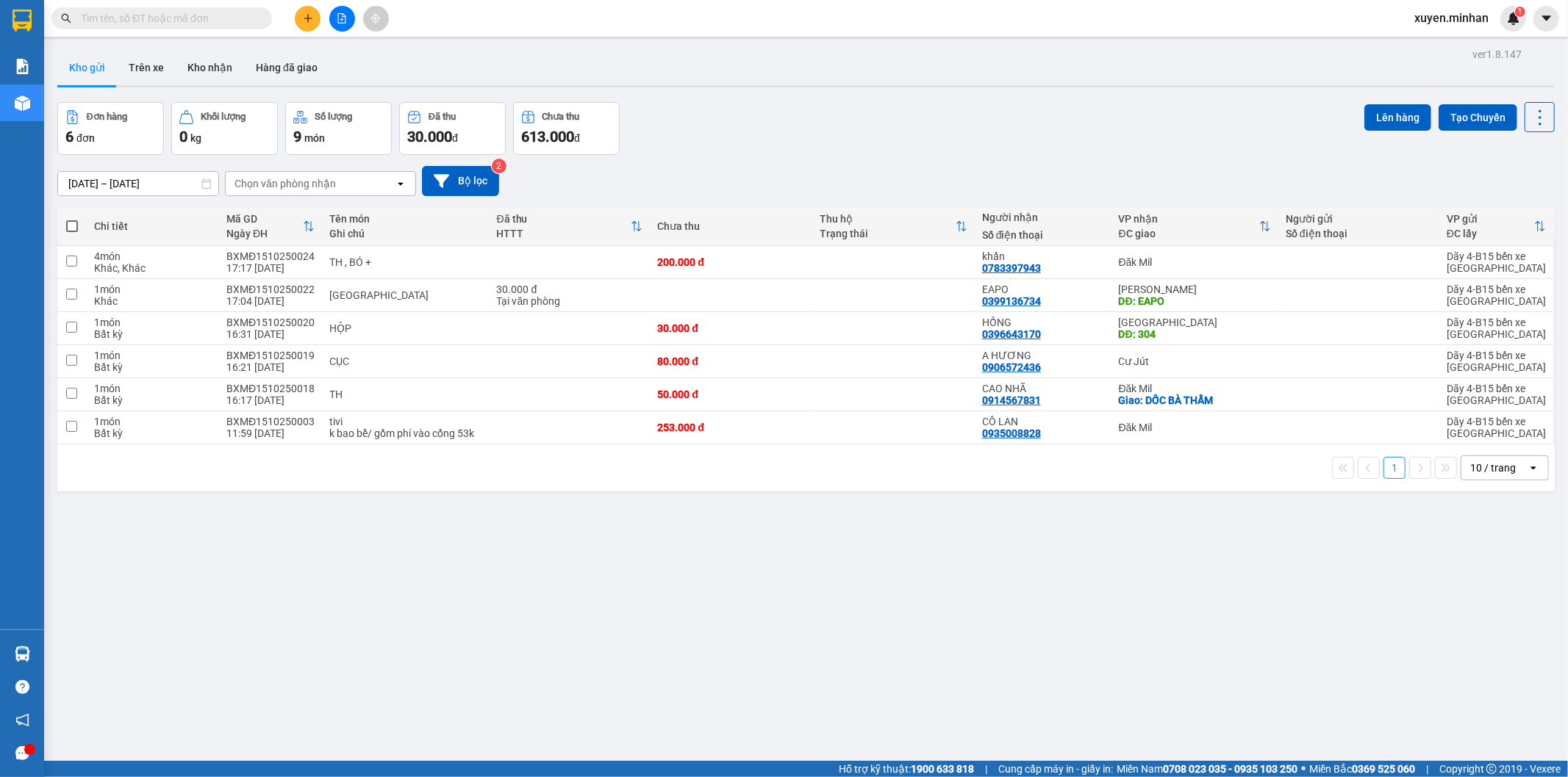
click at [938, 566] on div "ver 1.8.147 Kho gửi Trên xe Kho nhận Hàng đã giao Đơn hàng 6 đơn Khối lượng 0 k…" at bounding box center [806, 432] width 1509 height 777
click at [1433, 432] on icon at bounding box center [1438, 427] width 10 height 10
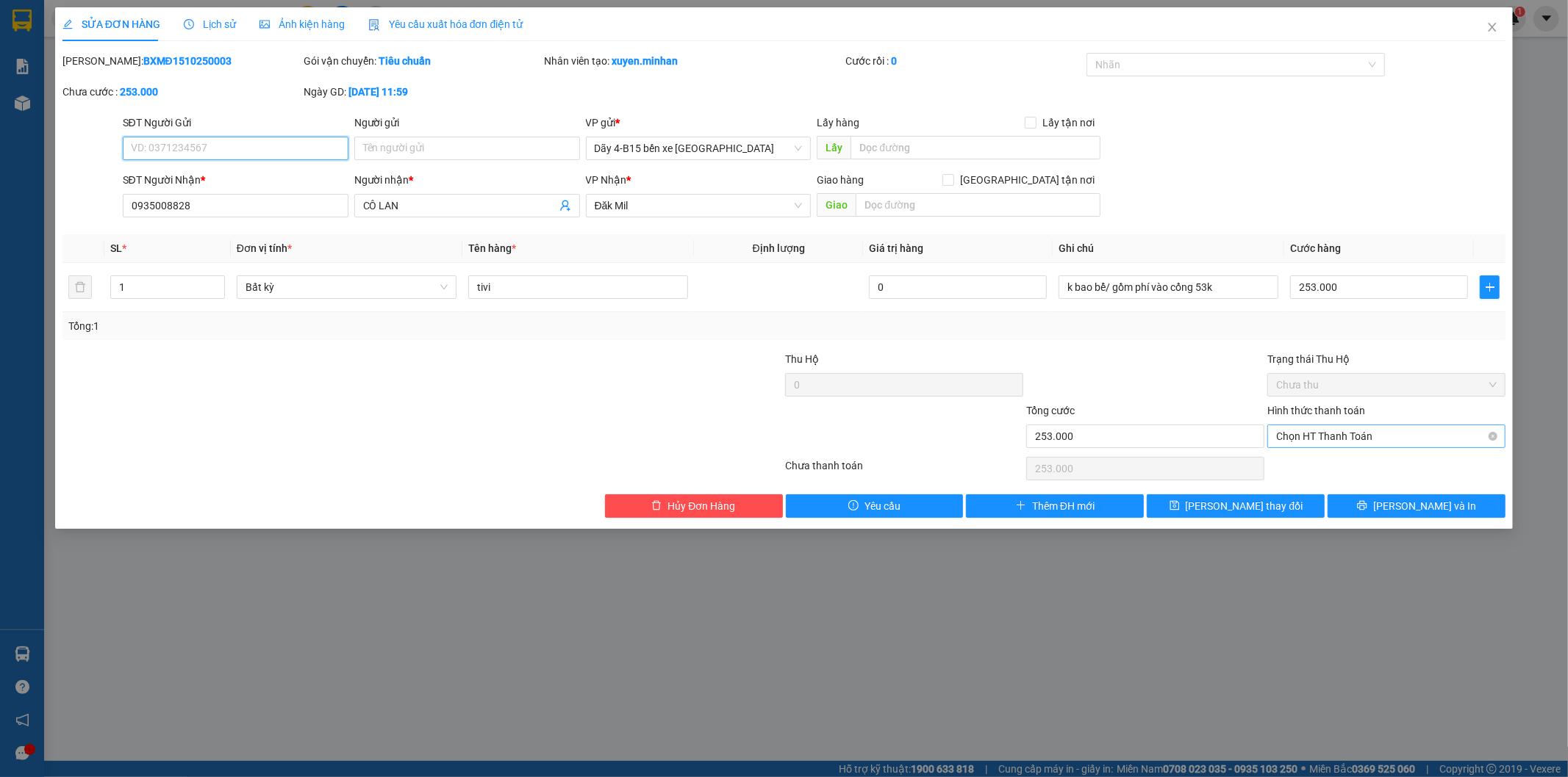
click at [1413, 436] on span "Chọn HT Thanh Toán" at bounding box center [1386, 436] width 220 height 22
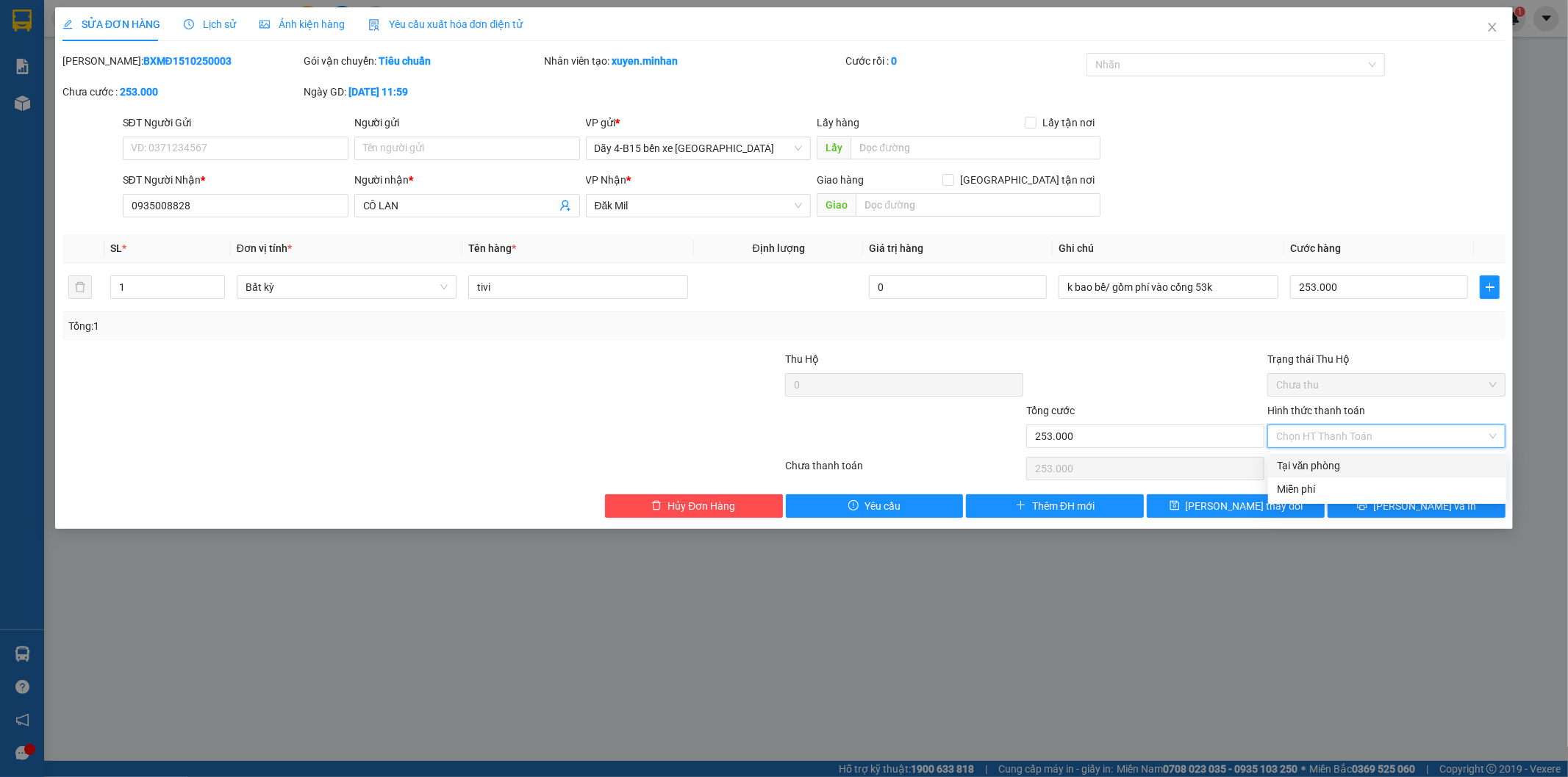
click at [1319, 456] on div "Tại văn phòng" at bounding box center [1386, 465] width 238 height 24
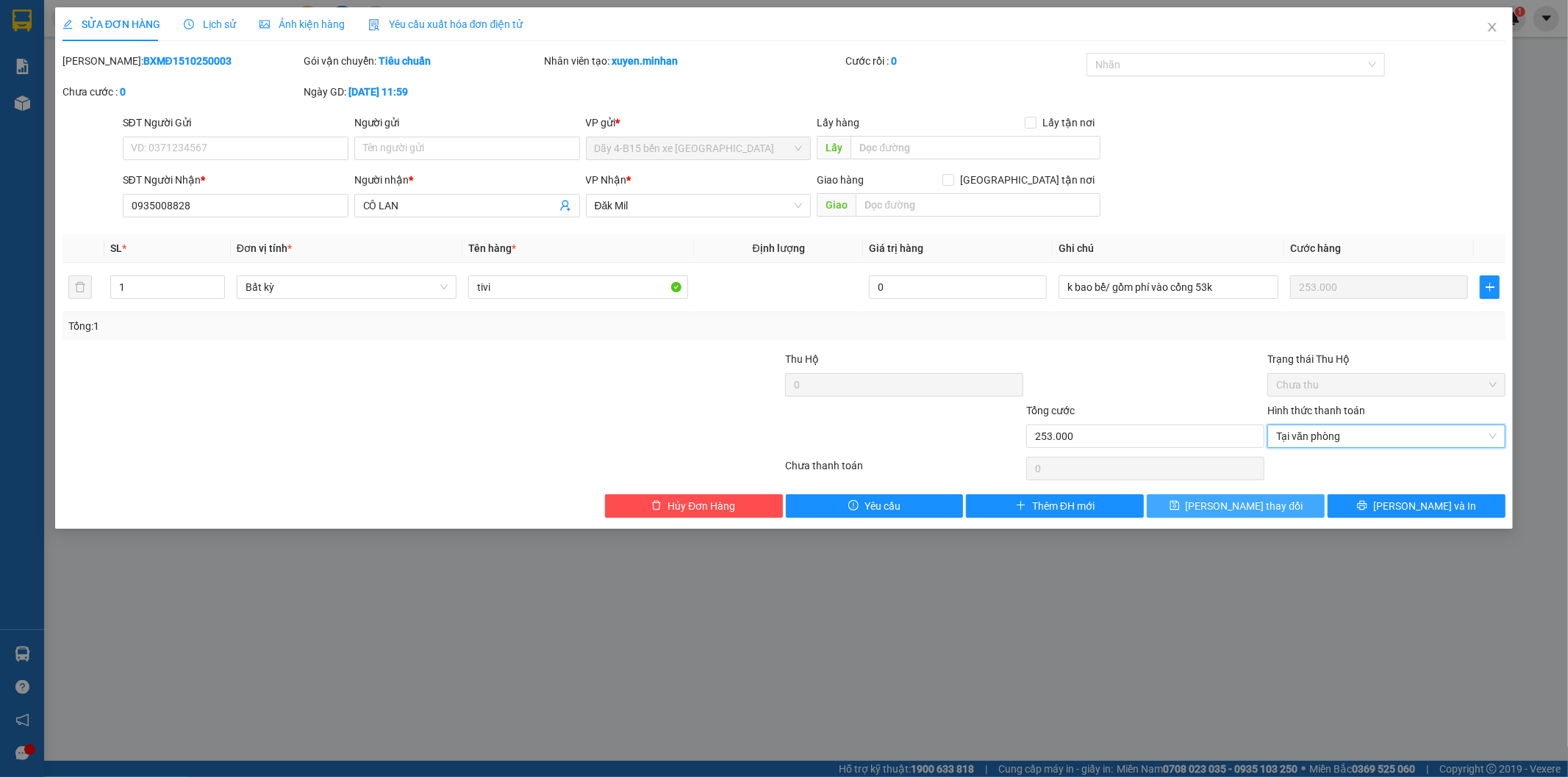
click at [1269, 504] on span "[PERSON_NAME] thay đổi" at bounding box center [1244, 505] width 118 height 16
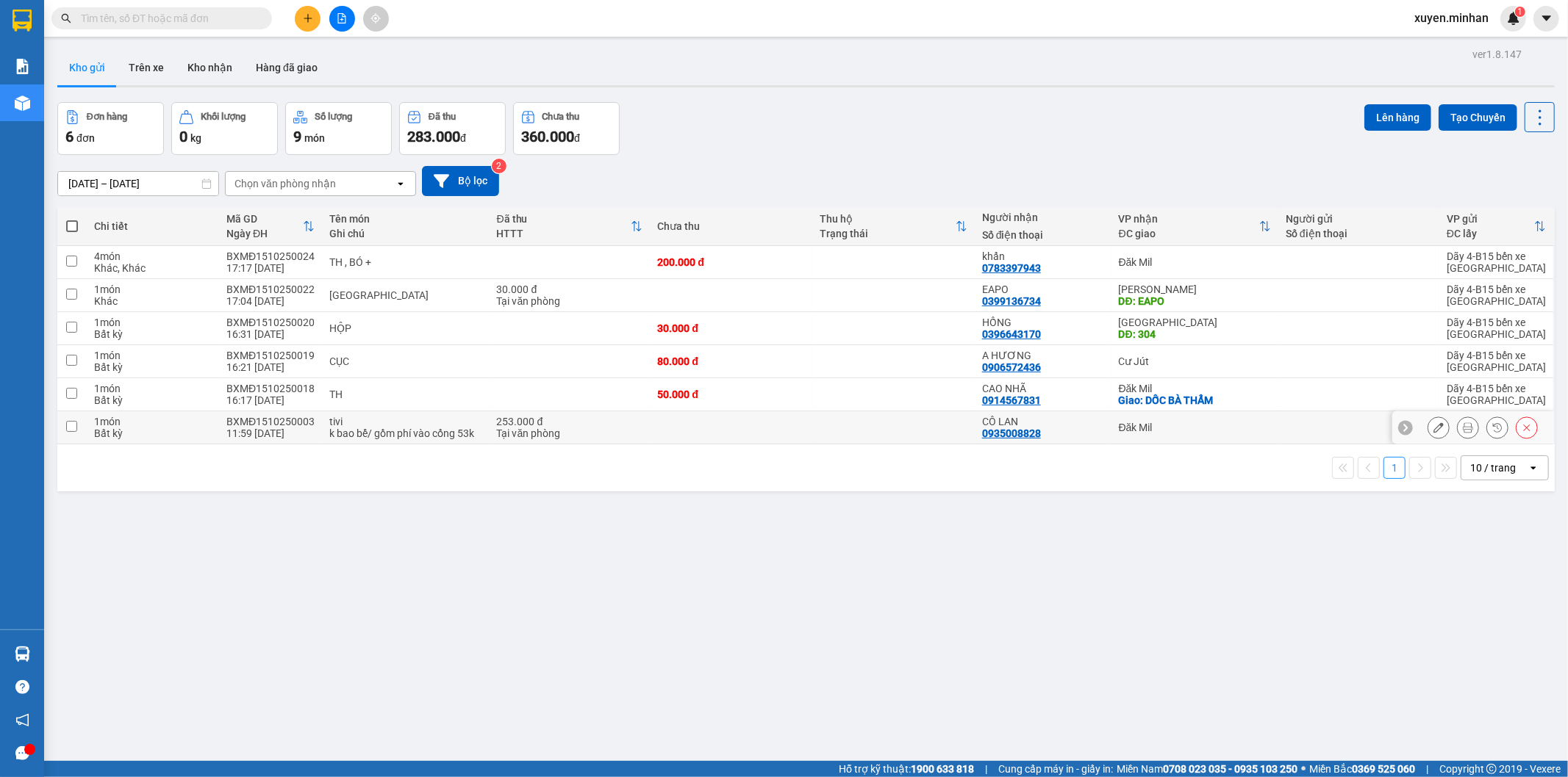
click at [75, 429] on input "checkbox" at bounding box center [72, 426] width 11 height 11
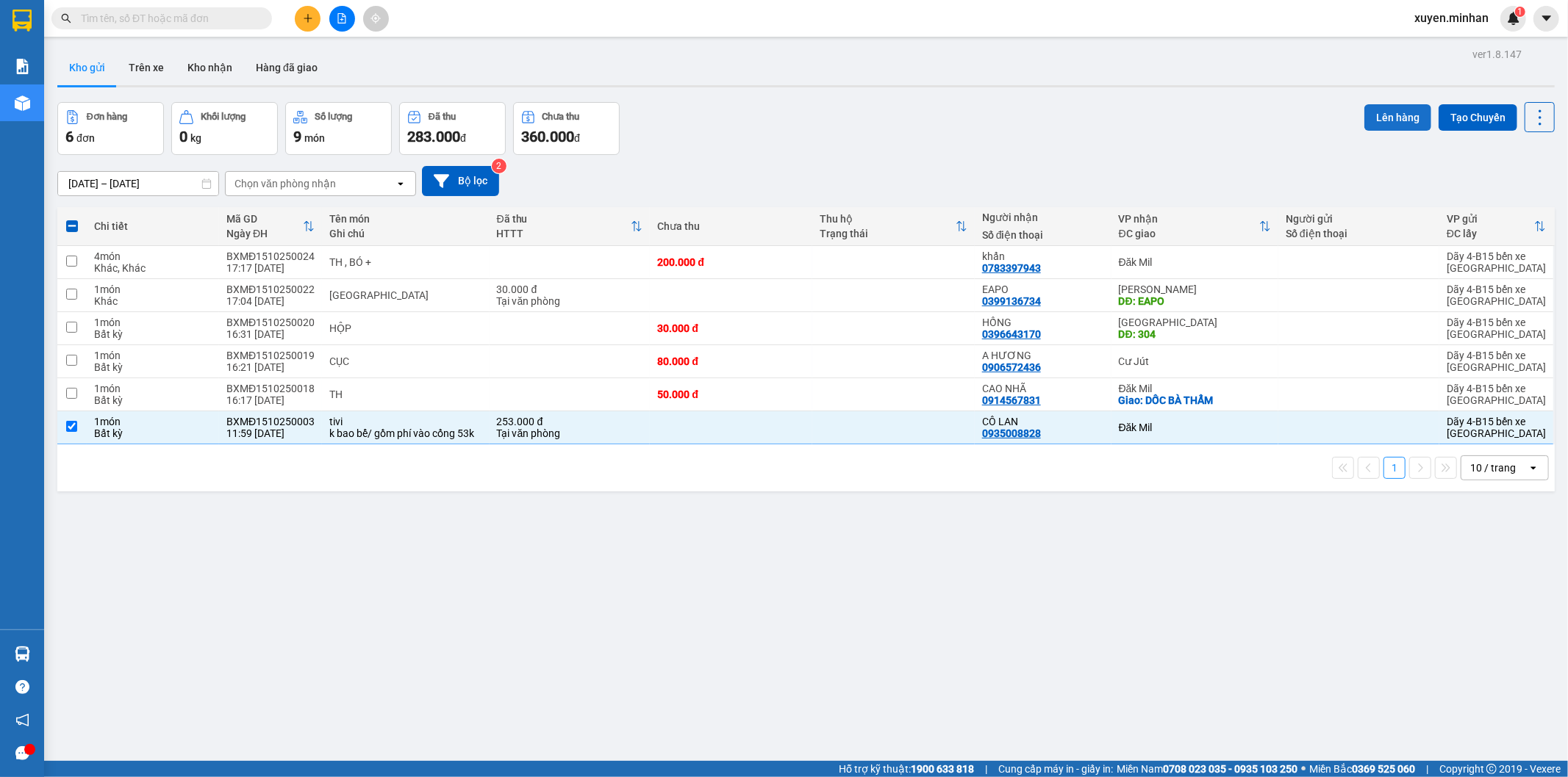
click at [1390, 105] on button "Lên hàng" at bounding box center [1397, 118] width 67 height 26
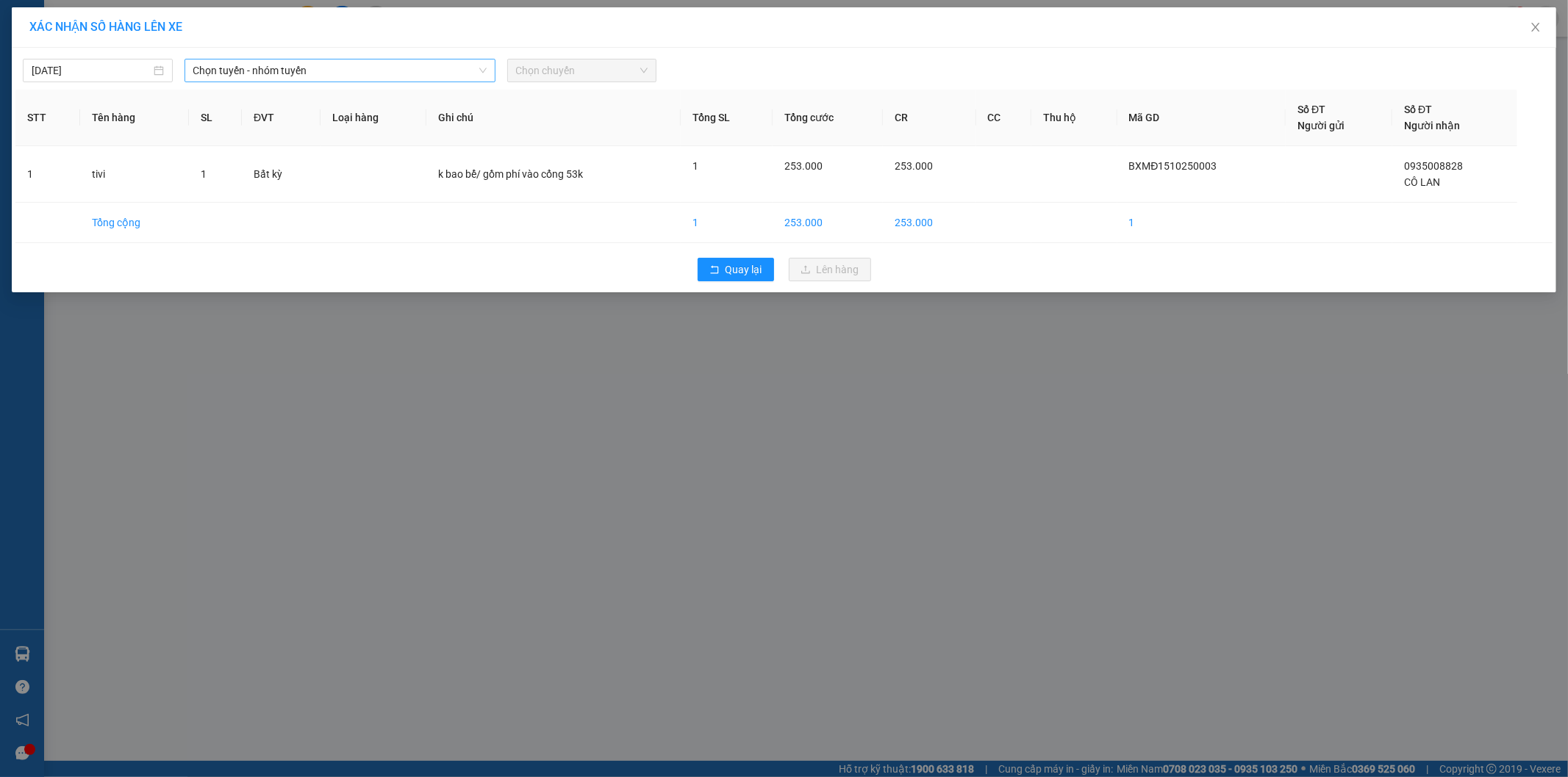
click at [259, 81] on span "Chọn tuyến - nhóm tuyến" at bounding box center [339, 70] width 293 height 22
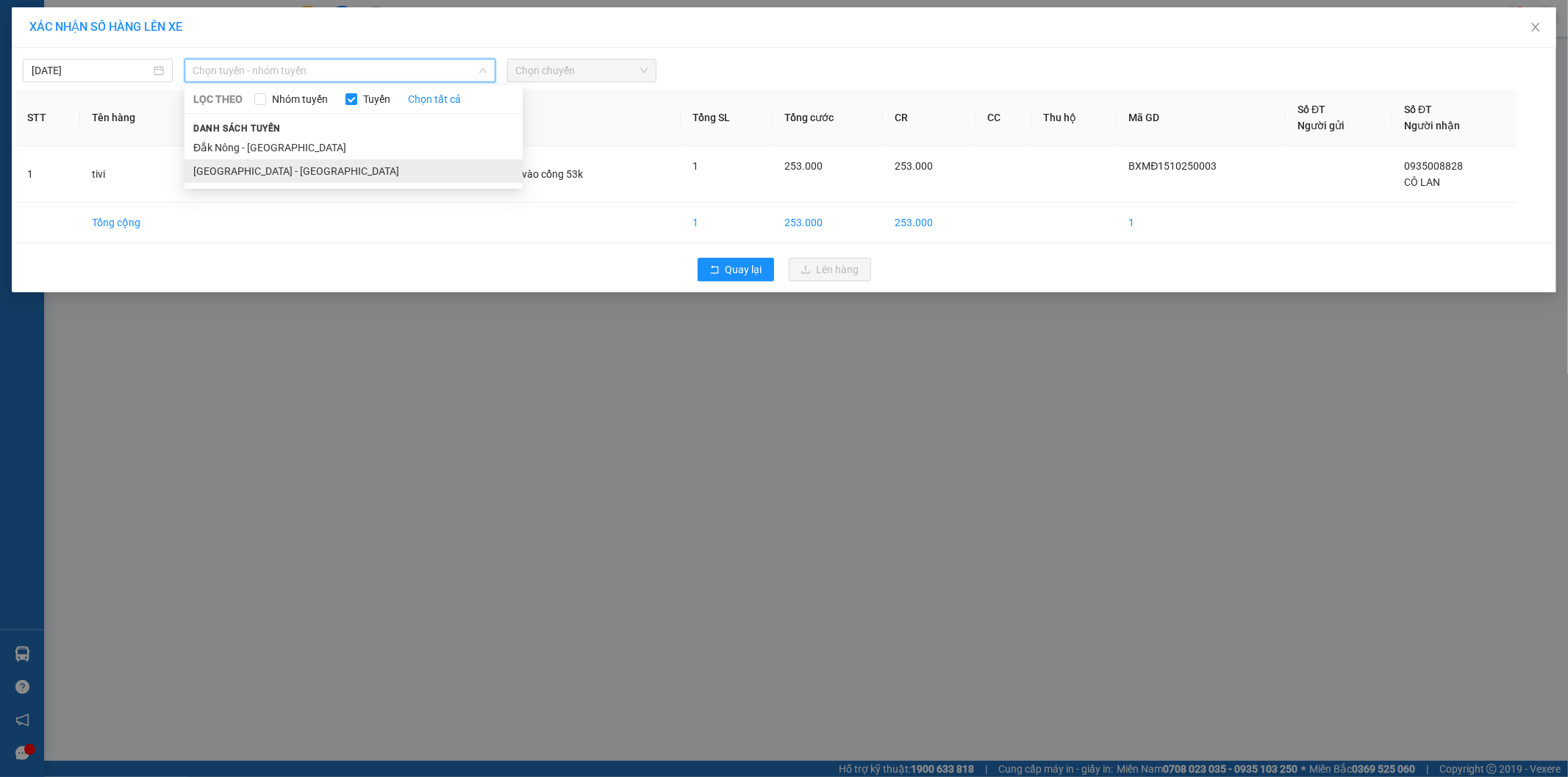
click at [269, 171] on li "[GEOGRAPHIC_DATA] - [GEOGRAPHIC_DATA]" at bounding box center [353, 171] width 338 height 24
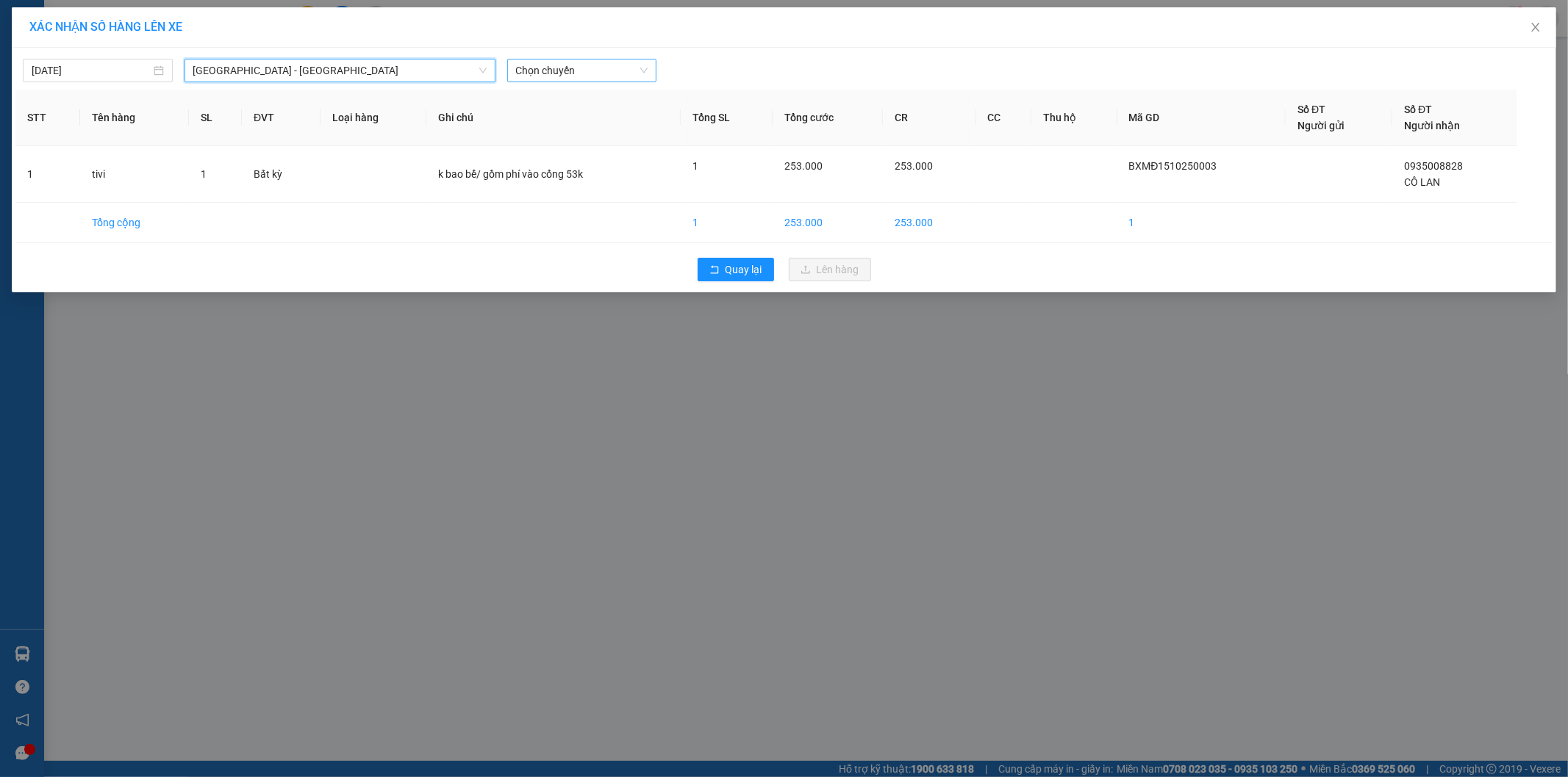
click at [590, 66] on span "Chọn chuyến" at bounding box center [582, 70] width 132 height 22
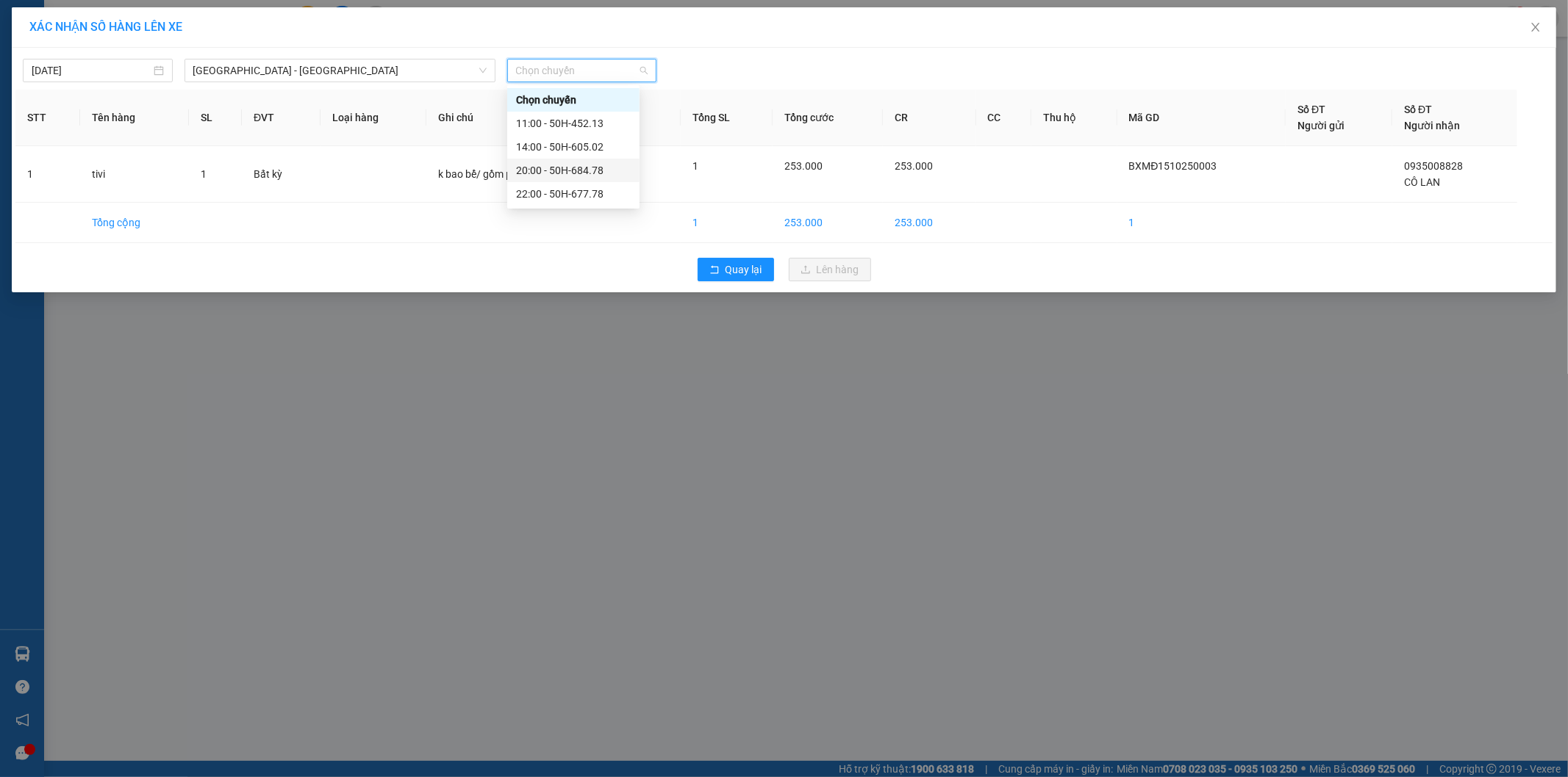
click at [600, 165] on div "20:00 - 50H-684.78" at bounding box center [573, 170] width 115 height 16
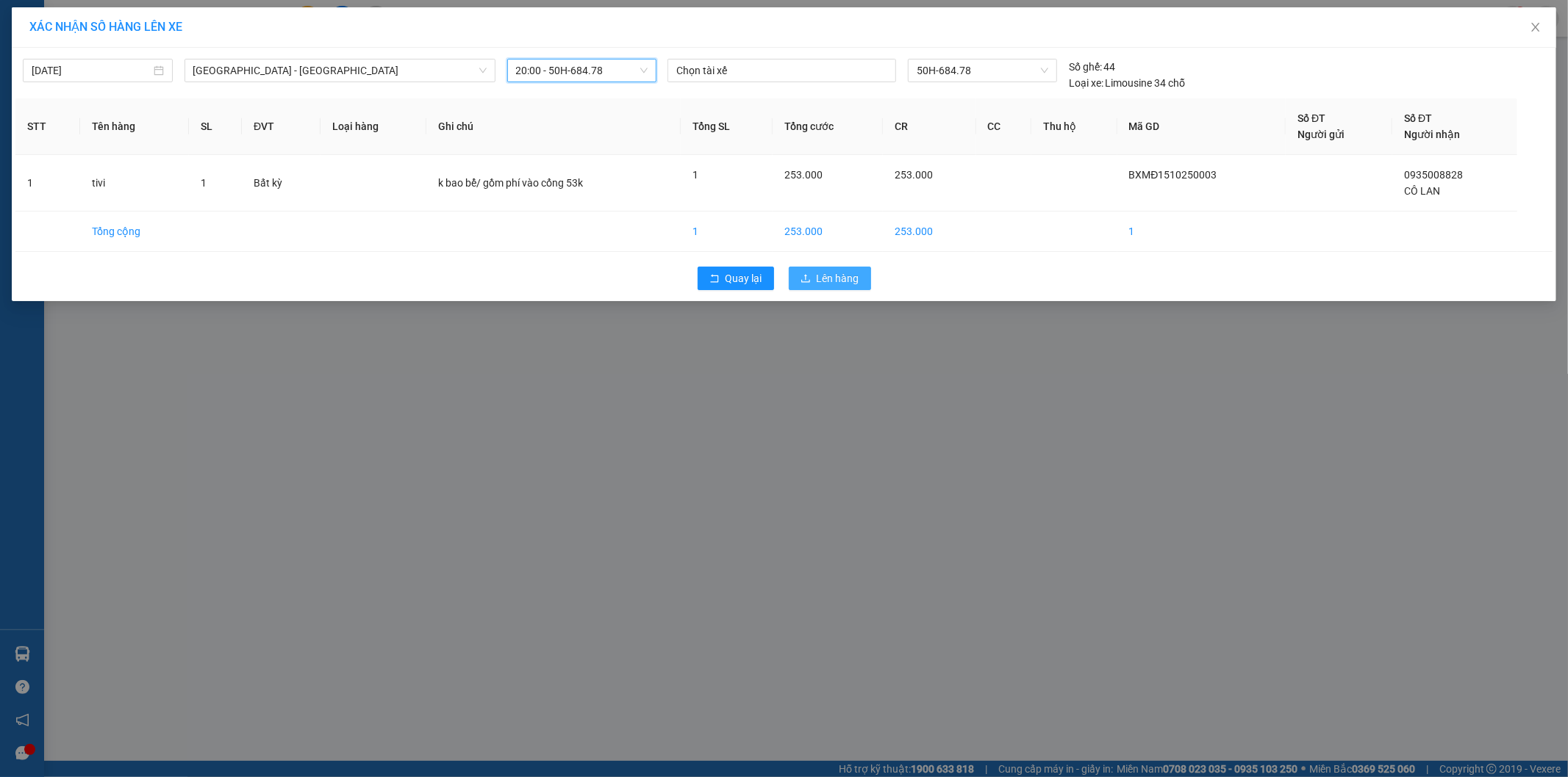
click at [836, 278] on span "Lên hàng" at bounding box center [837, 278] width 42 height 16
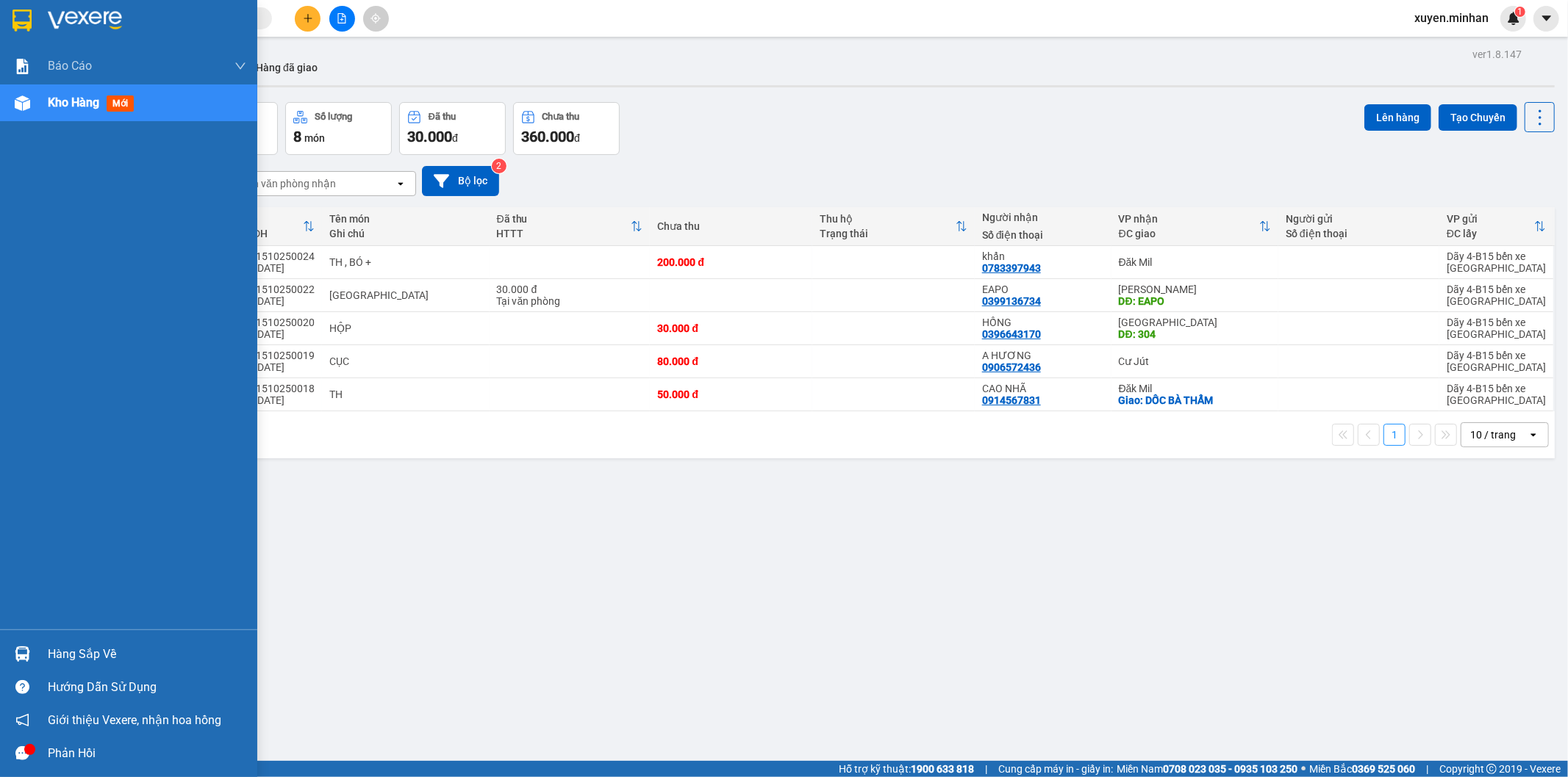
click at [20, 24] on img at bounding box center [22, 20] width 19 height 22
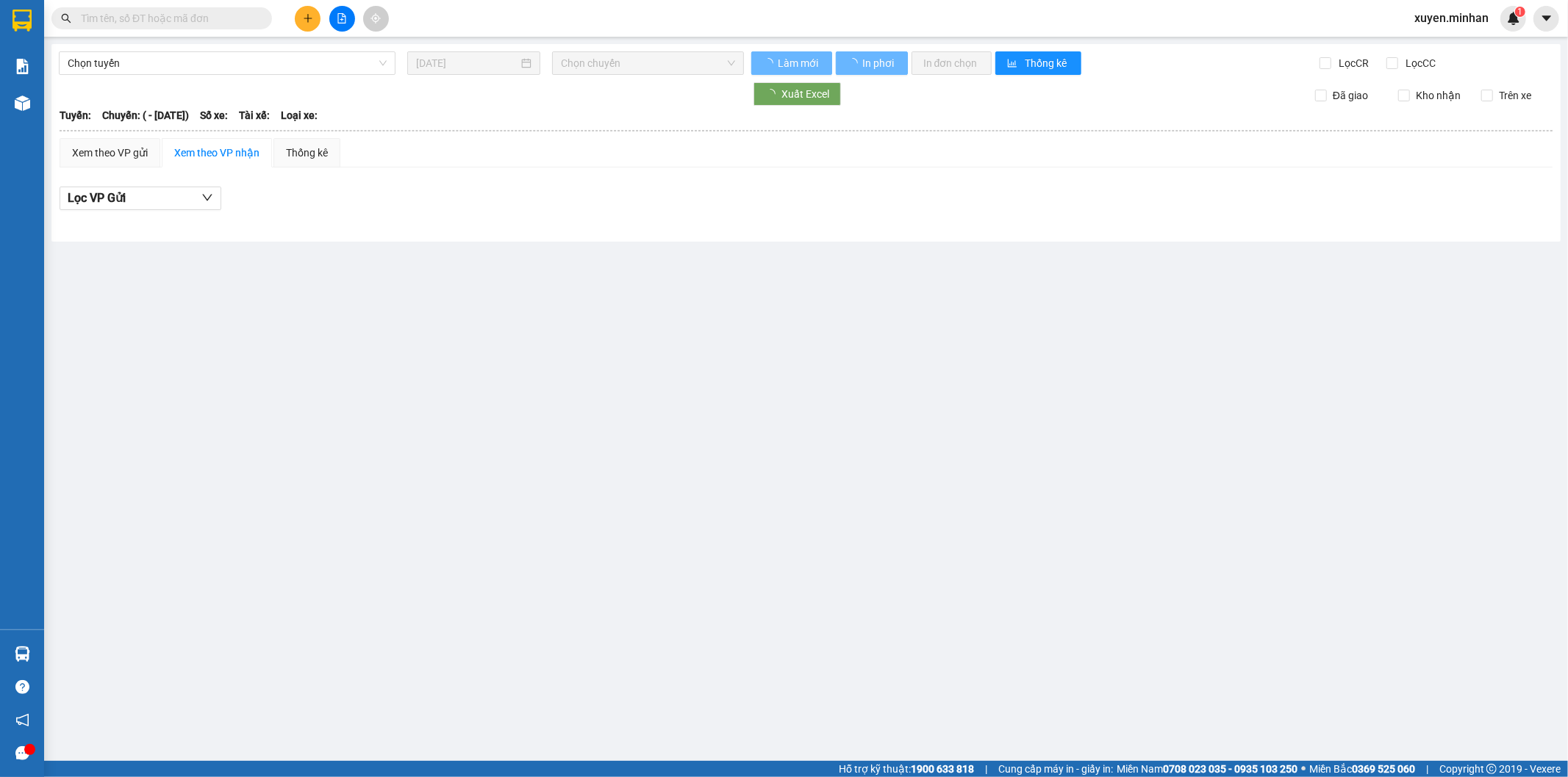
type input "[DATE]"
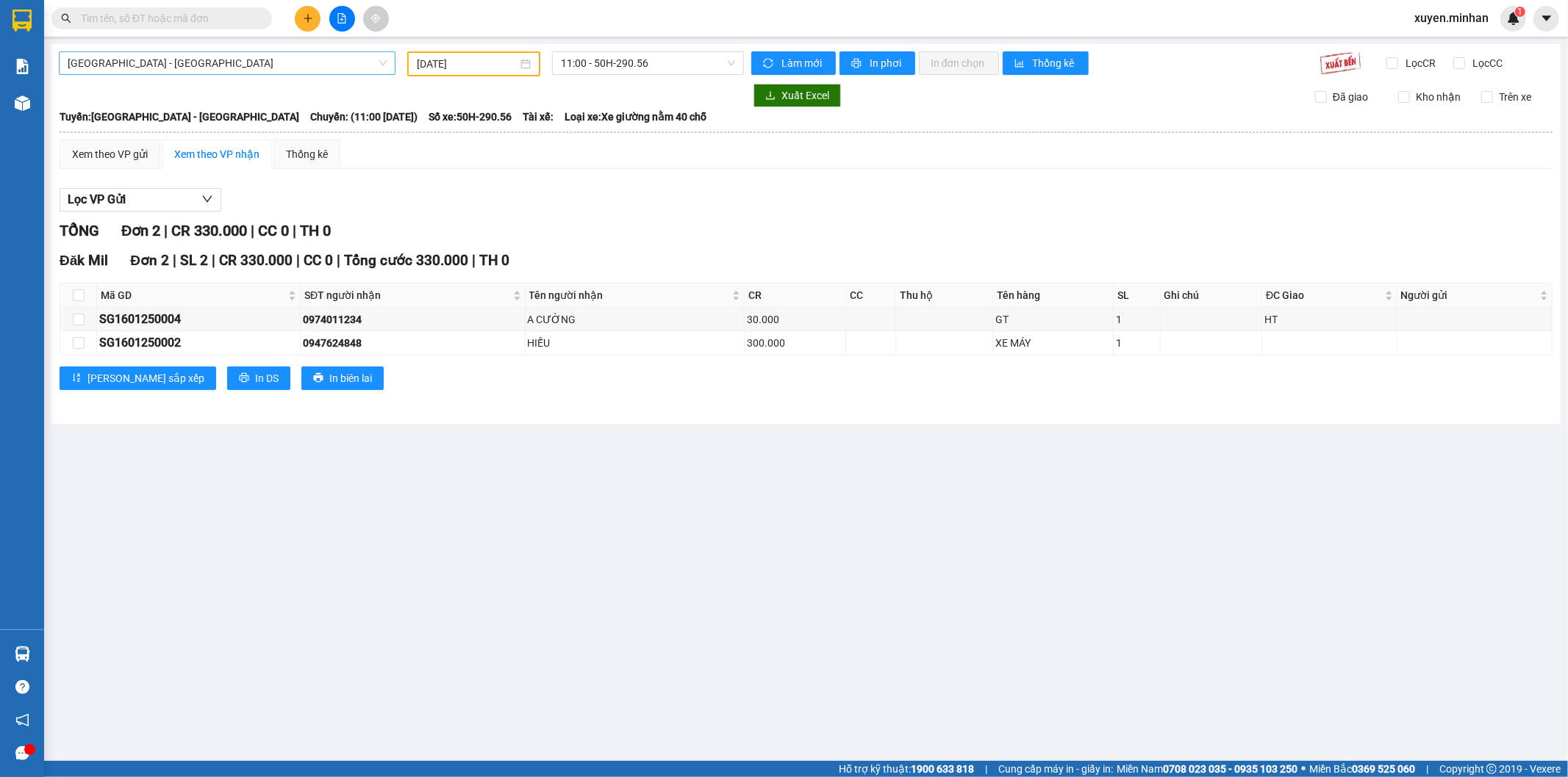
click at [348, 65] on span "Sài Gòn - Đắk Nông" at bounding box center [227, 63] width 319 height 22
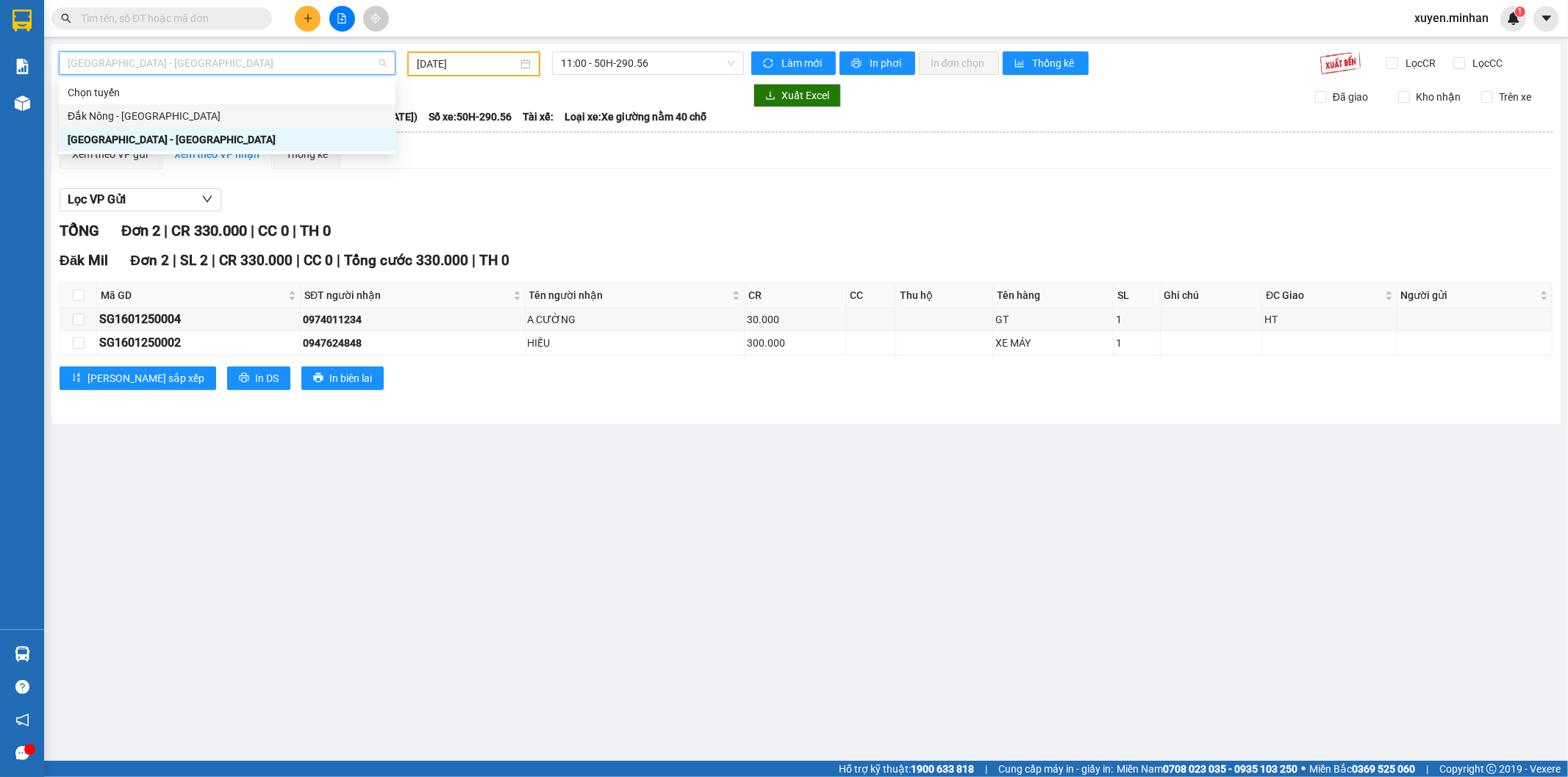
click at [290, 119] on div "Đắk Nông - [GEOGRAPHIC_DATA]" at bounding box center [227, 115] width 319 height 16
type input "[DATE]"
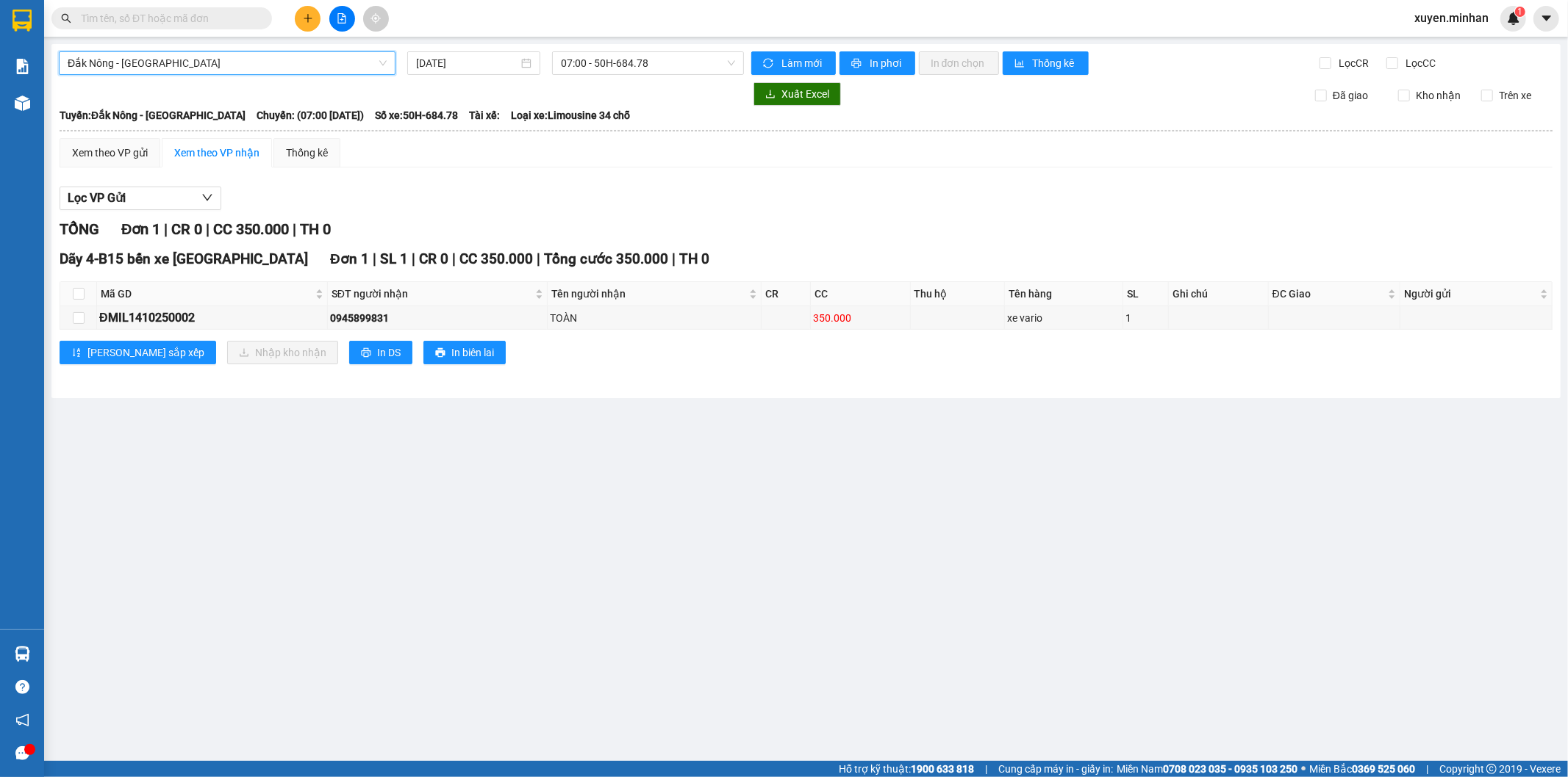
click at [276, 45] on div "Đắk Nông - Sài Gòn Đắk Nông - Sài Gòn 15/10/2025 07:00 - 50H-684.78 Làm mới In …" at bounding box center [806, 221] width 1509 height 354
click at [276, 57] on span "Đắk Nông - [GEOGRAPHIC_DATA]" at bounding box center [227, 63] width 319 height 22
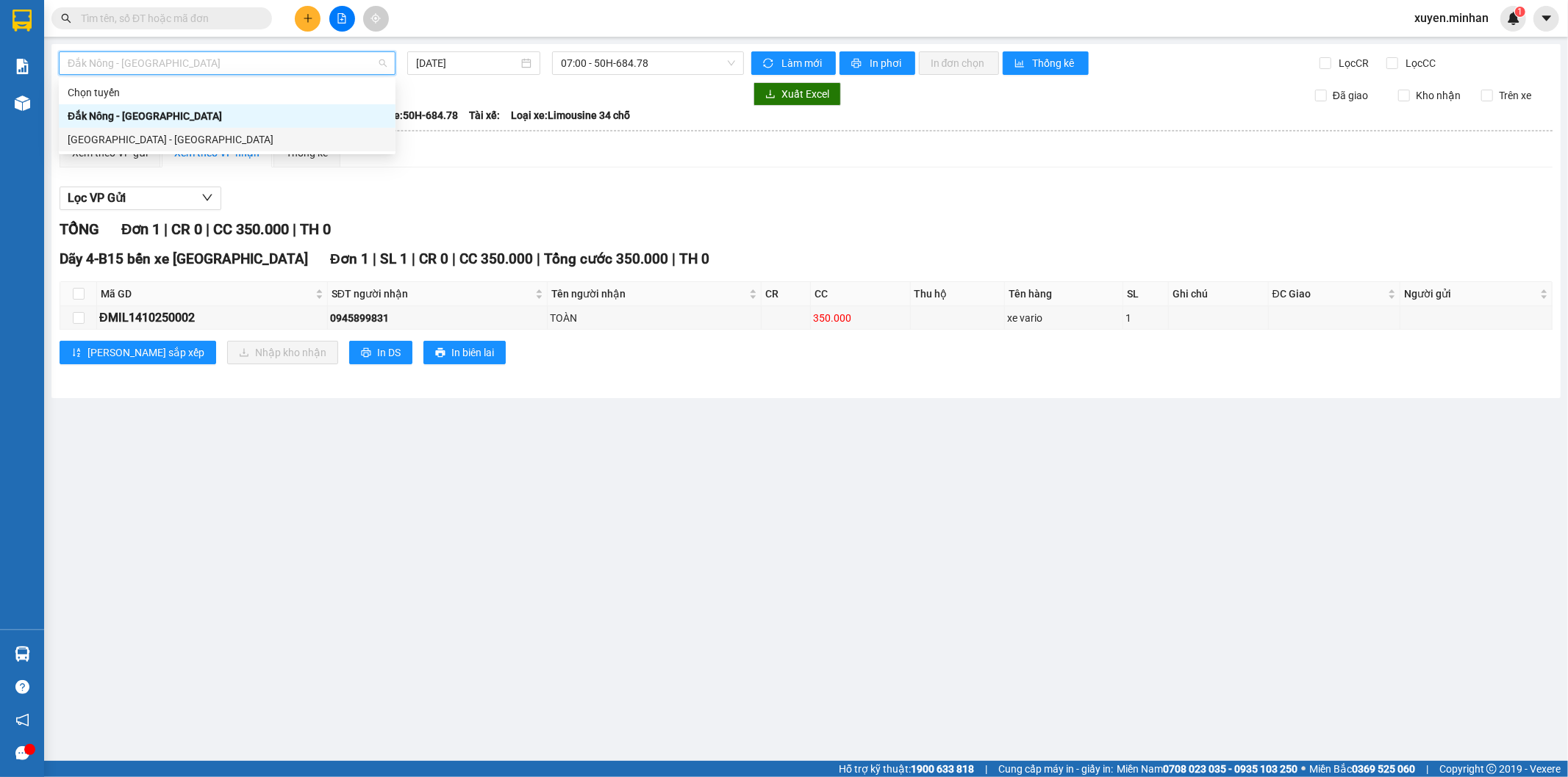
click at [233, 141] on div "[GEOGRAPHIC_DATA] - [GEOGRAPHIC_DATA]" at bounding box center [227, 139] width 319 height 16
type input "[DATE]"
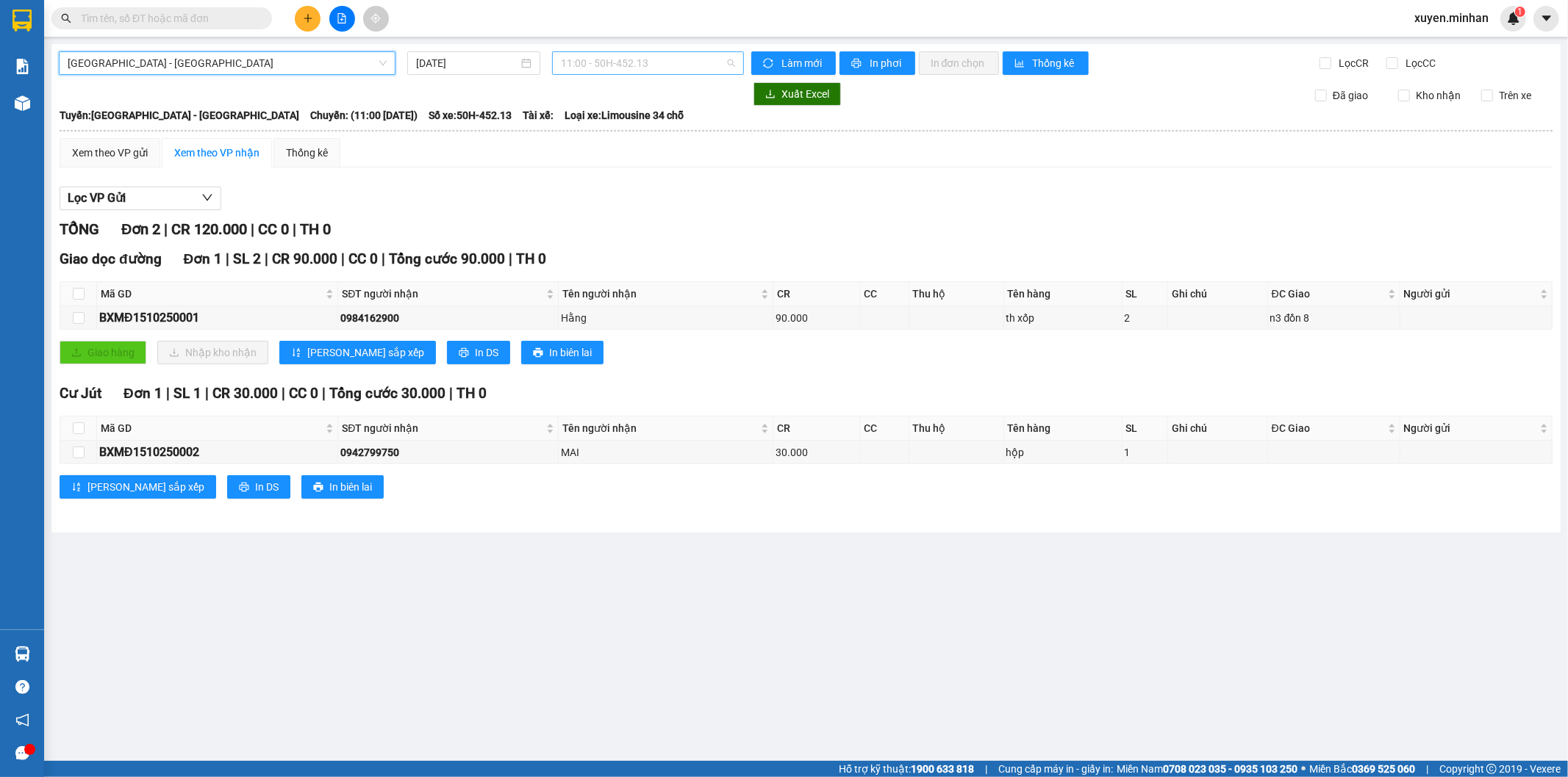
click at [709, 61] on span "11:00 - 50H-452.13" at bounding box center [647, 63] width 173 height 22
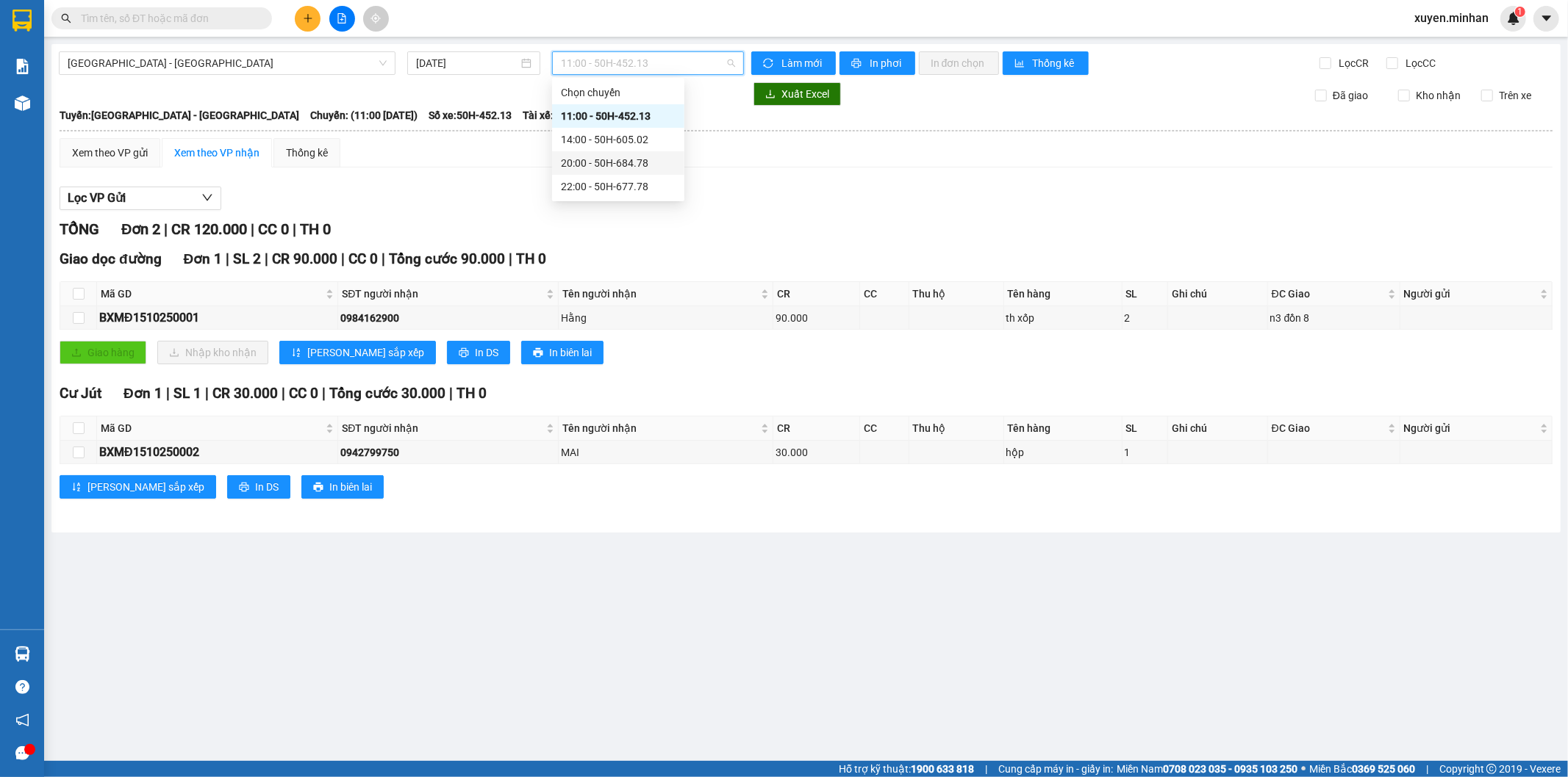
click at [627, 163] on div "20:00 - 50H-684.78" at bounding box center [618, 162] width 115 height 16
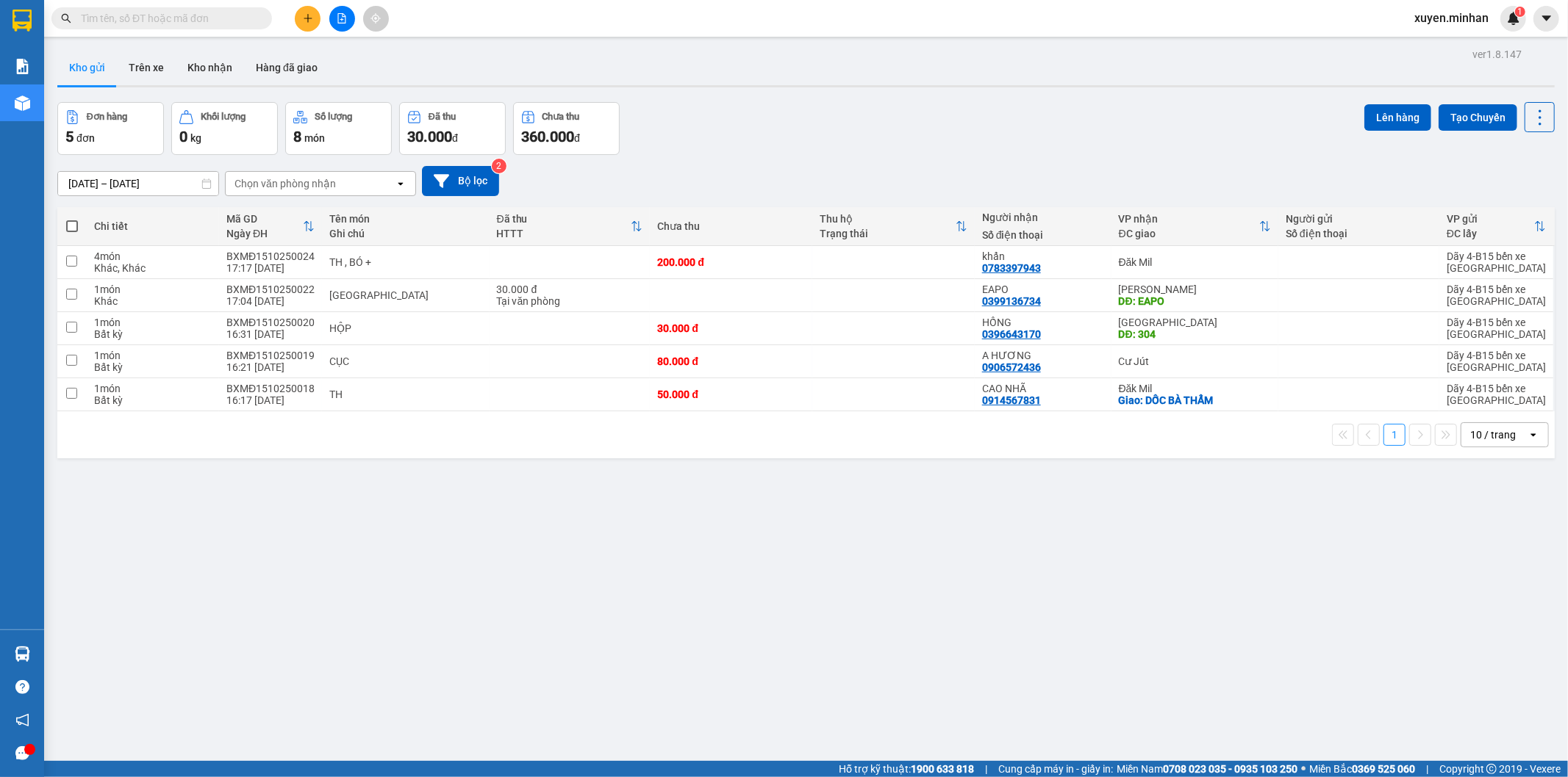
click at [717, 600] on div "ver 1.8.147 Kho gửi Trên xe Kho nhận Hàng đã giao Đơn hàng 5 đơn Khối lượng 0 k…" at bounding box center [806, 432] width 1509 height 777
click at [312, 24] on button at bounding box center [307, 18] width 25 height 25
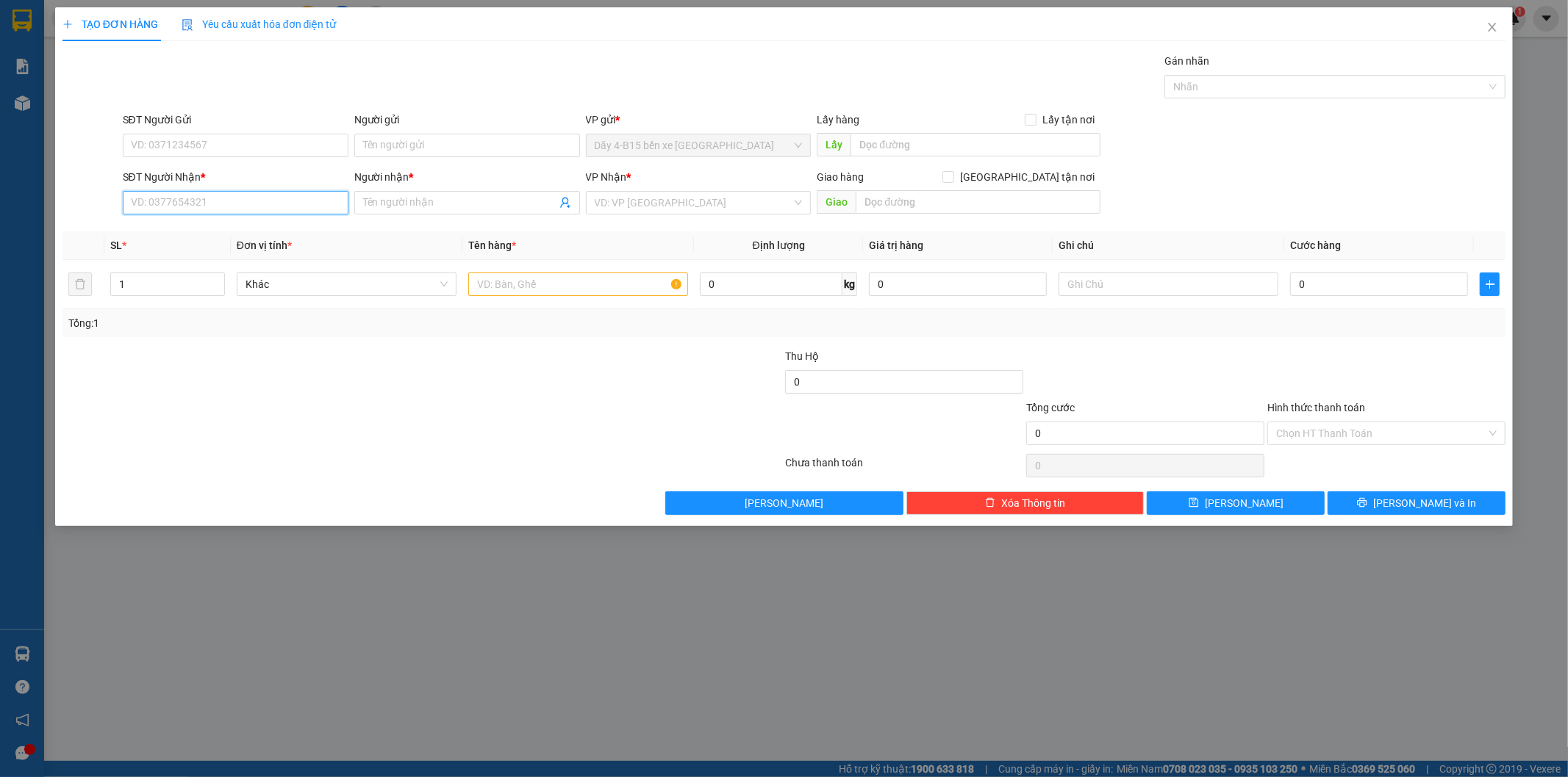
click at [254, 192] on input "SĐT Người Nhận *" at bounding box center [235, 202] width 226 height 24
drag, startPoint x: 252, startPoint y: 222, endPoint x: 309, endPoint y: 233, distance: 58.1
click at [252, 222] on div "0909667127 - RIN SPORT" at bounding box center [235, 232] width 226 height 24
type input "0909667127"
type input "RIN SPORT"
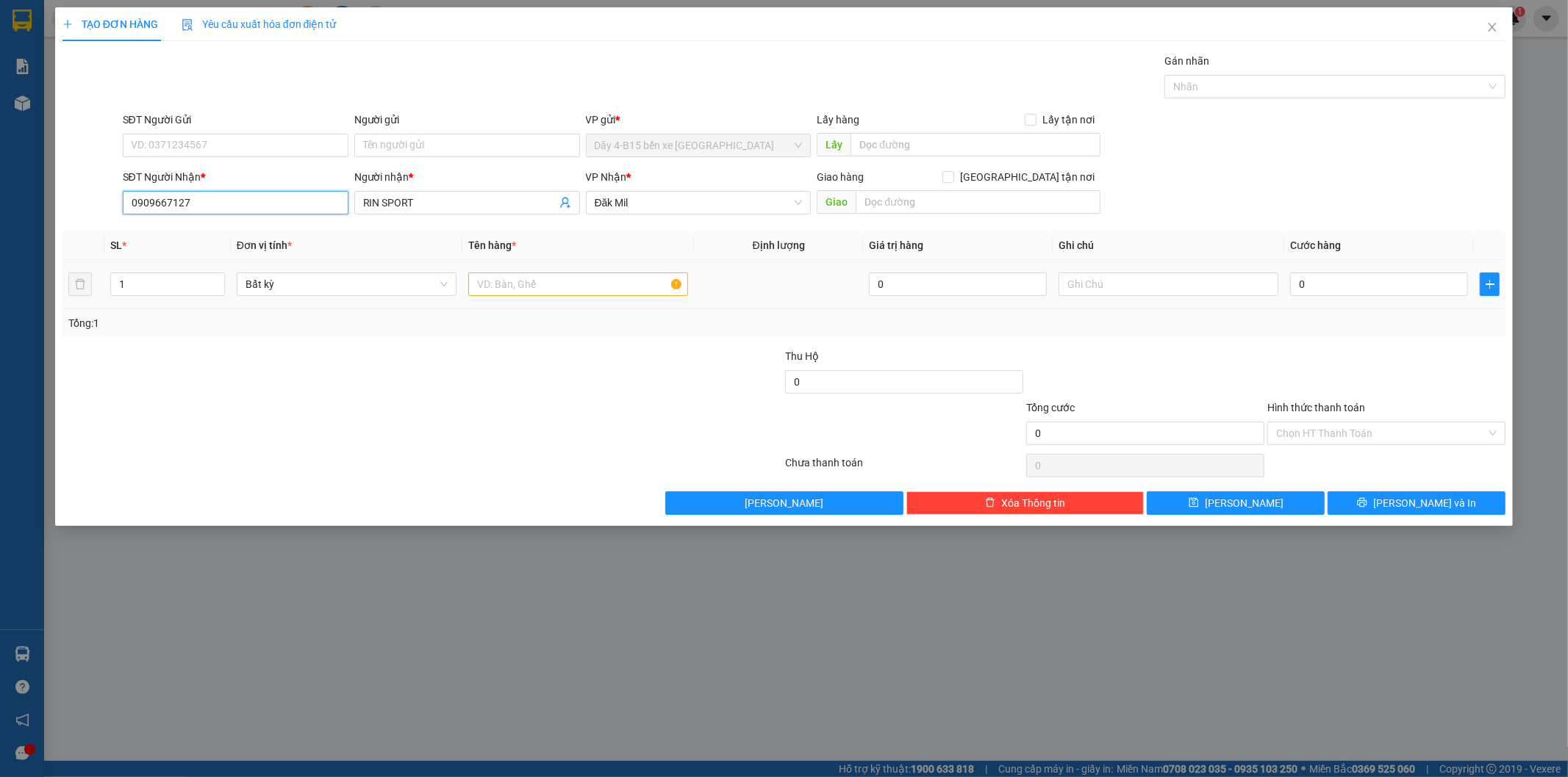
type input "0909667127"
click at [528, 287] on input "text" at bounding box center [577, 284] width 219 height 24
type input "BỌC"
click at [1333, 275] on input "0" at bounding box center [1379, 284] width 178 height 24
type input "3"
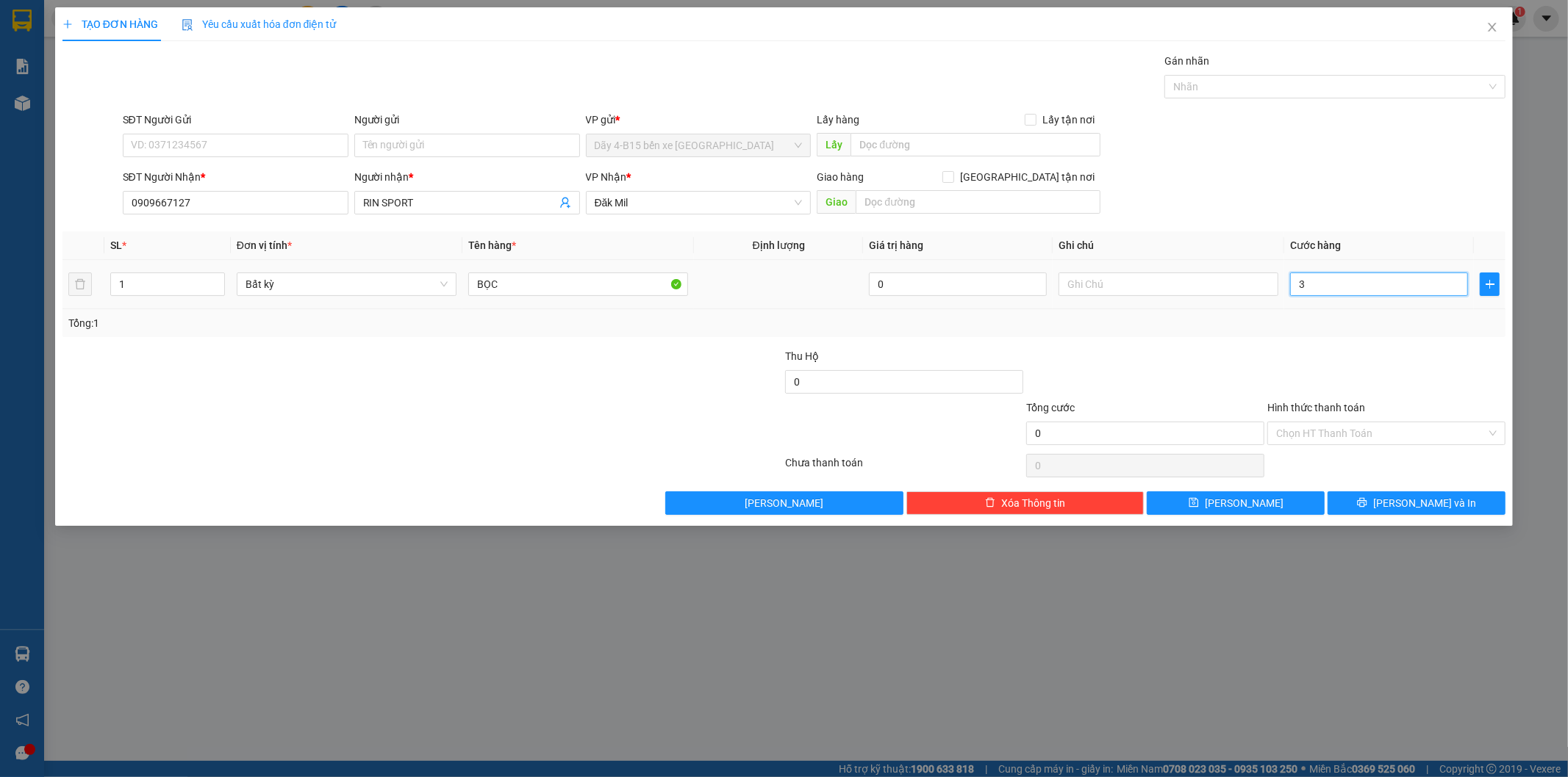
type input "3"
type input "30"
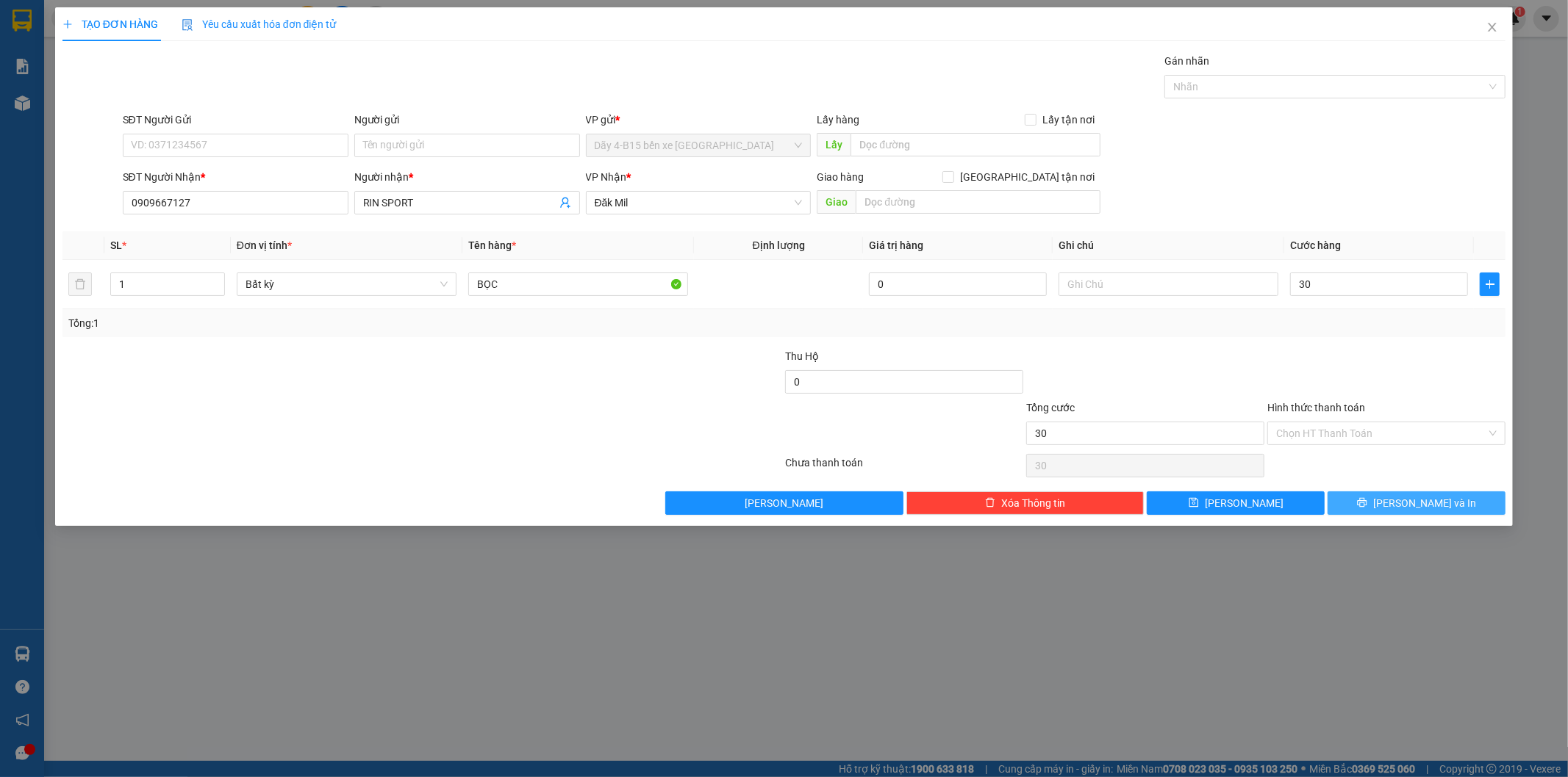
type input "30.000"
click at [1422, 503] on span "[PERSON_NAME] và In" at bounding box center [1425, 503] width 103 height 16
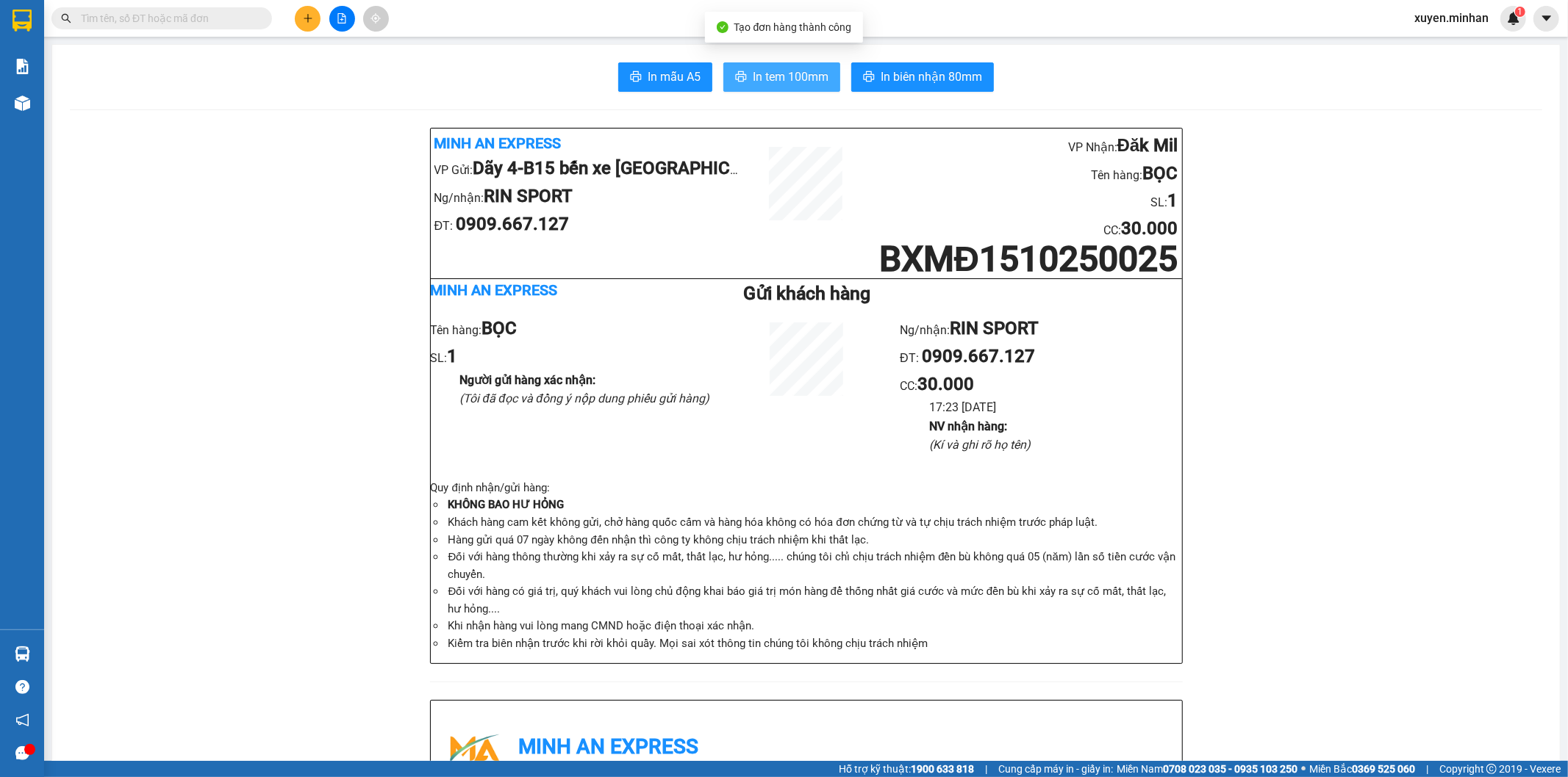
click at [833, 84] on button "In tem 100mm" at bounding box center [782, 77] width 117 height 29
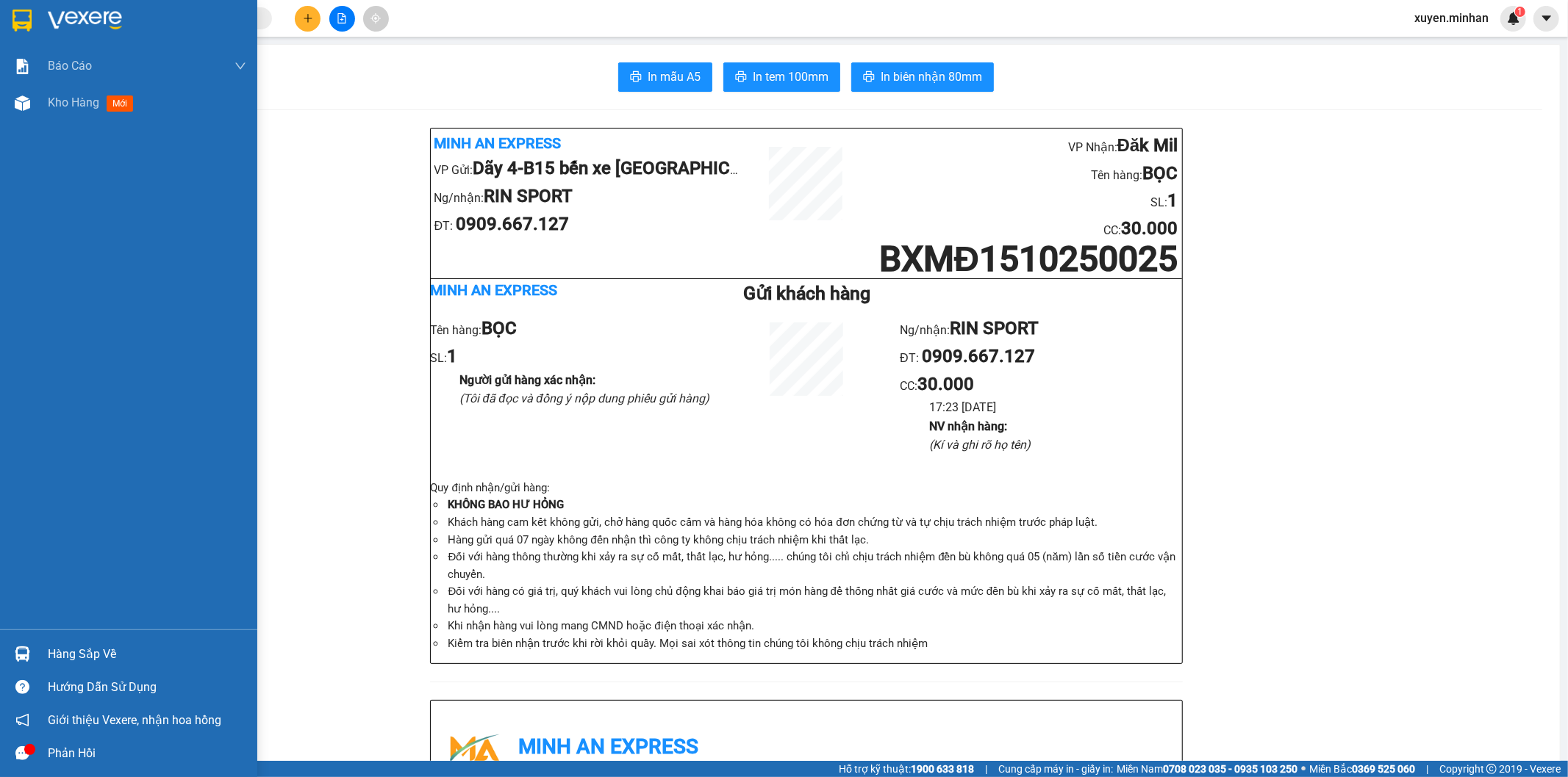
drag, startPoint x: 19, startPoint y: 18, endPoint x: 37, endPoint y: 2, distance: 24.1
click at [20, 18] on img at bounding box center [22, 20] width 19 height 22
click at [23, 12] on img at bounding box center [22, 20] width 19 height 22
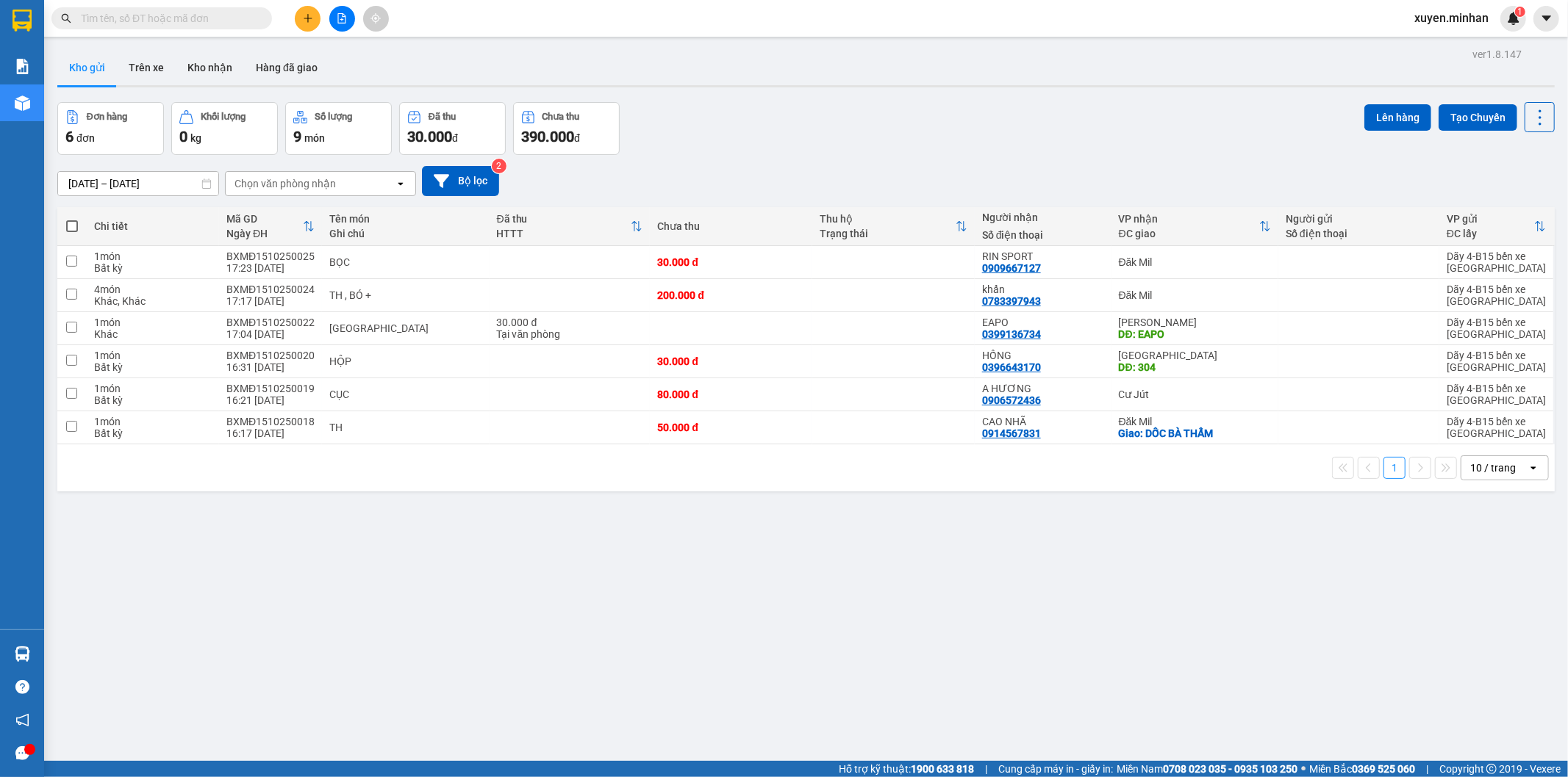
click at [1507, 473] on div "10 / trang" at bounding box center [1494, 468] width 66 height 24
click at [1500, 639] on span "100 / trang" at bounding box center [1486, 632] width 53 height 15
click at [309, 17] on icon "plus" at bounding box center [307, 18] width 10 height 10
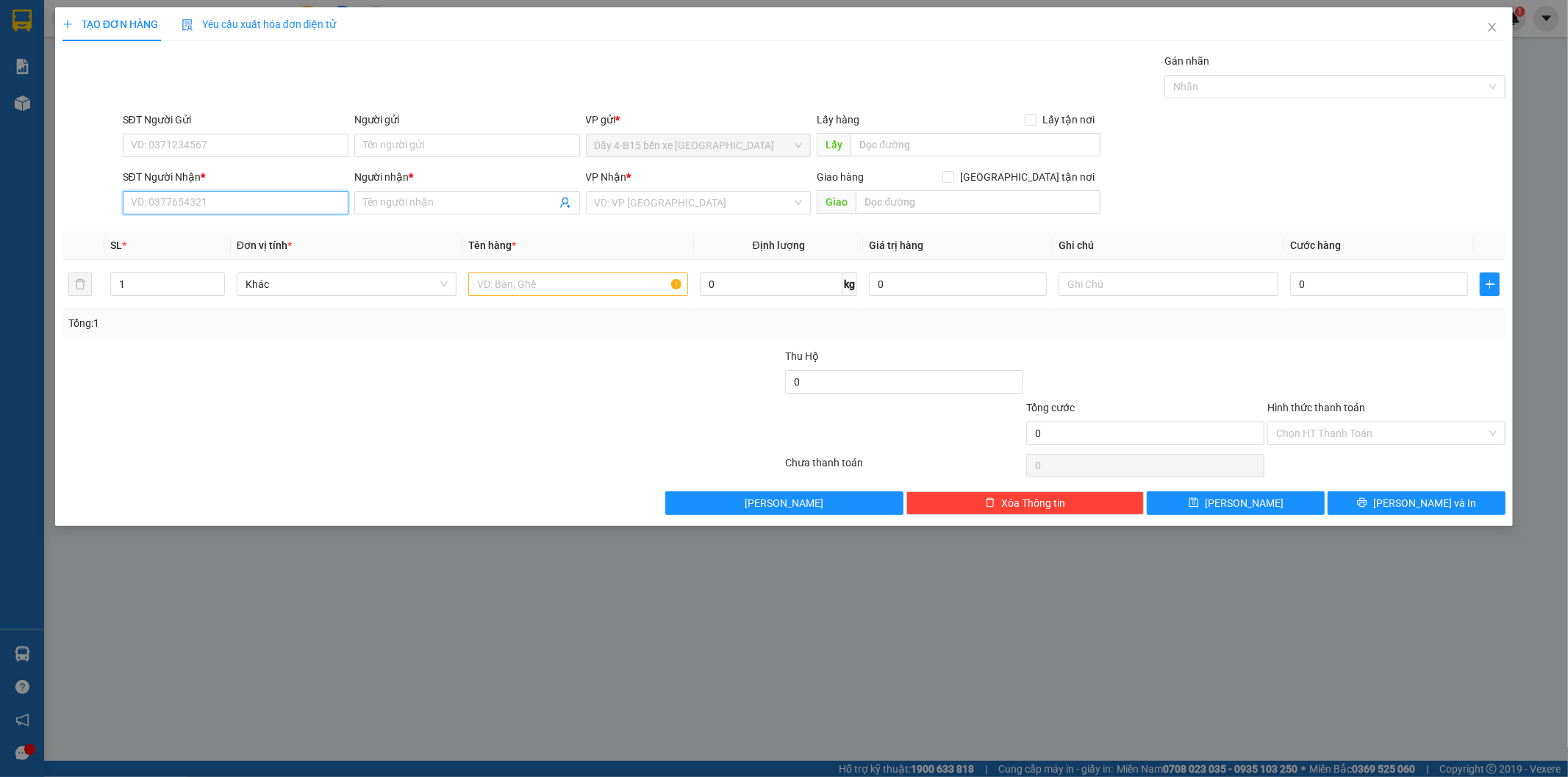
drag, startPoint x: 195, startPoint y: 196, endPoint x: 184, endPoint y: 184, distance: 16.3
click at [195, 195] on input "SĐT Người Nhận *" at bounding box center [235, 202] width 226 height 24
click at [171, 198] on input "863" at bounding box center [235, 202] width 226 height 24
click at [250, 248] on div "0976832683 - C NGÂN" at bounding box center [236, 255] width 208 height 16
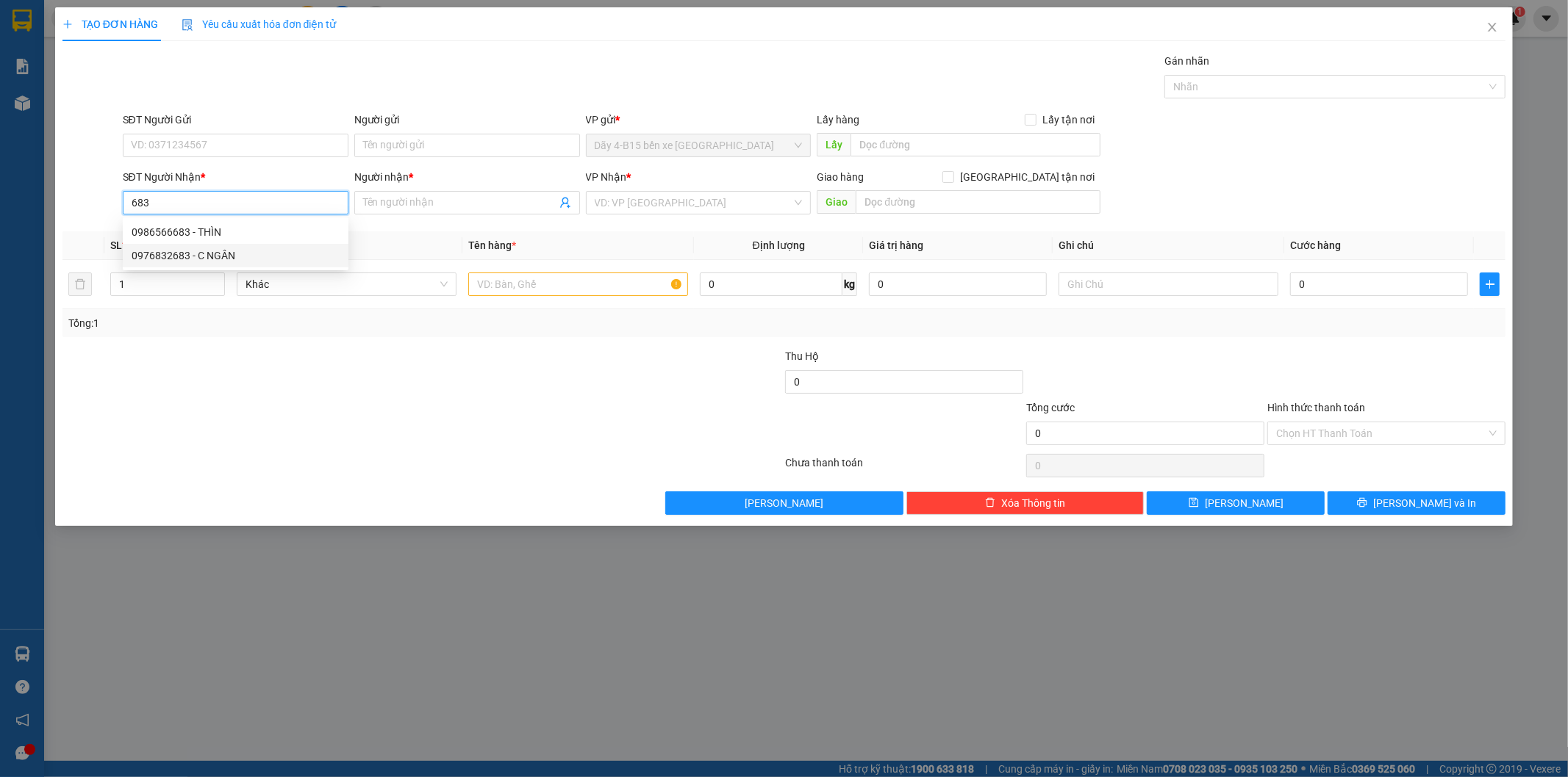
type input "0976832683"
type input "C NGÂN"
checkbox input "true"
type input "TT"
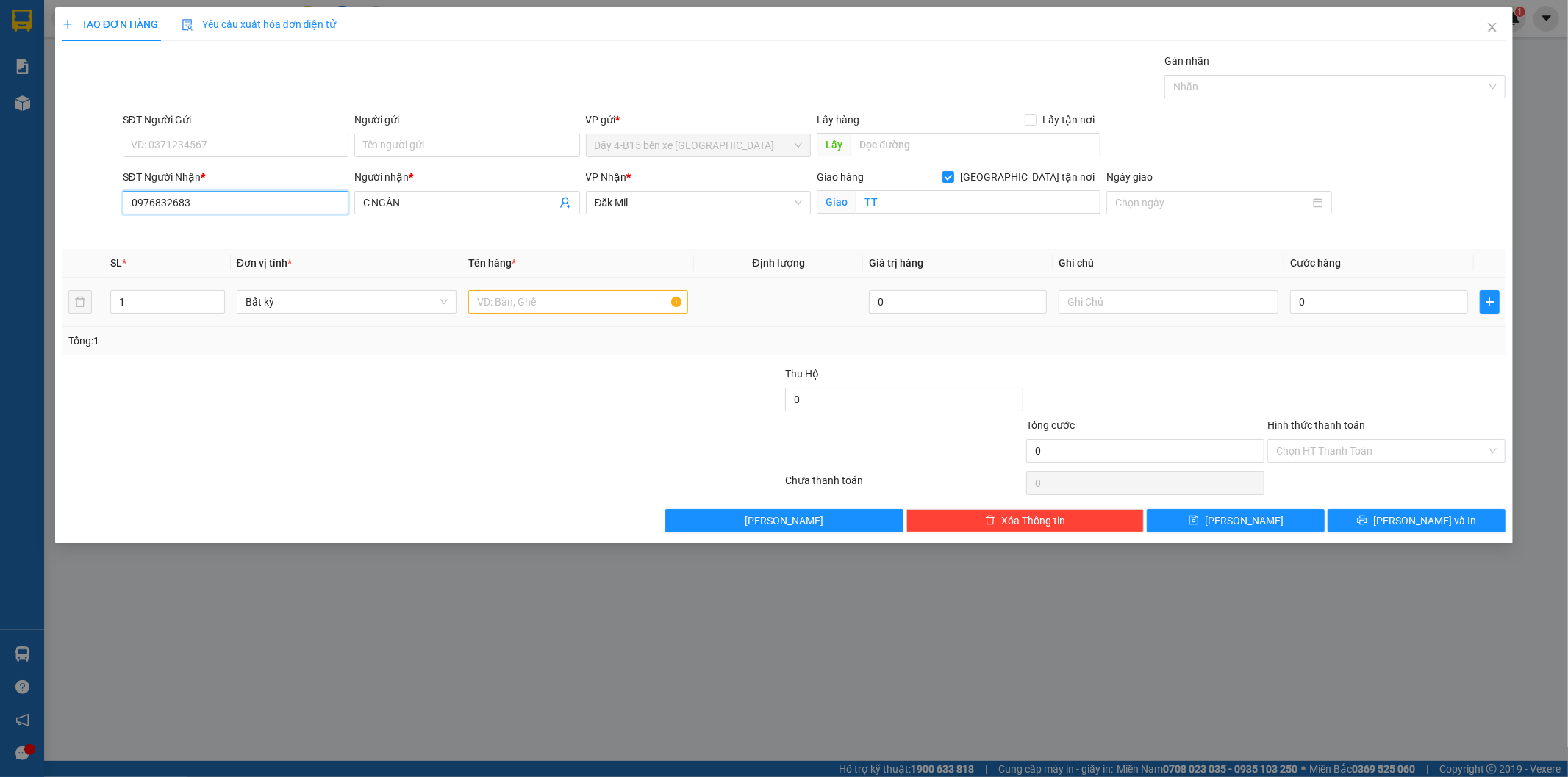
type input "0976832683"
click at [559, 307] on input "text" at bounding box center [577, 302] width 219 height 24
click at [490, 302] on input "CỊC" at bounding box center [577, 302] width 219 height 24
click at [490, 301] on input "CỊC" at bounding box center [577, 302] width 219 height 24
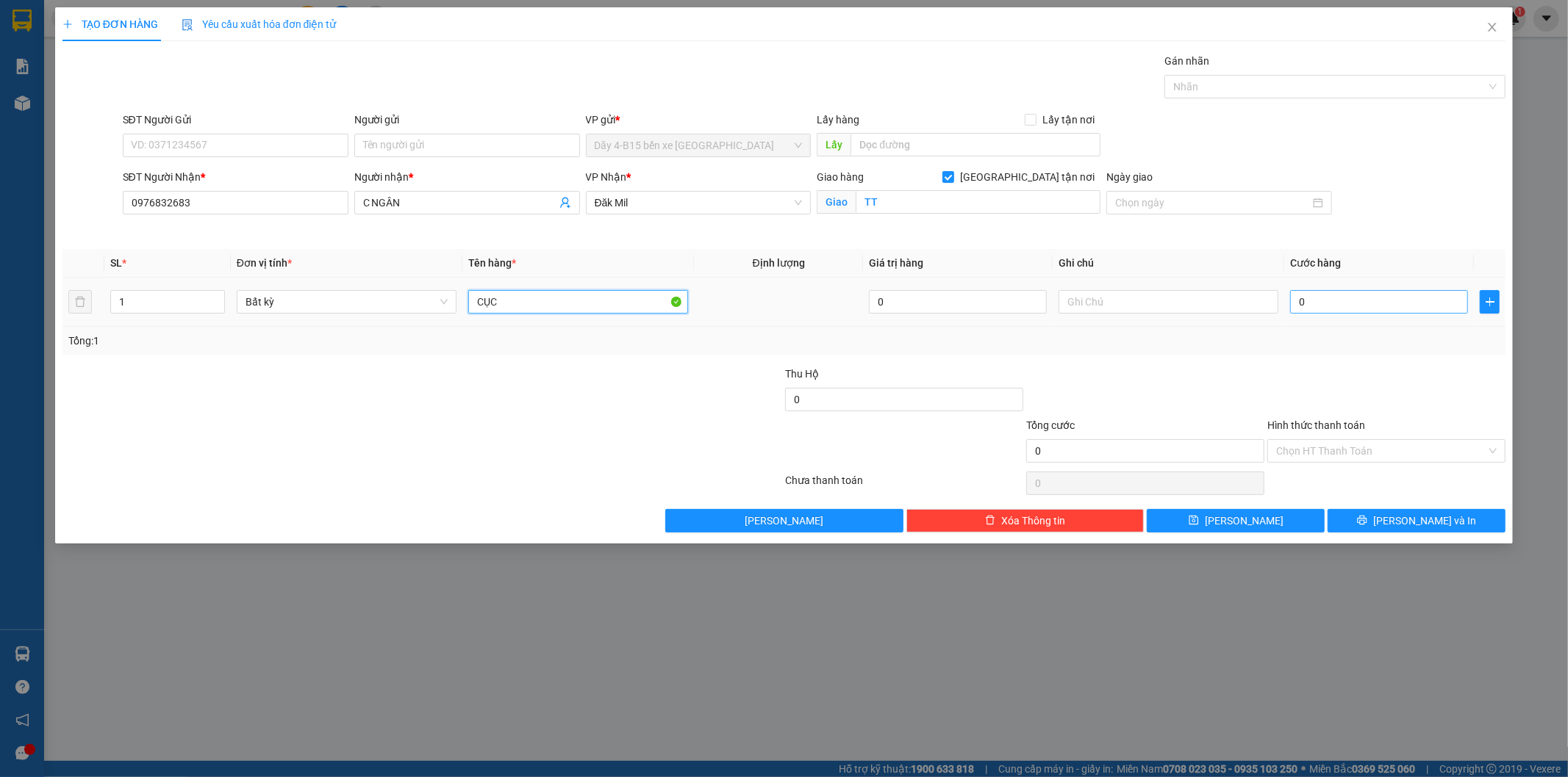
type input "CỤC"
click at [1357, 305] on input "0" at bounding box center [1379, 302] width 178 height 24
type input "4"
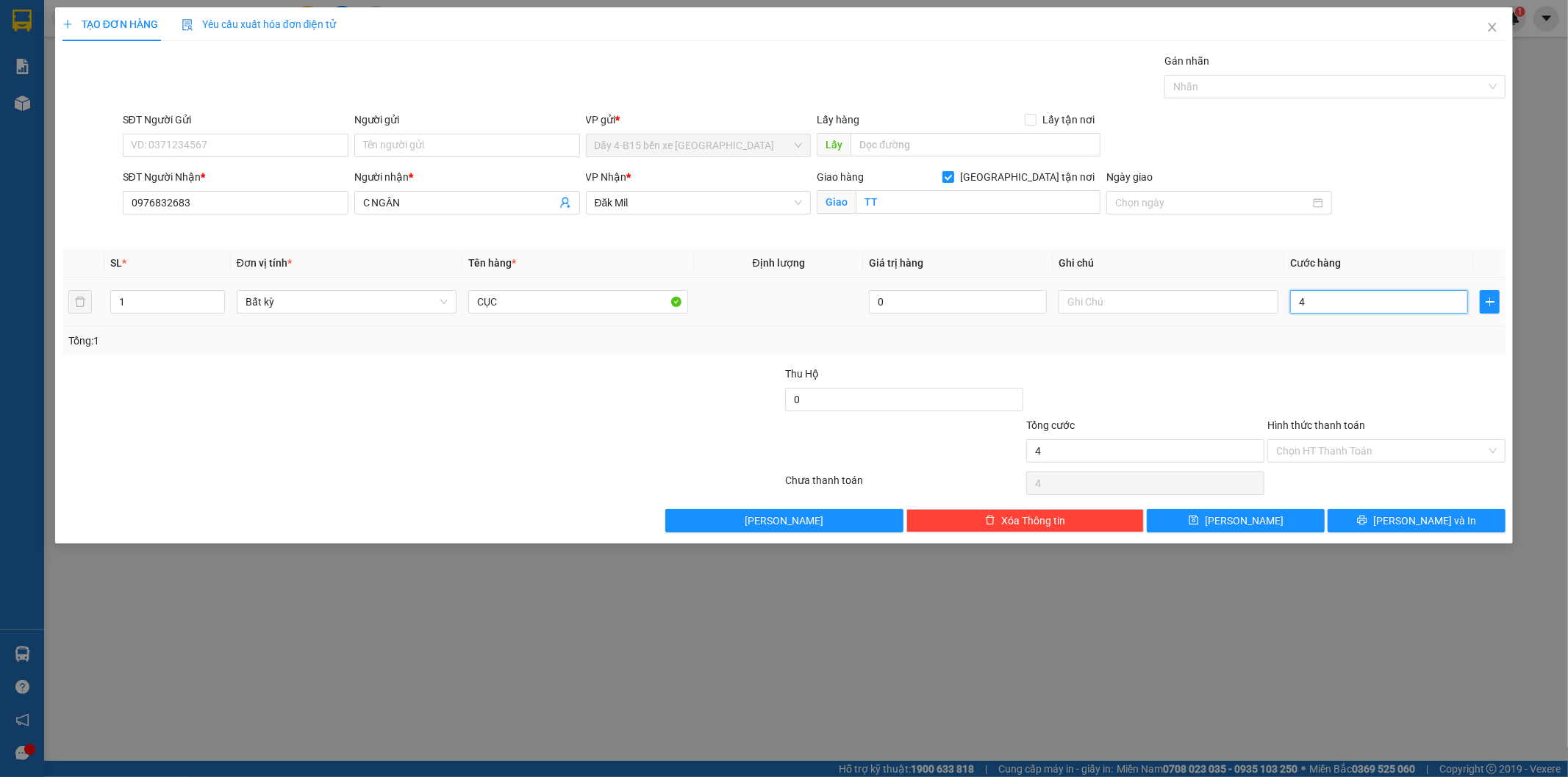
type input "40"
type input "40.000"
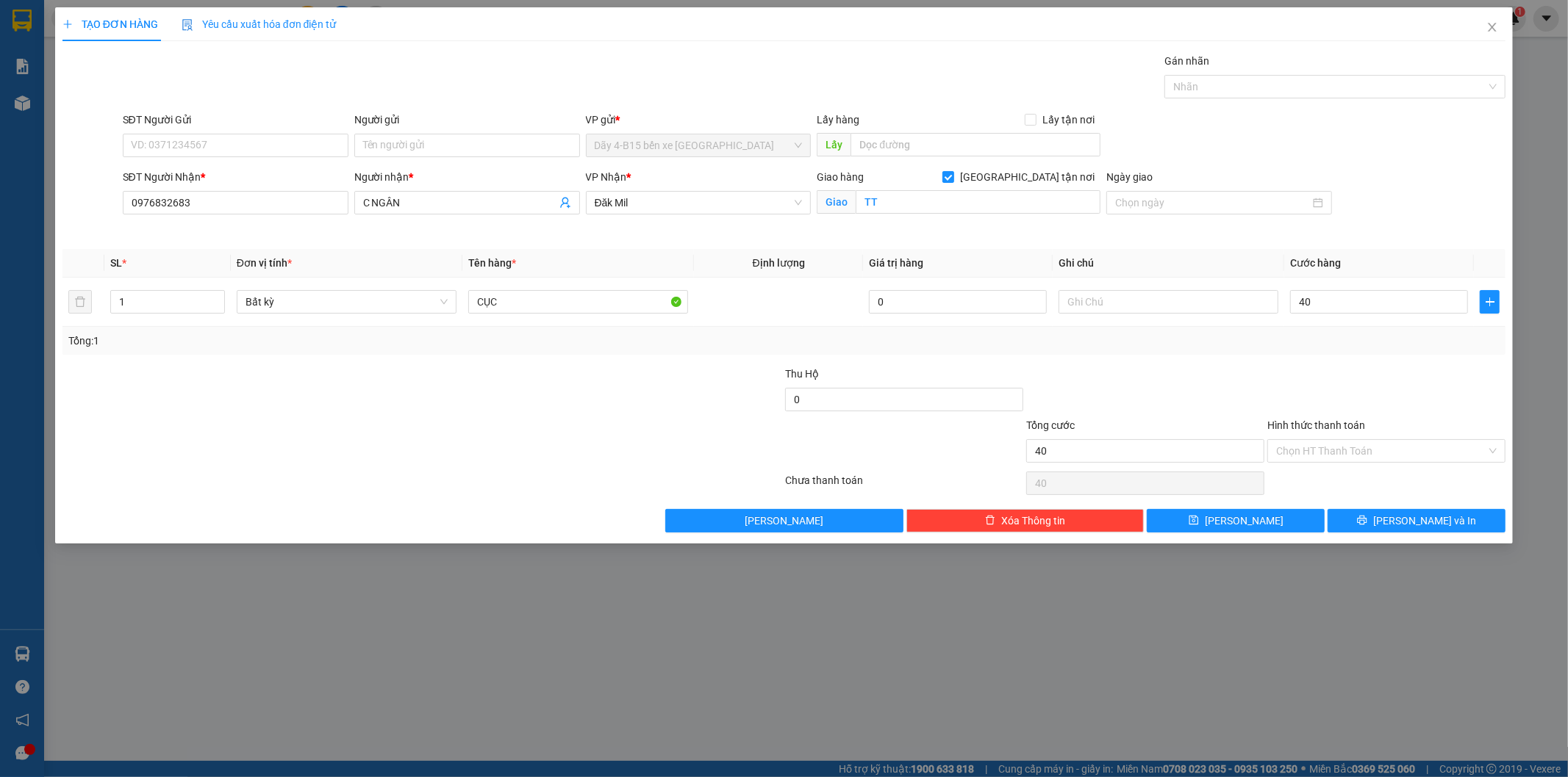
type input "40.000"
click at [1420, 503] on div "Transit Pickup Surcharge Ids Transit Deliver Surcharge Ids Transit Deliver Surc…" at bounding box center [784, 293] width 1443 height 480
click at [1420, 519] on span "[PERSON_NAME] và In" at bounding box center [1425, 520] width 103 height 16
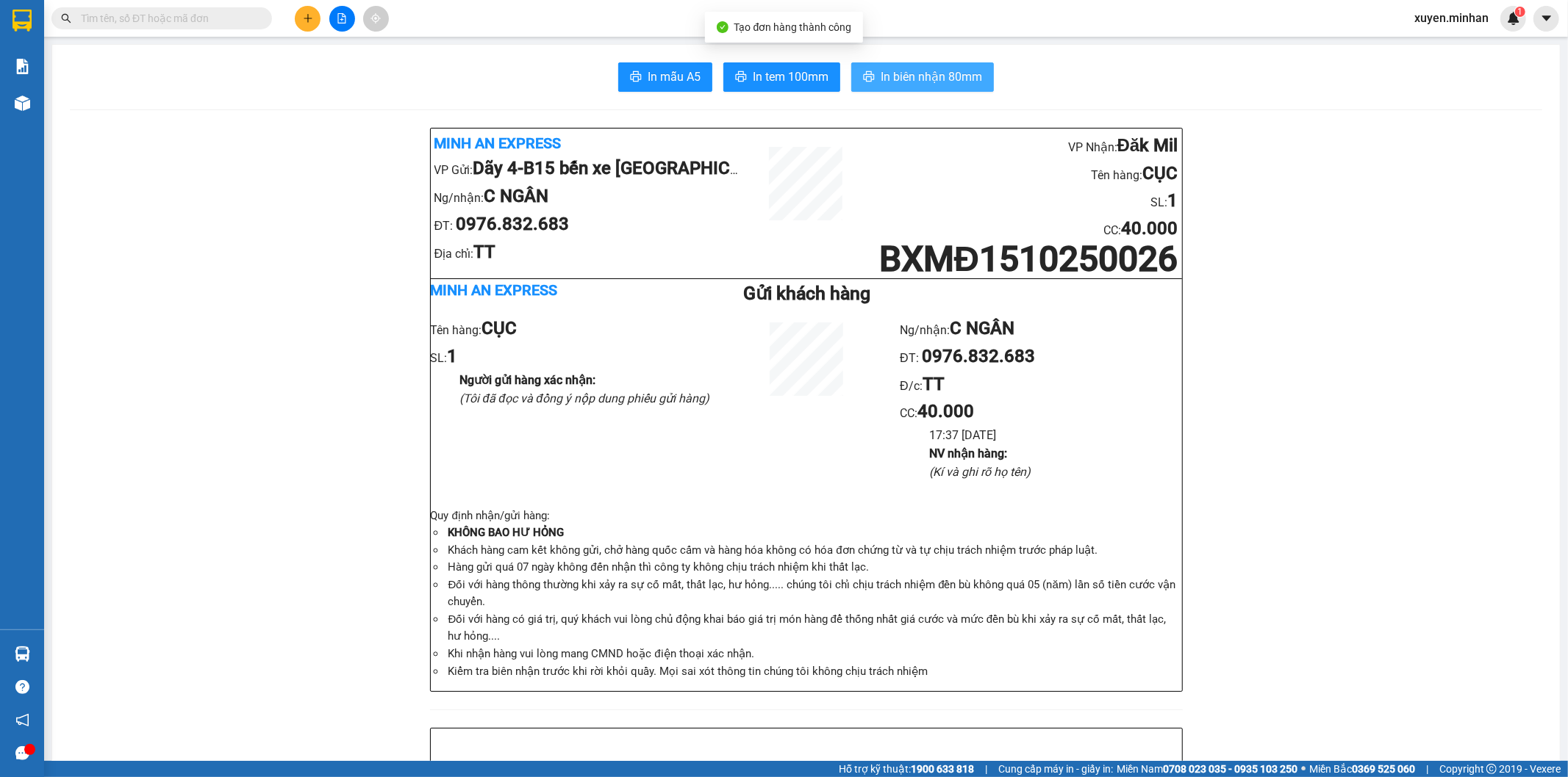
click at [901, 75] on span "In biên nhận 80mm" at bounding box center [931, 77] width 102 height 18
click at [757, 78] on span "In tem 100mm" at bounding box center [791, 77] width 75 height 18
